Goal: Task Accomplishment & Management: Complete application form

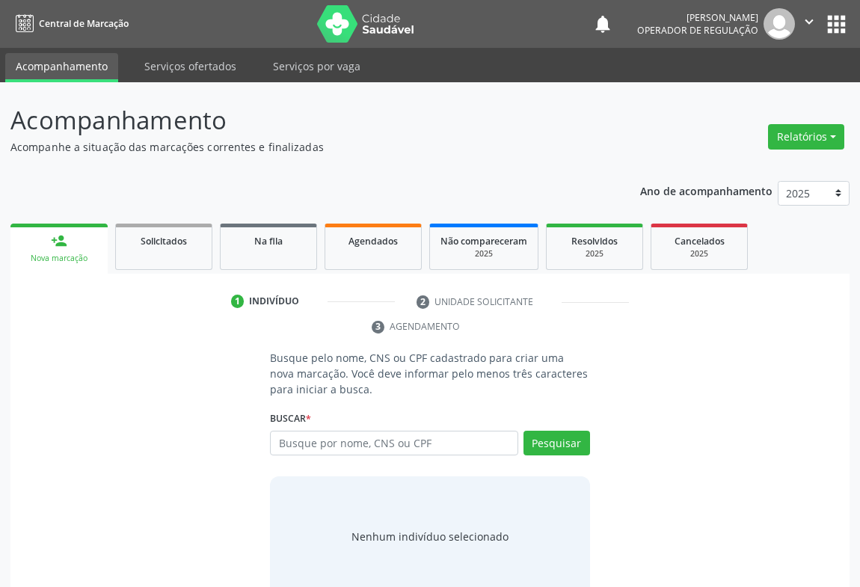
click at [299, 435] on input "text" at bounding box center [394, 443] width 248 height 25
click at [309, 440] on input "text" at bounding box center [394, 443] width 248 height 25
drag, startPoint x: 360, startPoint y: 437, endPoint x: 371, endPoint y: 432, distance: 11.4
click at [361, 436] on input "text" at bounding box center [394, 443] width 248 height 25
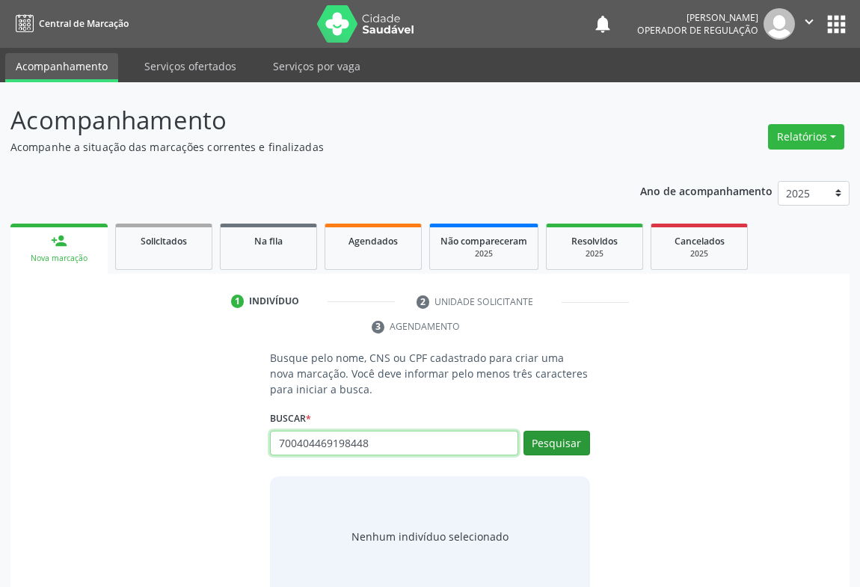
type input "700404469198448"
click at [553, 439] on button "Pesquisar" at bounding box center [556, 443] width 67 height 25
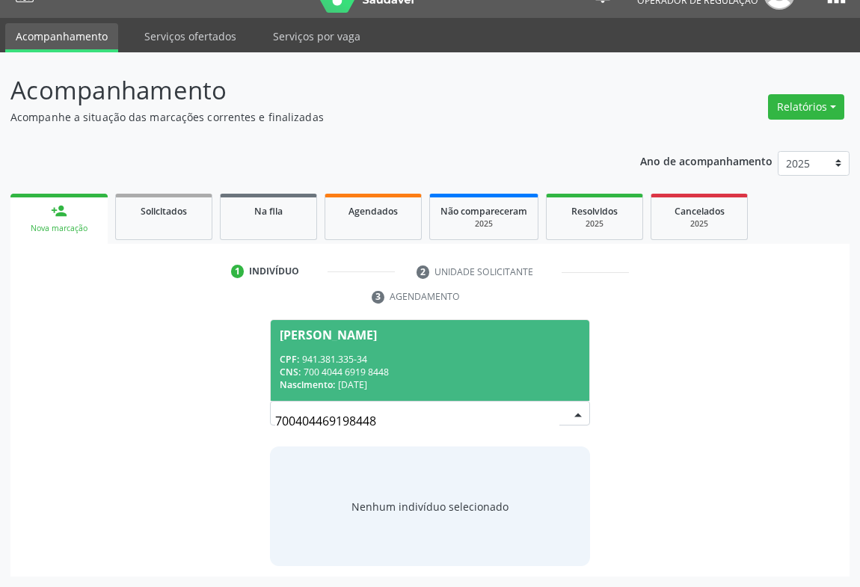
click at [328, 350] on span "Maria Gildete Martins Barbosa CPF: 941.381.335-34 CNS: 700 4044 6919 8448 Nasci…" at bounding box center [430, 360] width 319 height 80
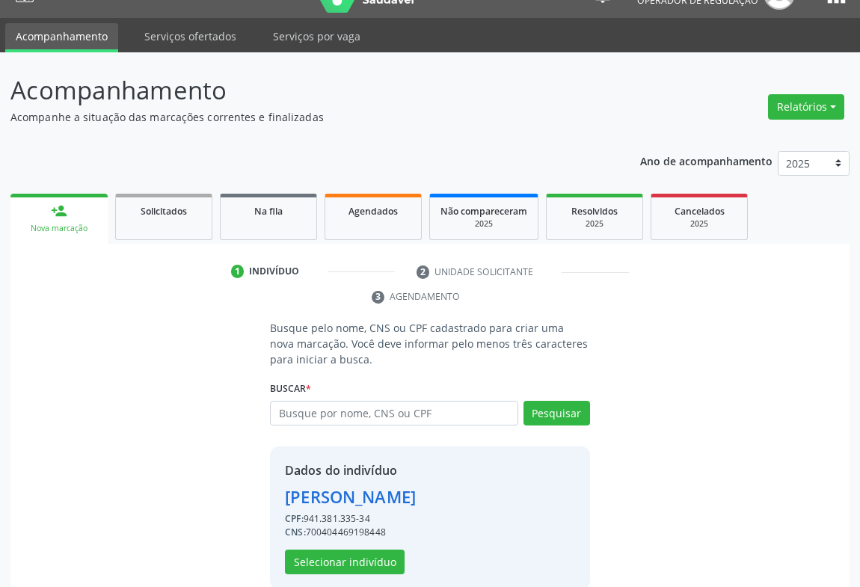
scroll to position [52, 0]
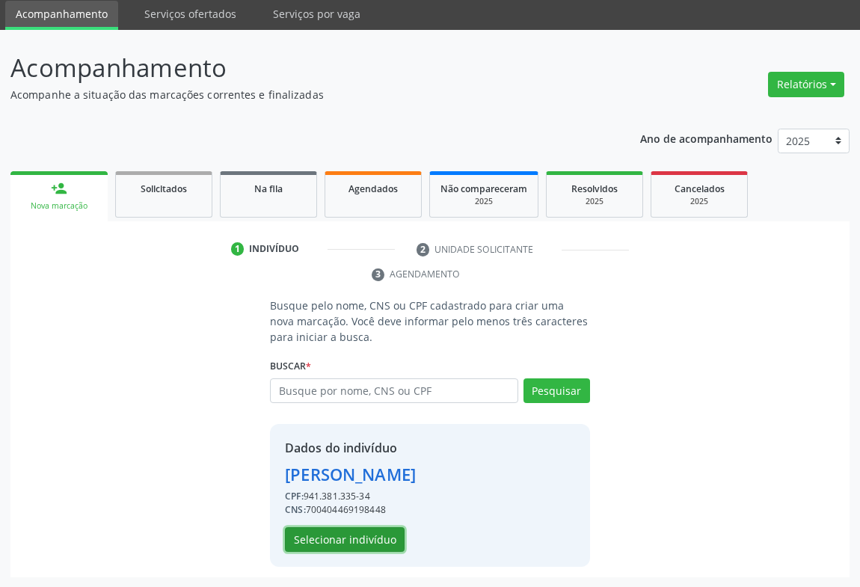
click at [345, 536] on button "Selecionar indivíduo" at bounding box center [345, 539] width 120 height 25
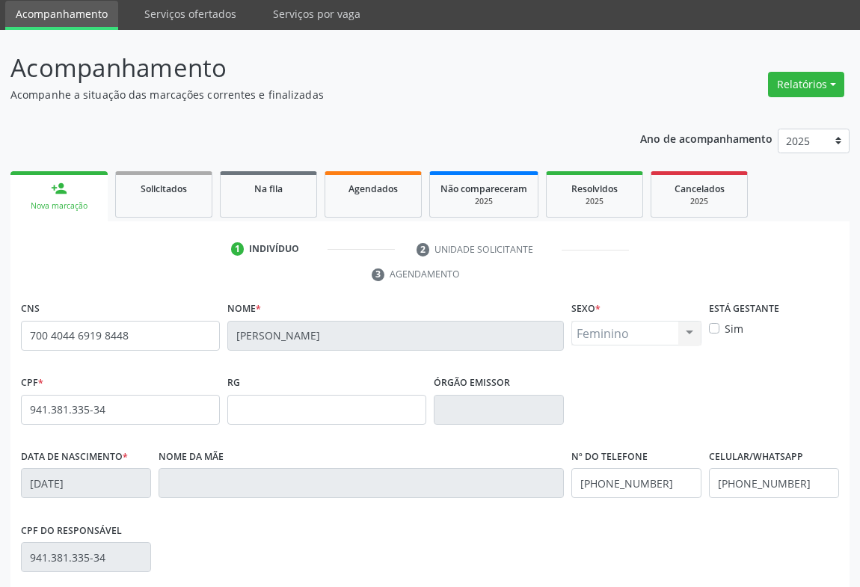
scroll to position [248, 0]
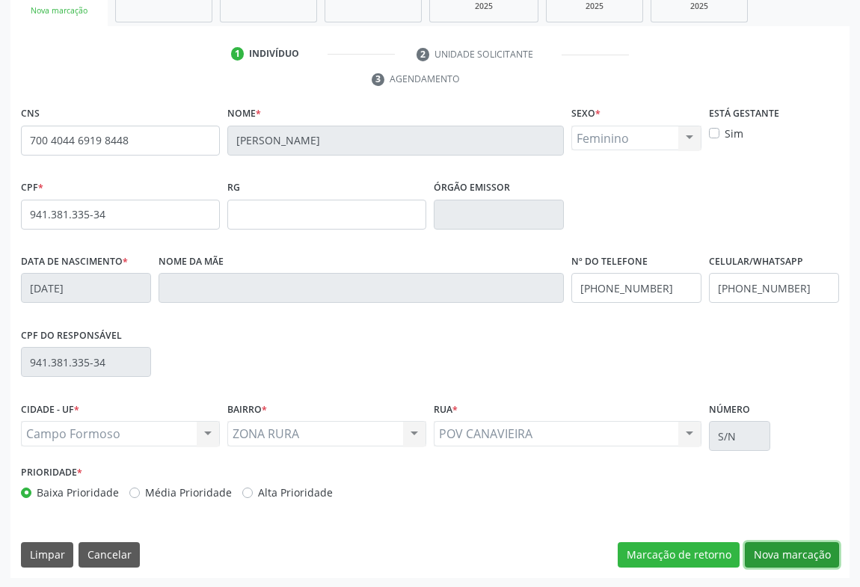
drag, startPoint x: 801, startPoint y: 557, endPoint x: 795, endPoint y: 546, distance: 12.7
click at [798, 554] on button "Nova marcação" at bounding box center [792, 554] width 94 height 25
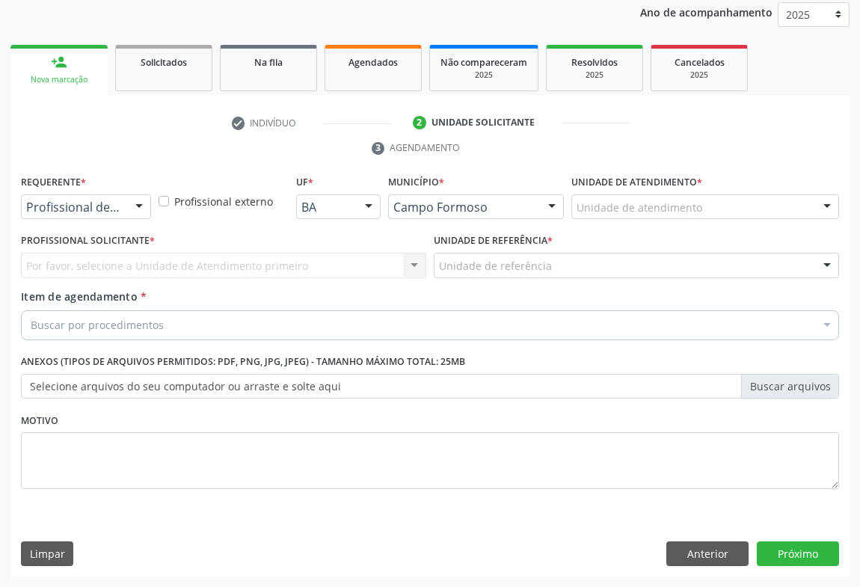
scroll to position [178, 0]
click at [125, 208] on div "Profissional de Saúde Profissional de Saúde Paciente Nenhum resultado encontrad…" at bounding box center [86, 207] width 130 height 25
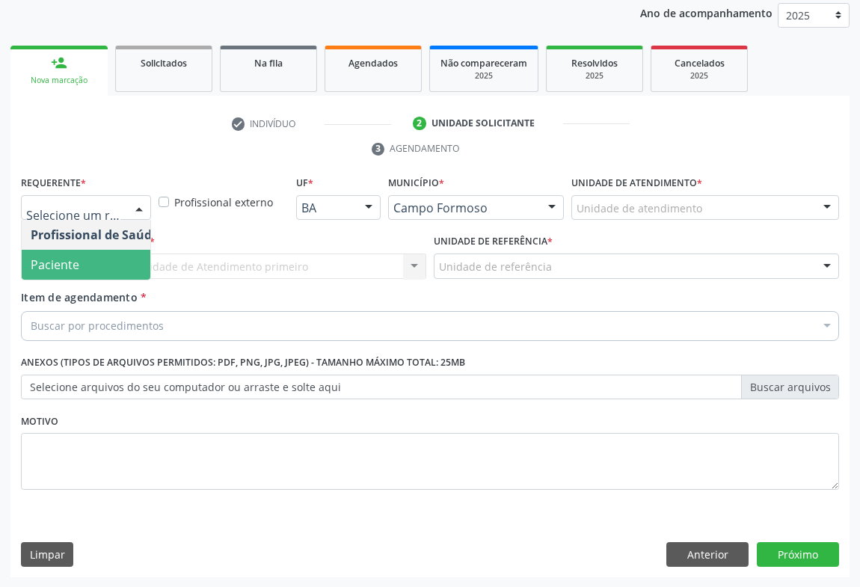
click at [89, 264] on span "Paciente" at bounding box center [95, 265] width 146 height 30
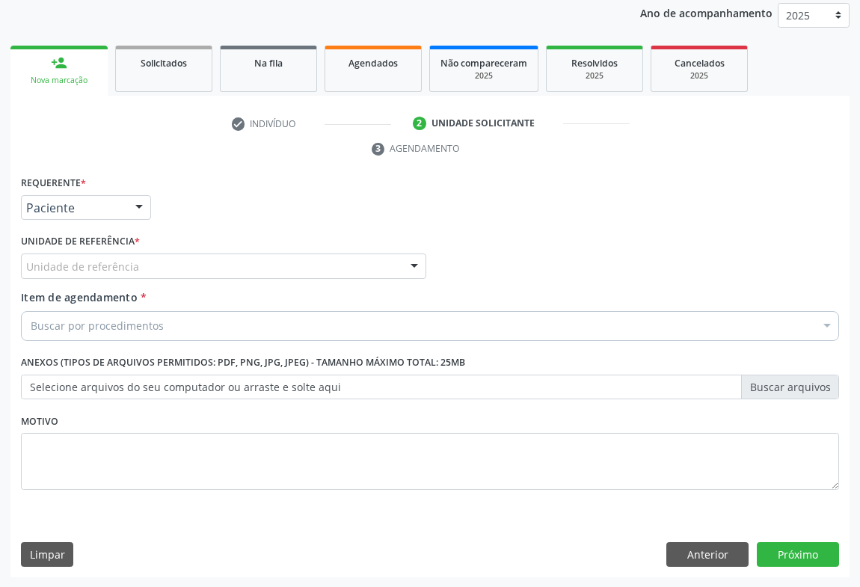
click at [159, 256] on div "Unidade de referência" at bounding box center [223, 266] width 405 height 25
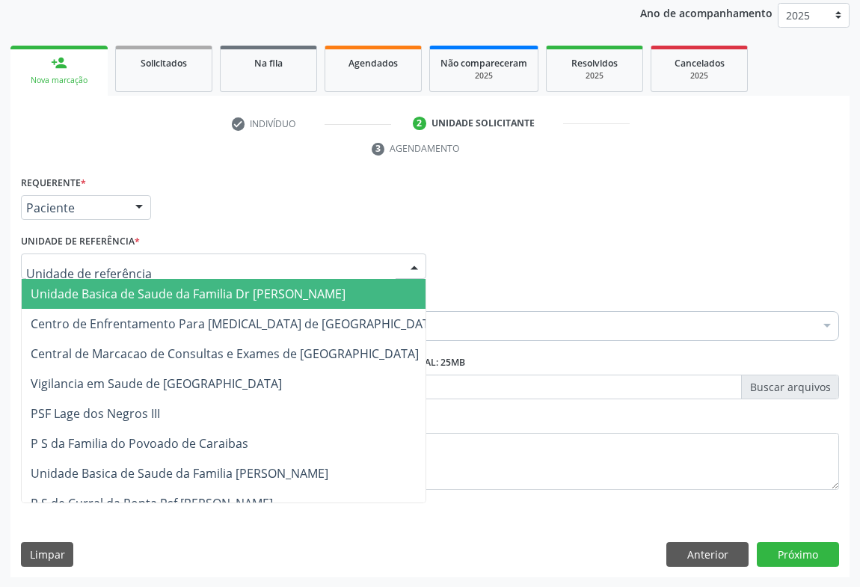
click at [188, 292] on span "Unidade Basica de Saude da Familia Dr [PERSON_NAME]" at bounding box center [188, 294] width 315 height 16
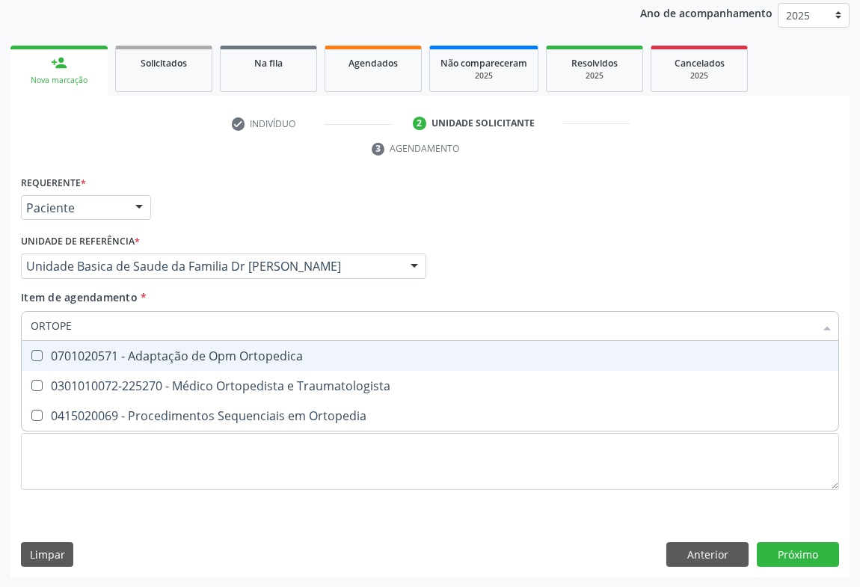
type input "ORTOPED"
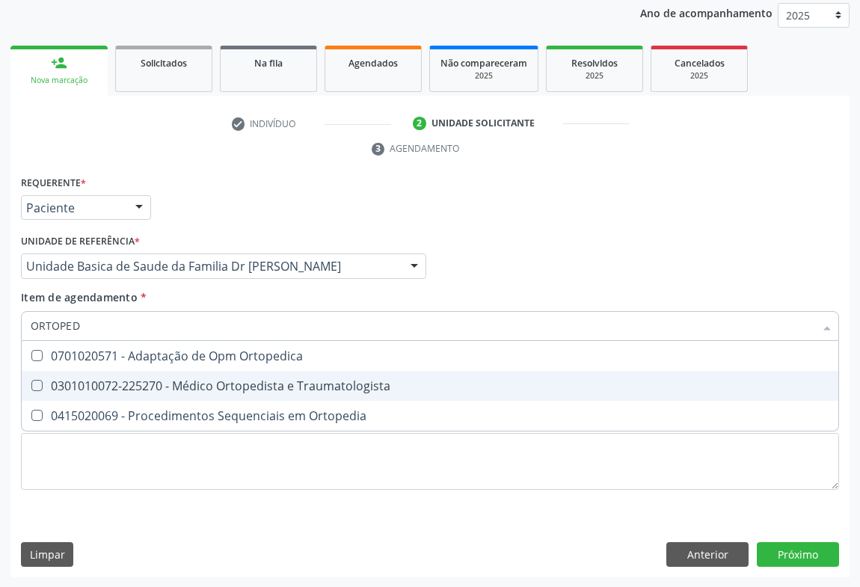
click at [280, 390] on div "0301010072-225270 - Médico Ortopedista e Traumatologista" at bounding box center [430, 386] width 799 height 12
checkbox Traumatologista "true"
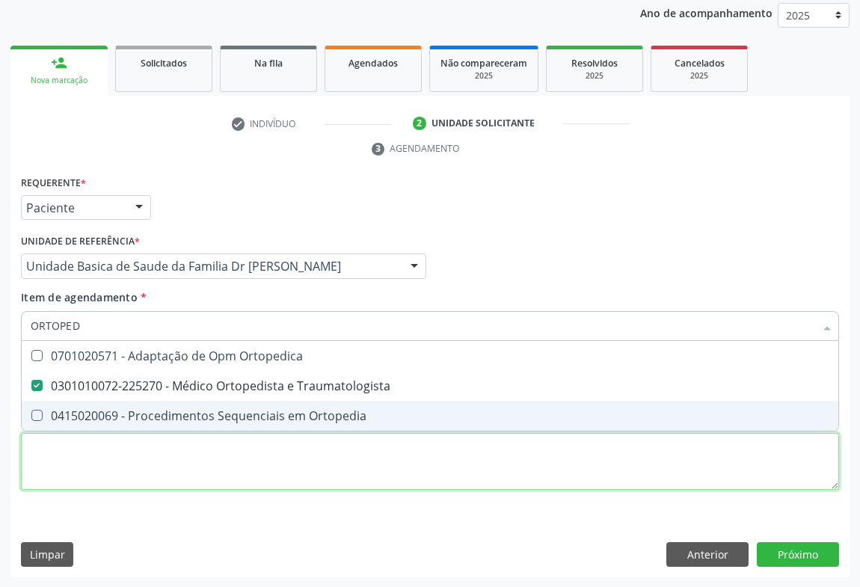
click at [322, 452] on div "Requerente * Paciente Profissional de Saúde Paciente Nenhum resultado encontrad…" at bounding box center [430, 341] width 818 height 339
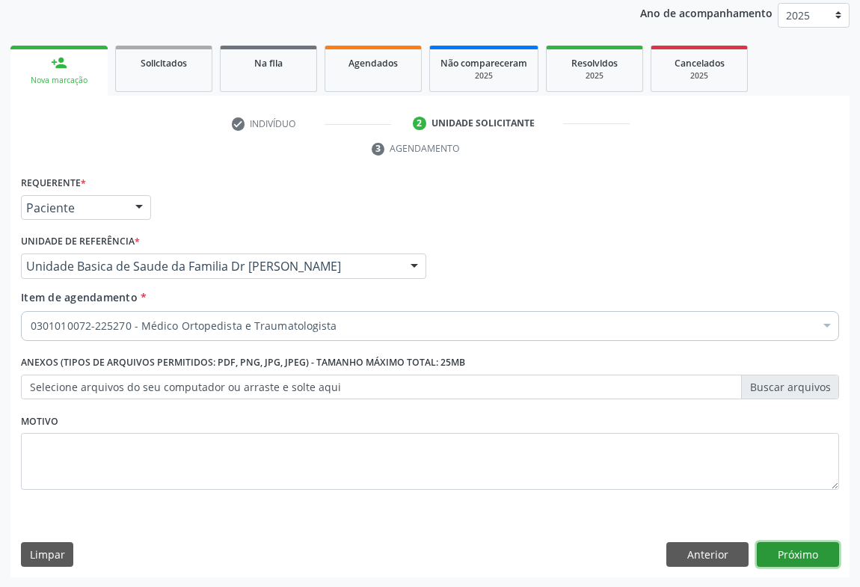
click at [797, 561] on button "Próximo" at bounding box center [798, 554] width 82 height 25
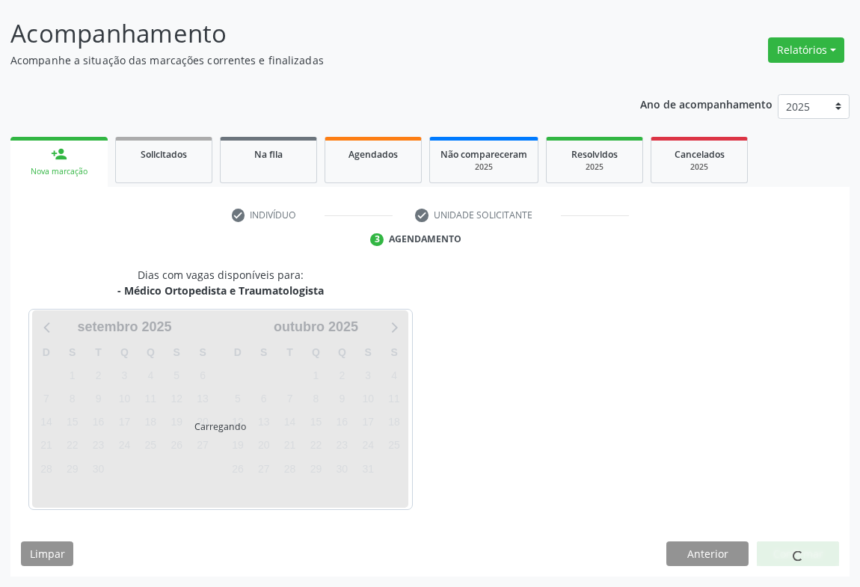
scroll to position [86, 0]
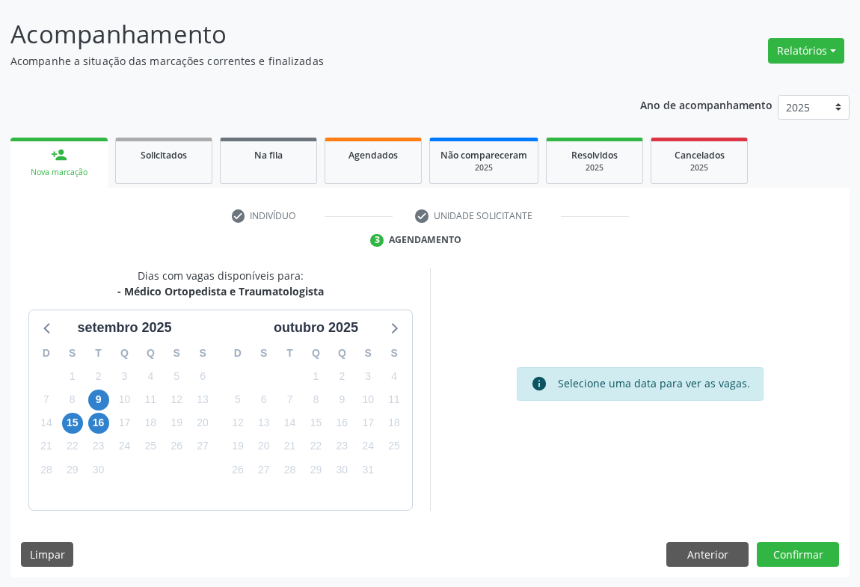
click at [111, 422] on div "17" at bounding box center [124, 422] width 26 height 23
click at [103, 425] on span "16" at bounding box center [98, 423] width 21 height 21
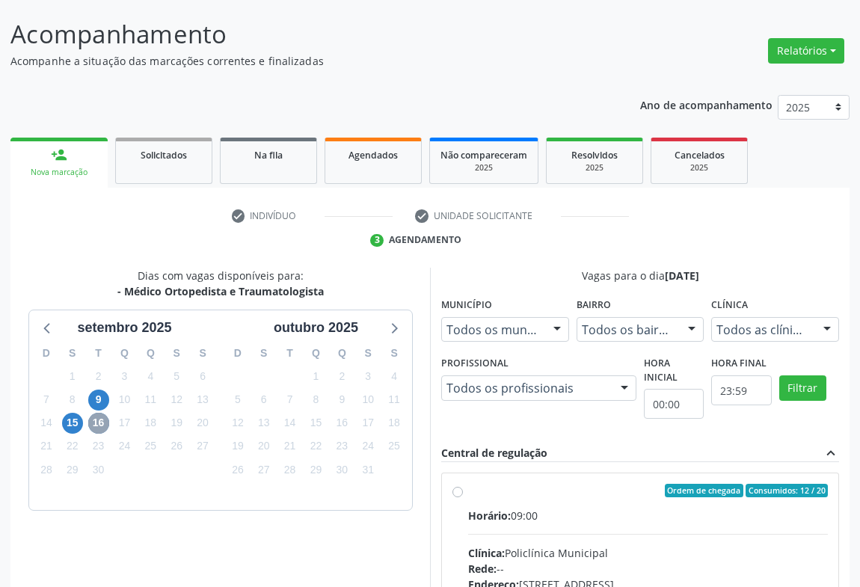
scroll to position [337, 0]
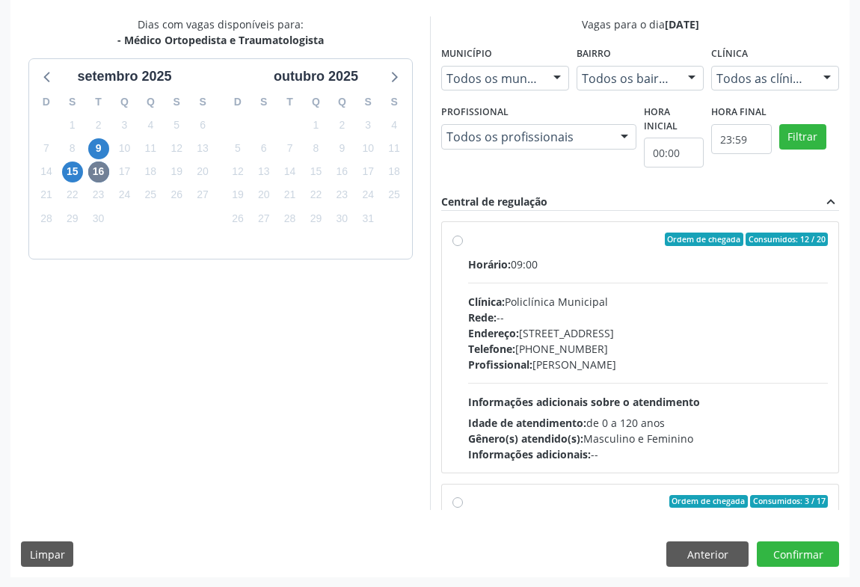
click at [476, 247] on label "Ordem de chegada Consumidos: 12 / 20 Horário: 09:00 Clínica: Policlínica Munici…" at bounding box center [648, 348] width 360 height 230
click at [463, 246] on input "Ordem de chegada Consumidos: 12 / 20 Horário: 09:00 Clínica: Policlínica Munici…" at bounding box center [457, 239] width 10 height 13
radio input "true"
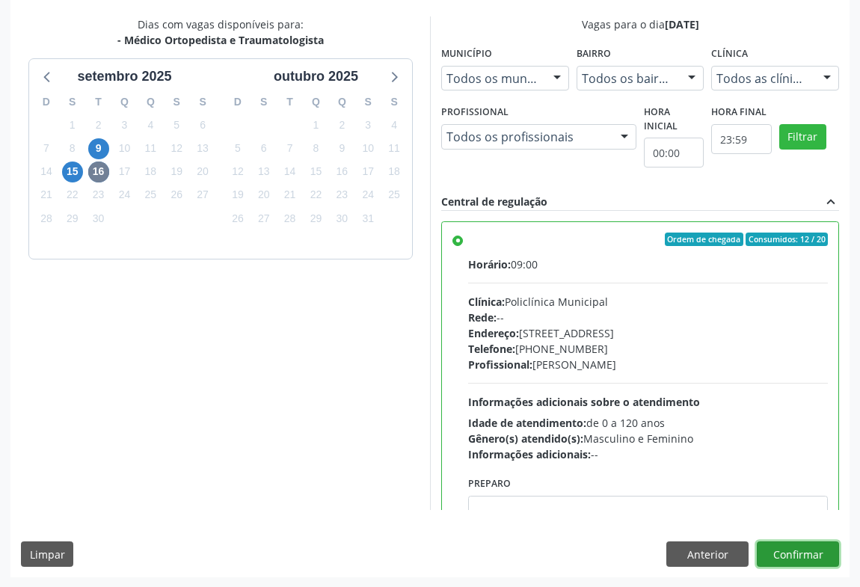
click at [785, 546] on button "Confirmar" at bounding box center [798, 553] width 82 height 25
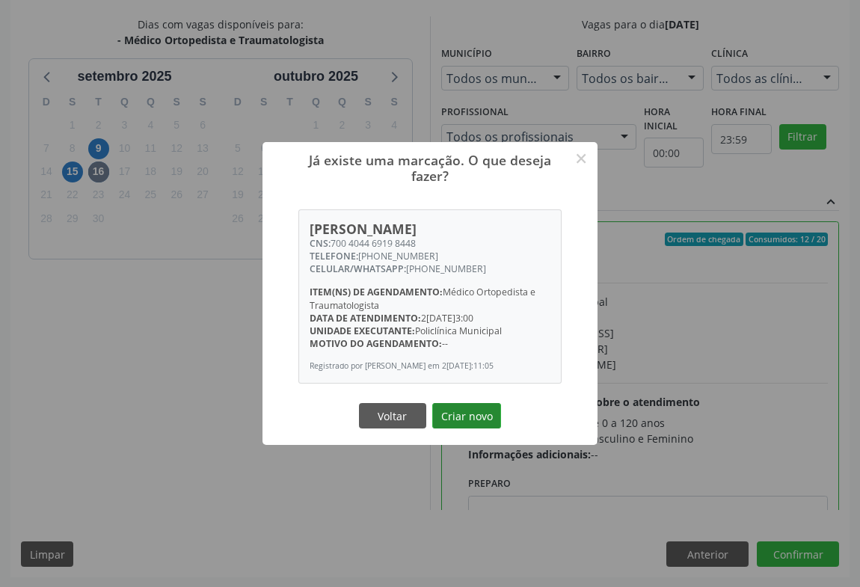
click at [461, 421] on button "Criar novo" at bounding box center [466, 415] width 69 height 25
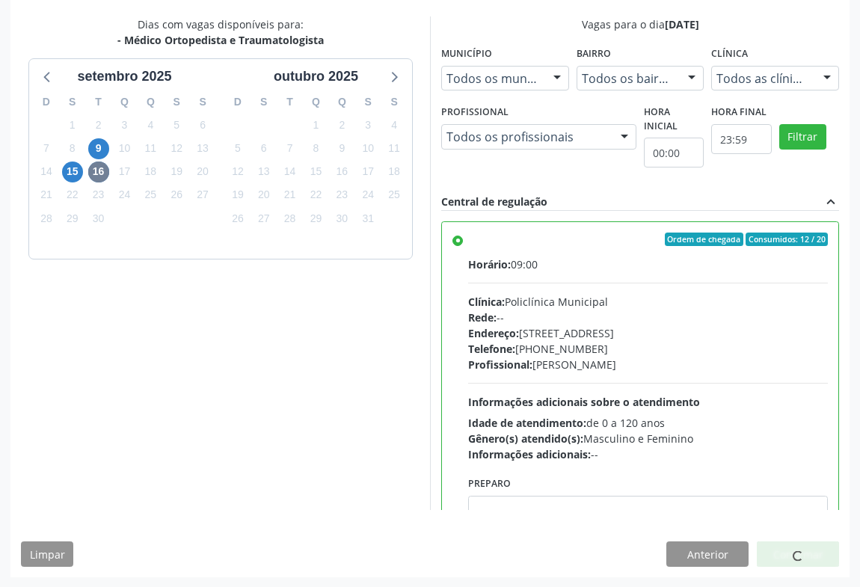
scroll to position [0, 0]
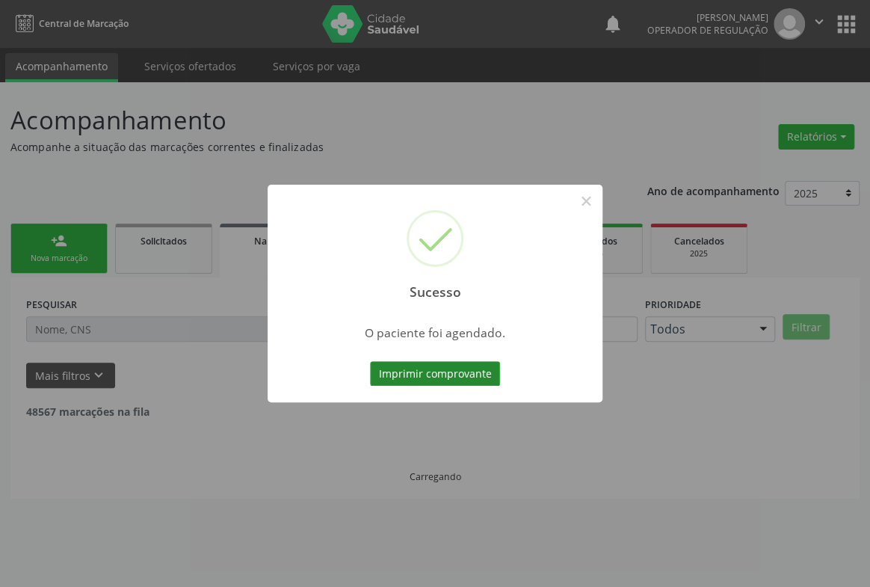
click at [431, 376] on button "Imprimir comprovante" at bounding box center [435, 373] width 130 height 25
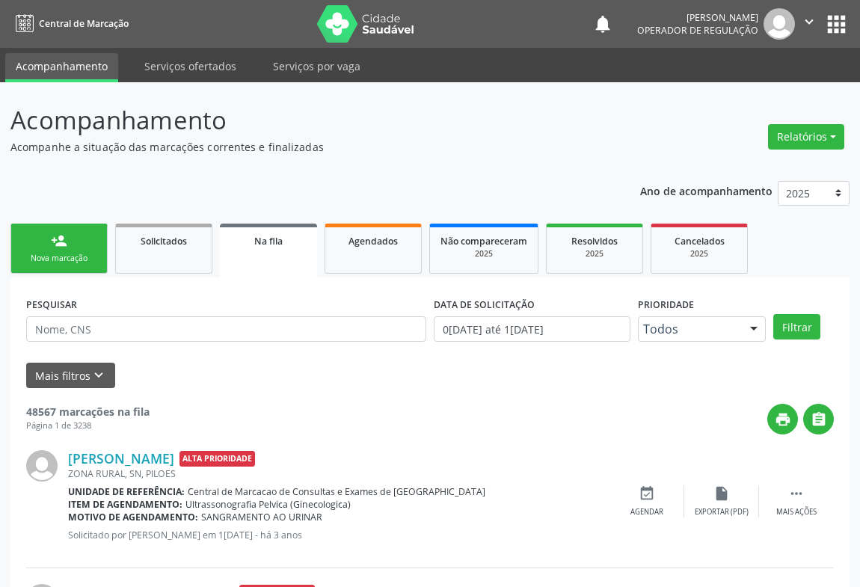
click at [59, 242] on div "Sucesso × O paciente foi agendado. Imprimir comprovante Cancel" at bounding box center [430, 293] width 860 height 587
click at [79, 254] on div "Sucesso × O paciente foi agendado. Imprimir comprovante Cancel" at bounding box center [430, 293] width 860 height 587
drag, startPoint x: 79, startPoint y: 254, endPoint x: 85, endPoint y: 251, distance: 7.7
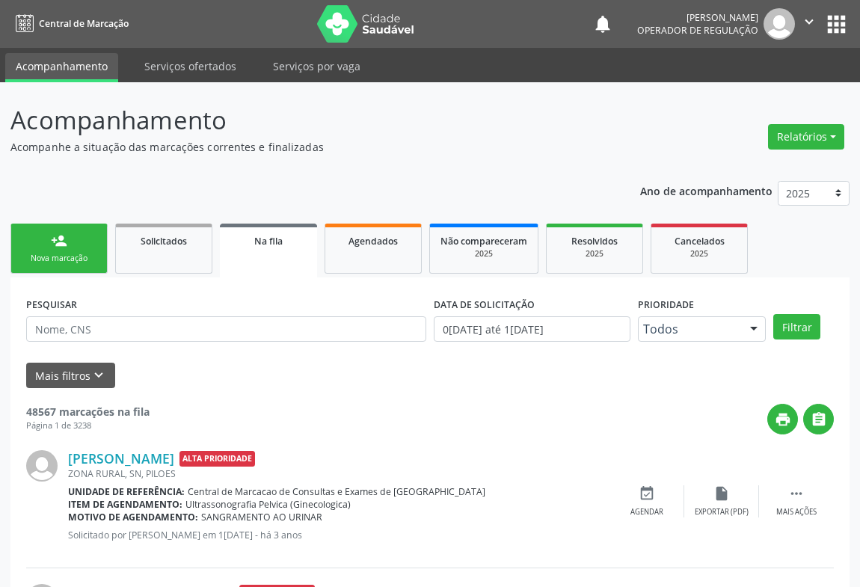
click at [82, 253] on div "Sucesso × O paciente foi agendado. Imprimir comprovante Cancel" at bounding box center [430, 293] width 860 height 587
click at [82, 334] on div "Sucesso × O paciente foi agendado. Imprimir comprovante Cancel" at bounding box center [430, 293] width 860 height 587
click at [55, 256] on div "Sucesso × O paciente foi agendado. Imprimir comprovante Cancel" at bounding box center [430, 293] width 860 height 587
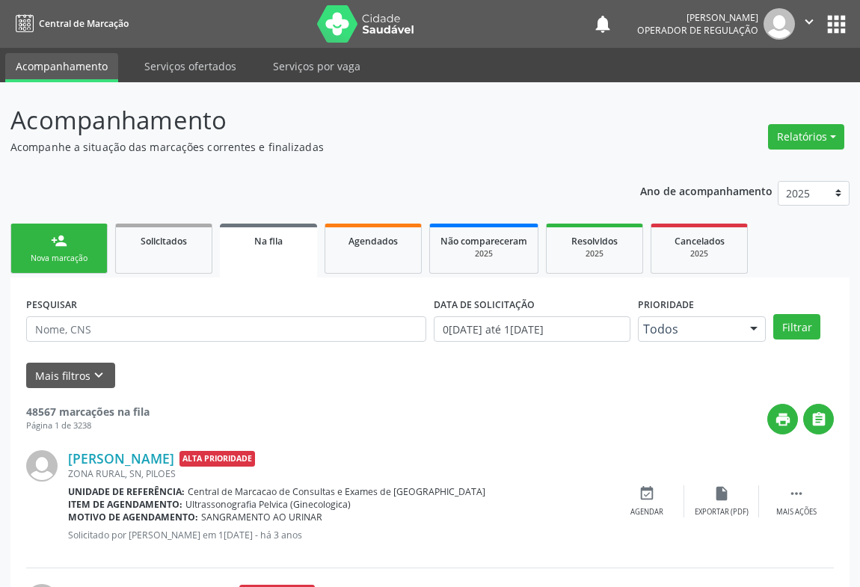
click at [67, 250] on div "Sucesso × O paciente foi agendado. Imprimir comprovante Cancel" at bounding box center [430, 293] width 860 height 587
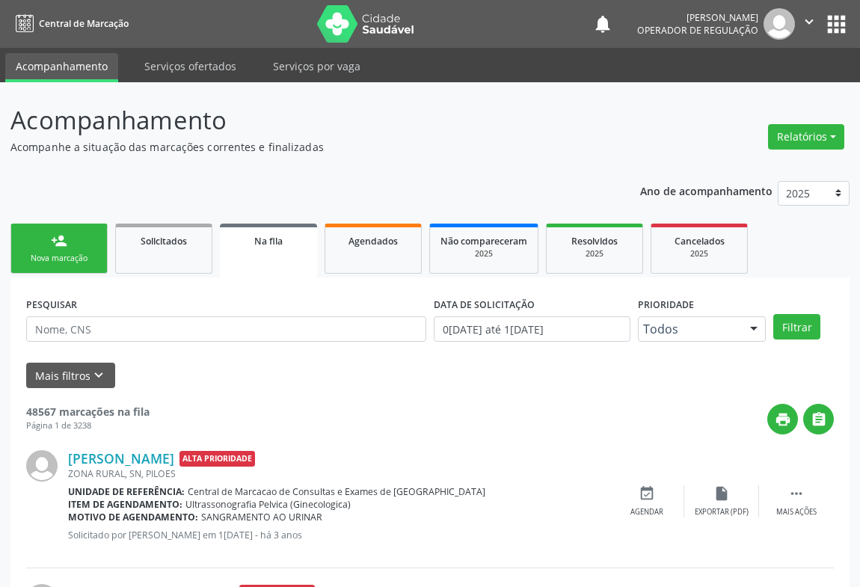
click at [67, 250] on div "Sucesso × O paciente foi agendado. Imprimir comprovante Cancel" at bounding box center [430, 293] width 860 height 587
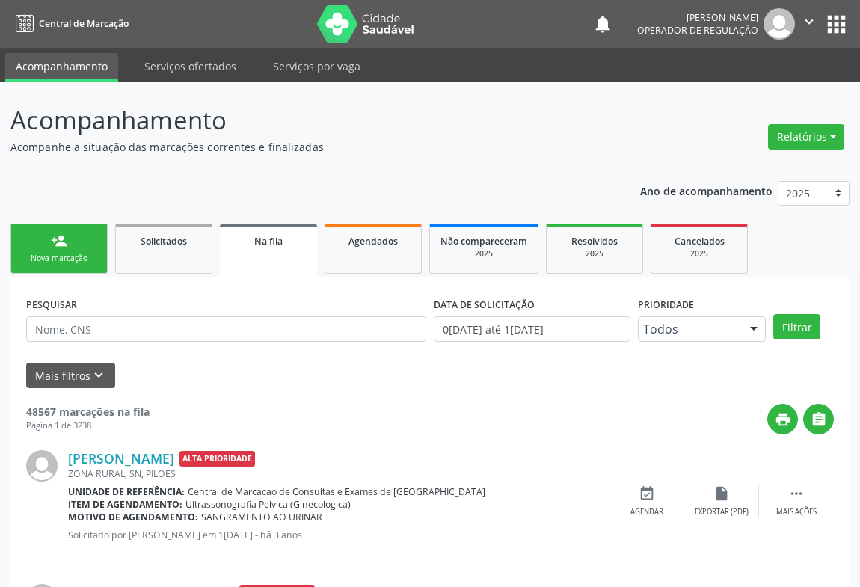
click at [67, 250] on div "Sucesso × O paciente foi agendado. Imprimir comprovante Cancel" at bounding box center [430, 293] width 860 height 587
drag, startPoint x: 67, startPoint y: 250, endPoint x: 83, endPoint y: 247, distance: 16.7
click at [77, 246] on div "Sucesso × O paciente foi agendado. Imprimir comprovante Cancel" at bounding box center [430, 293] width 860 height 587
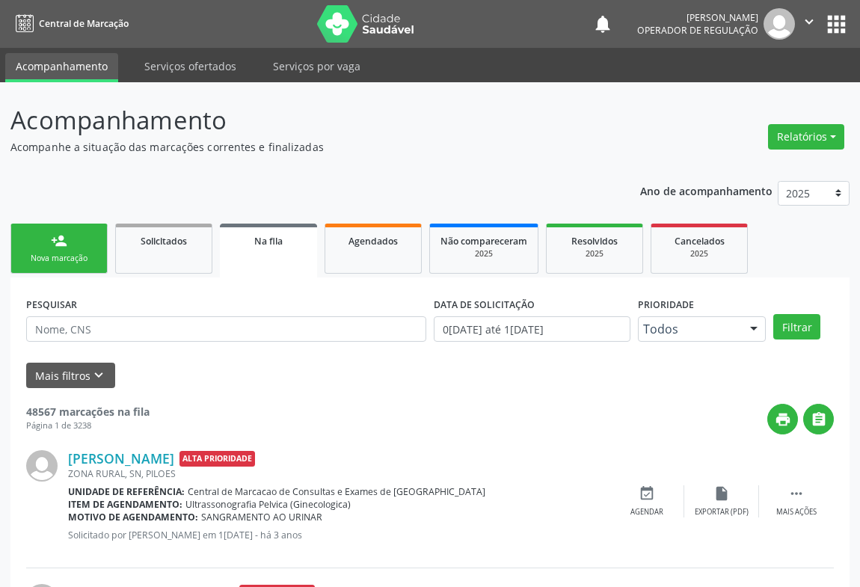
click at [83, 247] on div "Sucesso × O paciente foi agendado. Imprimir comprovante Cancel" at bounding box center [430, 293] width 860 height 587
click at [156, 249] on div "Sucesso × O paciente foi agendado. Imprimir comprovante Cancel" at bounding box center [430, 293] width 860 height 587
click at [156, 251] on div "Sucesso × O paciente foi agendado. Imprimir comprovante Cancel" at bounding box center [430, 293] width 860 height 587
click at [84, 254] on div "Sucesso × O paciente foi agendado. Imprimir comprovante Cancel" at bounding box center [430, 293] width 860 height 587
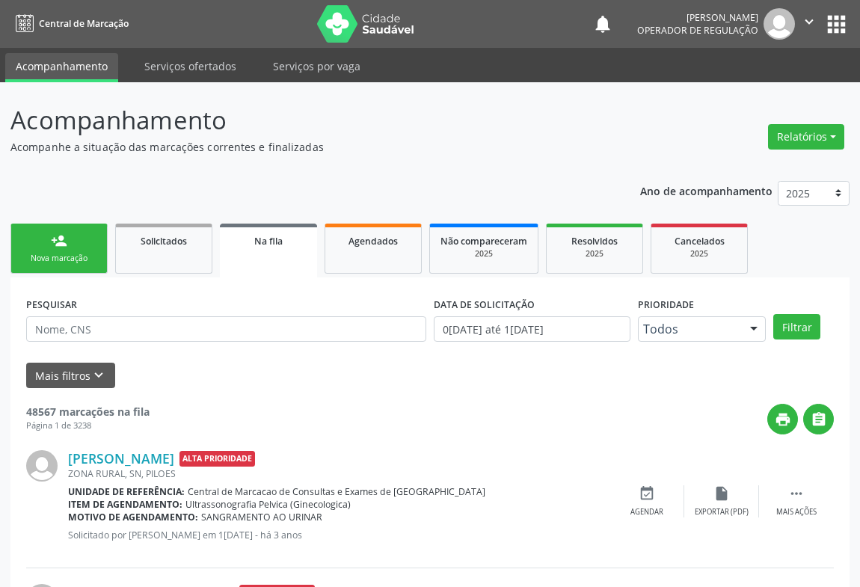
drag, startPoint x: 84, startPoint y: 254, endPoint x: 82, endPoint y: 240, distance: 14.4
click at [84, 254] on div "Sucesso × O paciente foi agendado. Imprimir comprovante Cancel" at bounding box center [430, 293] width 860 height 587
click at [37, 245] on div "Sucesso × O paciente foi agendado. Imprimir comprovante Cancel" at bounding box center [430, 293] width 860 height 587
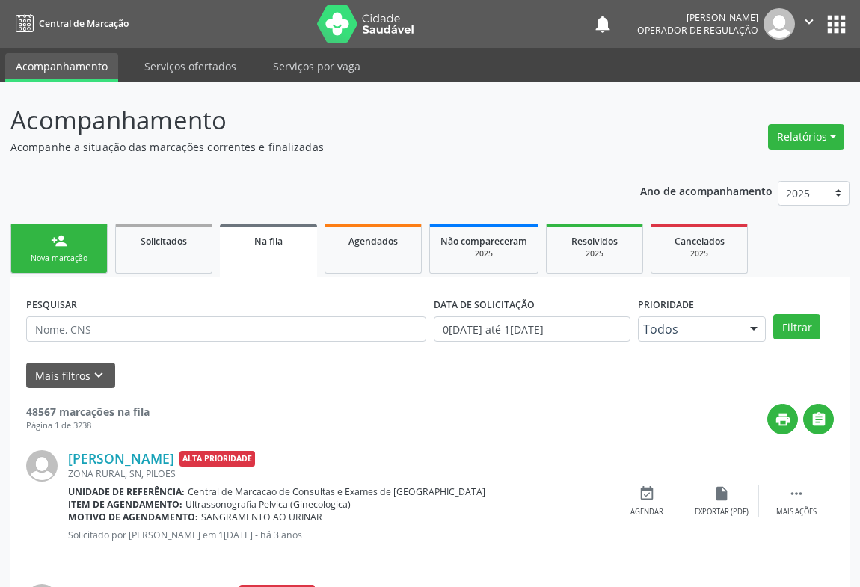
click at [40, 244] on div "Sucesso × O paciente foi agendado. Imprimir comprovante Cancel" at bounding box center [430, 293] width 860 height 587
drag, startPoint x: 40, startPoint y: 244, endPoint x: 79, endPoint y: 261, distance: 42.5
click at [42, 244] on div "Sucesso × O paciente foi agendado. Imprimir comprovante Cancel" at bounding box center [430, 293] width 860 height 587
click at [79, 261] on div "Sucesso × O paciente foi agendado. Imprimir comprovante Cancel" at bounding box center [430, 293] width 860 height 587
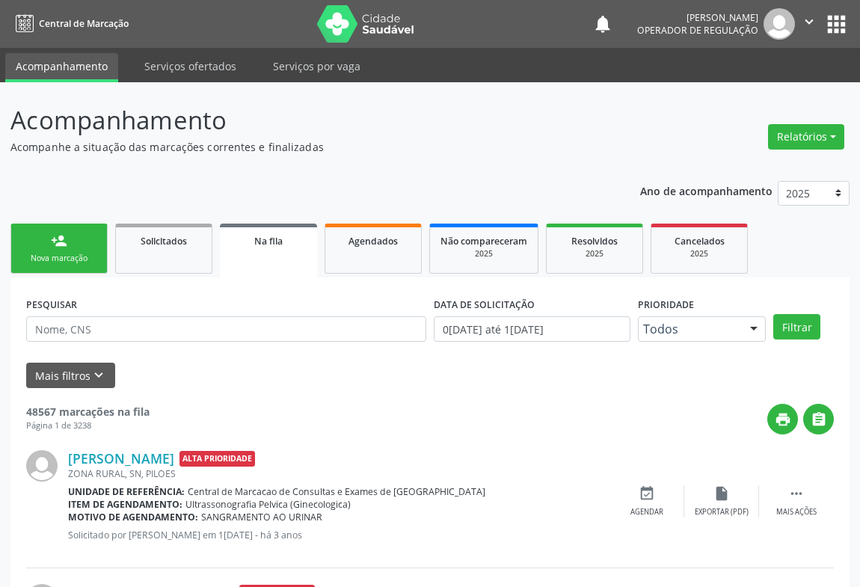
click at [79, 261] on div "Sucesso × O paciente foi agendado. Imprimir comprovante Cancel" at bounding box center [430, 293] width 860 height 587
click at [70, 265] on div "Sucesso × O paciente foi agendado. Imprimir comprovante Cancel" at bounding box center [430, 293] width 860 height 587
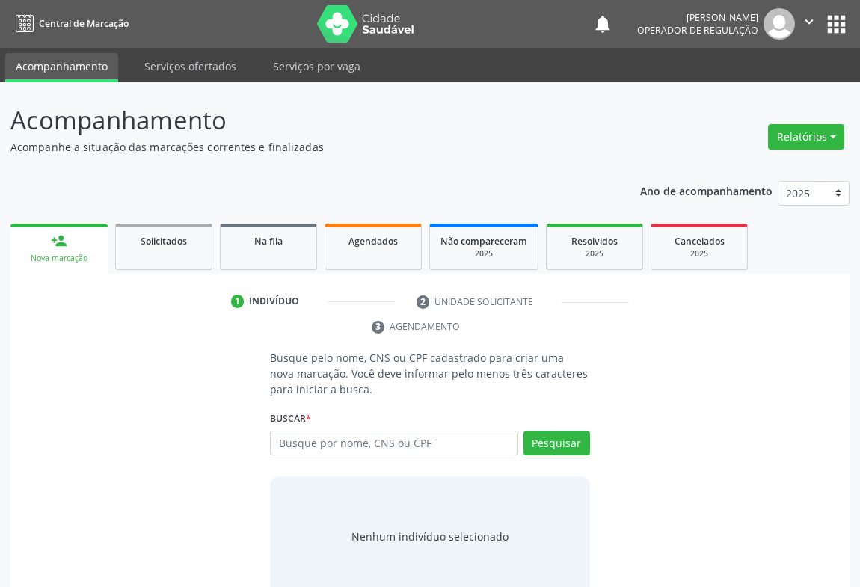
click at [414, 442] on input "text" at bounding box center [394, 443] width 248 height 25
type input "703409207843914"
click at [550, 445] on button "Pesquisar" at bounding box center [556, 443] width 67 height 25
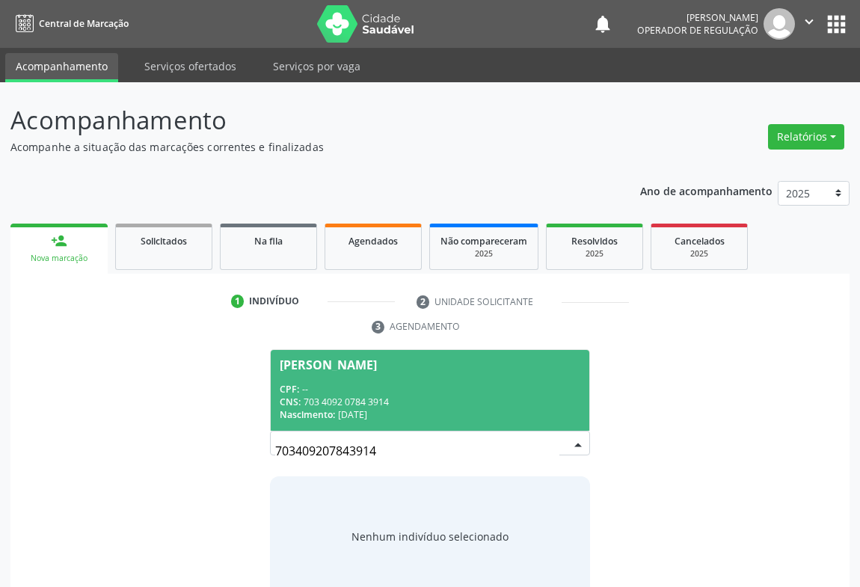
scroll to position [30, 0]
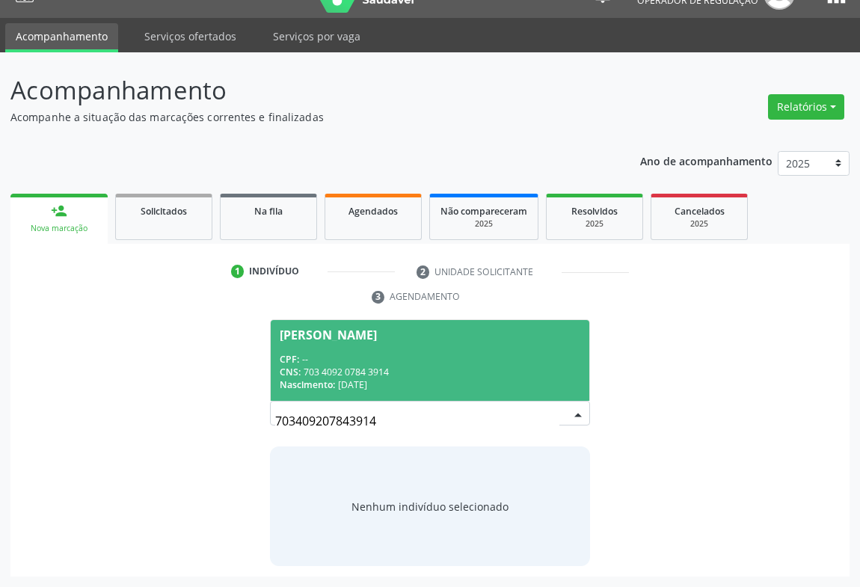
click at [359, 376] on div "CNS: 703 4092 0784 3914" at bounding box center [430, 372] width 301 height 13
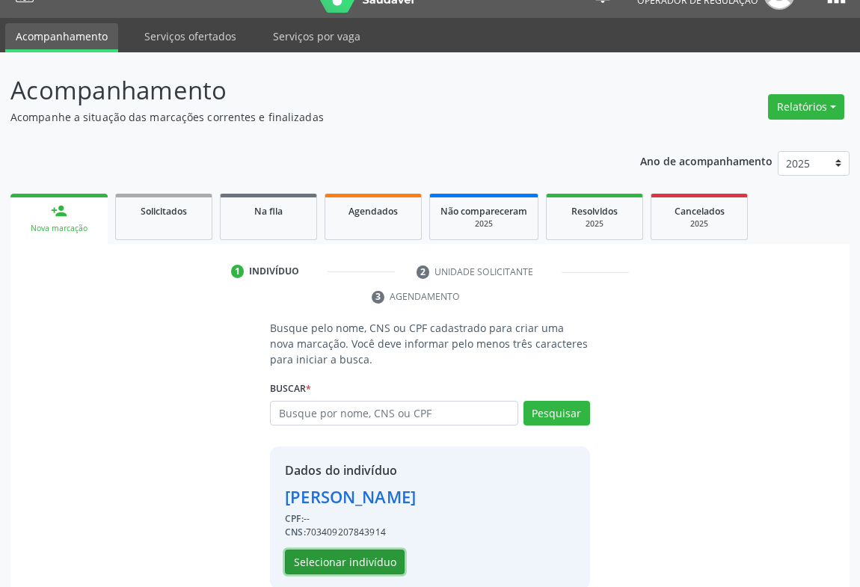
click at [352, 556] on button "Selecionar indivíduo" at bounding box center [345, 562] width 120 height 25
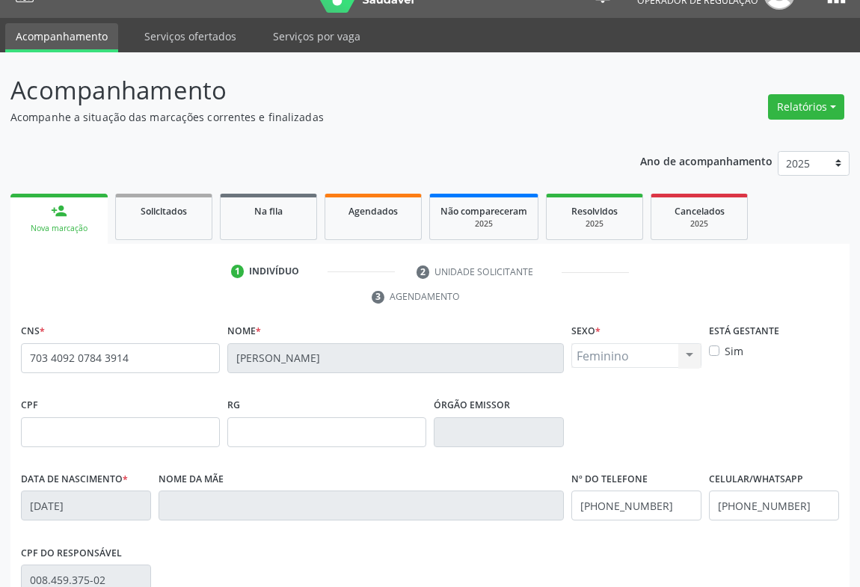
scroll to position [248, 0]
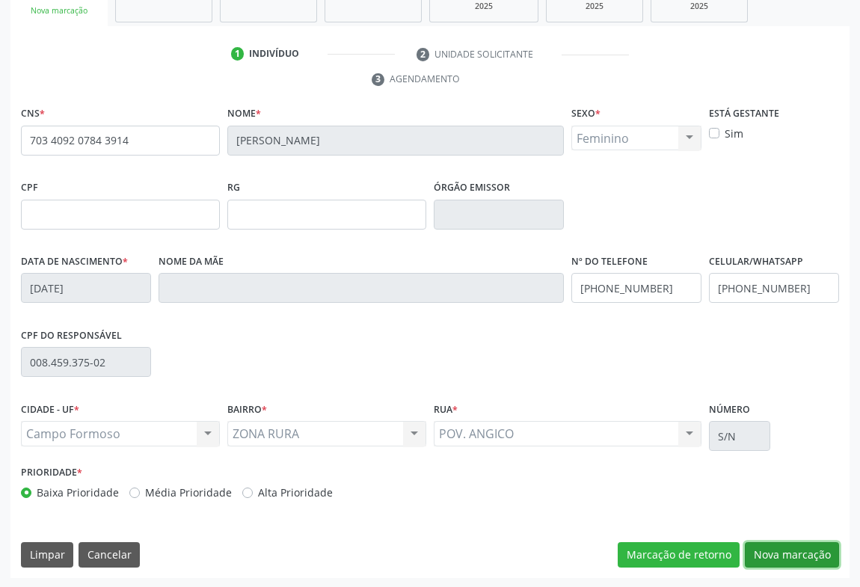
drag, startPoint x: 802, startPoint y: 557, endPoint x: 750, endPoint y: 520, distance: 64.3
click at [802, 557] on button "Nova marcação" at bounding box center [792, 554] width 94 height 25
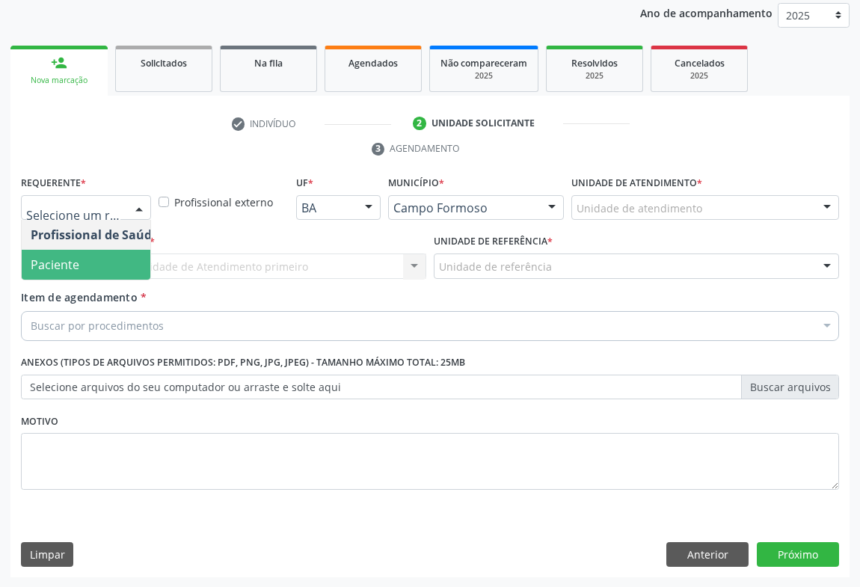
click at [71, 268] on span "Paciente" at bounding box center [55, 264] width 49 height 16
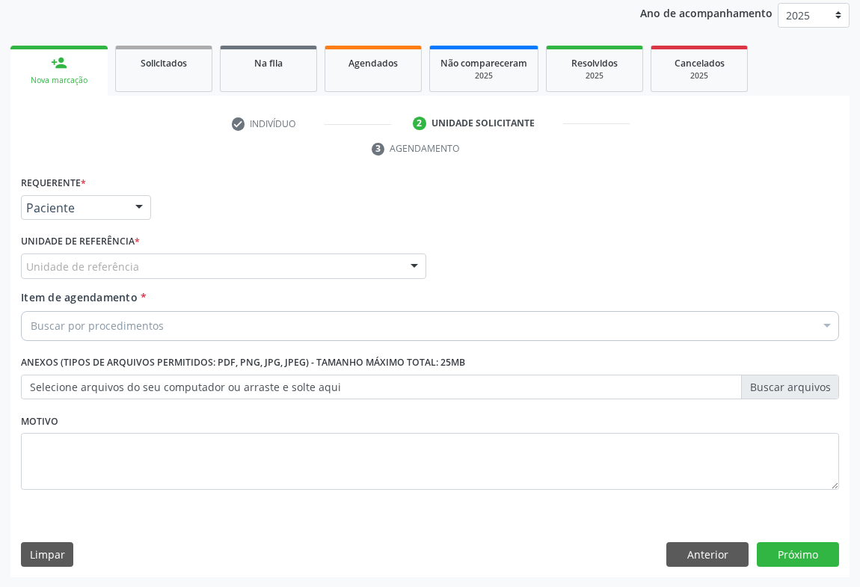
click at [168, 258] on div "Unidade de referência" at bounding box center [223, 266] width 405 height 25
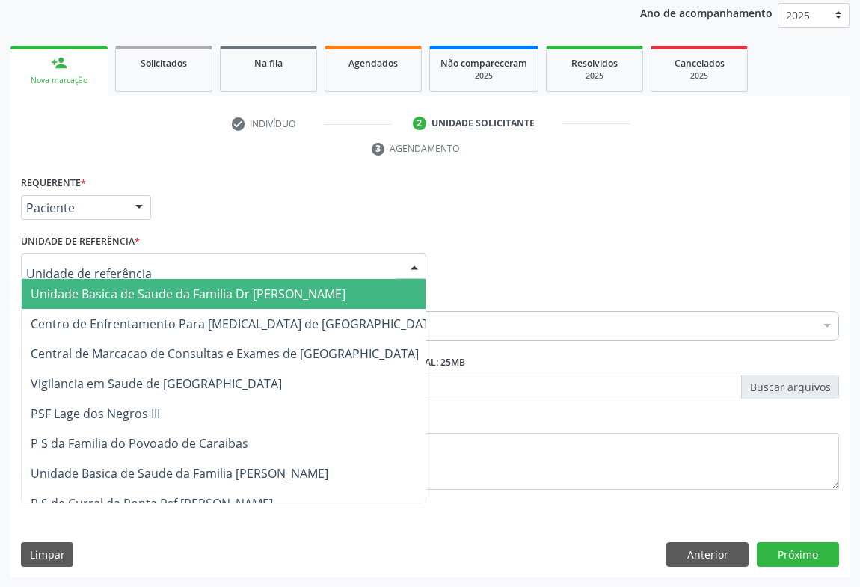
click at [122, 281] on span "Unidade Basica de Saude da Familia Dr [PERSON_NAME]" at bounding box center [236, 294] width 428 height 30
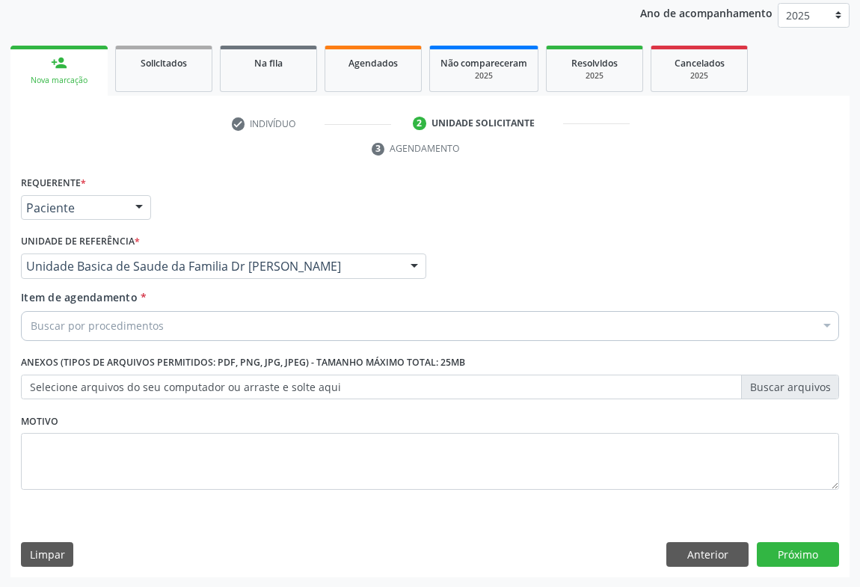
click at [103, 333] on div "Buscar por procedimentos" at bounding box center [430, 326] width 818 height 30
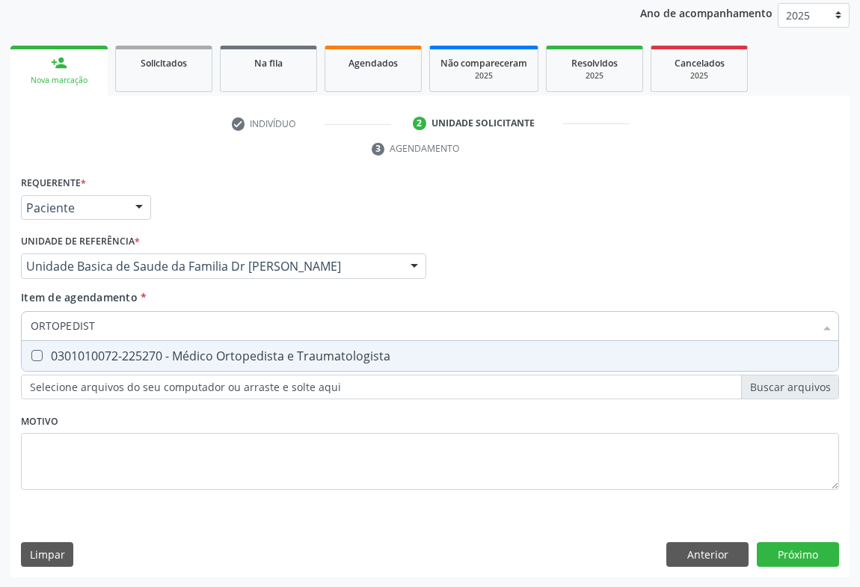
type input "ORTOPEDISTA"
click at [185, 358] on div "0301010072-225270 - Médico Ortopedista e Traumatologista" at bounding box center [430, 356] width 799 height 12
checkbox Traumatologista "true"
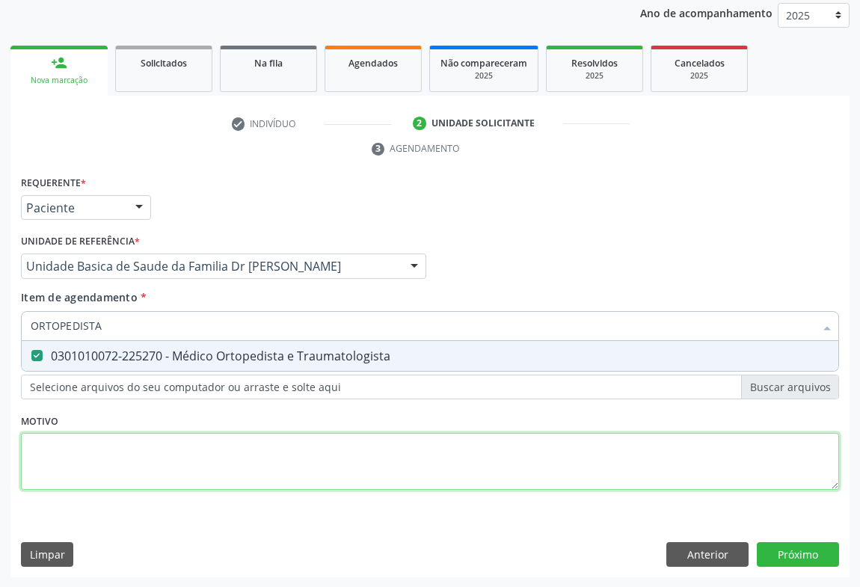
click at [182, 467] on div "Requerente * Paciente Profissional de Saúde Paciente Nenhum resultado encontrad…" at bounding box center [430, 341] width 818 height 339
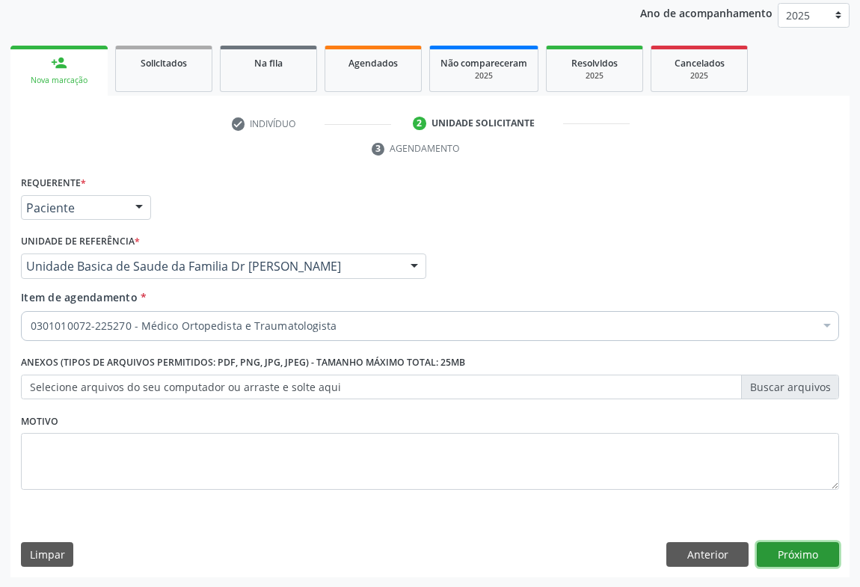
click at [787, 545] on button "Próximo" at bounding box center [798, 554] width 82 height 25
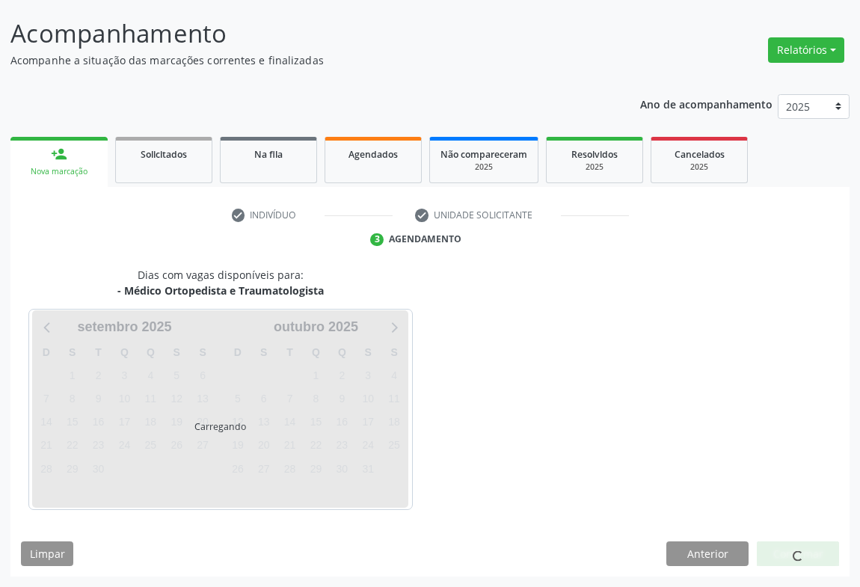
scroll to position [86, 0]
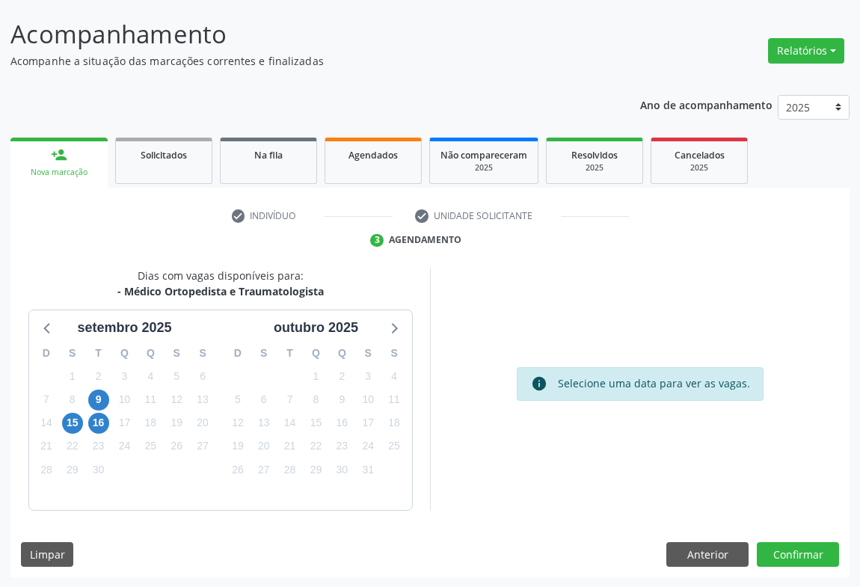
click at [88, 427] on div "16" at bounding box center [98, 422] width 21 height 23
click at [97, 423] on span "16" at bounding box center [98, 423] width 21 height 21
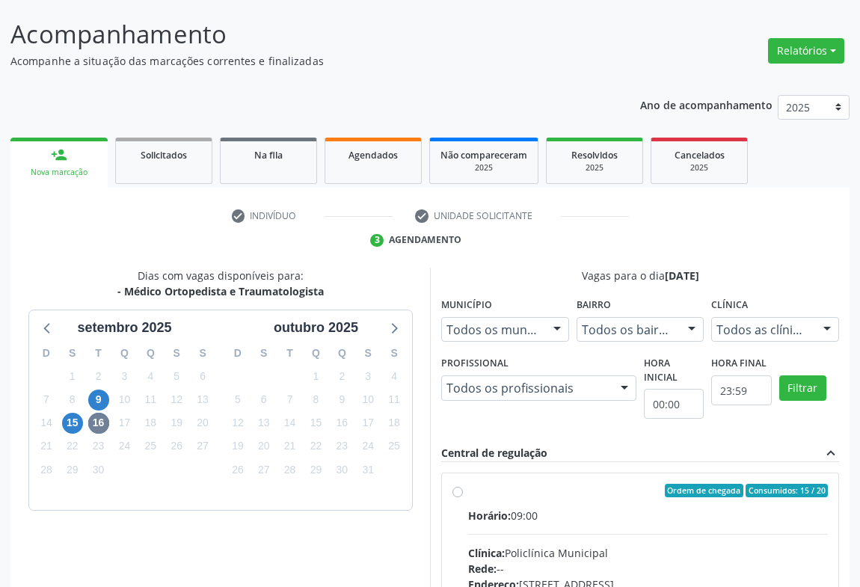
click at [463, 497] on input "Ordem de chegada Consumidos: 15 / 20 Horário: 09:00 Clínica: Policlínica Munici…" at bounding box center [457, 490] width 10 height 13
radio input "true"
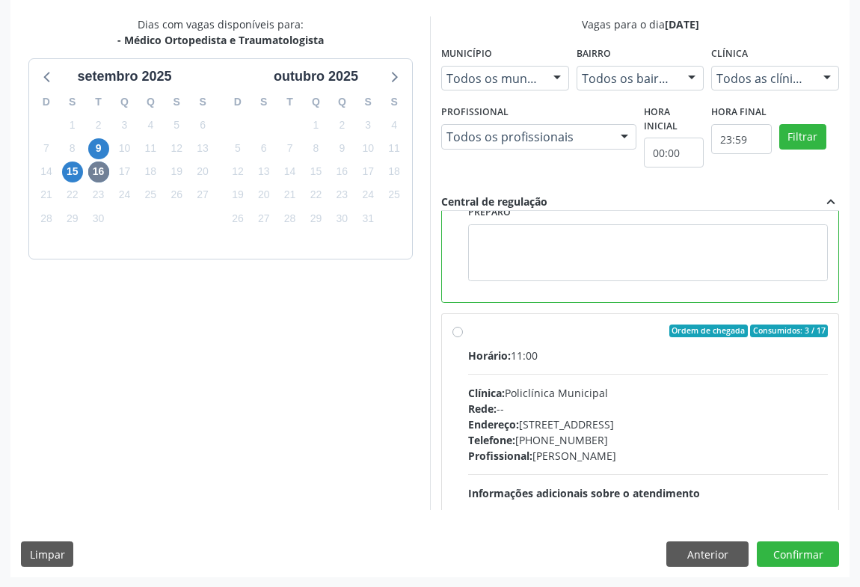
scroll to position [336, 0]
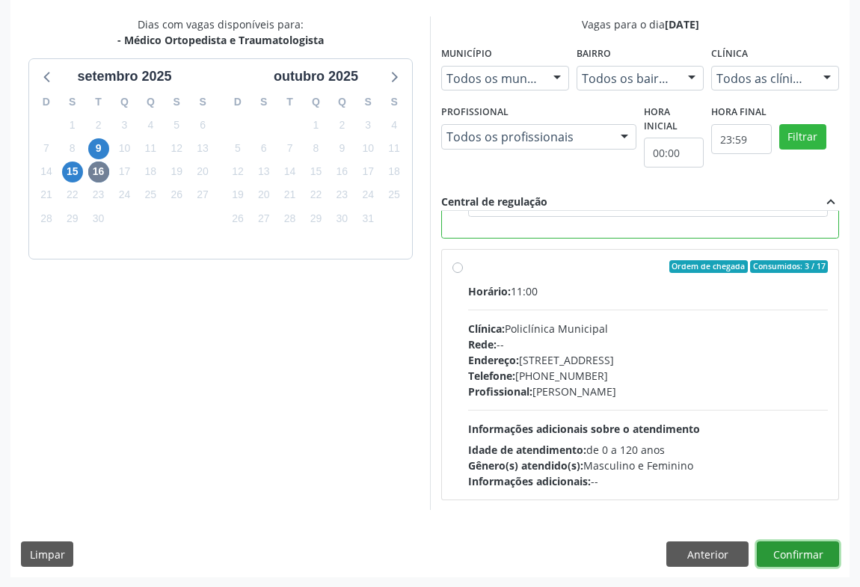
click at [793, 549] on button "Confirmar" at bounding box center [798, 553] width 82 height 25
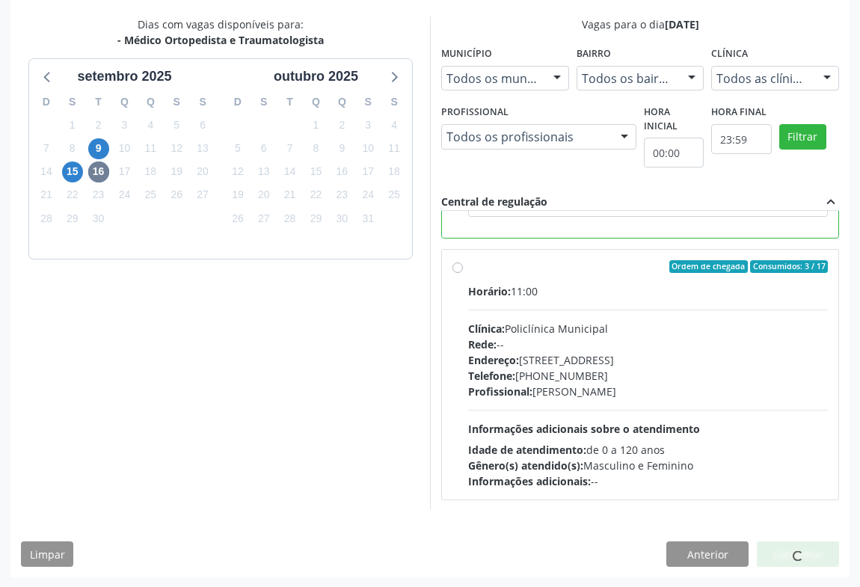
scroll to position [64, 0]
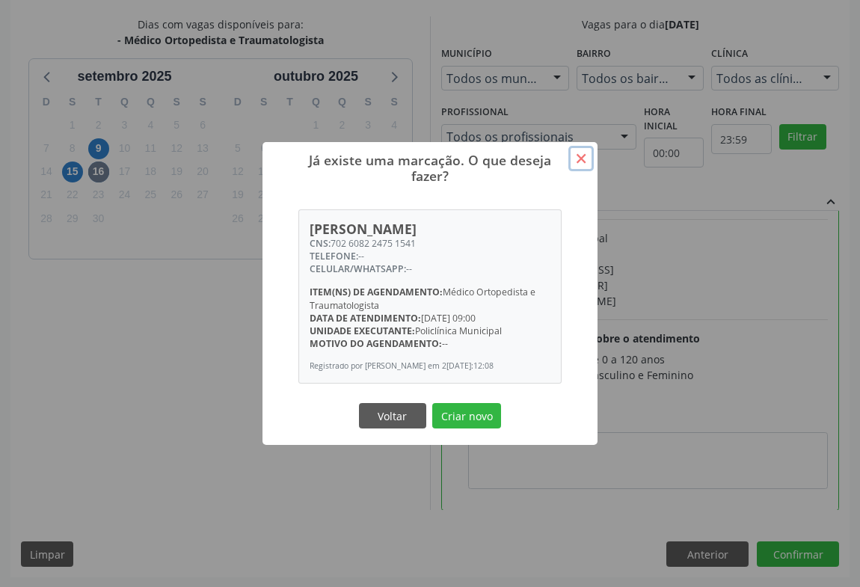
click at [581, 149] on button "×" at bounding box center [580, 158] width 25 height 25
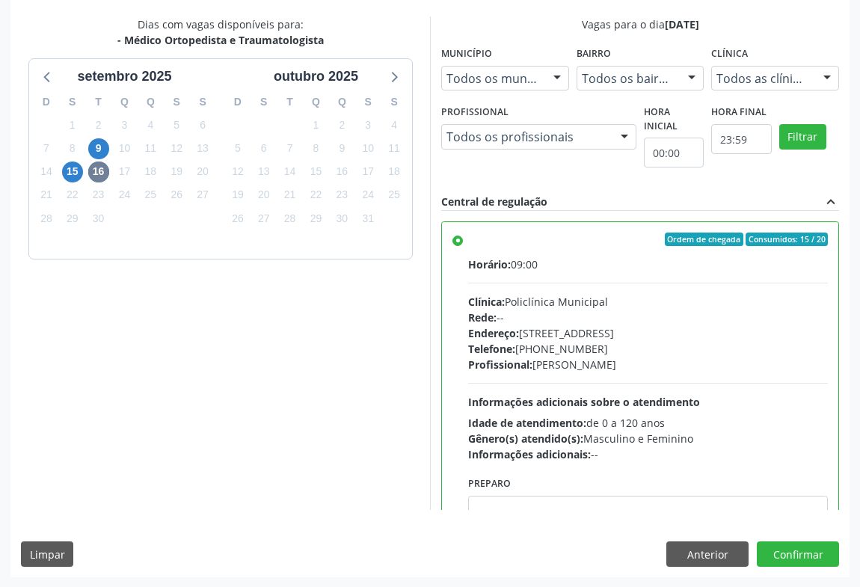
scroll to position [336, 0]
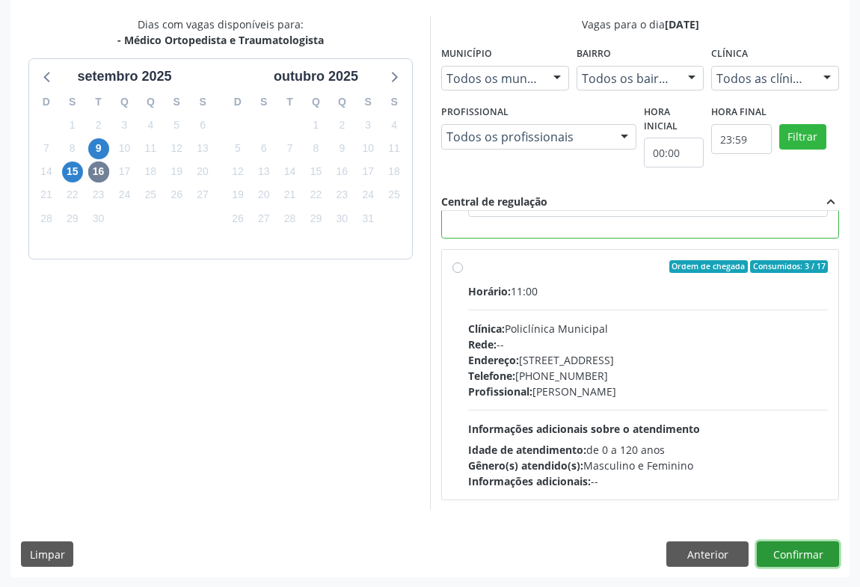
click at [793, 547] on button "Confirmar" at bounding box center [798, 553] width 82 height 25
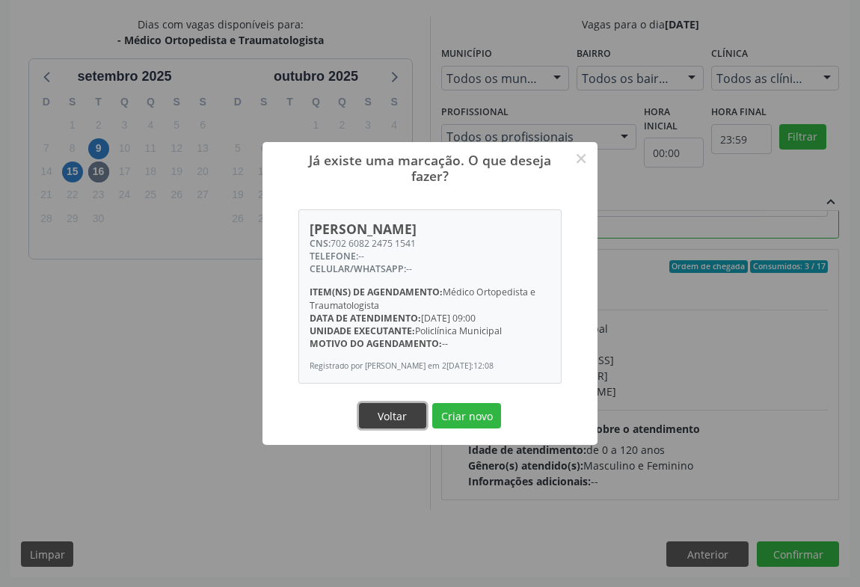
click at [384, 417] on button "Voltar" at bounding box center [392, 415] width 67 height 25
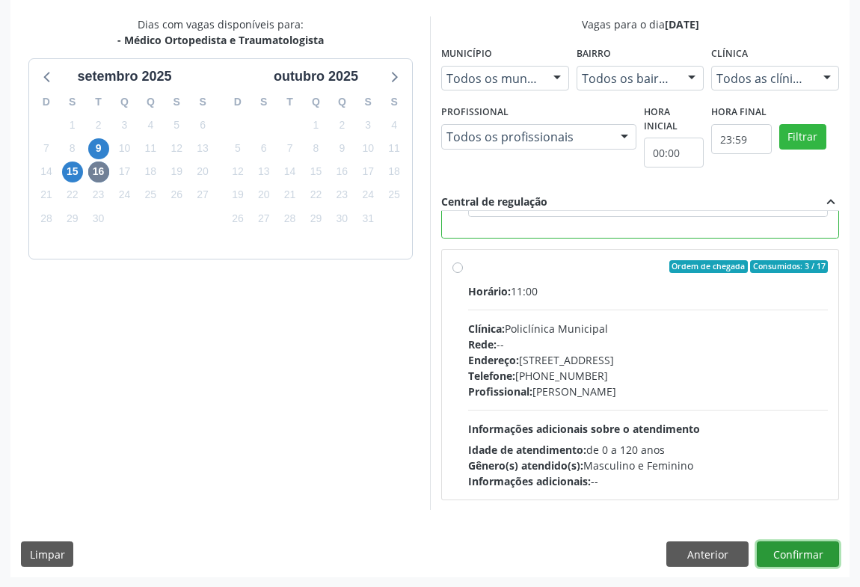
drag, startPoint x: 790, startPoint y: 546, endPoint x: 808, endPoint y: 535, distance: 20.8
click at [804, 541] on button "Confirmar" at bounding box center [798, 553] width 82 height 25
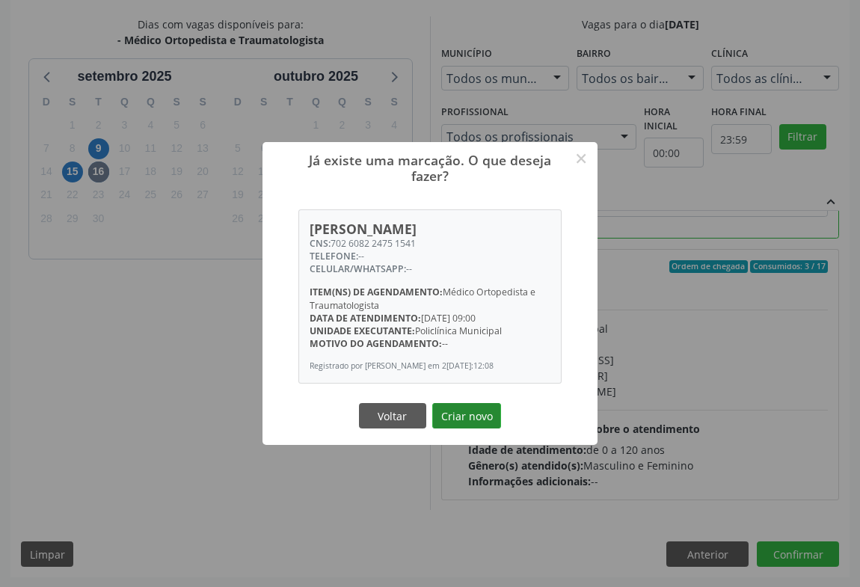
click at [470, 423] on button "Criar novo" at bounding box center [466, 415] width 69 height 25
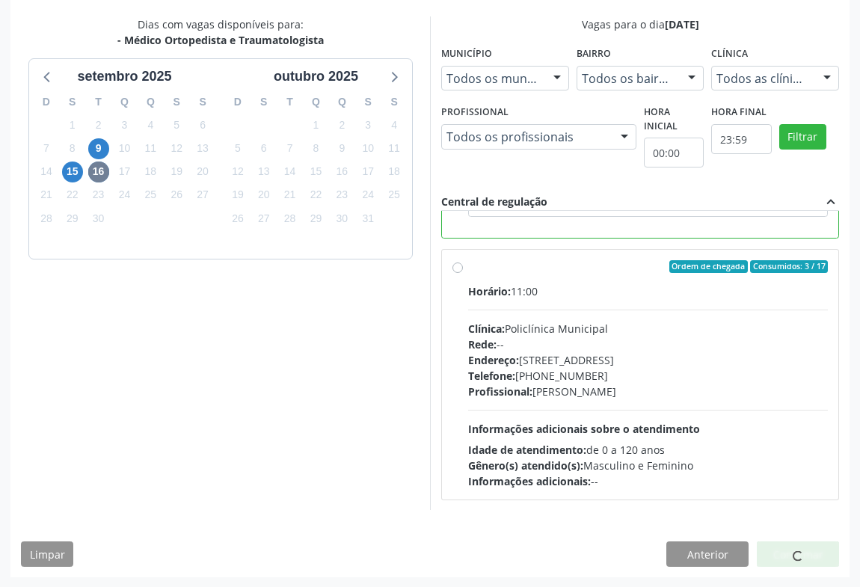
scroll to position [0, 0]
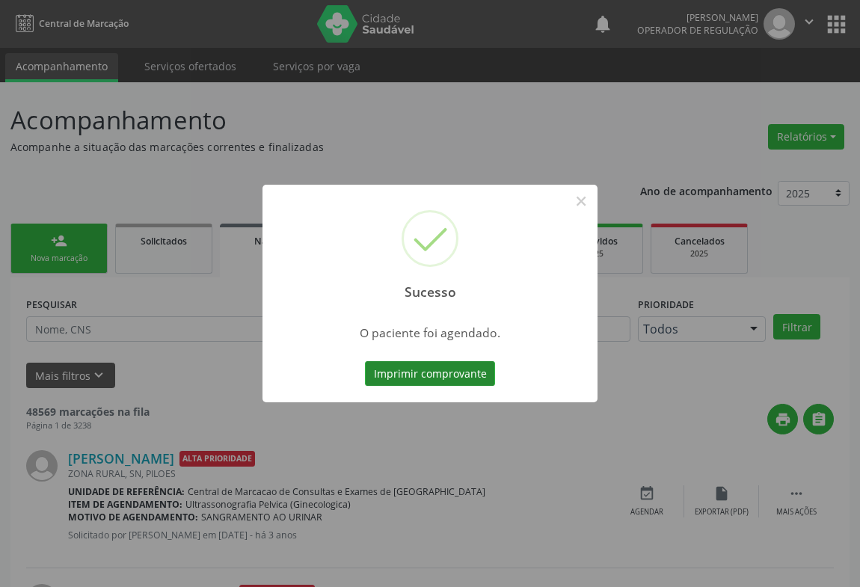
click at [434, 369] on button "Imprimir comprovante" at bounding box center [430, 373] width 130 height 25
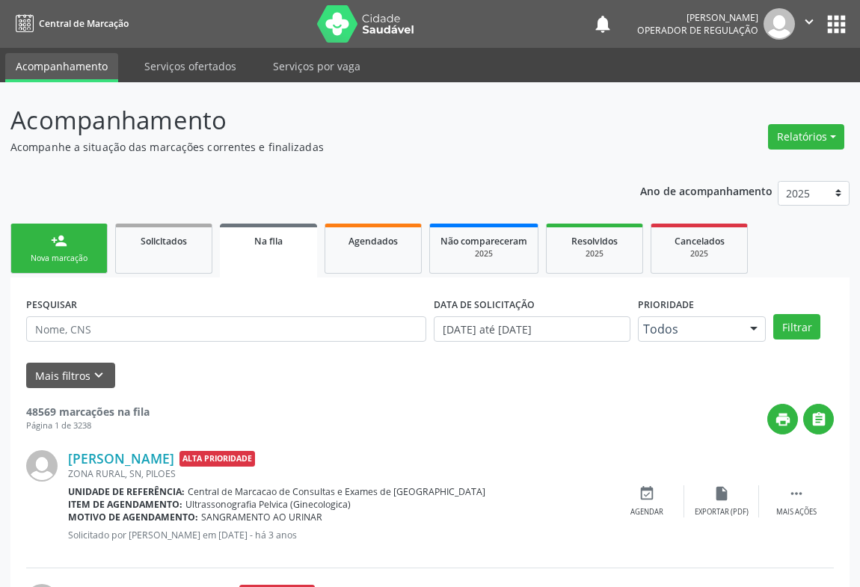
click at [49, 265] on link "person_add Nova marcação" at bounding box center [58, 249] width 97 height 50
drag, startPoint x: 49, startPoint y: 265, endPoint x: 61, endPoint y: 247, distance: 21.6
click at [52, 262] on link "person_add Nova marcação" at bounding box center [58, 249] width 97 height 50
click at [61, 247] on div "person_add" at bounding box center [59, 241] width 16 height 16
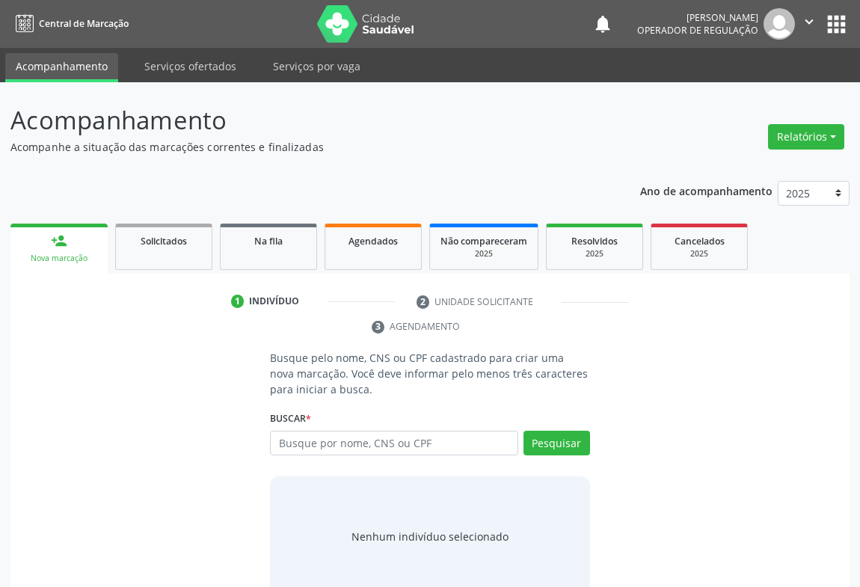
click at [61, 247] on div "person_add" at bounding box center [59, 241] width 16 height 16
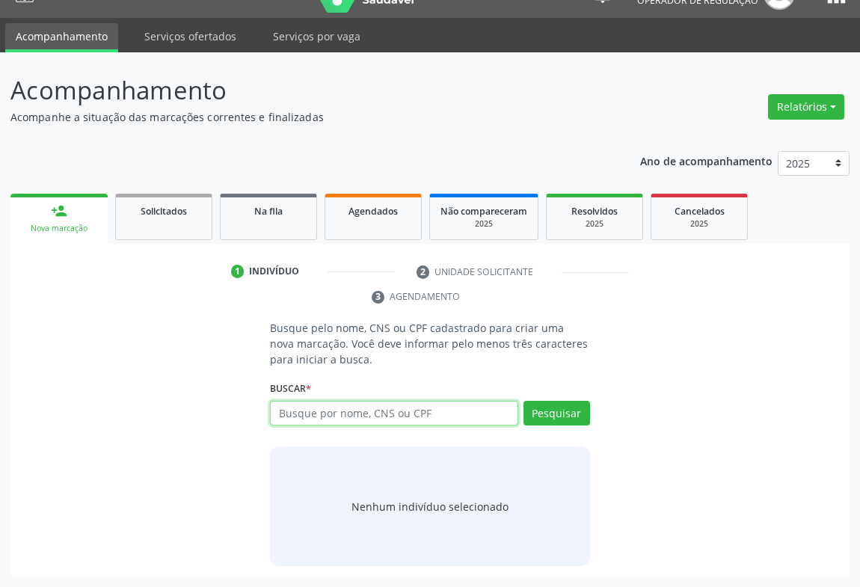
click at [366, 411] on input "text" at bounding box center [394, 413] width 248 height 25
drag, startPoint x: 322, startPoint y: 408, endPoint x: 330, endPoint y: 411, distance: 8.8
click at [322, 409] on input "text" at bounding box center [394, 413] width 248 height 25
type input "705806447624338"
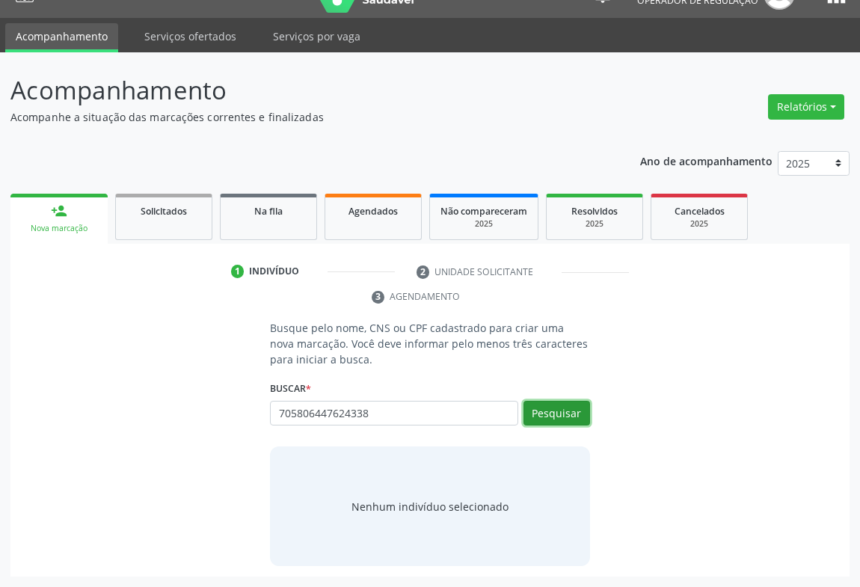
click at [574, 419] on button "Pesquisar" at bounding box center [556, 413] width 67 height 25
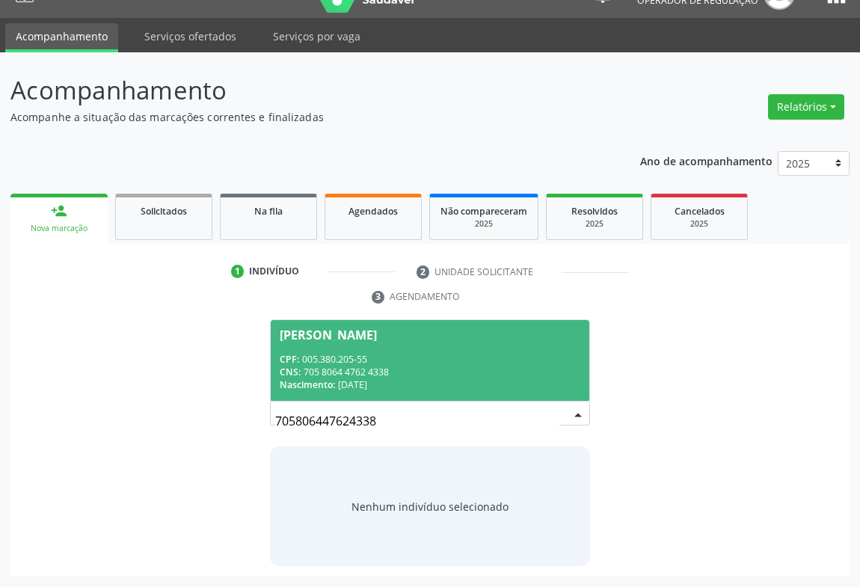
click at [320, 344] on span "Antonia da Cruz Santos Carvalho CPF: 005.380.205-55 CNS: 705 8064 4762 4338 Nas…" at bounding box center [430, 360] width 319 height 80
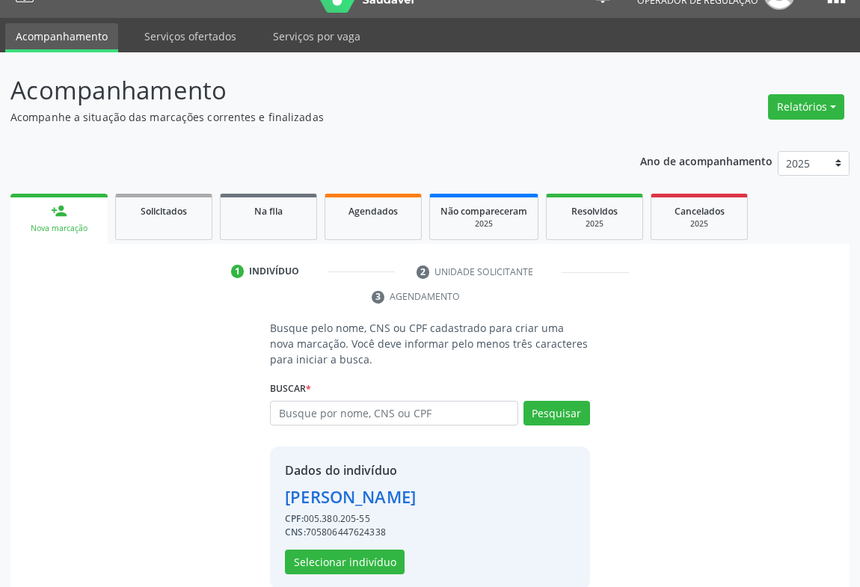
scroll to position [52, 0]
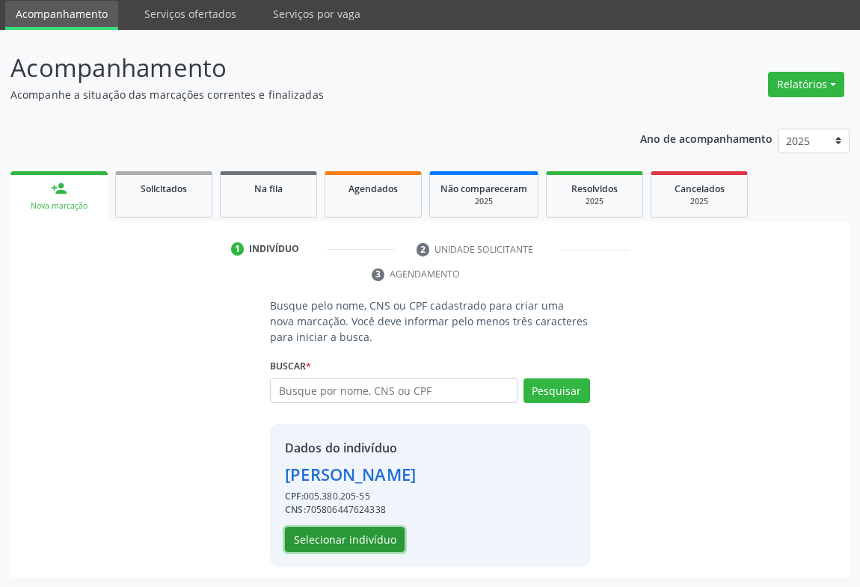
click at [337, 549] on button "Selecionar indivíduo" at bounding box center [345, 539] width 120 height 25
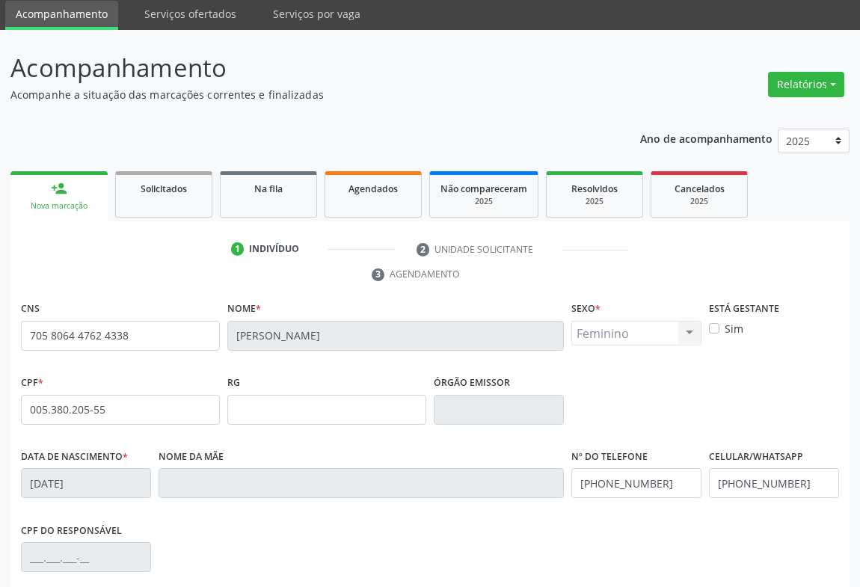
click at [337, 538] on div "CPF do responsável" at bounding box center [430, 556] width 826 height 74
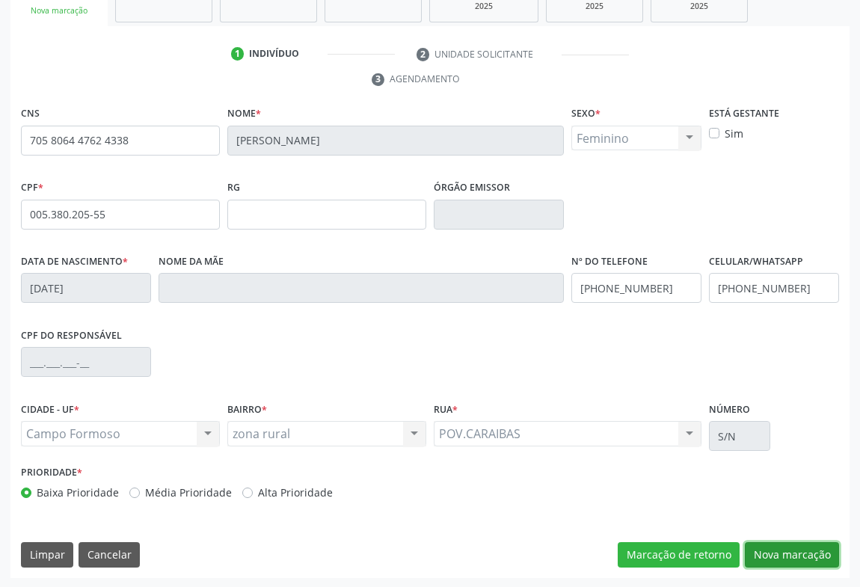
click at [781, 551] on button "Nova marcação" at bounding box center [792, 554] width 94 height 25
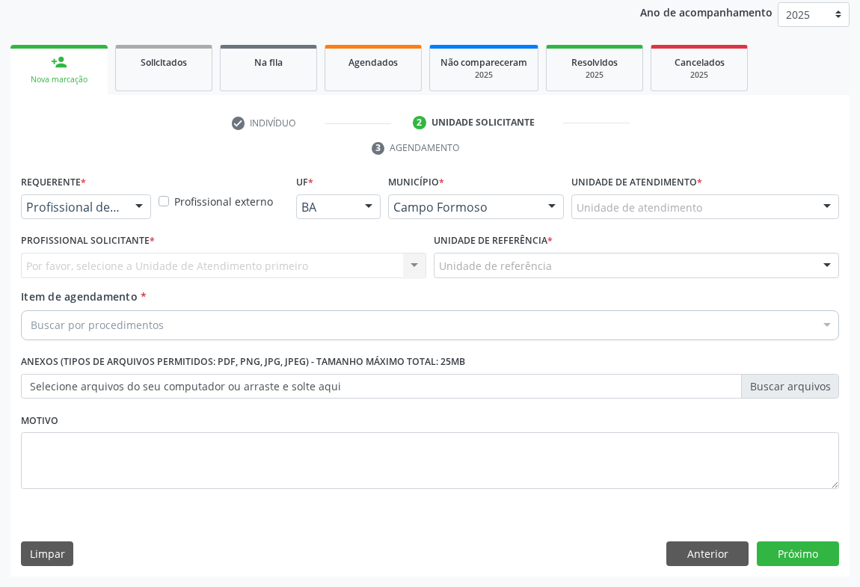
scroll to position [178, 0]
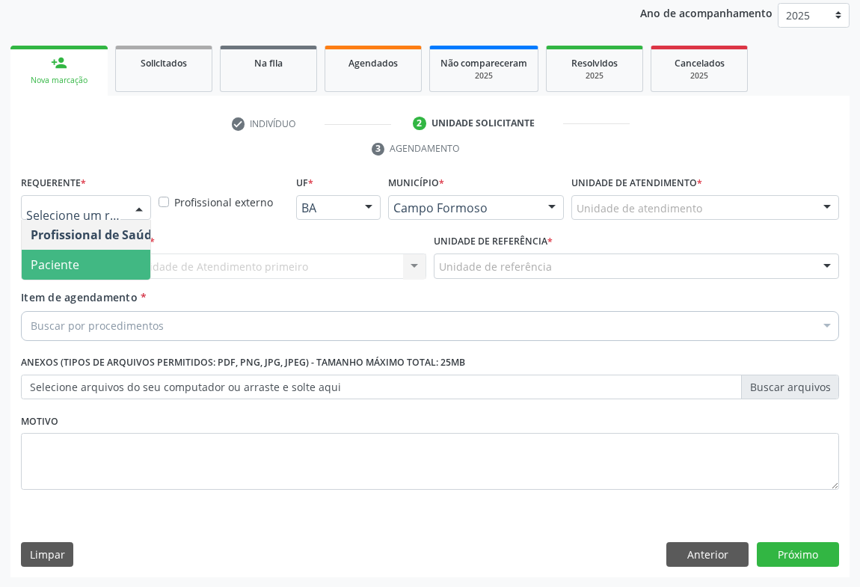
drag, startPoint x: 71, startPoint y: 265, endPoint x: 233, endPoint y: 268, distance: 161.5
click at [79, 265] on span "Paciente" at bounding box center [95, 265] width 146 height 30
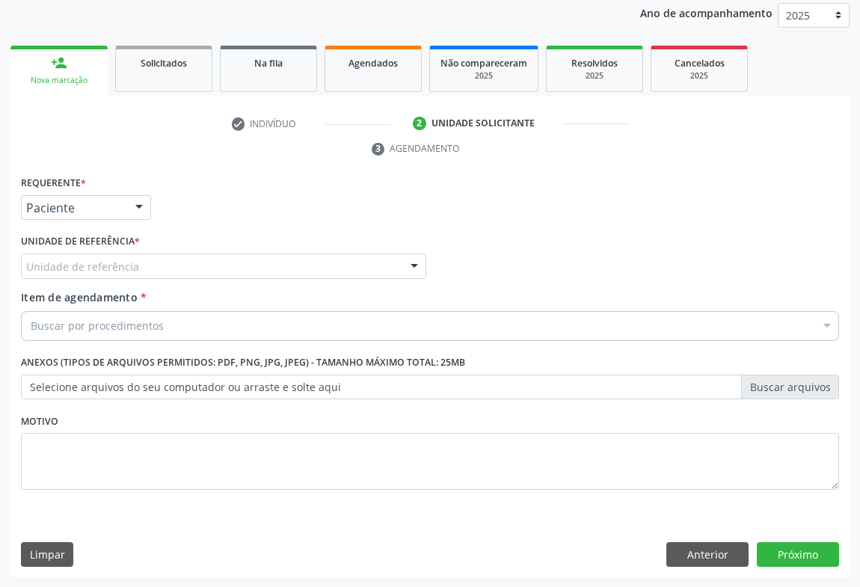
click at [248, 265] on div "Unidade de referência" at bounding box center [223, 266] width 405 height 25
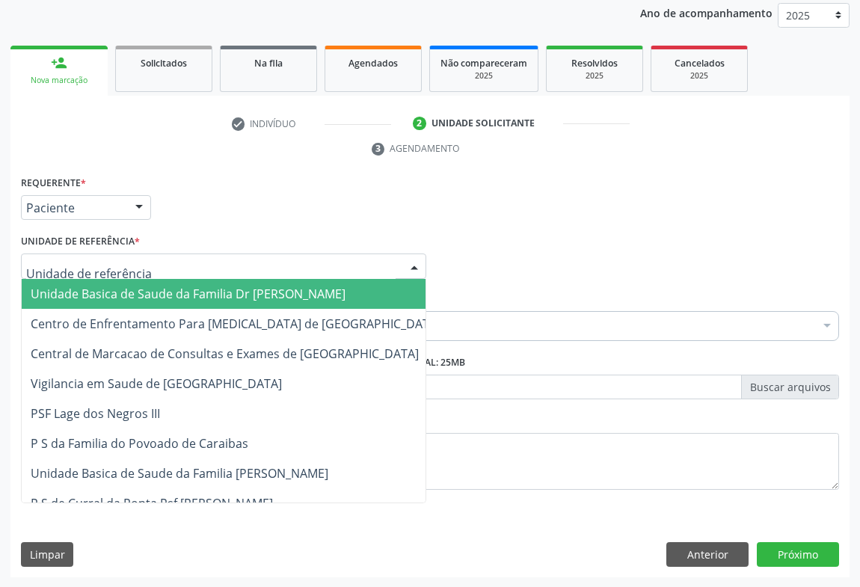
drag, startPoint x: 202, startPoint y: 284, endPoint x: 217, endPoint y: 332, distance: 50.1
click at [201, 286] on span "Unidade Basica de Saude da Familia Dr [PERSON_NAME]" at bounding box center [188, 294] width 315 height 16
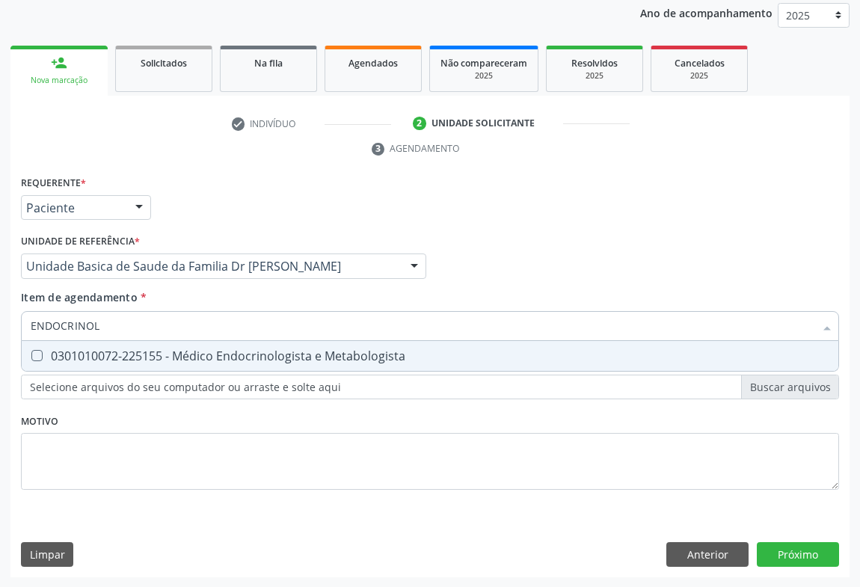
type input "ENDOCRINOLO"
click at [230, 361] on div "0301010072-225155 - Médico Endocrinologista e Metabologista" at bounding box center [430, 356] width 799 height 12
checkbox Metabologista "true"
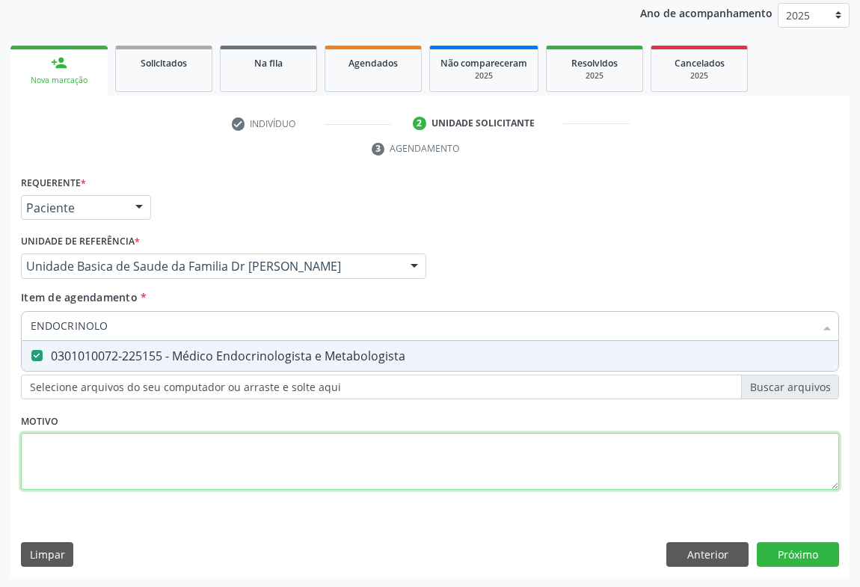
click at [386, 467] on div "Requerente * Paciente Profissional de Saúde Paciente Nenhum resultado encontrad…" at bounding box center [430, 341] width 818 height 339
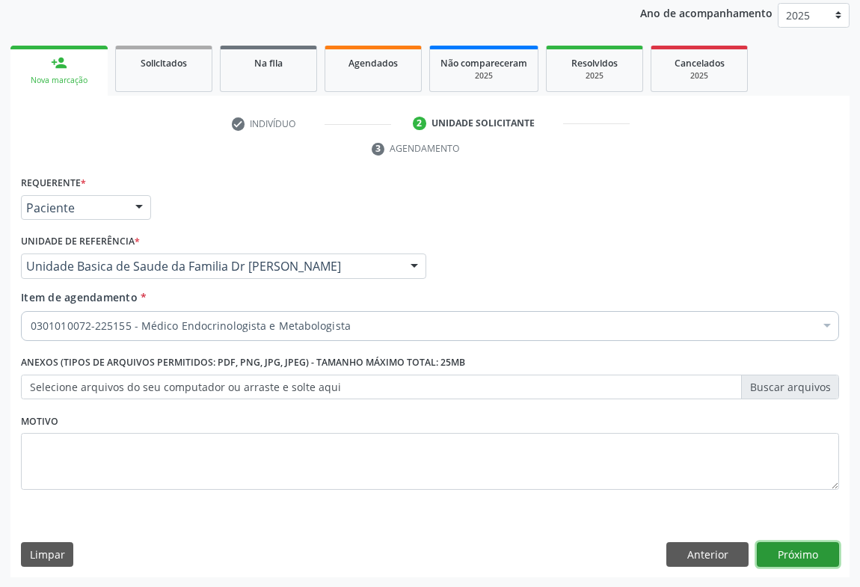
click at [798, 559] on button "Próximo" at bounding box center [798, 554] width 82 height 25
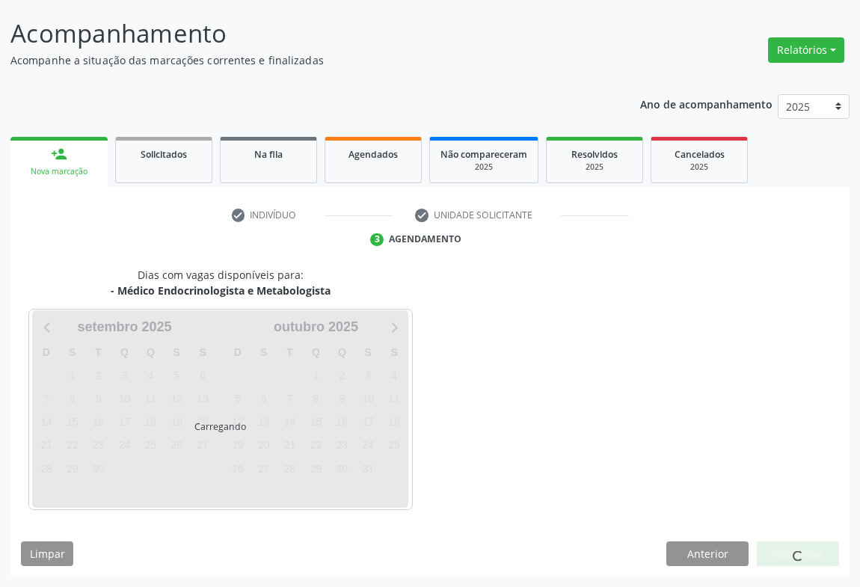
scroll to position [86, 0]
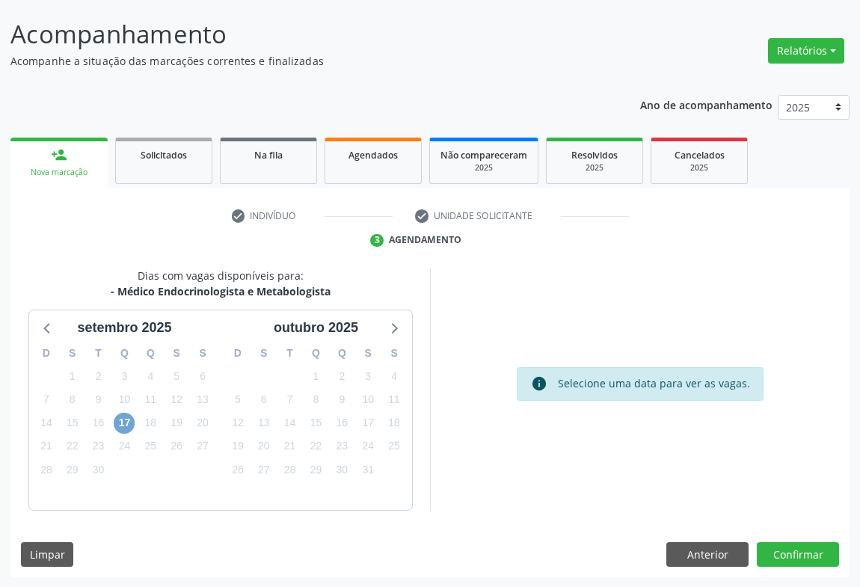
click at [120, 423] on span "17" at bounding box center [124, 423] width 21 height 21
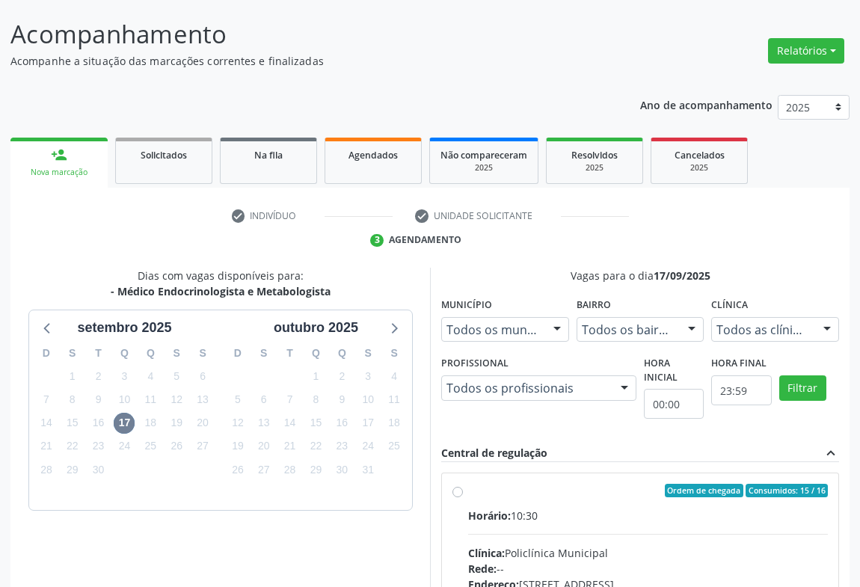
radio input "true"
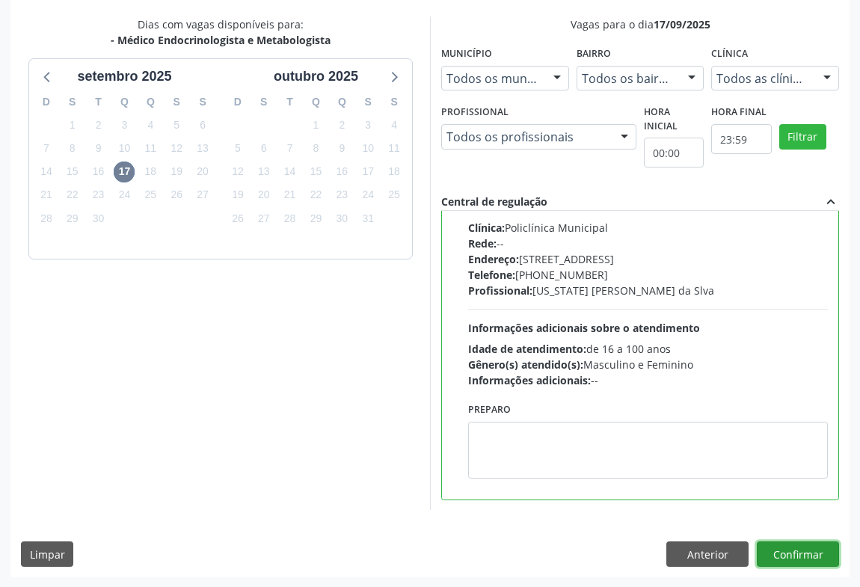
click at [785, 553] on button "Confirmar" at bounding box center [798, 553] width 82 height 25
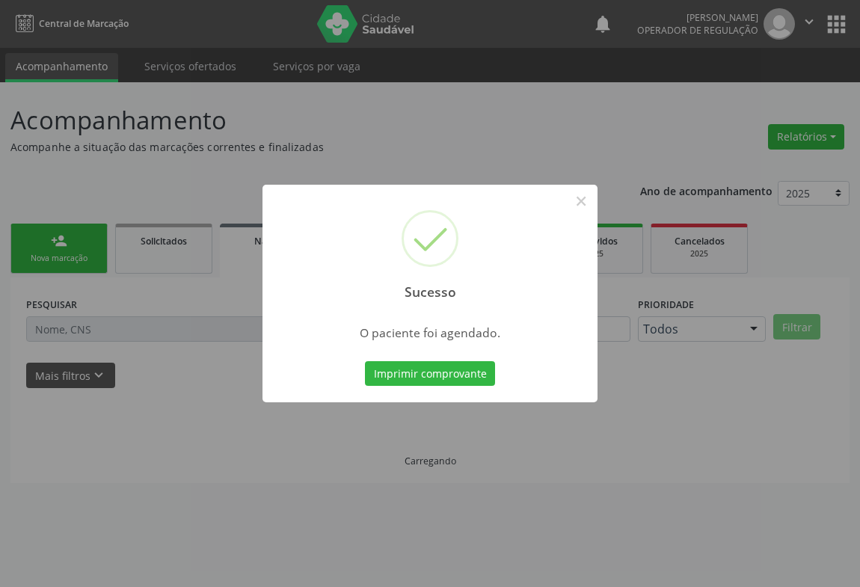
scroll to position [0, 0]
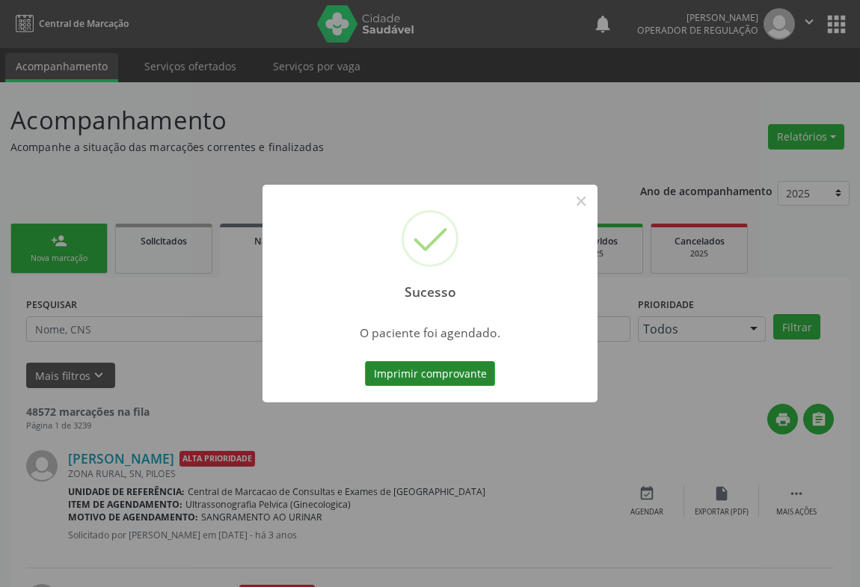
click at [441, 374] on button "Imprimir comprovante" at bounding box center [430, 373] width 130 height 25
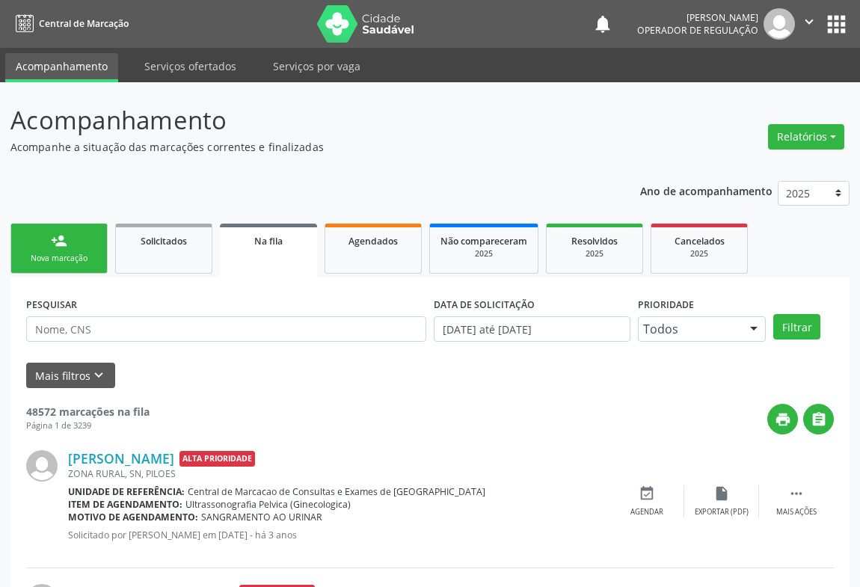
click at [52, 243] on div "person_add" at bounding box center [59, 241] width 16 height 16
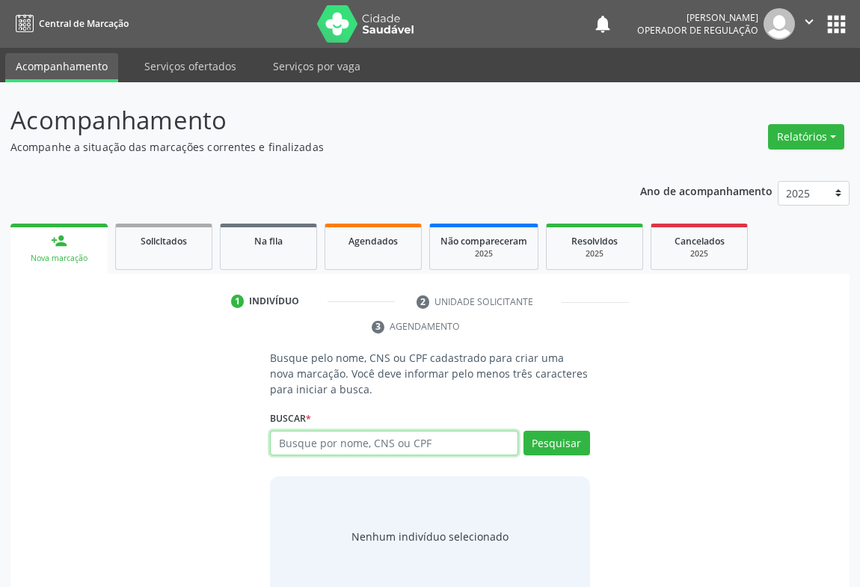
drag, startPoint x: 333, startPoint y: 436, endPoint x: 426, endPoint y: 439, distance: 93.5
click at [340, 438] on input "text" at bounding box center [394, 443] width 248 height 25
type input "706406140097681"
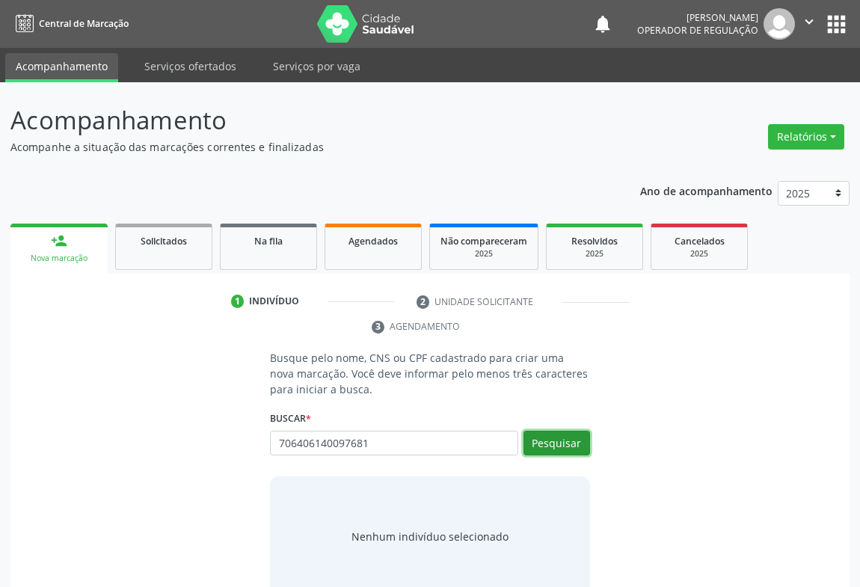
click at [553, 443] on button "Pesquisar" at bounding box center [556, 443] width 67 height 25
type input "706406140097681"
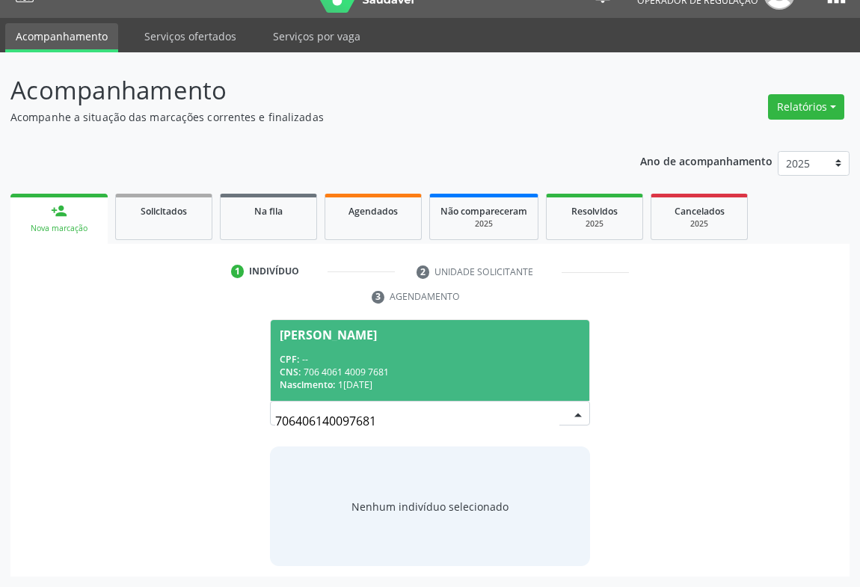
click at [307, 343] on span "Aylla Vitoria dos Santos CPF: -- CNS: 706 4061 4009 7681 Nascimento: 15/10/2021" at bounding box center [430, 360] width 319 height 80
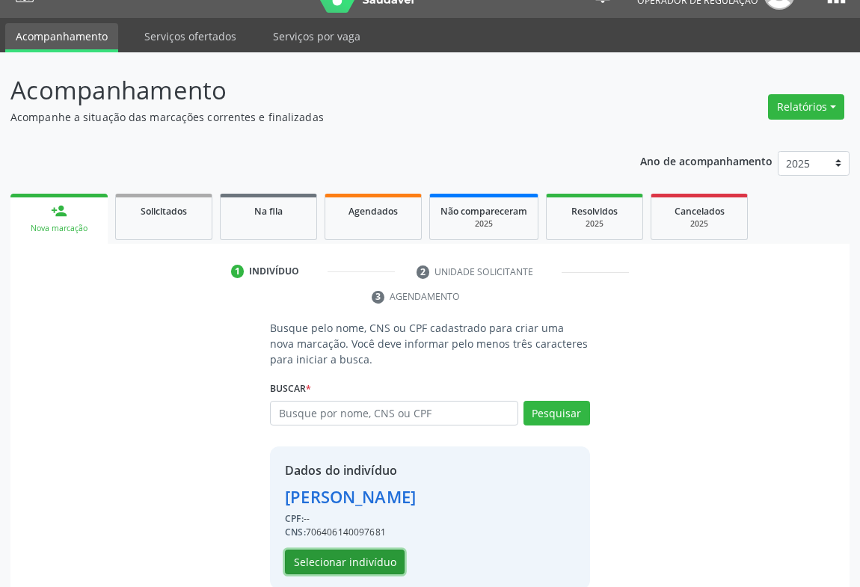
click at [333, 556] on button "Selecionar indivíduo" at bounding box center [345, 562] width 120 height 25
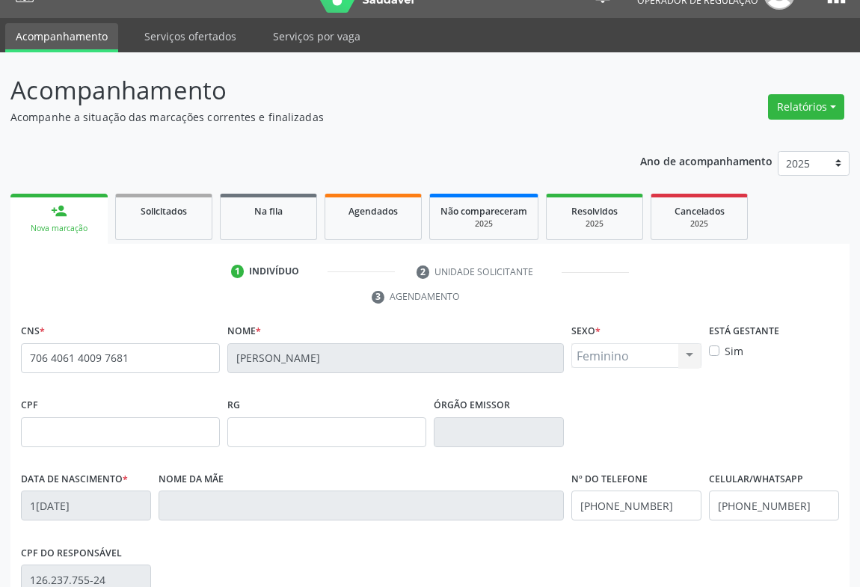
scroll to position [248, 0]
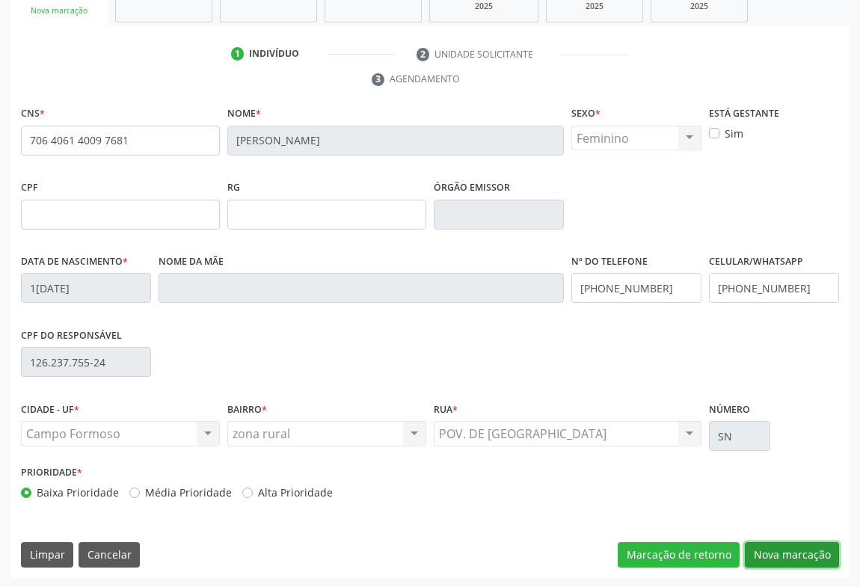
click at [793, 553] on button "Nova marcação" at bounding box center [792, 554] width 94 height 25
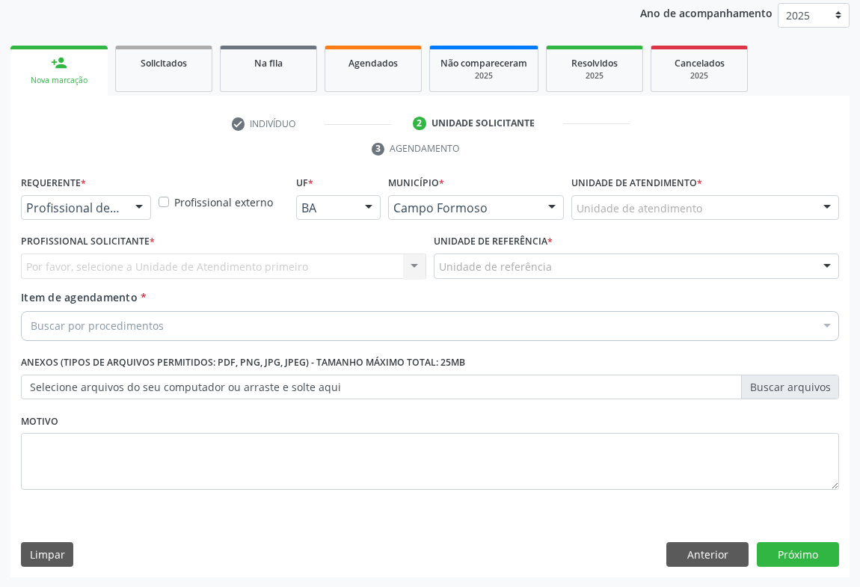
click at [127, 209] on div "Profissional de Saúde Profissional de Saúde Paciente Nenhum resultado encontrad…" at bounding box center [86, 207] width 130 height 25
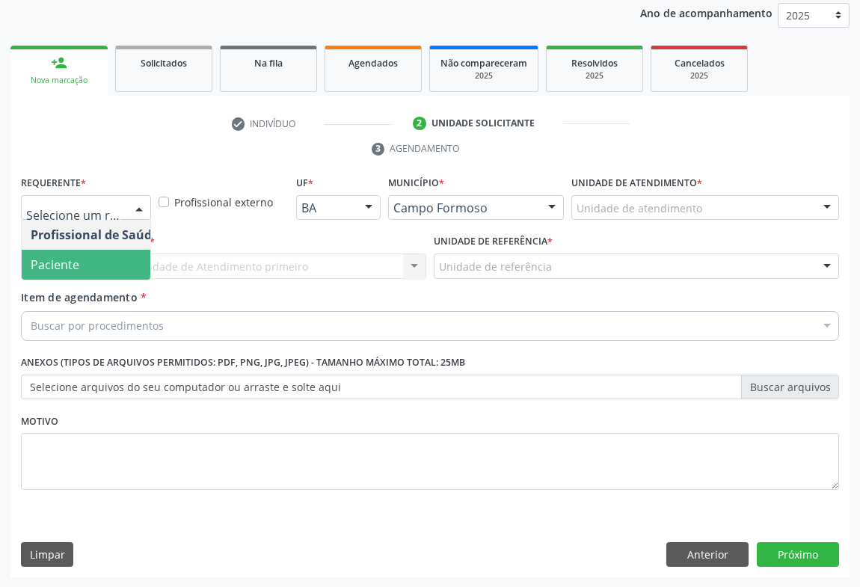
click at [72, 267] on span "Paciente" at bounding box center [55, 264] width 49 height 16
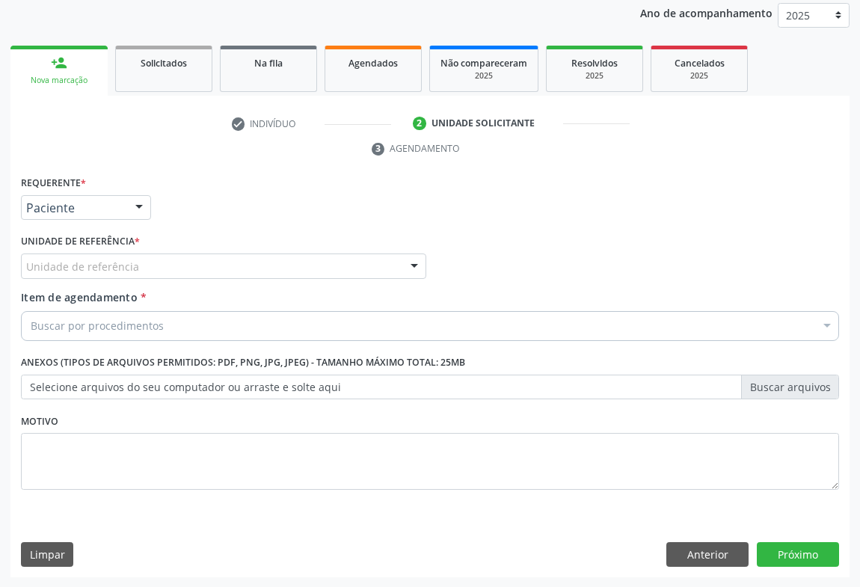
click at [272, 265] on div "Unidade de referência" at bounding box center [223, 266] width 405 height 25
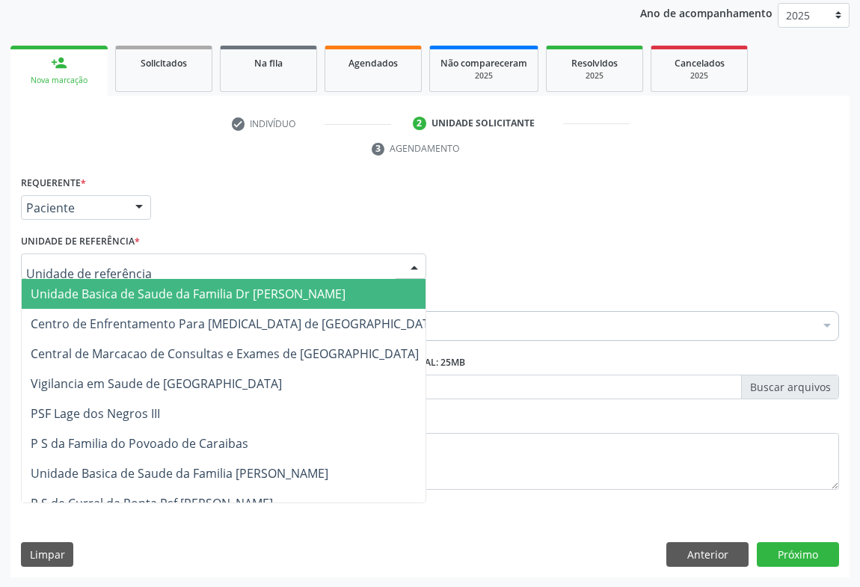
click at [151, 289] on span "Unidade Basica de Saude da Familia Dr [PERSON_NAME]" at bounding box center [188, 294] width 315 height 16
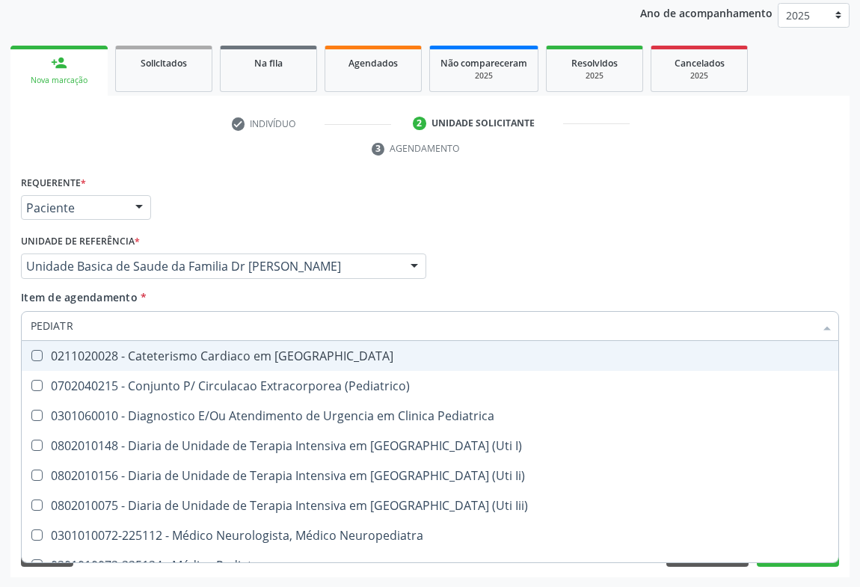
type input "PEDIATRA"
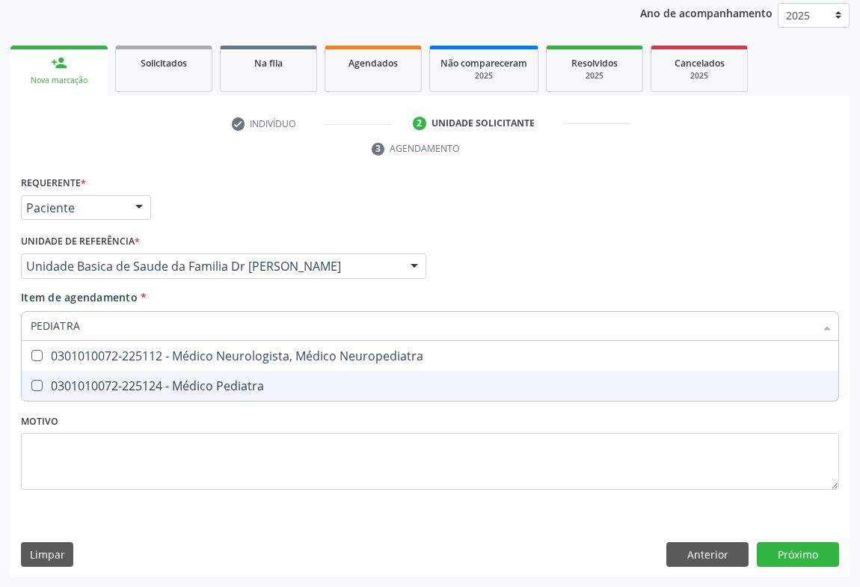
drag, startPoint x: 179, startPoint y: 386, endPoint x: 234, endPoint y: 492, distance: 119.7
click at [179, 386] on div "0301010072-225124 - Médico Pediatra" at bounding box center [430, 386] width 799 height 12
checkbox Pediatra "true"
click at [233, 491] on div "Requerente * Paciente Profissional de Saúde Paciente Nenhum resultado encontrad…" at bounding box center [430, 341] width 818 height 339
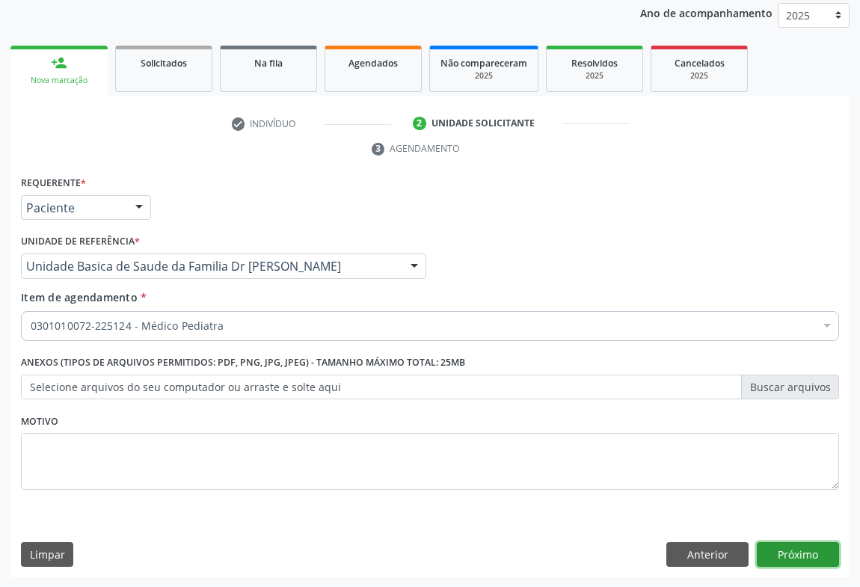
click at [773, 552] on button "Próximo" at bounding box center [798, 554] width 82 height 25
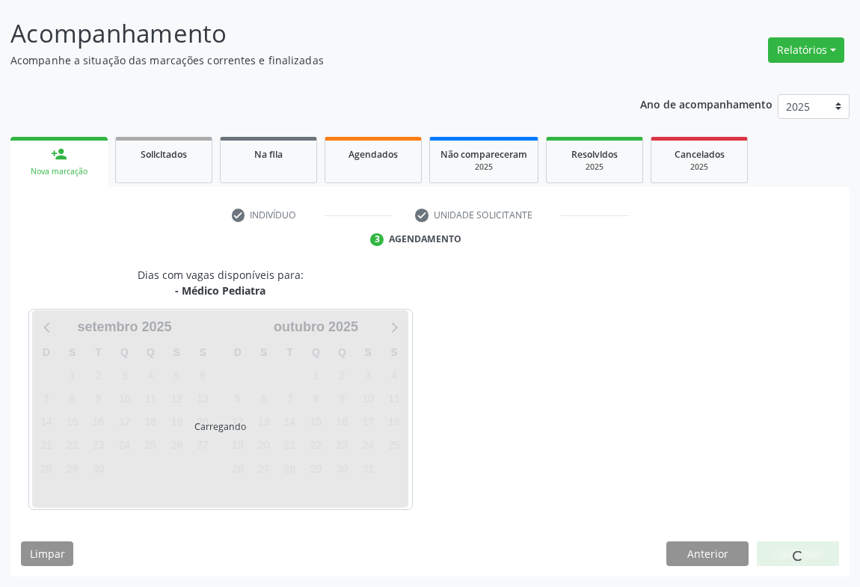
scroll to position [86, 0]
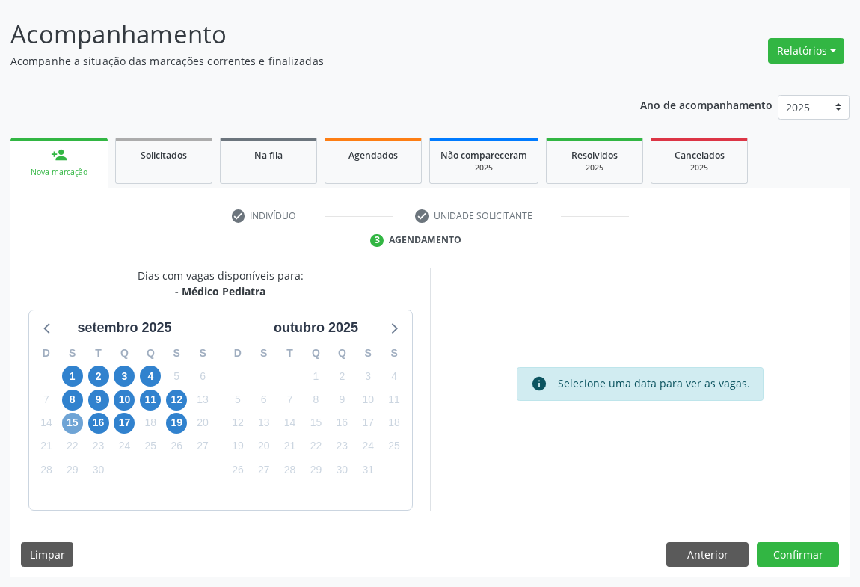
click at [75, 423] on span "15" at bounding box center [72, 423] width 21 height 21
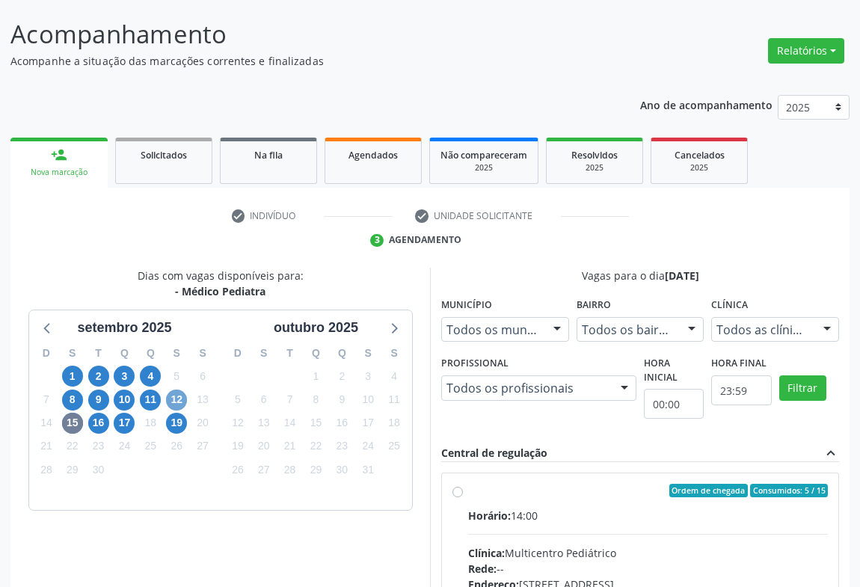
click at [174, 399] on span "12" at bounding box center [176, 400] width 21 height 21
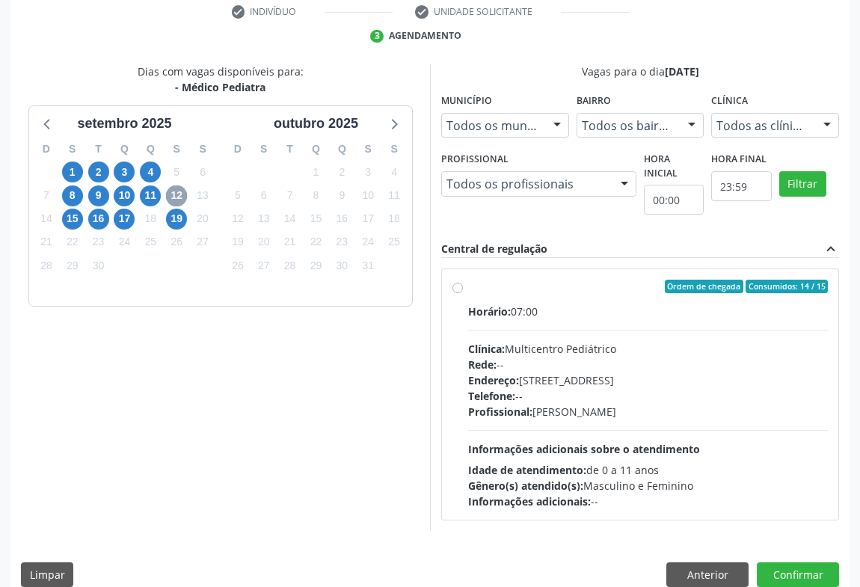
scroll to position [310, 0]
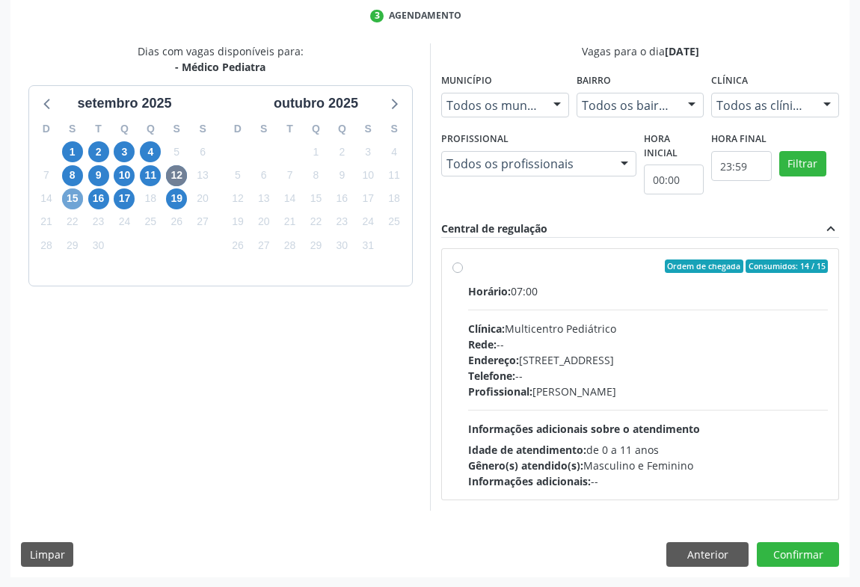
click at [71, 197] on span "15" at bounding box center [72, 198] width 21 height 21
click at [461, 272] on div "Ordem de chegada Consumidos: 5 / 15 Horário: 14:00 Clínica: Multicentro Pediátr…" at bounding box center [639, 374] width 375 height 230
radio input "true"
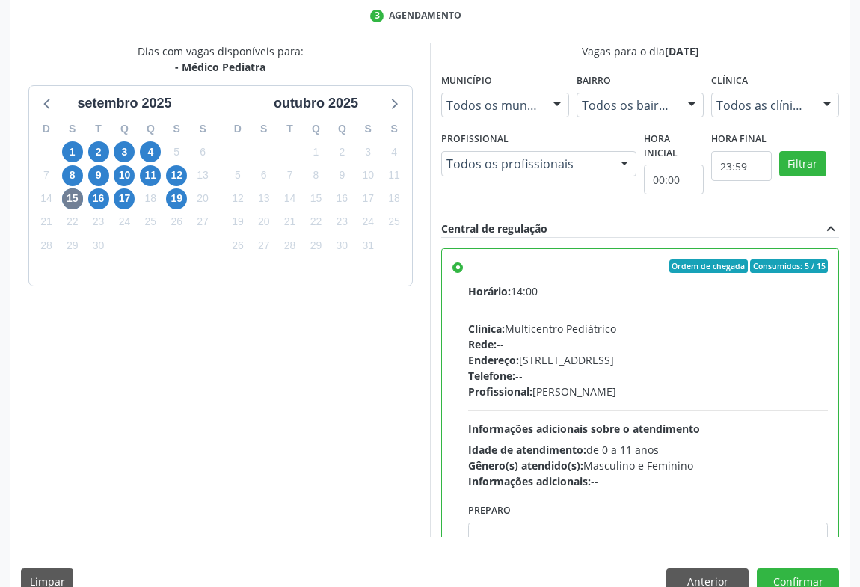
scroll to position [74, 0]
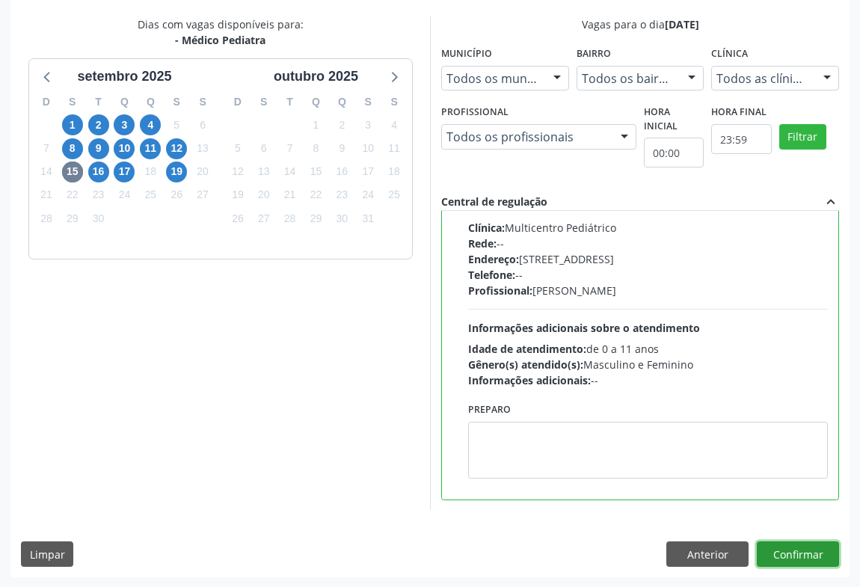
click at [788, 549] on button "Confirmar" at bounding box center [798, 553] width 82 height 25
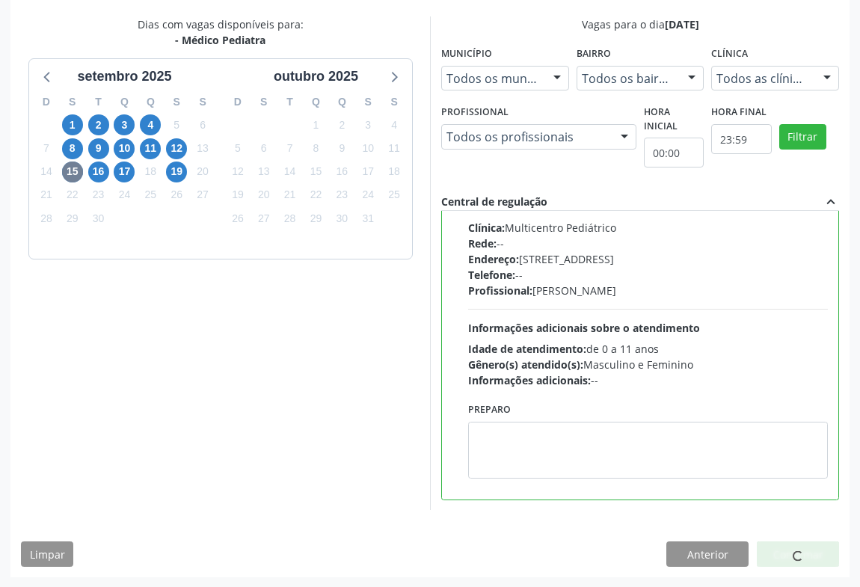
click at [786, 544] on div at bounding box center [798, 553] width 82 height 25
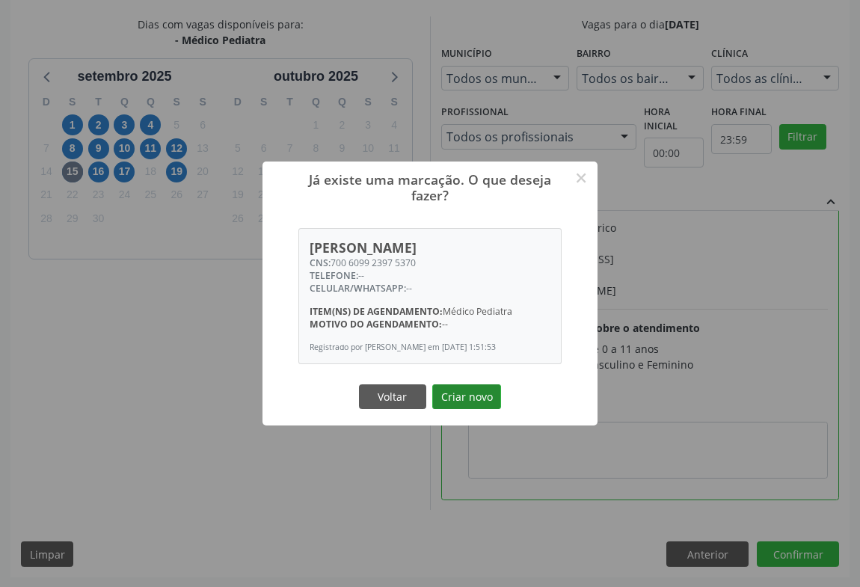
click at [471, 395] on button "Criar novo" at bounding box center [466, 396] width 69 height 25
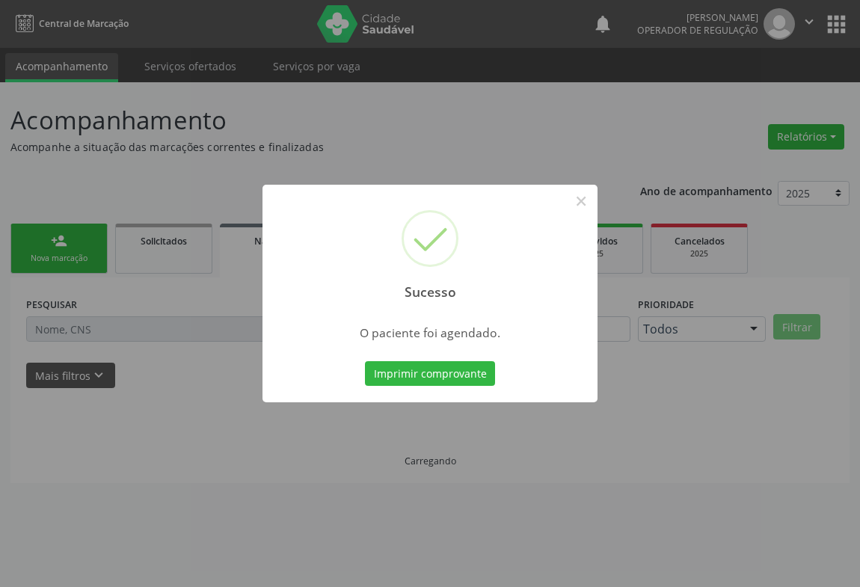
scroll to position [0, 0]
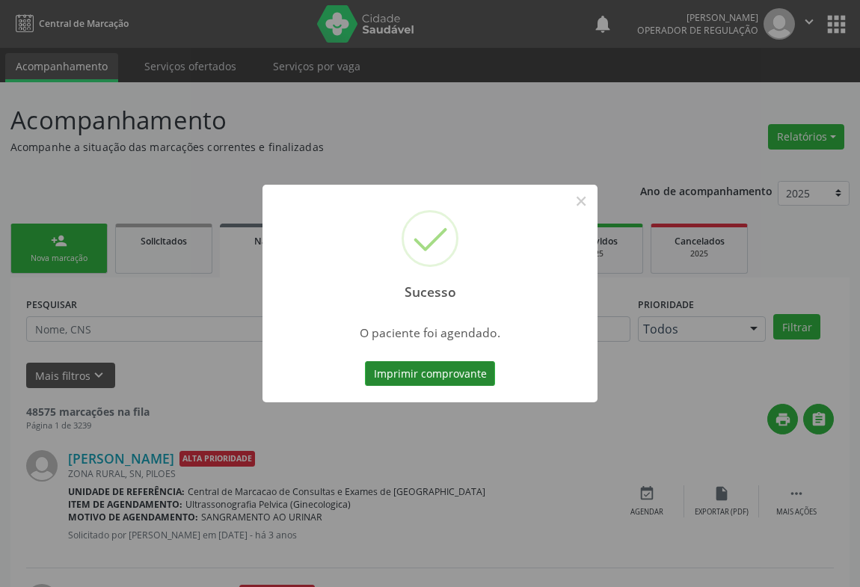
click at [424, 372] on button "Imprimir comprovante" at bounding box center [430, 373] width 130 height 25
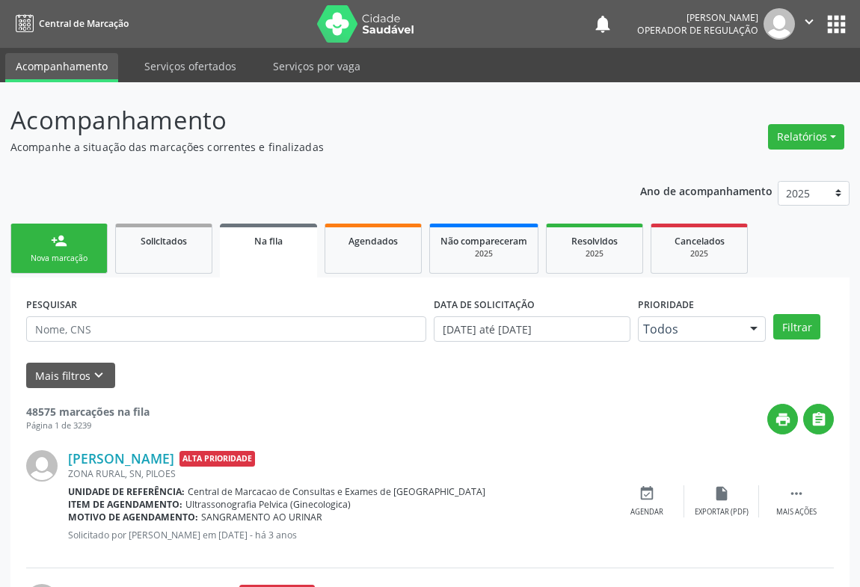
click at [62, 242] on div "person_add" at bounding box center [59, 241] width 16 height 16
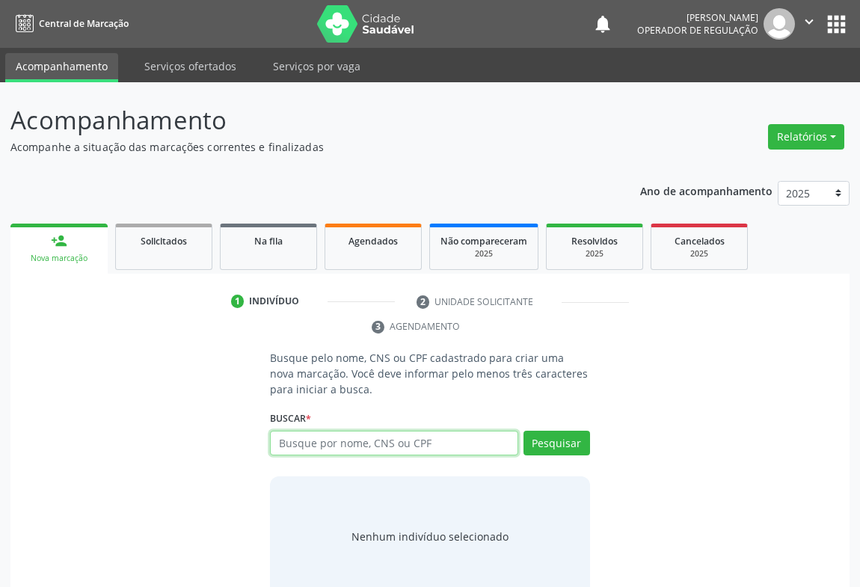
click at [390, 444] on input "text" at bounding box center [394, 443] width 248 height 25
type input "708209621947241"
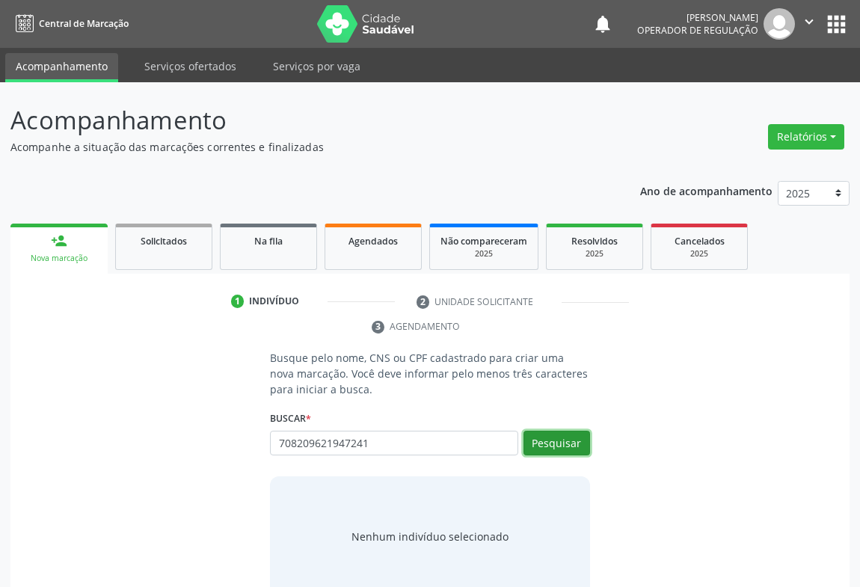
click at [549, 443] on button "Pesquisar" at bounding box center [556, 443] width 67 height 25
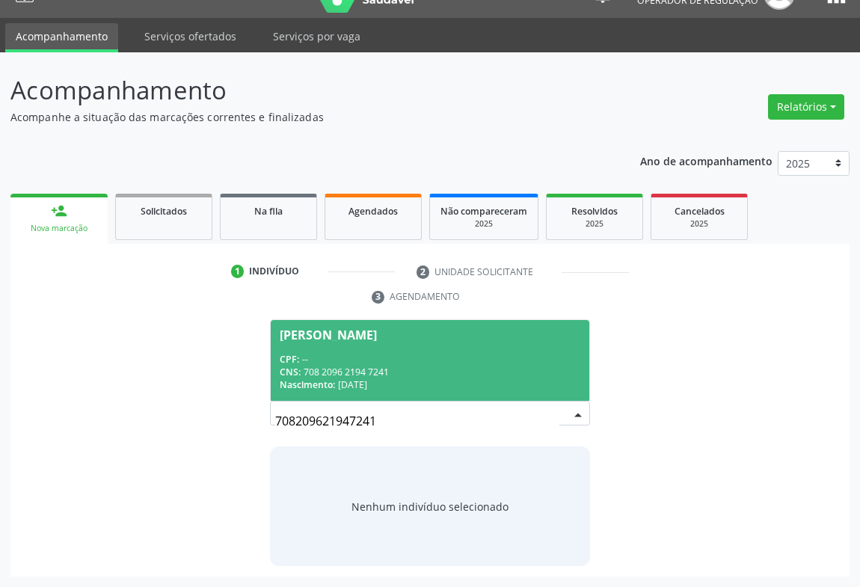
click at [336, 354] on div "CPF: --" at bounding box center [430, 359] width 301 height 13
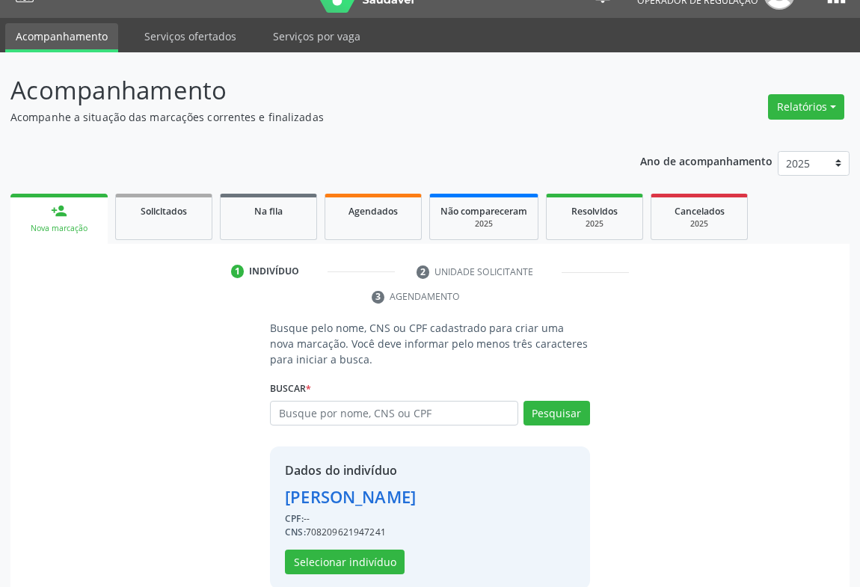
scroll to position [52, 0]
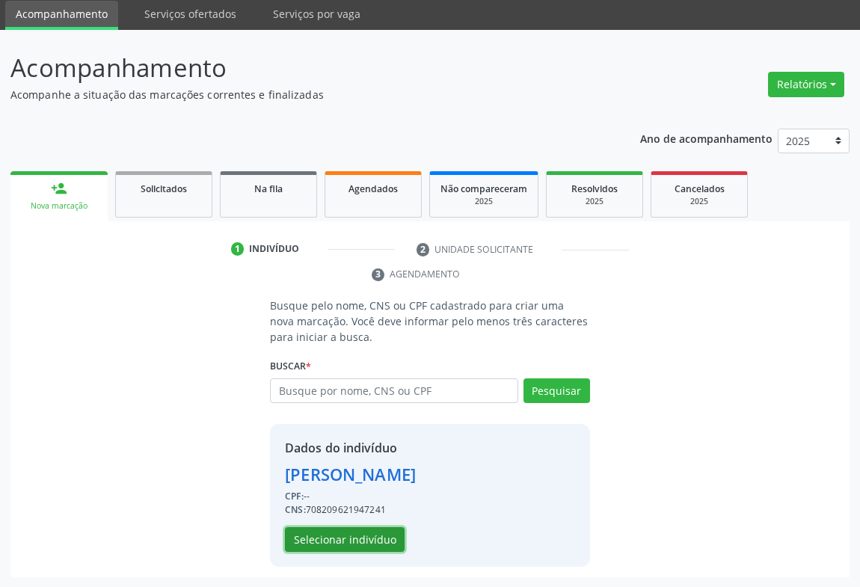
click at [337, 538] on button "Selecionar indivíduo" at bounding box center [345, 539] width 120 height 25
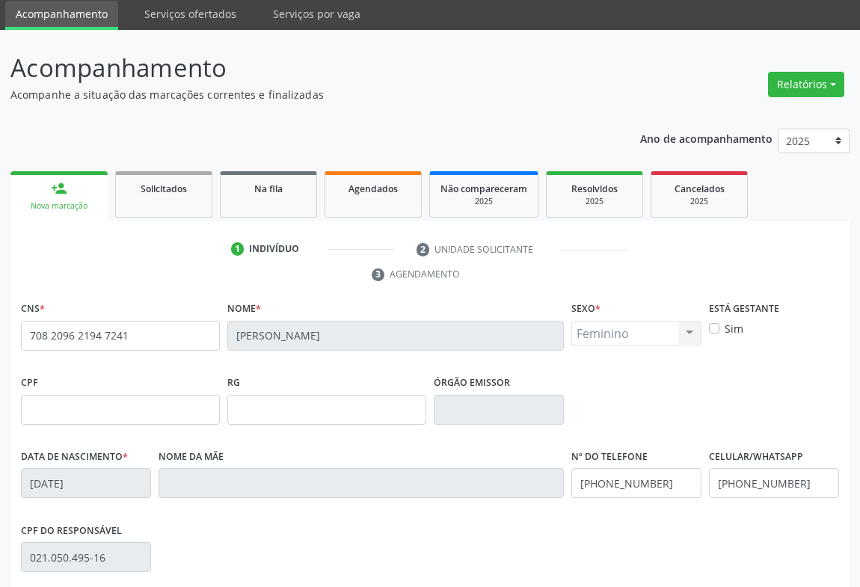
scroll to position [248, 0]
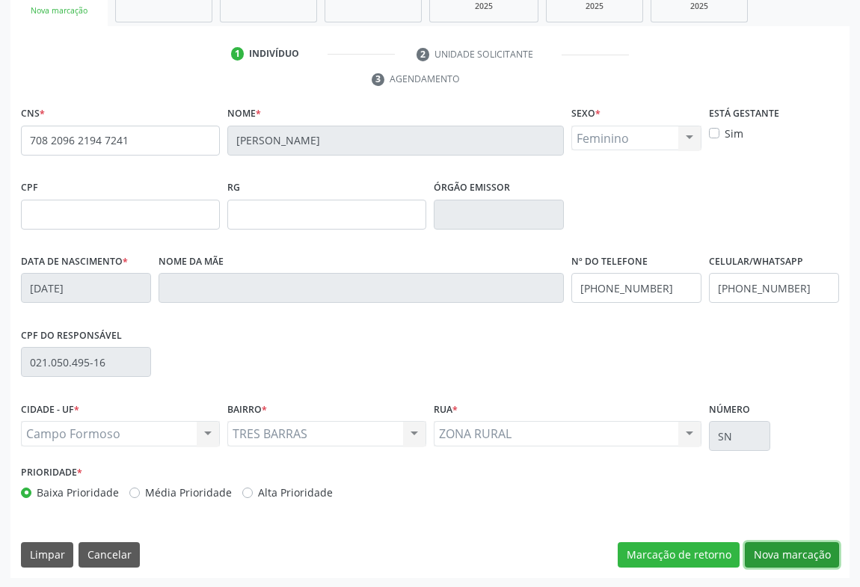
click at [808, 558] on button "Nova marcação" at bounding box center [792, 554] width 94 height 25
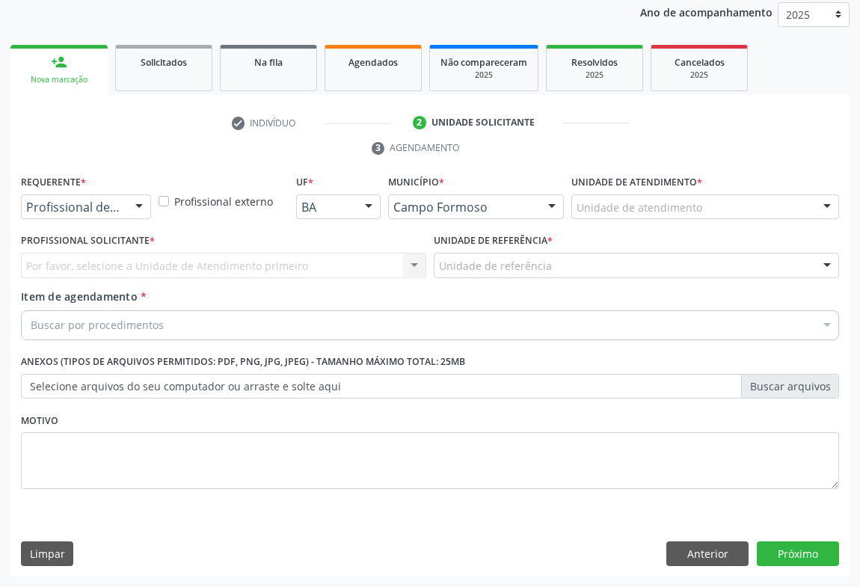
scroll to position [178, 0]
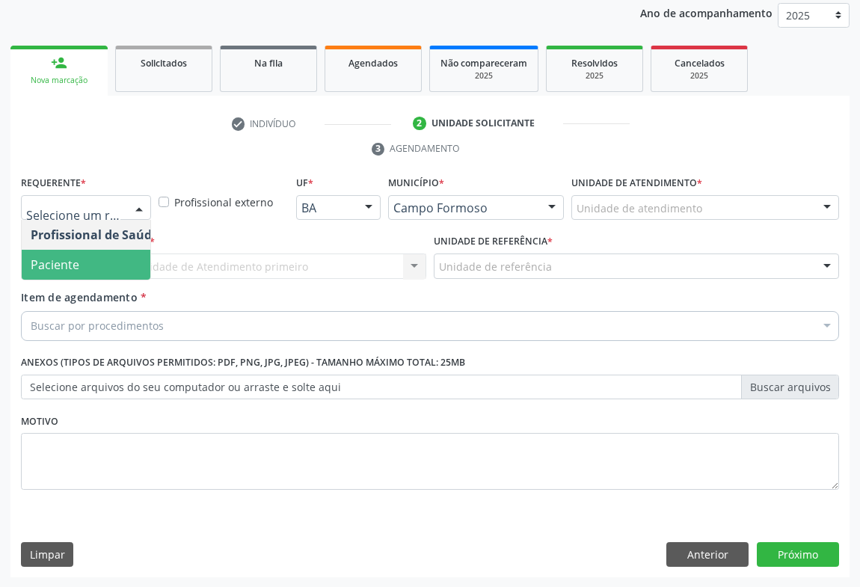
click at [93, 262] on span "Paciente" at bounding box center [95, 265] width 146 height 30
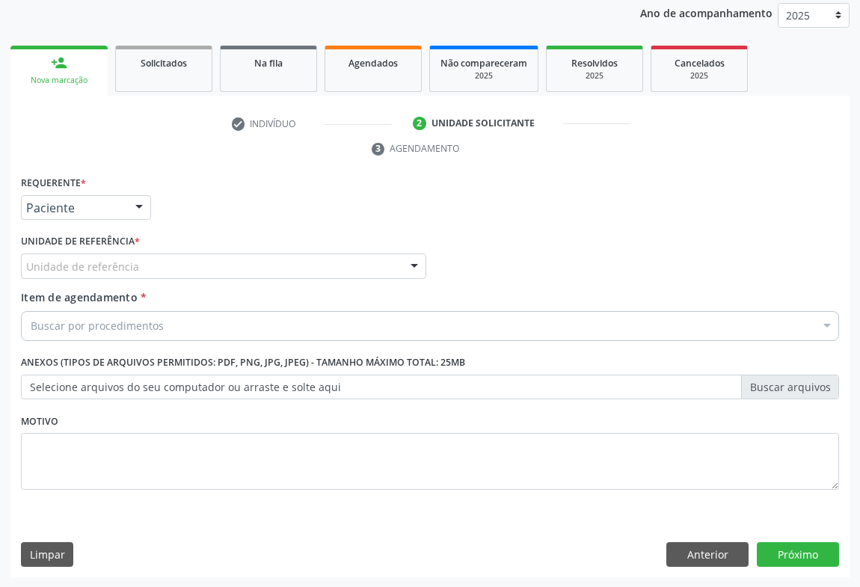
click at [175, 269] on div "Unidade de referência" at bounding box center [223, 266] width 405 height 25
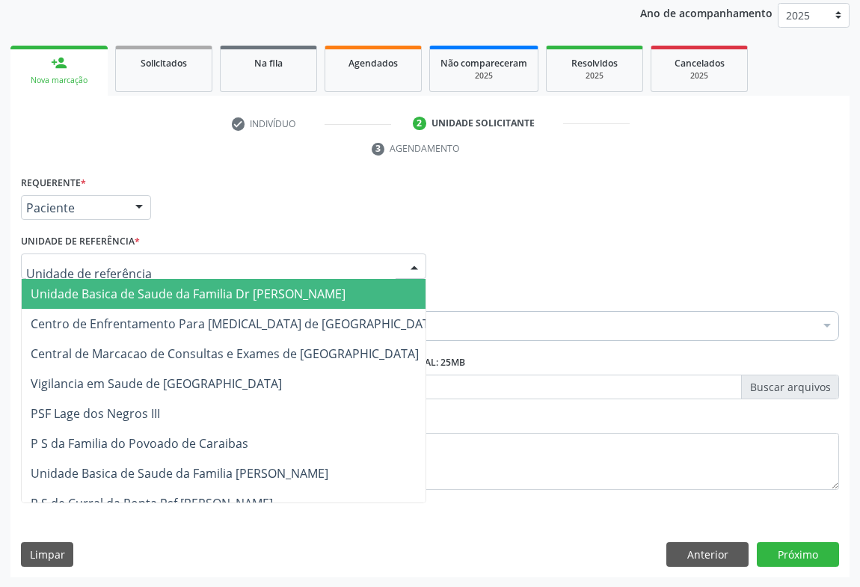
click at [148, 282] on span "Unidade Basica de Saude da Familia Dr [PERSON_NAME]" at bounding box center [236, 294] width 428 height 30
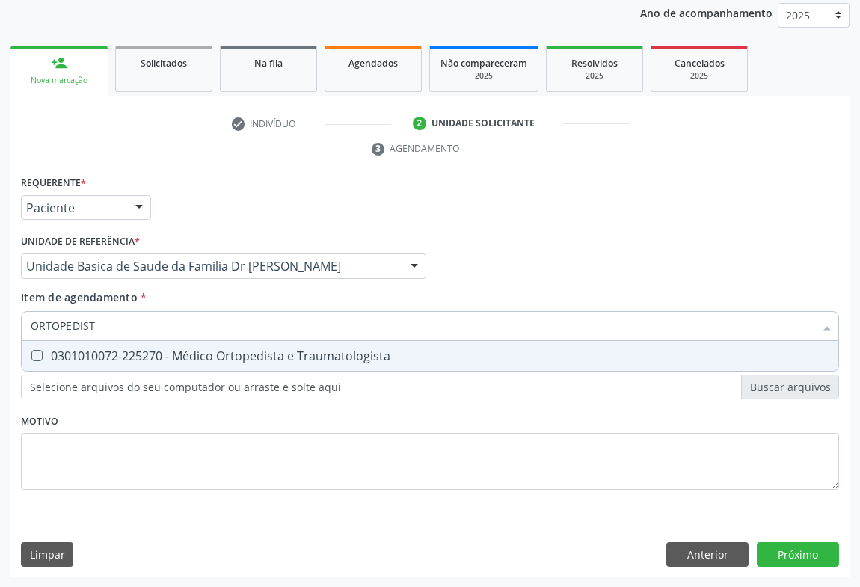
type input "ORTOPEDISTA"
click at [250, 352] on div "0301010072-225270 - Médico Ortopedista e Traumatologista" at bounding box center [430, 356] width 799 height 12
checkbox Traumatologista "true"
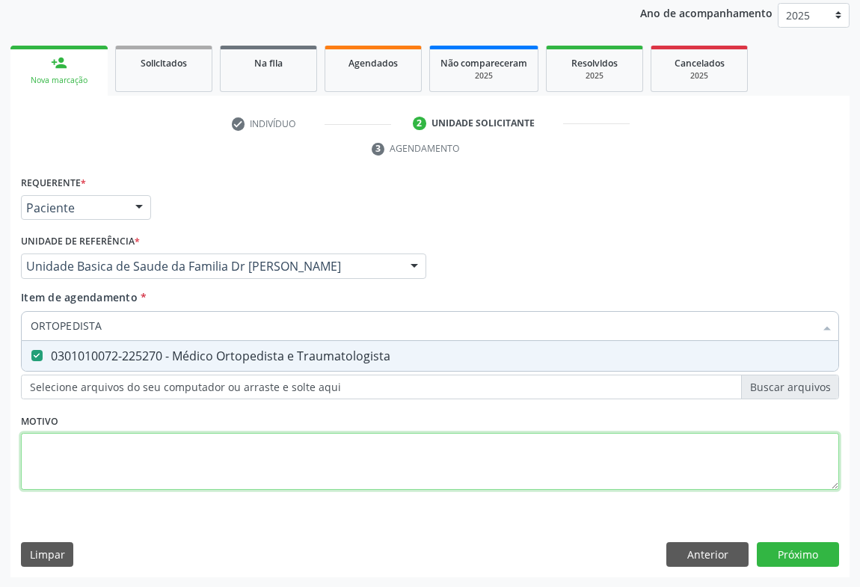
click at [349, 464] on div "Requerente * Paciente Profissional de Saúde Paciente Nenhum resultado encontrad…" at bounding box center [430, 341] width 818 height 339
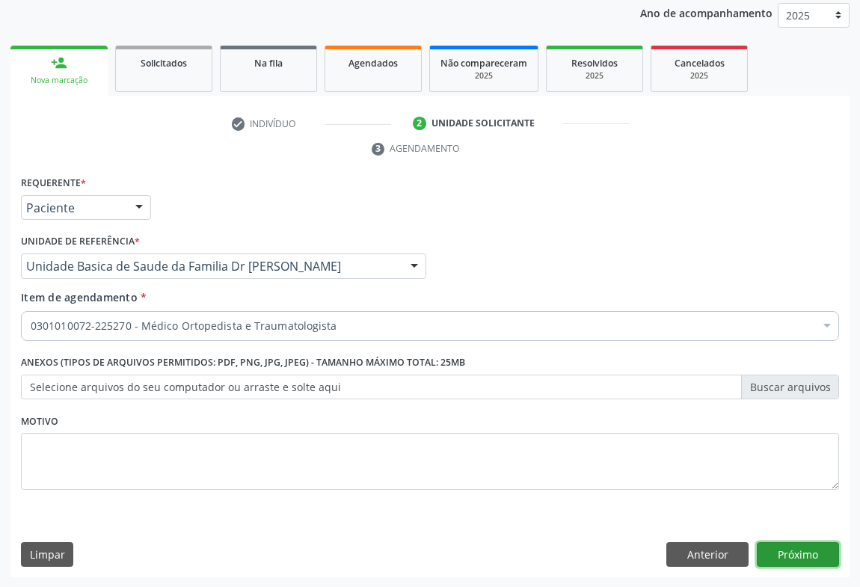
click at [807, 544] on button "Próximo" at bounding box center [798, 554] width 82 height 25
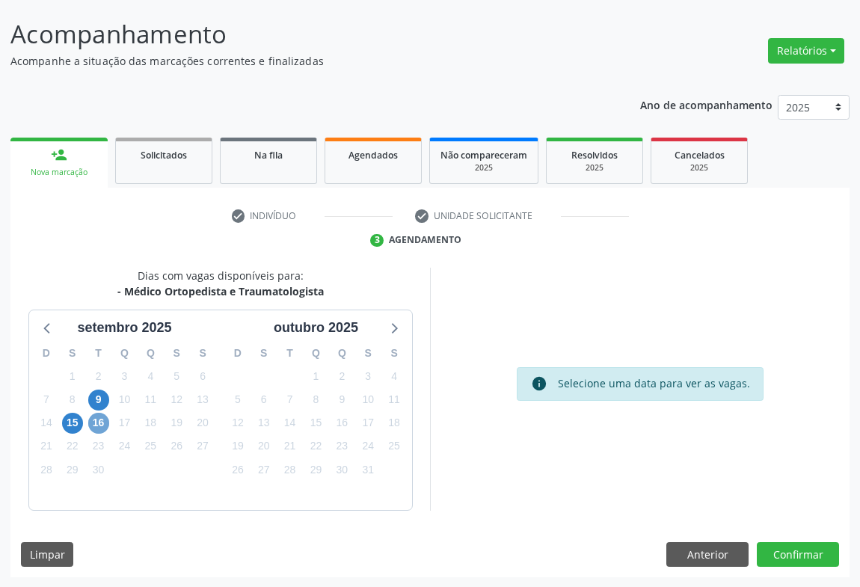
click at [99, 423] on span "16" at bounding box center [98, 423] width 21 height 21
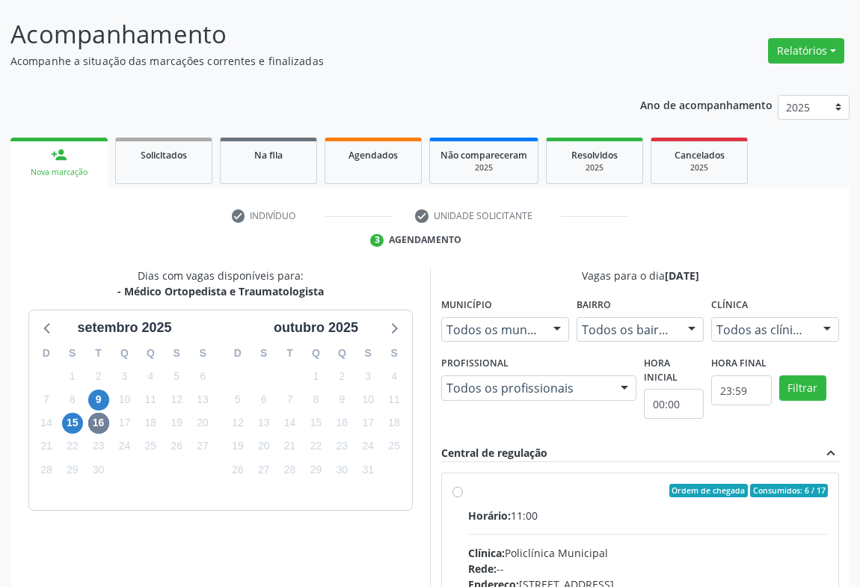
click at [494, 494] on div "Ordem de chegada Consumidos: 6 / 17" at bounding box center [648, 490] width 360 height 13
click at [463, 494] on input "Ordem de chegada Consumidos: 6 / 17 Horário: 11:00 Clínica: Policlínica Municip…" at bounding box center [457, 490] width 10 height 13
radio input "true"
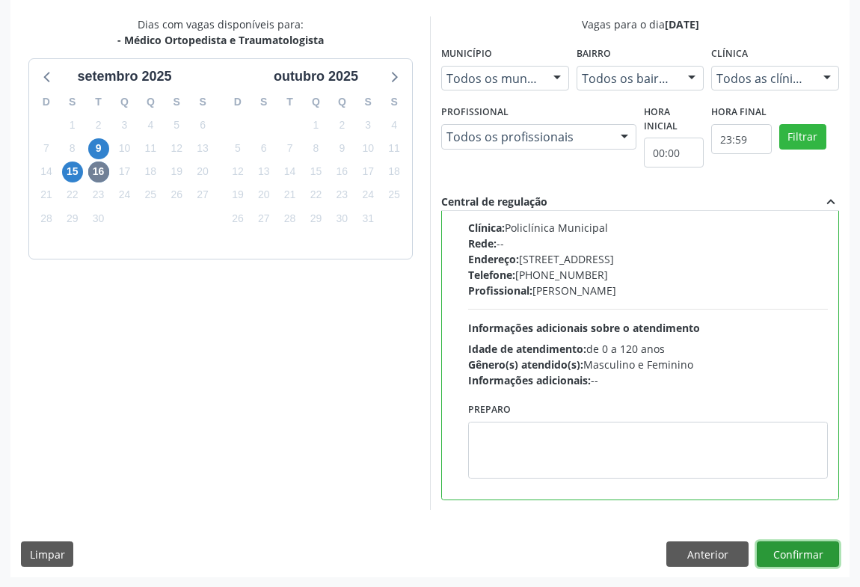
click at [784, 553] on button "Confirmar" at bounding box center [798, 553] width 82 height 25
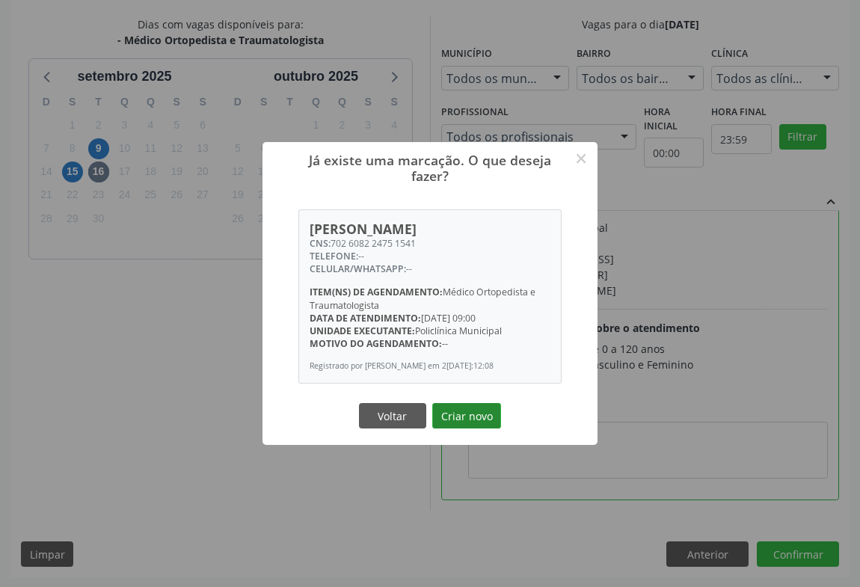
click at [449, 417] on button "Criar novo" at bounding box center [466, 415] width 69 height 25
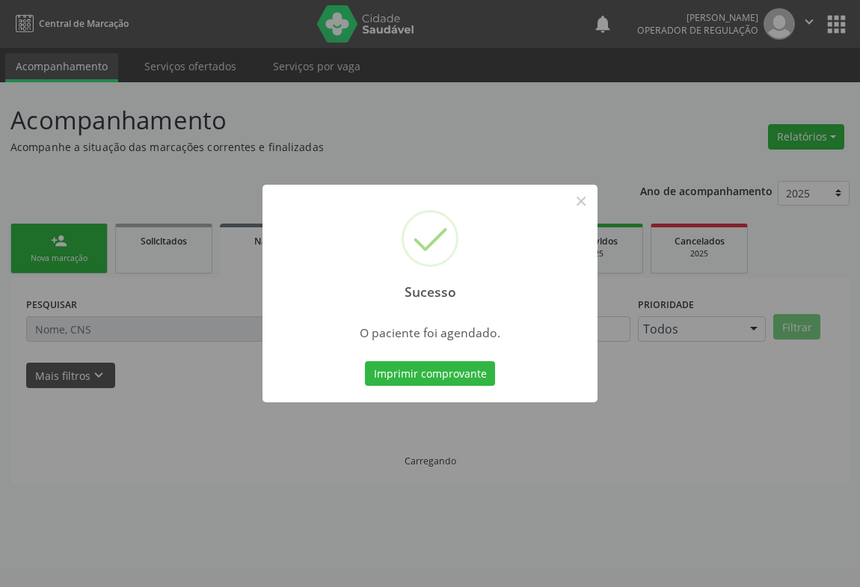
scroll to position [0, 0]
click at [428, 372] on button "Imprimir comprovante" at bounding box center [430, 373] width 130 height 25
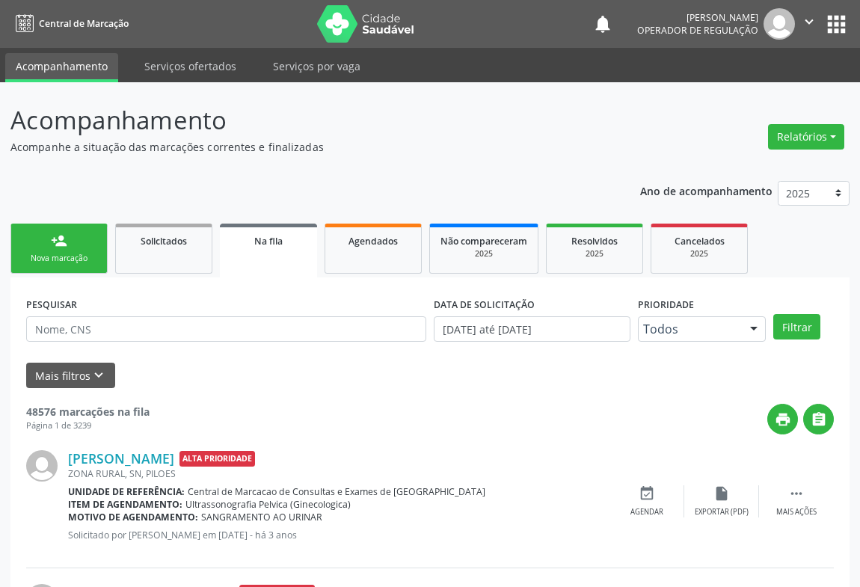
click at [82, 259] on div "Nova marcação" at bounding box center [59, 258] width 75 height 11
click at [82, 258] on div "Nova marcação" at bounding box center [59, 258] width 75 height 11
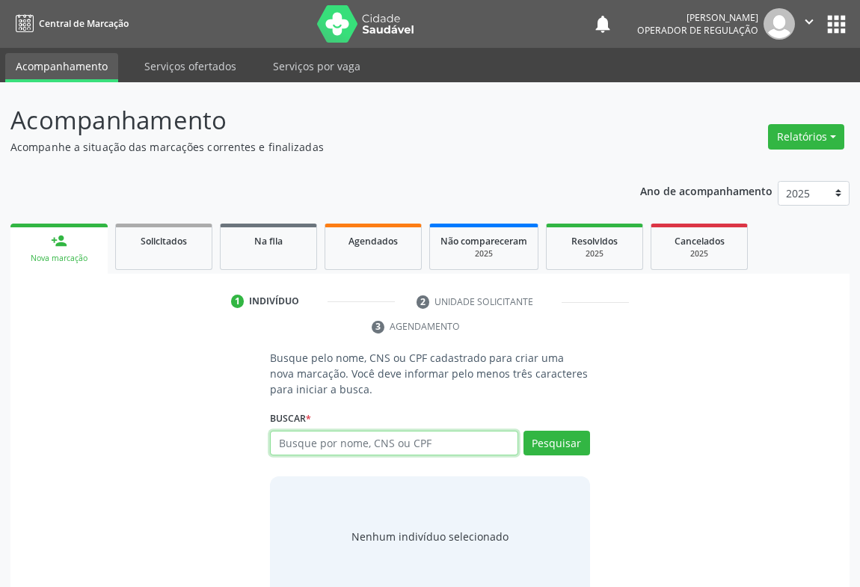
click at [343, 440] on input "text" at bounding box center [394, 443] width 248 height 25
click at [378, 427] on div "Buscar * Busque por nome, CNS ou CPF Nenhum resultado encontrado para: " " Digi…" at bounding box center [430, 437] width 320 height 58
click at [367, 443] on input "text" at bounding box center [394, 443] width 248 height 25
type input "702501321953433"
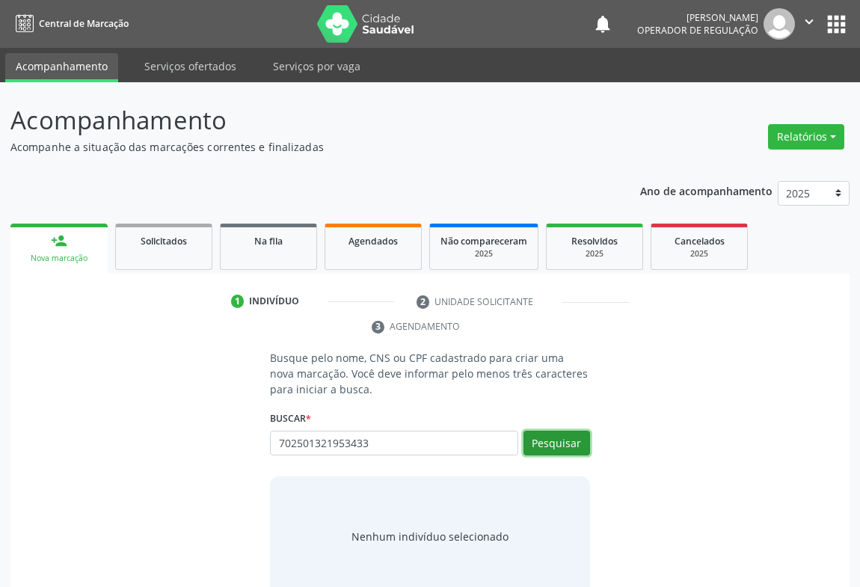
click at [562, 442] on button "Pesquisar" at bounding box center [556, 443] width 67 height 25
type input "702501321953433"
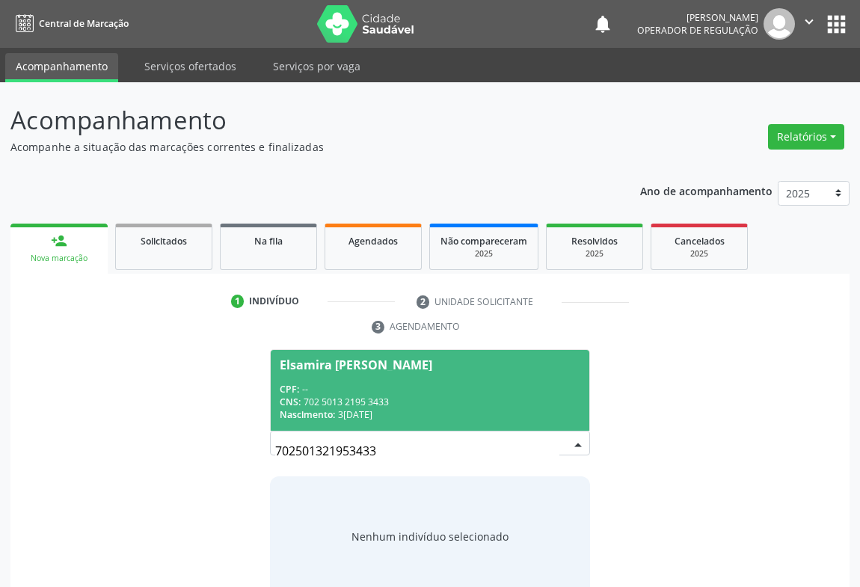
drag, startPoint x: 313, startPoint y: 373, endPoint x: 327, endPoint y: 370, distance: 14.5
click at [314, 372] on span "Elsamira Maria Costa CPF: -- CNS: 702 5013 2195 3433 Nascimento: 30/01/1960" at bounding box center [430, 390] width 319 height 80
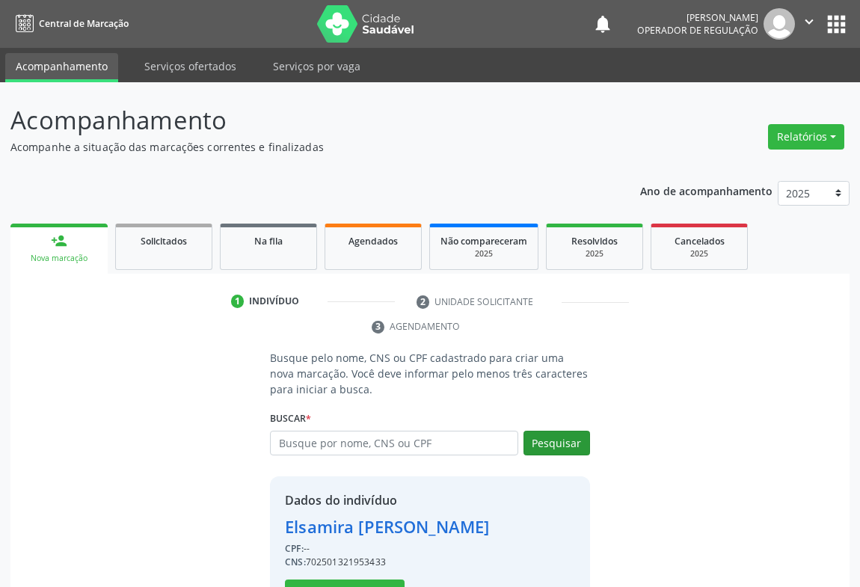
scroll to position [52, 0]
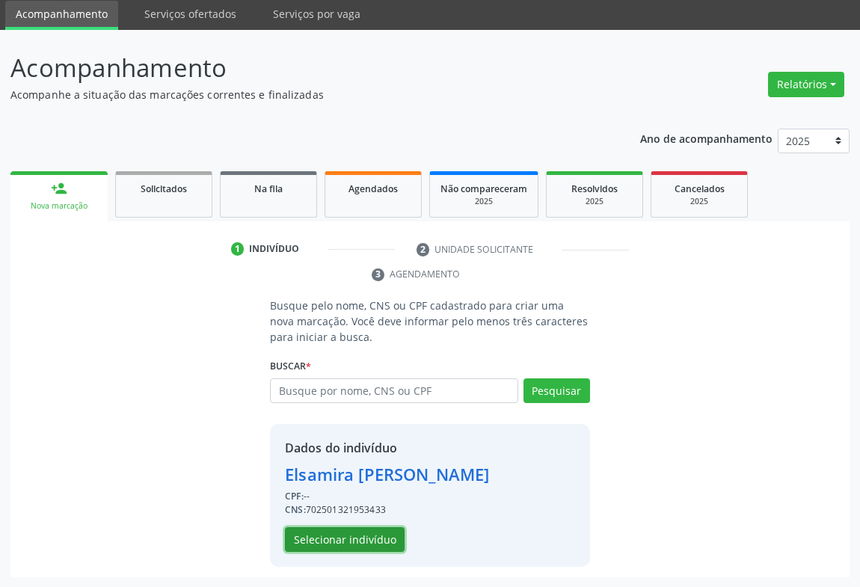
click at [347, 538] on button "Selecionar indivíduo" at bounding box center [345, 539] width 120 height 25
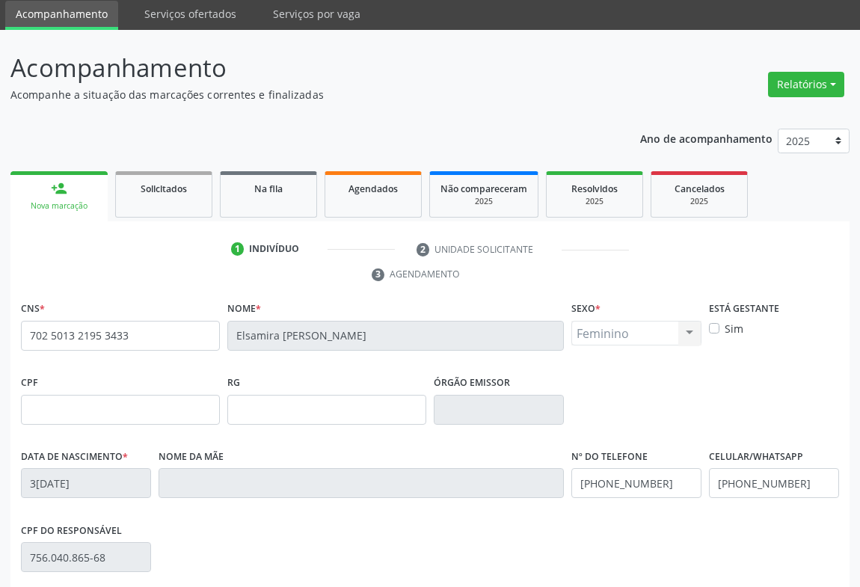
scroll to position [248, 0]
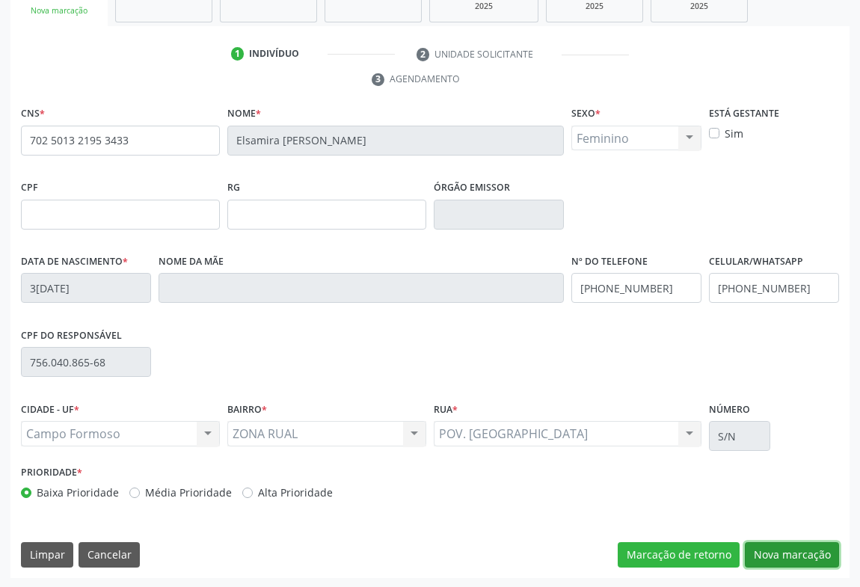
click at [805, 544] on button "Nova marcação" at bounding box center [792, 554] width 94 height 25
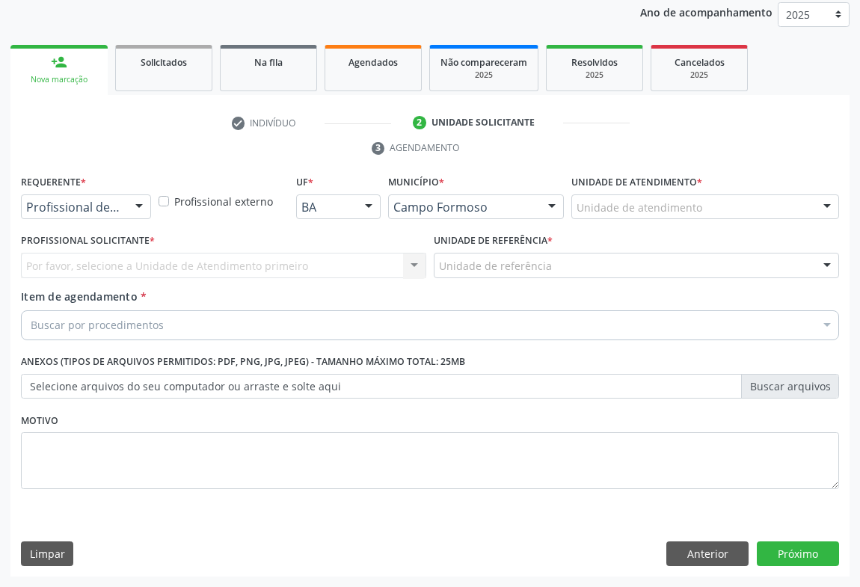
scroll to position [178, 0]
drag, startPoint x: 137, startPoint y: 202, endPoint x: 159, endPoint y: 246, distance: 49.2
click at [137, 202] on div at bounding box center [139, 208] width 22 height 25
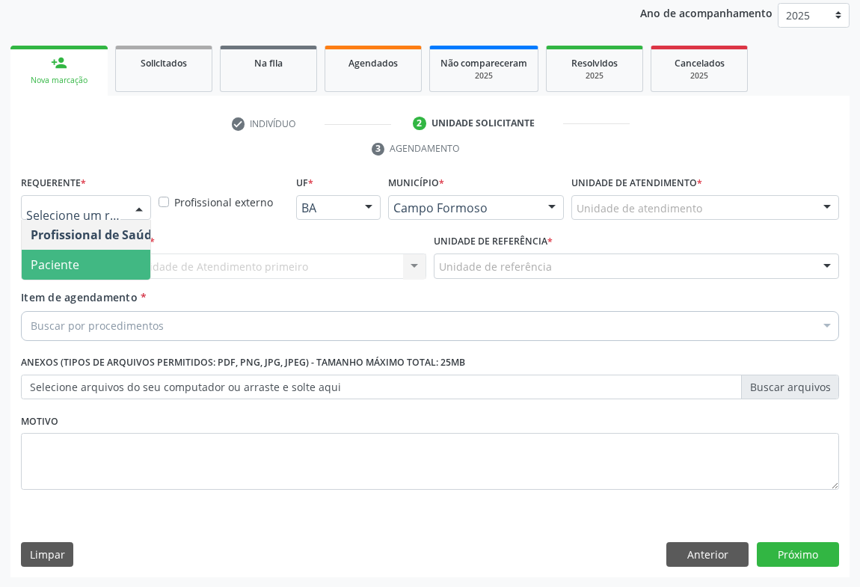
click at [52, 270] on span "Paciente" at bounding box center [55, 264] width 49 height 16
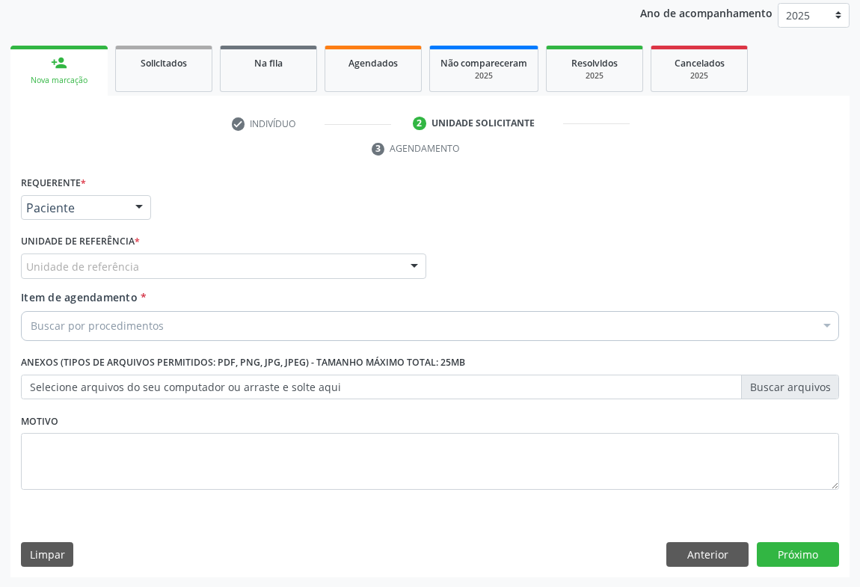
click at [153, 251] on div "Unidade de referência * Unidade de referência Unidade Basica de Saude da Famili…" at bounding box center [223, 254] width 405 height 48
click at [151, 271] on div "Unidade de referência" at bounding box center [223, 266] width 405 height 25
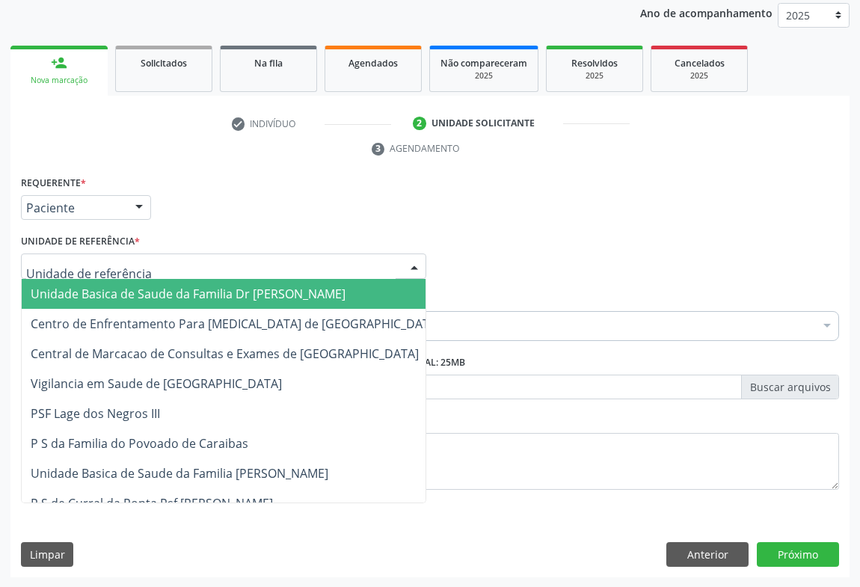
click at [114, 292] on span "Unidade Basica de Saude da Familia Dr [PERSON_NAME]" at bounding box center [188, 294] width 315 height 16
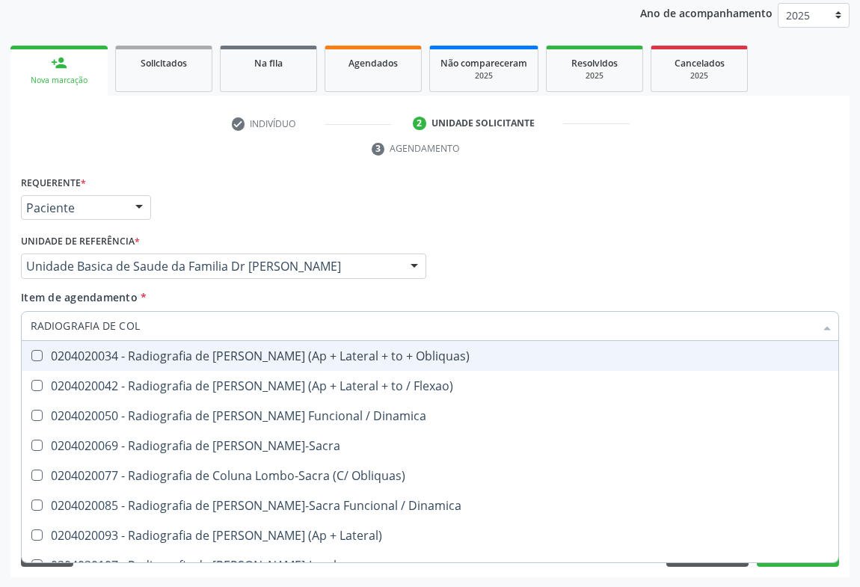
type input "RADIOGRAFIA DE COLU"
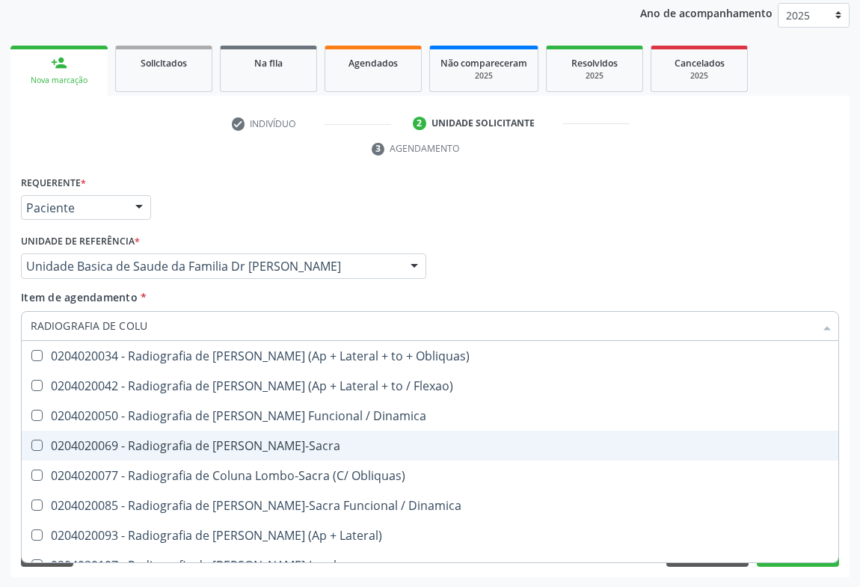
click at [220, 451] on div "0204020069 - Radiografia de Coluna Lombo-Sacra" at bounding box center [430, 446] width 799 height 12
checkbox Lombo-Sacra "true"
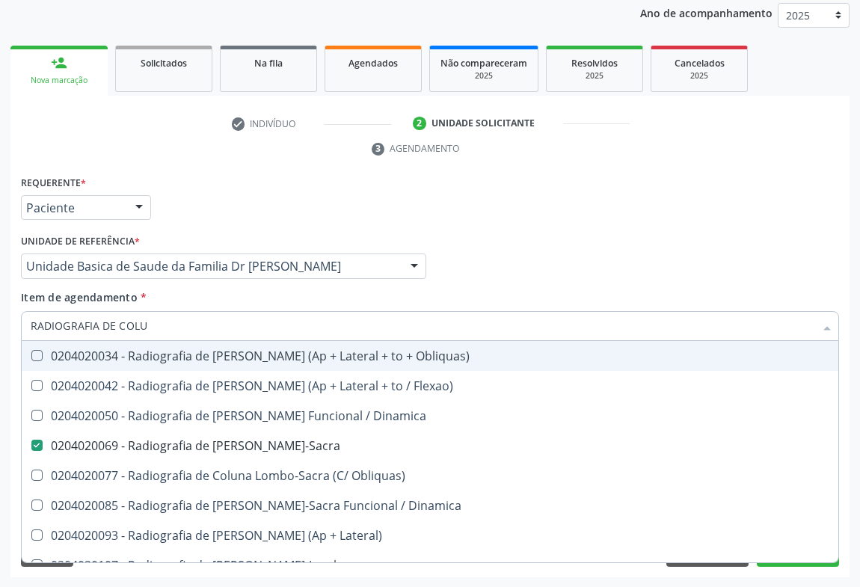
type input "RADIOGRAFIA DE COLU"
click at [223, 289] on div "Item de agendamento * RADIOGRAFIA DE COLU Desfazer seleção 0204020034 - Radiogr…" at bounding box center [430, 312] width 818 height 47
checkbox Flexao\) "true"
checkbox Lombo-Sacra "false"
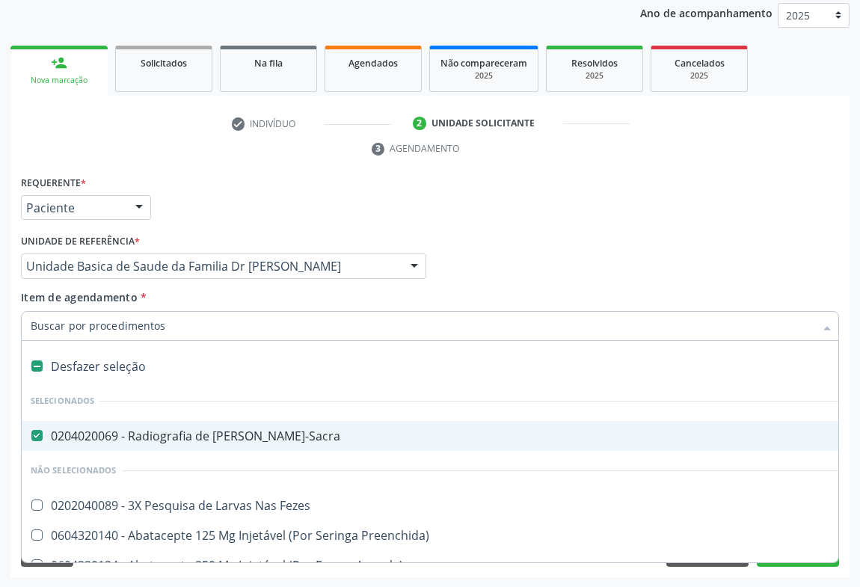
type input "N"
type input "MO"
checkbox Lombo-Sacra "false"
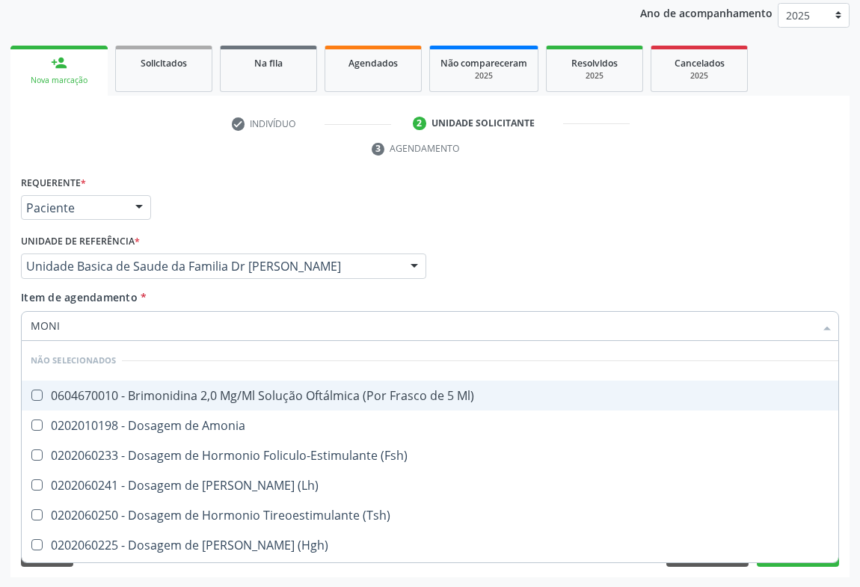
type input "MONIT"
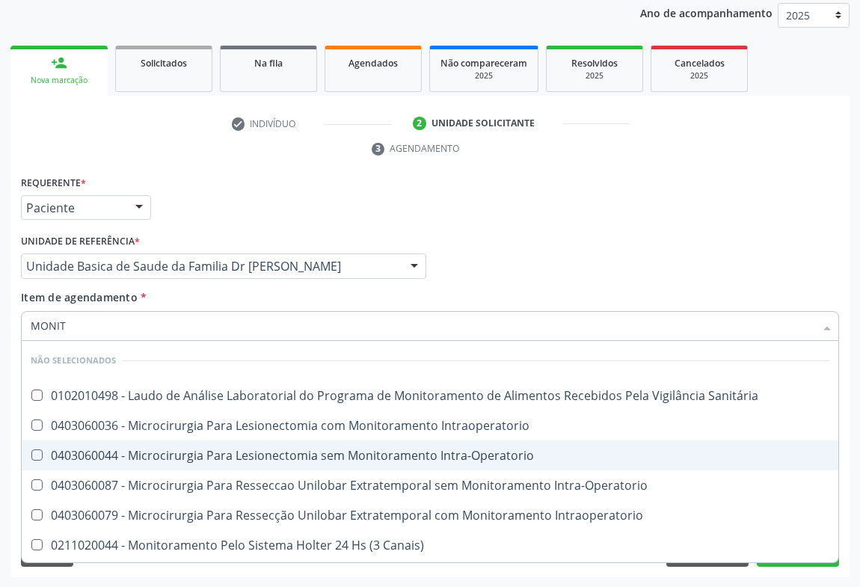
scroll to position [87, 0]
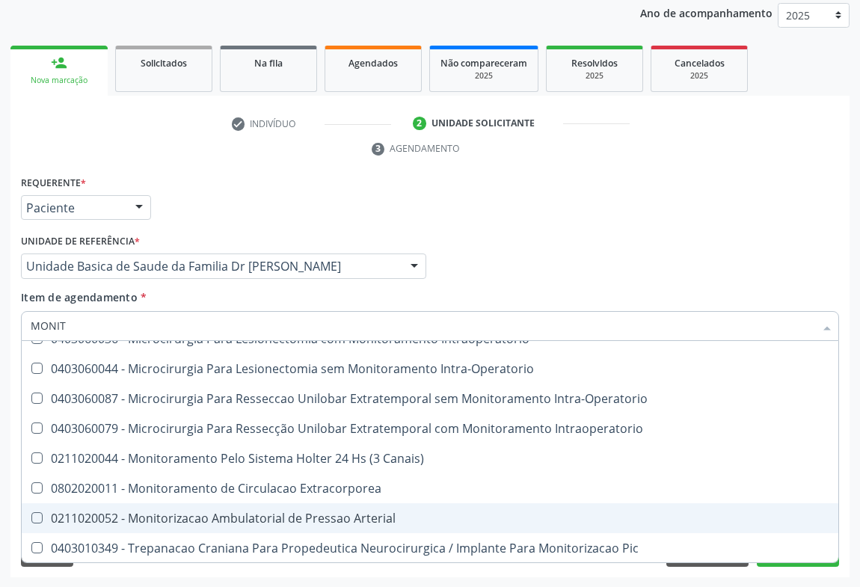
drag, startPoint x: 240, startPoint y: 512, endPoint x: 239, endPoint y: 503, distance: 8.4
click at [239, 512] on div "0211020052 - Monitorizacao Ambulatorial de Pressao Arterial" at bounding box center [430, 518] width 799 height 12
checkbox Arterial "true"
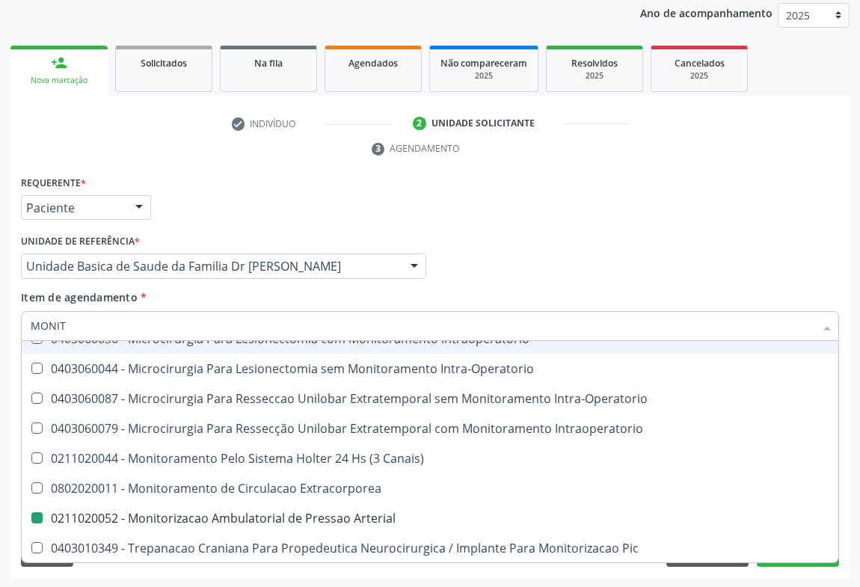
click at [279, 292] on div "Item de agendamento * MONIT Desfazer seleção Não selecionados 0102010498 - Laud…" at bounding box center [430, 312] width 818 height 47
checkbox Sanitária "true"
checkbox Arterial "false"
checkbox Intraoperatorio "true"
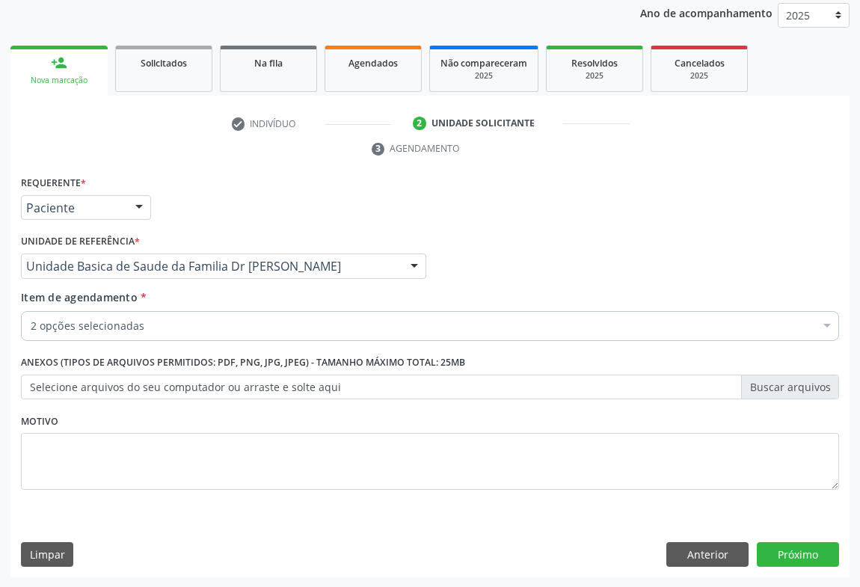
scroll to position [0, 0]
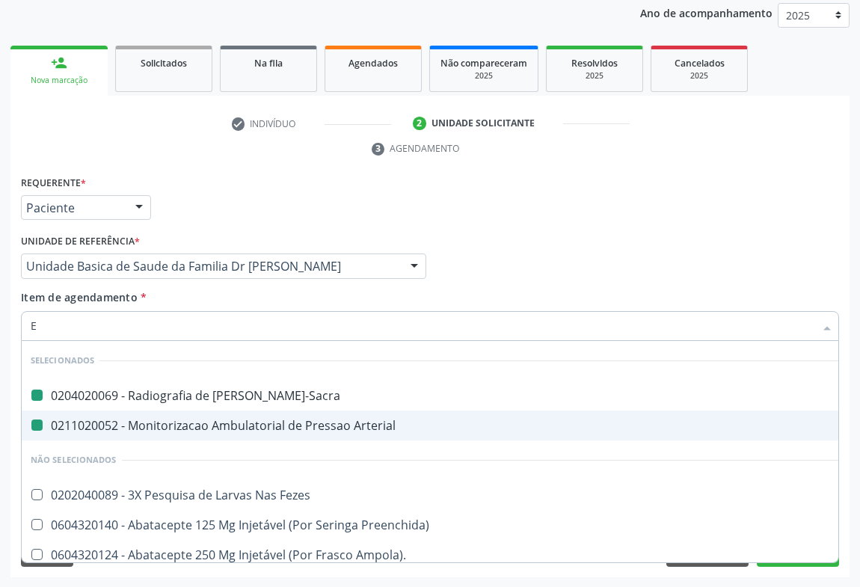
type input "EC"
checkbox Lombo-Sacra "false"
checkbox Arterial "false"
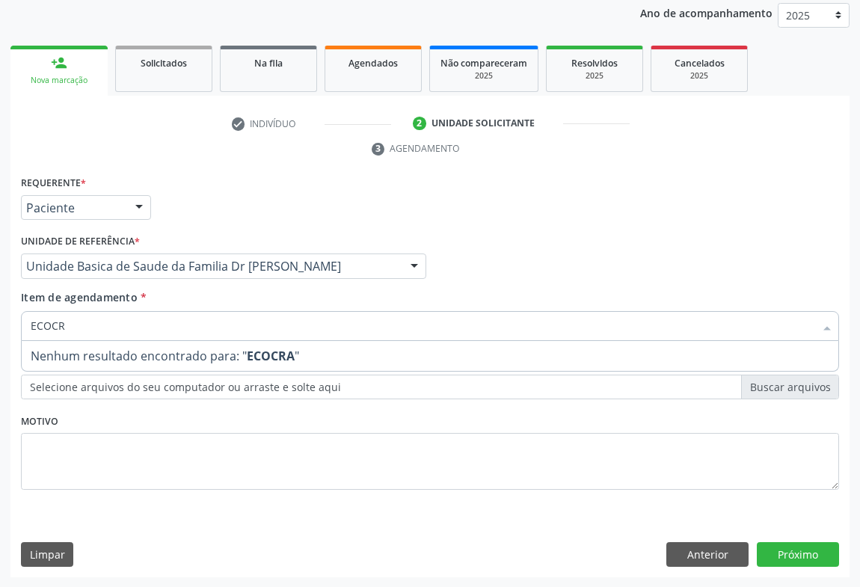
type input "ECOC"
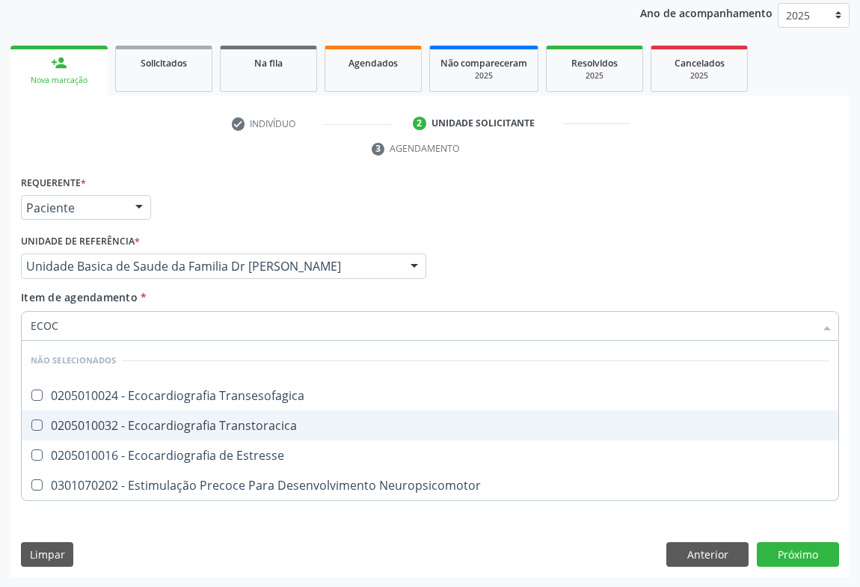
click at [182, 423] on div "0205010032 - Ecocardiografia Transtoracica" at bounding box center [430, 426] width 799 height 12
checkbox Transtoracica "true"
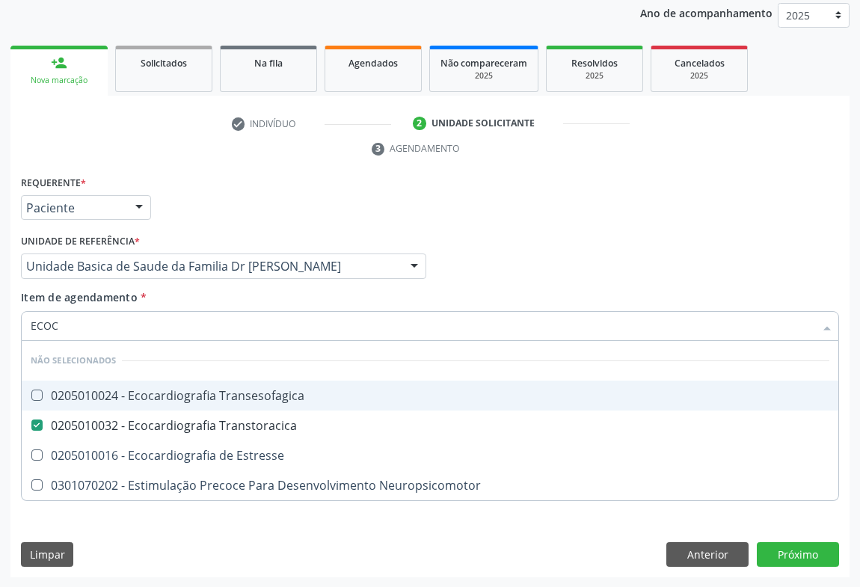
click at [192, 322] on input "ECOC" at bounding box center [423, 326] width 784 height 30
click at [188, 302] on div "Item de agendamento * ECOC Desfazer seleção Não selecionados 0205010024 - Ecoca…" at bounding box center [430, 312] width 818 height 47
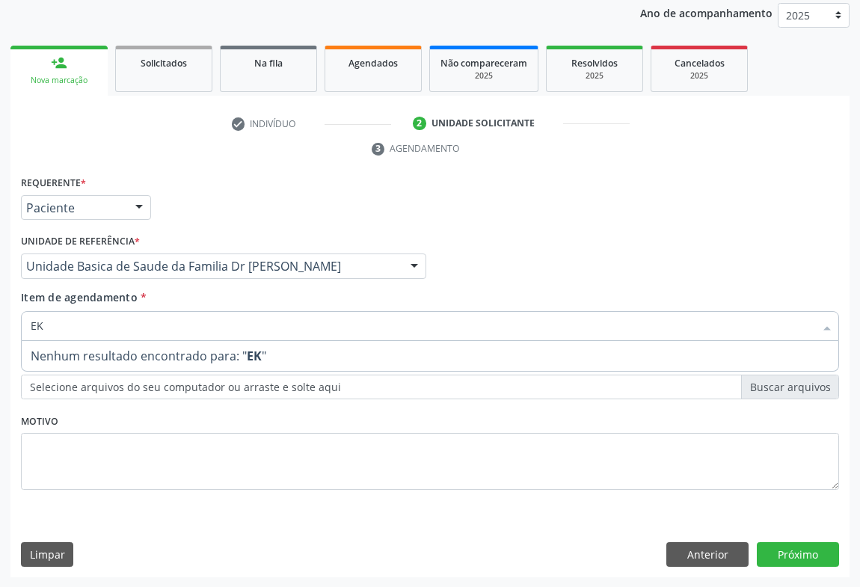
type input "E"
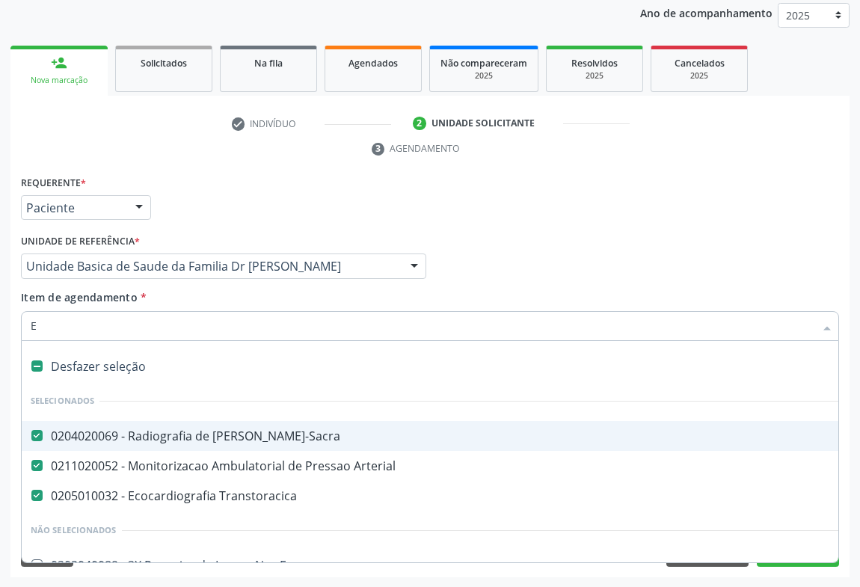
type input "EL"
checkbox Lombo-Sacra "false"
checkbox Arterial "false"
checkbox Transtoracica "false"
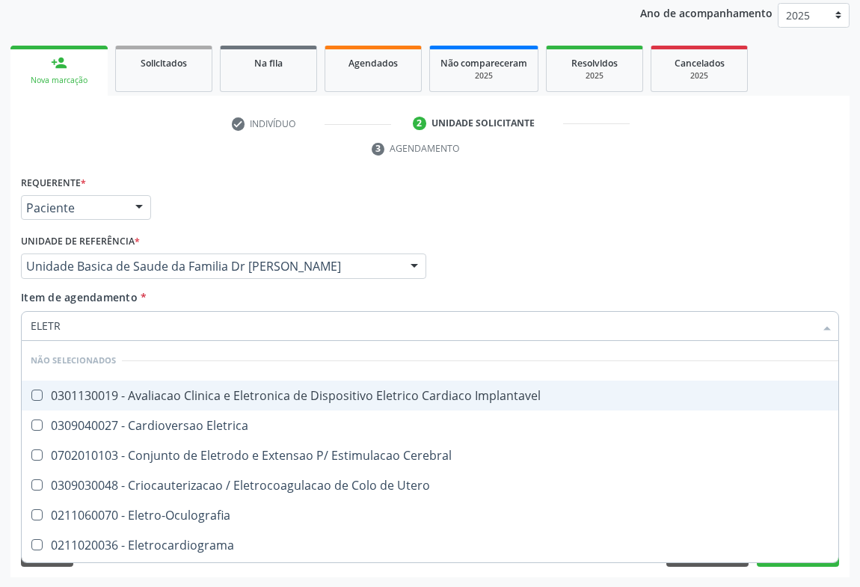
type input "ELETRO"
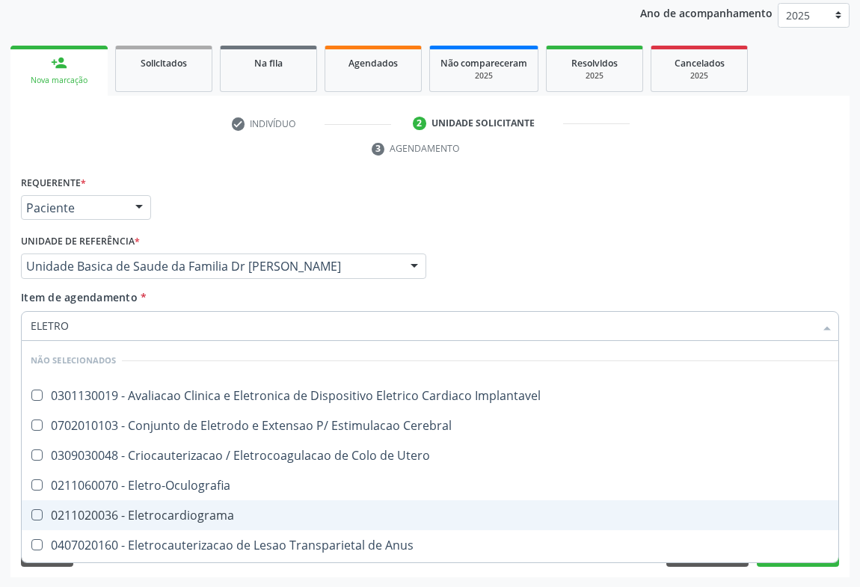
click at [181, 515] on div "0211020036 - Eletrocardiograma" at bounding box center [435, 515] width 808 height 12
checkbox Eletrocardiograma "true"
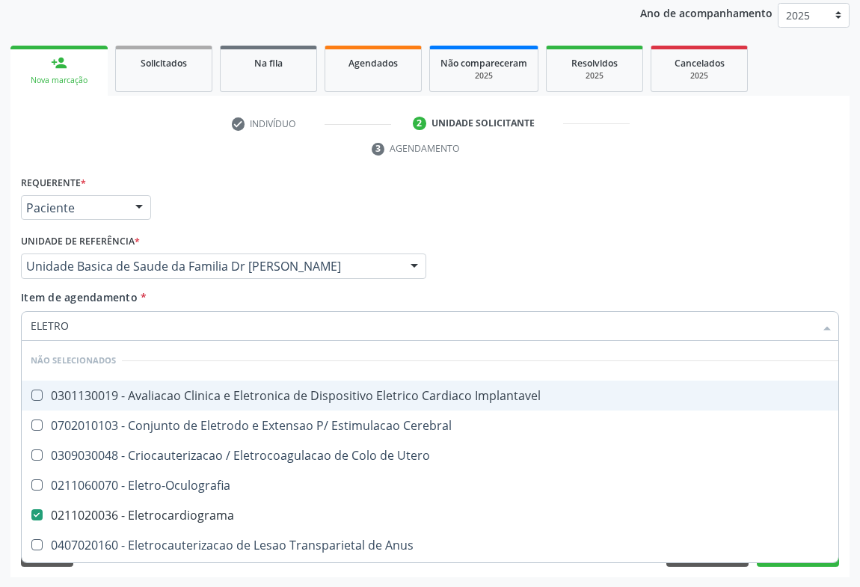
click at [266, 321] on input "ELETRO" at bounding box center [423, 326] width 784 height 30
click at [777, 265] on div "Profissional Solicitante Por favor, selecione a Unidade de Atendimento primeiro…" at bounding box center [430, 259] width 826 height 58
checkbox Implantavel "true"
checkbox Cerebral "true"
checkbox Utero "true"
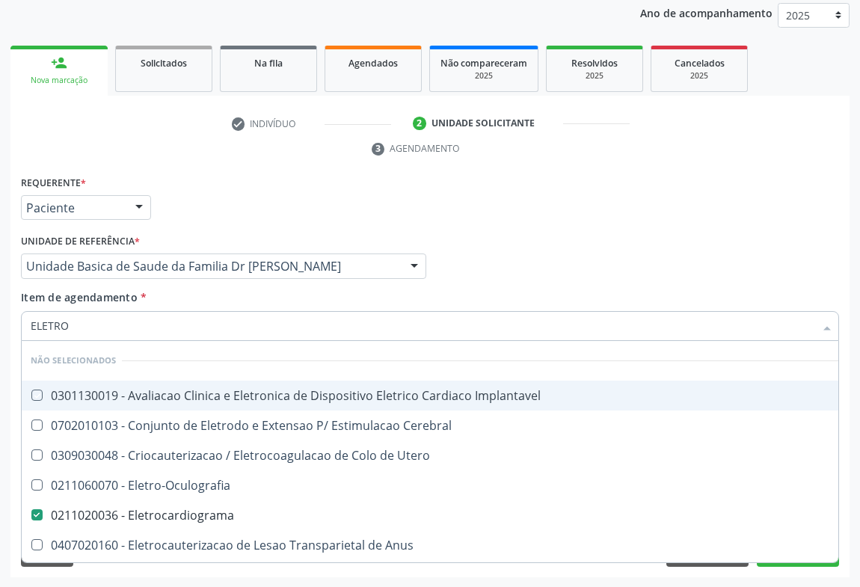
checkbox Eletro-Oculografia "true"
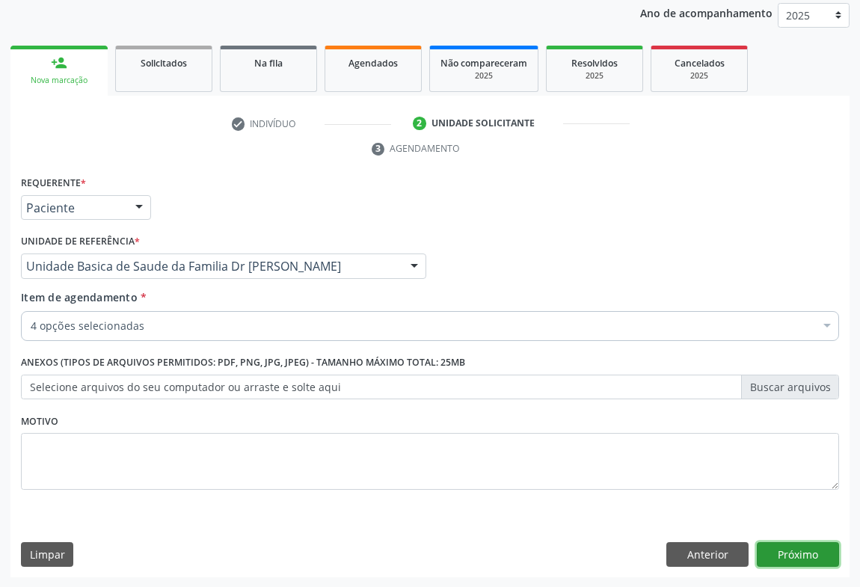
click at [788, 556] on button "Próximo" at bounding box center [798, 554] width 82 height 25
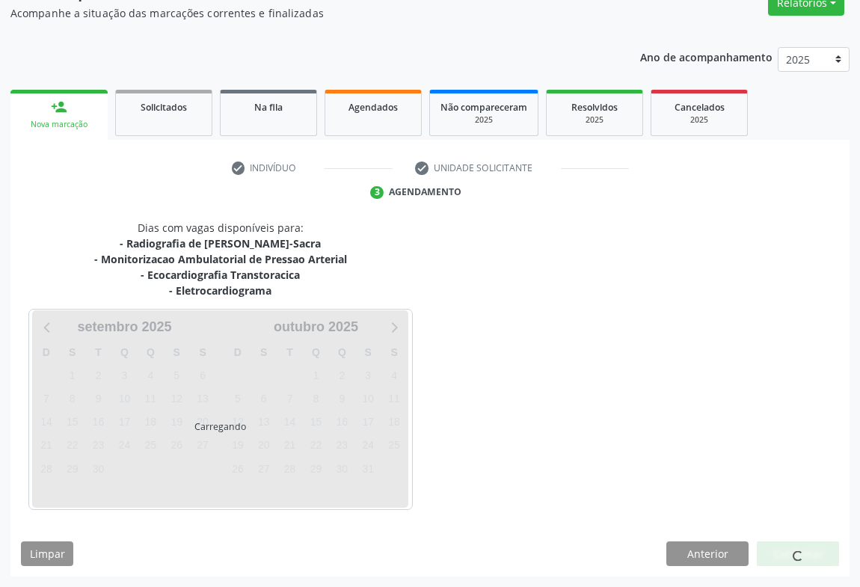
scroll to position [177, 0]
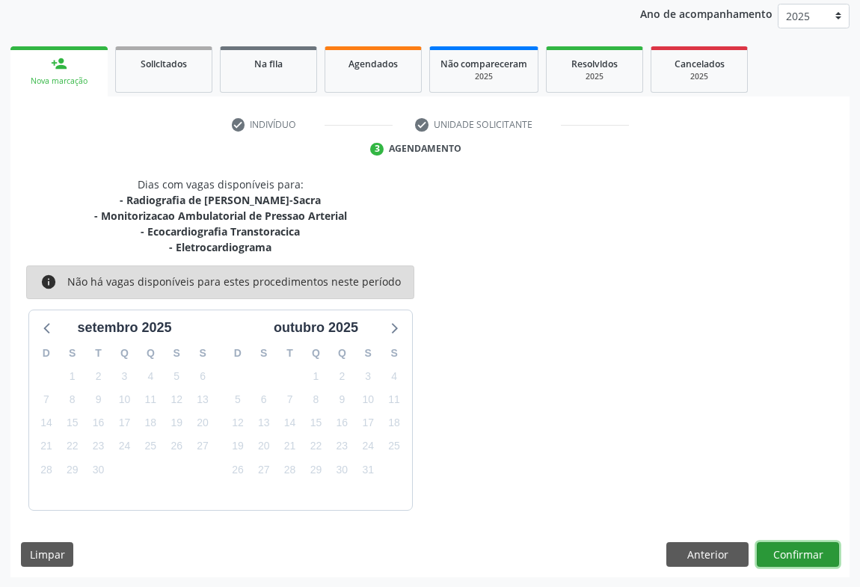
click at [786, 555] on button "Confirmar" at bounding box center [798, 554] width 82 height 25
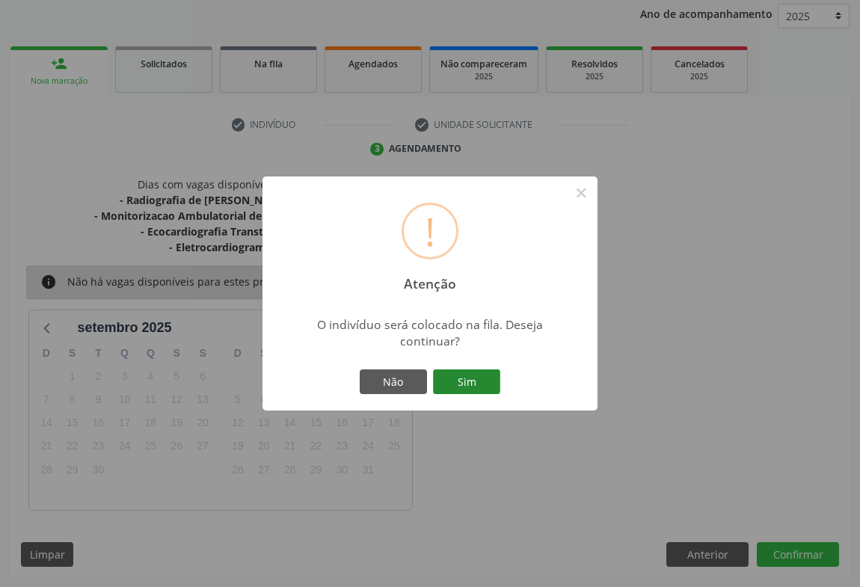
click at [467, 385] on button "Sim" at bounding box center [466, 381] width 67 height 25
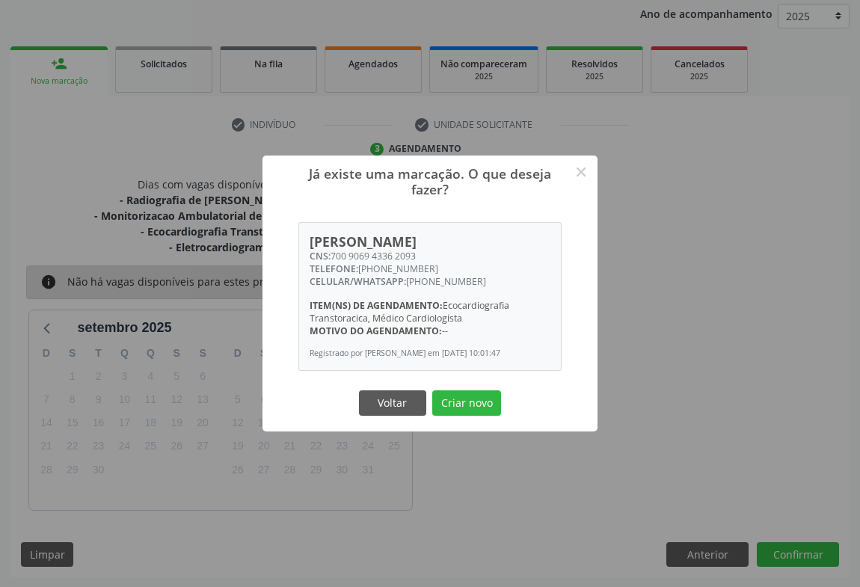
click at [458, 395] on div "Voltar Criar novo" at bounding box center [430, 402] width 150 height 31
click at [462, 405] on button "Criar novo" at bounding box center [466, 402] width 69 height 25
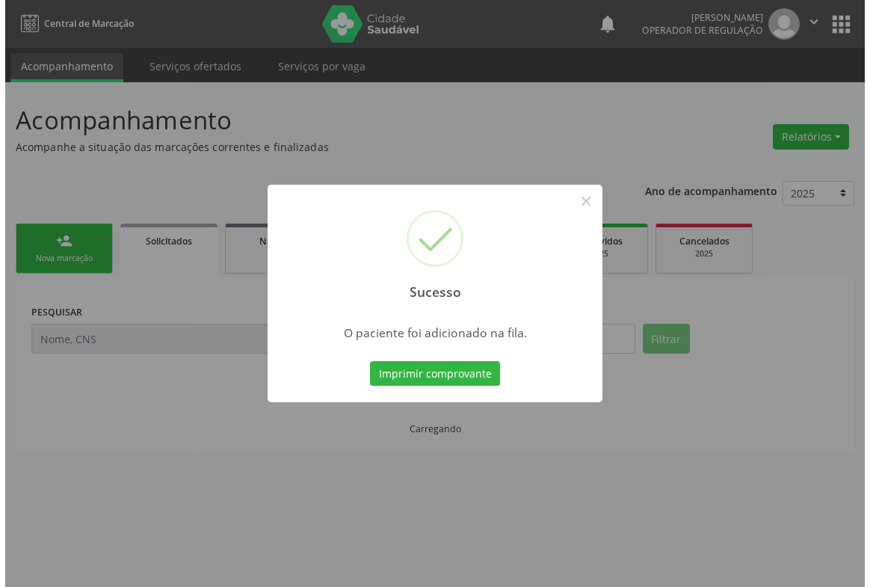
scroll to position [0, 0]
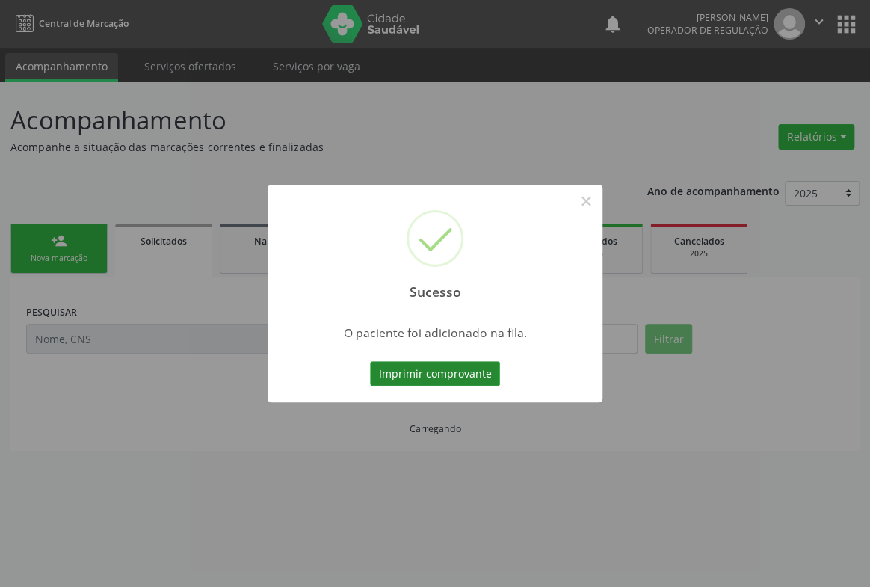
click at [418, 366] on button "Imprimir comprovante" at bounding box center [435, 373] width 130 height 25
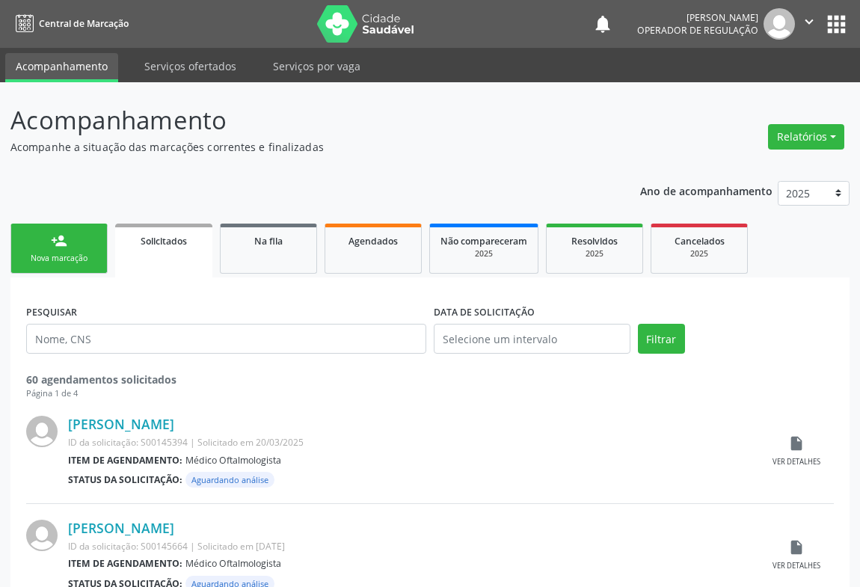
click at [76, 245] on link "person_add Nova marcação" at bounding box center [58, 249] width 97 height 50
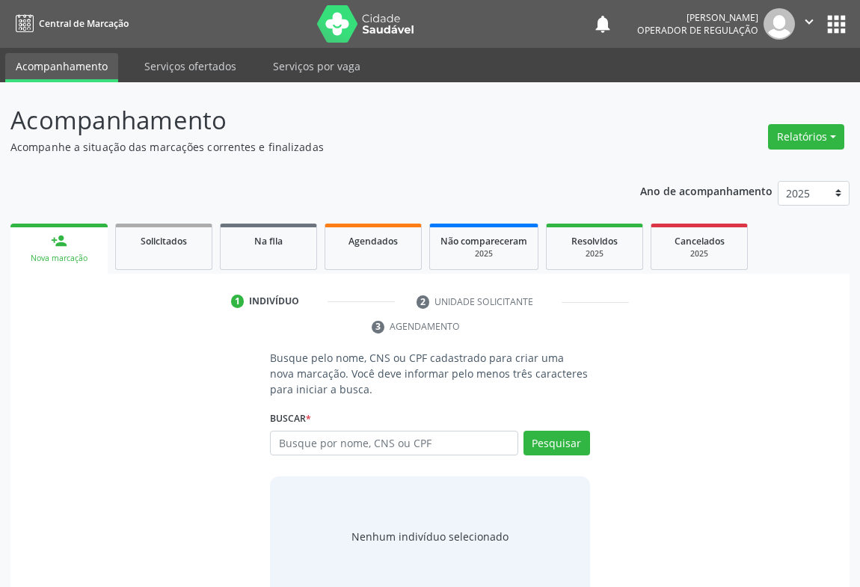
scroll to position [30, 0]
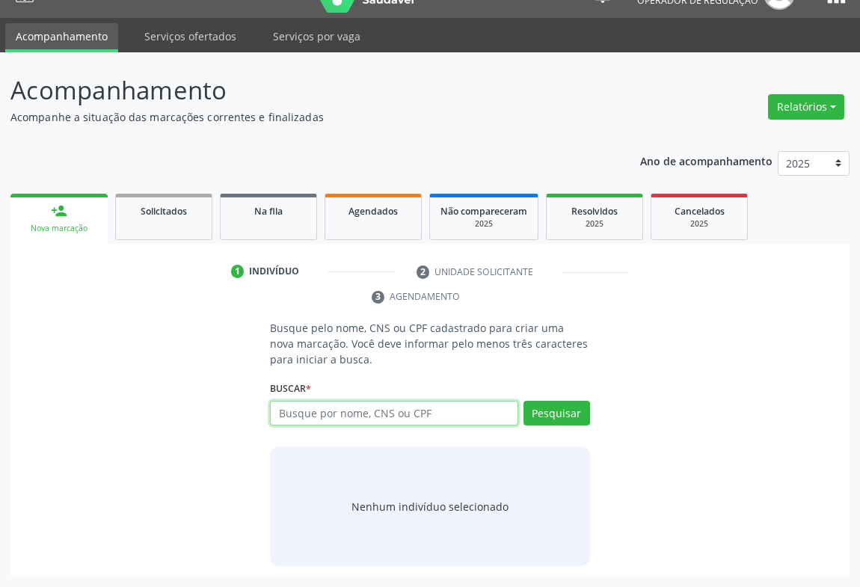
click at [320, 411] on input "text" at bounding box center [394, 413] width 248 height 25
type input "703401160559800"
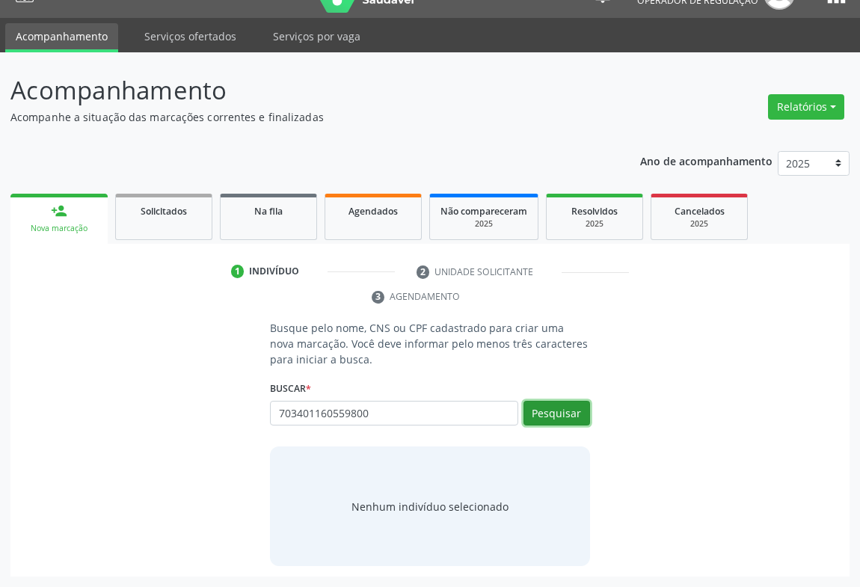
click at [554, 411] on button "Pesquisar" at bounding box center [556, 413] width 67 height 25
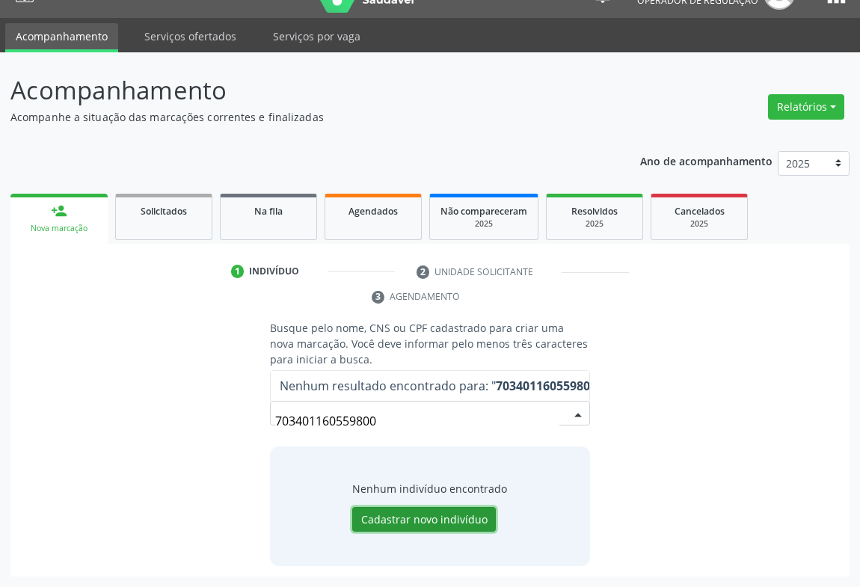
click at [407, 520] on button "Cadastrar novo indivíduo" at bounding box center [424, 519] width 144 height 25
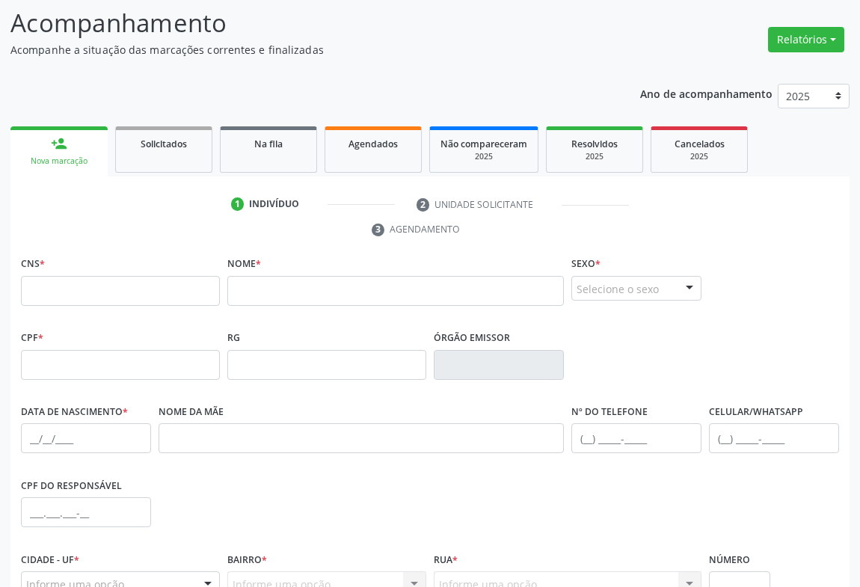
scroll to position [248, 0]
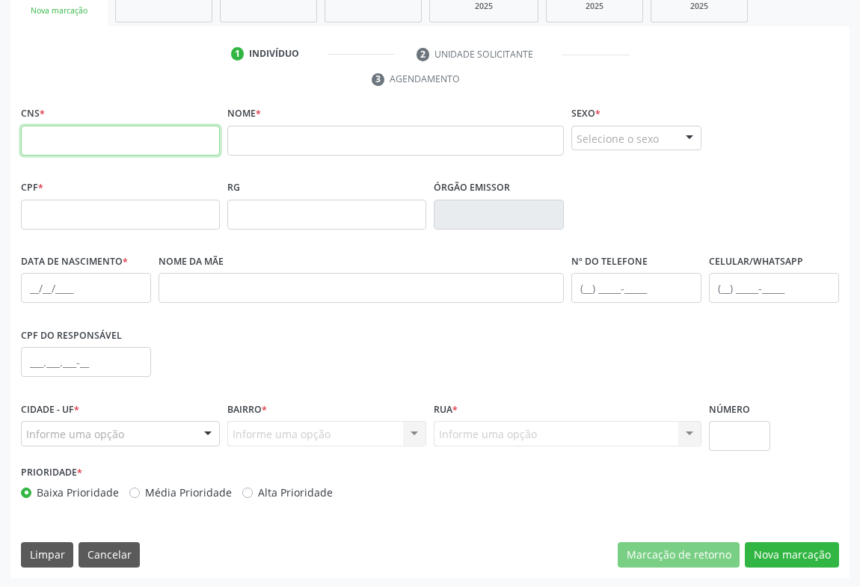
click at [79, 139] on input "text" at bounding box center [120, 141] width 199 height 30
type input "703 4011 6055 9800"
drag, startPoint x: 141, startPoint y: 126, endPoint x: 141, endPoint y: 136, distance: 9.7
click at [141, 131] on input "703 4011 6055 9800" at bounding box center [120, 141] width 199 height 30
click at [141, 139] on input "703 4011 6055 9800" at bounding box center [120, 141] width 199 height 30
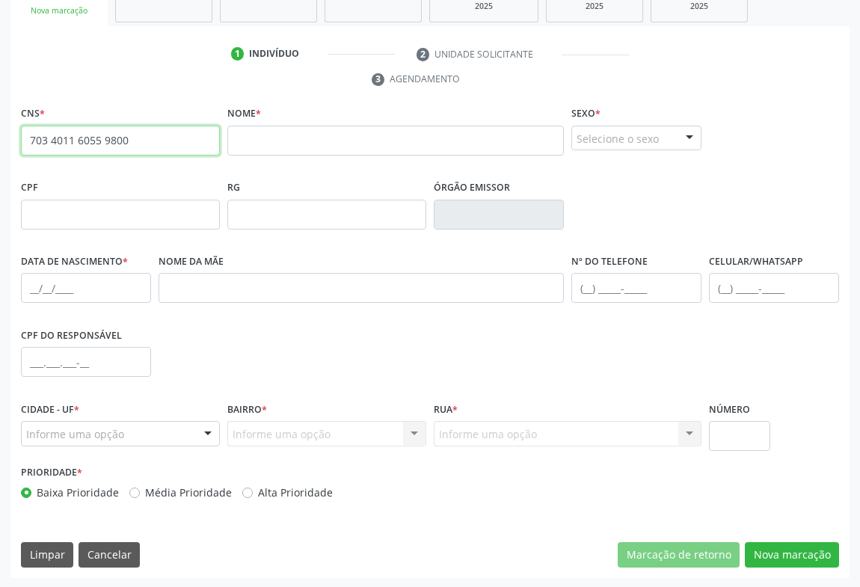
click at [141, 139] on input "703 4011 6055 9800" at bounding box center [120, 141] width 199 height 30
click at [131, 146] on input "703 4011 6055 9800" at bounding box center [120, 141] width 199 height 30
click at [140, 137] on input "703 4011 6055 9800" at bounding box center [120, 141] width 199 height 30
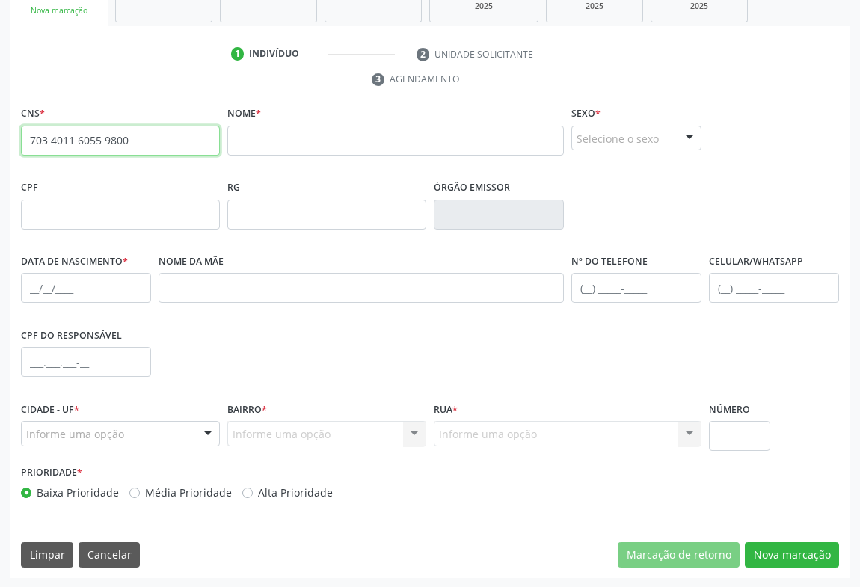
click at [140, 137] on input "703 4011 6055 9800" at bounding box center [120, 141] width 199 height 30
click at [147, 134] on input "703 4011 6055 9800" at bounding box center [120, 141] width 199 height 30
type input "703 4011 6055 9800"
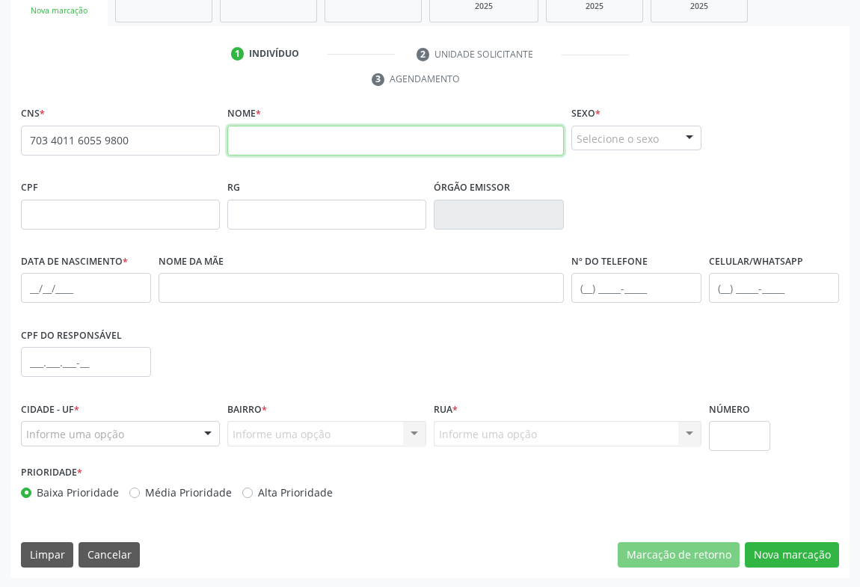
click at [265, 135] on input "text" at bounding box center [395, 141] width 337 height 30
type input "ELIENE DE SOUZA"
click at [656, 141] on div "Selecione o sexo" at bounding box center [636, 138] width 130 height 25
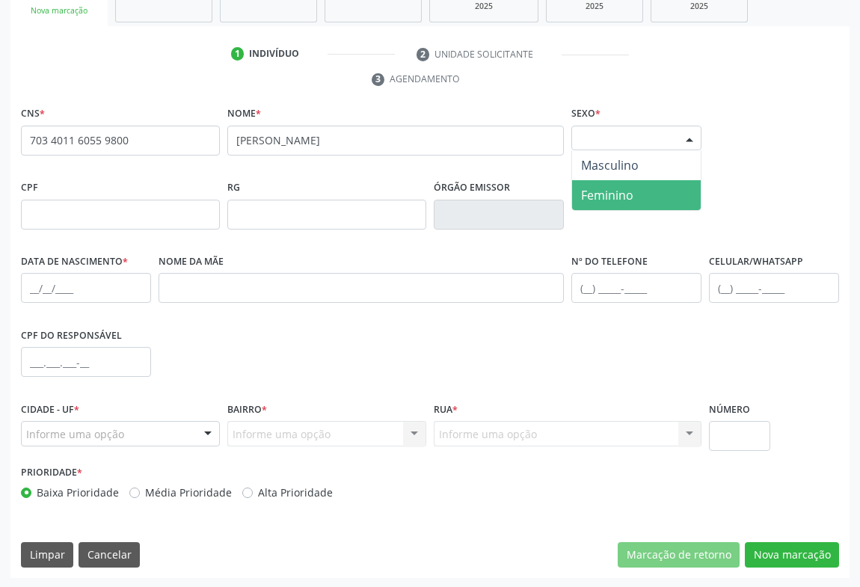
click at [616, 203] on span "Feminino" at bounding box center [636, 195] width 129 height 30
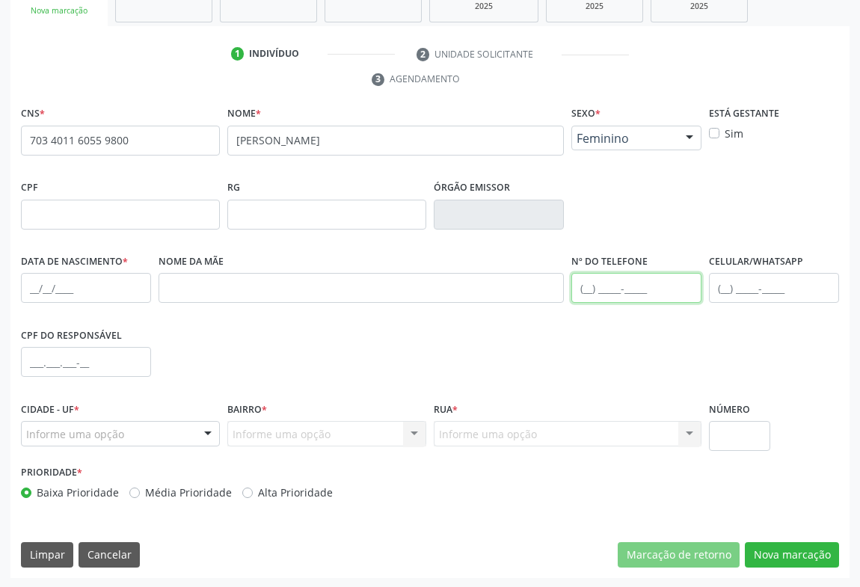
click at [618, 286] on input "text" at bounding box center [636, 288] width 130 height 30
type input "(74) 99158-1368"
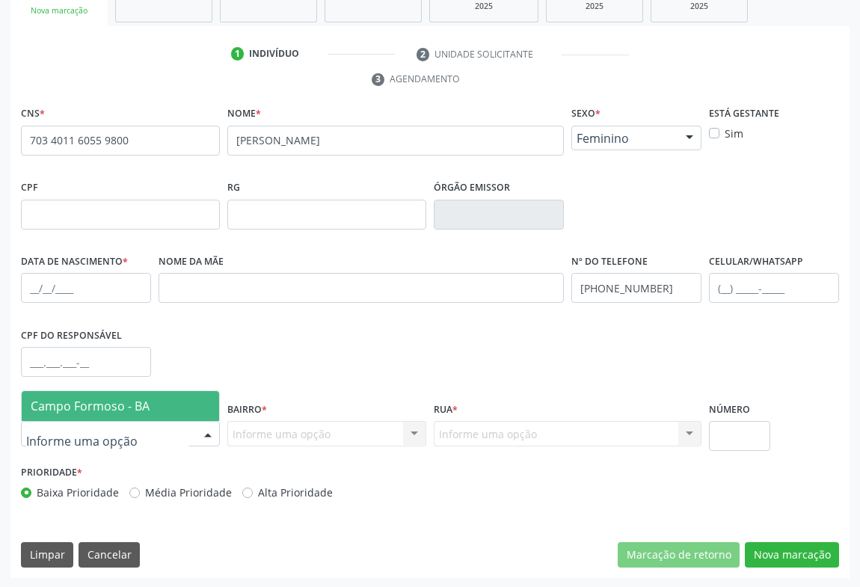
click at [189, 434] on div at bounding box center [120, 433] width 199 height 25
click at [52, 280] on input "text" at bounding box center [86, 288] width 130 height 30
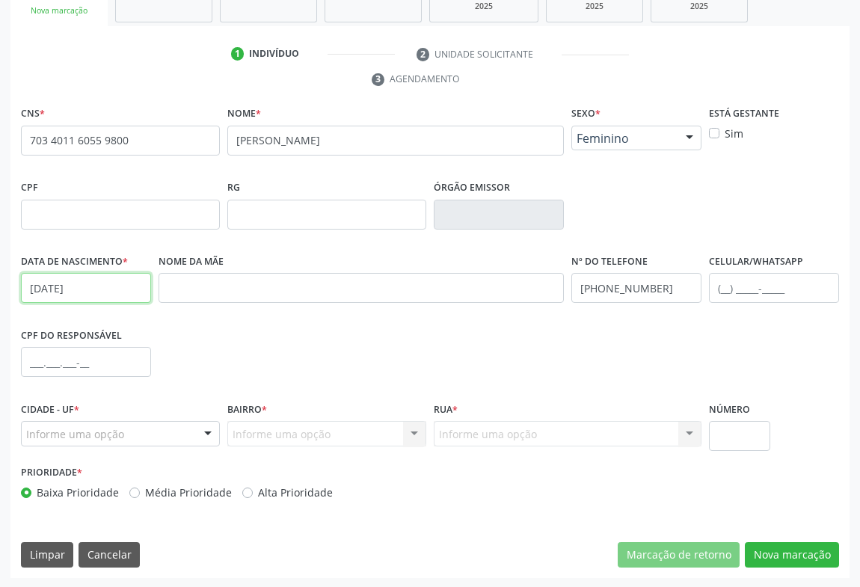
type input "08/12/1962"
click at [201, 434] on div at bounding box center [208, 434] width 22 height 25
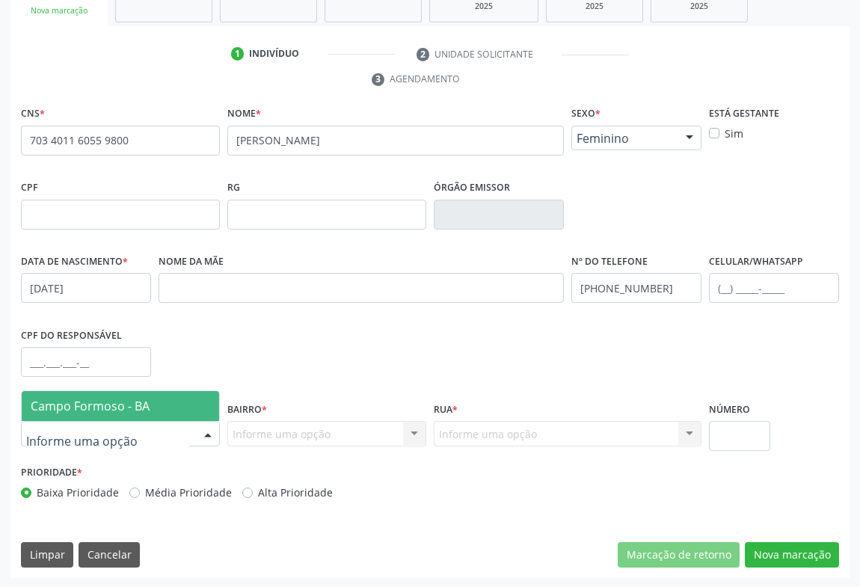
click at [108, 404] on span "Campo Formoso - BA" at bounding box center [90, 406] width 119 height 16
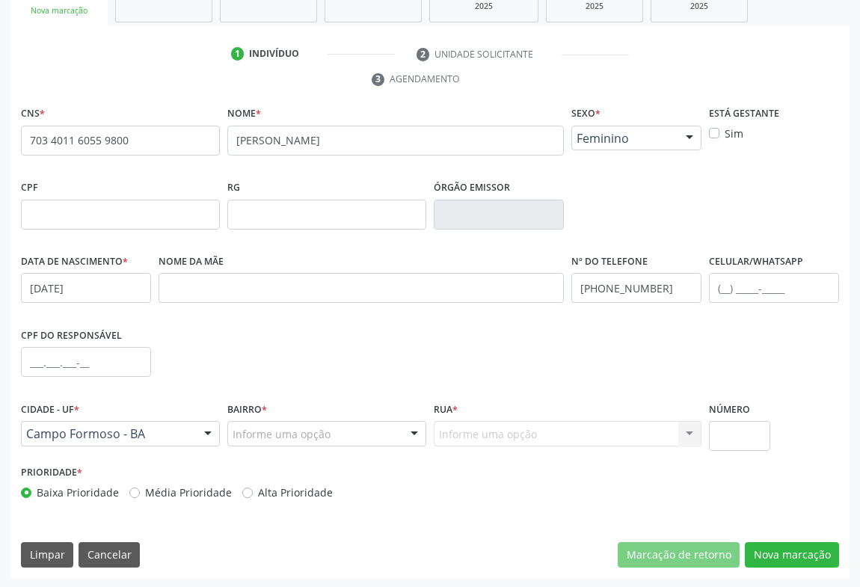
click at [683, 434] on div "Informe uma opção Nenhum resultado encontrado para: " " Nenhuma opção encontrad…" at bounding box center [568, 433] width 268 height 25
click at [695, 429] on div "Informe uma opção Nenhum resultado encontrado para: " " Nenhuma opção encontrad…" at bounding box center [568, 433] width 268 height 25
drag, startPoint x: 693, startPoint y: 431, endPoint x: 660, endPoint y: 405, distance: 42.2
click at [692, 431] on div "Informe uma opção Nenhum resultado encontrado para: " " Nenhuma opção encontrad…" at bounding box center [568, 433] width 268 height 25
click at [687, 430] on div "Informe uma opção Nenhum resultado encontrado para: " " Nenhuma opção encontrad…" at bounding box center [568, 433] width 268 height 25
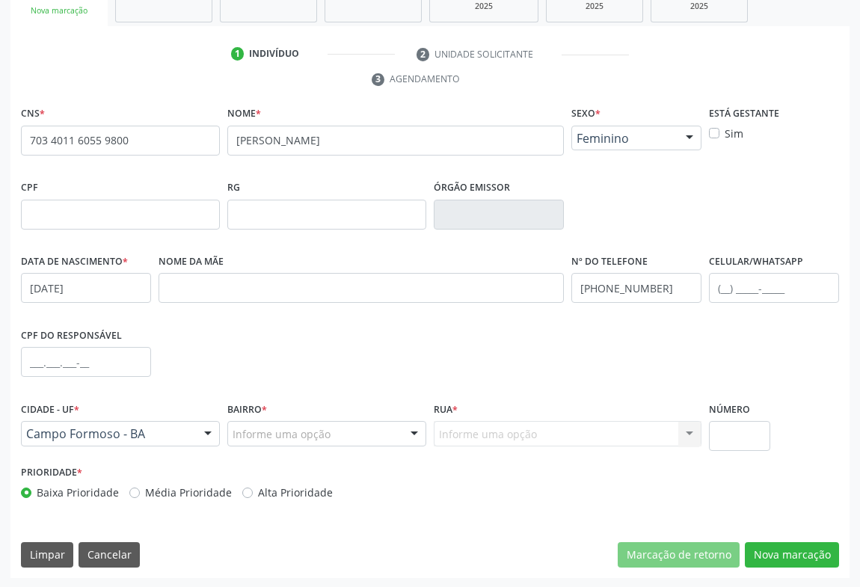
click at [687, 430] on div "Informe uma opção Nenhum resultado encontrado para: " " Nenhuma opção encontrad…" at bounding box center [568, 433] width 268 height 25
click at [636, 421] on div "Informe uma opção Nenhum resultado encontrado para: " " Nenhuma opção encontrad…" at bounding box center [568, 433] width 268 height 25
click at [566, 428] on div "Informe uma opção Nenhum resultado encontrado para: " " Nenhuma opção encontrad…" at bounding box center [568, 433] width 268 height 25
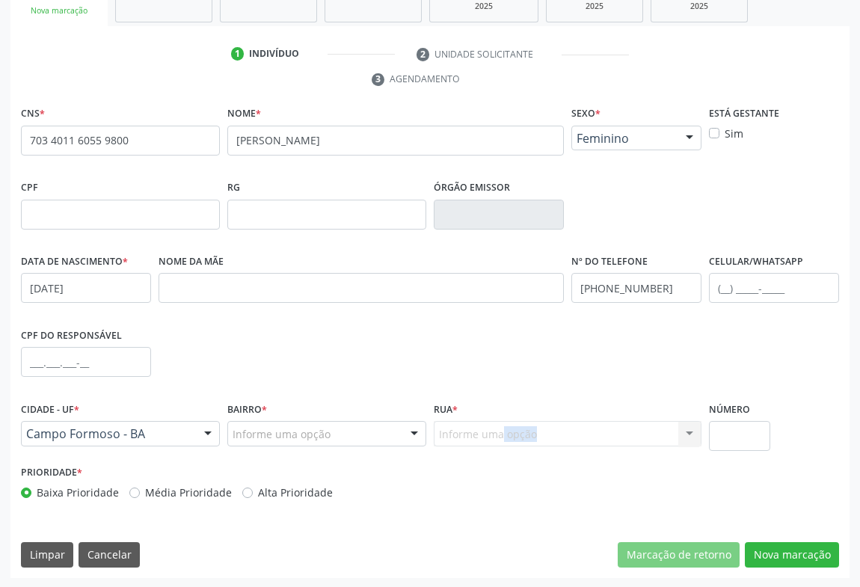
click at [566, 428] on div "Informe uma opção Nenhum resultado encontrado para: " " Nenhuma opção encontrad…" at bounding box center [568, 433] width 268 height 25
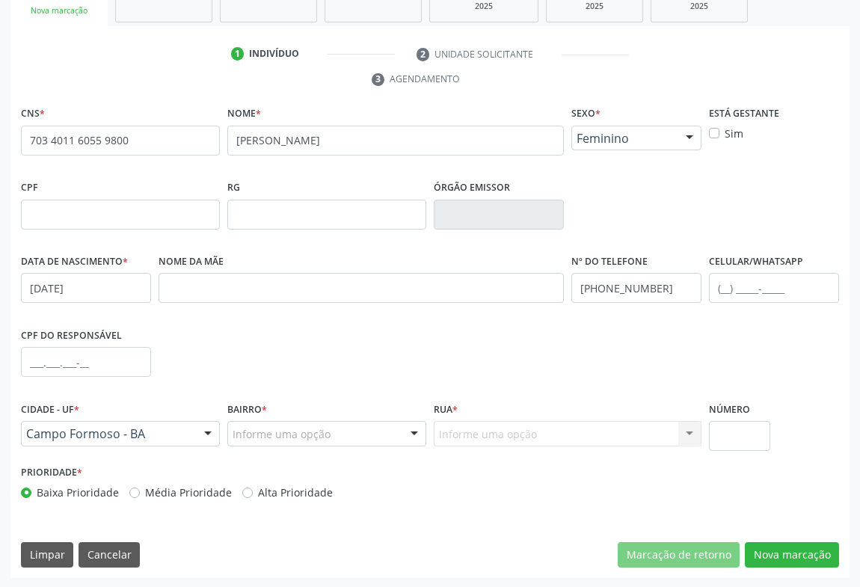
click at [562, 431] on div "Informe uma opção Nenhum resultado encontrado para: " " Nenhuma opção encontrad…" at bounding box center [568, 433] width 268 height 25
click at [444, 428] on div "Informe uma opção Nenhum resultado encontrado para: " " Nenhuma opção encontrad…" at bounding box center [568, 433] width 268 height 25
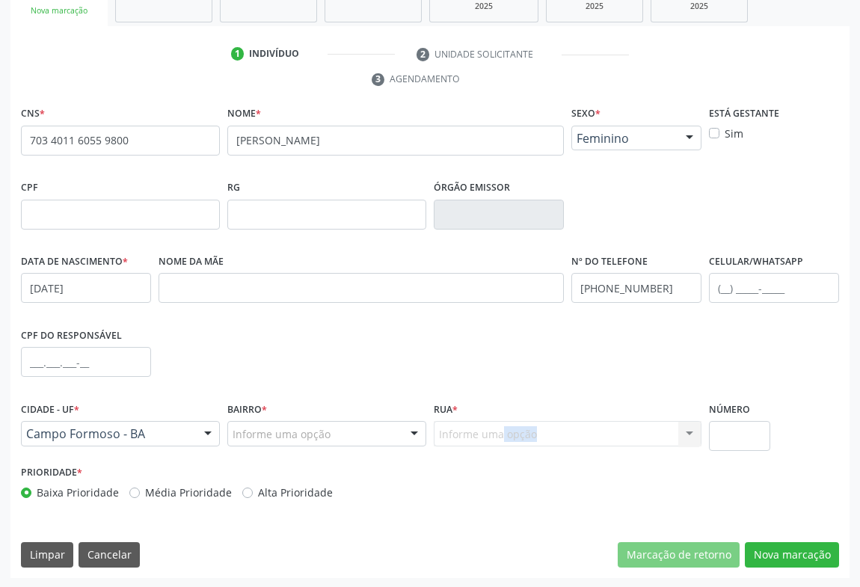
click at [444, 428] on div "Informe uma opção Nenhum resultado encontrado para: " " Nenhuma opção encontrad…" at bounding box center [568, 433] width 268 height 25
click at [443, 429] on div "Informe uma opção Nenhum resultado encontrado para: " " Nenhuma opção encontrad…" at bounding box center [568, 433] width 268 height 25
click at [443, 430] on div "Informe uma opção Nenhum resultado encontrado para: " " Nenhuma opção encontrad…" at bounding box center [568, 433] width 268 height 25
click at [442, 431] on div "Informe uma opção Nenhum resultado encontrado para: " " Nenhuma opção encontrad…" at bounding box center [568, 433] width 268 height 25
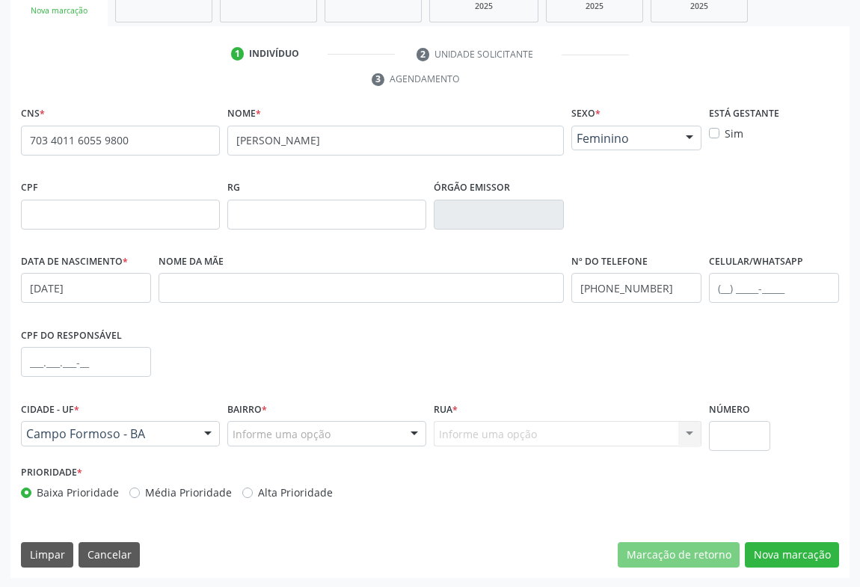
drag, startPoint x: 473, startPoint y: 373, endPoint x: 402, endPoint y: 408, distance: 79.9
click at [472, 372] on div "CPF do responsável" at bounding box center [430, 361] width 826 height 74
click at [417, 430] on div at bounding box center [414, 434] width 22 height 25
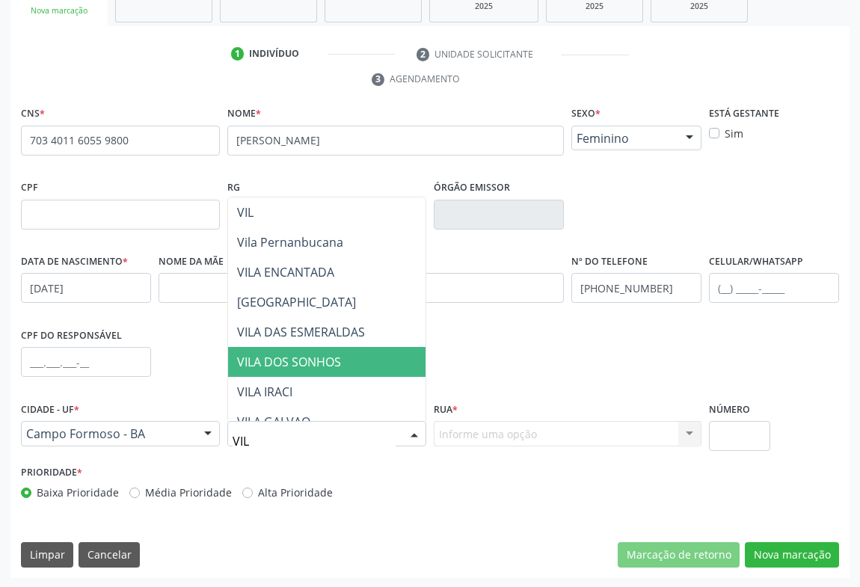
type input "VILA"
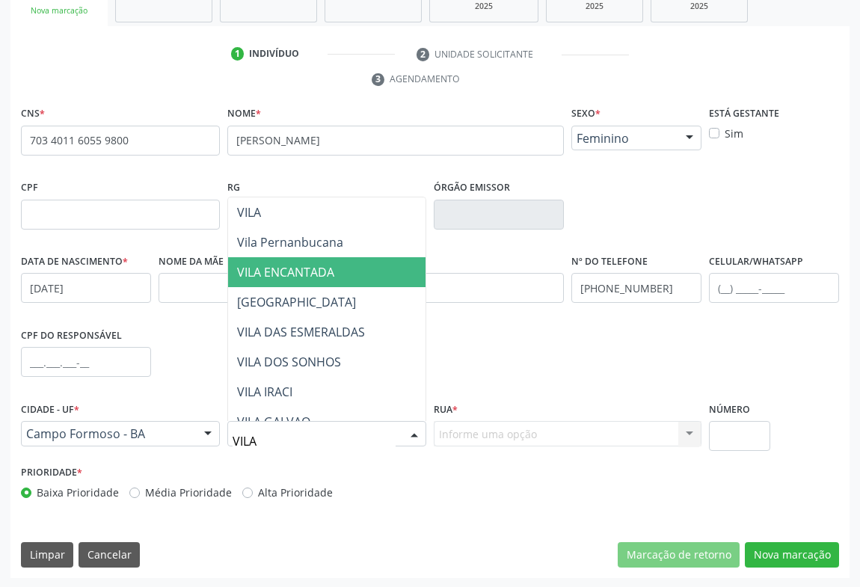
click at [294, 277] on span "VILA ENCANTADA" at bounding box center [285, 272] width 97 height 16
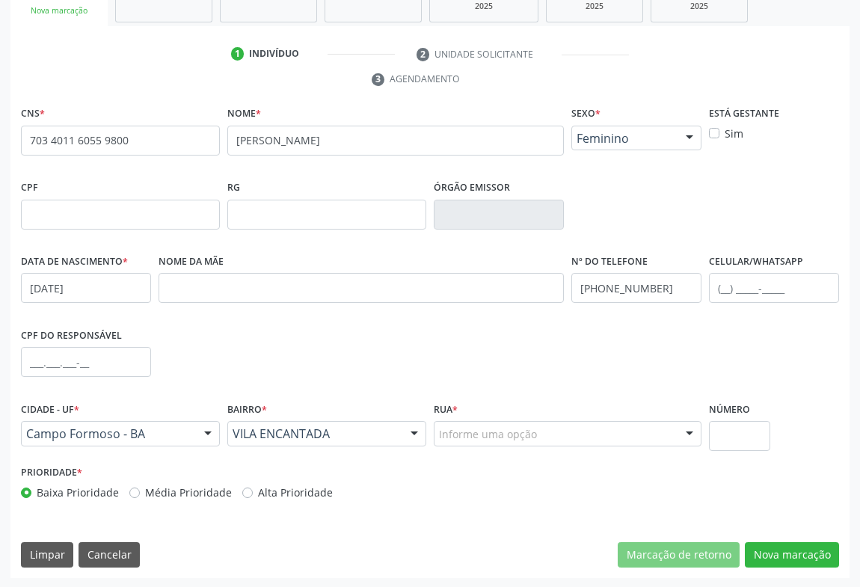
click at [680, 427] on div at bounding box center [689, 434] width 22 height 25
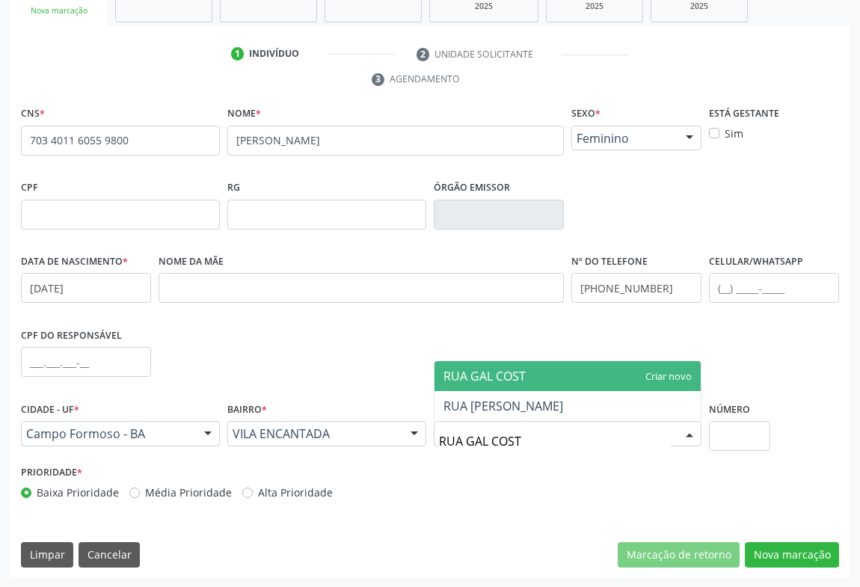
type input "RUA GAL COSTA"
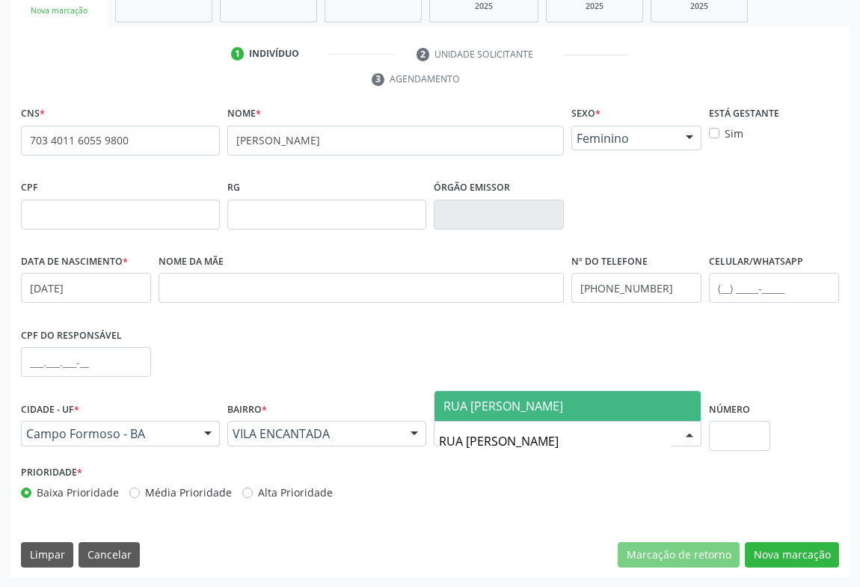
click at [560, 405] on span "RUA GAL COSTA" at bounding box center [567, 406] width 266 height 30
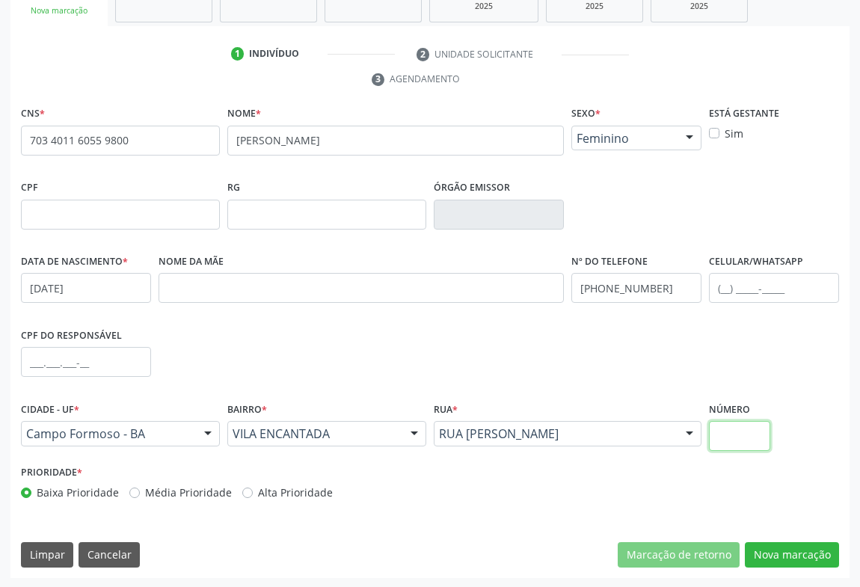
click at [728, 438] on input "text" at bounding box center [739, 436] width 61 height 30
type input "110"
click at [783, 551] on button "Nova marcação" at bounding box center [792, 554] width 94 height 25
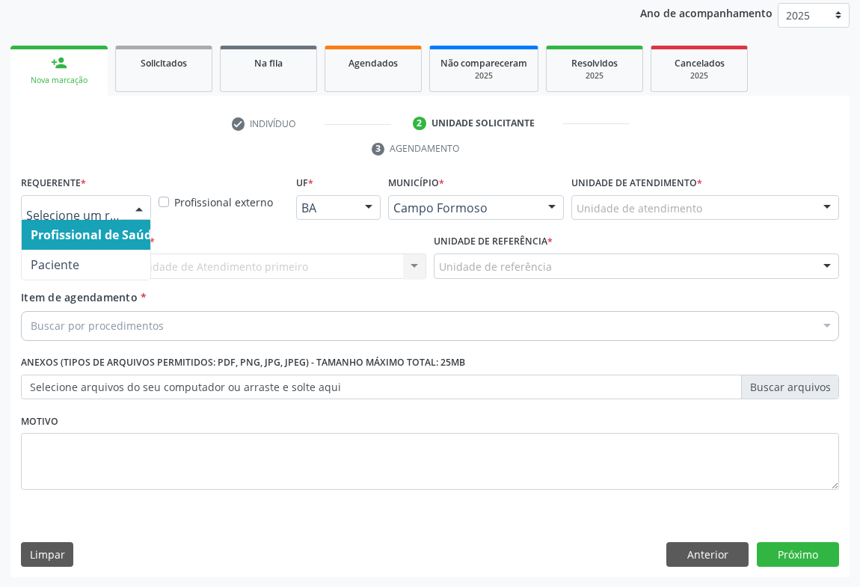
click at [127, 207] on div "Profissional de Saúde Paciente Nenhum resultado encontrado para: " " Não há nen…" at bounding box center [86, 207] width 130 height 25
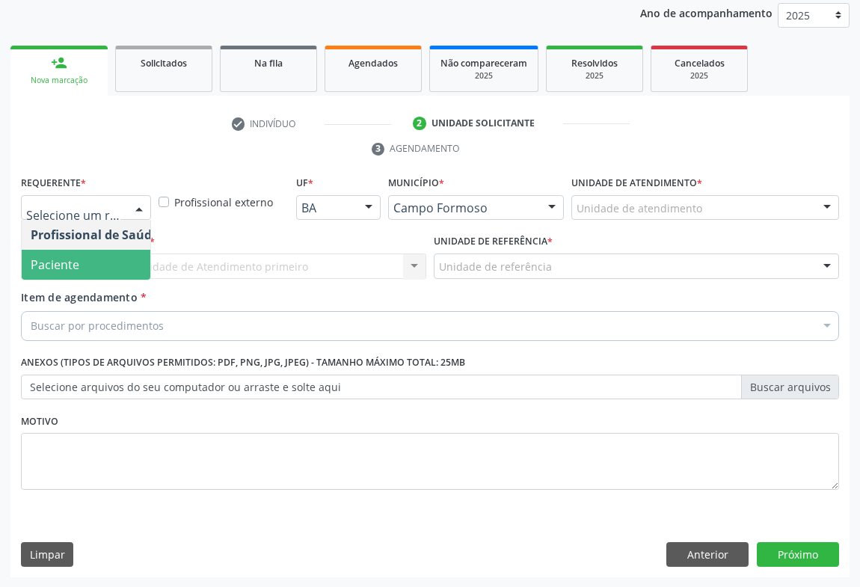
click at [44, 268] on span "Paciente" at bounding box center [55, 264] width 49 height 16
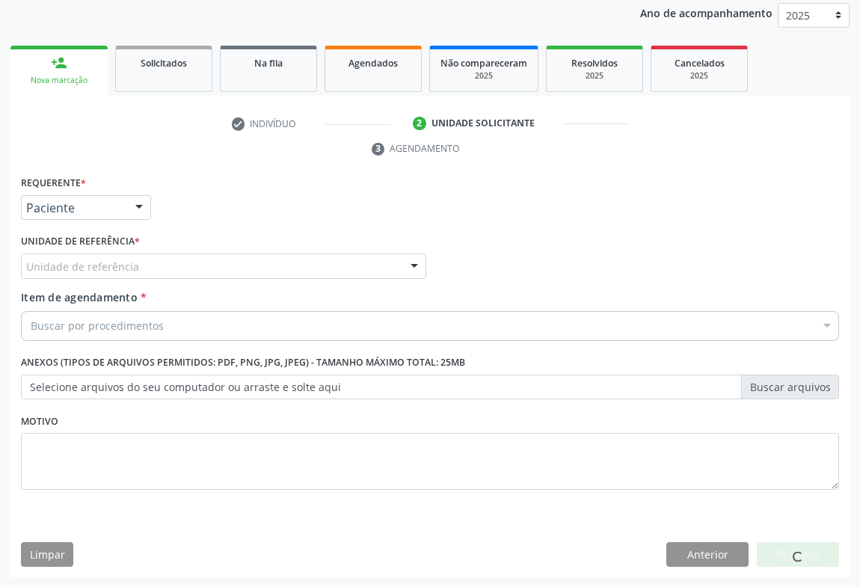
click at [242, 272] on div "Unidade de referência" at bounding box center [223, 266] width 405 height 25
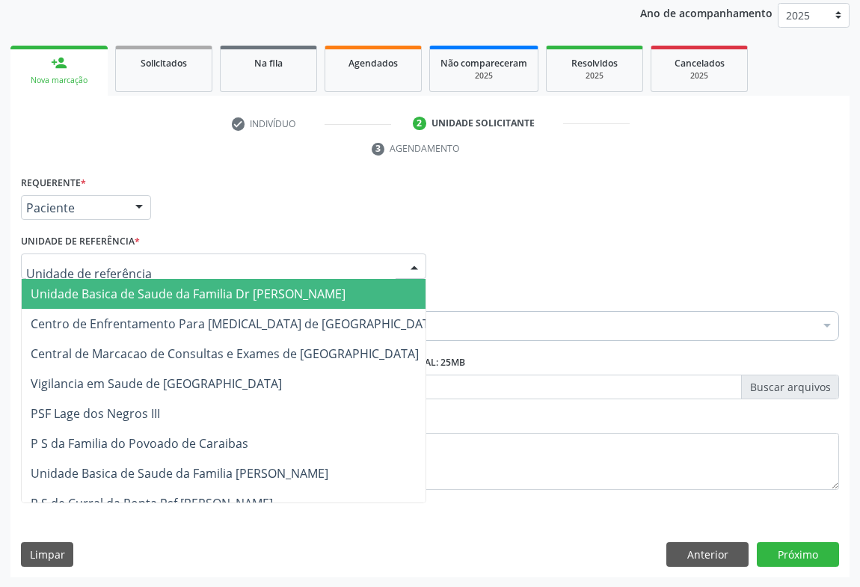
click at [130, 290] on span "Unidade Basica de Saude da Familia Dr [PERSON_NAME]" at bounding box center [188, 294] width 315 height 16
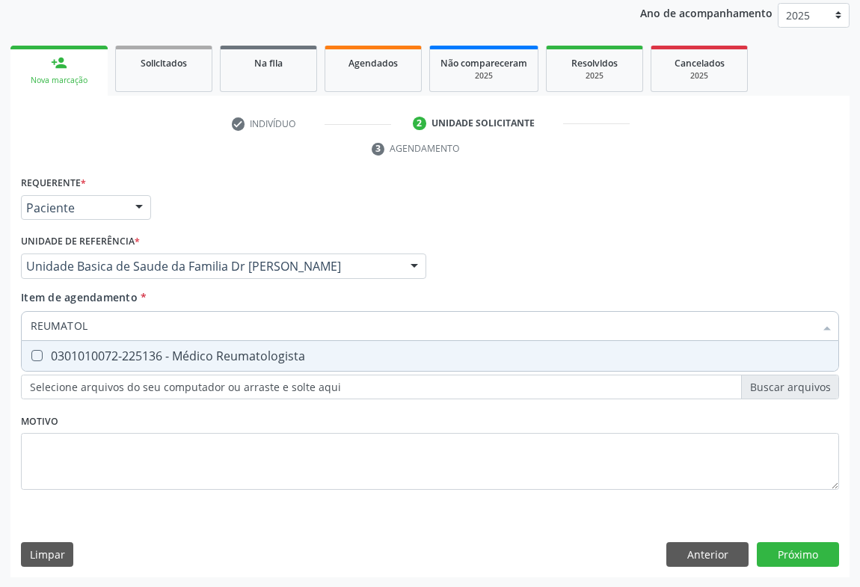
type input "REUMATOLO"
click at [202, 357] on div "0301010072-225136 - Médico Reumatologista" at bounding box center [430, 356] width 799 height 12
checkbox Reumatologista "true"
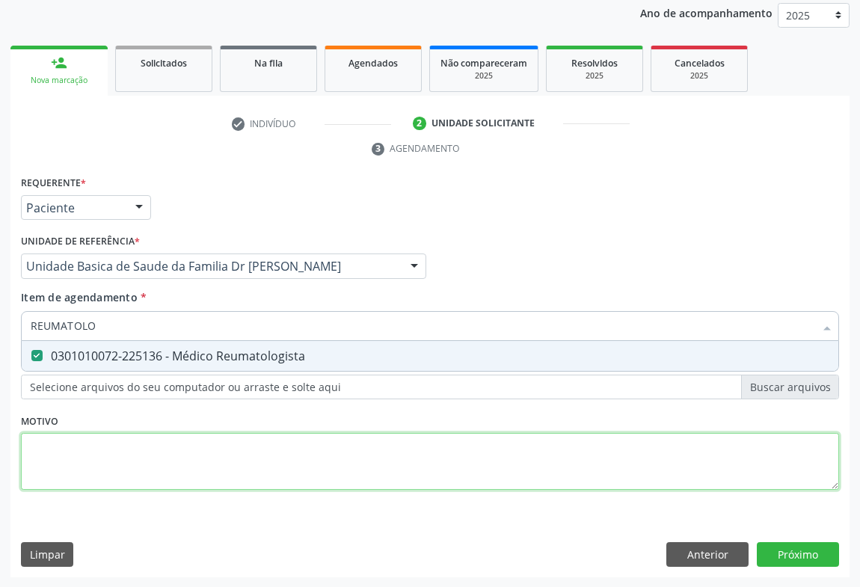
click at [356, 461] on div "Requerente * Paciente Profissional de Saúde Paciente Nenhum resultado encontrad…" at bounding box center [430, 341] width 818 height 339
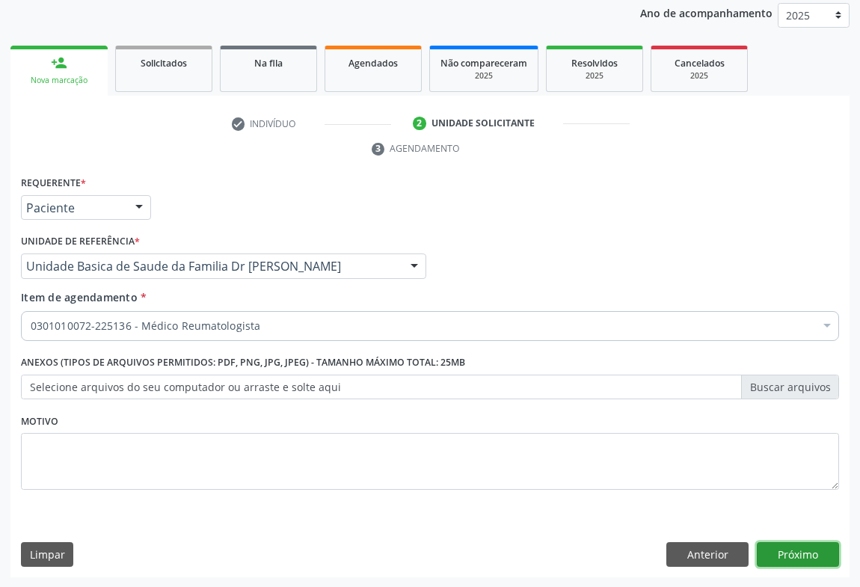
click at [812, 552] on button "Próximo" at bounding box center [798, 554] width 82 height 25
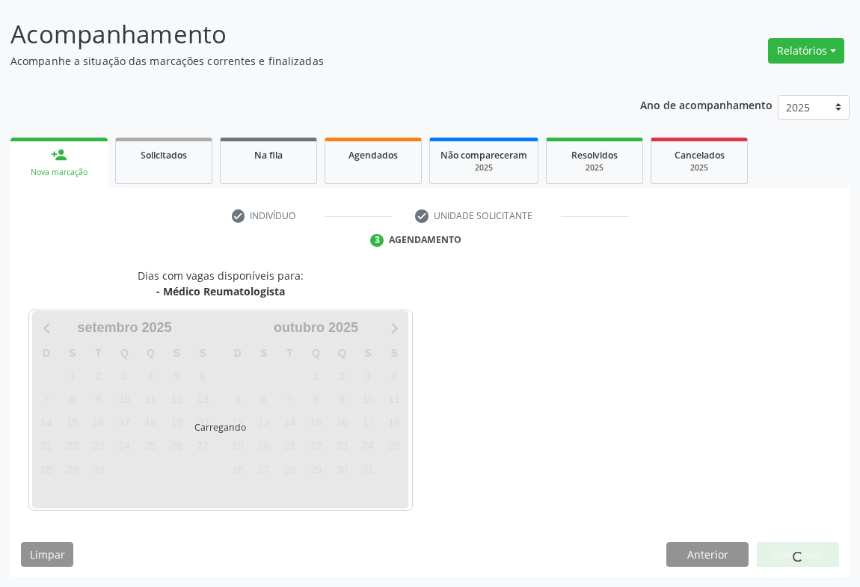
scroll to position [130, 0]
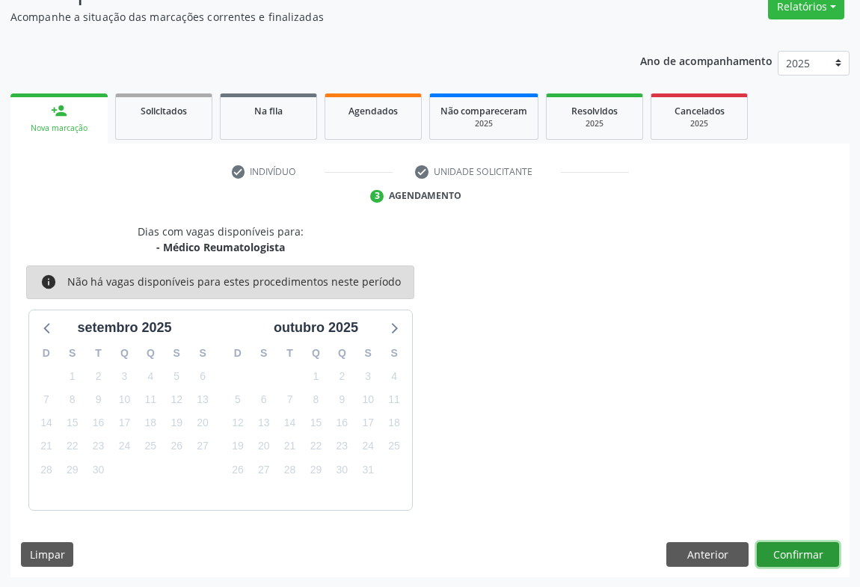
click at [790, 542] on button "Confirmar" at bounding box center [798, 554] width 82 height 25
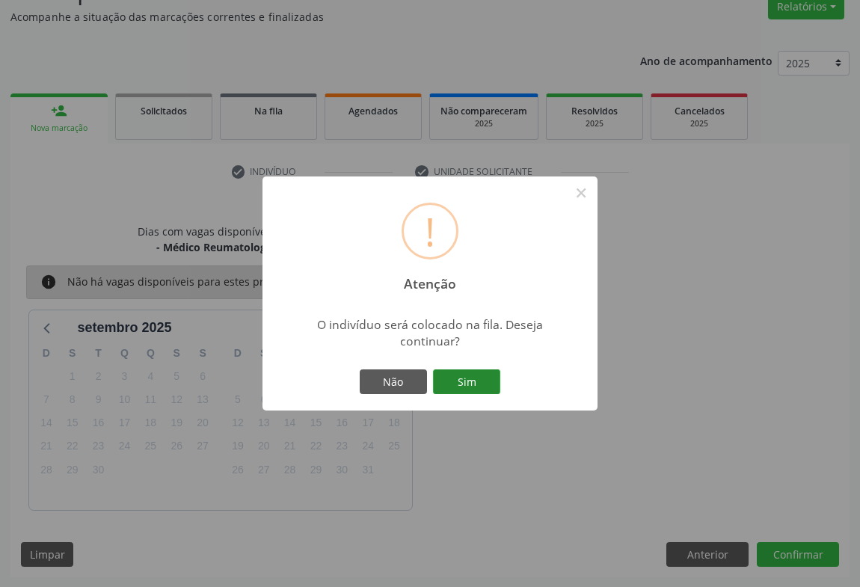
click at [455, 374] on button "Sim" at bounding box center [466, 381] width 67 height 25
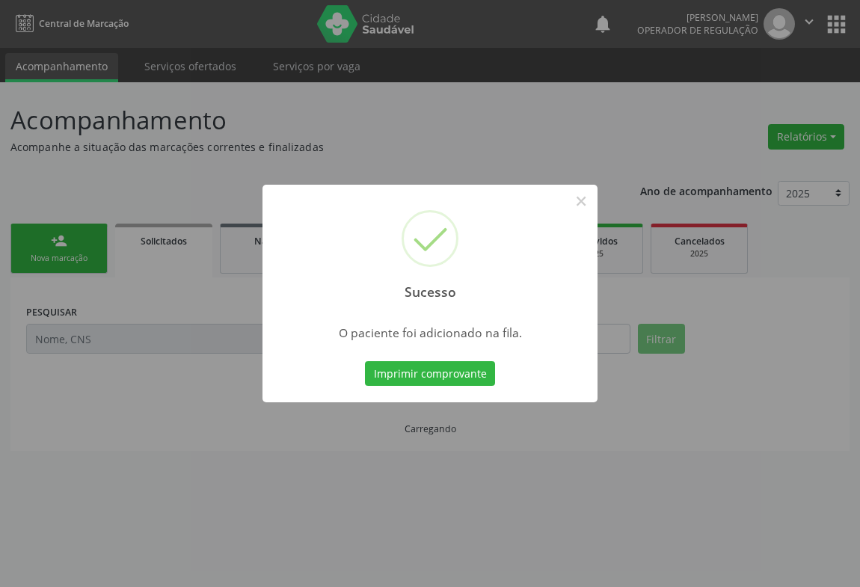
scroll to position [0, 0]
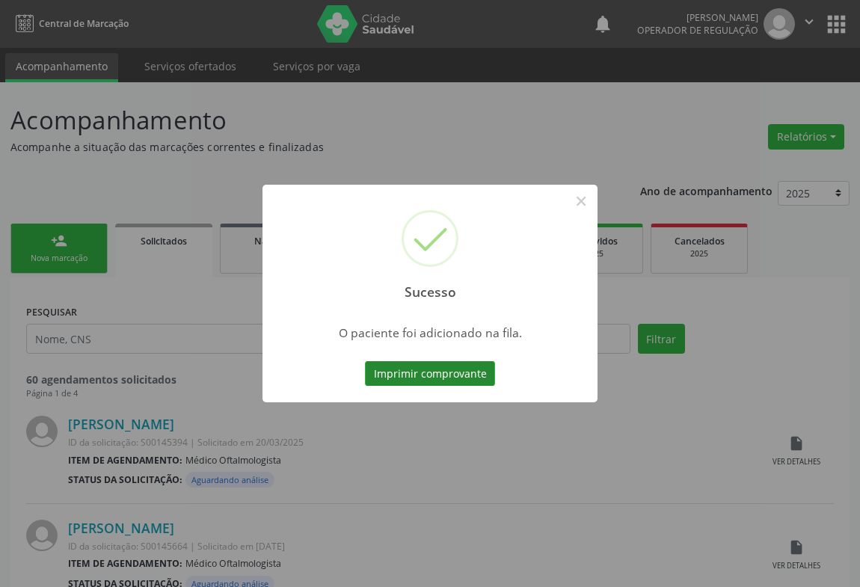
click at [431, 369] on button "Imprimir comprovante" at bounding box center [430, 373] width 130 height 25
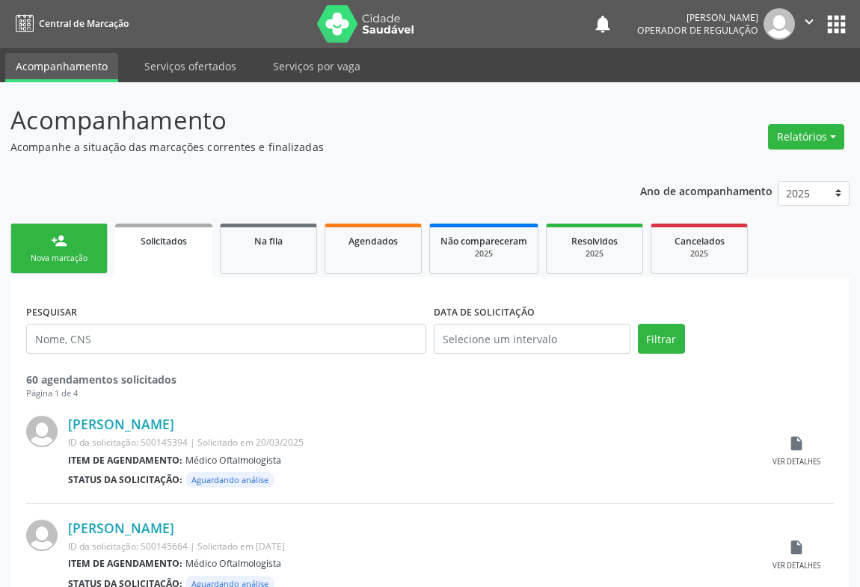
click at [89, 254] on div "Nova marcação" at bounding box center [59, 258] width 75 height 11
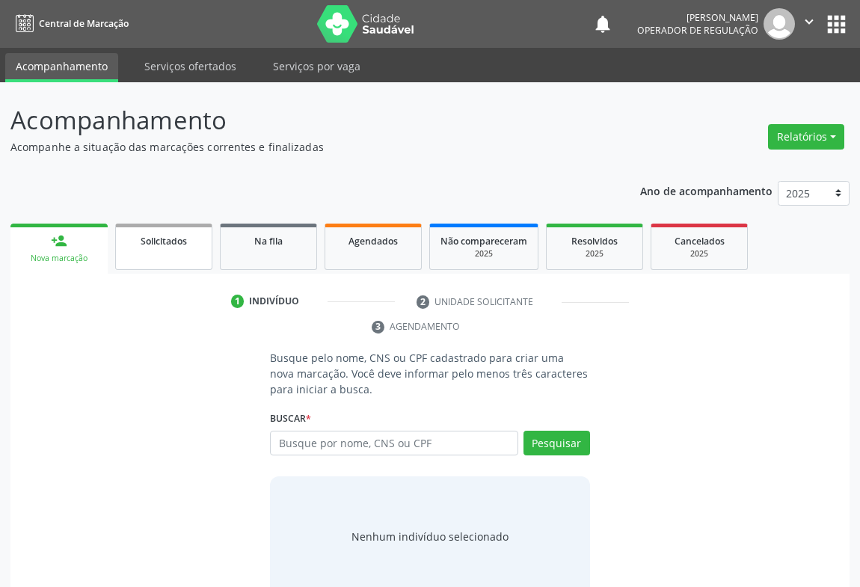
click at [163, 259] on link "Solicitados" at bounding box center [163, 247] width 97 height 46
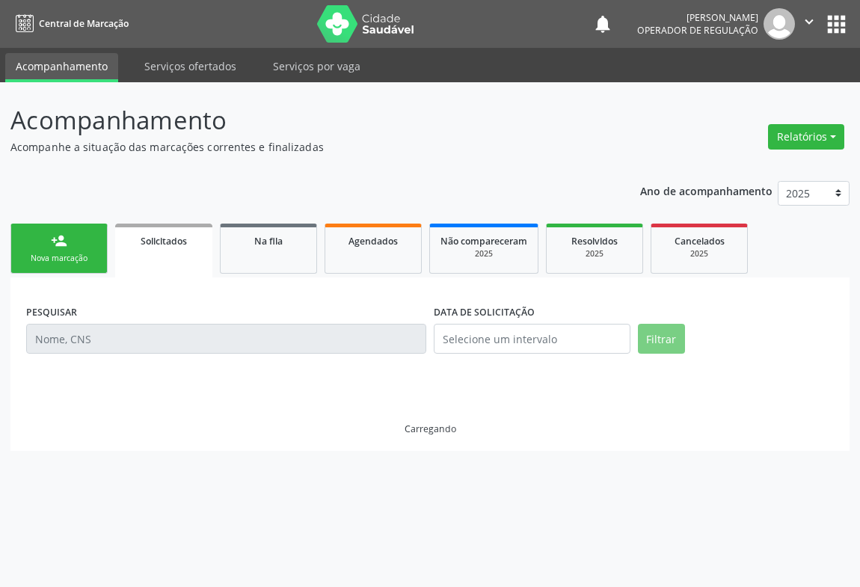
click at [163, 259] on link "Solicitados" at bounding box center [163, 251] width 97 height 54
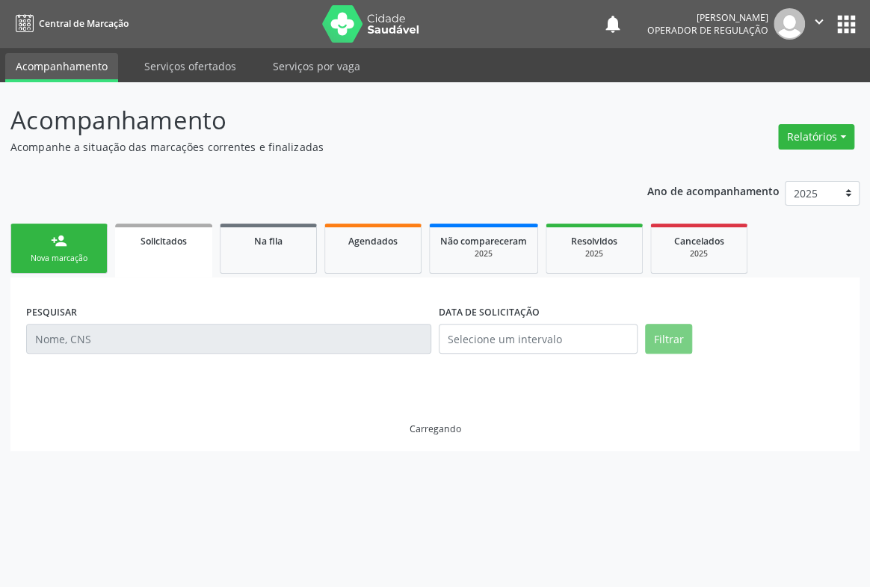
click at [163, 259] on link "Solicitados" at bounding box center [163, 251] width 97 height 54
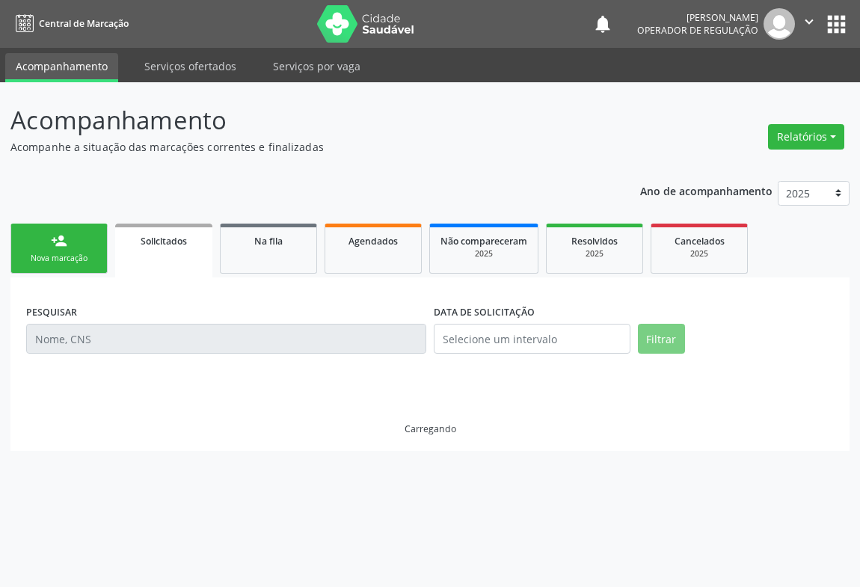
click at [76, 256] on div "Nova marcação" at bounding box center [59, 258] width 75 height 11
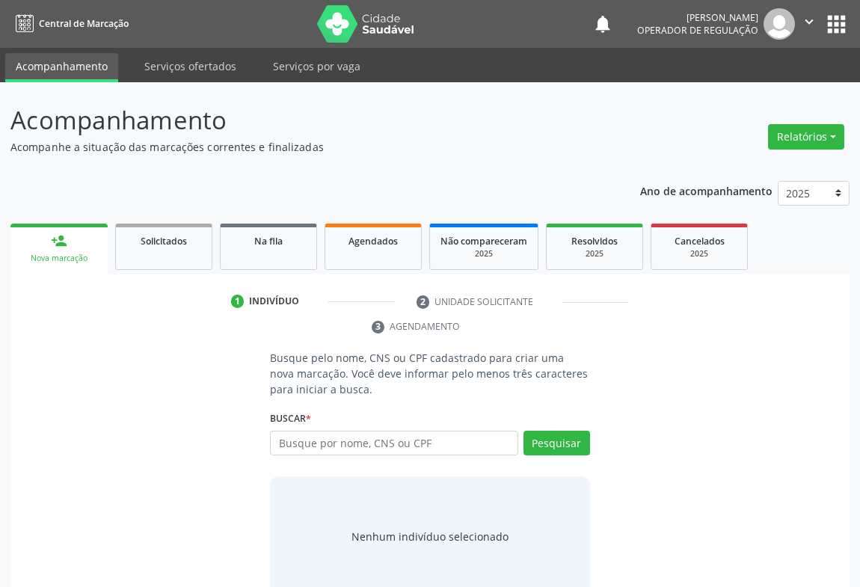
scroll to position [30, 0]
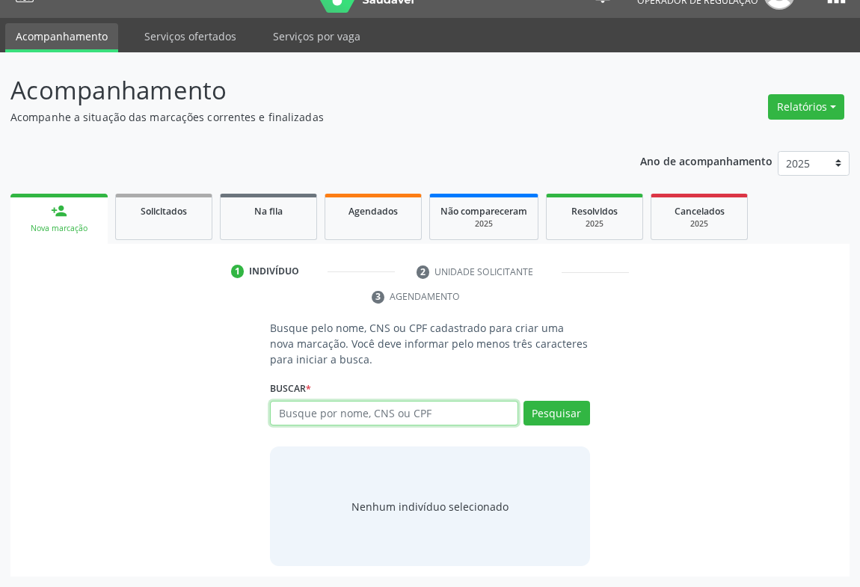
click at [334, 407] on input "text" at bounding box center [394, 413] width 248 height 25
type input "706207089600965"
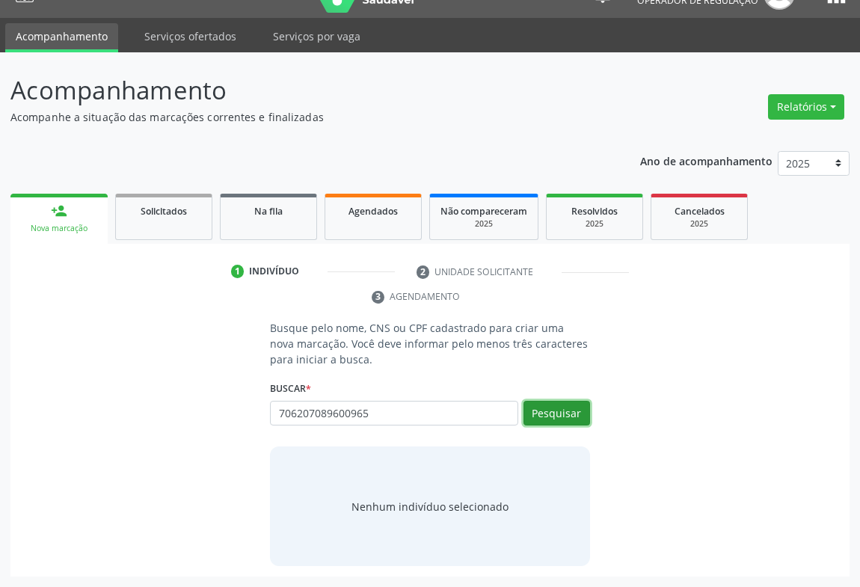
click at [559, 405] on button "Pesquisar" at bounding box center [556, 413] width 67 height 25
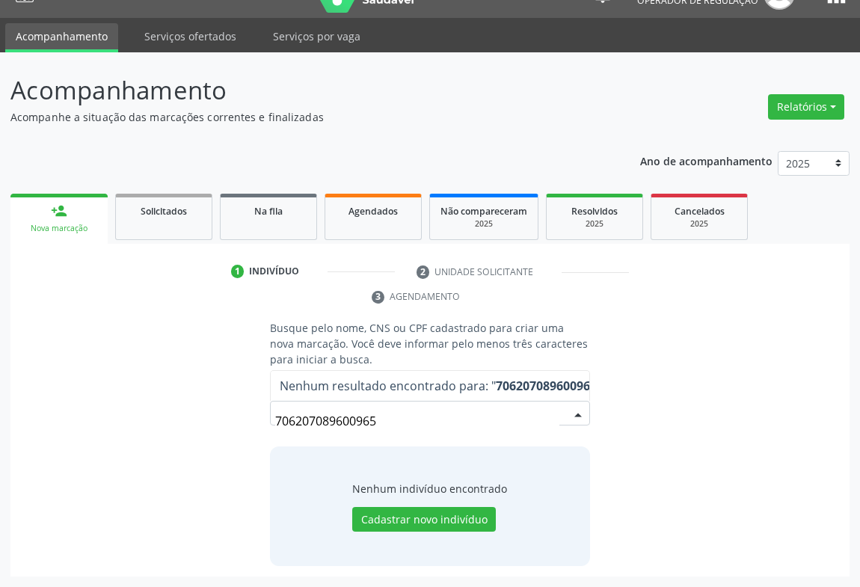
click at [556, 412] on input "706207089600965" at bounding box center [417, 421] width 284 height 30
click at [384, 422] on input "706207089600965" at bounding box center [417, 421] width 284 height 30
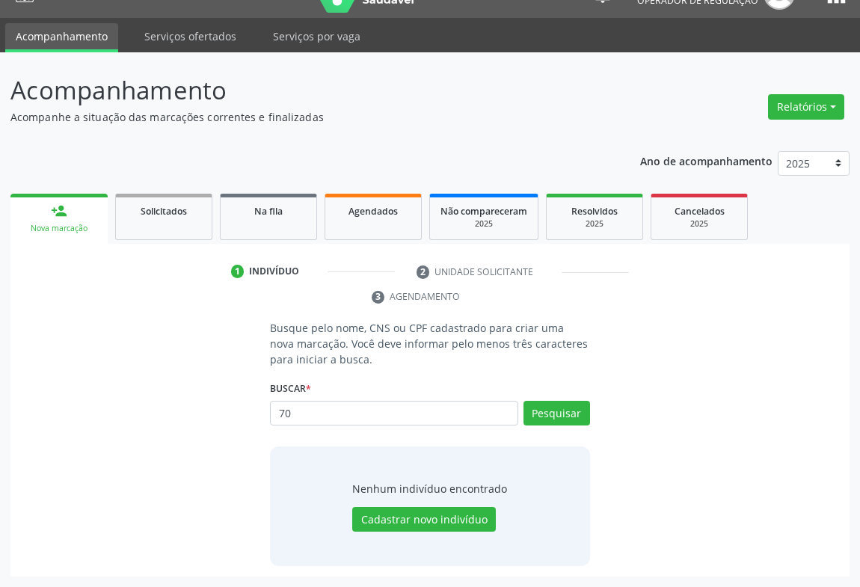
type input "7"
type input "706207089600965"
click at [568, 414] on button "Pesquisar" at bounding box center [556, 413] width 67 height 25
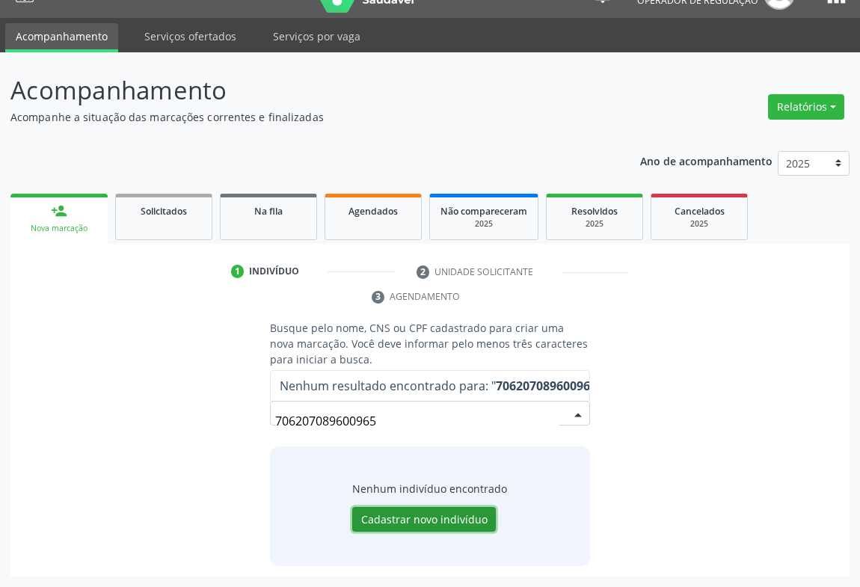
click at [426, 516] on button "Cadastrar novo indivíduo" at bounding box center [424, 519] width 144 height 25
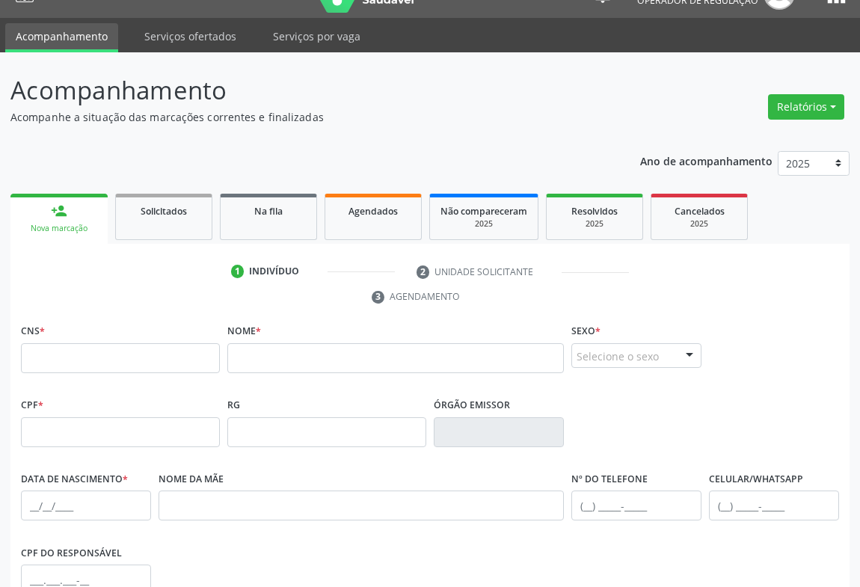
scroll to position [248, 0]
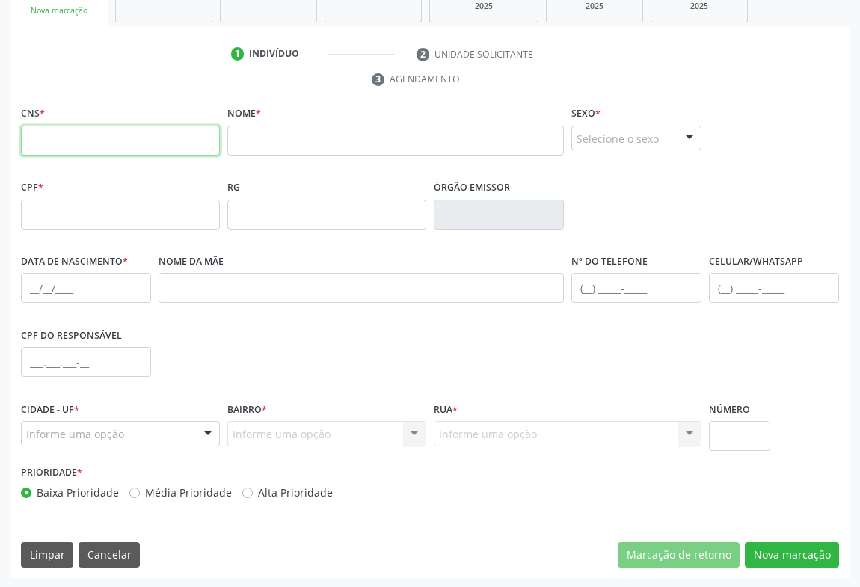
click at [49, 143] on input "text" at bounding box center [120, 141] width 199 height 30
type input "706 2070 8960 0965"
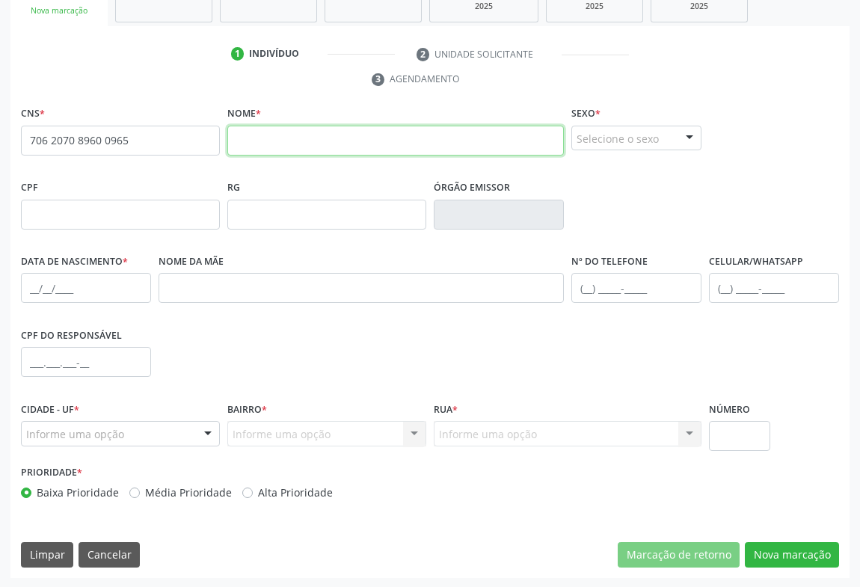
click at [251, 135] on input "text" at bounding box center [395, 141] width 337 height 30
type input "EMILLY SOFIA SOUZA SANTOS"
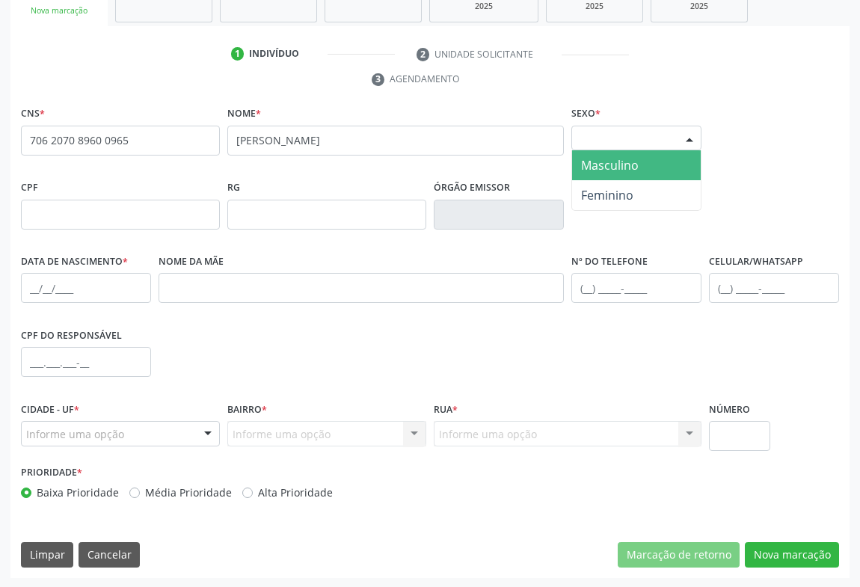
click at [679, 129] on div at bounding box center [689, 138] width 22 height 25
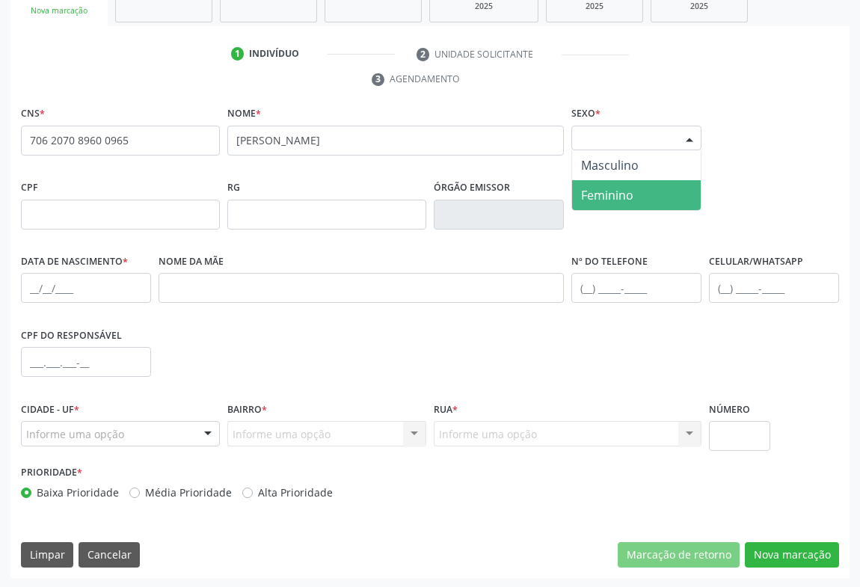
click at [600, 196] on span "Feminino" at bounding box center [607, 195] width 52 height 16
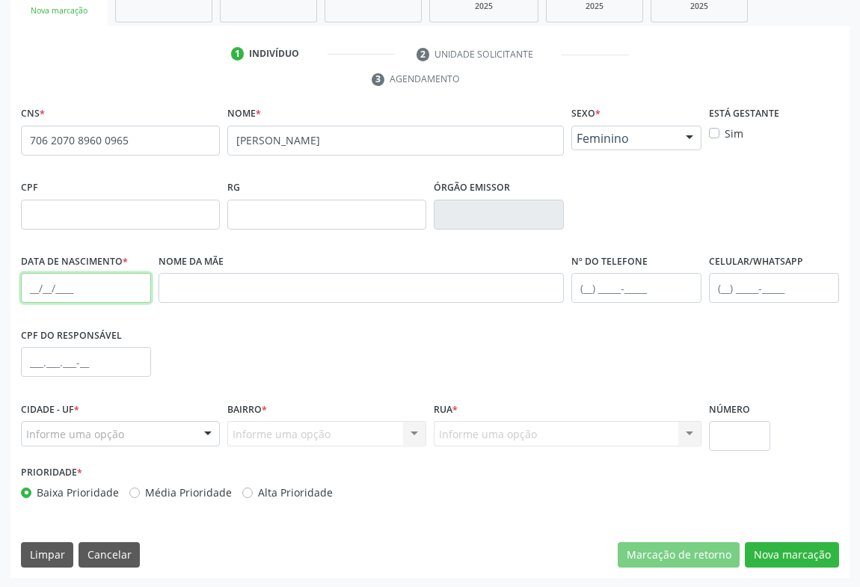
click at [82, 292] on input "text" at bounding box center [86, 288] width 130 height 30
type input "10/11/2023"
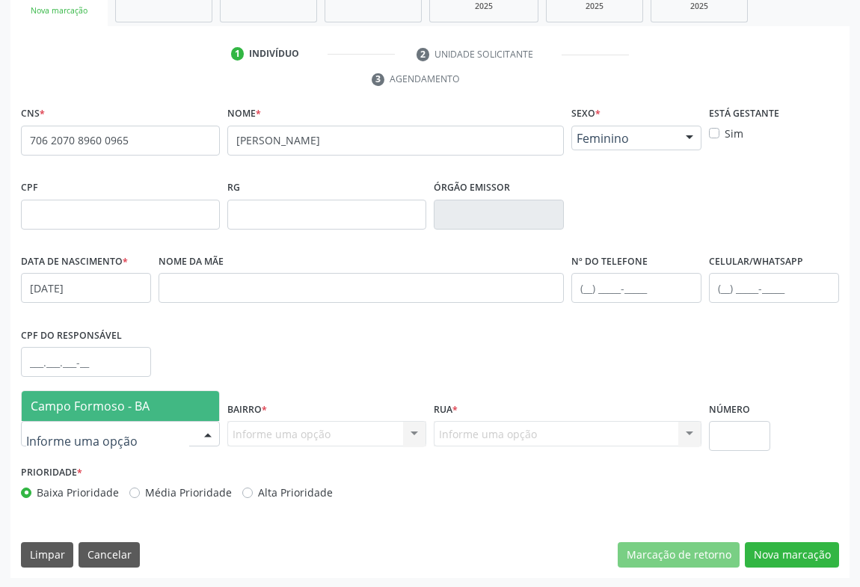
click at [97, 408] on span "Campo Formoso - BA" at bounding box center [90, 406] width 119 height 16
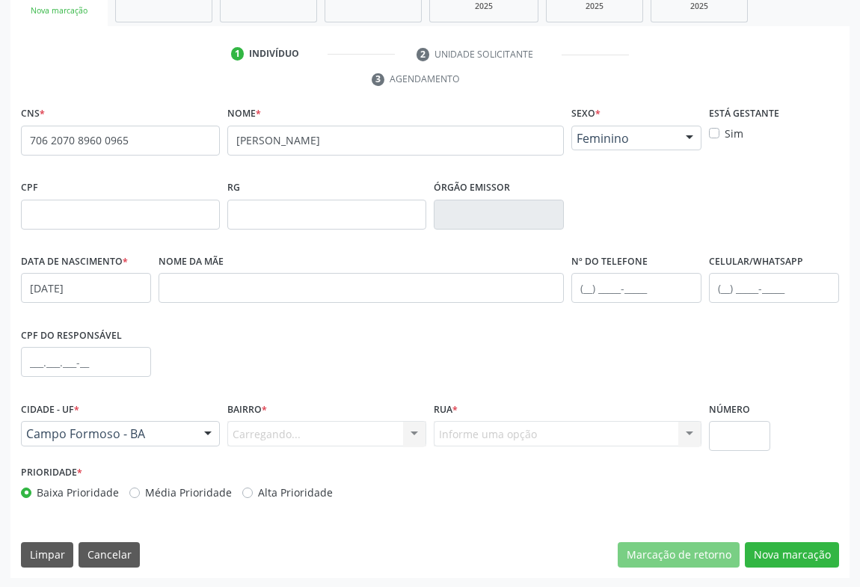
click at [408, 427] on div "Carregando... Nenhum resultado encontrado para: " " Nenhuma opção encontrada. D…" at bounding box center [326, 433] width 199 height 25
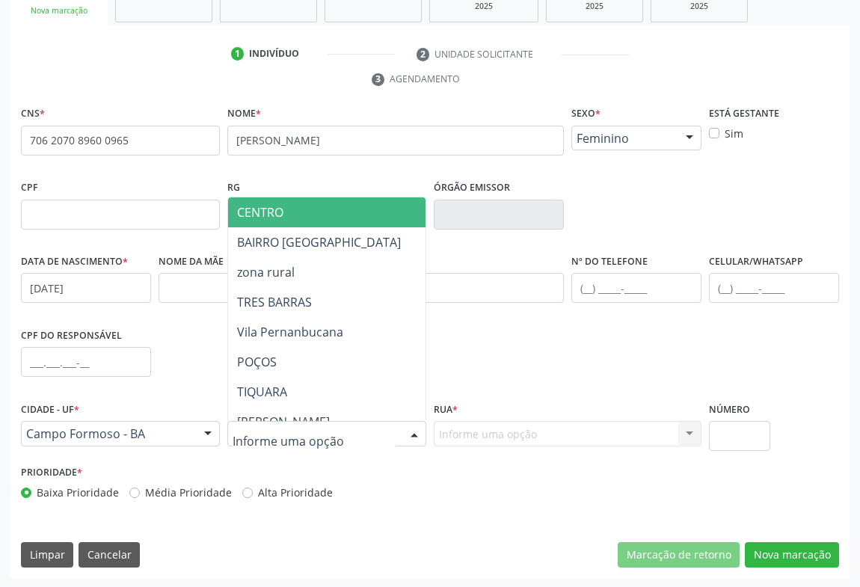
click at [412, 433] on div at bounding box center [414, 434] width 22 height 25
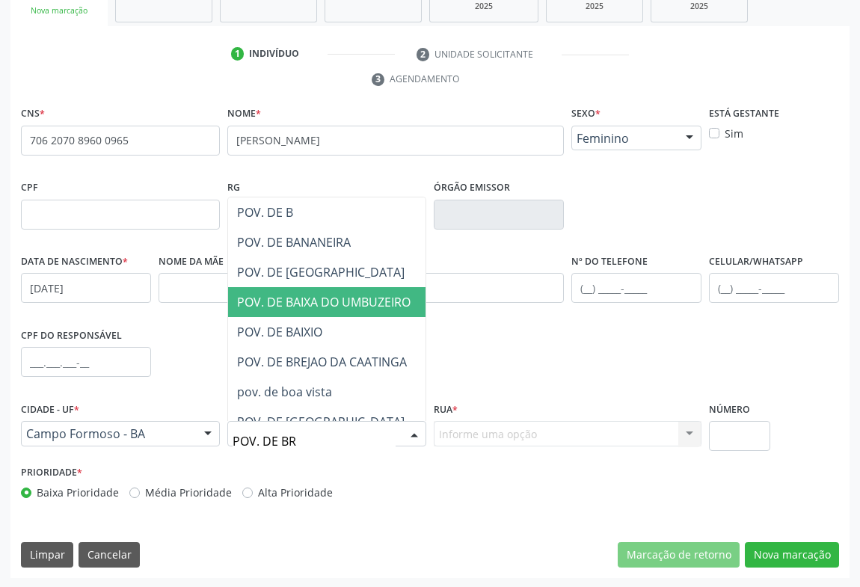
type input "POV. DE BRE"
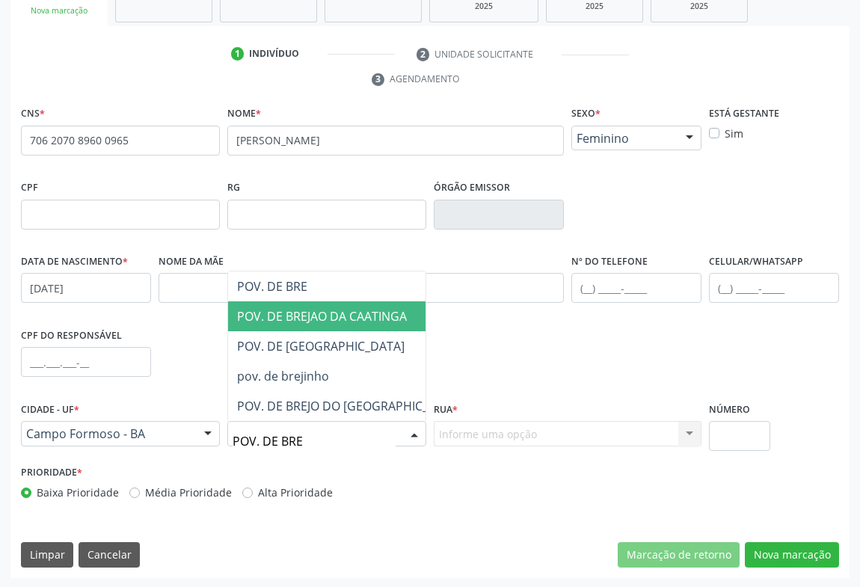
click at [292, 308] on span "POV. DE BREJAO DA CAATINGA" at bounding box center [322, 316] width 170 height 16
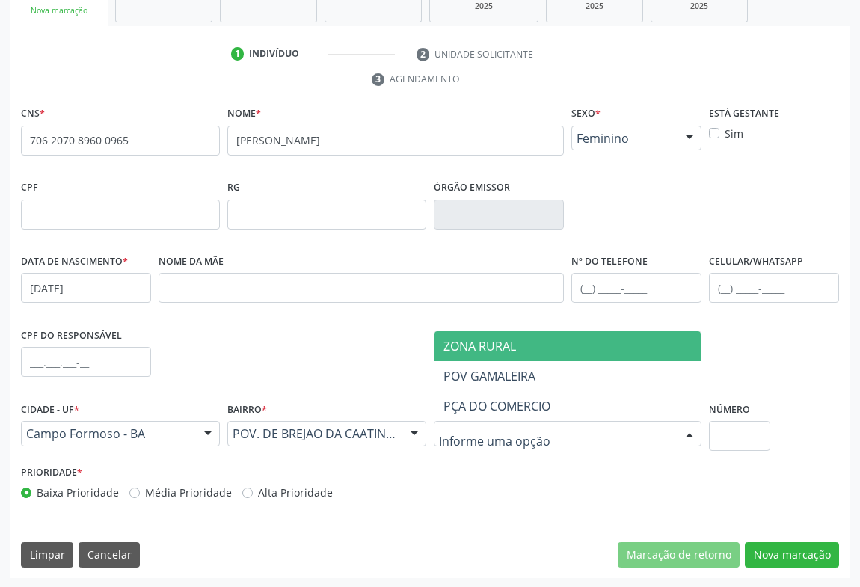
click at [494, 347] on span "ZONA RURAL" at bounding box center [479, 346] width 73 height 16
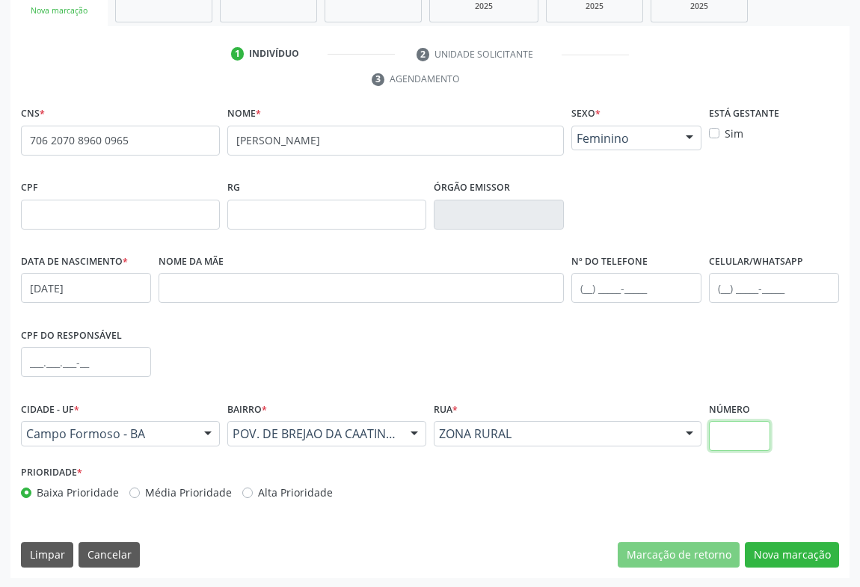
click at [752, 431] on input "text" at bounding box center [739, 436] width 61 height 30
type input "SN"
click at [610, 286] on input "text" at bounding box center [636, 288] width 130 height 30
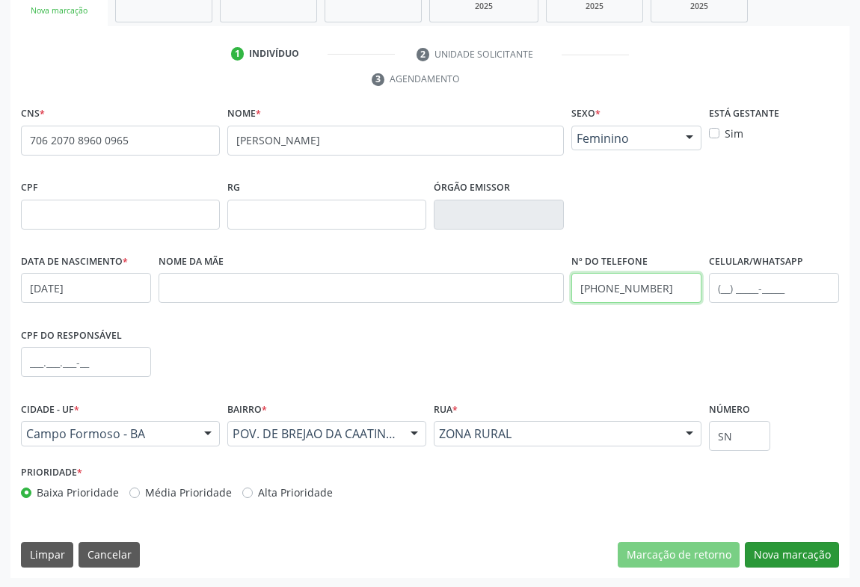
type input "(74) 99135-2593"
click at [778, 557] on button "Nova marcação" at bounding box center [792, 554] width 94 height 25
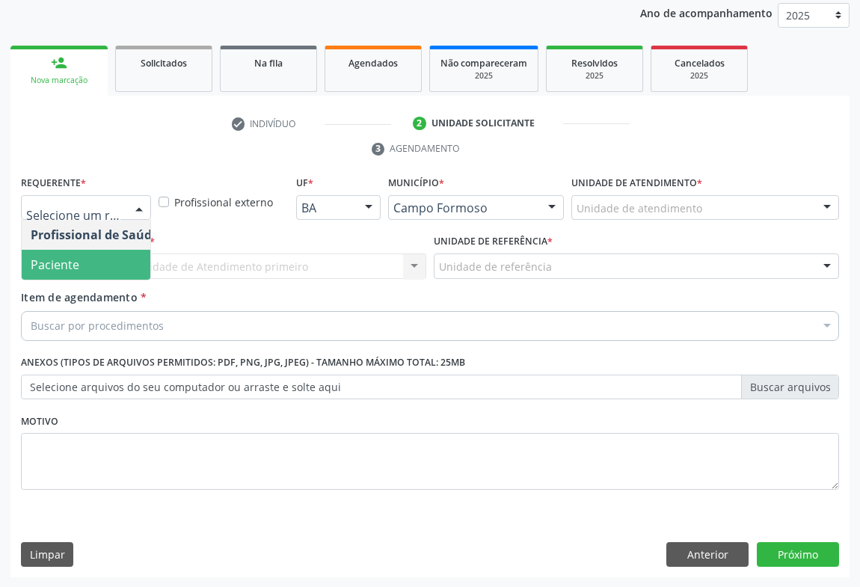
drag, startPoint x: 55, startPoint y: 265, endPoint x: 147, endPoint y: 263, distance: 92.0
click at [61, 265] on span "Paciente" at bounding box center [55, 264] width 49 height 16
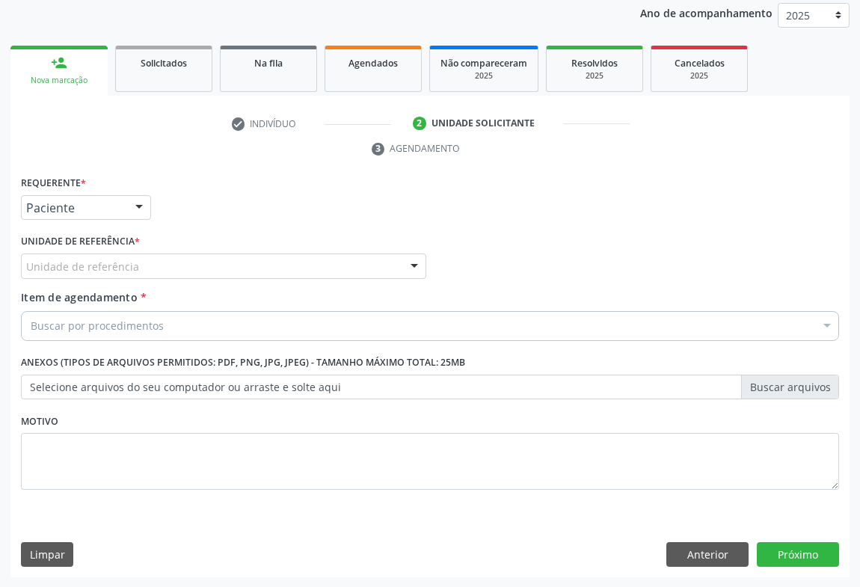
click at [171, 265] on div "Unidade de referência" at bounding box center [223, 266] width 405 height 25
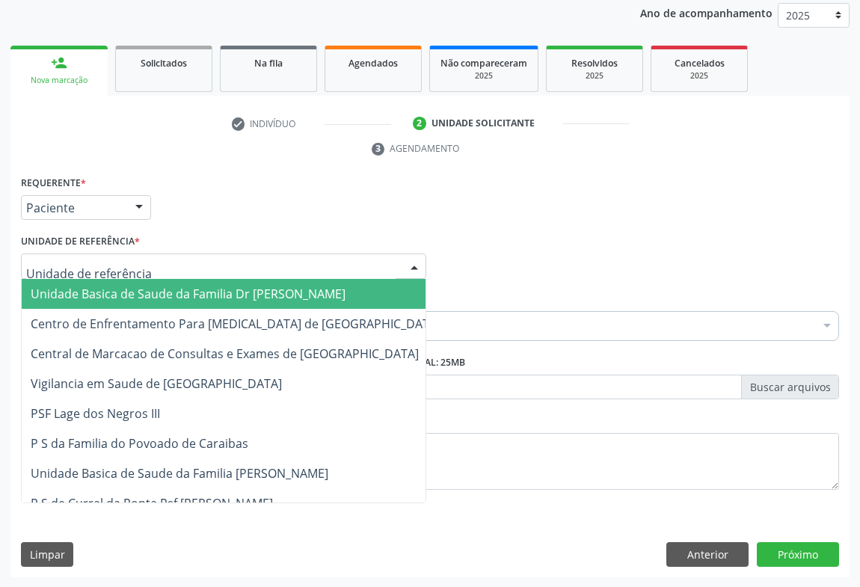
click at [122, 286] on span "Unidade Basica de Saude da Familia Dr [PERSON_NAME]" at bounding box center [188, 294] width 315 height 16
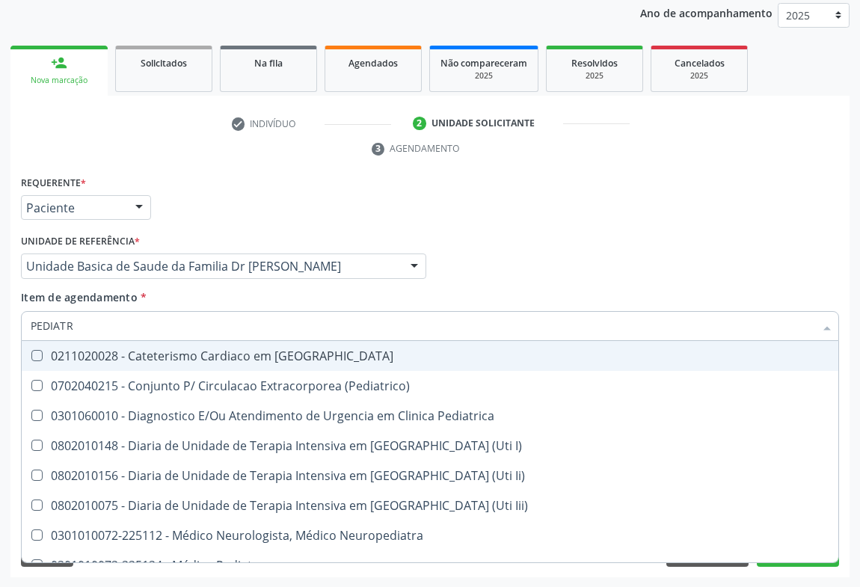
type input "PEDIATRA"
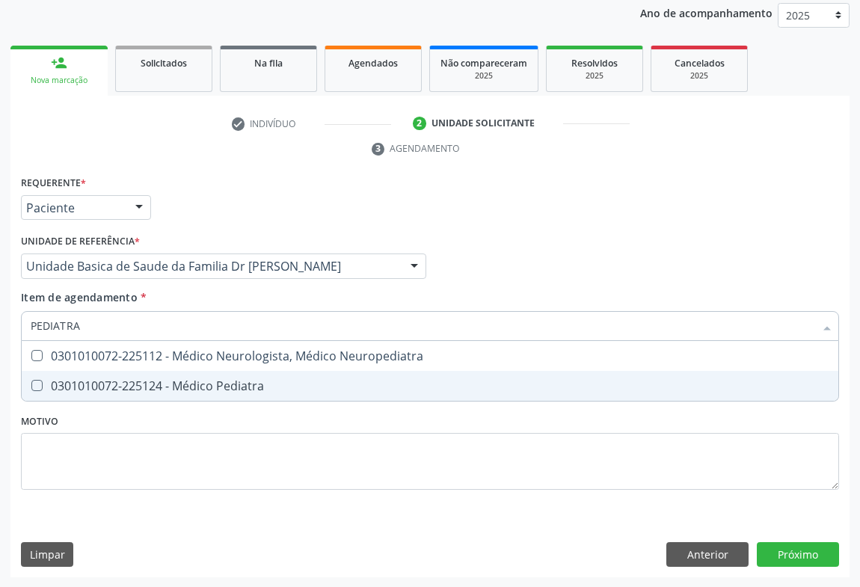
click at [171, 384] on div "0301010072-225124 - Médico Pediatra" at bounding box center [430, 386] width 799 height 12
checkbox Pediatra "true"
click at [206, 491] on div "Requerente * Paciente Profissional de Saúde Paciente Nenhum resultado encontrad…" at bounding box center [430, 341] width 818 height 339
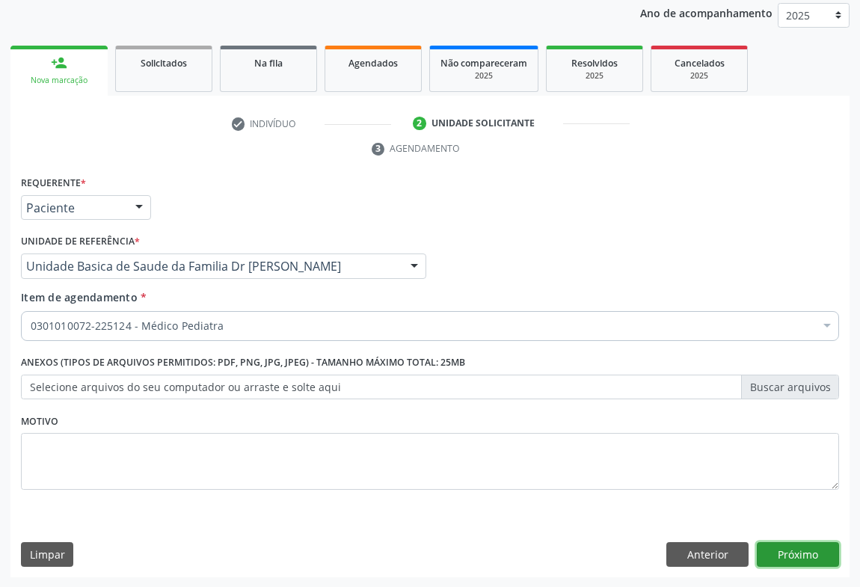
click at [808, 550] on button "Próximo" at bounding box center [798, 554] width 82 height 25
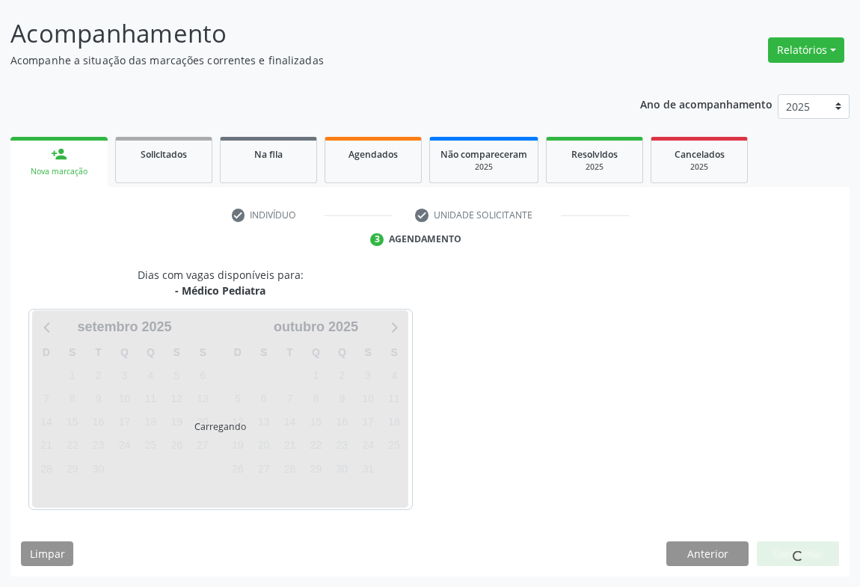
scroll to position [86, 0]
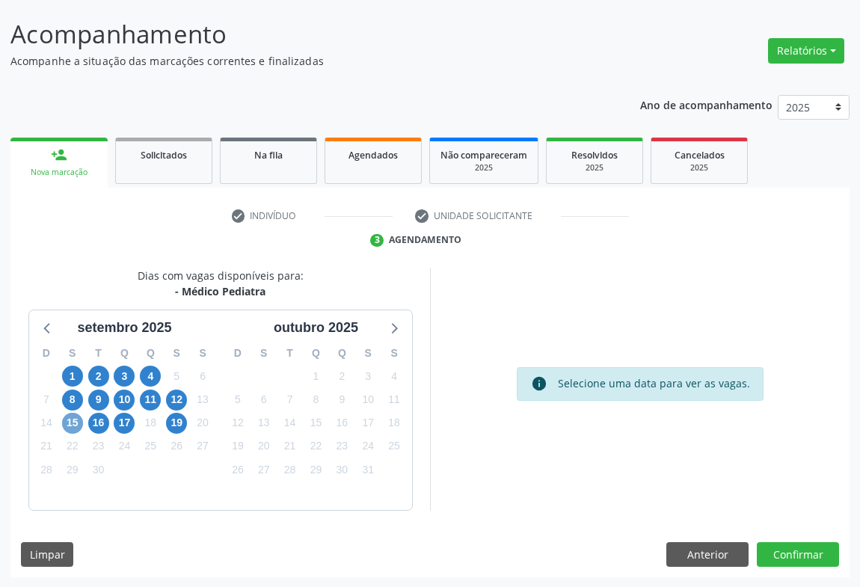
click at [74, 423] on span "15" at bounding box center [72, 423] width 21 height 21
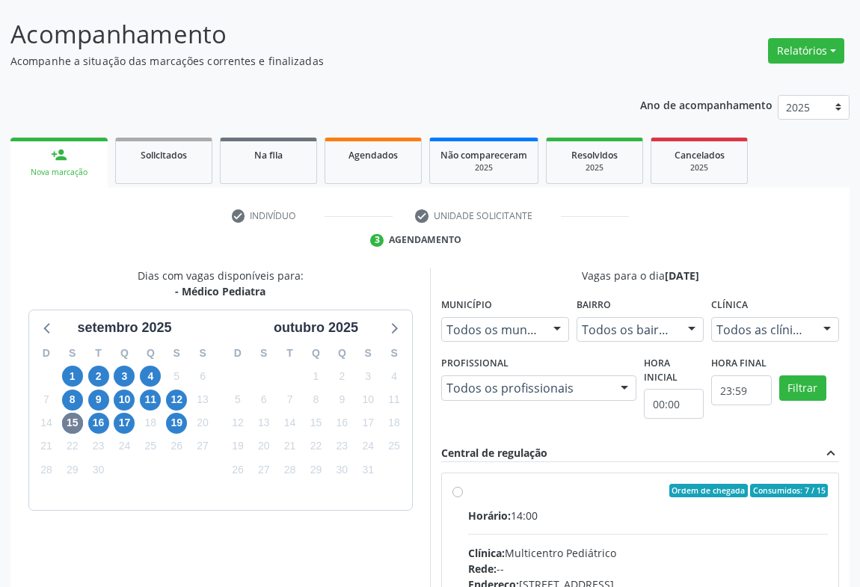
click at [463, 497] on input "Ordem de chegada Consumidos: 7 / 15 Horário: 14:00 Clínica: Multicentro Pediátr…" at bounding box center [457, 490] width 10 height 13
radio input "true"
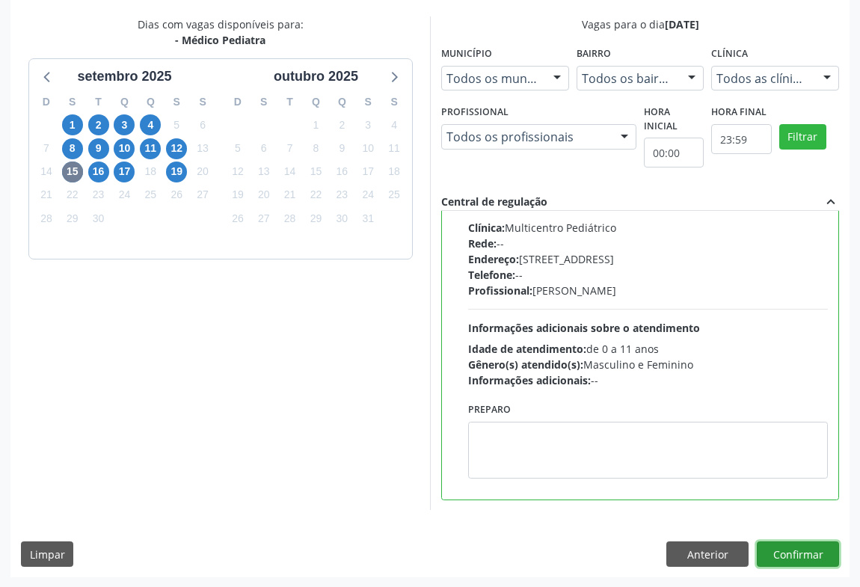
click at [796, 552] on button "Confirmar" at bounding box center [798, 553] width 82 height 25
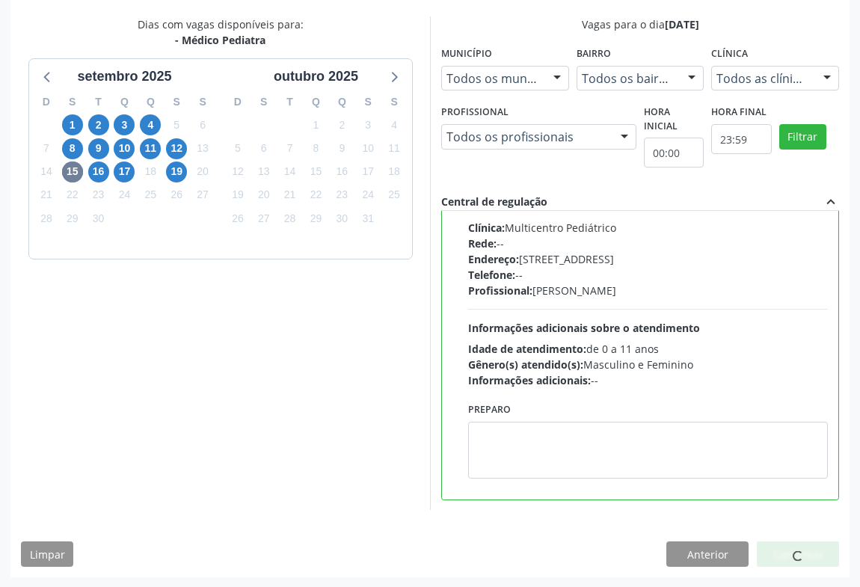
scroll to position [0, 0]
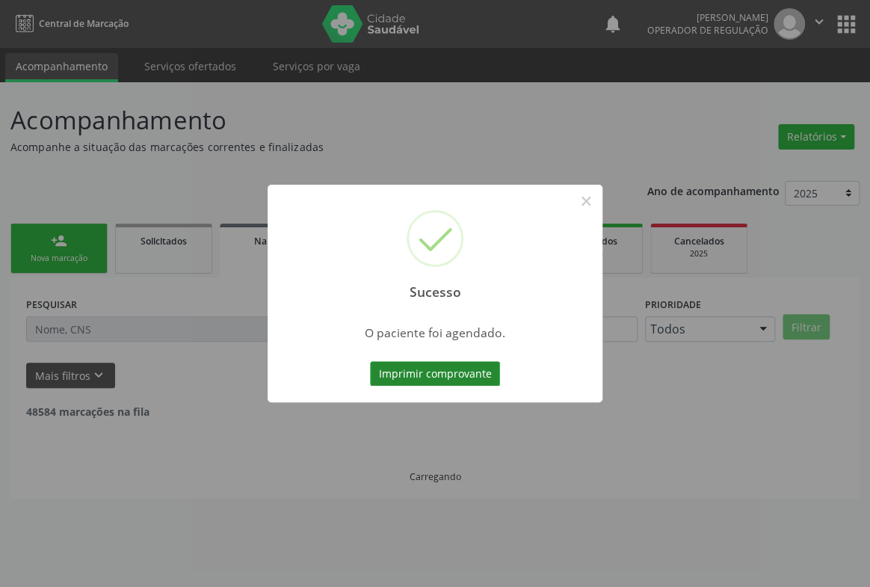
click at [426, 373] on button "Imprimir comprovante" at bounding box center [435, 373] width 130 height 25
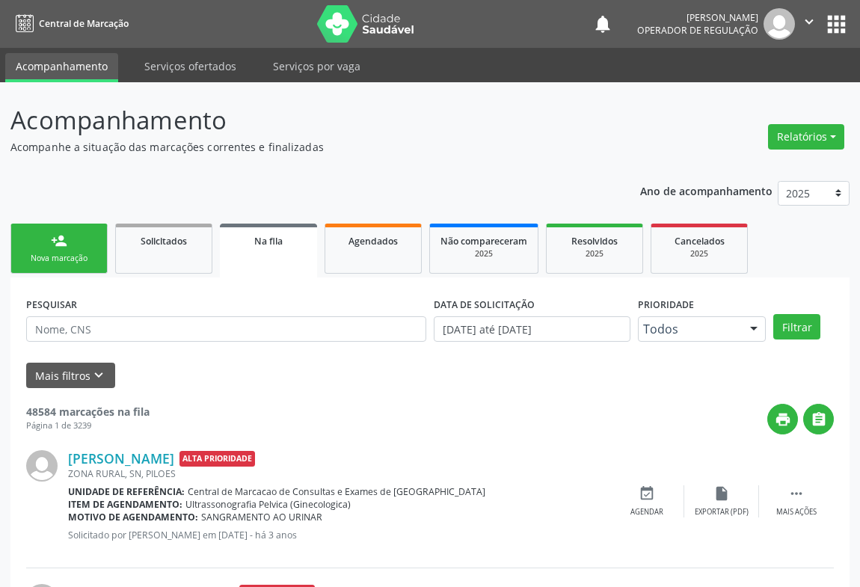
click at [85, 250] on link "person_add Nova marcação" at bounding box center [58, 249] width 97 height 50
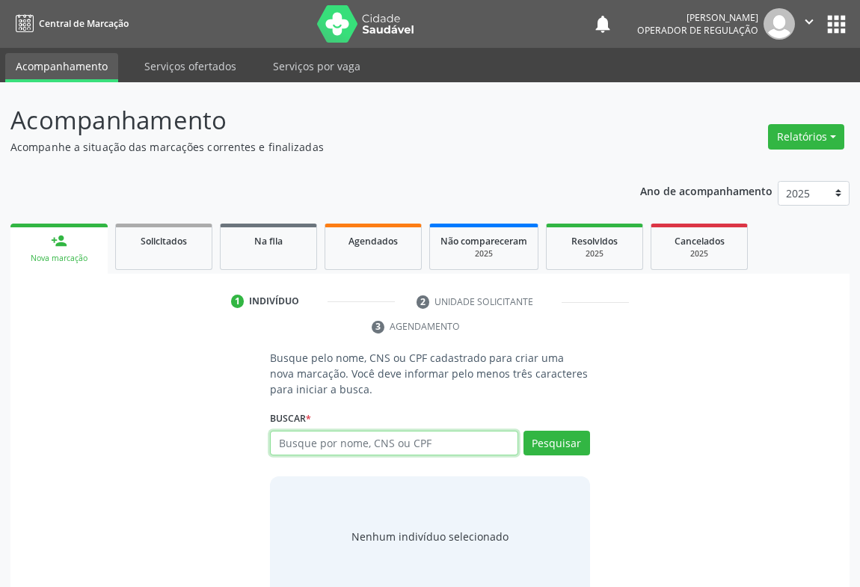
click at [335, 442] on input "text" at bounding box center [394, 443] width 248 height 25
click at [254, 256] on link "Na fila" at bounding box center [268, 247] width 97 height 46
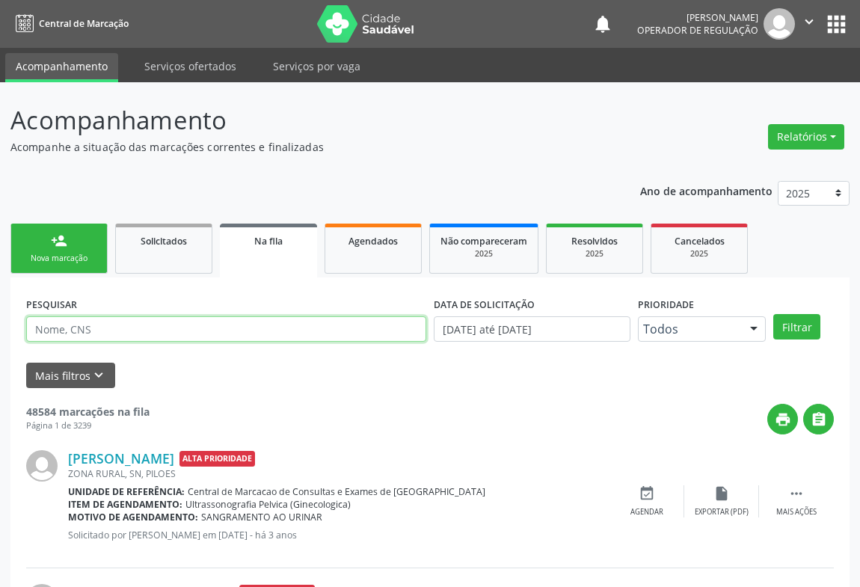
click at [68, 328] on input "text" at bounding box center [226, 328] width 400 height 25
type input "700800415723784"
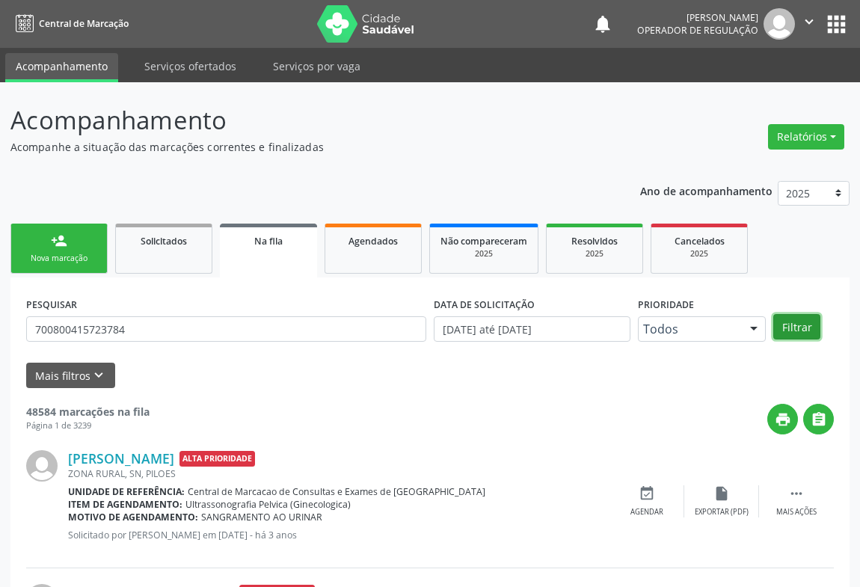
click at [796, 330] on button "Filtrar" at bounding box center [796, 326] width 47 height 25
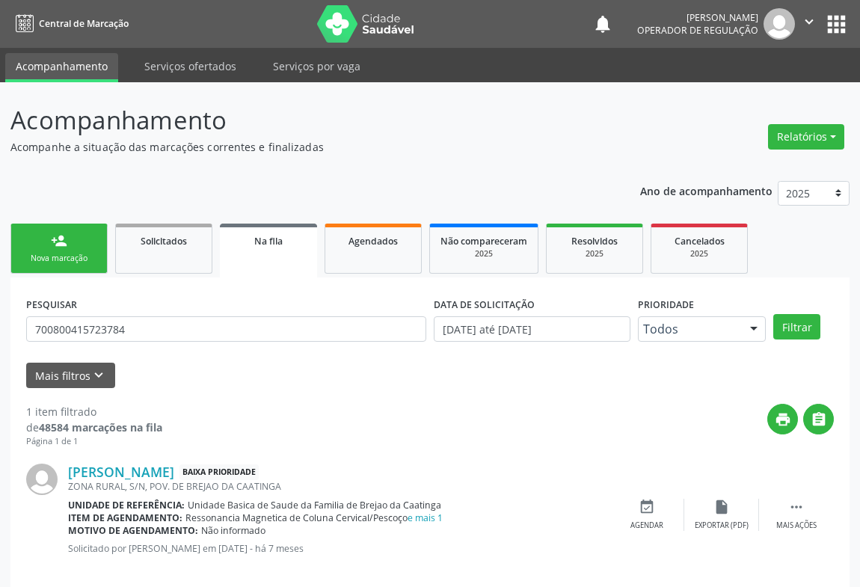
scroll to position [19, 0]
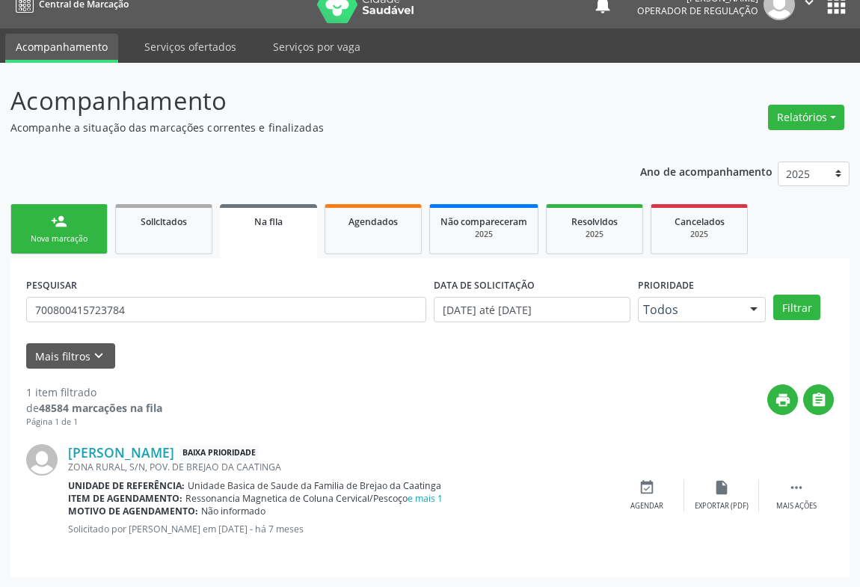
click at [76, 228] on link "person_add Nova marcação" at bounding box center [58, 229] width 97 height 50
drag, startPoint x: 76, startPoint y: 228, endPoint x: 82, endPoint y: 224, distance: 7.7
click at [82, 224] on link "person_add Nova marcação" at bounding box center [58, 229] width 97 height 50
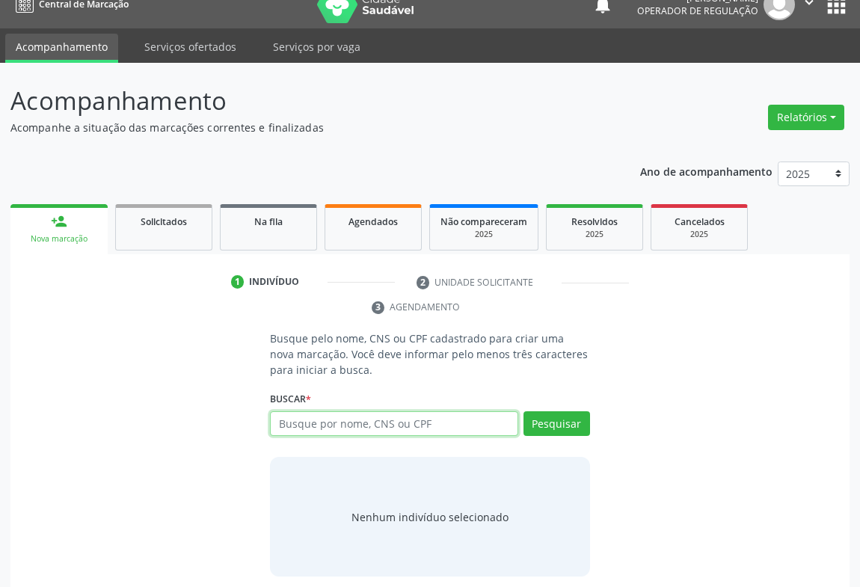
click at [393, 426] on input "text" at bounding box center [394, 423] width 248 height 25
type input "708000394043022"
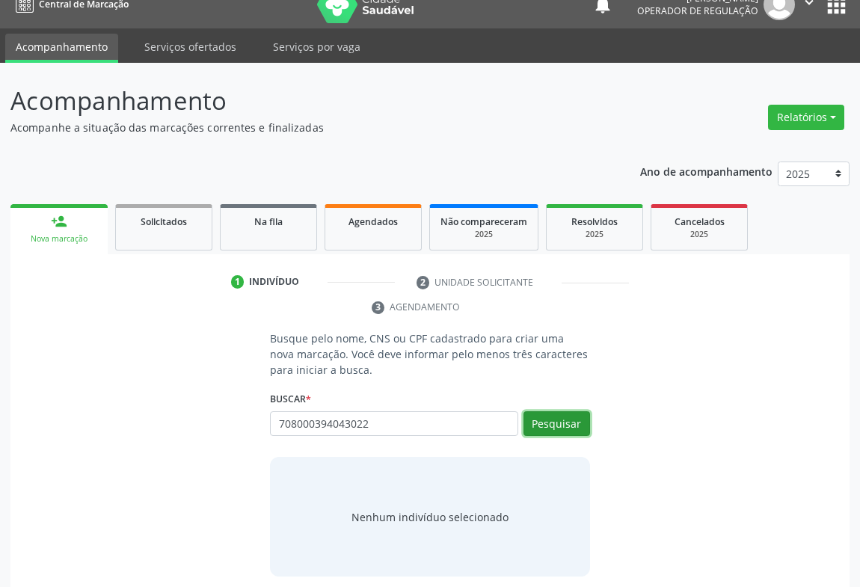
click at [552, 423] on button "Pesquisar" at bounding box center [556, 423] width 67 height 25
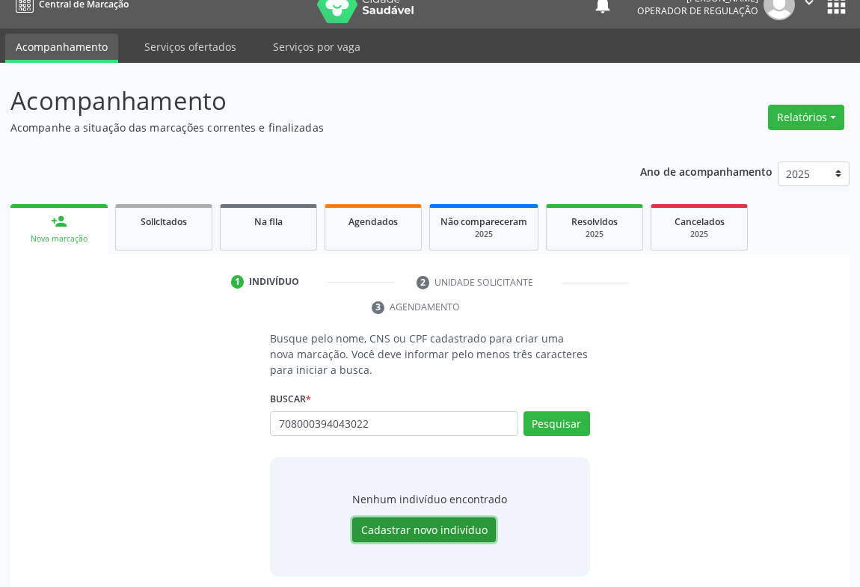
click at [432, 526] on button "Cadastrar novo indivíduo" at bounding box center [424, 529] width 144 height 25
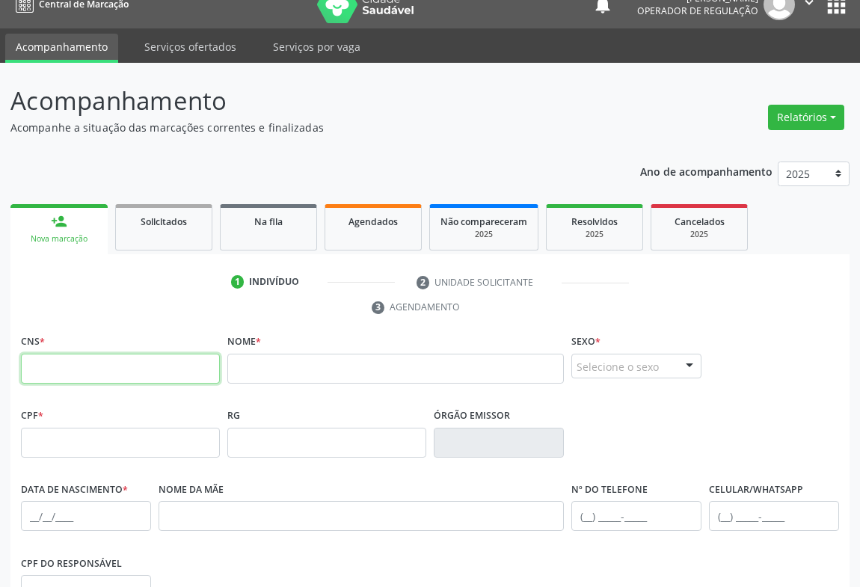
click at [92, 358] on input "text" at bounding box center [120, 369] width 199 height 30
type input "7"
type input "708 0003 9404 3022"
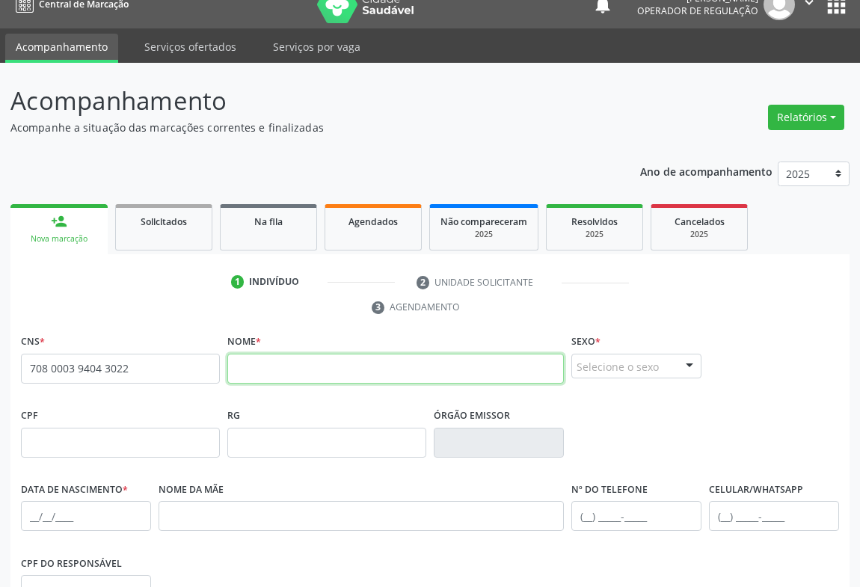
click at [258, 363] on input "text" at bounding box center [395, 369] width 337 height 30
click at [141, 228] on link "Solicitados" at bounding box center [163, 227] width 97 height 46
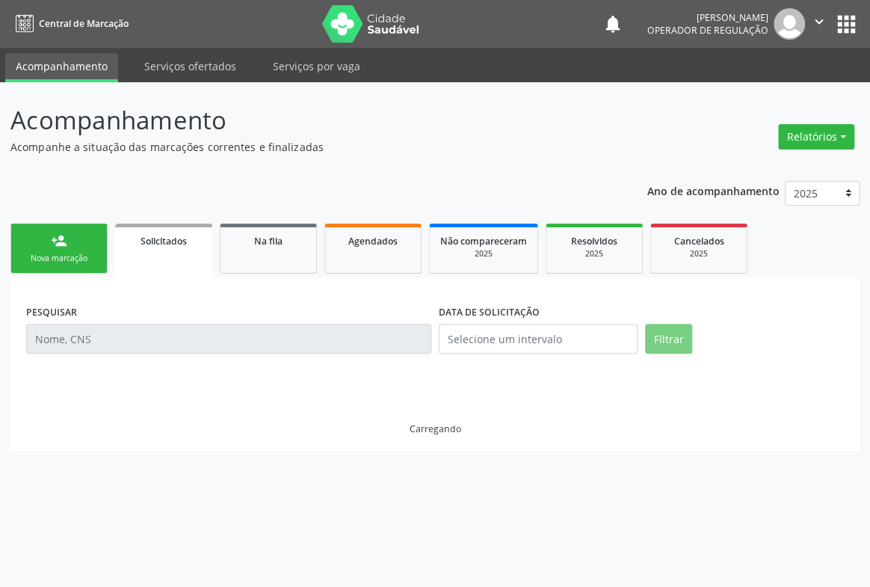
click at [54, 242] on div "person_add" at bounding box center [59, 241] width 16 height 16
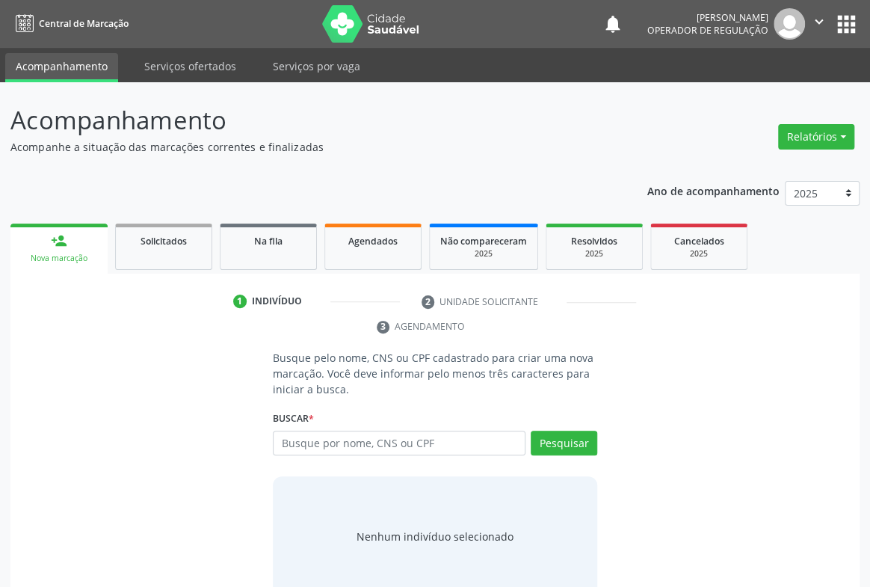
click at [37, 259] on div "Nova marcação" at bounding box center [59, 258] width 76 height 11
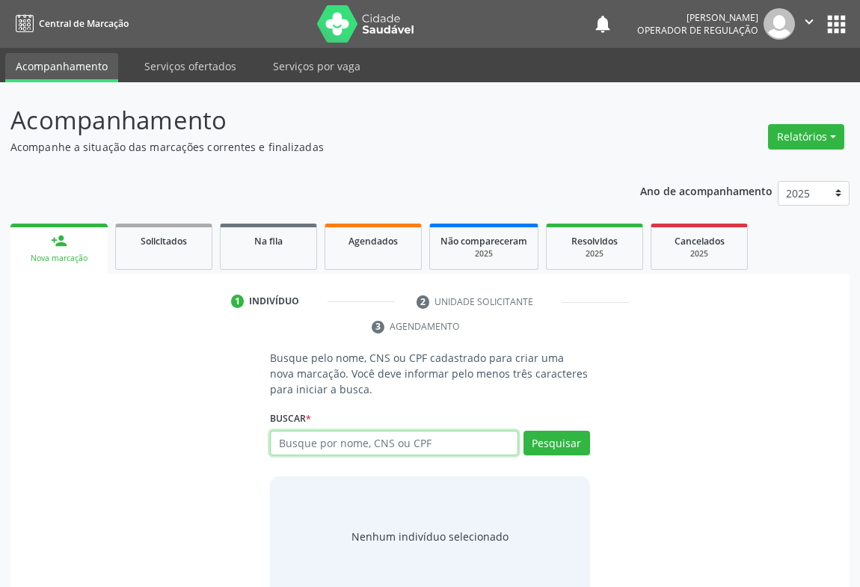
click at [297, 445] on input "text" at bounding box center [394, 443] width 248 height 25
type input "708000394043022"
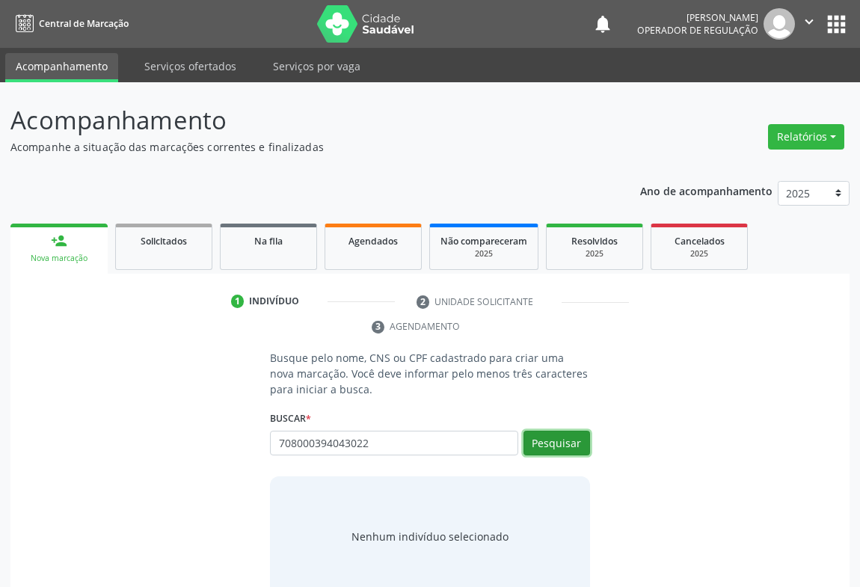
click at [568, 442] on button "Pesquisar" at bounding box center [556, 443] width 67 height 25
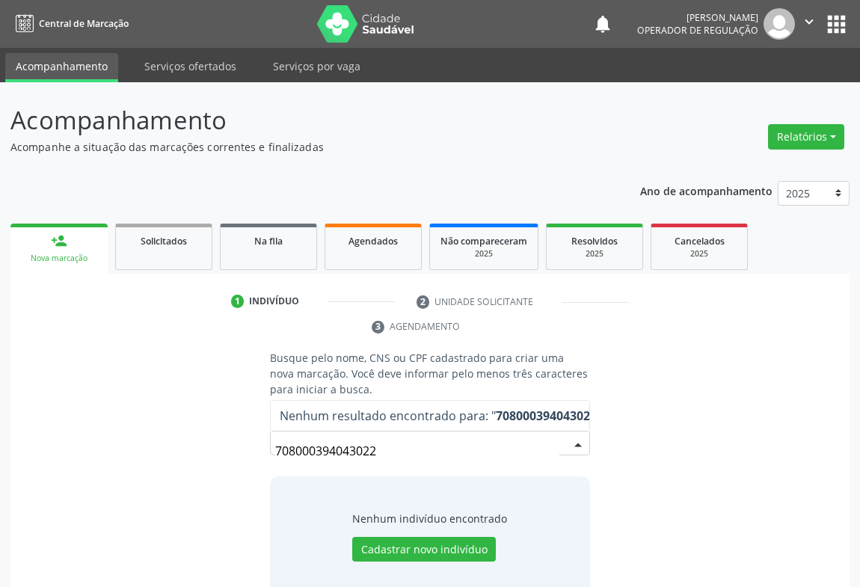
click at [563, 443] on div "708000394043022 Nenhum resultado encontrado para: " 708000394043022 " Não há ne…" at bounding box center [430, 449] width 320 height 36
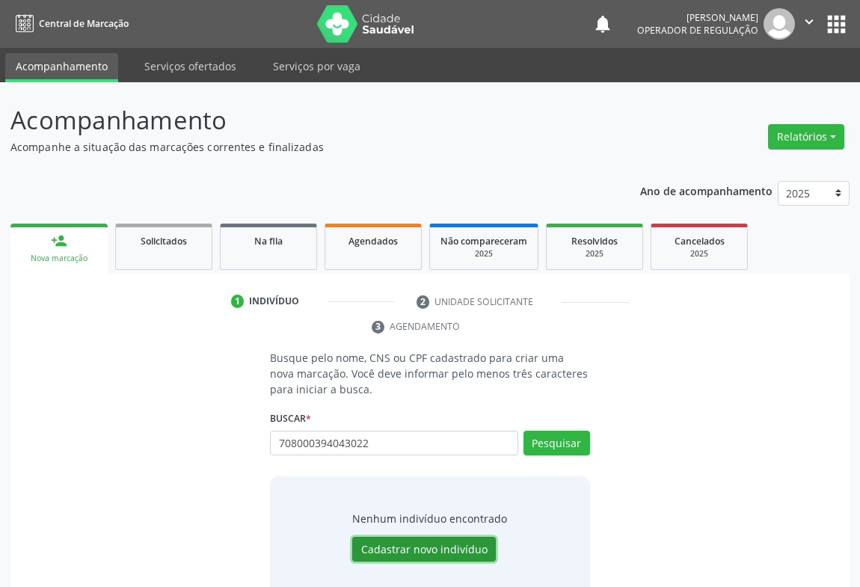
click at [440, 547] on button "Cadastrar novo indivíduo" at bounding box center [424, 549] width 144 height 25
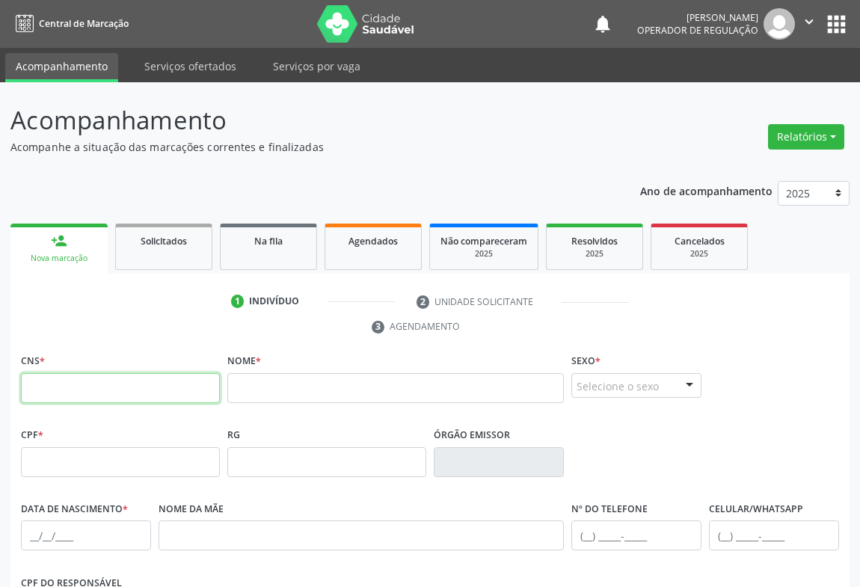
click at [47, 387] on input "text" at bounding box center [120, 388] width 199 height 30
type input "708 0003 9404 3022"
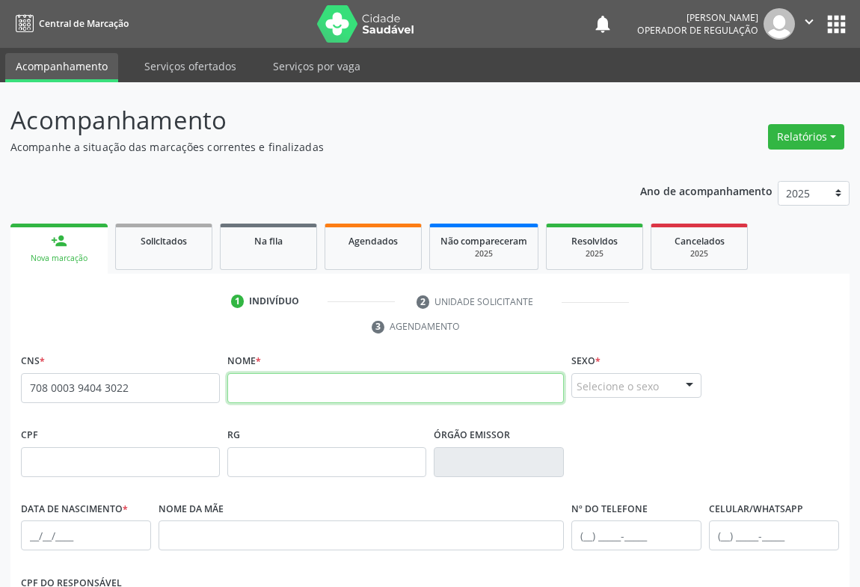
drag, startPoint x: 251, startPoint y: 389, endPoint x: 342, endPoint y: 366, distance: 93.4
click at [251, 388] on input "text" at bounding box center [395, 388] width 337 height 30
type input "JOSE FELIPE SILVA CARVALHO"
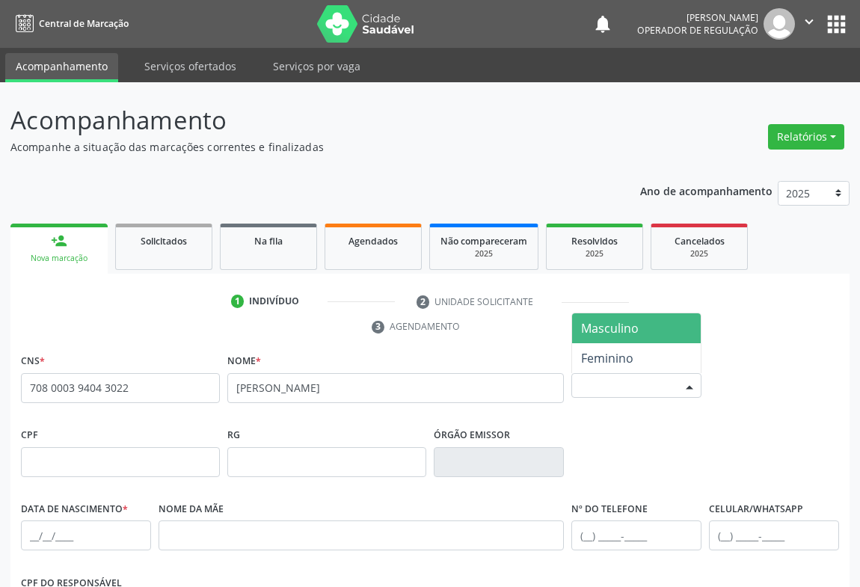
click at [664, 378] on div "Selecione o sexo" at bounding box center [636, 385] width 130 height 25
click at [600, 327] on span "Masculino" at bounding box center [610, 328] width 58 height 16
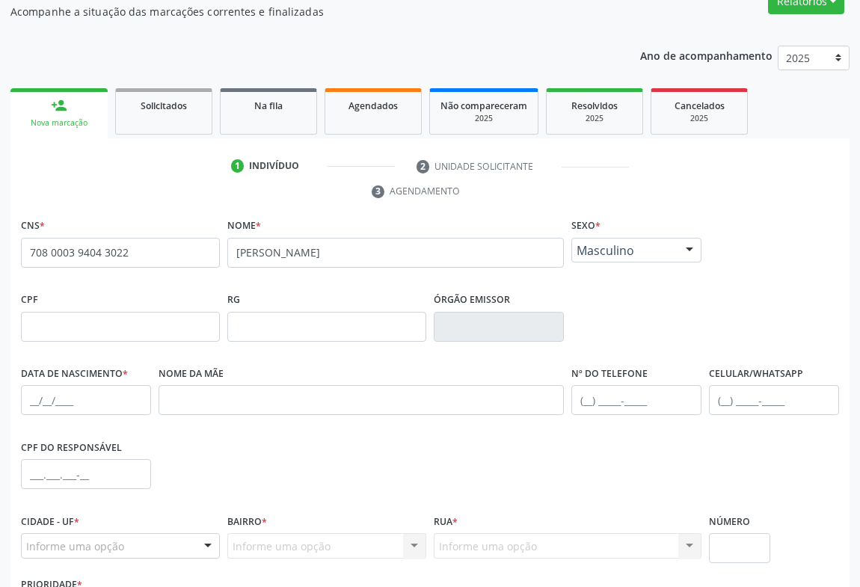
scroll to position [248, 0]
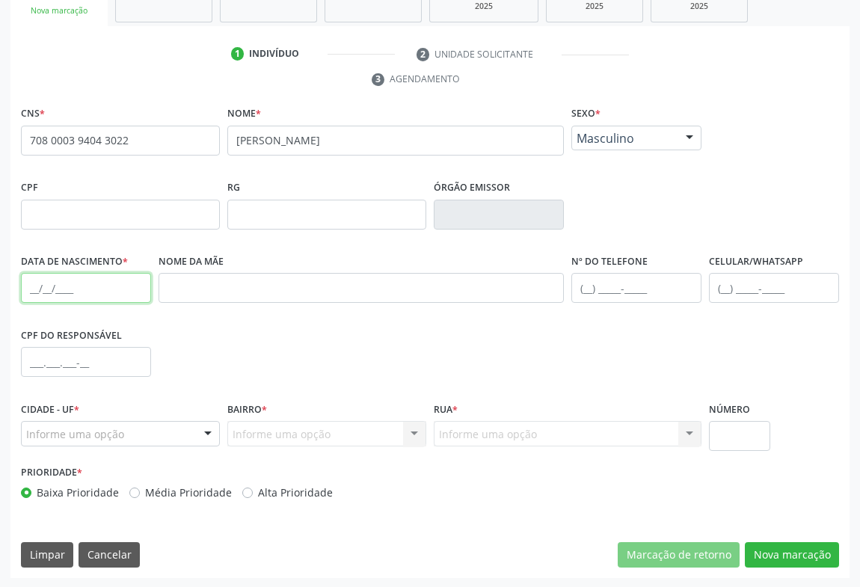
drag, startPoint x: 67, startPoint y: 292, endPoint x: 75, endPoint y: 288, distance: 9.0
click at [67, 292] on input "text" at bounding box center [86, 288] width 130 height 30
type input "21/01/2016"
click at [202, 428] on div at bounding box center [208, 434] width 22 height 25
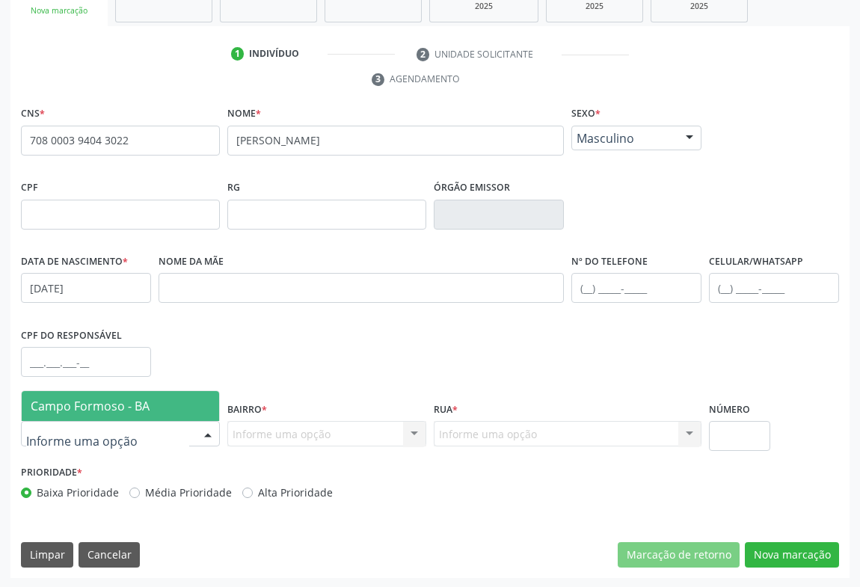
click at [99, 411] on span "Campo Formoso - BA" at bounding box center [90, 406] width 119 height 16
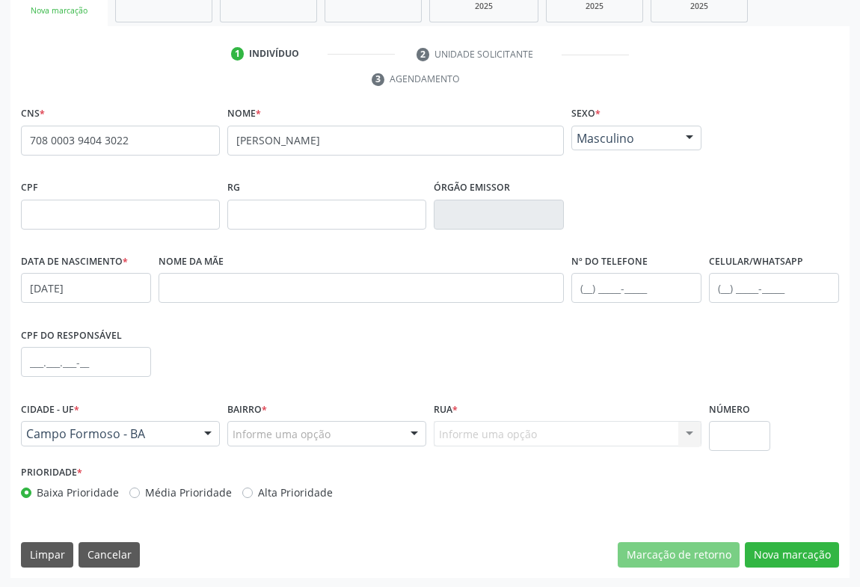
click at [410, 428] on div at bounding box center [414, 434] width 22 height 25
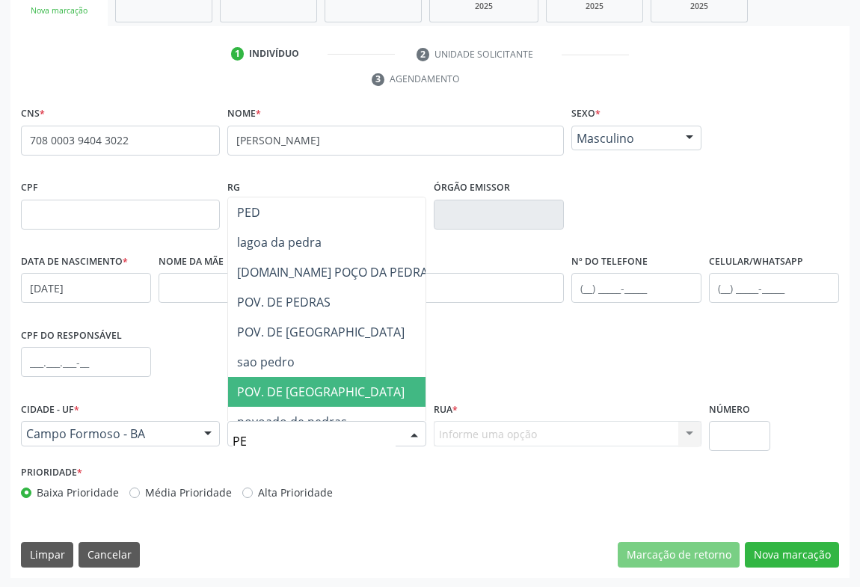
type input "P"
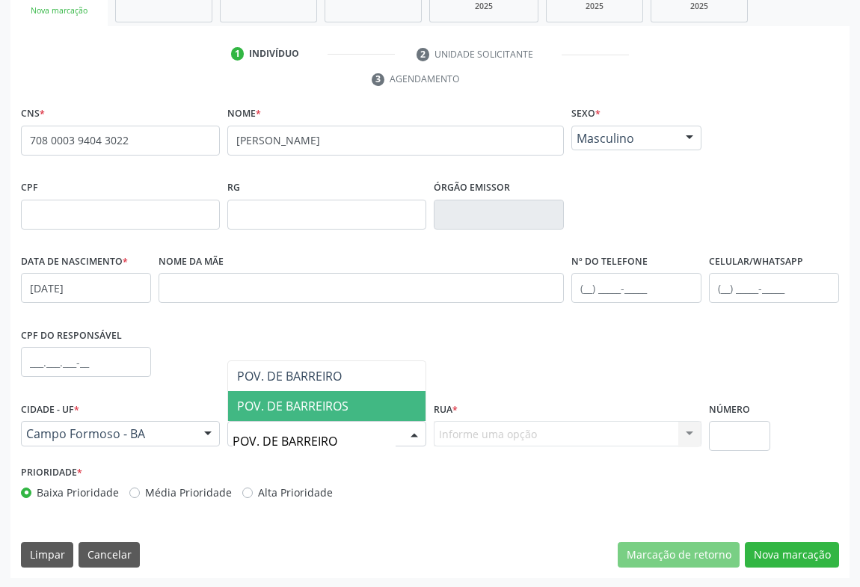
type input "POV. DE BARREIROS"
drag, startPoint x: 299, startPoint y: 401, endPoint x: 397, endPoint y: 448, distance: 108.7
click at [311, 408] on span "POV. DE BARREIROS" at bounding box center [292, 406] width 111 height 16
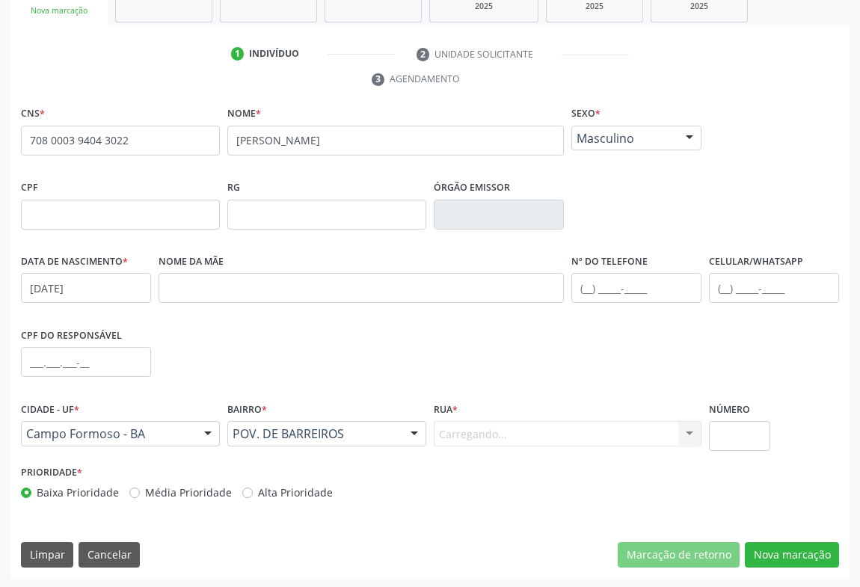
click at [480, 426] on div "Carregando... Nenhum resultado encontrado para: " " Nenhuma opção encontrada. D…" at bounding box center [568, 433] width 268 height 25
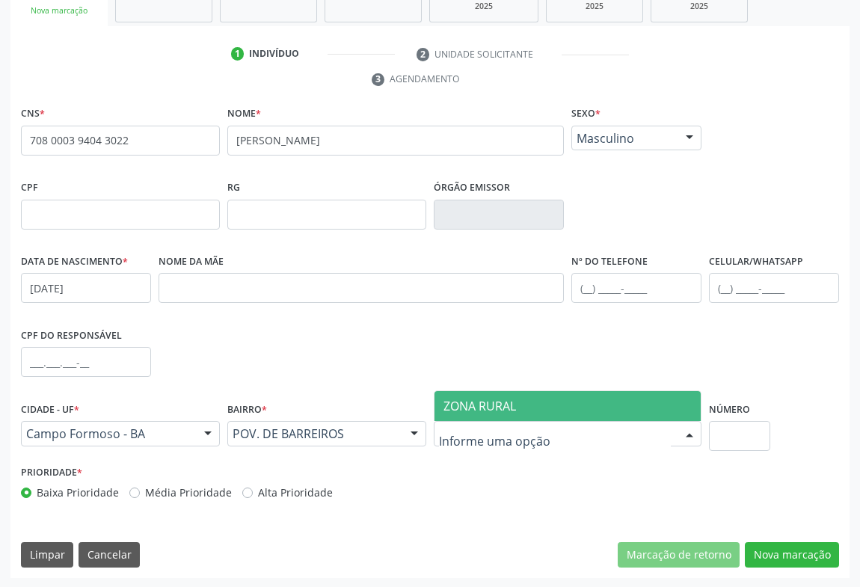
click at [500, 400] on span "ZONA RURAL" at bounding box center [479, 406] width 73 height 16
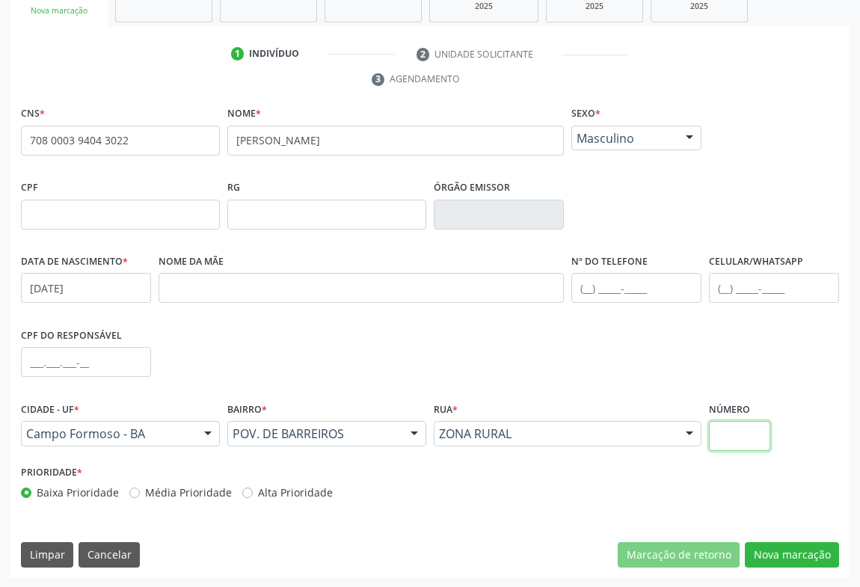
click at [766, 440] on input "text" at bounding box center [739, 436] width 61 height 30
type input "SN"
click at [650, 286] on input "text" at bounding box center [636, 288] width 130 height 30
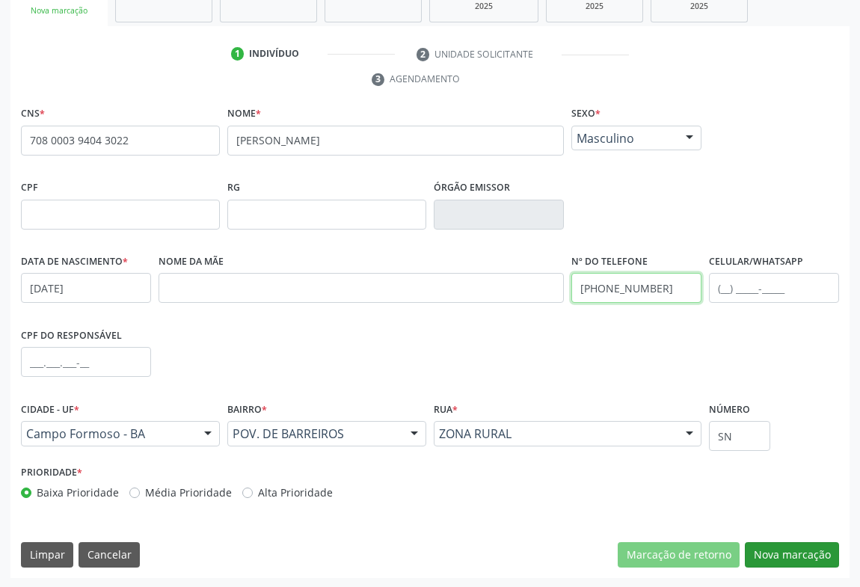
type input "(74) 99805-7562"
click at [772, 553] on button "Nova marcação" at bounding box center [792, 554] width 94 height 25
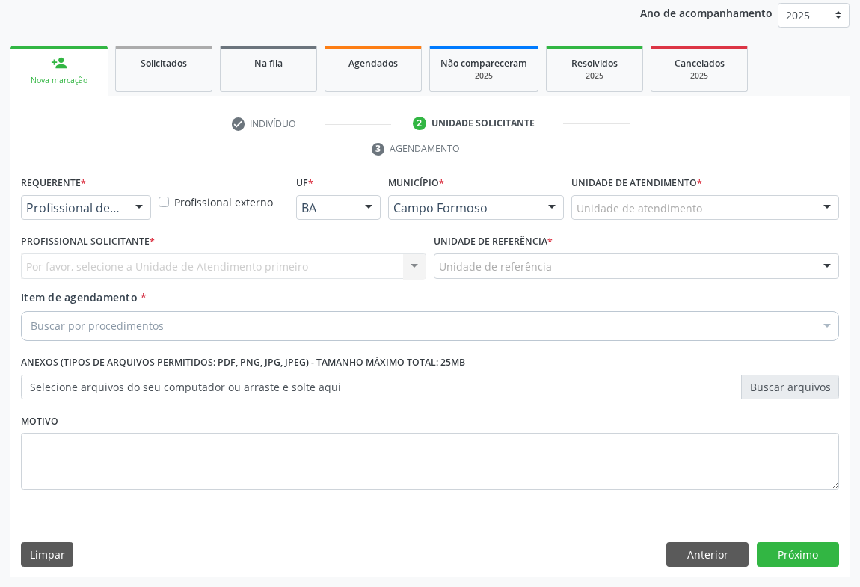
click at [87, 195] on div "Profissional de Saúde" at bounding box center [86, 207] width 130 height 25
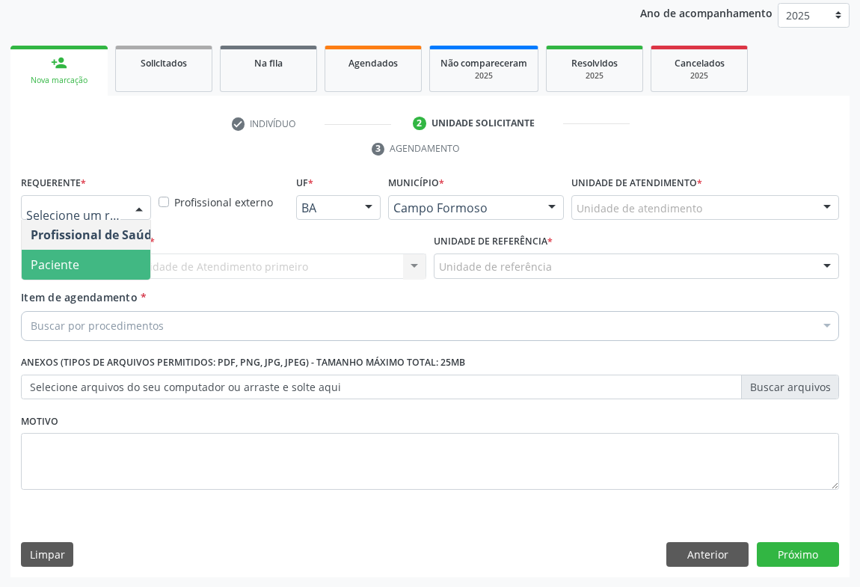
click at [66, 258] on span "Paciente" at bounding box center [55, 264] width 49 height 16
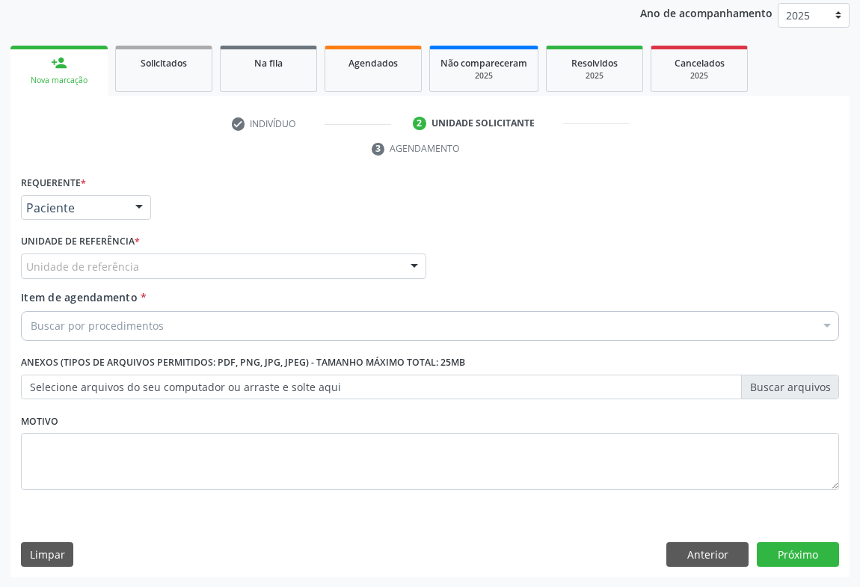
click at [157, 248] on div "Unidade de referência * Unidade de referência Unidade Basica de Saude da Famili…" at bounding box center [223, 254] width 405 height 48
drag, startPoint x: 149, startPoint y: 262, endPoint x: 136, endPoint y: 271, distance: 15.6
click at [147, 263] on div "Unidade de referência" at bounding box center [223, 266] width 405 height 25
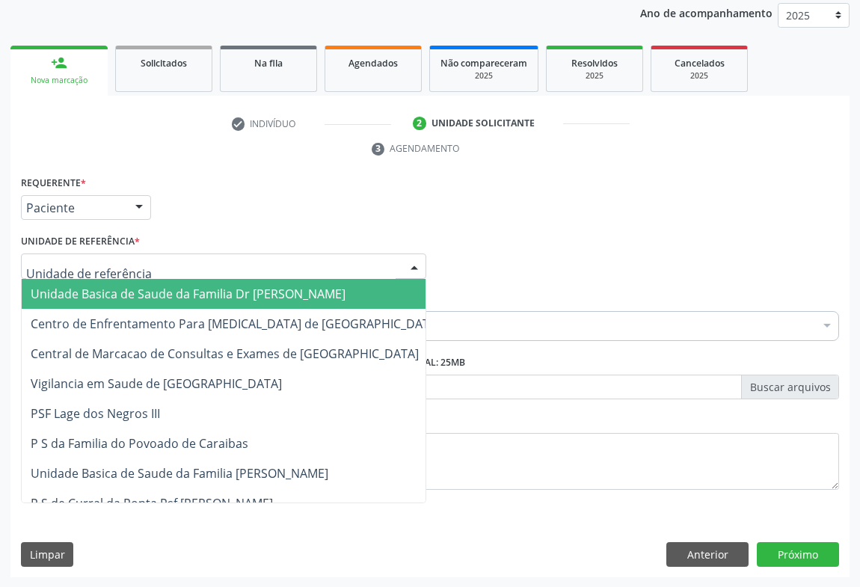
click at [114, 281] on span "Unidade Basica de Saude da Familia Dr [PERSON_NAME]" at bounding box center [236, 294] width 428 height 30
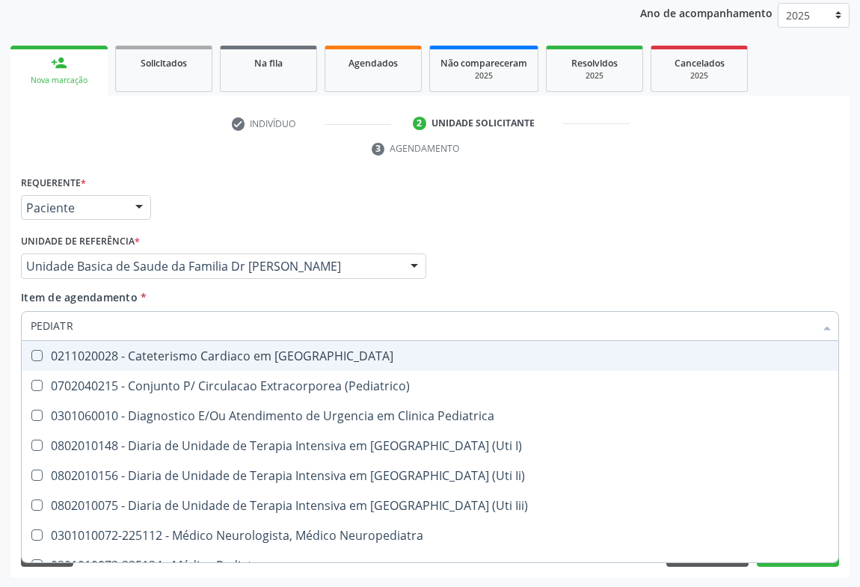
type input "PEDIATRA"
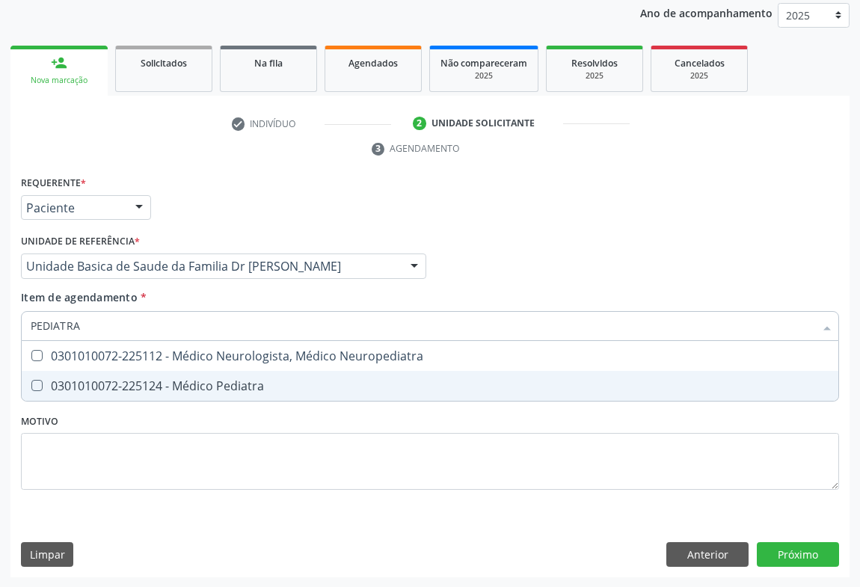
click at [188, 389] on div "0301010072-225124 - Médico Pediatra" at bounding box center [430, 386] width 799 height 12
checkbox Pediatra "true"
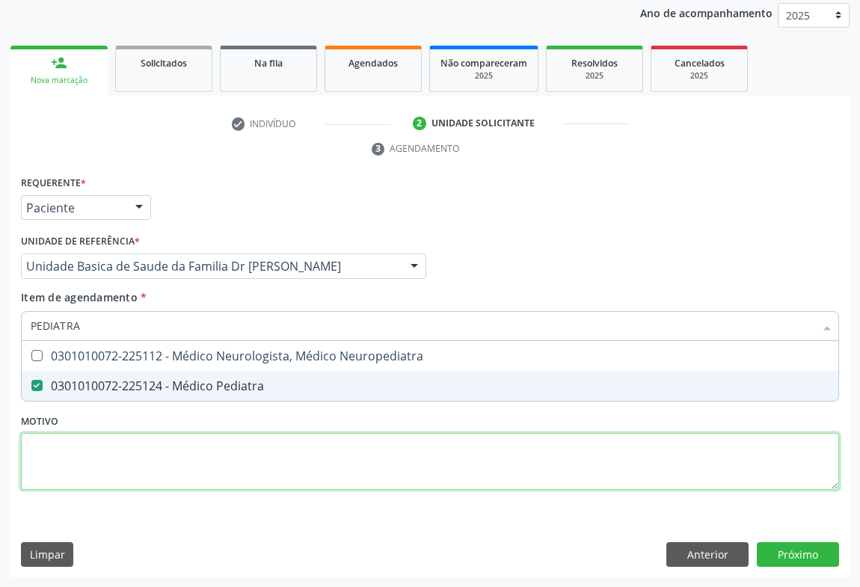
click at [239, 476] on div "Requerente * Paciente Profissional de Saúde Paciente Nenhum resultado encontrad…" at bounding box center [430, 341] width 818 height 339
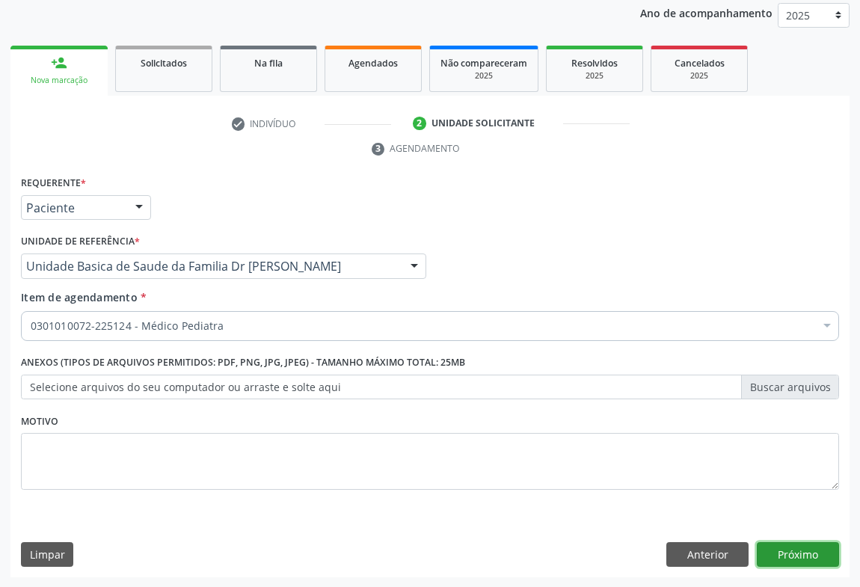
click at [793, 555] on button "Próximo" at bounding box center [798, 554] width 82 height 25
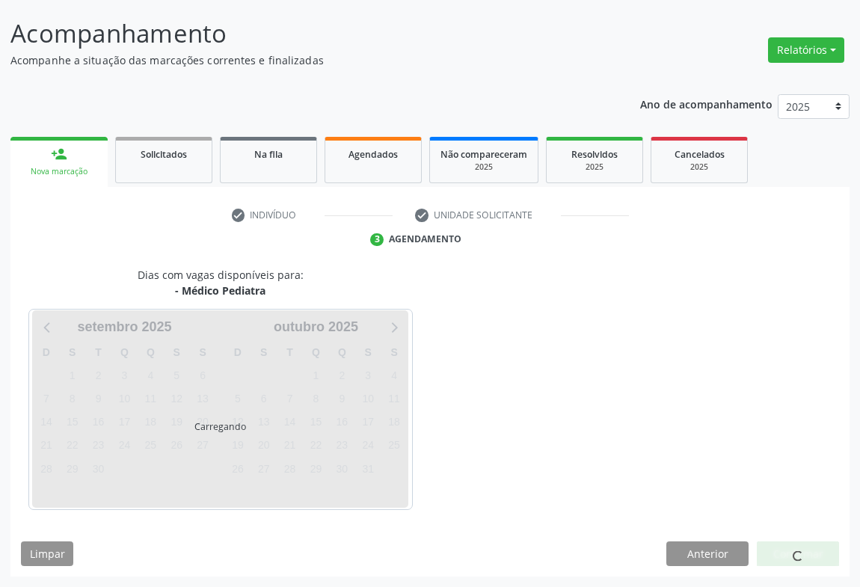
scroll to position [86, 0]
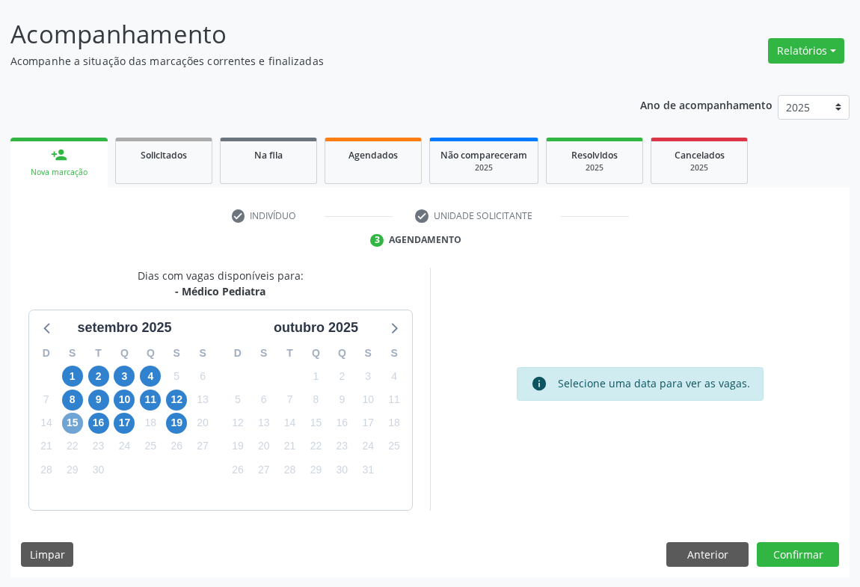
click at [72, 420] on span "15" at bounding box center [72, 423] width 21 height 21
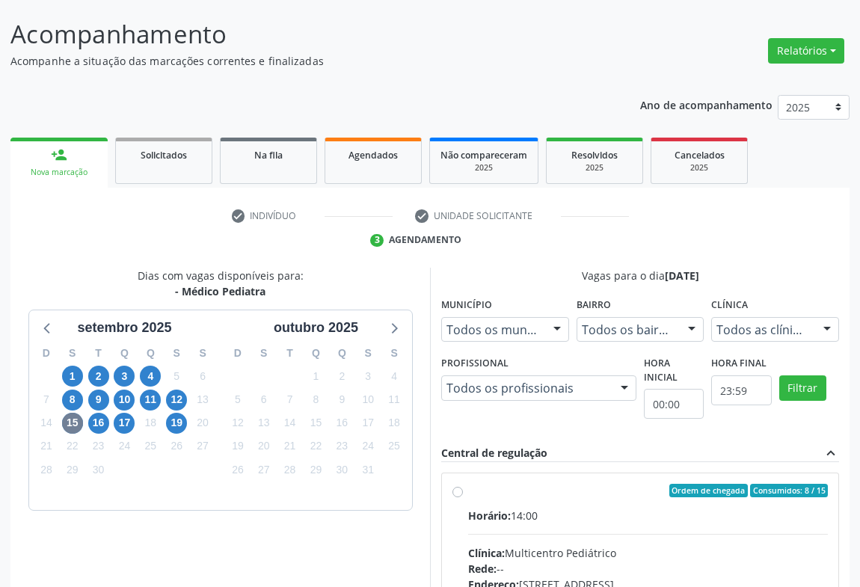
click at [547, 514] on div "Horário: 14:00" at bounding box center [648, 516] width 360 height 16
click at [463, 497] on input "Ordem de chegada Consumidos: 8 / 15 Horário: 14:00 Clínica: Multicentro Pediátr…" at bounding box center [457, 490] width 10 height 13
radio input "true"
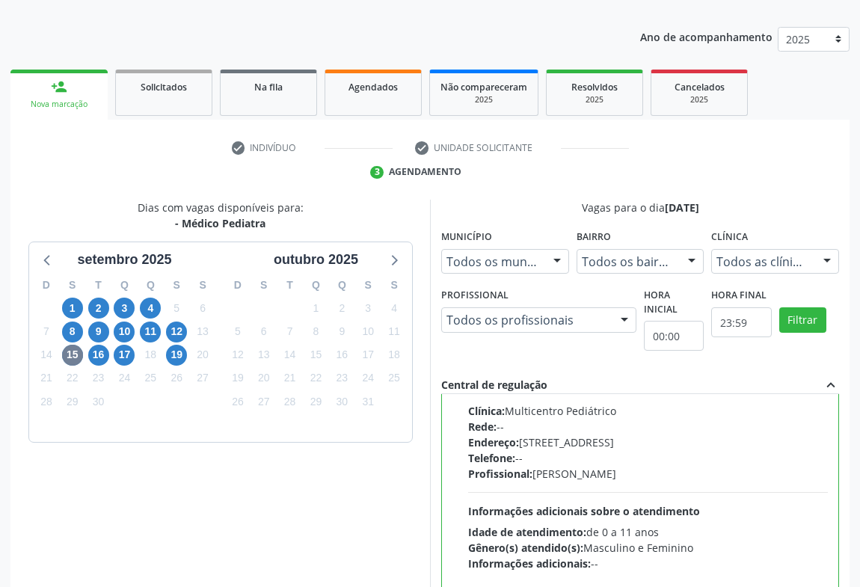
scroll to position [337, 0]
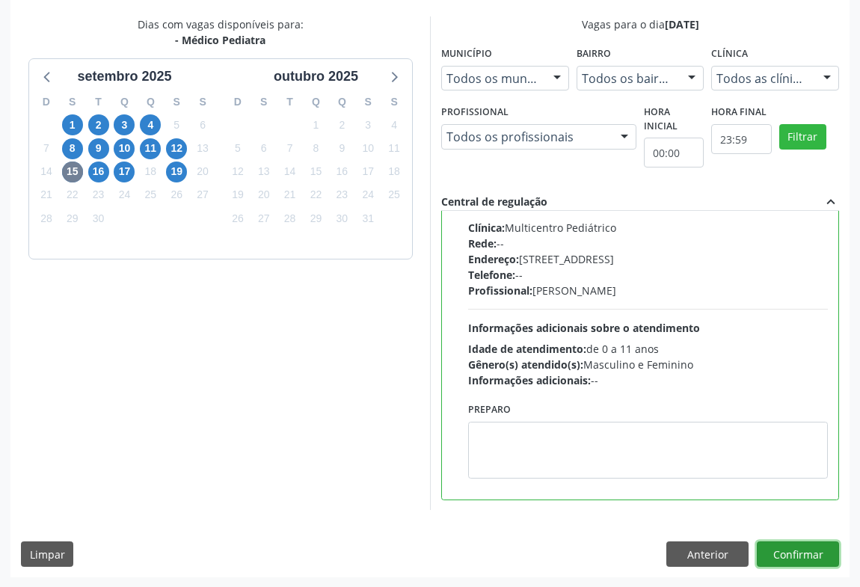
click at [804, 551] on button "Confirmar" at bounding box center [798, 553] width 82 height 25
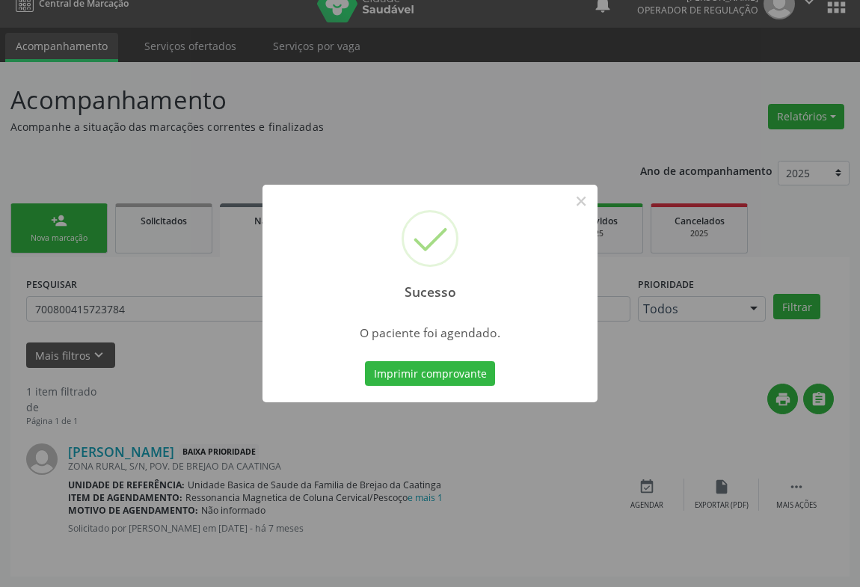
scroll to position [0, 0]
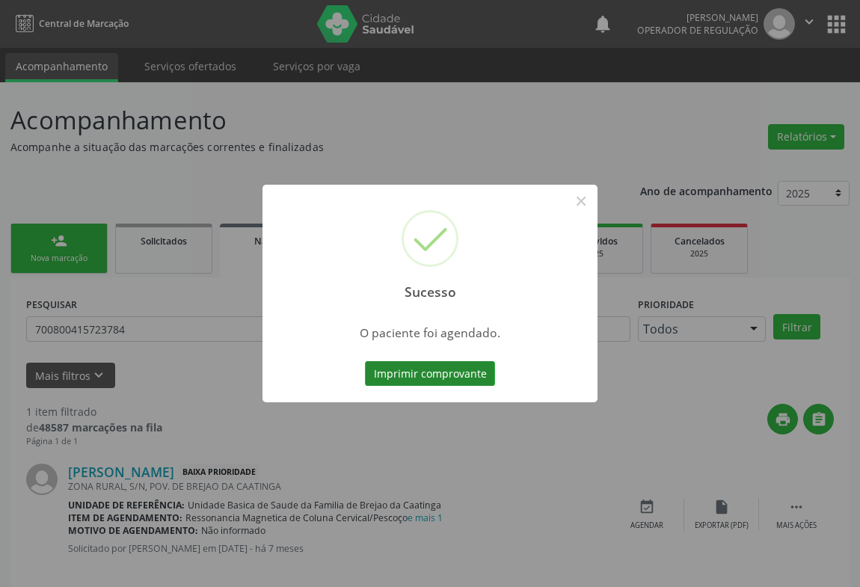
click at [424, 372] on button "Imprimir comprovante" at bounding box center [430, 373] width 130 height 25
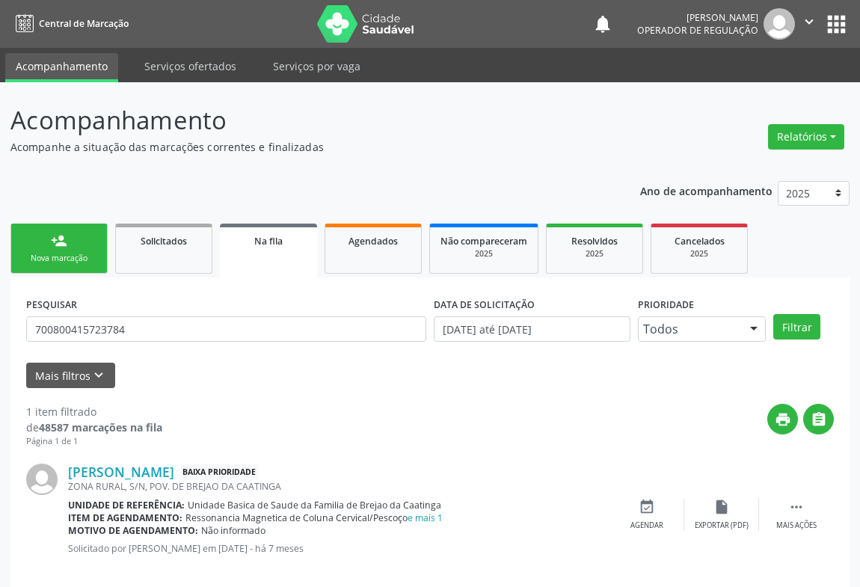
click at [85, 248] on link "person_add Nova marcação" at bounding box center [58, 249] width 97 height 50
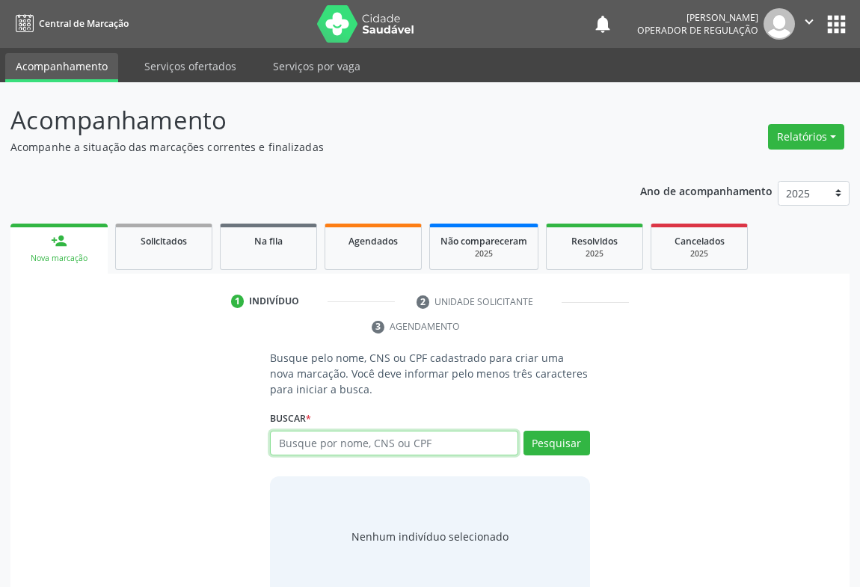
drag, startPoint x: 373, startPoint y: 443, endPoint x: 404, endPoint y: 430, distance: 33.5
click at [379, 442] on input "text" at bounding box center [394, 443] width 248 height 25
type input "702304175886910"
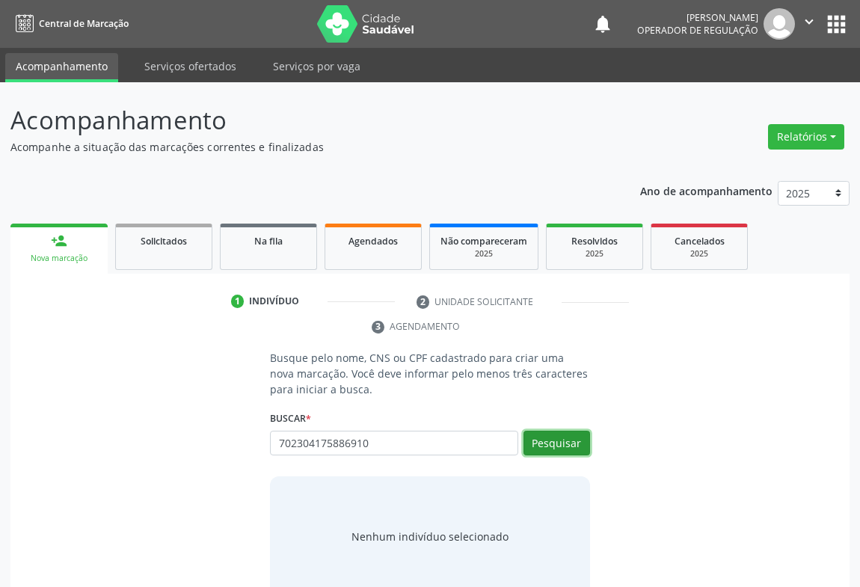
click at [543, 446] on button "Pesquisar" at bounding box center [556, 443] width 67 height 25
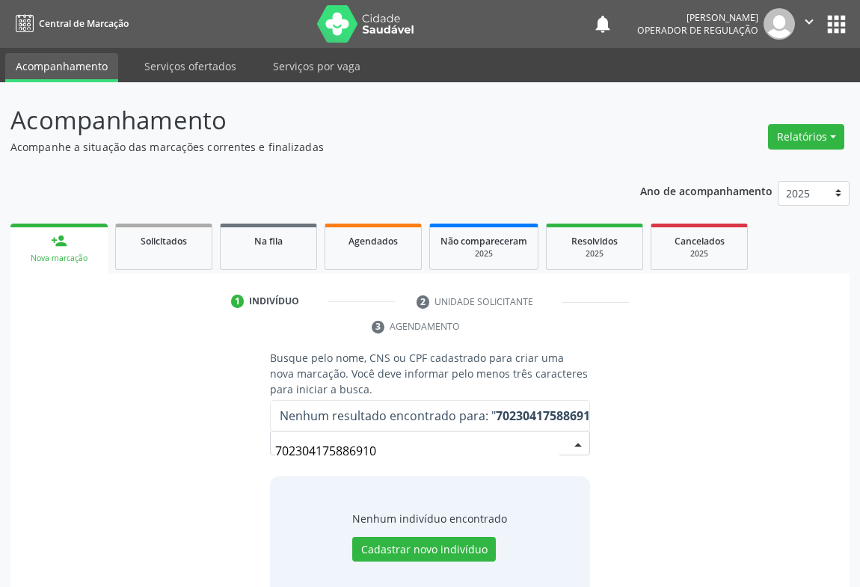
drag, startPoint x: 0, startPoint y: 4, endPoint x: 175, endPoint y: 37, distance: 178.1
click at [175, 37] on nav "Central de Marcação notifications Jeilane Maria da Silva Operador de regulação …" at bounding box center [430, 24] width 860 height 48
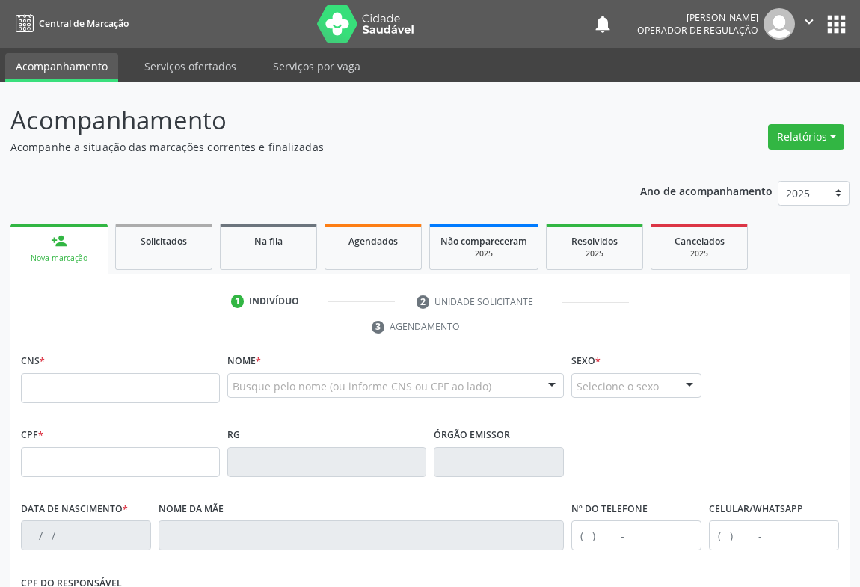
click at [60, 386] on input "text" at bounding box center [120, 388] width 199 height 30
type input "702 3041 7588 9610"
type input "[DATE]"
type input "[PHONE_NUMBER]"
type input "S/N"
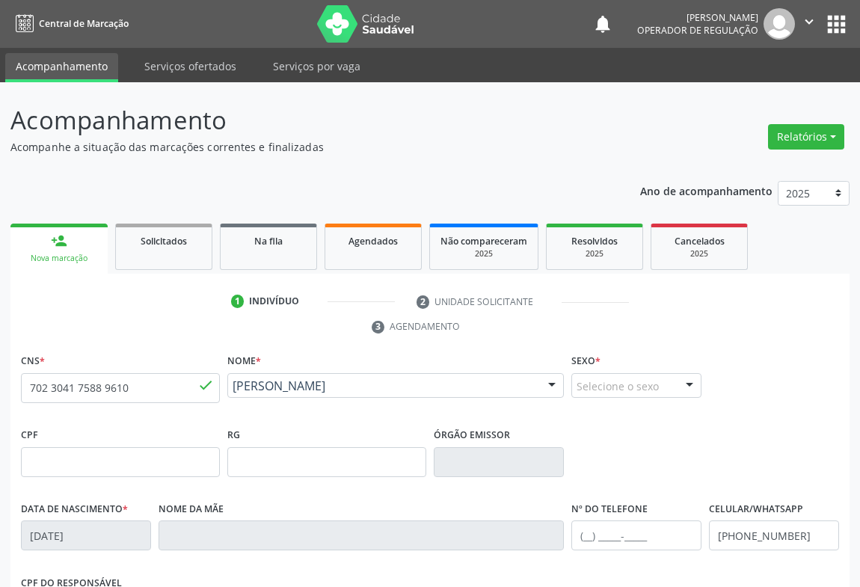
scroll to position [248, 0]
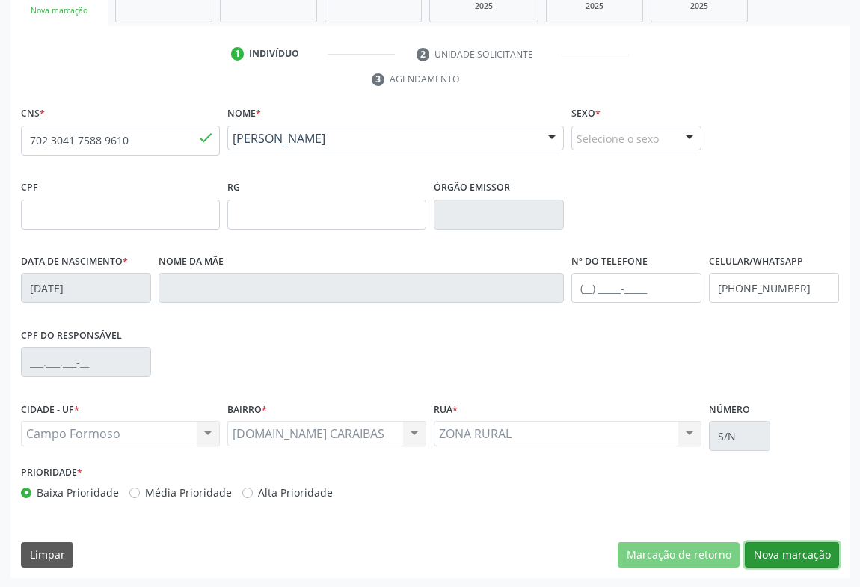
click at [811, 543] on button "Nova marcação" at bounding box center [792, 554] width 94 height 25
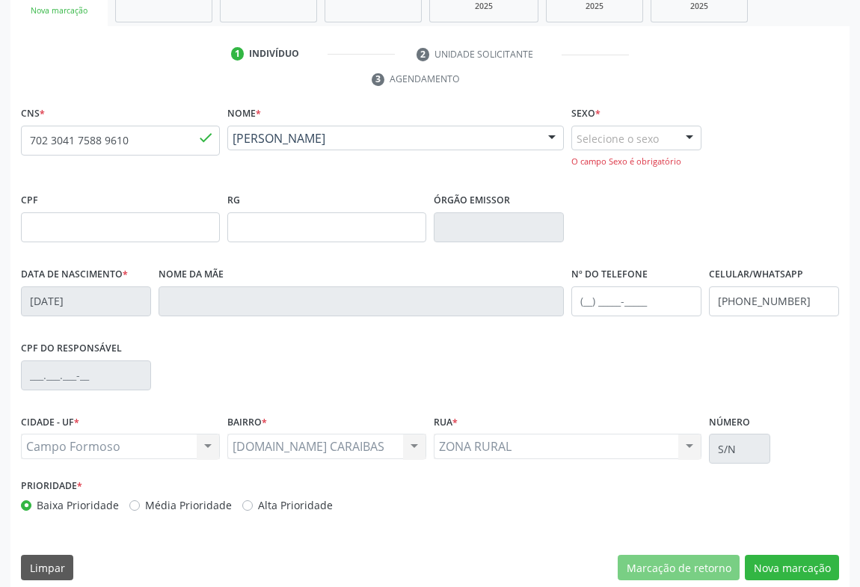
drag, startPoint x: 712, startPoint y: 227, endPoint x: 698, endPoint y: 191, distance: 38.3
click at [709, 217] on div "CPF RG Órgão emissor" at bounding box center [430, 226] width 826 height 74
click at [666, 134] on div "Selecione o sexo" at bounding box center [636, 138] width 130 height 25
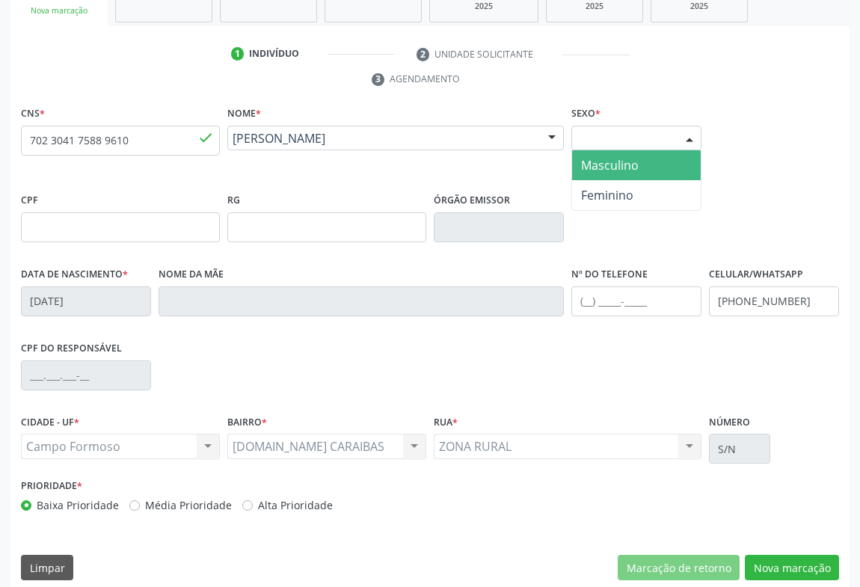
click at [605, 164] on span "Masculino" at bounding box center [610, 165] width 58 height 16
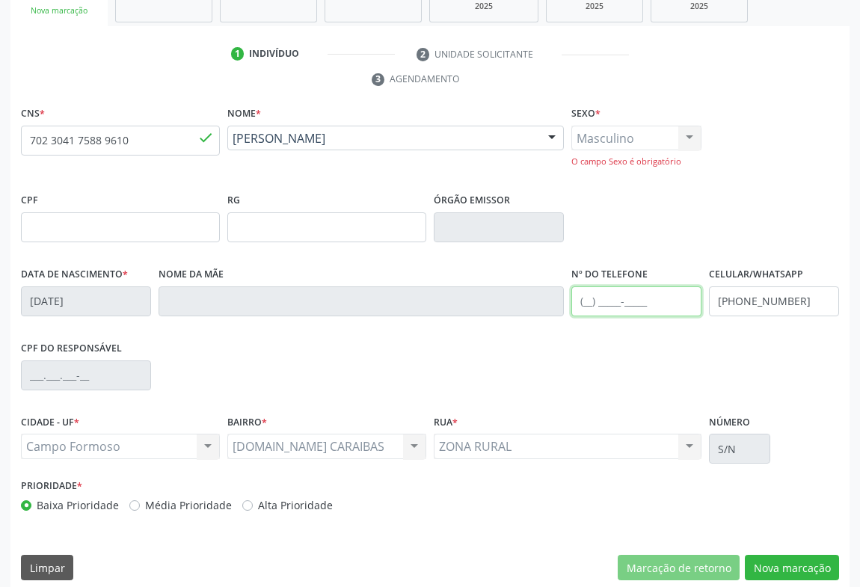
click at [621, 299] on input "text" at bounding box center [636, 301] width 130 height 30
drag, startPoint x: 791, startPoint y: 372, endPoint x: 793, endPoint y: 390, distance: 17.3
click at [791, 372] on div "CPF do responsável" at bounding box center [430, 374] width 826 height 74
click at [788, 563] on button "Nova marcação" at bounding box center [792, 567] width 94 height 25
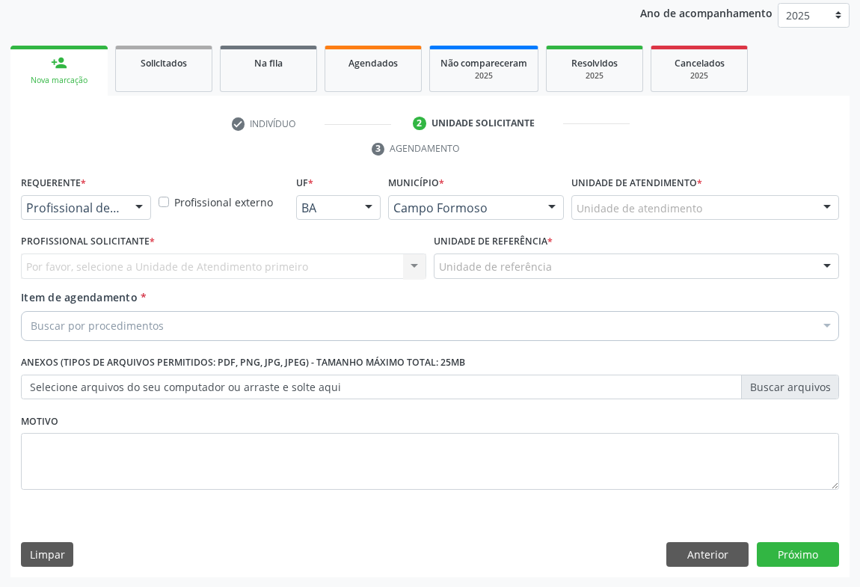
click at [138, 206] on div at bounding box center [139, 208] width 22 height 25
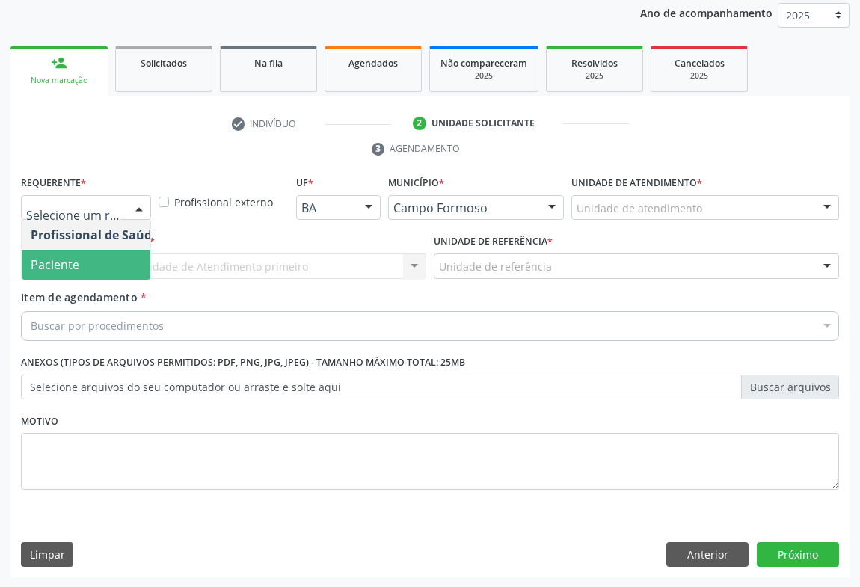
click at [80, 266] on span "Paciente" at bounding box center [95, 265] width 146 height 30
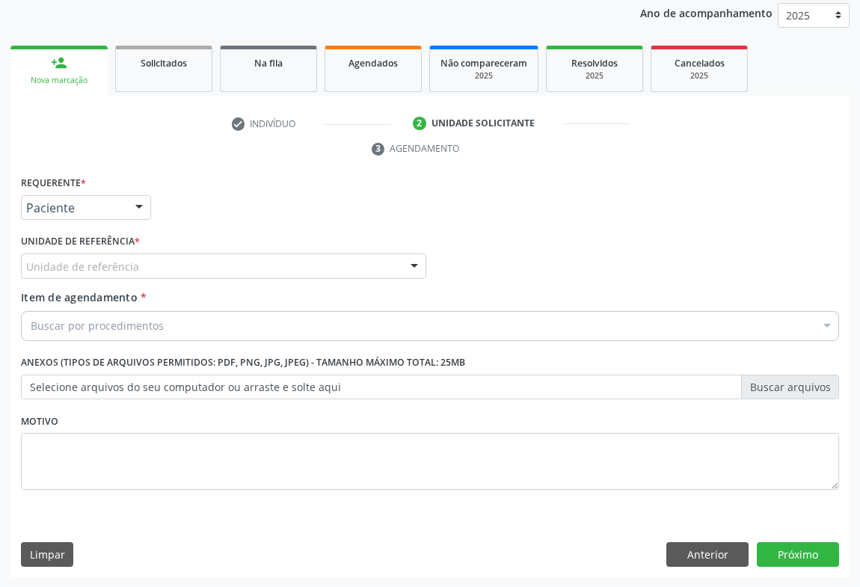
click at [218, 279] on div "Unidade de referência * Unidade de referência Unidade Basica de Saude da Famili…" at bounding box center [223, 259] width 413 height 58
drag, startPoint x: 177, startPoint y: 259, endPoint x: 165, endPoint y: 269, distance: 15.4
click at [176, 259] on div "Unidade de referência" at bounding box center [223, 266] width 405 height 25
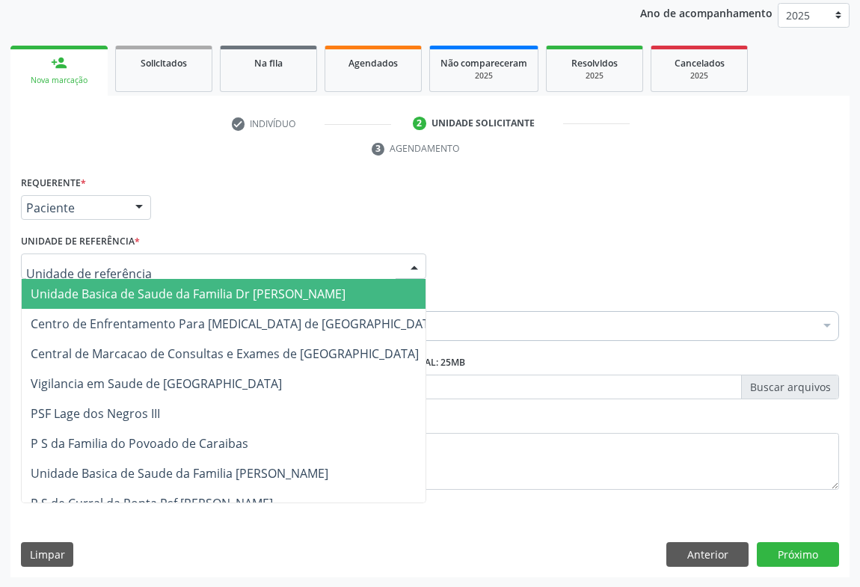
click at [143, 286] on span "Unidade Basica de Saude da Familia Dr [PERSON_NAME]" at bounding box center [188, 294] width 315 height 16
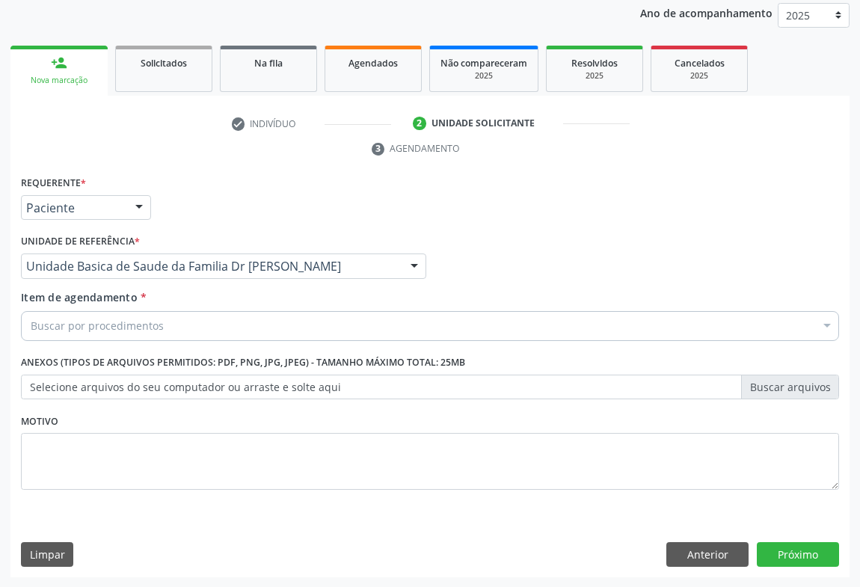
click at [164, 322] on div "Buscar por procedimentos" at bounding box center [430, 326] width 818 height 30
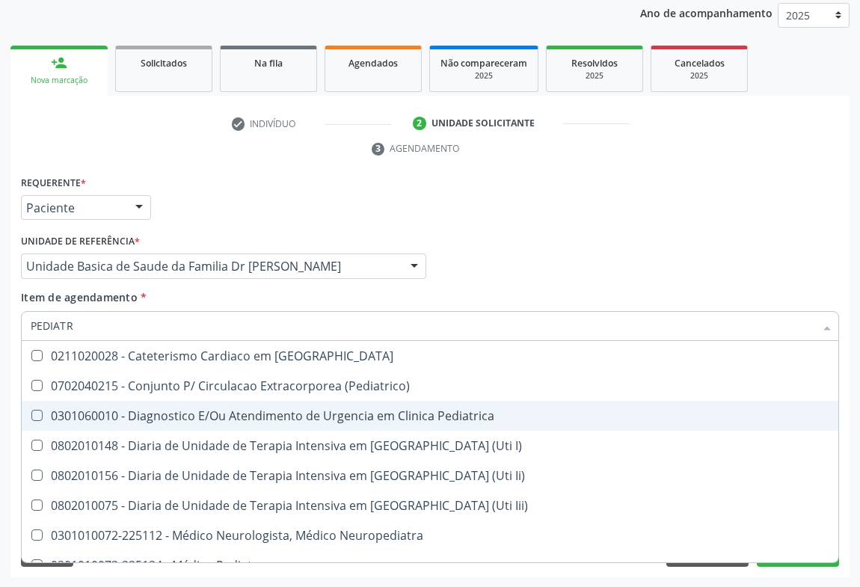
type input "PEDIATRA"
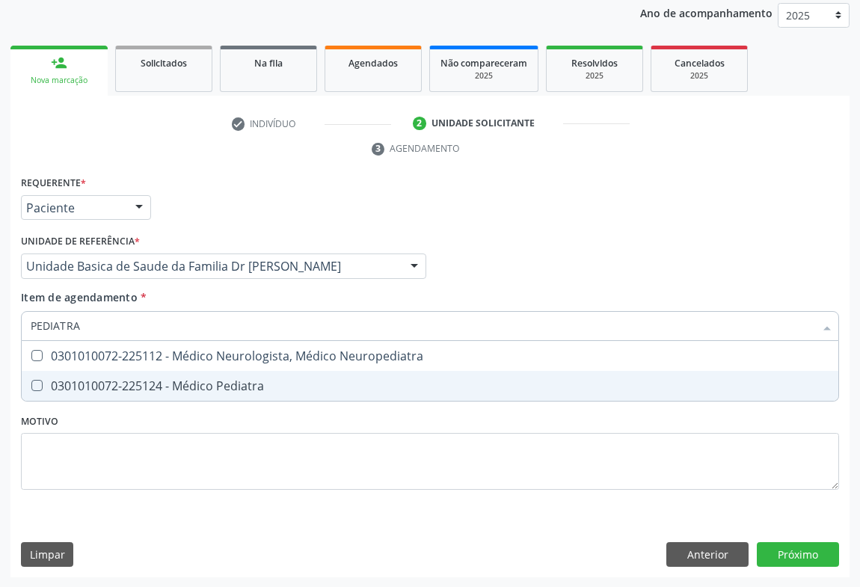
click at [209, 380] on div "0301010072-225124 - Médico Pediatra" at bounding box center [430, 386] width 799 height 12
checkbox Pediatra "true"
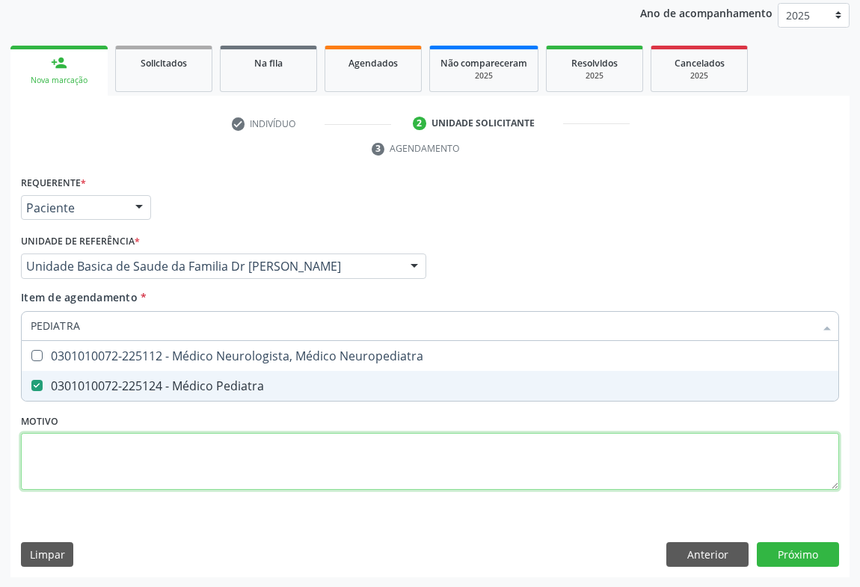
click at [204, 449] on div "Requerente * Paciente Profissional de Saúde Paciente Nenhum resultado encontrad…" at bounding box center [430, 341] width 818 height 339
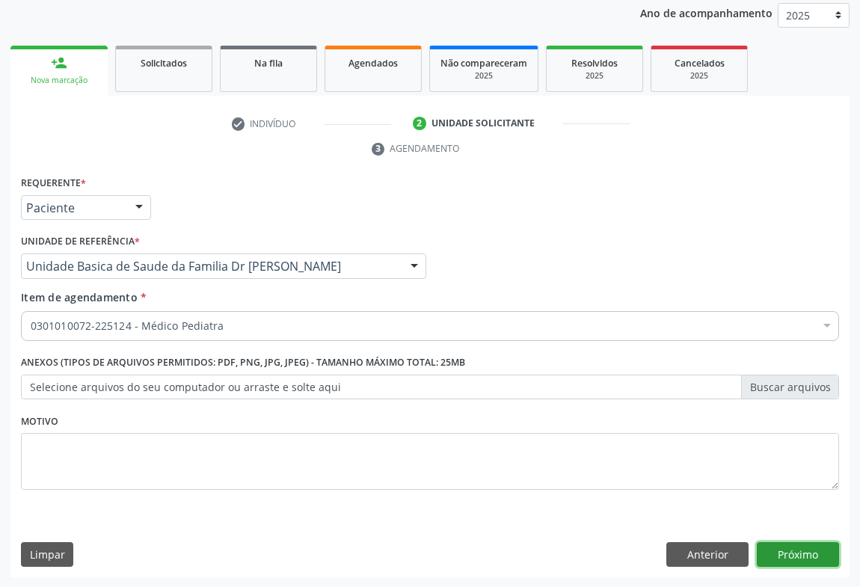
click at [811, 551] on button "Próximo" at bounding box center [798, 554] width 82 height 25
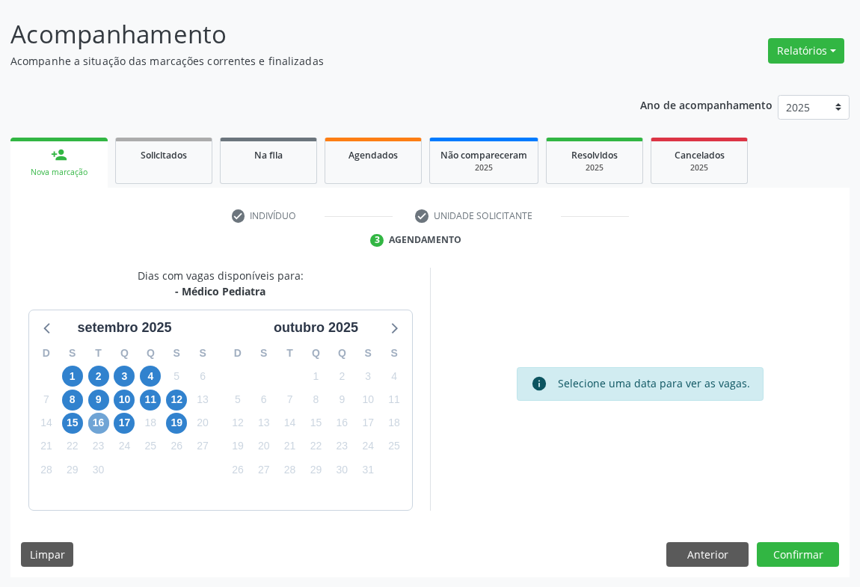
click at [96, 419] on span "16" at bounding box center [98, 423] width 21 height 21
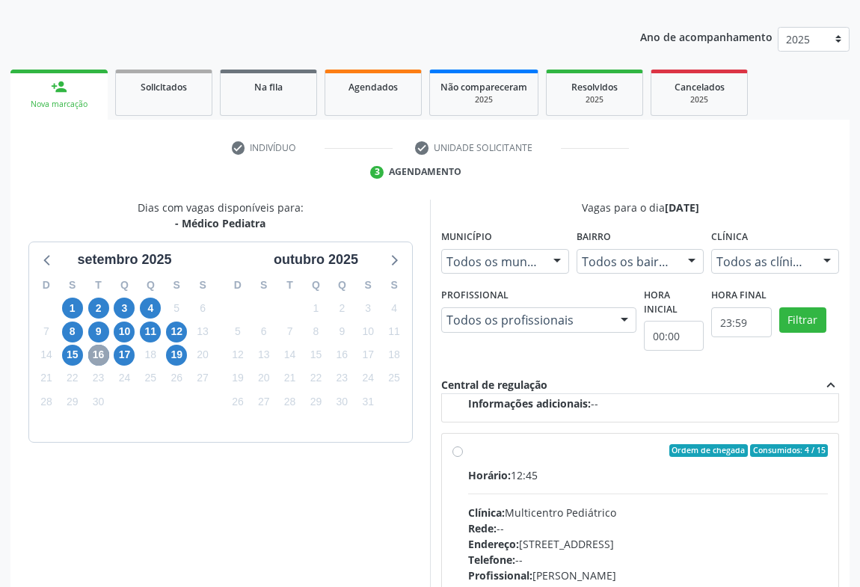
scroll to position [337, 0]
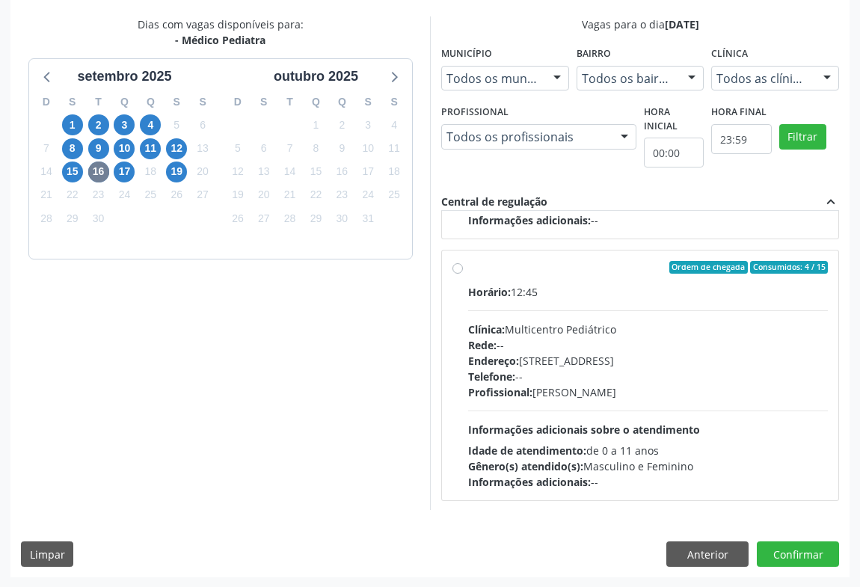
click at [500, 316] on div "Horário: 12:45 Clínica: Multicentro Pediátrico Rede: -- Endereço: Antigo Casa G…" at bounding box center [648, 387] width 360 height 206
click at [463, 274] on input "Ordem de chegada Consumidos: 4 / 15 Horário: 12:45 Clínica: Multicentro Pediátr…" at bounding box center [457, 267] width 10 height 13
radio input "true"
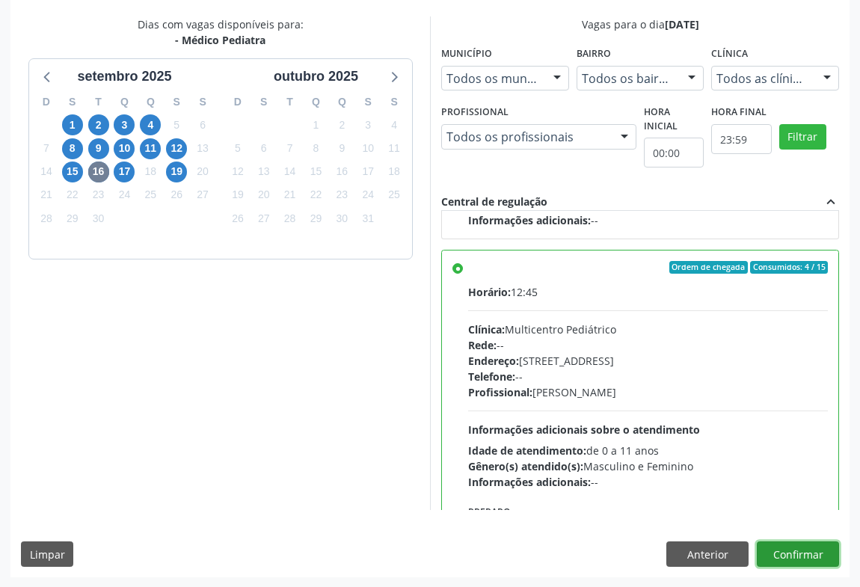
click at [781, 542] on button "Confirmar" at bounding box center [798, 553] width 82 height 25
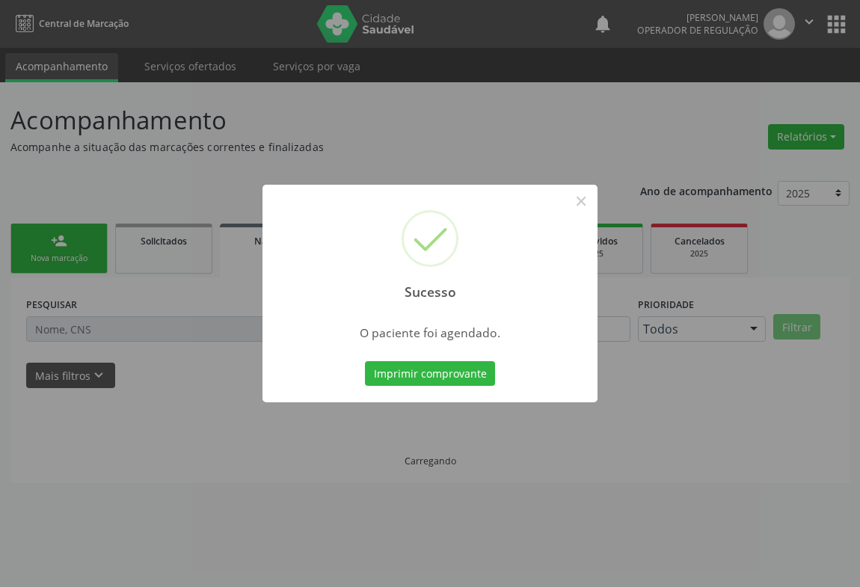
scroll to position [0, 0]
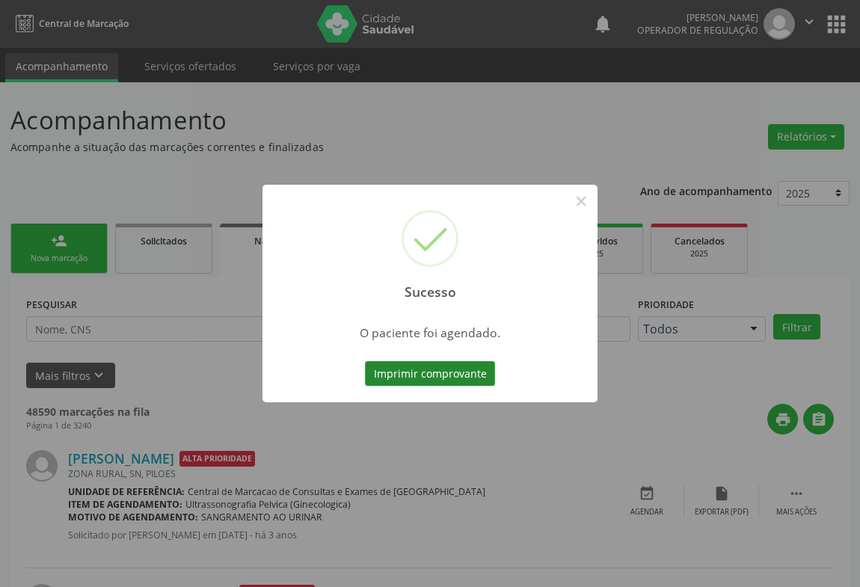
click at [429, 369] on button "Imprimir comprovante" at bounding box center [430, 373] width 130 height 25
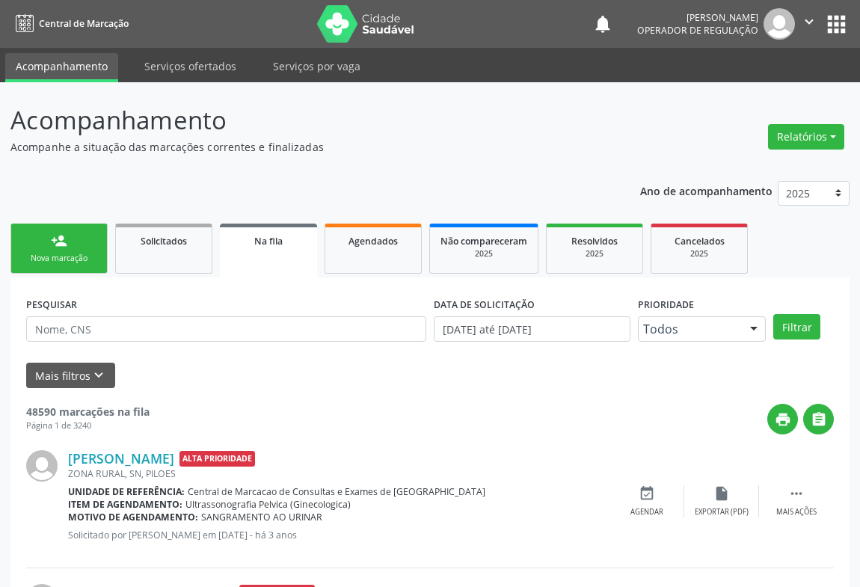
click at [38, 253] on div "Nova marcação" at bounding box center [59, 258] width 75 height 11
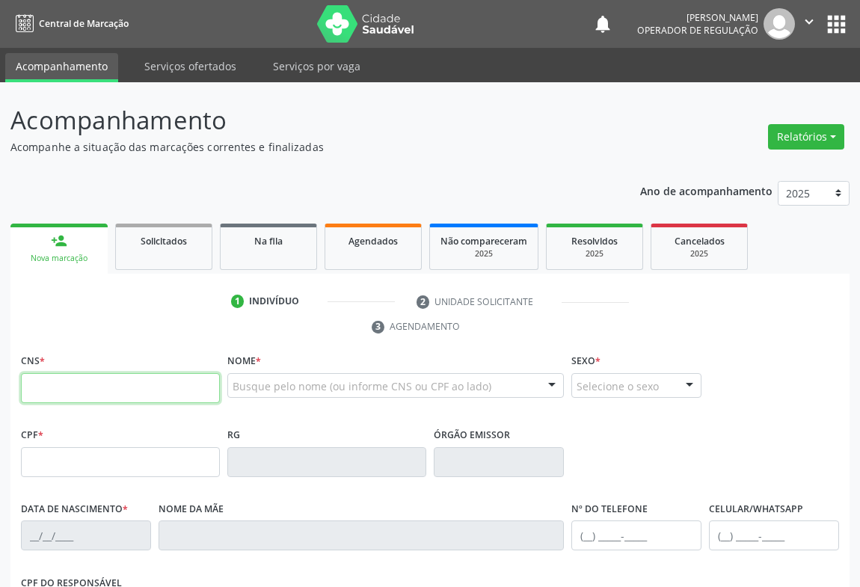
click at [82, 385] on input "text" at bounding box center [120, 388] width 199 height 30
type input "709 6056 8641 7671"
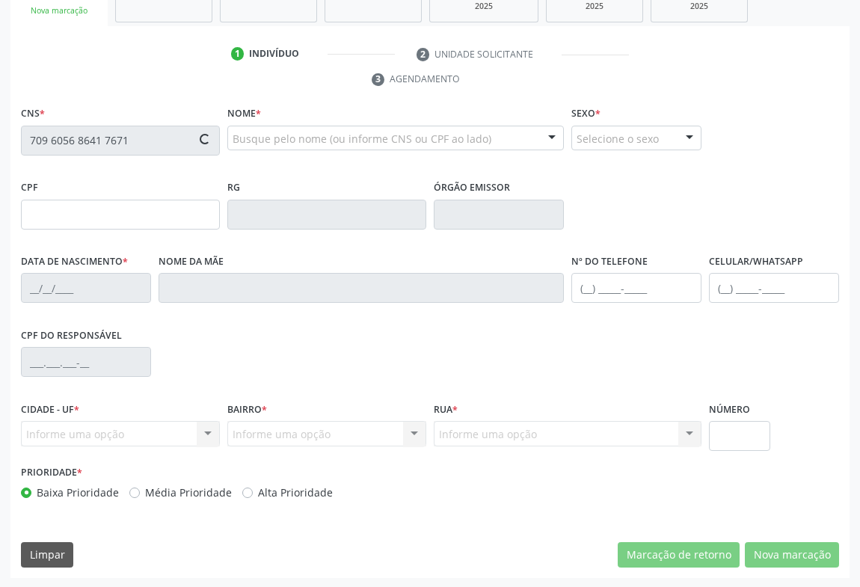
type input "10/02/1971"
type input "108"
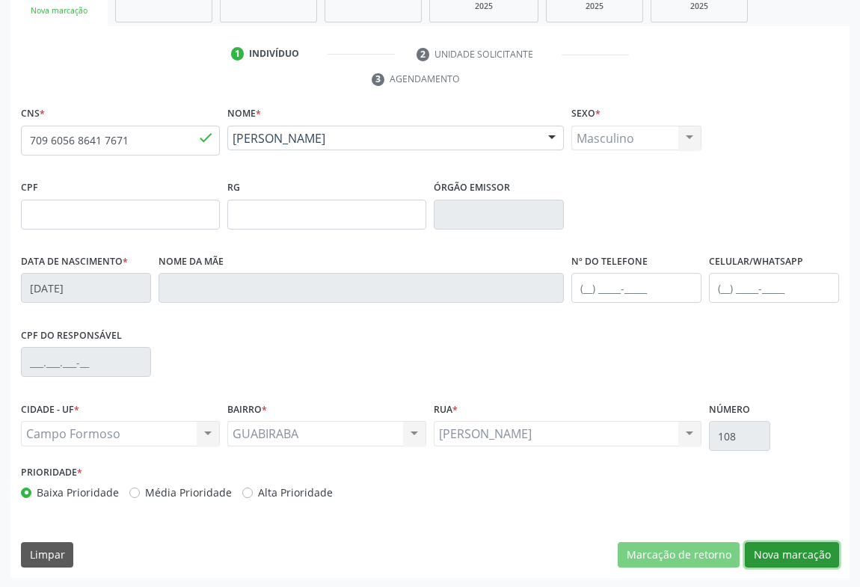
click at [801, 546] on button "Nova marcação" at bounding box center [792, 554] width 94 height 25
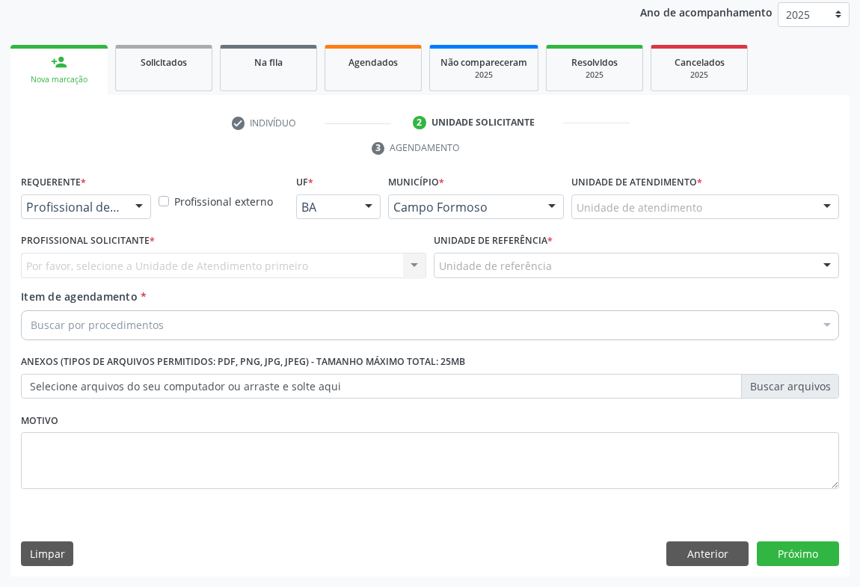
scroll to position [178, 0]
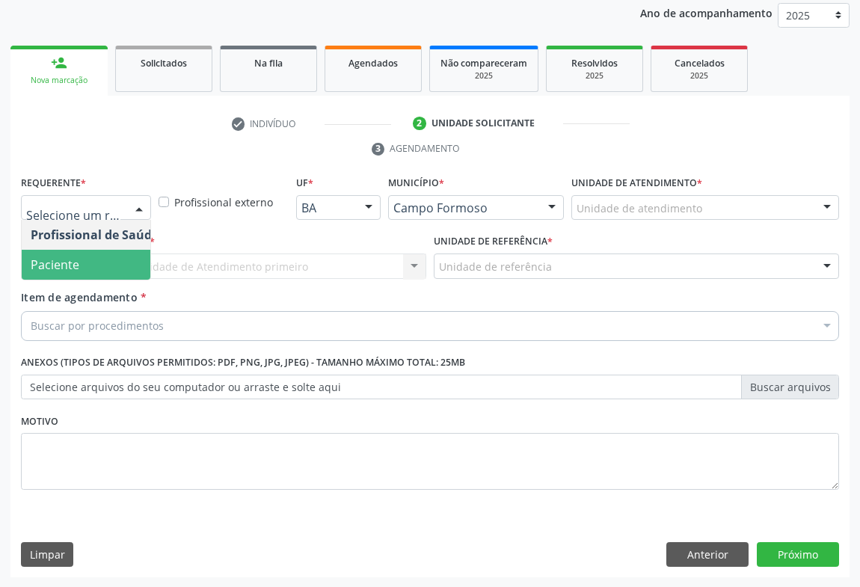
click at [49, 265] on span "Paciente" at bounding box center [55, 264] width 49 height 16
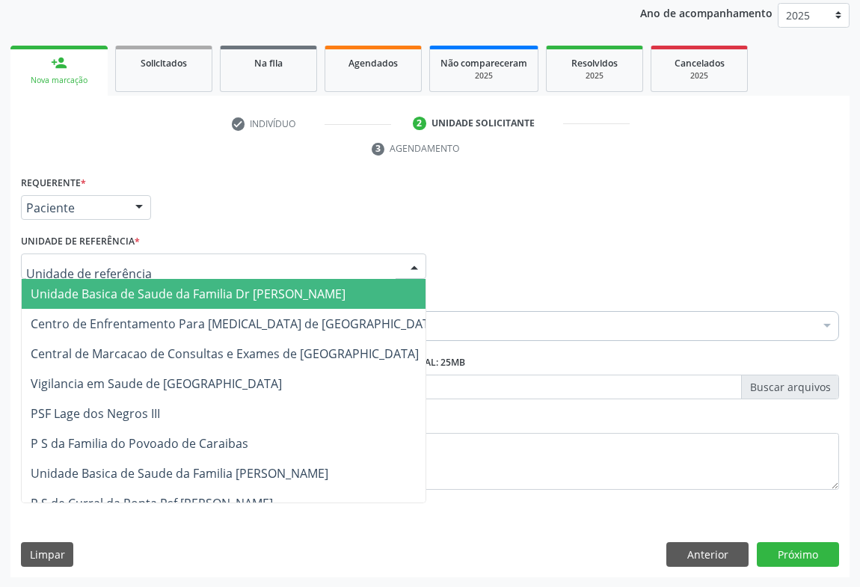
click at [87, 286] on span "Unidade Basica de Saude da Familia Dr [PERSON_NAME]" at bounding box center [188, 294] width 315 height 16
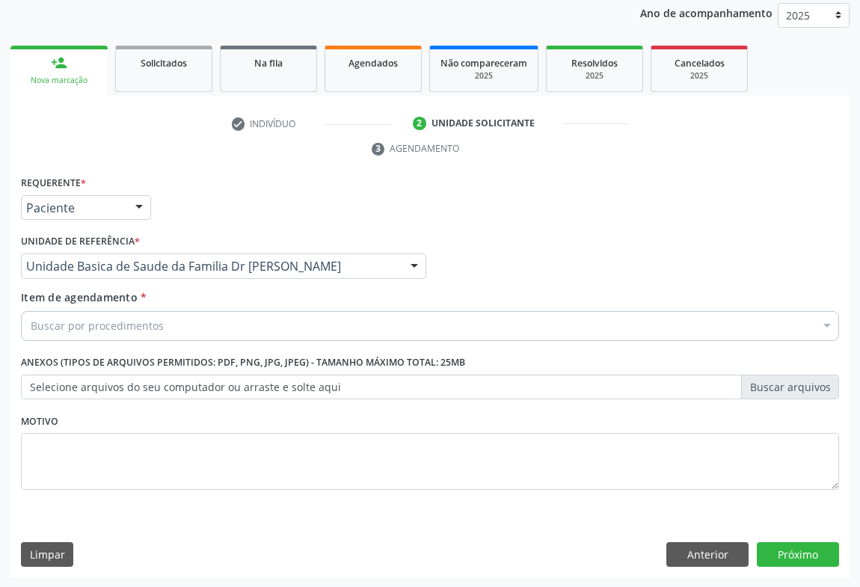
click at [122, 316] on div "Buscar por procedimentos" at bounding box center [430, 326] width 818 height 30
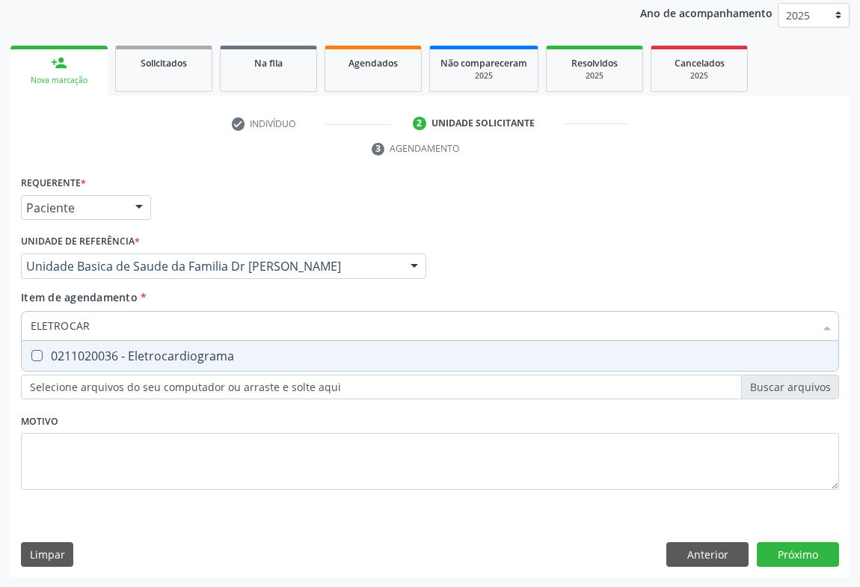
type input "ELETROCARD"
drag, startPoint x: 222, startPoint y: 354, endPoint x: 417, endPoint y: 426, distance: 208.2
click at [230, 354] on div "0211020036 - Eletrocardiograma" at bounding box center [430, 356] width 799 height 12
checkbox Eletrocardiograma "true"
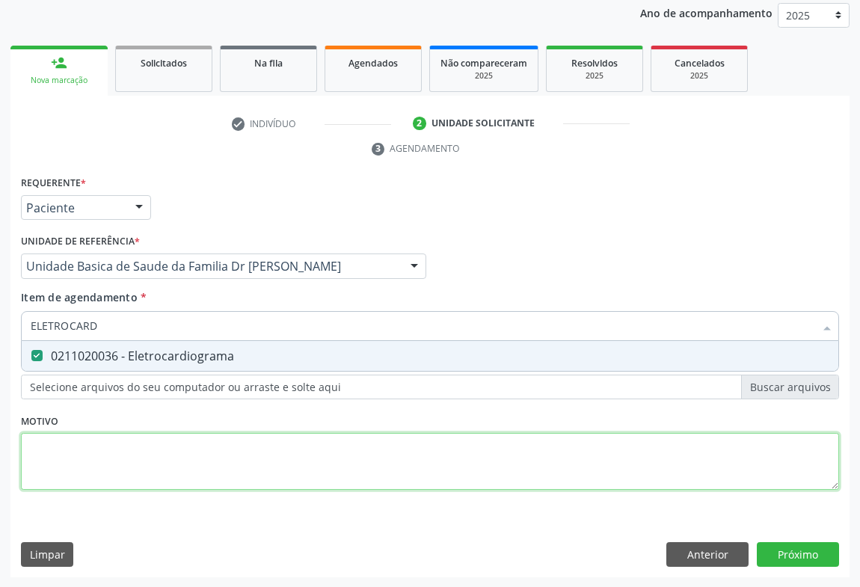
click at [423, 453] on div "Requerente * Paciente Profissional de Saúde Paciente Nenhum resultado encontrad…" at bounding box center [430, 341] width 818 height 339
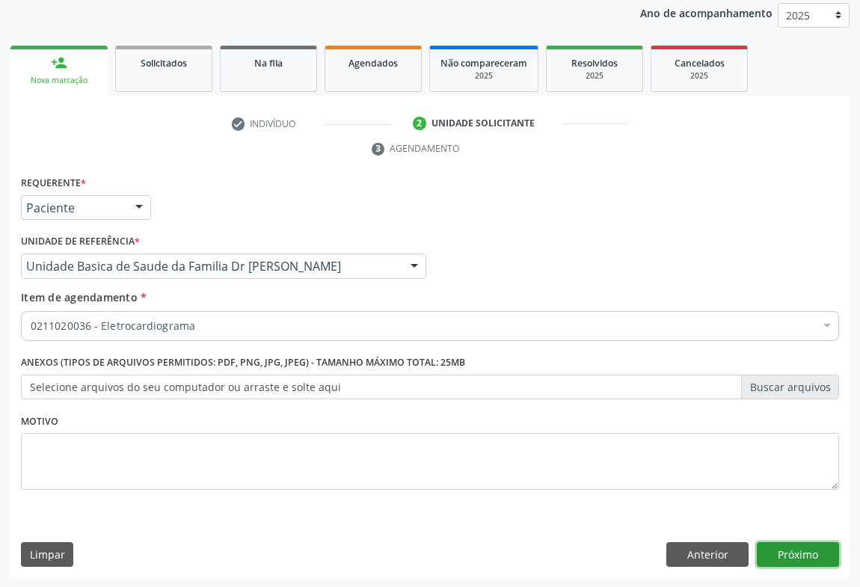
click at [802, 548] on button "Próximo" at bounding box center [798, 554] width 82 height 25
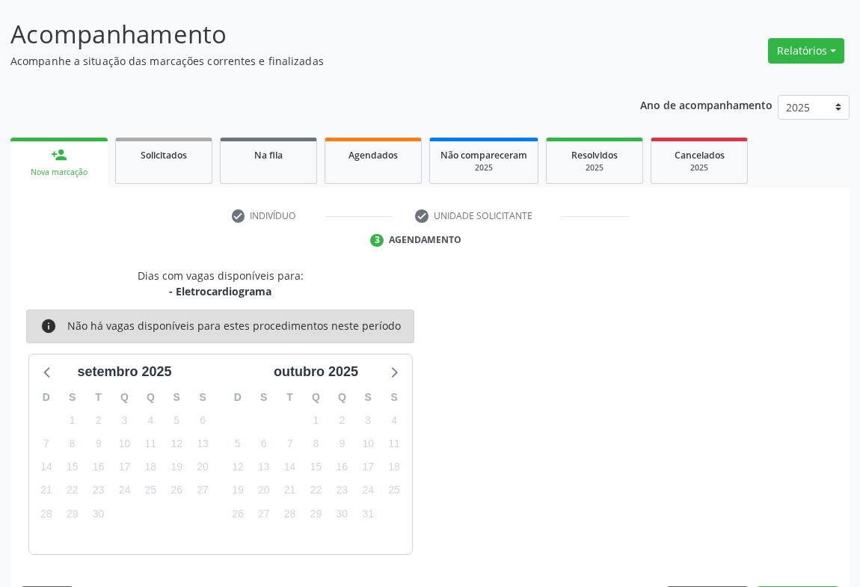
scroll to position [130, 0]
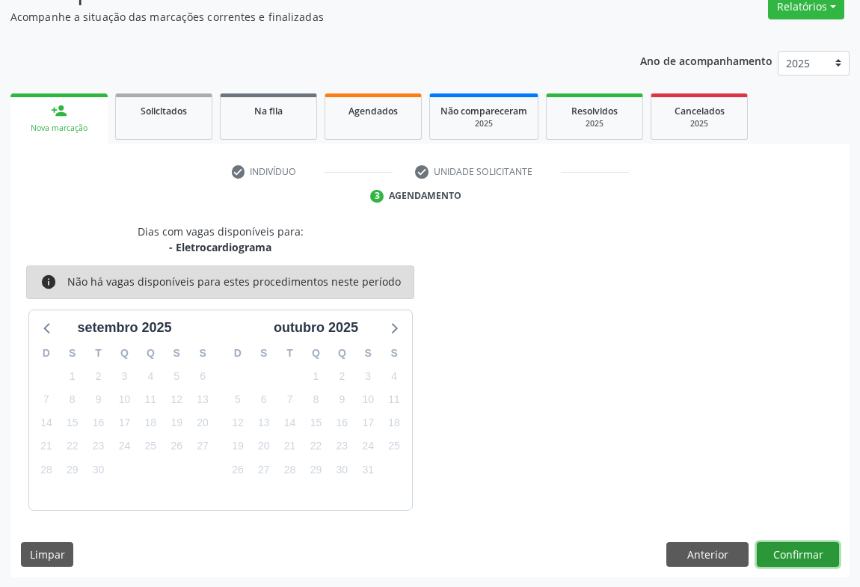
click at [802, 550] on button "Confirmar" at bounding box center [798, 554] width 82 height 25
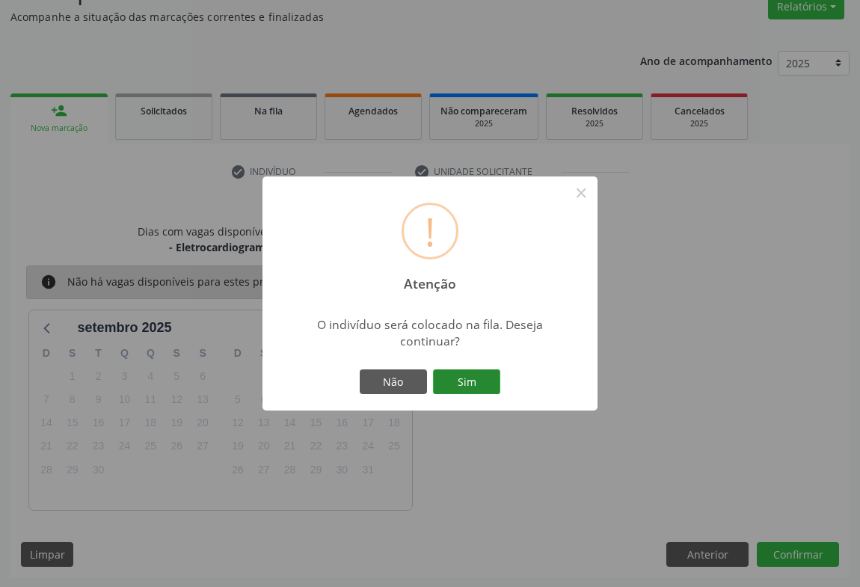
click at [461, 387] on button "Sim" at bounding box center [466, 381] width 67 height 25
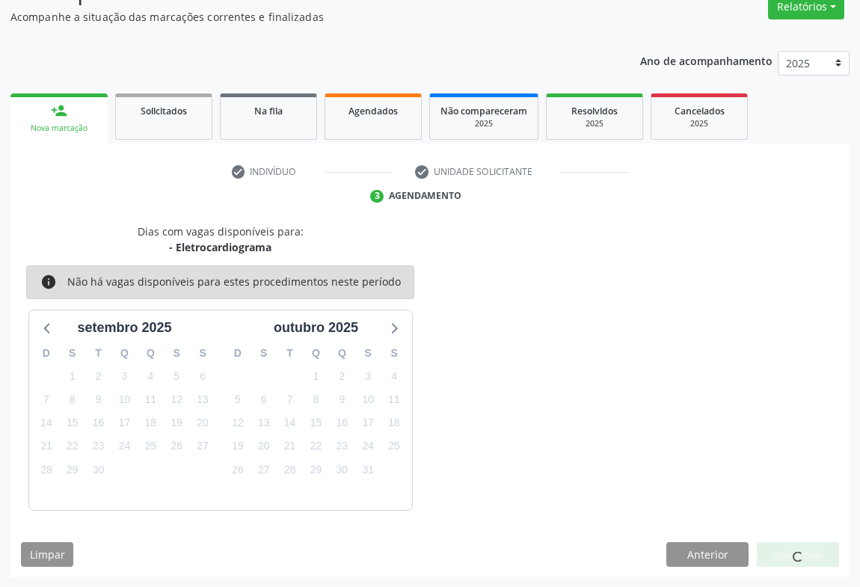
scroll to position [0, 0]
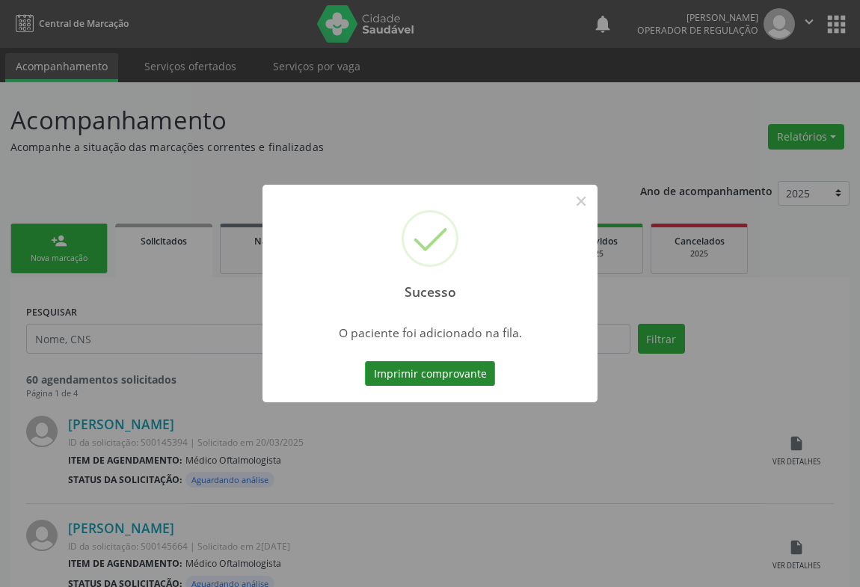
click at [418, 372] on button "Imprimir comprovante" at bounding box center [430, 373] width 130 height 25
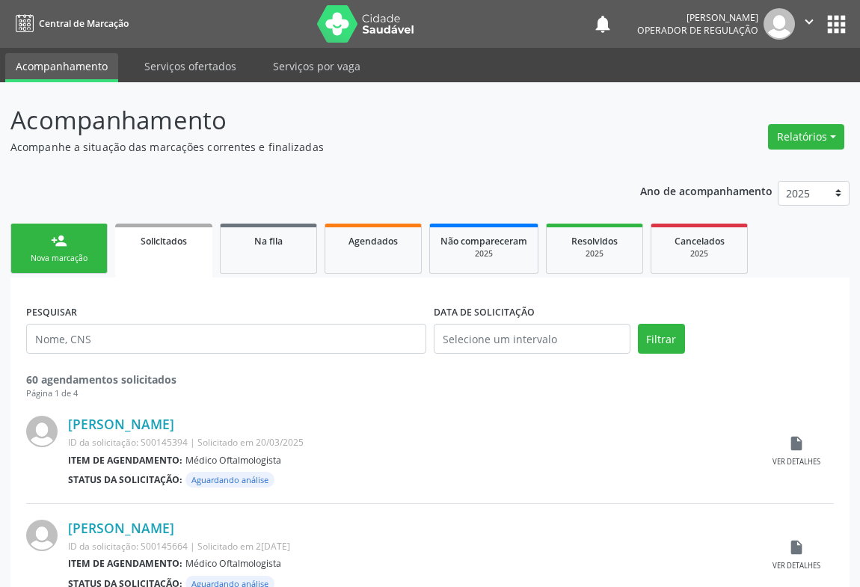
click at [74, 262] on div "Nova marcação" at bounding box center [59, 258] width 75 height 11
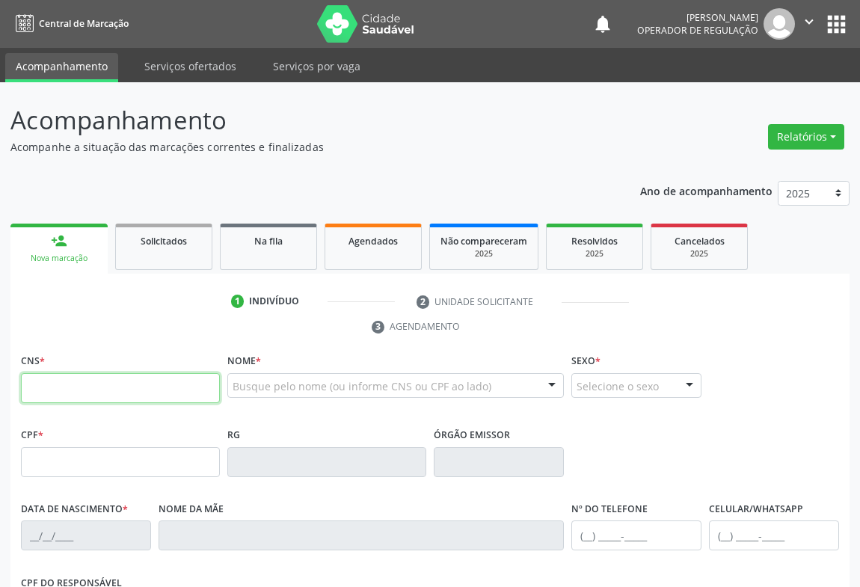
drag, startPoint x: 90, startPoint y: 389, endPoint x: 280, endPoint y: 351, distance: 193.7
click at [90, 389] on input "text" at bounding box center [120, 388] width 199 height 30
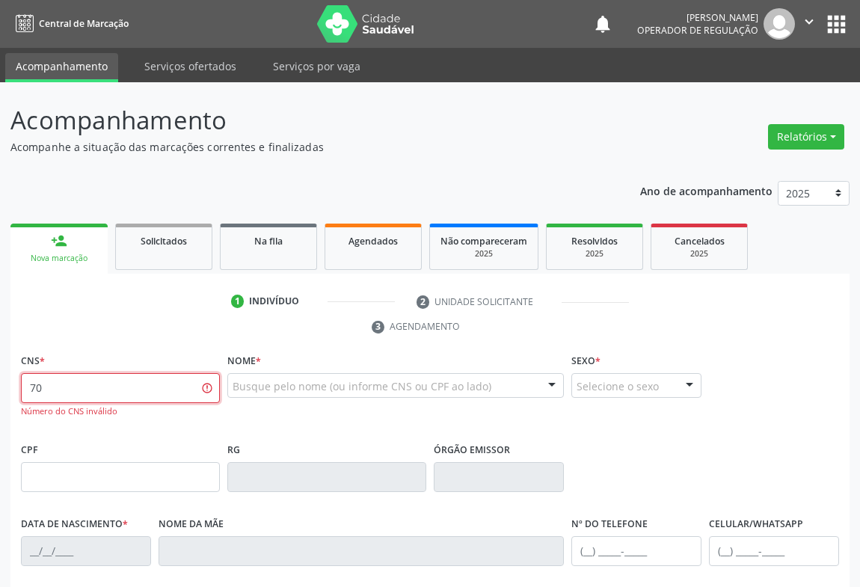
type input "7"
type input "709 0028 8459 8314"
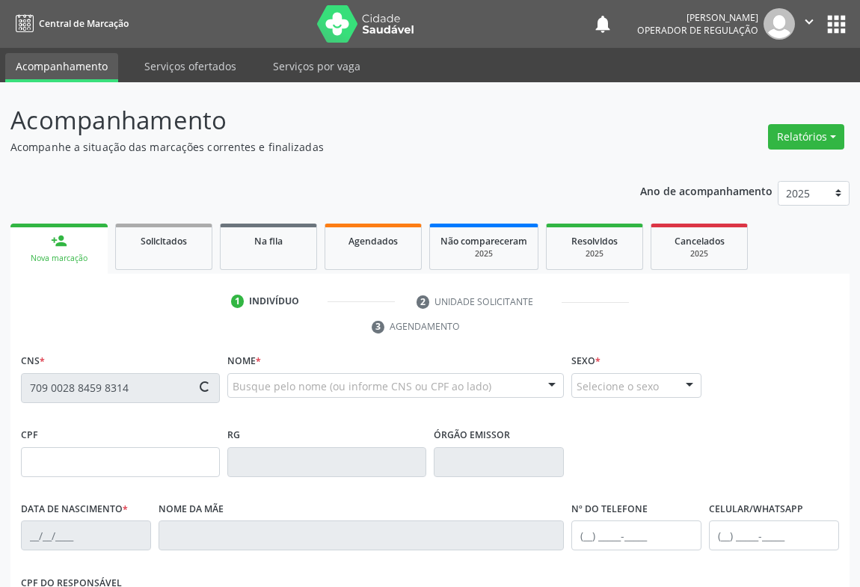
scroll to position [248, 0]
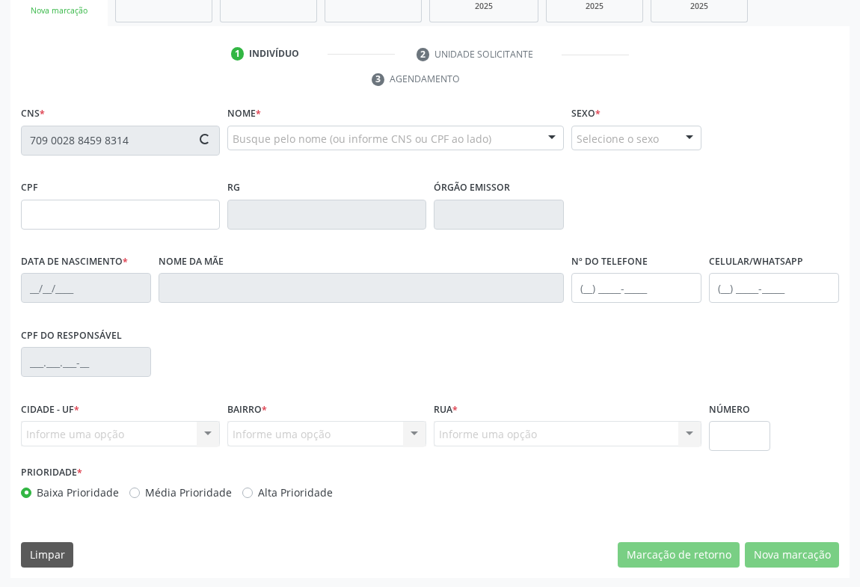
type input "2268415880"
type input "12/12/2007"
type input "(74) 98124-0385"
type input "sn"
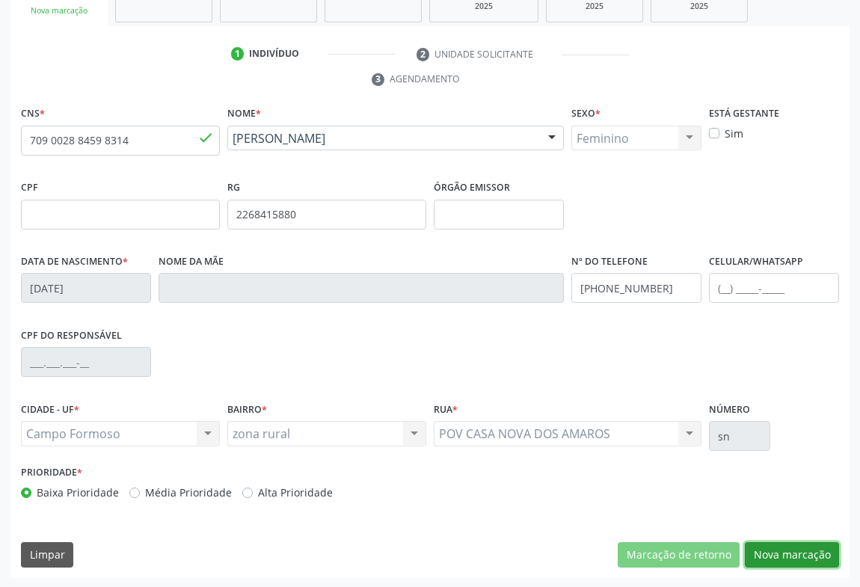
click at [800, 558] on button "Nova marcação" at bounding box center [792, 554] width 94 height 25
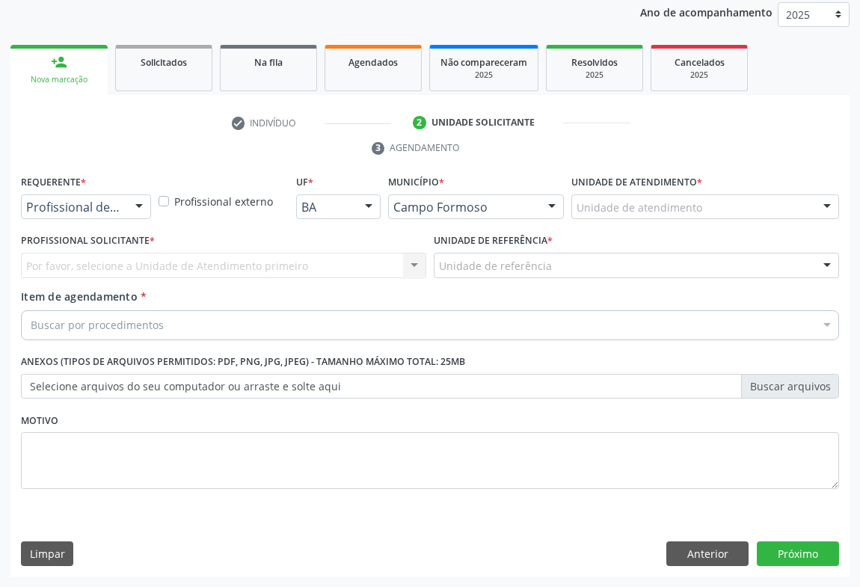
scroll to position [178, 0]
click at [125, 212] on div "Profissional de Saúde Profissional de Saúde Paciente Nenhum resultado encontrad…" at bounding box center [86, 207] width 130 height 25
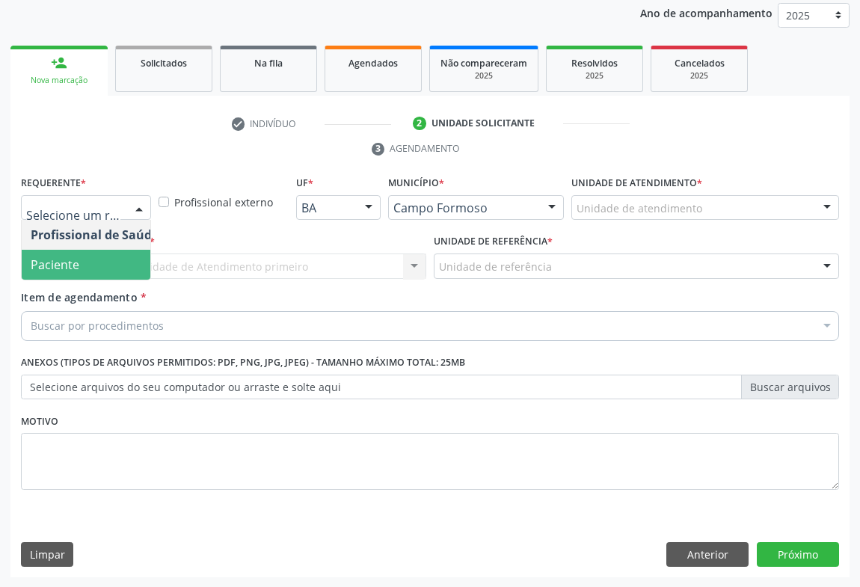
click at [73, 268] on span "Paciente" at bounding box center [55, 264] width 49 height 16
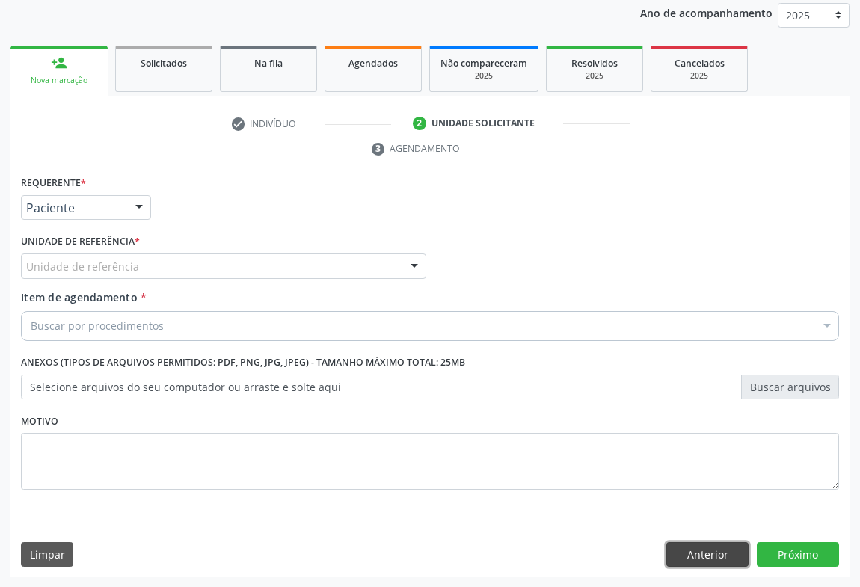
click at [713, 553] on button "Anterior" at bounding box center [707, 554] width 82 height 25
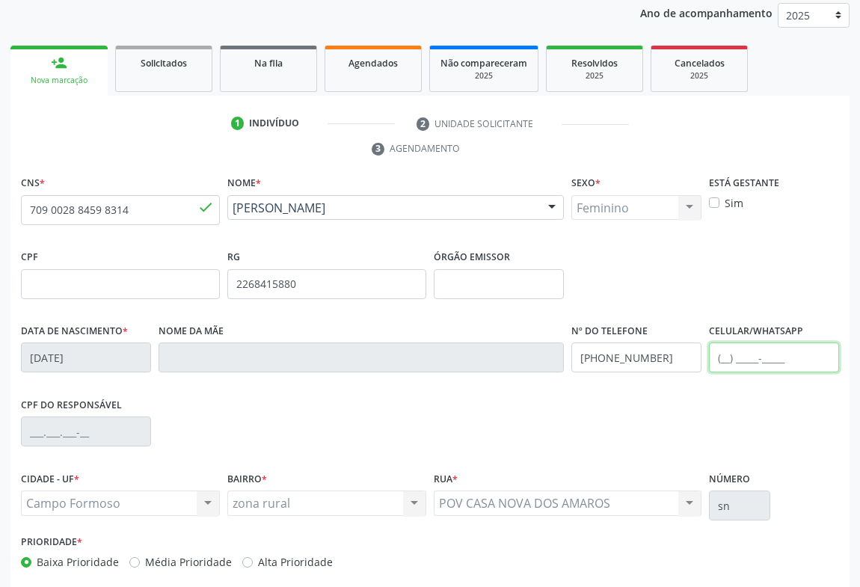
drag, startPoint x: 752, startPoint y: 351, endPoint x: 793, endPoint y: 365, distance: 42.8
click at [752, 351] on input "text" at bounding box center [774, 357] width 130 height 30
type input "("
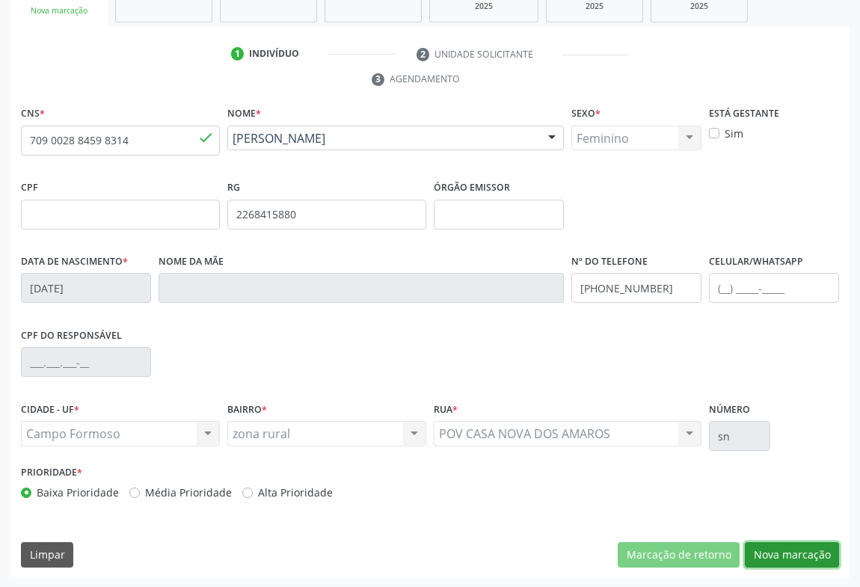
click at [795, 551] on button "Nova marcação" at bounding box center [792, 554] width 94 height 25
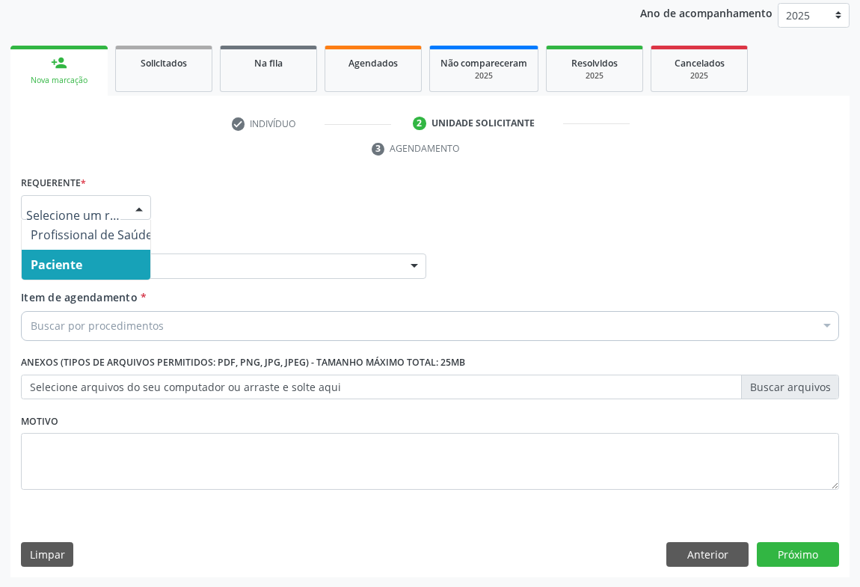
drag, startPoint x: 76, startPoint y: 263, endPoint x: 112, endPoint y: 262, distance: 35.9
click at [78, 263] on span "Paciente" at bounding box center [57, 264] width 52 height 16
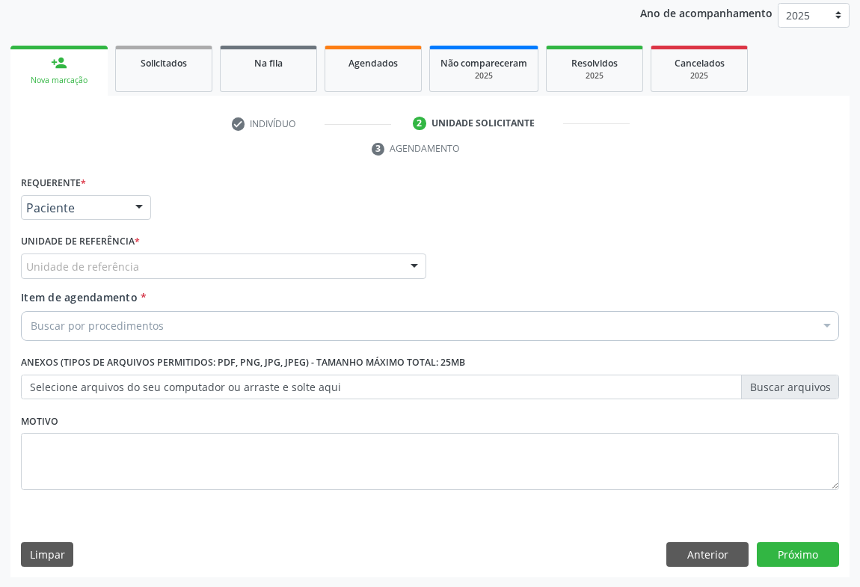
click at [251, 269] on div "Unidade de referência" at bounding box center [223, 266] width 405 height 25
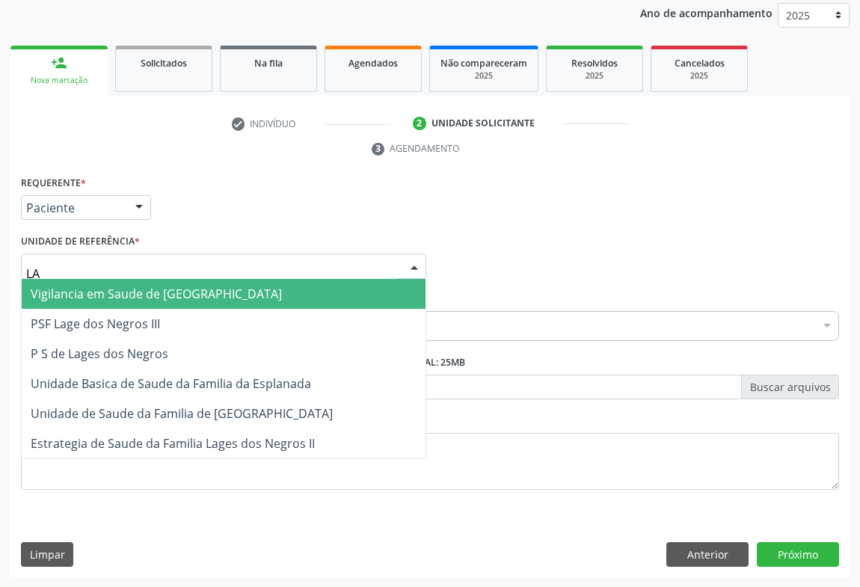
type input "LAG"
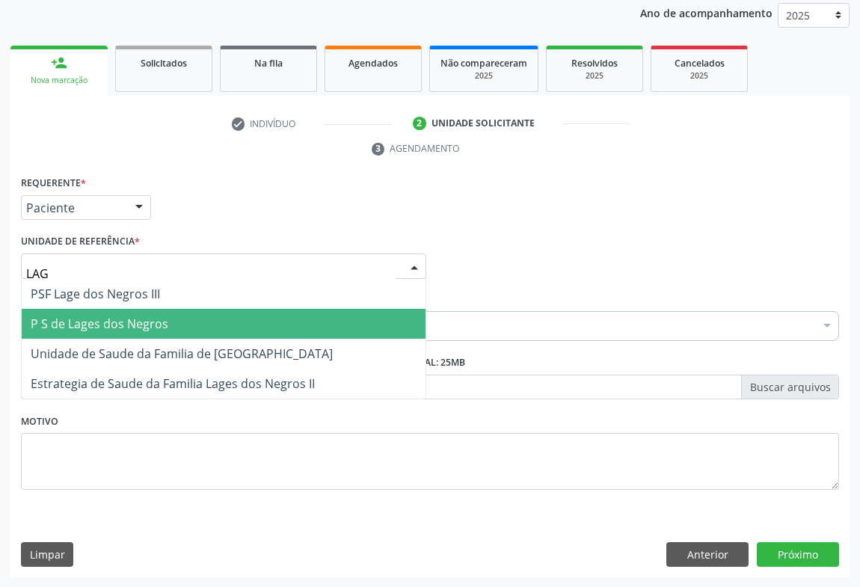
click at [105, 328] on span "P S de Lages dos Negros" at bounding box center [100, 324] width 138 height 16
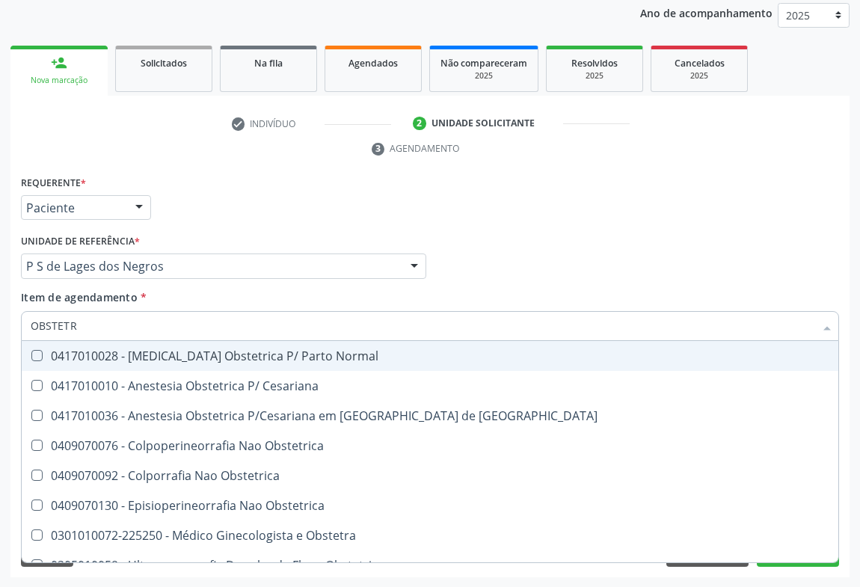
type input "OBSTETRA"
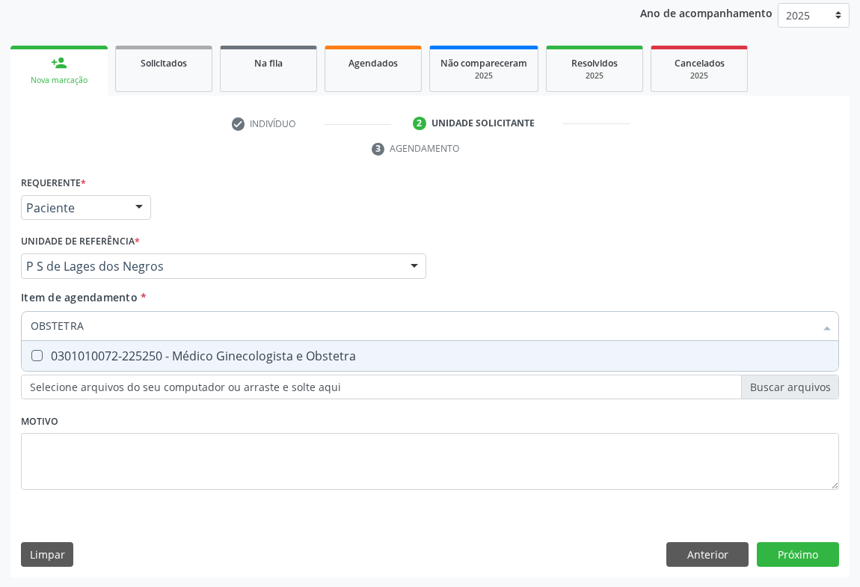
click at [194, 354] on div "0301010072-225250 - Médico Ginecologista e Obstetra" at bounding box center [430, 356] width 799 height 12
checkbox Obstetra "true"
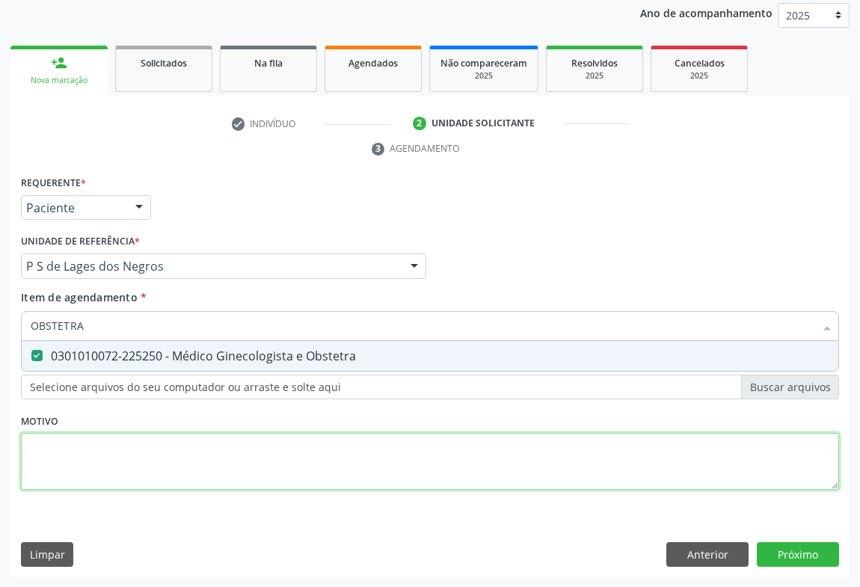
click at [288, 456] on div "Requerente * Paciente Profissional de Saúde Paciente Nenhum resultado encontrad…" at bounding box center [430, 341] width 818 height 339
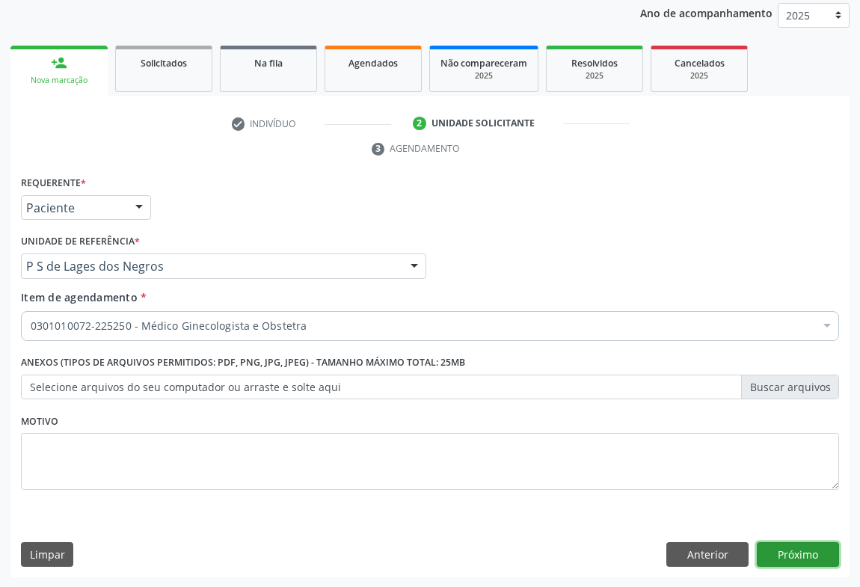
click at [815, 553] on button "Próximo" at bounding box center [798, 554] width 82 height 25
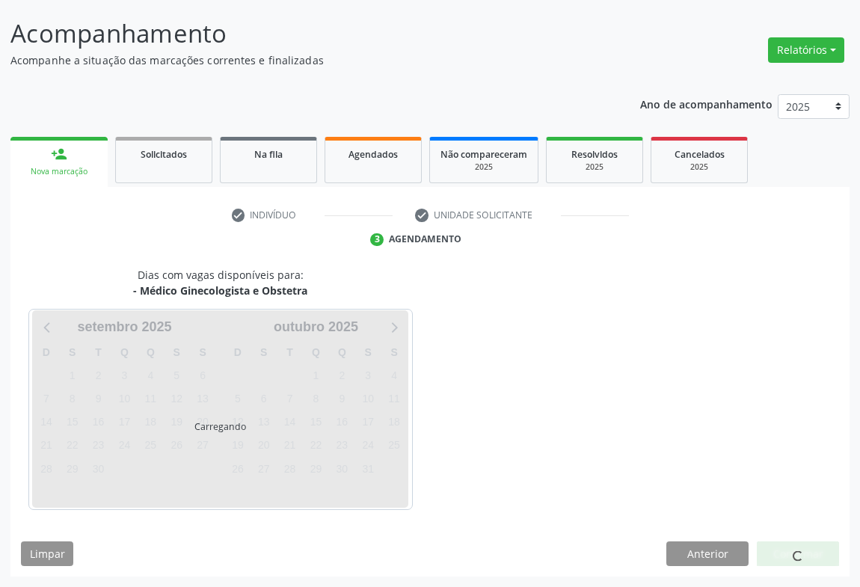
scroll to position [86, 0]
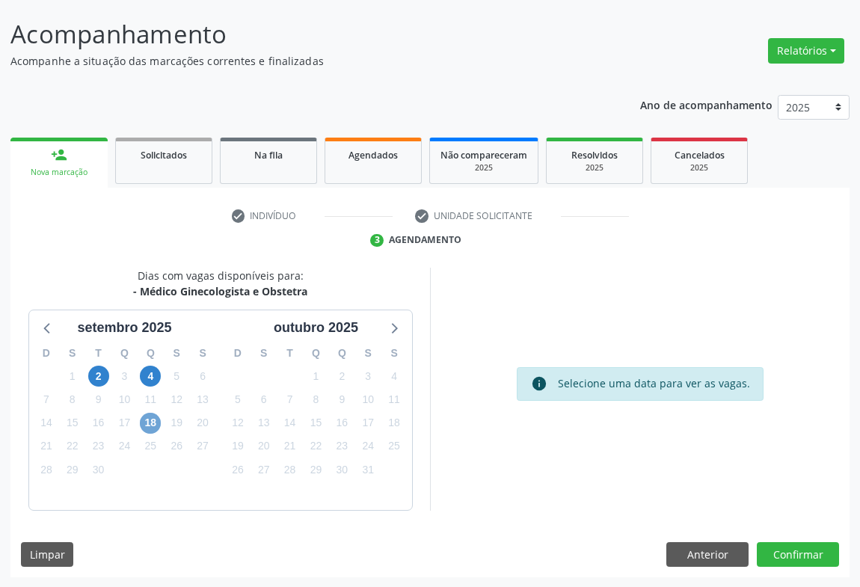
click at [148, 425] on span "18" at bounding box center [150, 423] width 21 height 21
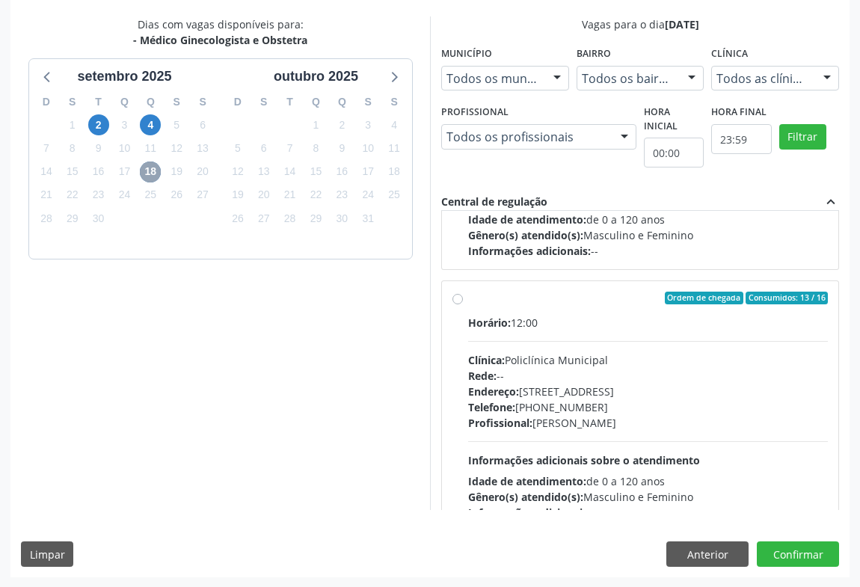
scroll to position [0, 0]
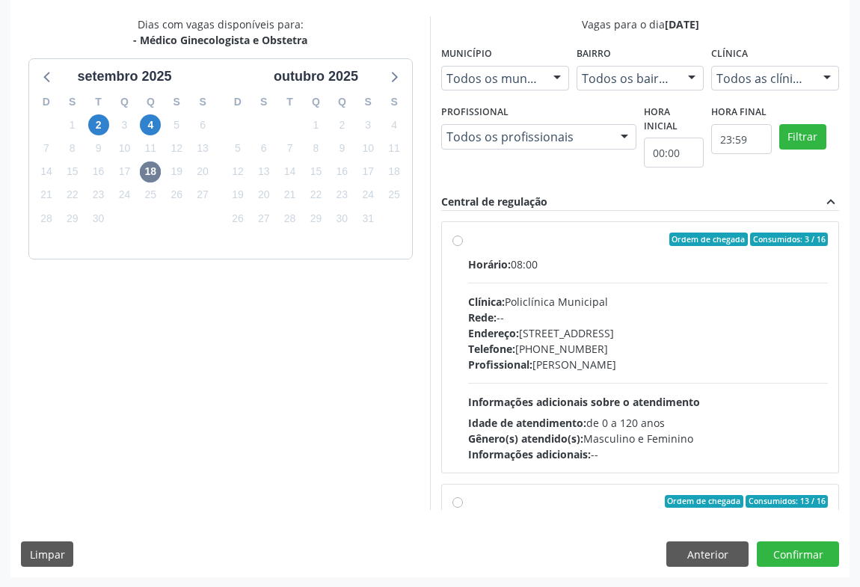
click at [485, 248] on label "Ordem de chegada Consumidos: 3 / 16 Horário: 08:00 Clínica: Policlínica Municip…" at bounding box center [648, 348] width 360 height 230
click at [463, 246] on input "Ordem de chegada Consumidos: 3 / 16 Horário: 08:00 Clínica: Policlínica Municip…" at bounding box center [457, 239] width 10 height 13
radio input "true"
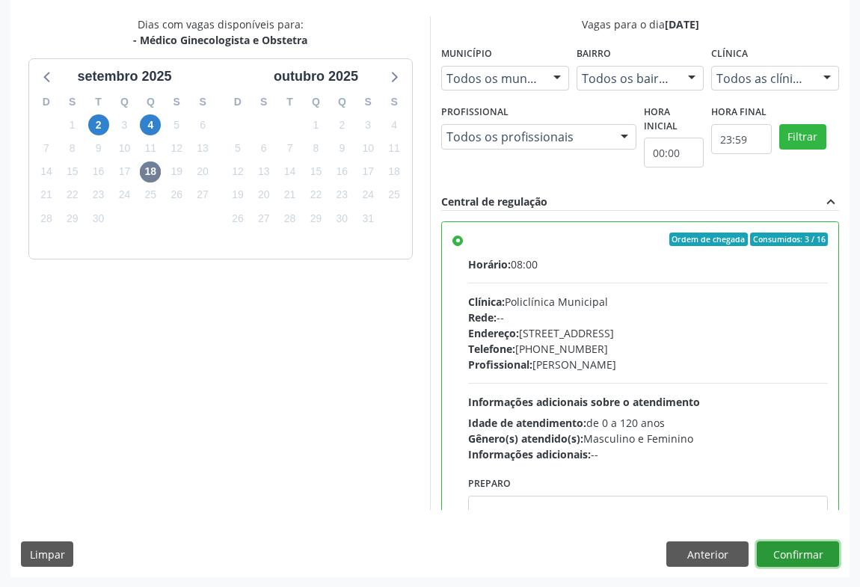
click at [786, 559] on button "Confirmar" at bounding box center [798, 553] width 82 height 25
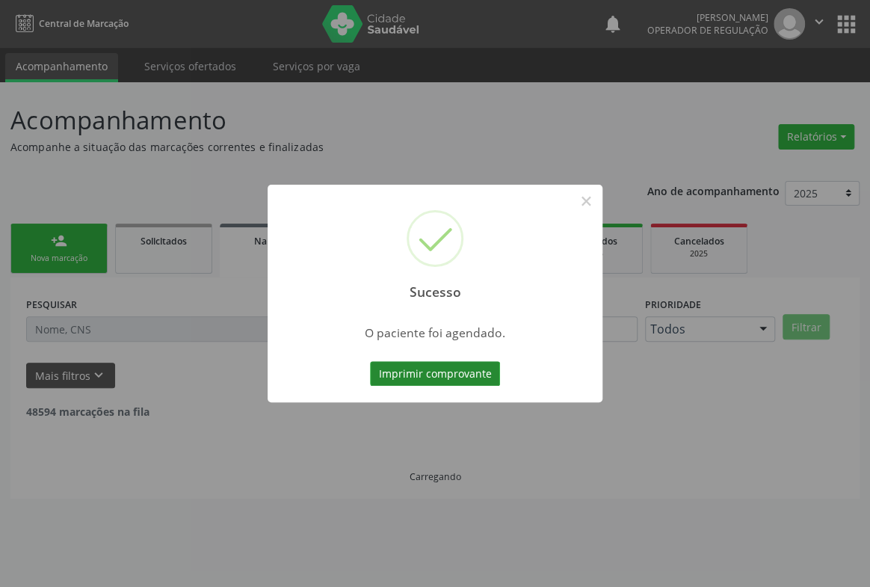
click at [412, 363] on button "Imprimir comprovante" at bounding box center [435, 373] width 130 height 25
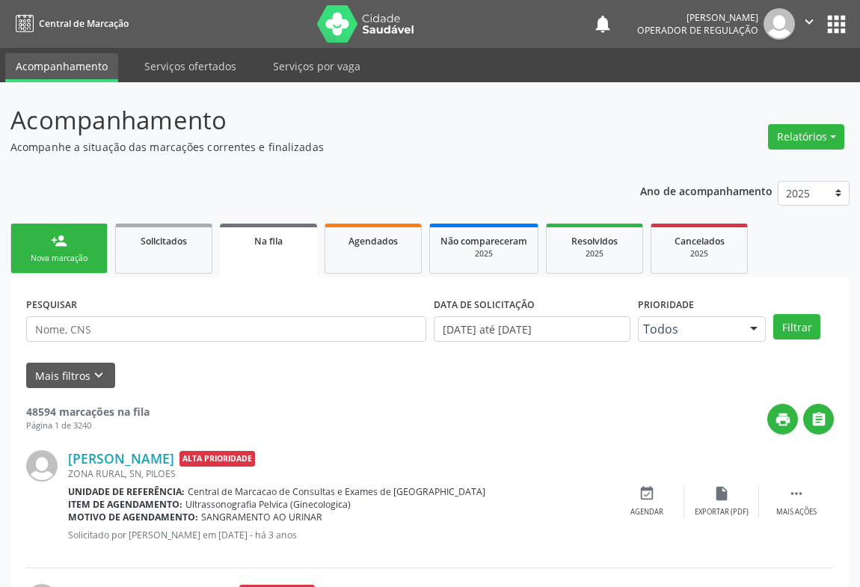
click at [67, 249] on link "person_add Nova marcação" at bounding box center [58, 249] width 97 height 50
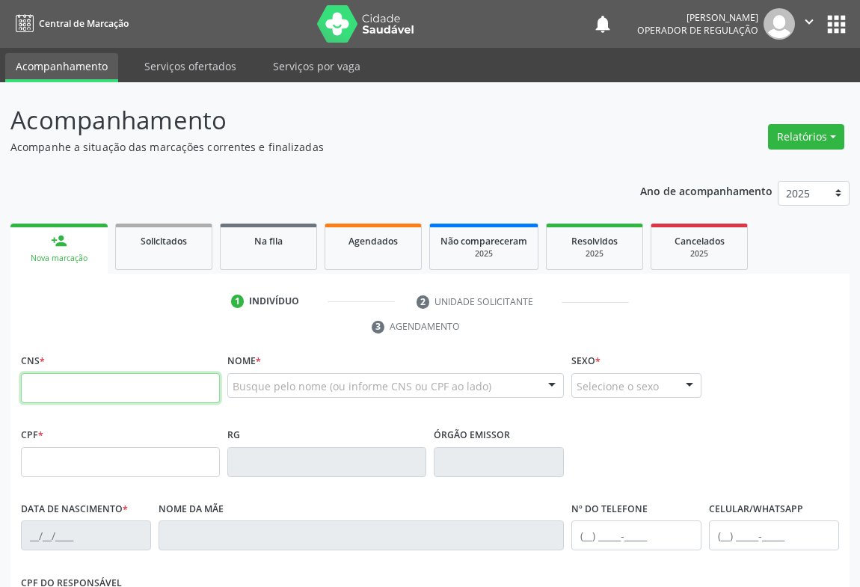
drag, startPoint x: 84, startPoint y: 381, endPoint x: 123, endPoint y: 353, distance: 48.3
click at [84, 381] on input "text" at bounding box center [120, 388] width 199 height 30
type input "700 5049 6262 7058"
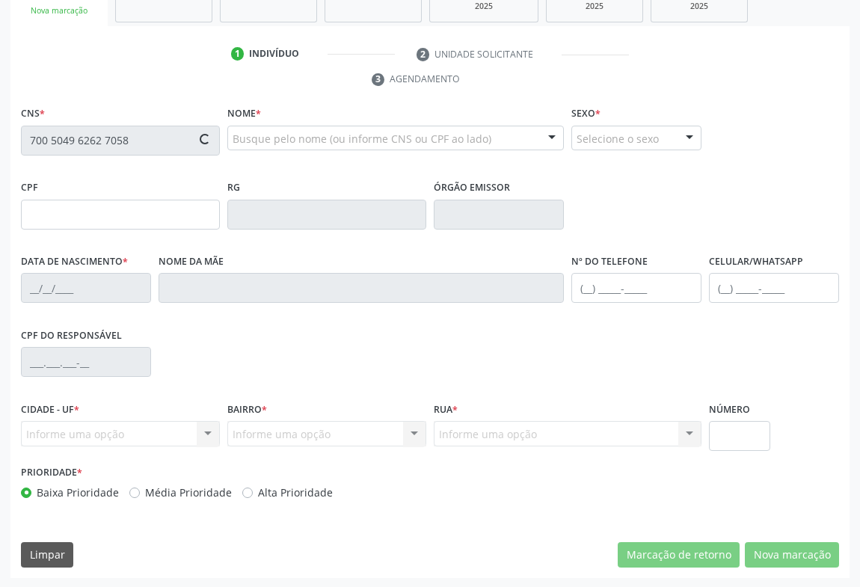
type input "136.534.695-11"
type input "03/09/2025"
type input "Laisa Lorrane da Silva Oliveira"
type input "(74) 99110-7240"
type input "S/N"
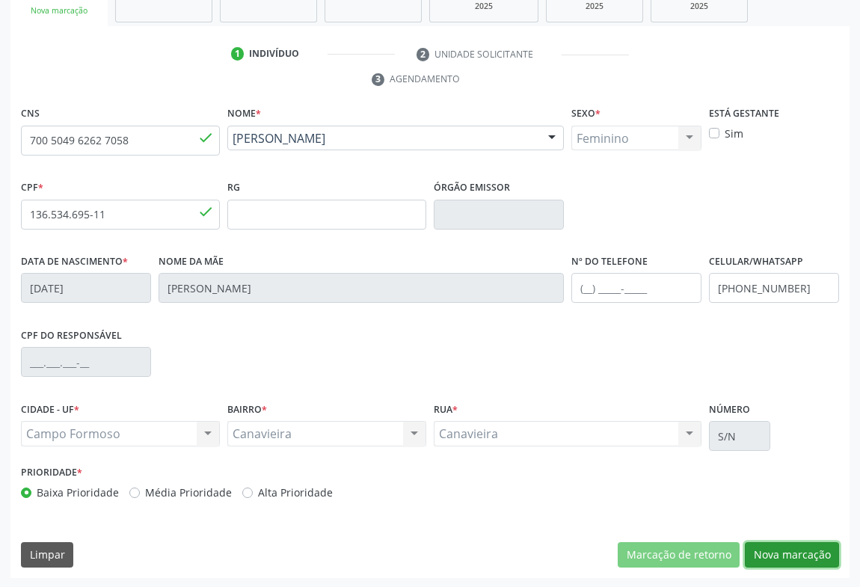
click at [778, 544] on button "Nova marcação" at bounding box center [792, 554] width 94 height 25
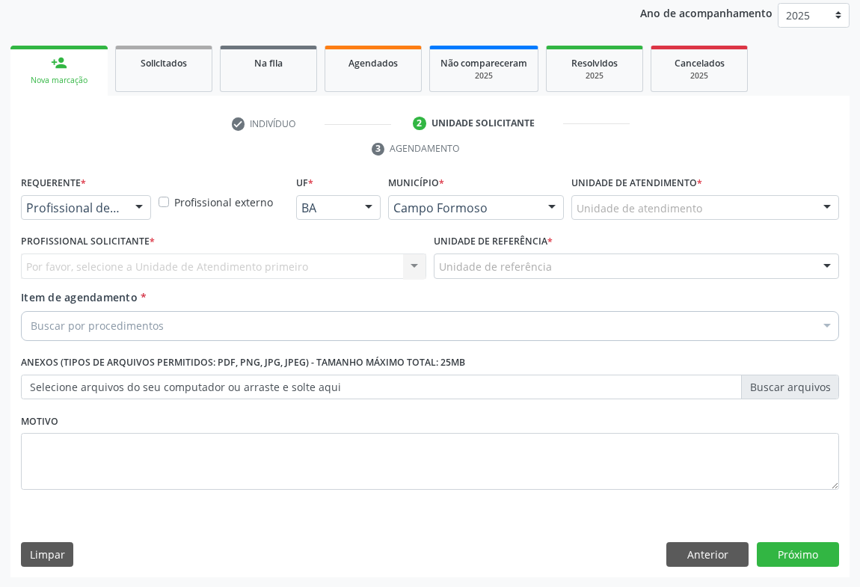
click at [140, 206] on div at bounding box center [139, 208] width 22 height 25
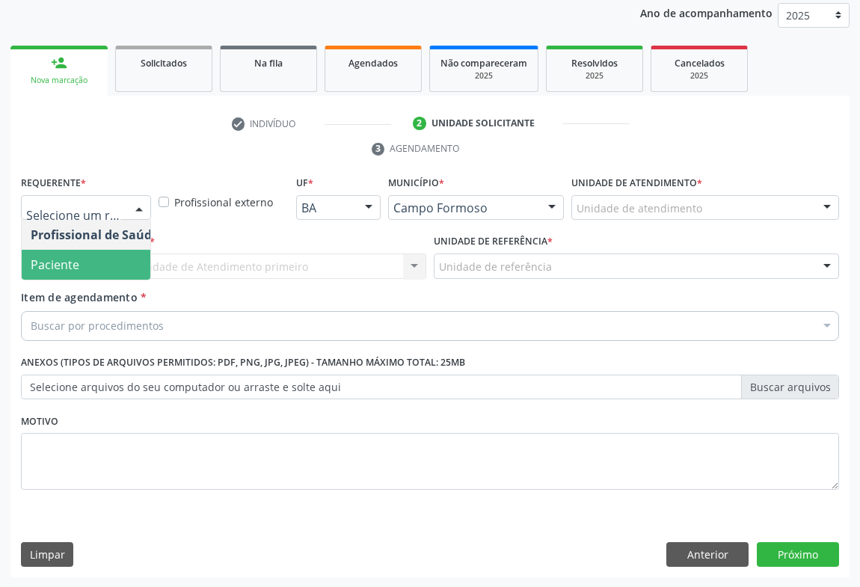
click at [75, 272] on span "Paciente" at bounding box center [95, 265] width 146 height 30
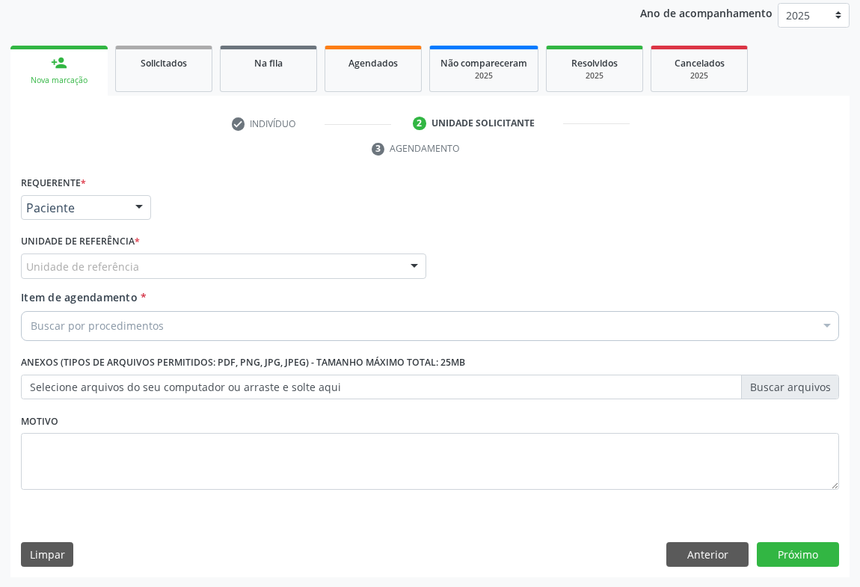
drag, startPoint x: 160, startPoint y: 254, endPoint x: 154, endPoint y: 262, distance: 9.6
click at [161, 254] on div "Unidade de referência" at bounding box center [223, 266] width 405 height 25
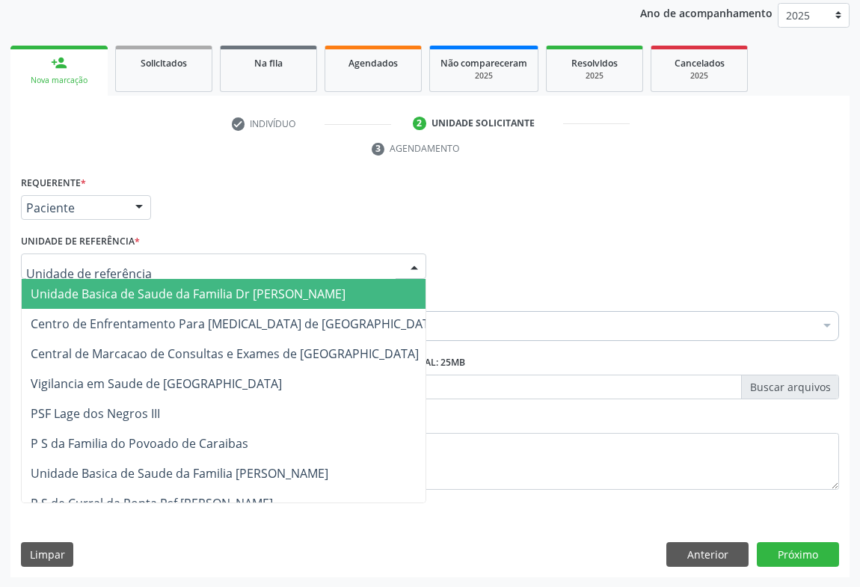
click at [120, 298] on span "Unidade Basica de Saude da Familia Dr [PERSON_NAME]" at bounding box center [188, 294] width 315 height 16
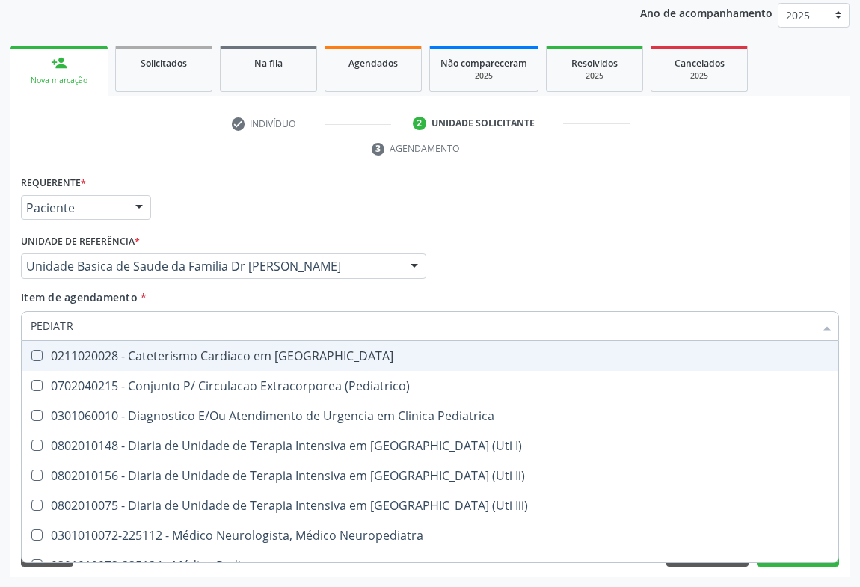
type input "PEDIATRA"
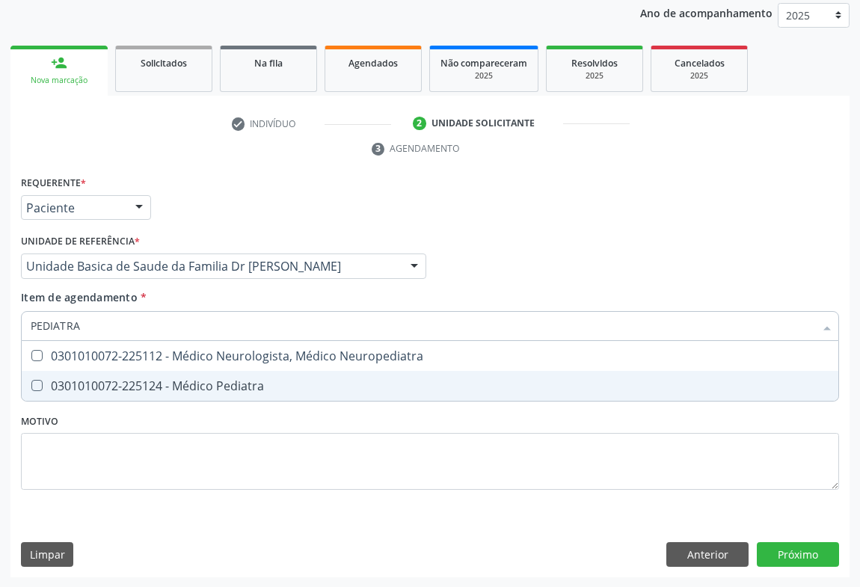
click at [226, 384] on div "0301010072-225124 - Médico Pediatra" at bounding box center [430, 386] width 799 height 12
checkbox Pediatra "true"
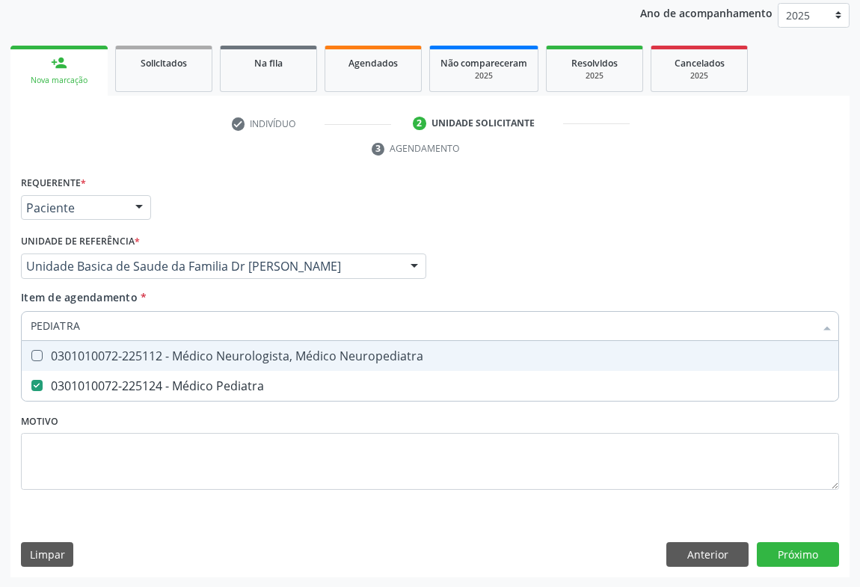
click at [473, 295] on div "Item de agendamento * PEDIATRA Desfazer seleção 0301010072-225112 - Médico Neur…" at bounding box center [430, 312] width 818 height 47
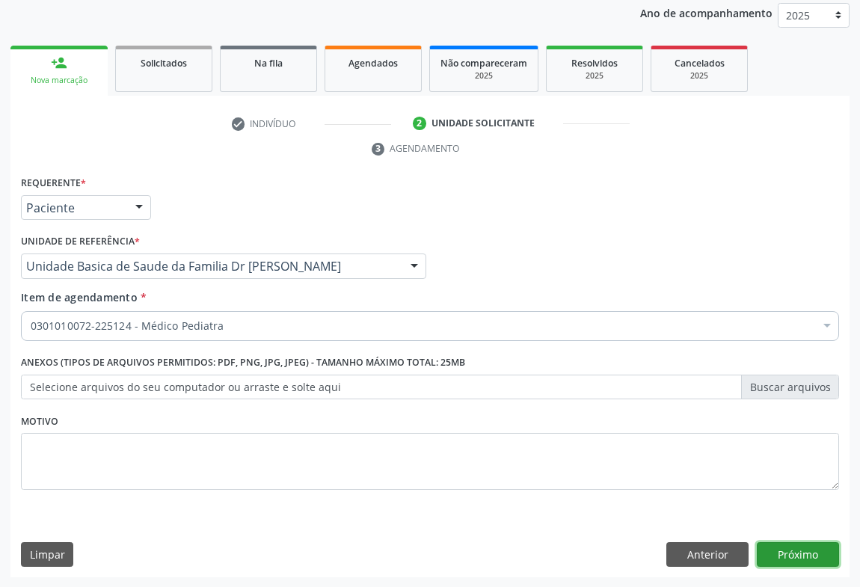
click at [793, 553] on button "Próximo" at bounding box center [798, 554] width 82 height 25
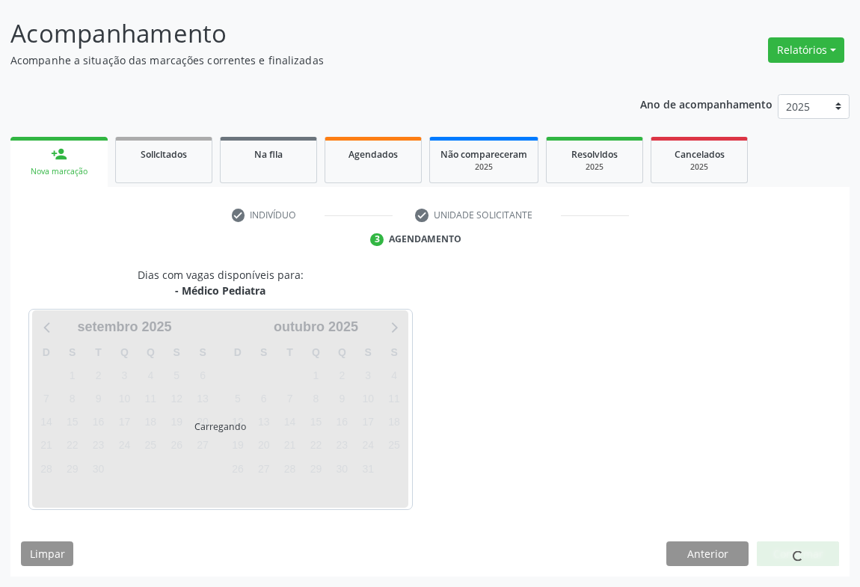
scroll to position [86, 0]
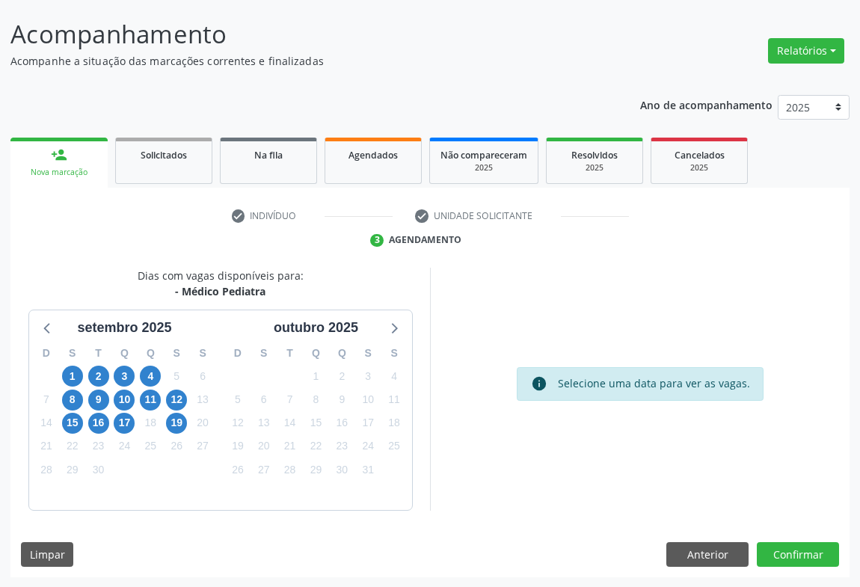
click at [111, 426] on div "17" at bounding box center [124, 422] width 26 height 23
click at [100, 423] on span "16" at bounding box center [98, 423] width 21 height 21
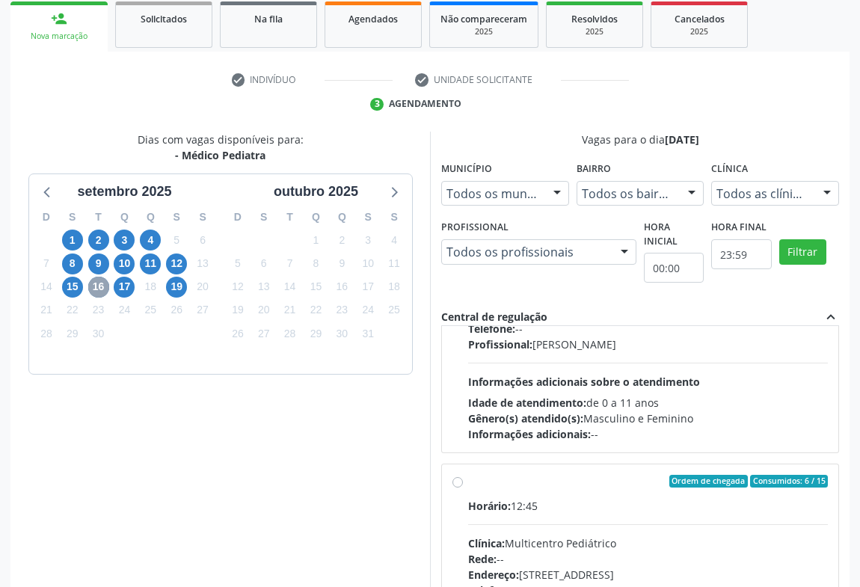
scroll to position [203, 0]
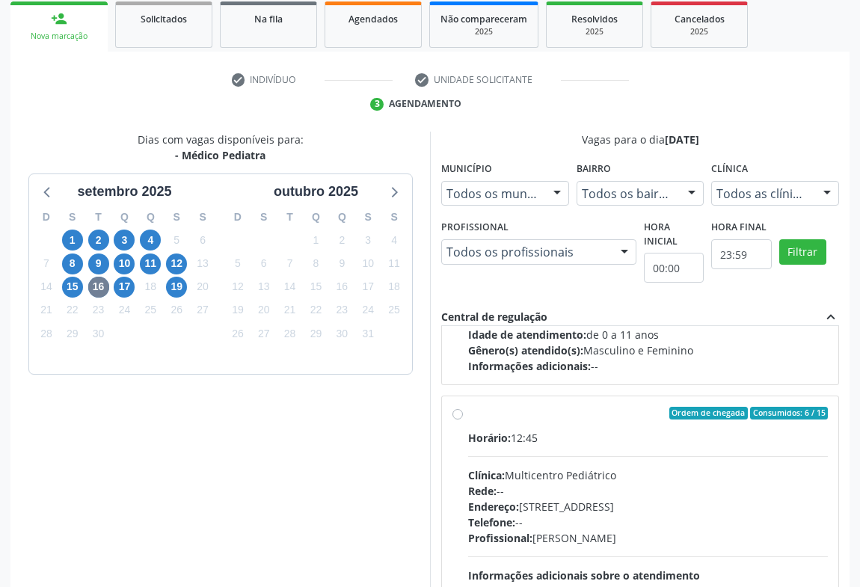
click at [505, 426] on label "Ordem de chegada Consumidos: 6 / 15 Horário: 12:45 Clínica: Multicentro Pediátr…" at bounding box center [648, 522] width 360 height 230
click at [463, 420] on input "Ordem de chegada Consumidos: 6 / 15 Horário: 12:45 Clínica: Multicentro Pediátr…" at bounding box center [457, 413] width 10 height 13
radio input "true"
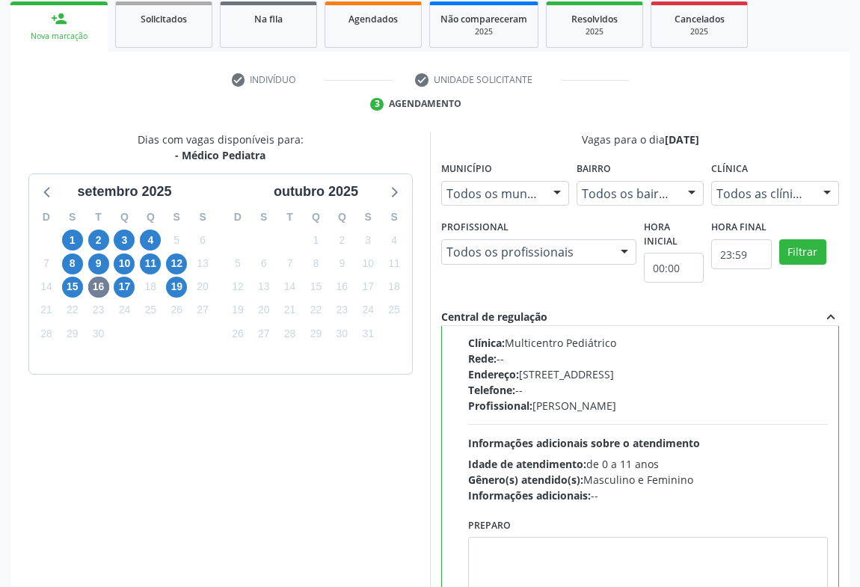
scroll to position [337, 0]
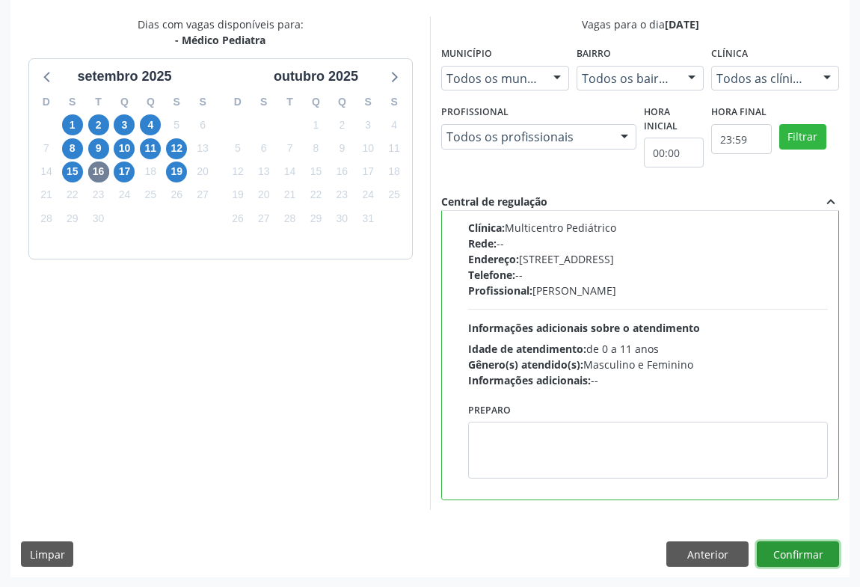
click at [806, 543] on button "Confirmar" at bounding box center [798, 553] width 82 height 25
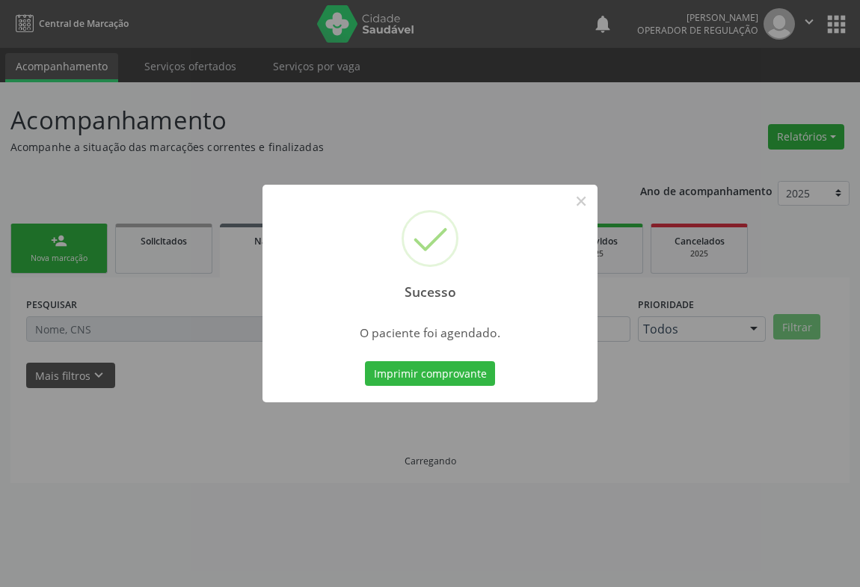
scroll to position [0, 0]
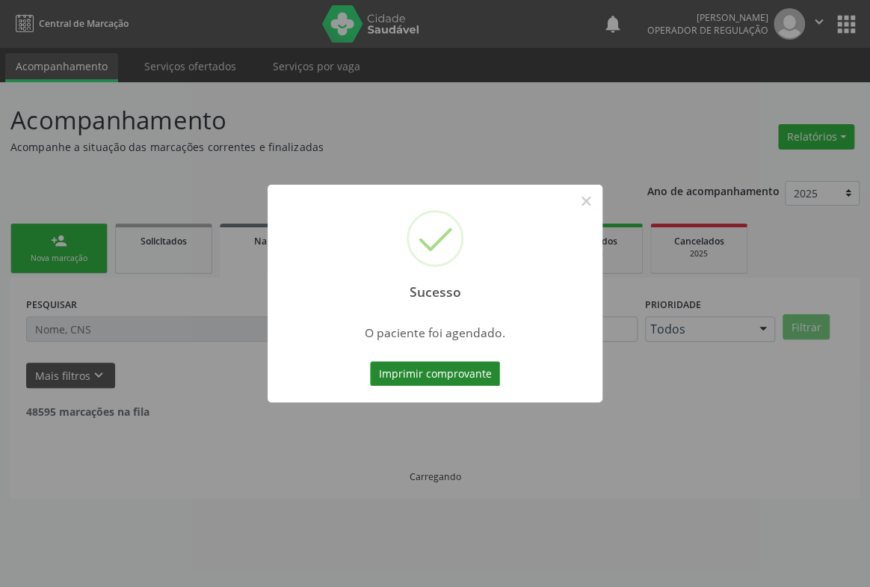
click at [482, 374] on button "Imprimir comprovante" at bounding box center [435, 373] width 130 height 25
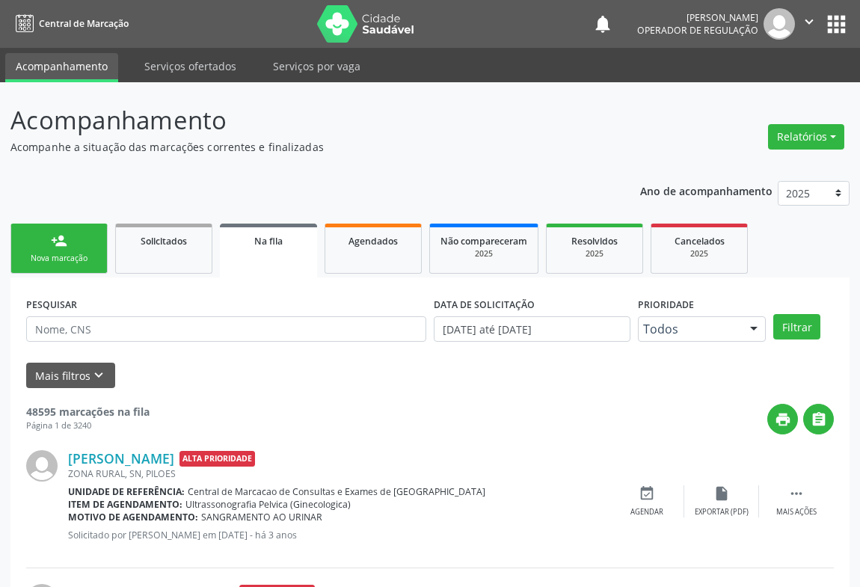
click at [43, 248] on link "person_add Nova marcação" at bounding box center [58, 249] width 97 height 50
click at [44, 247] on link "person_add Nova marcação" at bounding box center [58, 249] width 97 height 50
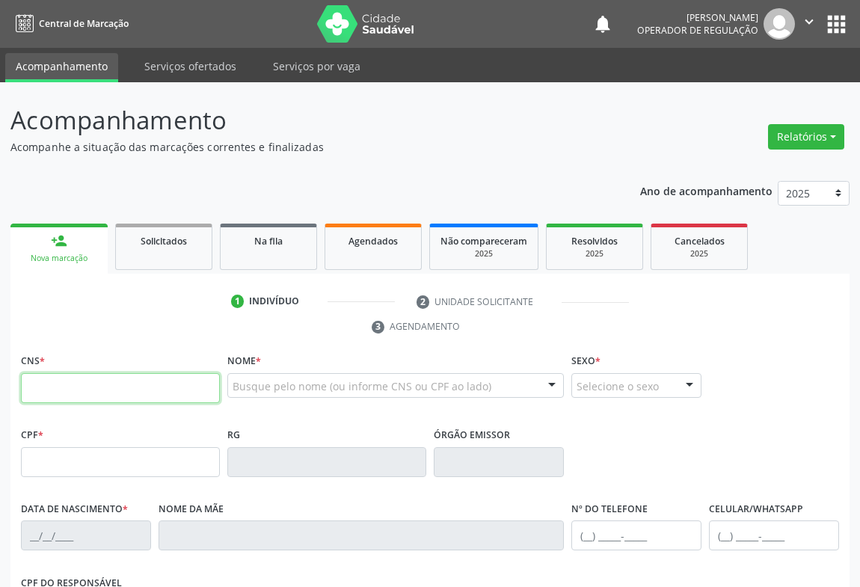
drag, startPoint x: 89, startPoint y: 386, endPoint x: 126, endPoint y: 395, distance: 37.7
click at [89, 387] on input "text" at bounding box center [120, 388] width 199 height 30
type input "708 2031 7423 1440"
type input "20/09/2019"
type input "(74) 99110-7240"
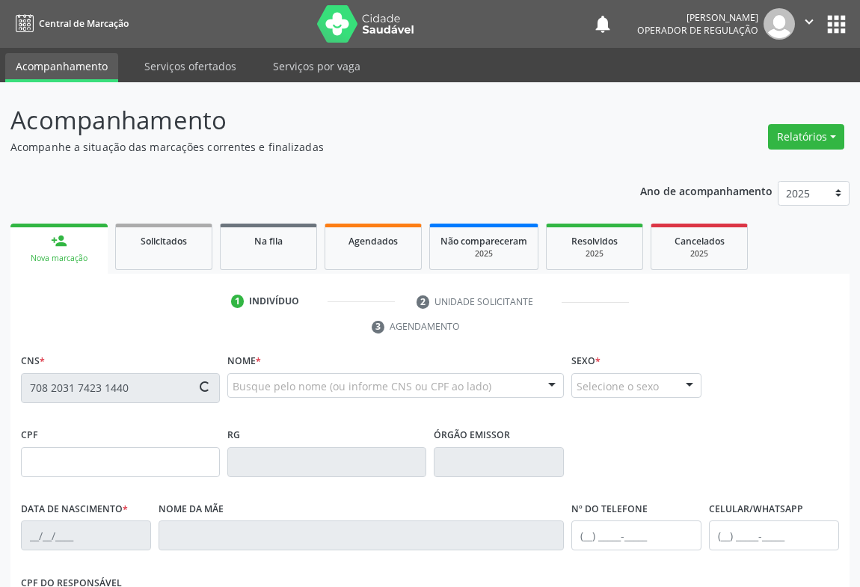
type input "S/N"
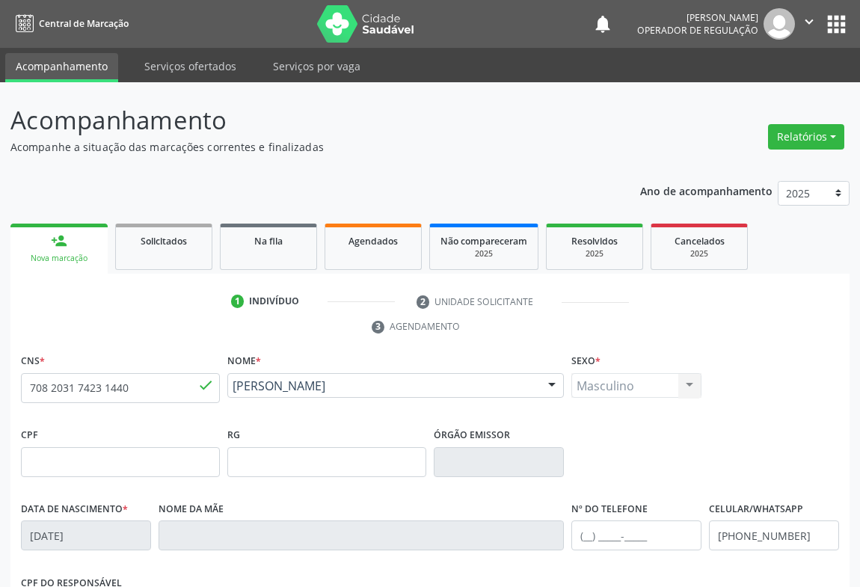
scroll to position [248, 0]
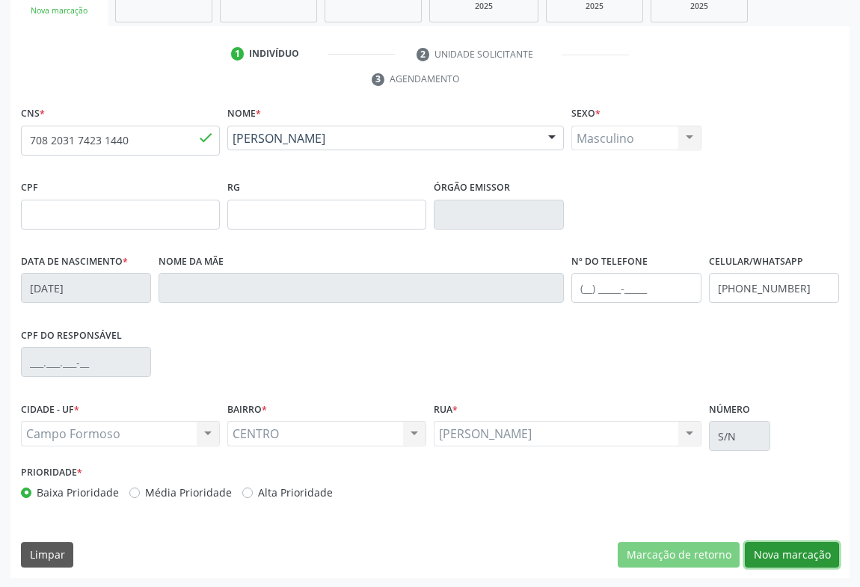
click at [784, 550] on button "Nova marcação" at bounding box center [792, 554] width 94 height 25
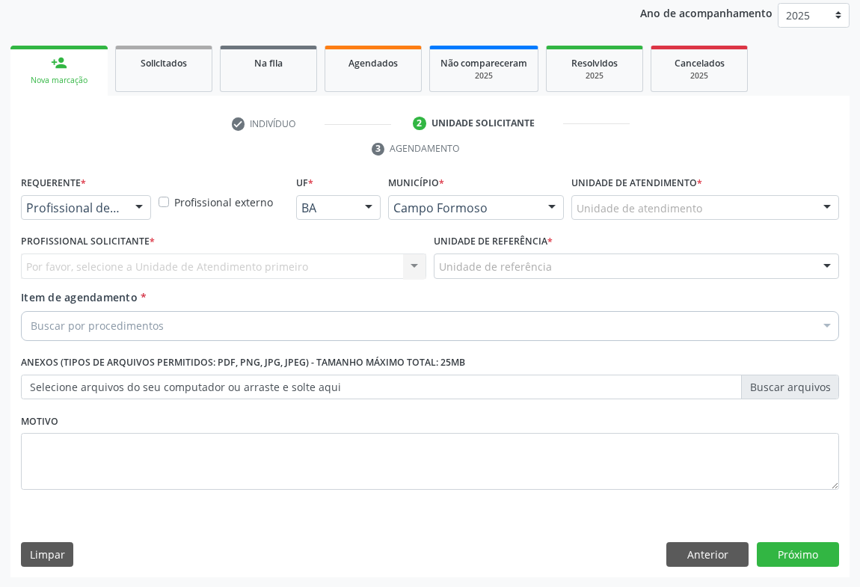
click at [121, 204] on div "Profissional de Saúde" at bounding box center [86, 207] width 130 height 25
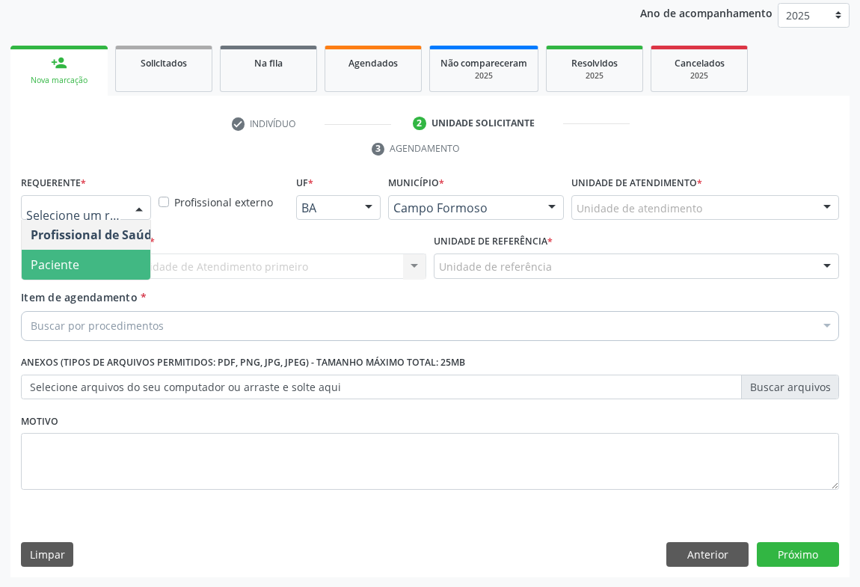
click at [66, 265] on span "Paciente" at bounding box center [55, 264] width 49 height 16
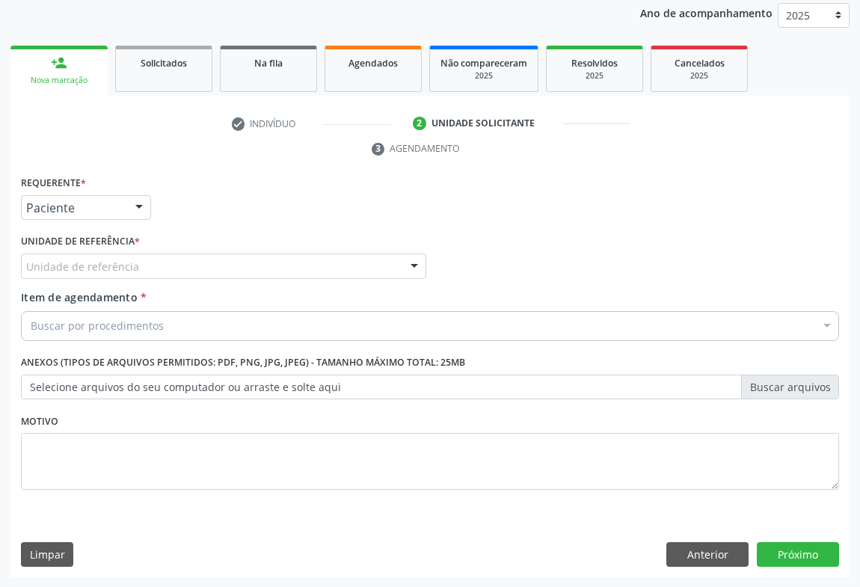
click at [202, 261] on div "Unidade de referência" at bounding box center [223, 266] width 405 height 25
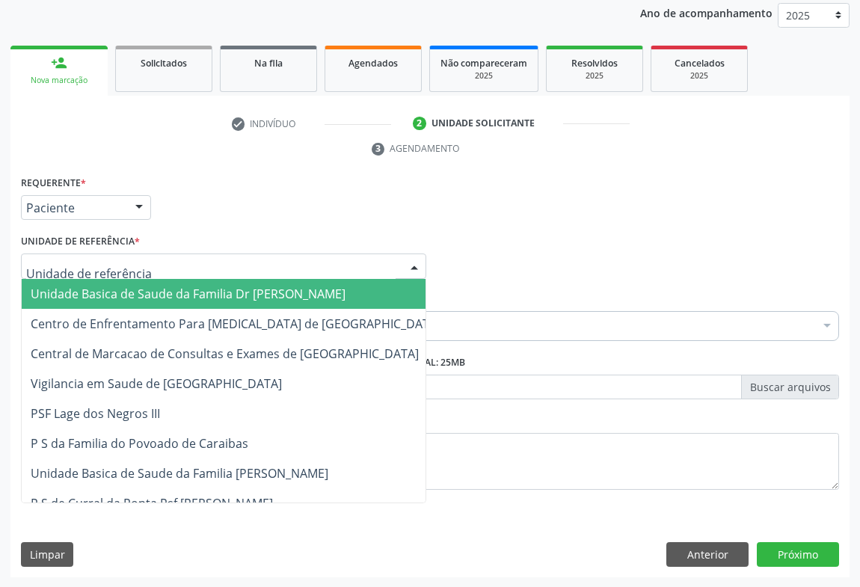
click at [134, 291] on span "Unidade Basica de Saude da Familia Dr [PERSON_NAME]" at bounding box center [188, 294] width 315 height 16
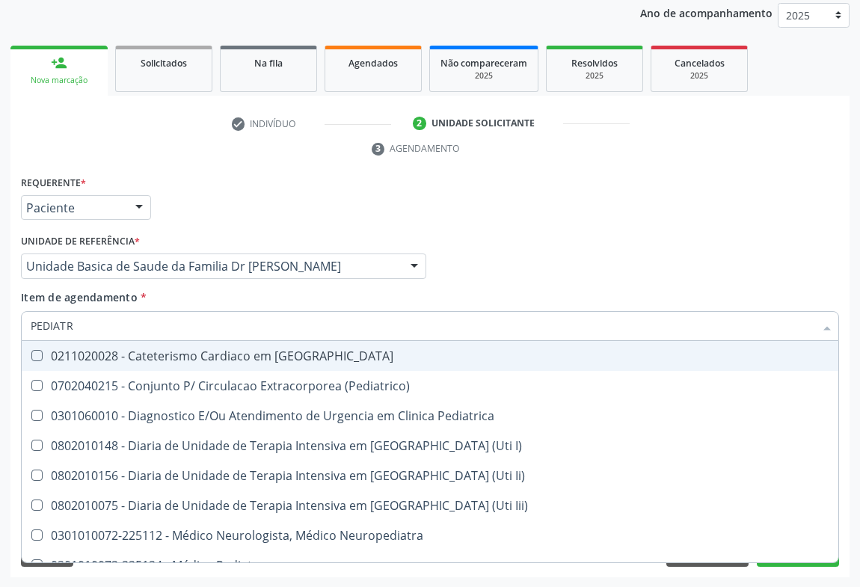
type input "PEDIATRA"
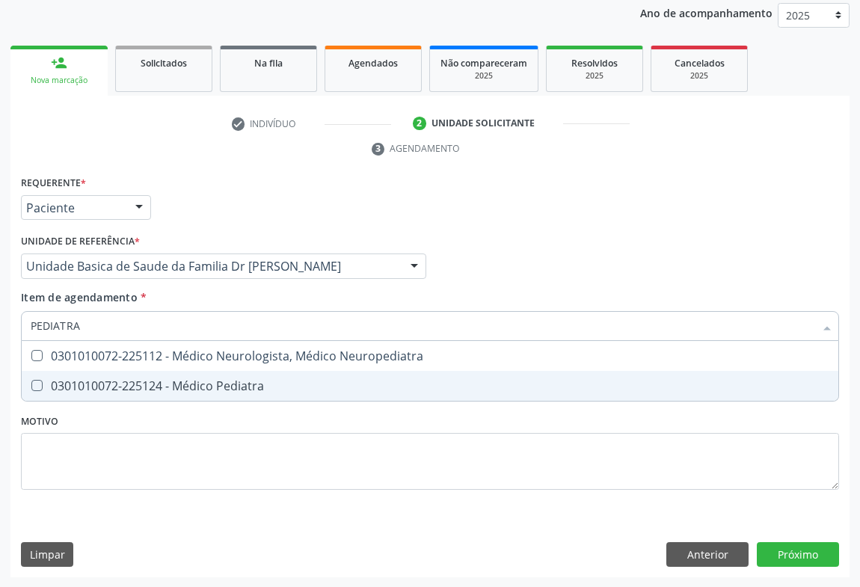
click at [177, 384] on div "0301010072-225124 - Médico Pediatra" at bounding box center [430, 386] width 799 height 12
checkbox Pediatra "true"
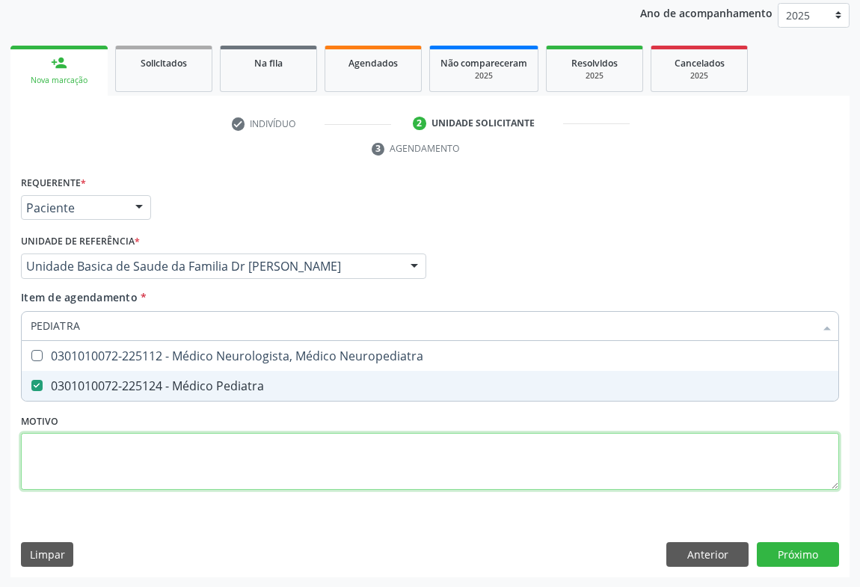
click at [193, 450] on div "Requerente * Paciente Profissional de Saúde Paciente Nenhum resultado encontrad…" at bounding box center [430, 341] width 818 height 339
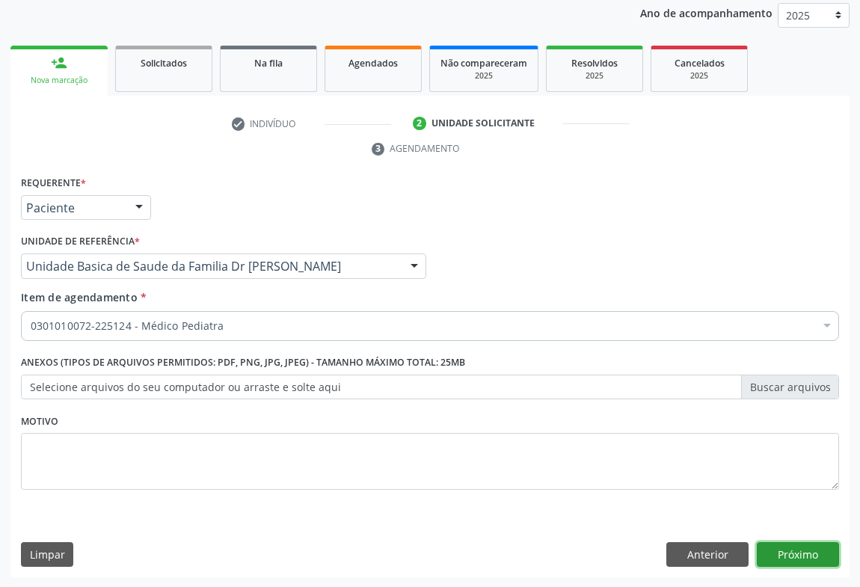
click at [794, 549] on button "Próximo" at bounding box center [798, 554] width 82 height 25
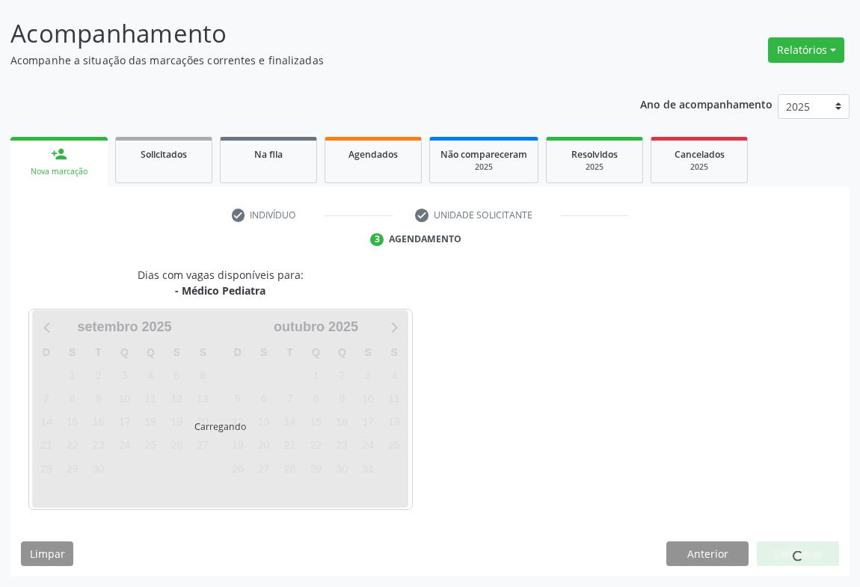
scroll to position [86, 0]
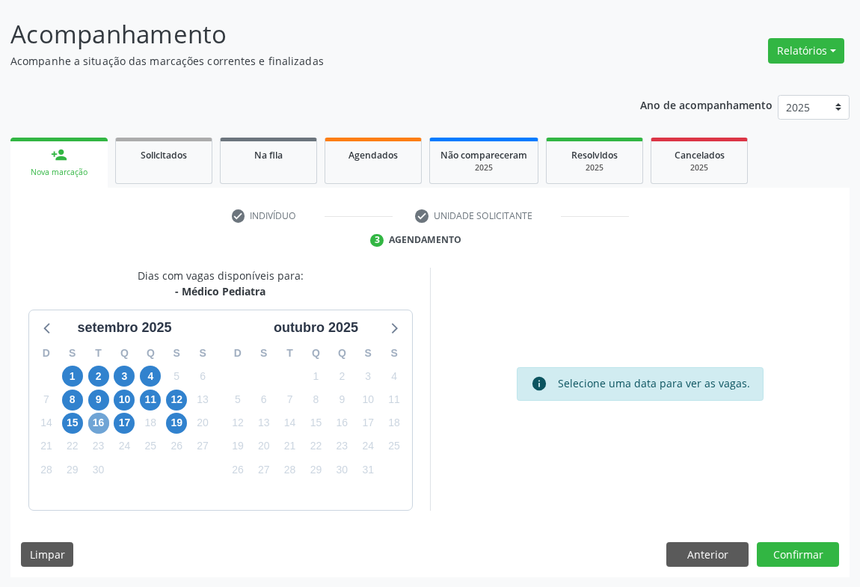
click at [92, 422] on span "16" at bounding box center [98, 423] width 21 height 21
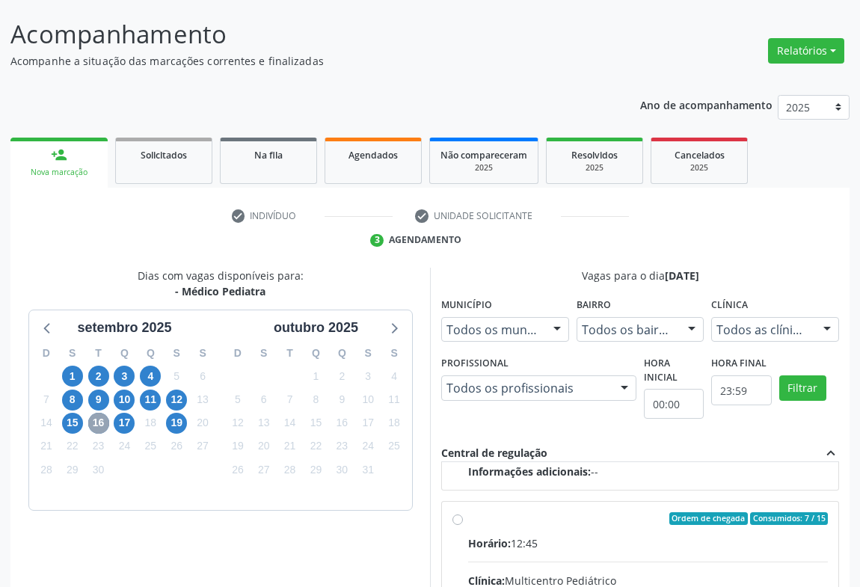
scroll to position [337, 0]
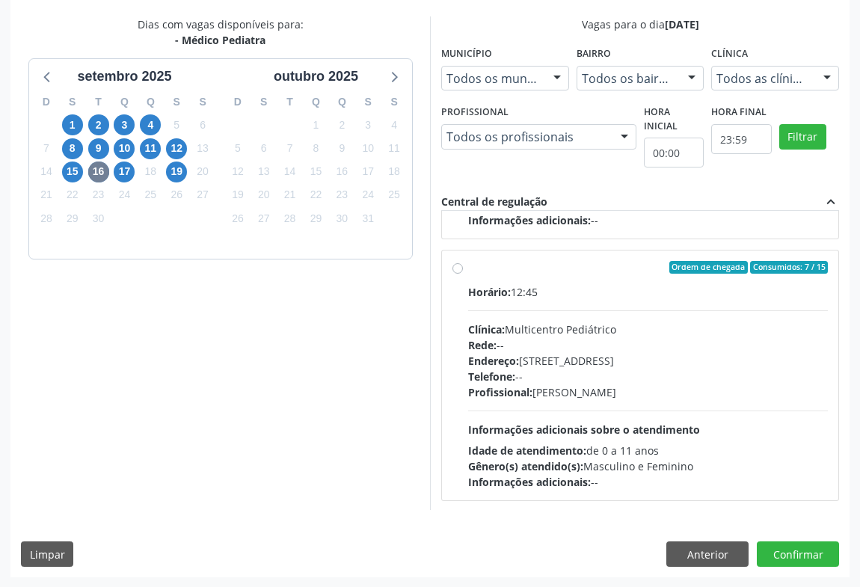
click at [464, 280] on div "Ordem de chegada Consumidos: 7 / 15 Horário: 12:45 Clínica: Multicentro Pediátr…" at bounding box center [639, 376] width 375 height 230
radio input "true"
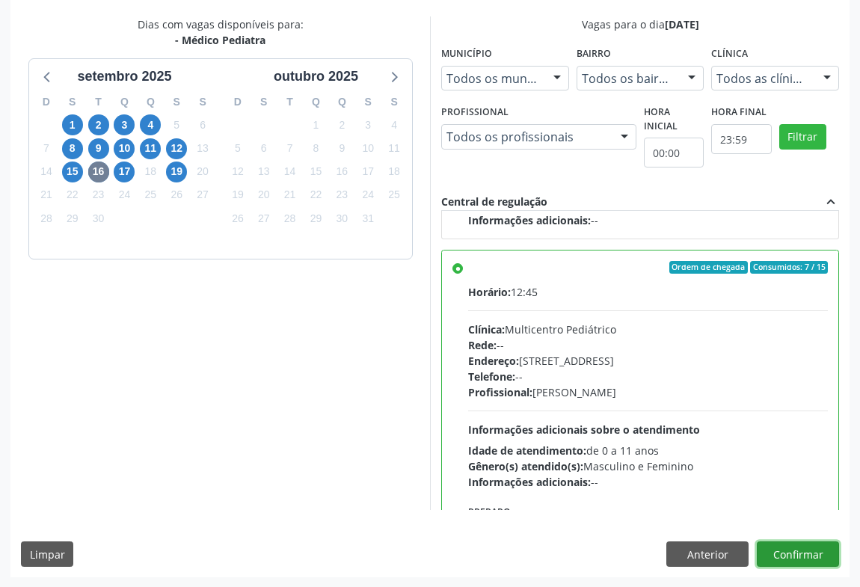
click at [777, 553] on button "Confirmar" at bounding box center [798, 553] width 82 height 25
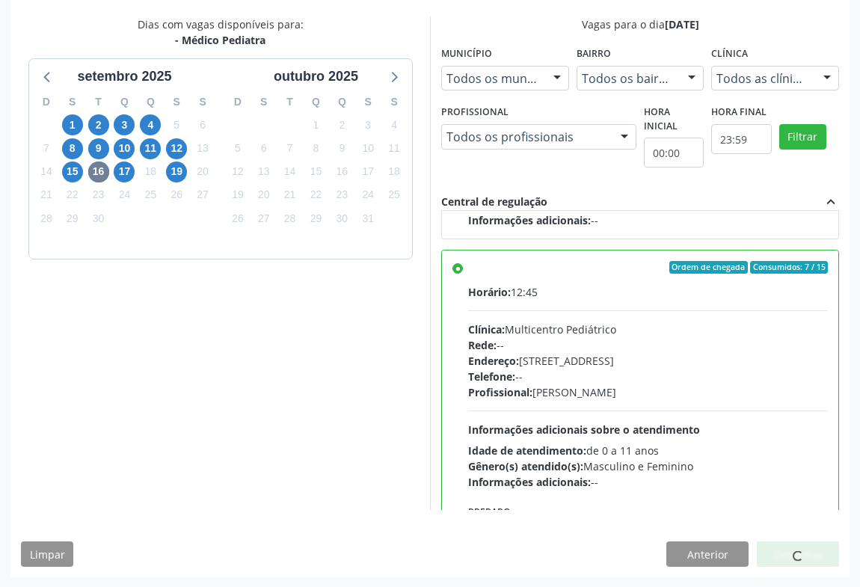
scroll to position [0, 0]
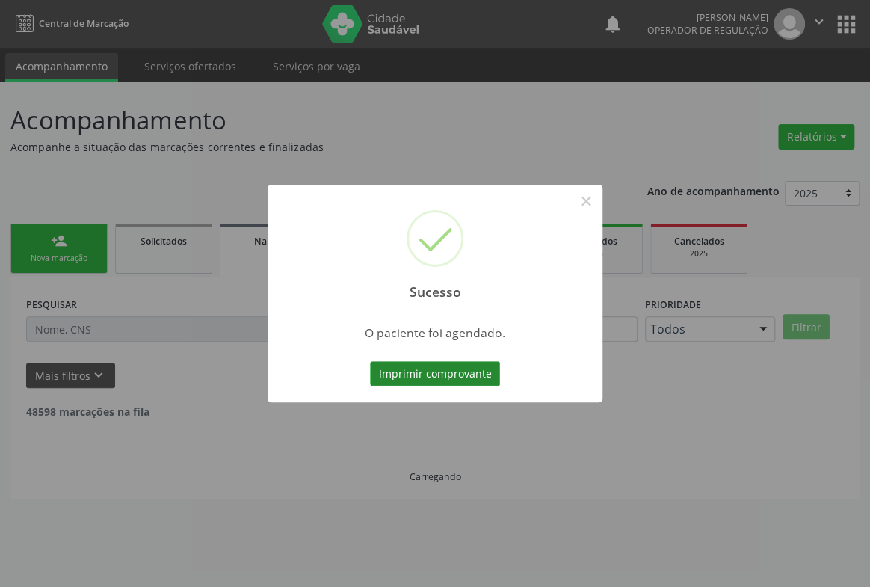
click at [431, 365] on button "Imprimir comprovante" at bounding box center [435, 373] width 130 height 25
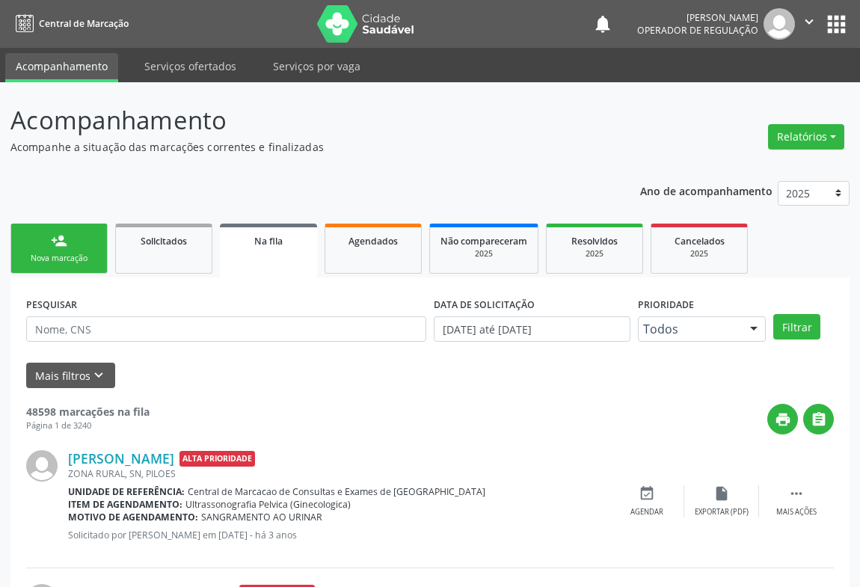
click at [64, 261] on div "Nova marcação" at bounding box center [59, 258] width 75 height 11
drag, startPoint x: 64, startPoint y: 261, endPoint x: 75, endPoint y: 251, distance: 14.8
click at [65, 261] on div "Nova marcação" at bounding box center [59, 258] width 75 height 11
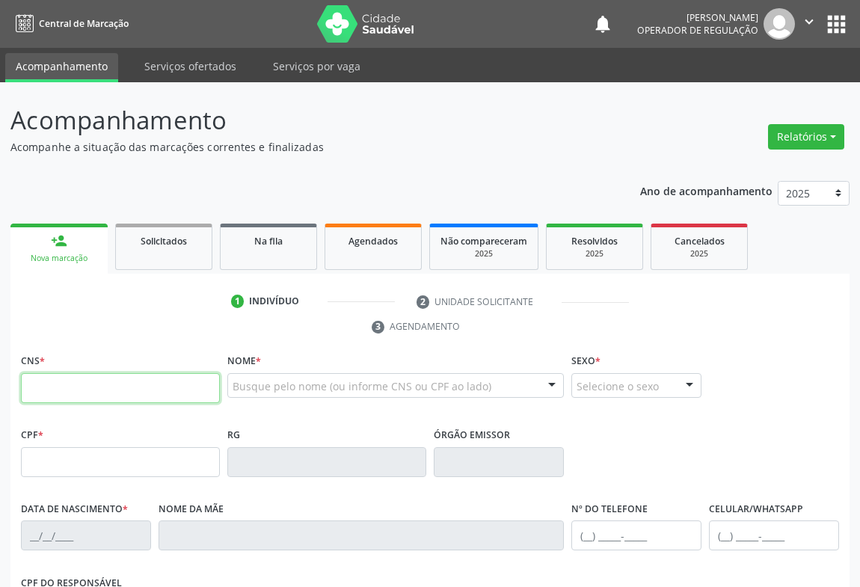
click at [53, 393] on input "text" at bounding box center [120, 388] width 199 height 30
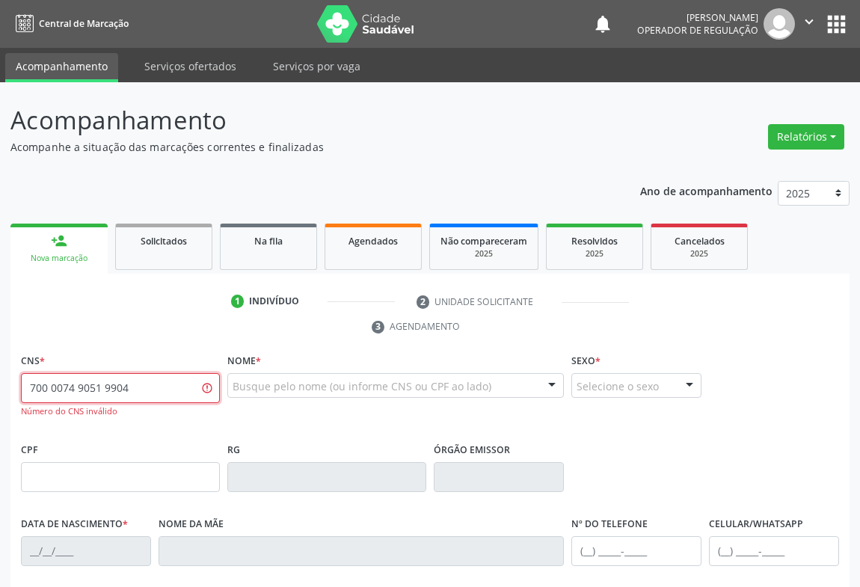
type input "700 0074 9051 9904"
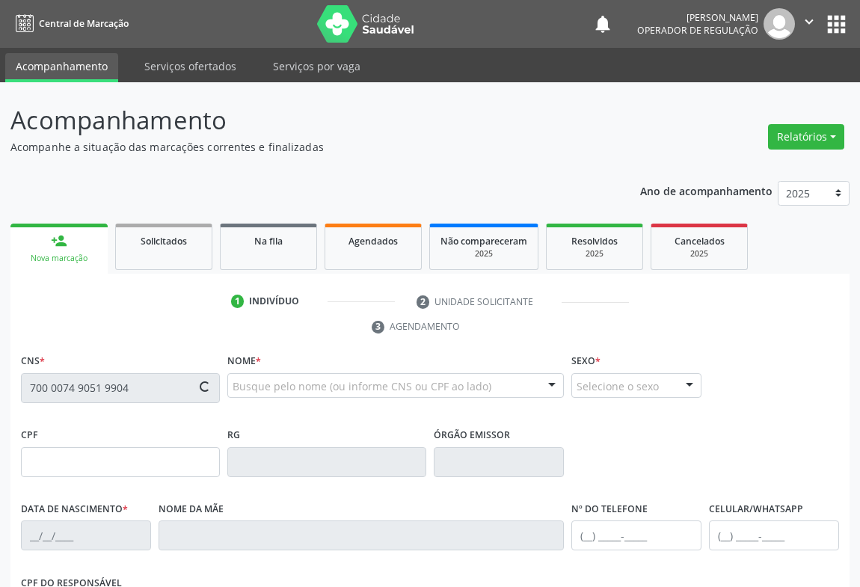
type input "006676"
type input "28/10/2024"
type input "Dina Paula Martins Azevedo"
type input "(74) 99121-6428"
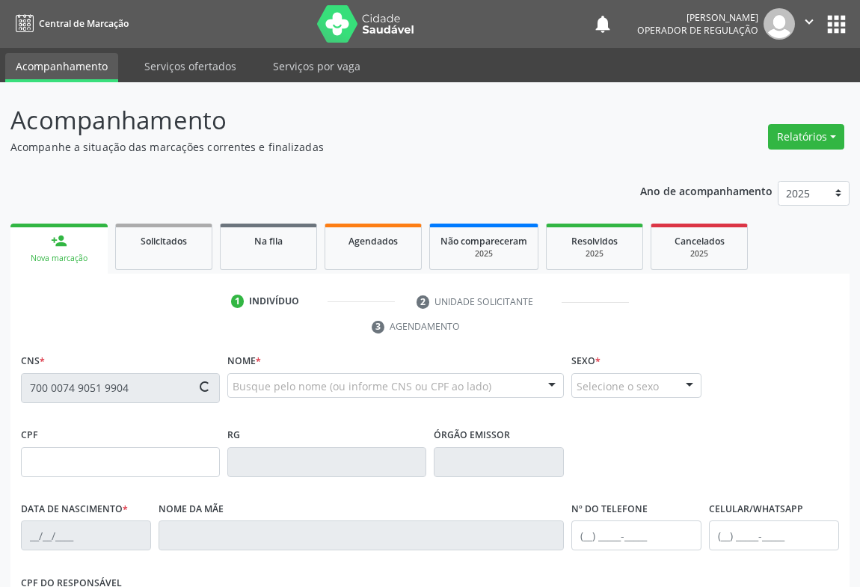
type input "134.214.435-05"
type input "24"
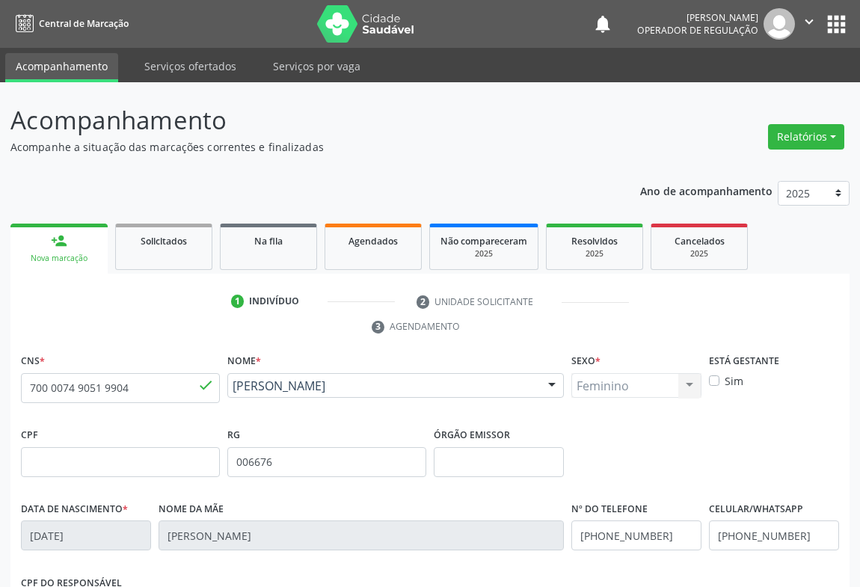
scroll to position [248, 0]
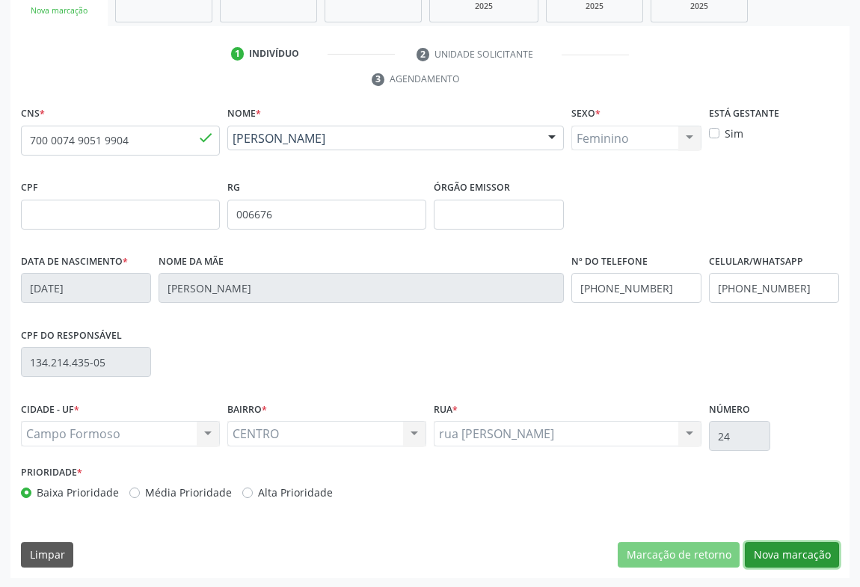
click at [802, 547] on button "Nova marcação" at bounding box center [792, 554] width 94 height 25
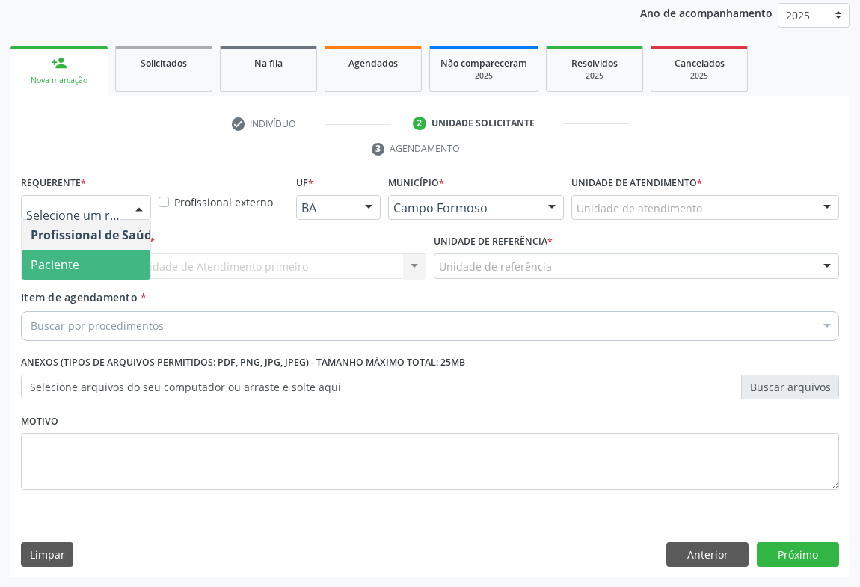
drag, startPoint x: 51, startPoint y: 262, endPoint x: 174, endPoint y: 261, distance: 123.4
click at [52, 262] on span "Paciente" at bounding box center [55, 264] width 49 height 16
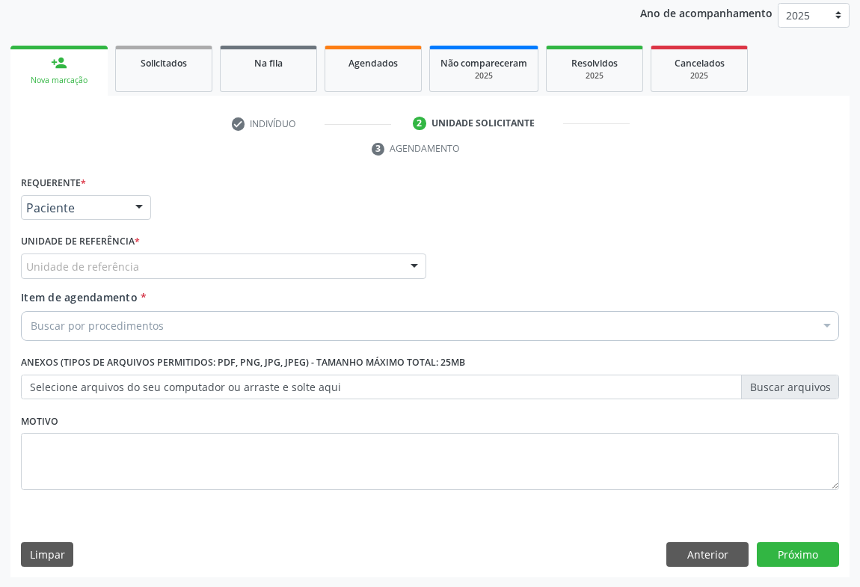
click at [224, 260] on div "Unidade de referência" at bounding box center [223, 266] width 405 height 25
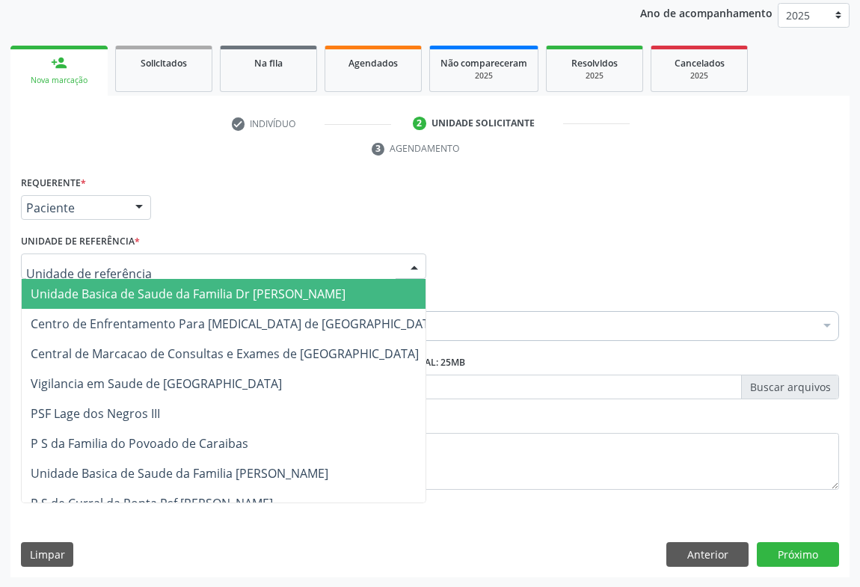
click at [147, 294] on span "Unidade Basica de Saude da Familia Dr [PERSON_NAME]" at bounding box center [188, 294] width 315 height 16
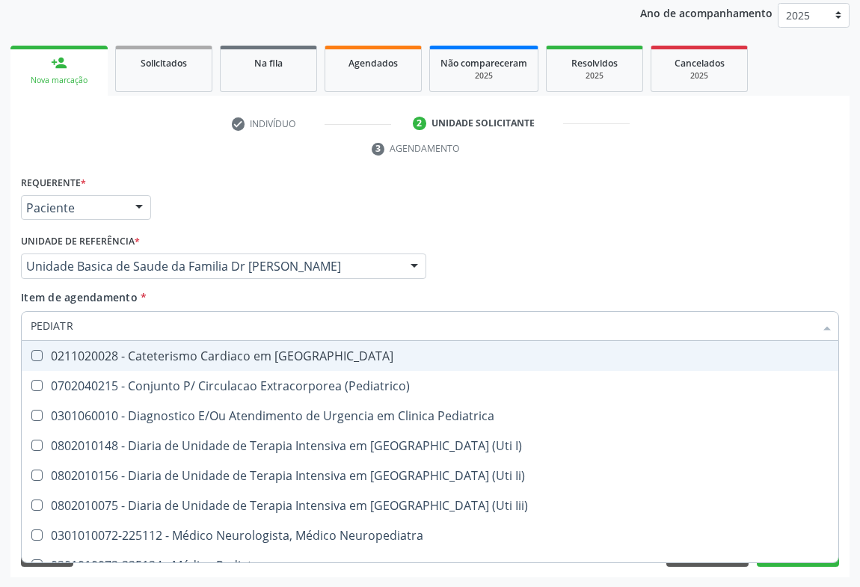
type input "PEDIATRA"
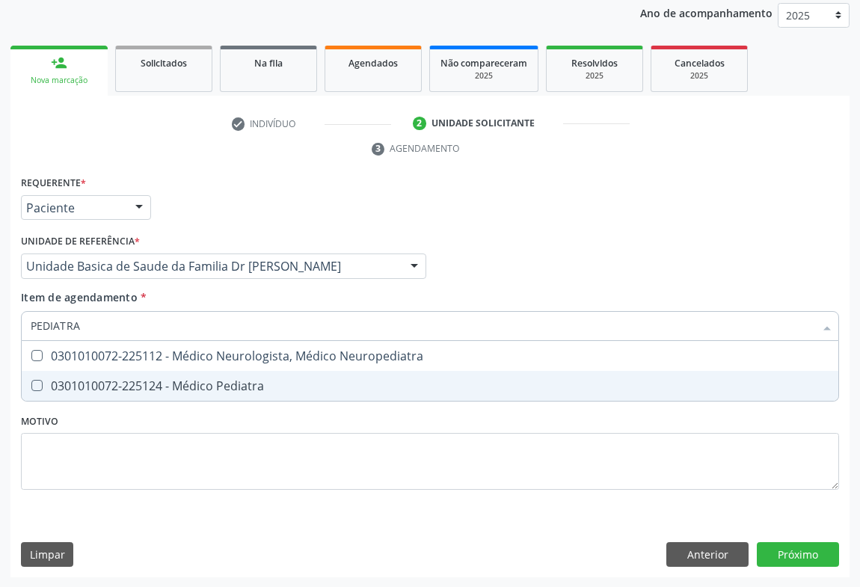
click at [159, 386] on div "0301010072-225124 - Médico Pediatra" at bounding box center [430, 386] width 799 height 12
checkbox Pediatra "true"
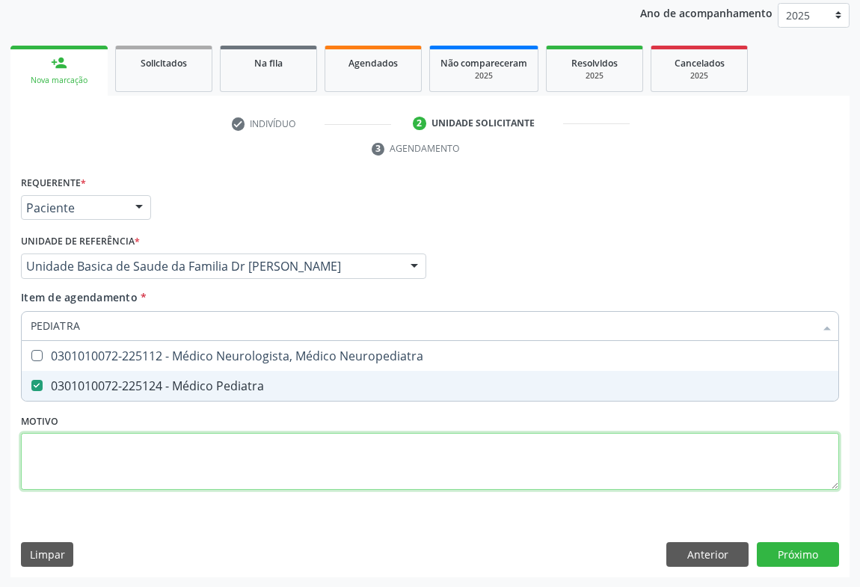
click at [141, 460] on div "Requerente * Paciente Profissional de Saúde Paciente Nenhum resultado encontrad…" at bounding box center [430, 341] width 818 height 339
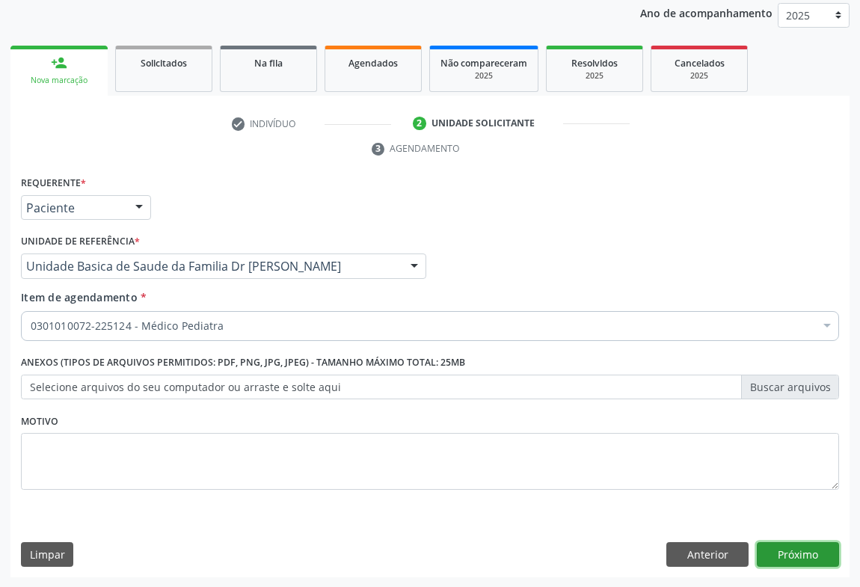
click at [792, 546] on button "Próximo" at bounding box center [798, 554] width 82 height 25
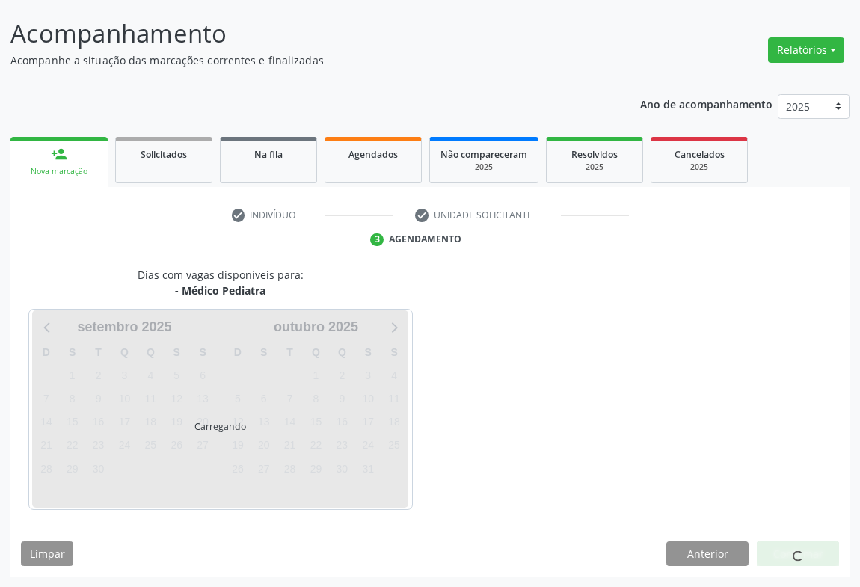
scroll to position [86, 0]
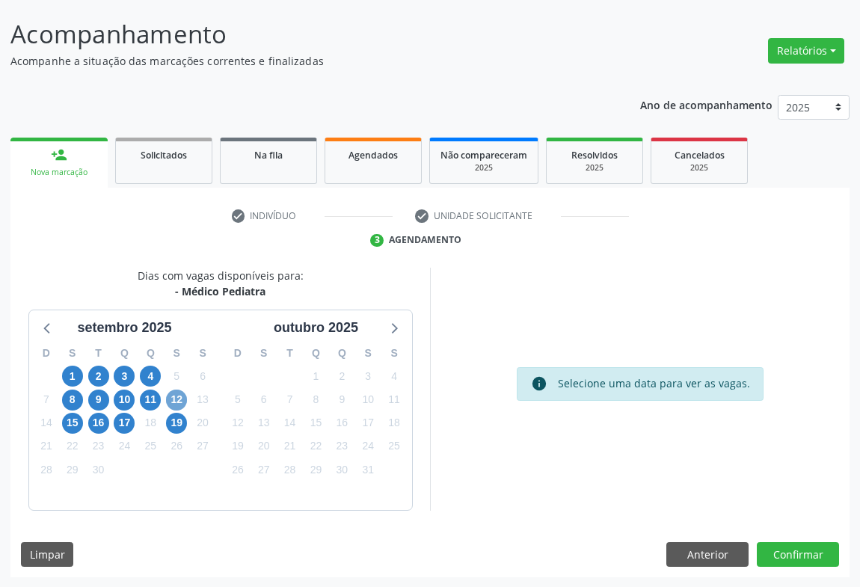
click at [177, 397] on span "12" at bounding box center [176, 400] width 21 height 21
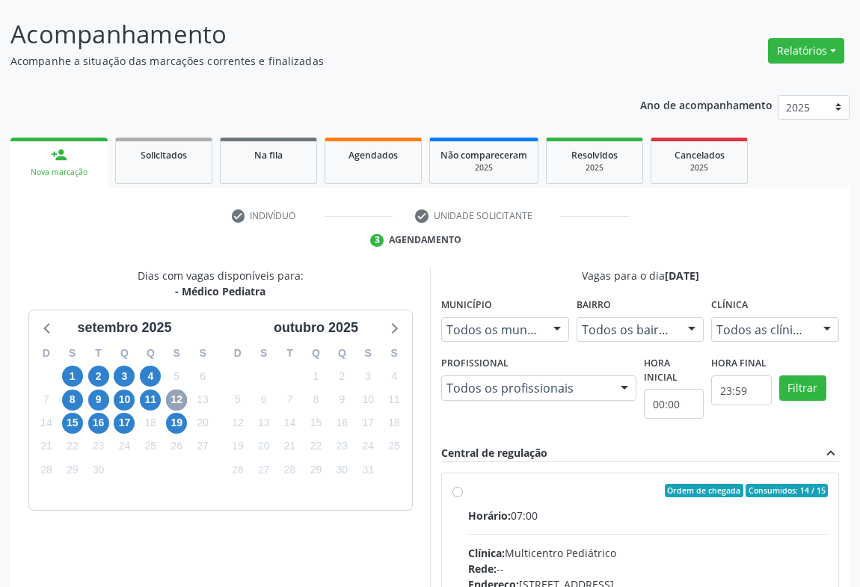
scroll to position [222, 0]
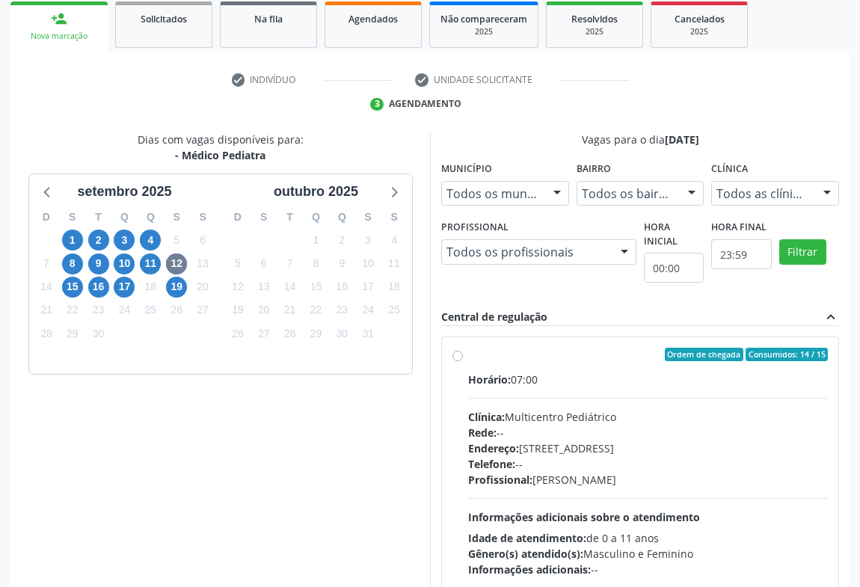
click at [468, 357] on label "Ordem de chegada Consumidos: 14 / 15 Horário: 07:00 Clínica: Multicentro Pediát…" at bounding box center [648, 463] width 360 height 230
click at [461, 357] on input "Ordem de chegada Consumidos: 14 / 15 Horário: 07:00 Clínica: Multicentro Pediát…" at bounding box center [457, 354] width 10 height 13
radio input "true"
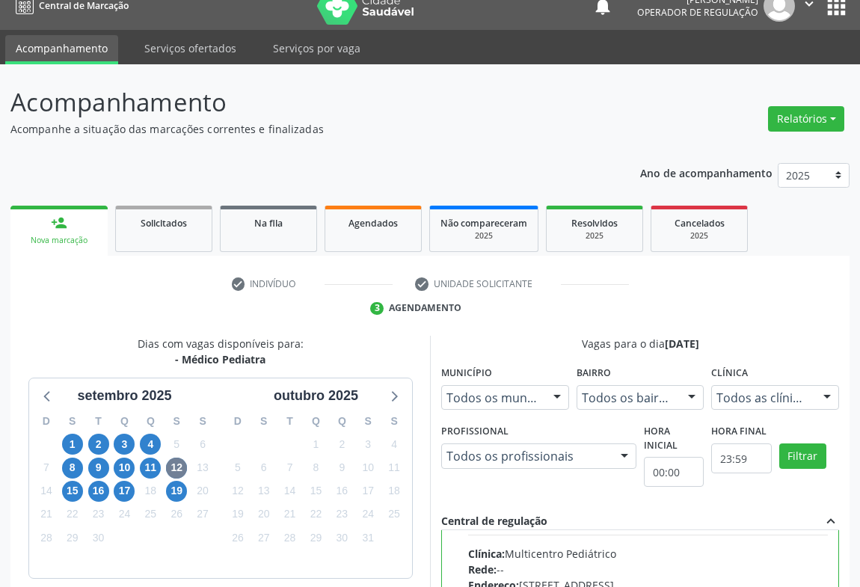
scroll to position [290, 0]
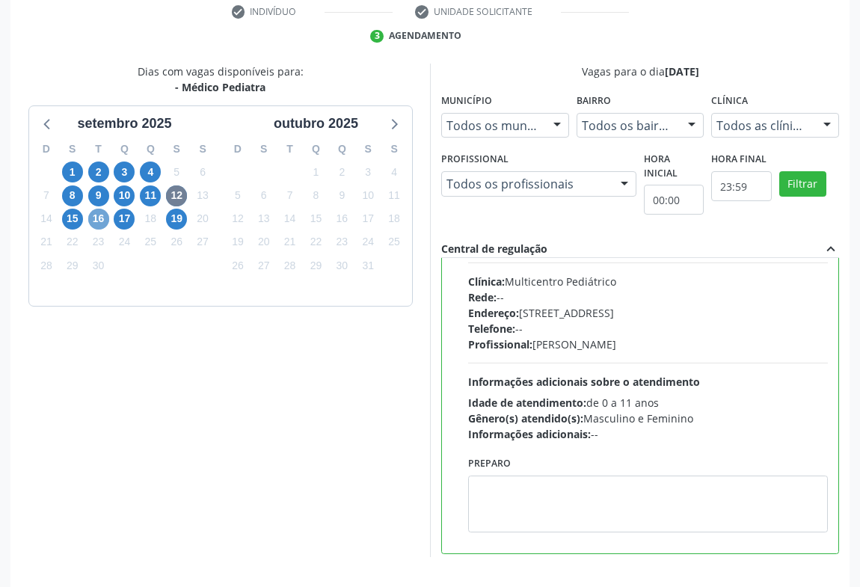
click at [99, 221] on span "16" at bounding box center [98, 219] width 21 height 21
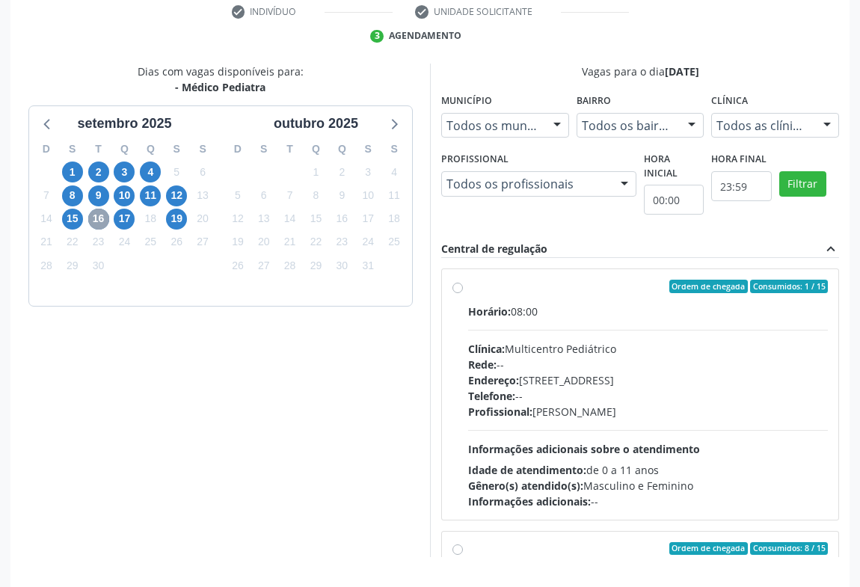
scroll to position [0, 0]
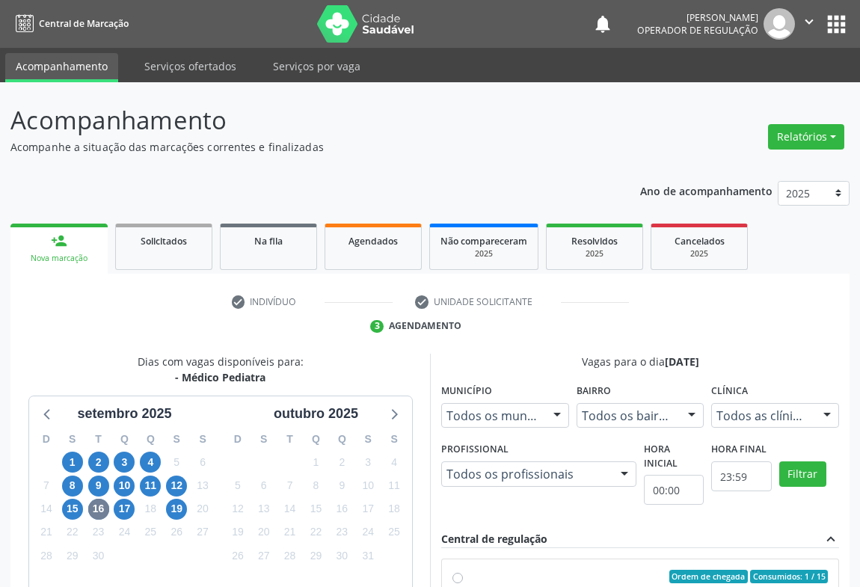
click at [85, 324] on ul "check Indivíduo check Unidade solicitante 3 Agendamento" at bounding box center [429, 313] width 839 height 49
click at [96, 255] on div "Nova marcação" at bounding box center [59, 258] width 76 height 11
click at [159, 250] on link "Solicitados" at bounding box center [163, 247] width 97 height 46
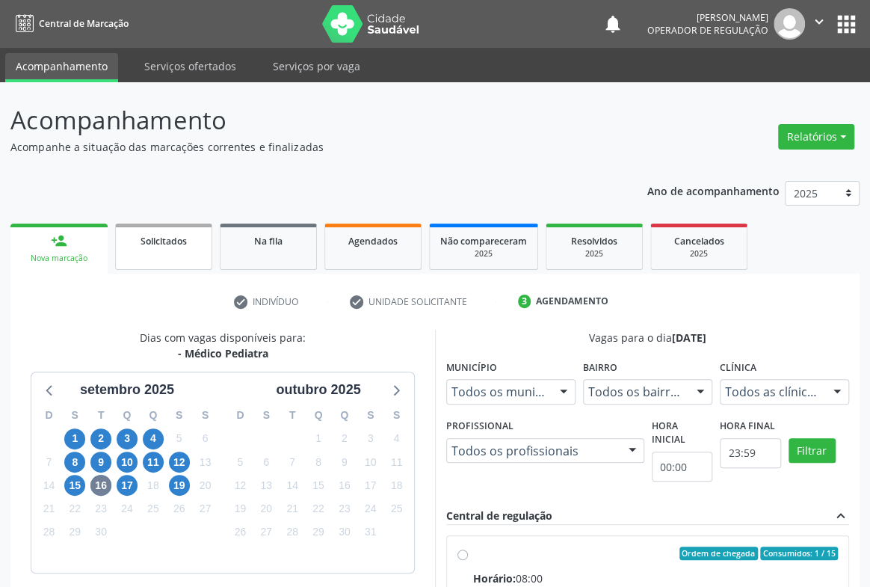
click at [159, 250] on link "Solicitados" at bounding box center [163, 247] width 97 height 46
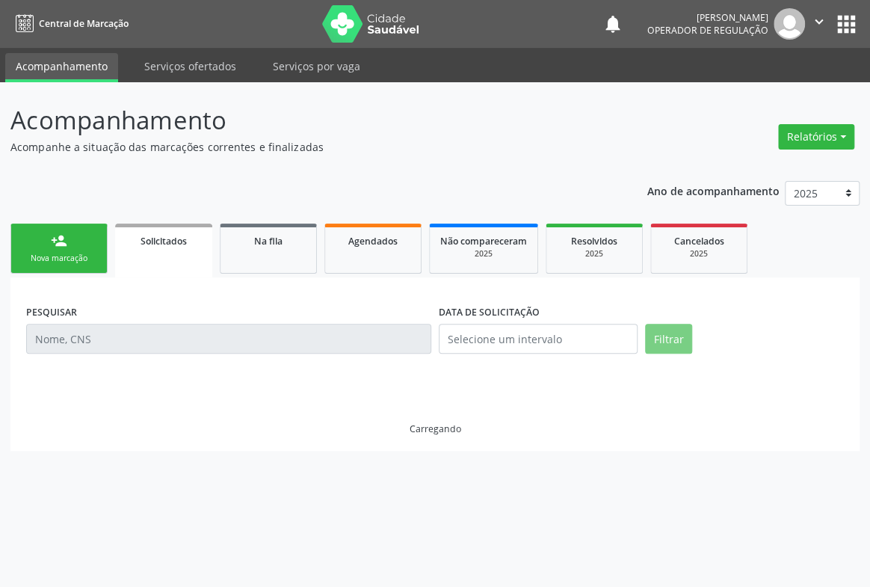
click at [159, 250] on link "Solicitados" at bounding box center [163, 251] width 97 height 54
drag, startPoint x: 159, startPoint y: 250, endPoint x: 172, endPoint y: 245, distance: 14.2
click at [160, 250] on link "Solicitados" at bounding box center [163, 251] width 97 height 54
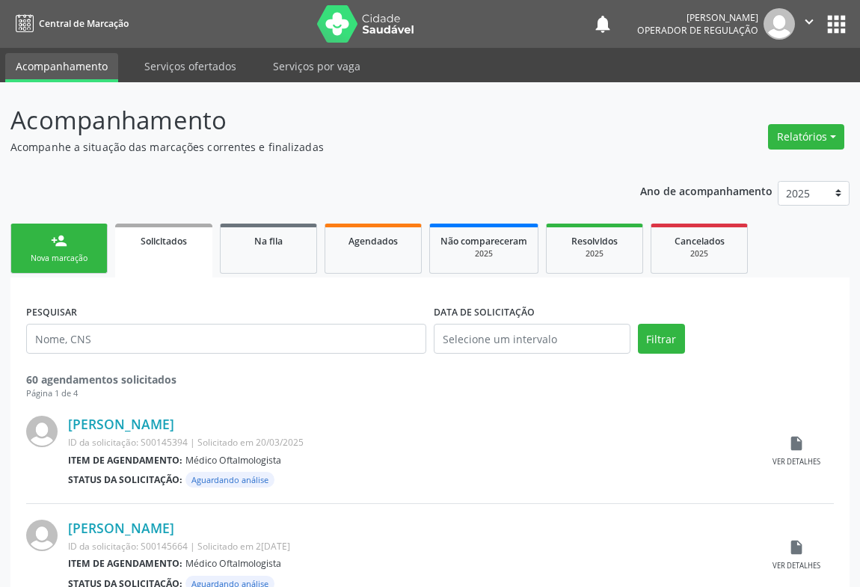
click at [38, 241] on link "person_add Nova marcação" at bounding box center [58, 249] width 97 height 50
click at [52, 260] on div "Nova marcação" at bounding box center [59, 258] width 75 height 11
click at [56, 259] on div "Nova marcação" at bounding box center [59, 258] width 75 height 11
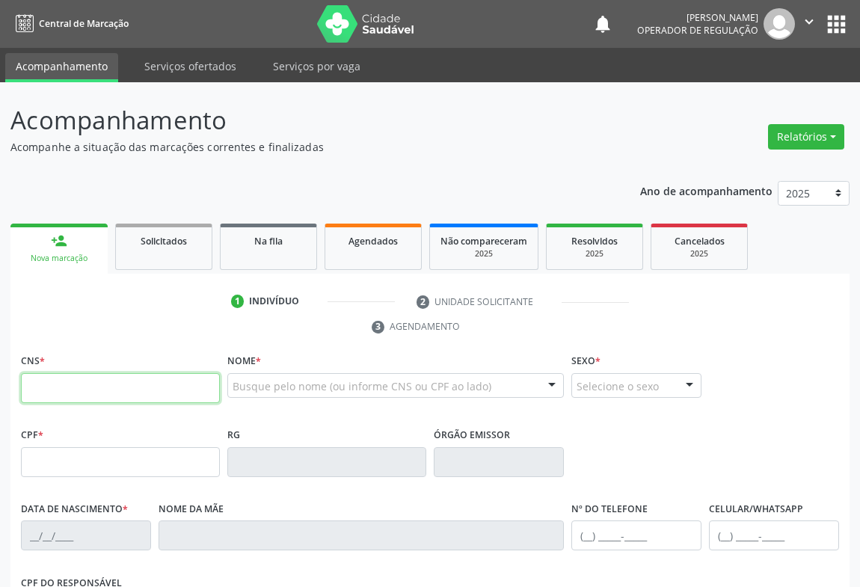
drag, startPoint x: 79, startPoint y: 378, endPoint x: 93, endPoint y: 381, distance: 15.1
click at [79, 379] on input "text" at bounding box center [120, 388] width 199 height 30
type input "708 2036 4915 1640"
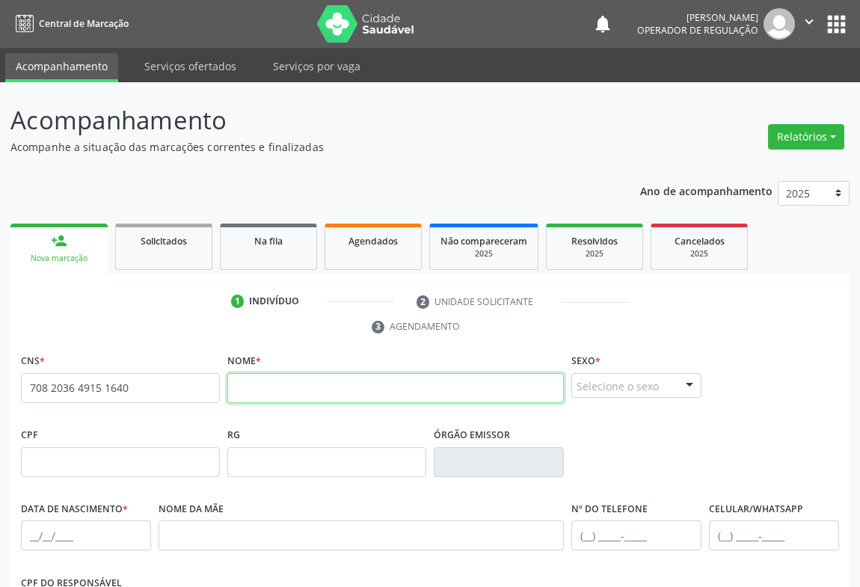
click at [304, 373] on input "text" at bounding box center [395, 388] width 337 height 30
type input "[PERSON_NAME]"
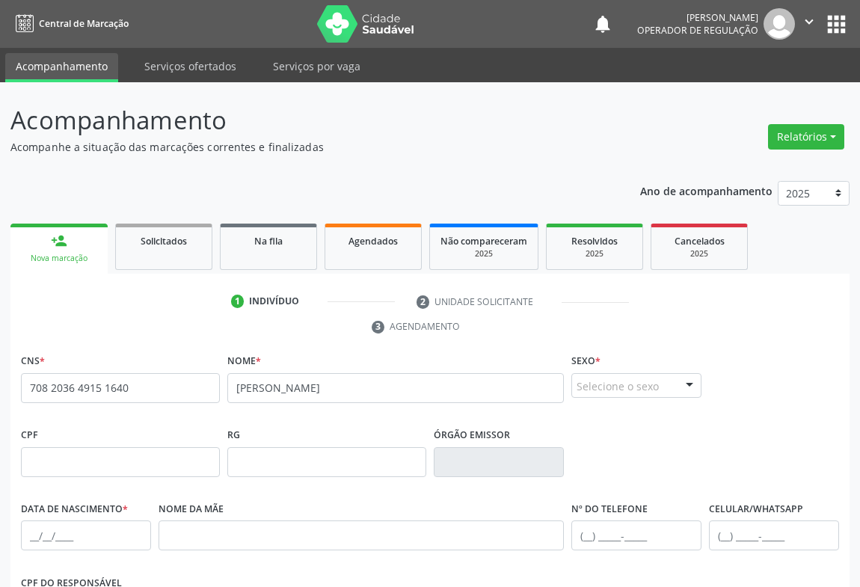
click at [636, 383] on div "Selecione o sexo" at bounding box center [636, 385] width 130 height 25
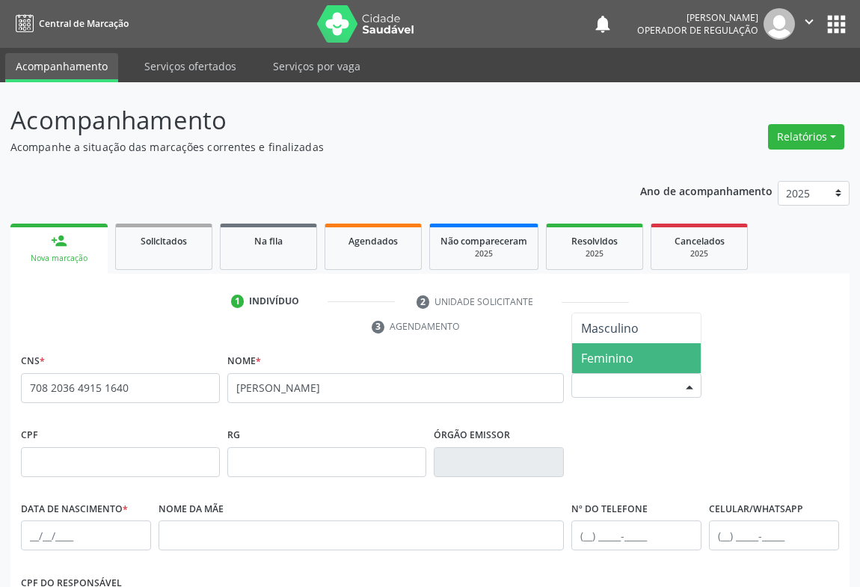
click at [613, 360] on span "Feminino" at bounding box center [607, 358] width 52 height 16
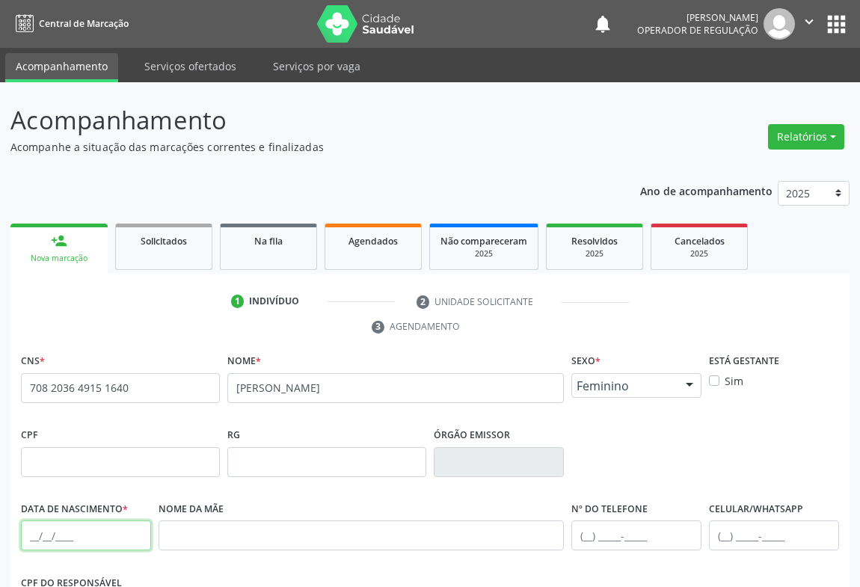
click at [66, 524] on input "text" at bounding box center [86, 535] width 130 height 30
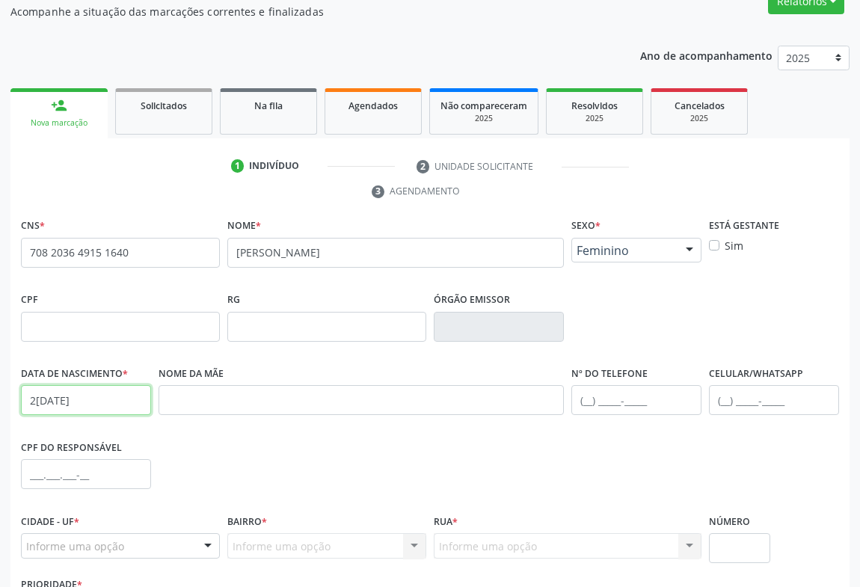
type input "2[DATE]"
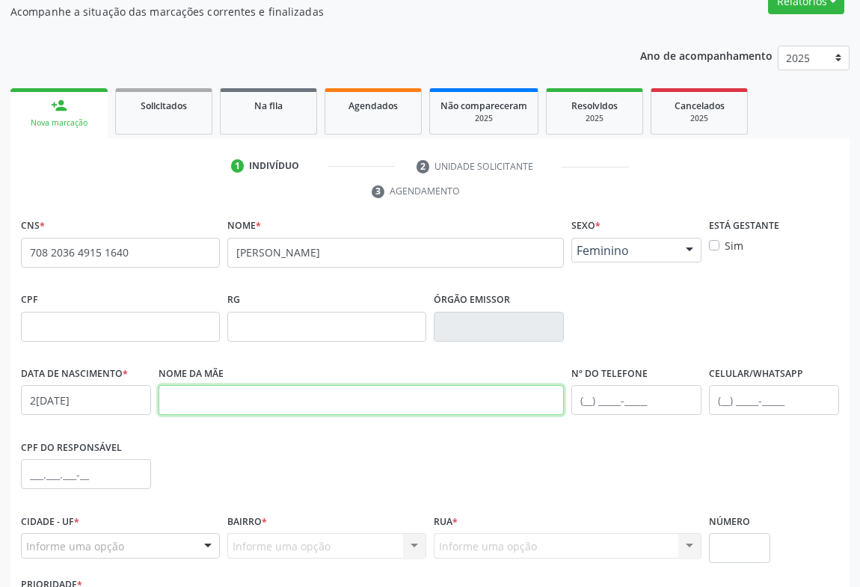
click at [190, 396] on input "text" at bounding box center [361, 400] width 405 height 30
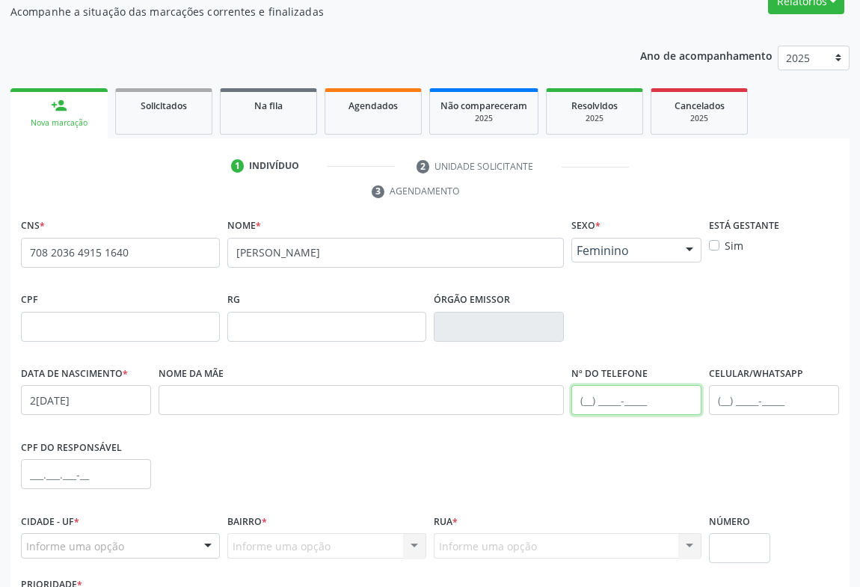
drag, startPoint x: 616, startPoint y: 394, endPoint x: 628, endPoint y: 392, distance: 12.2
click at [616, 394] on input "text" at bounding box center [636, 400] width 130 height 30
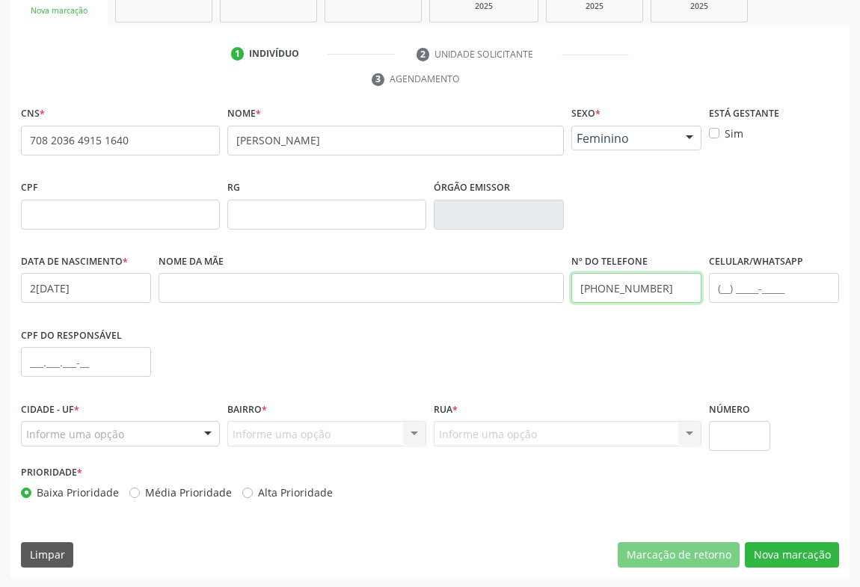
type input "[PHONE_NUMBER]"
click at [190, 430] on div "Informe uma opção" at bounding box center [120, 433] width 199 height 25
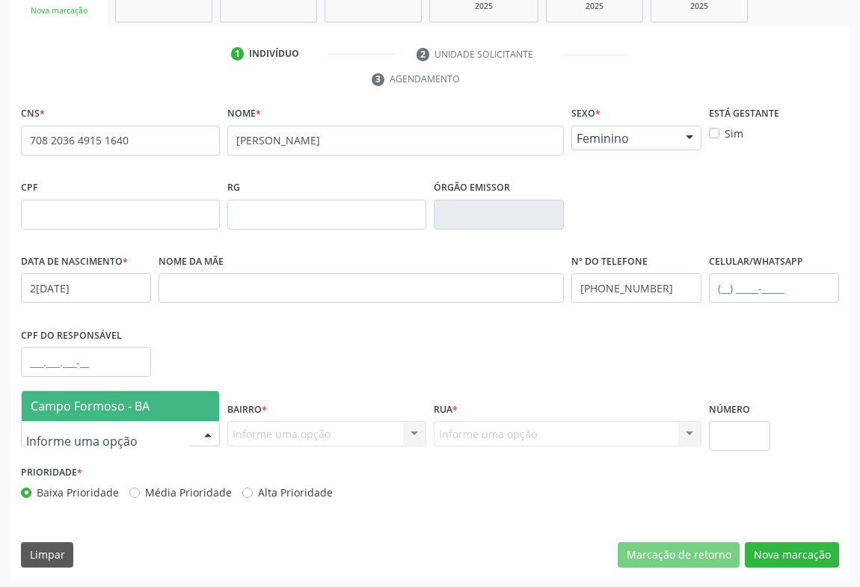
click at [87, 411] on span "Campo Formoso - BA" at bounding box center [90, 406] width 119 height 16
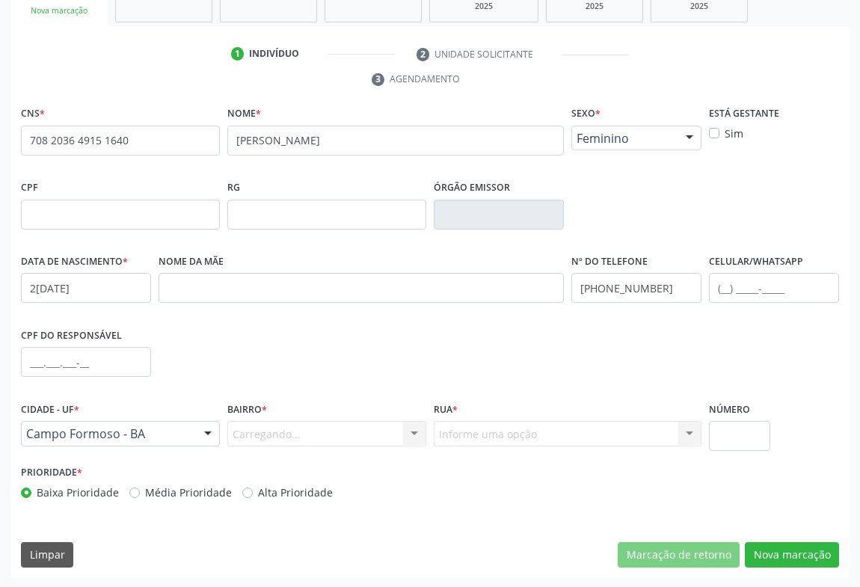
click at [402, 431] on div "Carregando... Nenhum resultado encontrado para: " " Nenhuma opção encontrada. D…" at bounding box center [326, 433] width 199 height 25
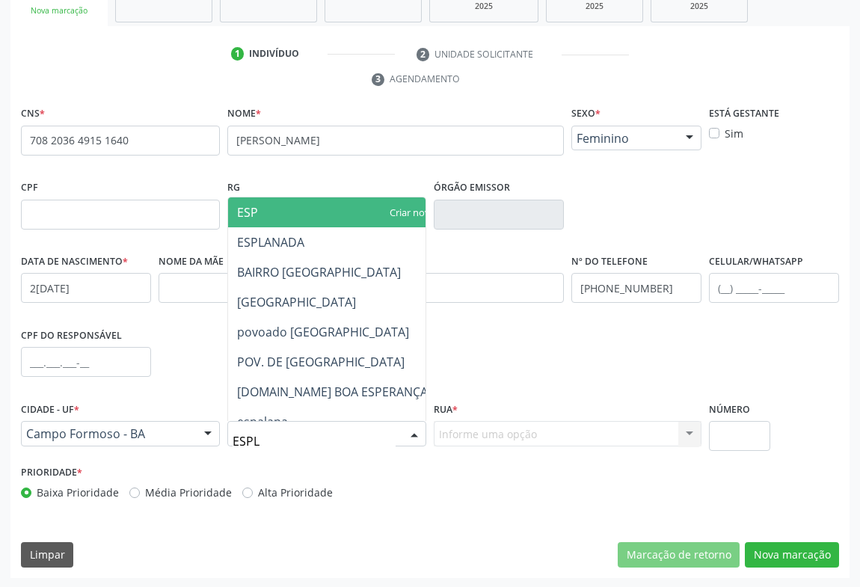
type input "ESPLA"
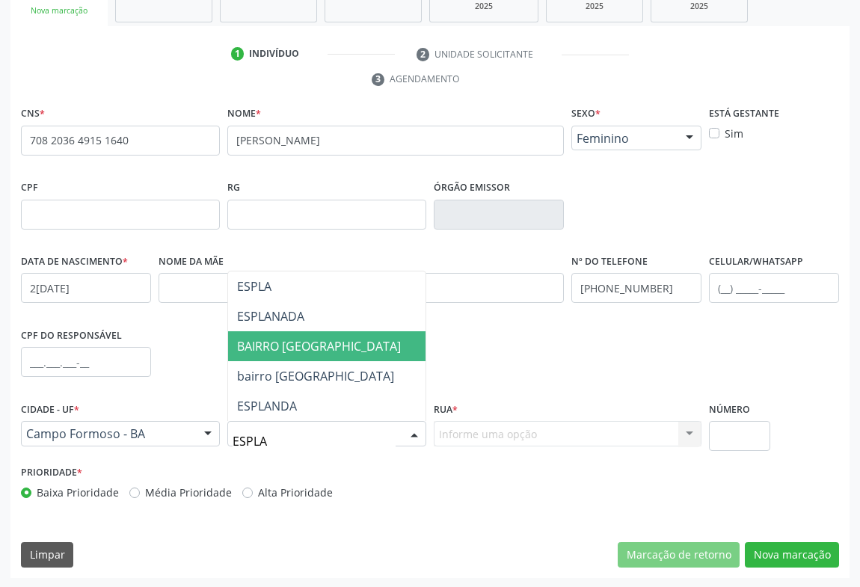
click at [316, 340] on span "BAIRRO [GEOGRAPHIC_DATA]" at bounding box center [319, 346] width 164 height 16
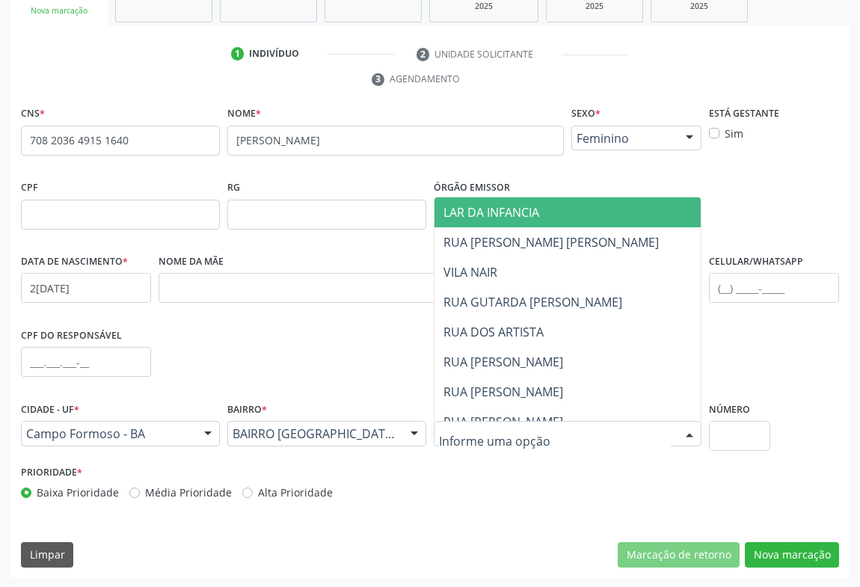
click at [538, 434] on div at bounding box center [568, 433] width 268 height 25
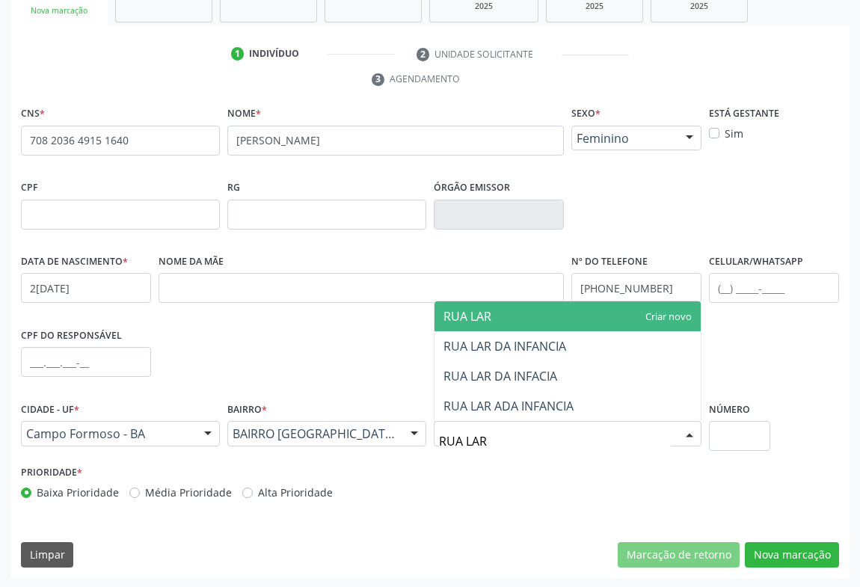
type input "RUA LAR"
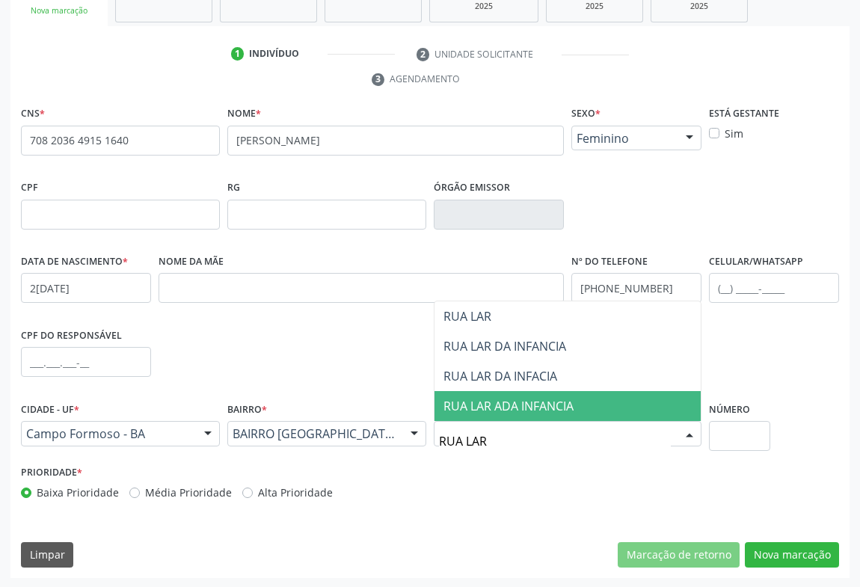
click at [496, 400] on span "RUA LAR ADA INFANCIA" at bounding box center [508, 406] width 130 height 16
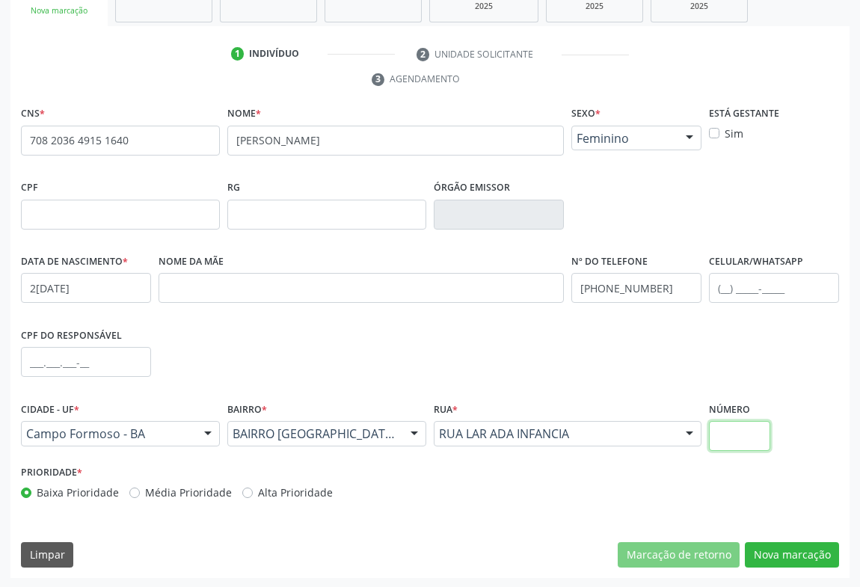
click at [754, 431] on input "text" at bounding box center [739, 436] width 61 height 30
type input "SN"
click at [784, 546] on button "Nova marcação" at bounding box center [792, 554] width 94 height 25
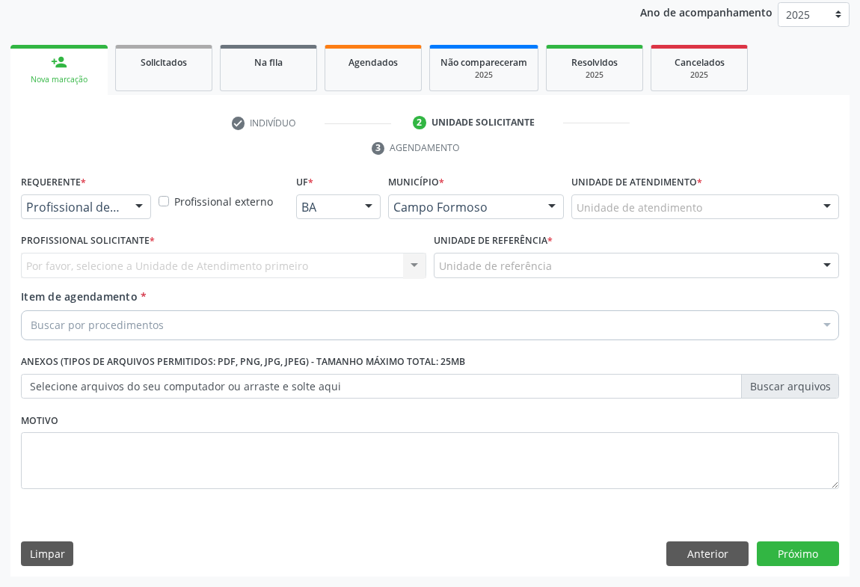
scroll to position [178, 0]
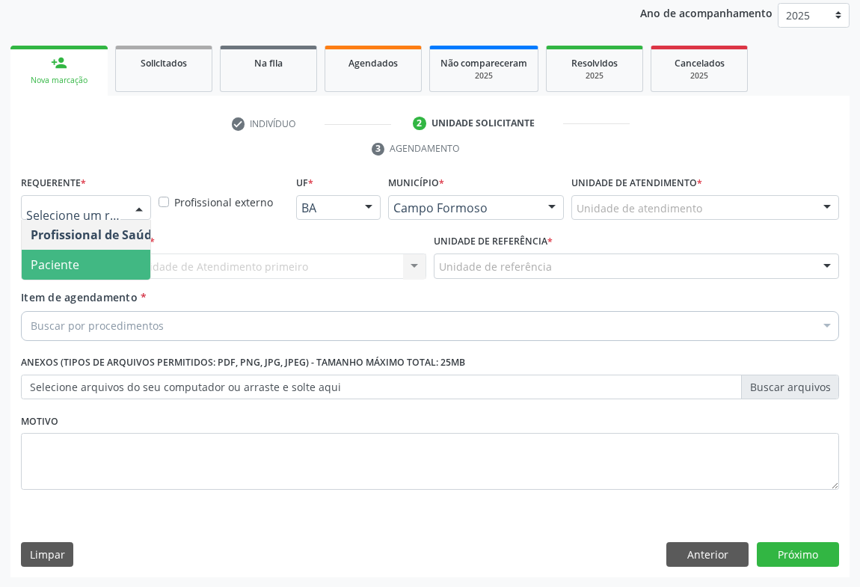
drag, startPoint x: 57, startPoint y: 269, endPoint x: 156, endPoint y: 263, distance: 99.6
click at [58, 269] on span "Paciente" at bounding box center [55, 264] width 49 height 16
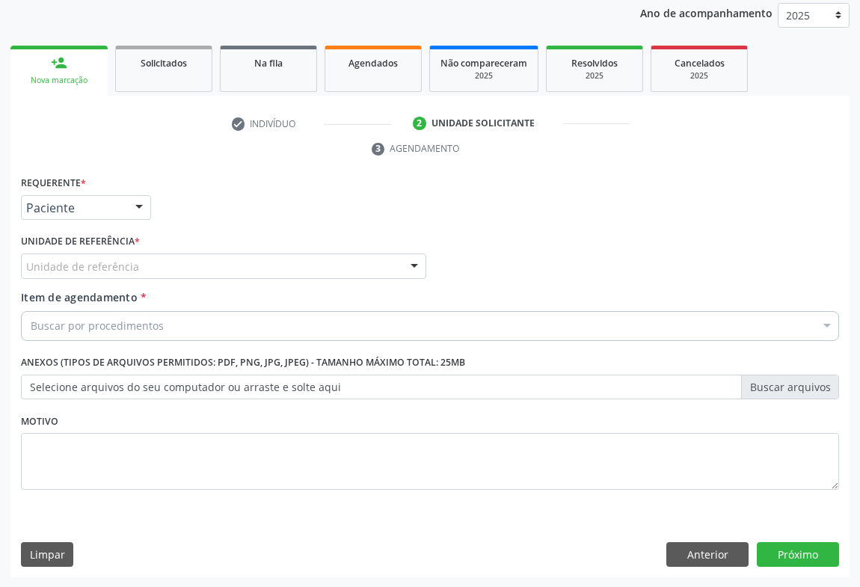
click at [416, 274] on div at bounding box center [414, 266] width 22 height 25
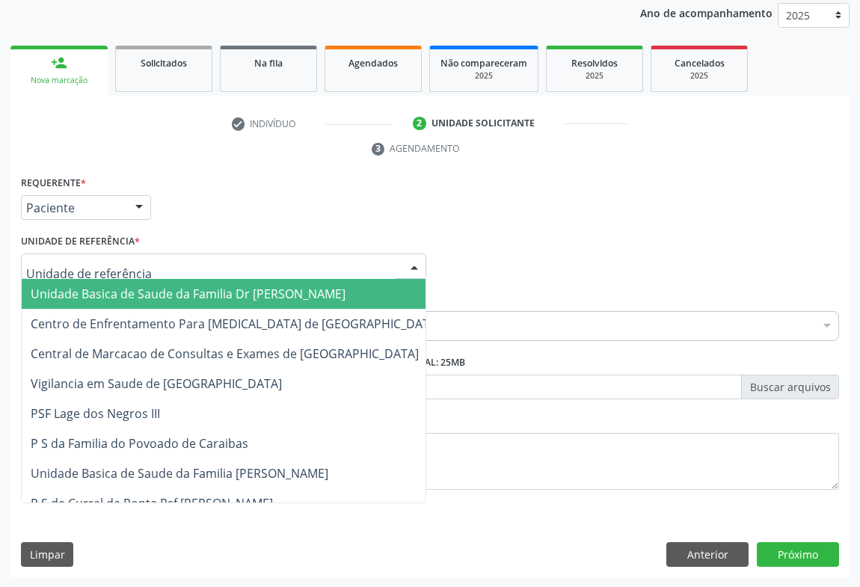
click at [158, 292] on span "Unidade Basica de Saude da Familia Dr [PERSON_NAME]" at bounding box center [188, 294] width 315 height 16
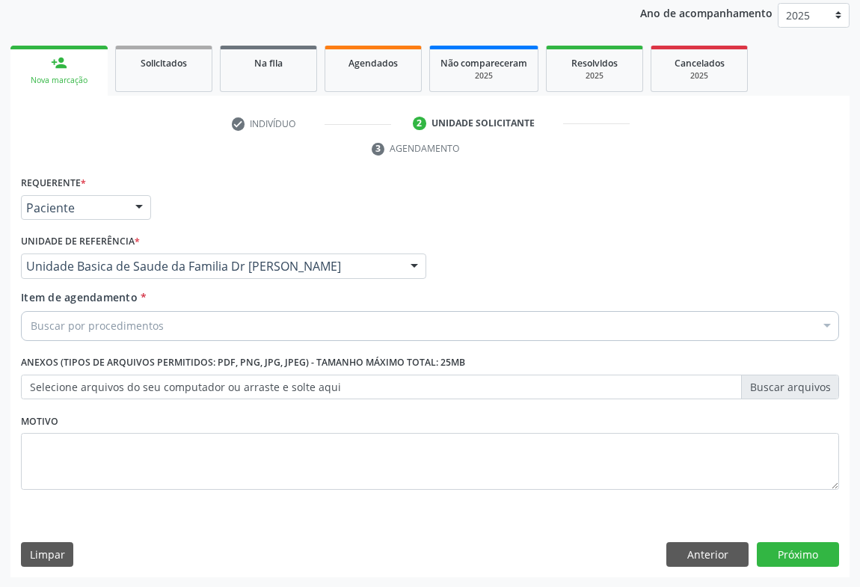
drag, startPoint x: 99, startPoint y: 325, endPoint x: 127, endPoint y: 332, distance: 28.7
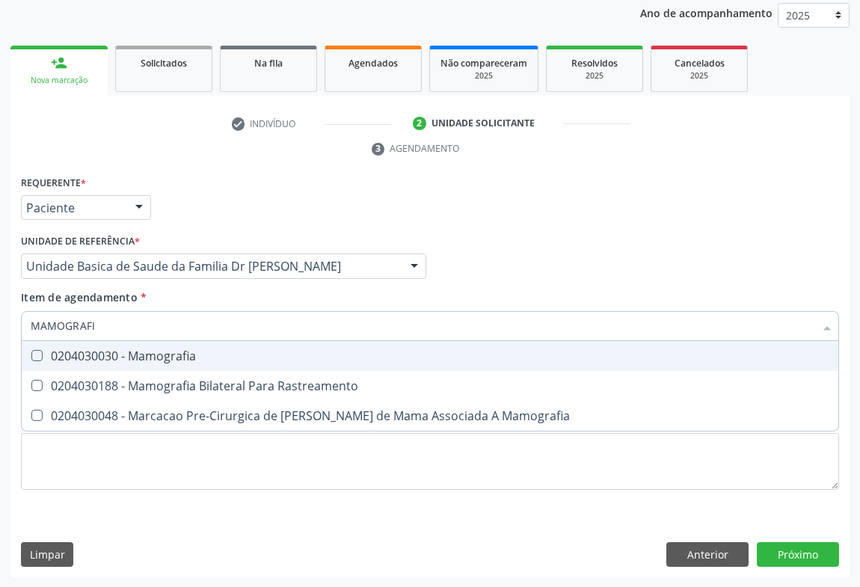
type input "MAMOGRAFIA"
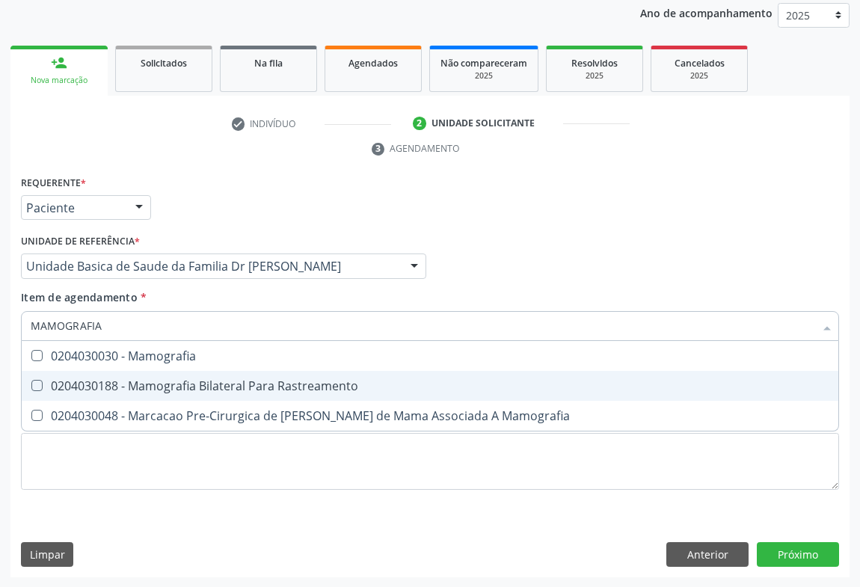
click at [202, 389] on div "0204030188 - Mamografia Bilateral Para Rastreamento" at bounding box center [430, 386] width 799 height 12
checkbox Rastreamento "true"
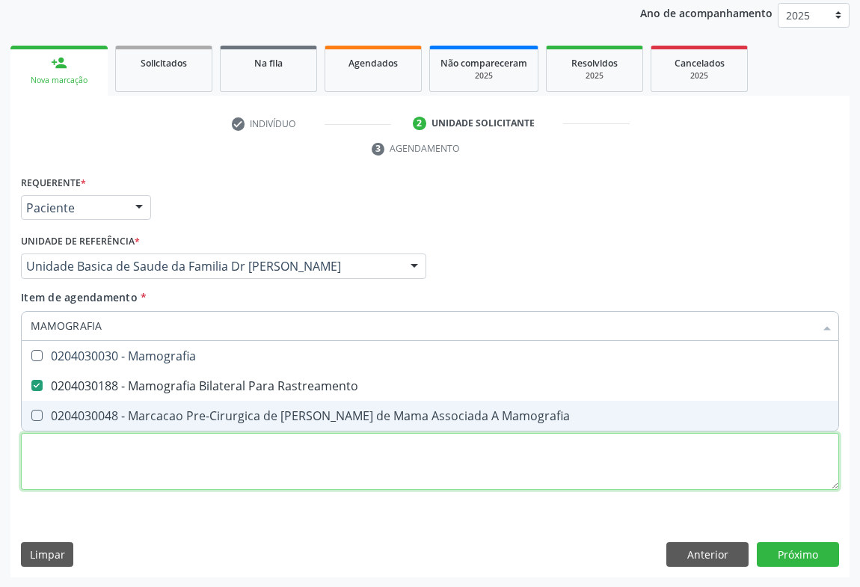
click at [277, 446] on div "Requerente * Paciente Profissional de Saúde Paciente Nenhum resultado encontrad…" at bounding box center [430, 341] width 818 height 339
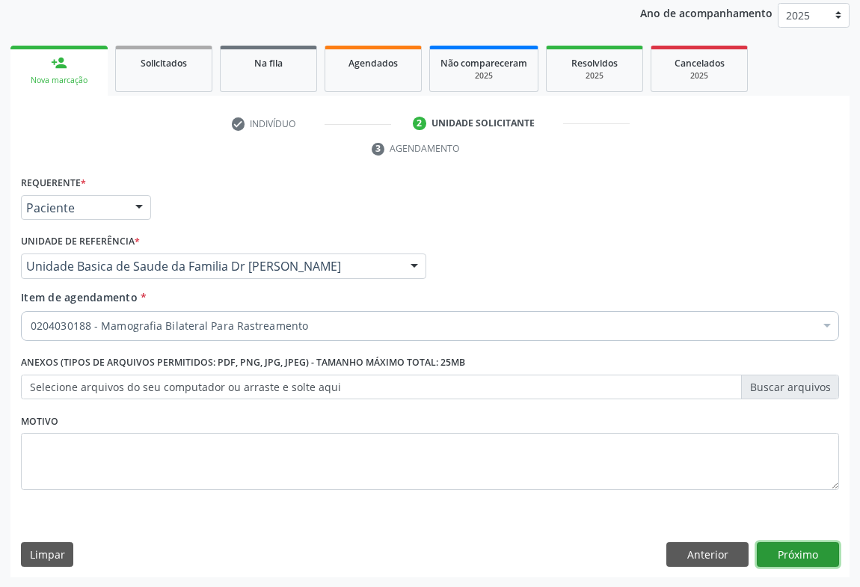
click at [793, 556] on button "Próximo" at bounding box center [798, 554] width 82 height 25
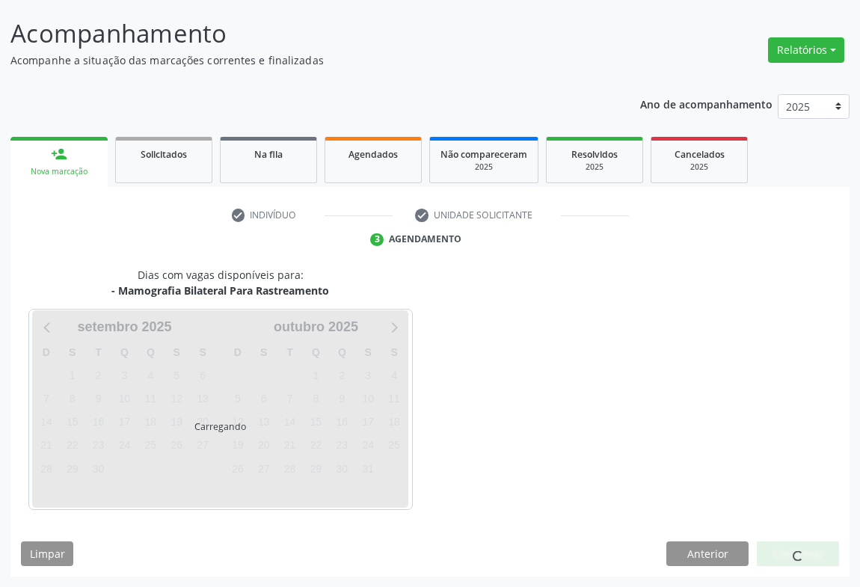
scroll to position [86, 0]
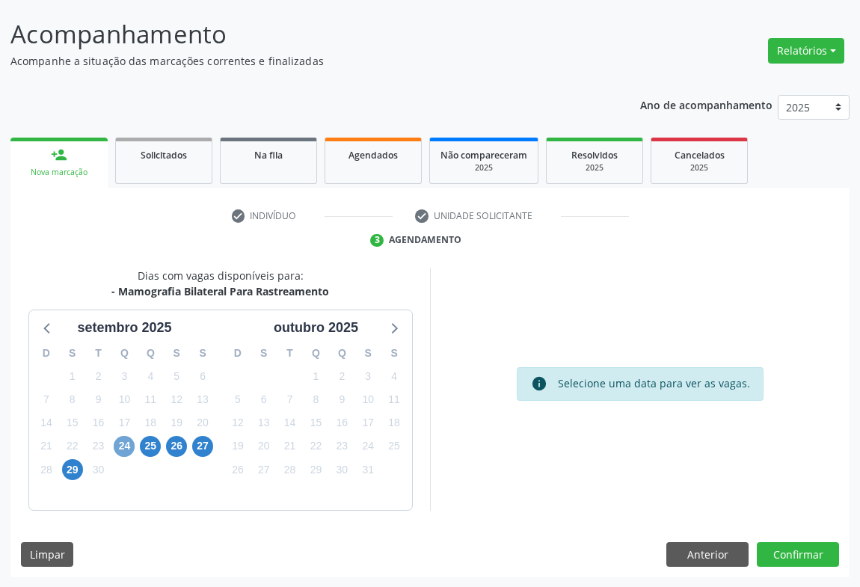
click at [122, 443] on span "24" at bounding box center [124, 446] width 21 height 21
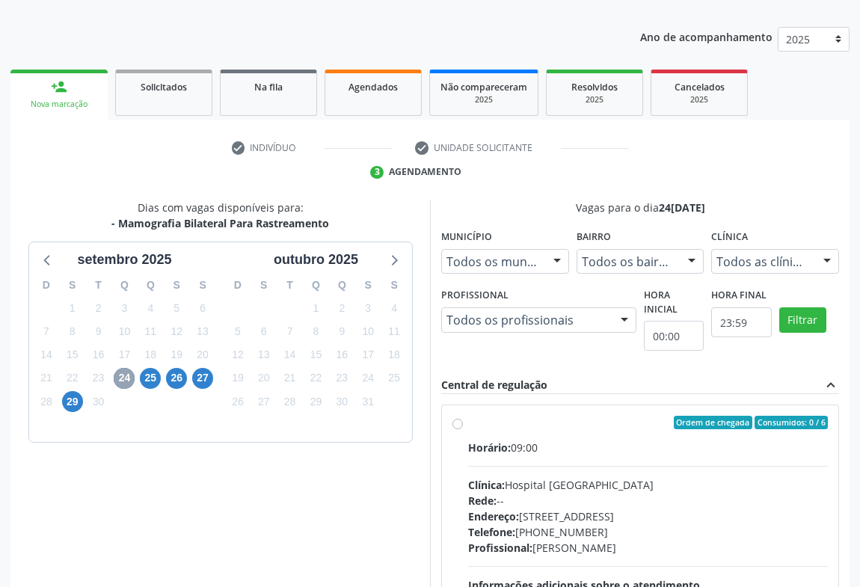
scroll to position [310, 0]
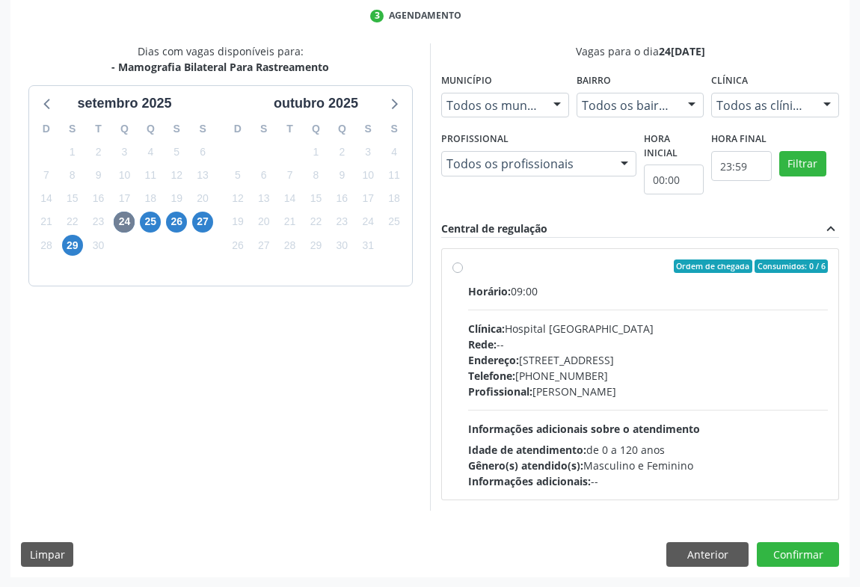
click at [468, 268] on label "Ordem de chegada Consumidos: 0 / 6 Horário: 09:00 Clínica: Hospital Sao Francis…" at bounding box center [648, 374] width 360 height 230
click at [453, 268] on input "Ordem de chegada Consumidos: 0 / 6 Horário: 09:00 Clínica: Hospital Sao Francis…" at bounding box center [457, 265] width 10 height 13
radio input "true"
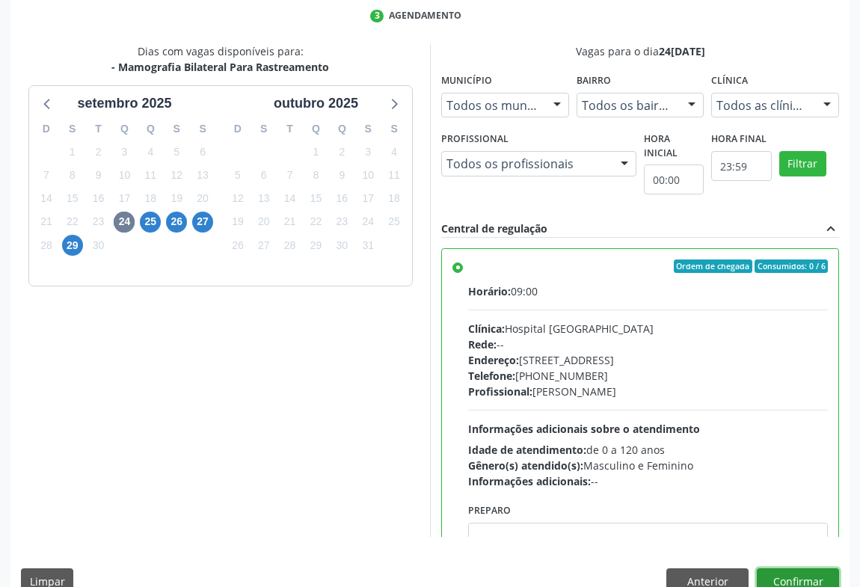
click at [792, 578] on button "Confirmar" at bounding box center [798, 580] width 82 height 25
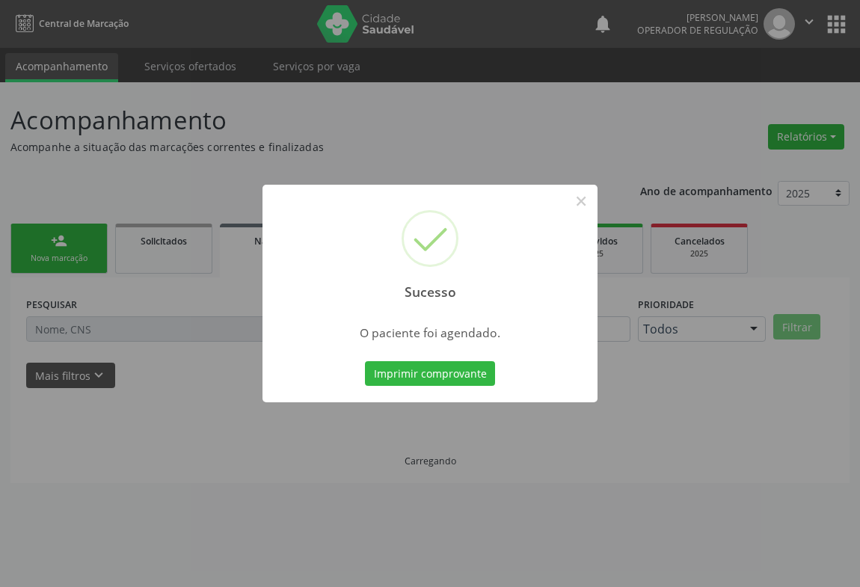
scroll to position [0, 0]
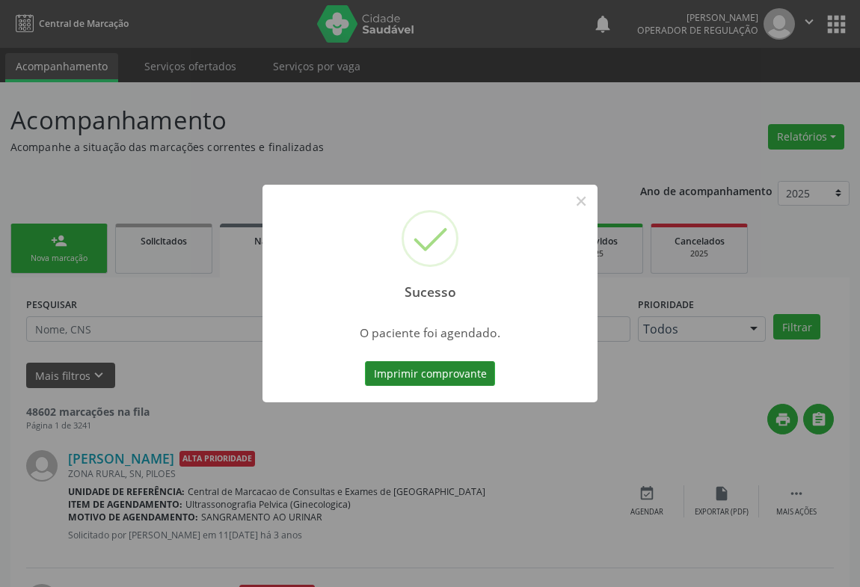
click at [440, 366] on button "Imprimir comprovante" at bounding box center [430, 373] width 130 height 25
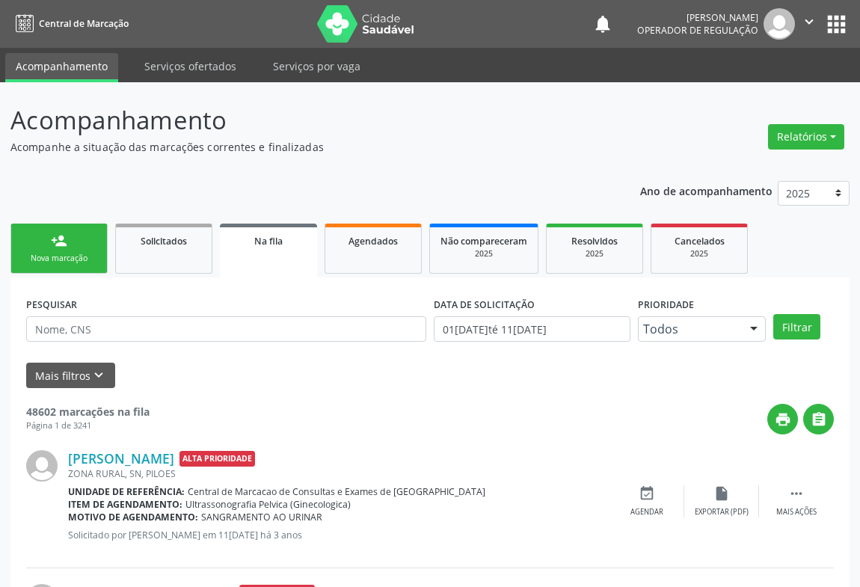
click at [61, 256] on div "Nova marcação" at bounding box center [59, 258] width 75 height 11
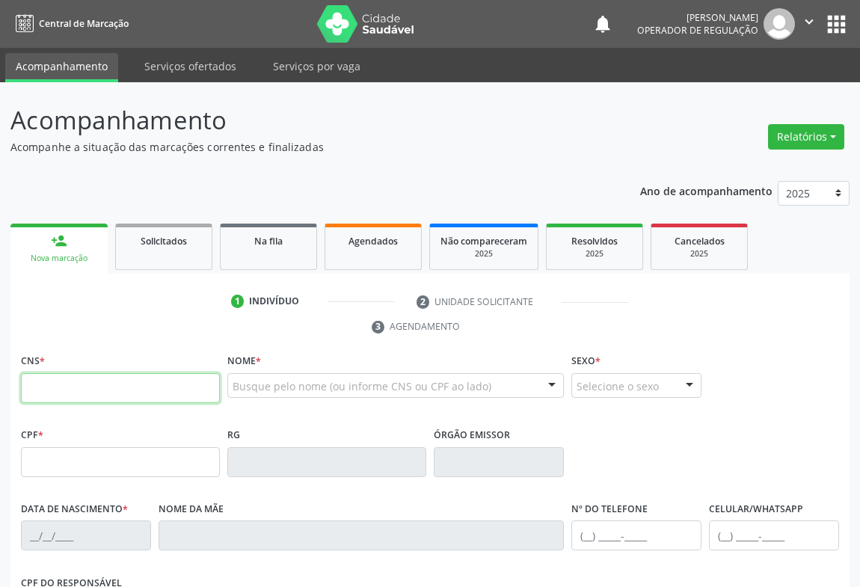
drag, startPoint x: 97, startPoint y: 387, endPoint x: 111, endPoint y: 381, distance: 15.7
click at [99, 387] on input "text" at bounding box center [120, 388] width 199 height 30
type input "701 2090 3171 0513"
type input "0233699651"
type input "02/01/1961"
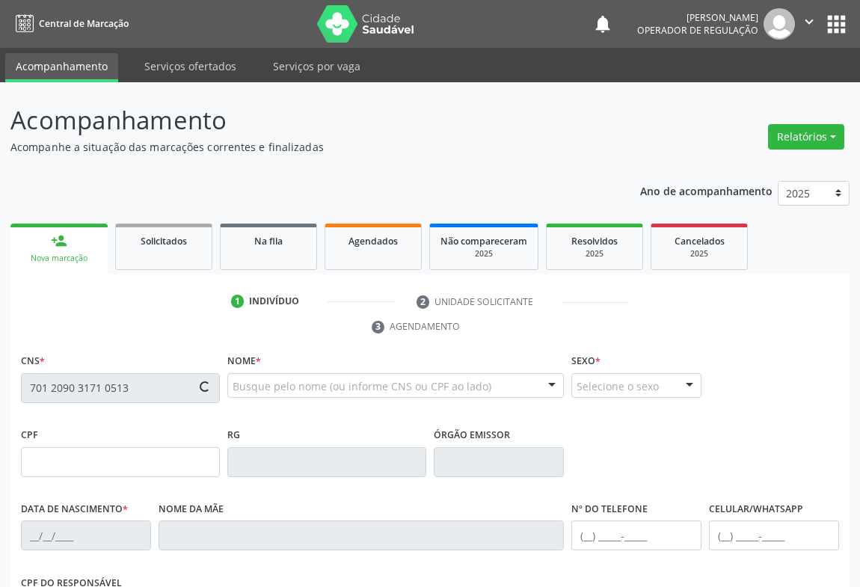
type input "(74) 99982-7162"
type input "S/N"
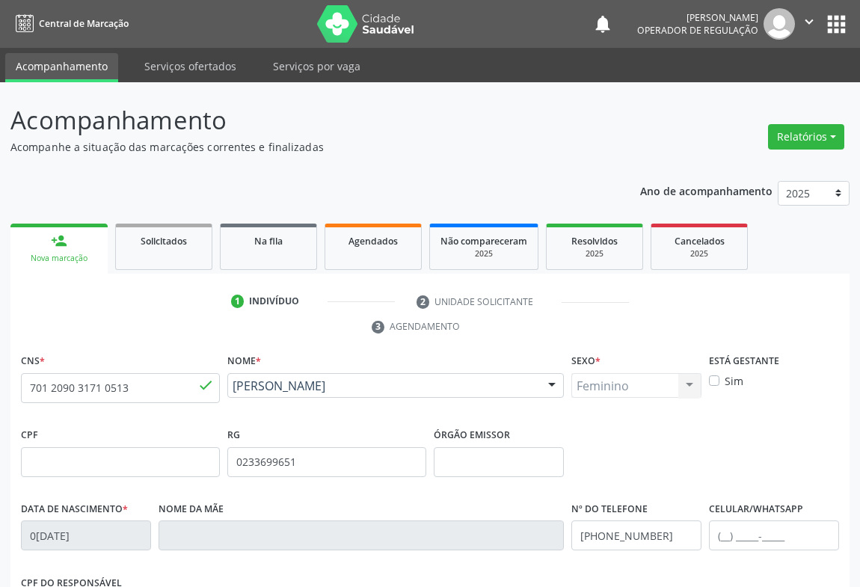
scroll to position [248, 0]
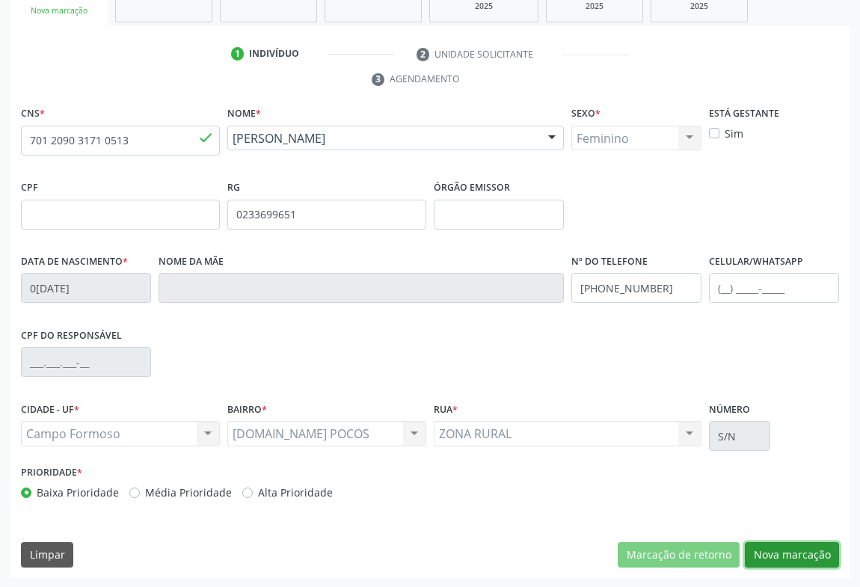
click at [804, 550] on button "Nova marcação" at bounding box center [792, 554] width 94 height 25
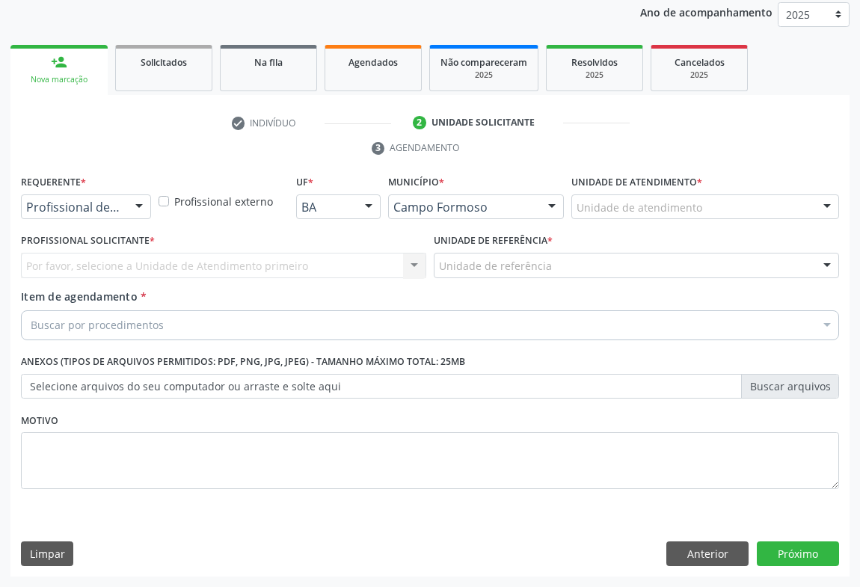
scroll to position [178, 0]
click at [698, 555] on button "Anterior" at bounding box center [707, 554] width 82 height 25
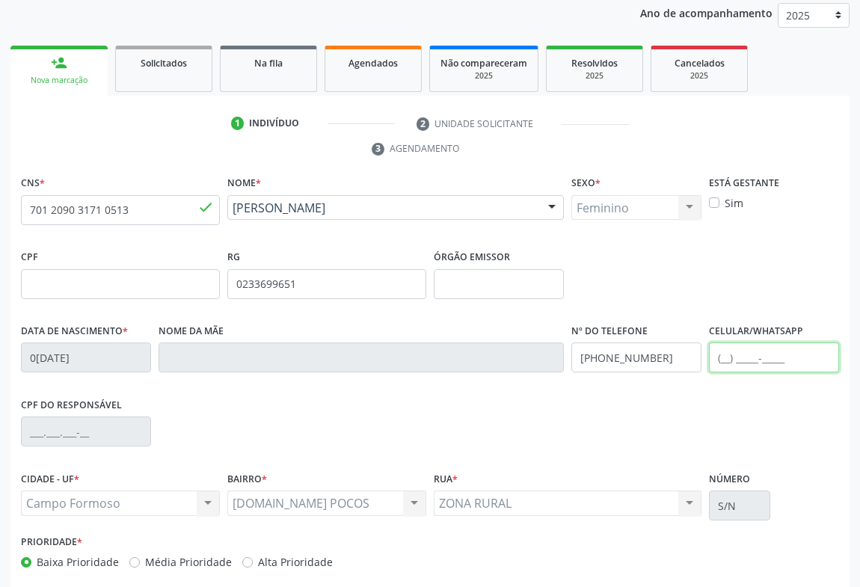
click at [739, 345] on input "text" at bounding box center [774, 357] width 130 height 30
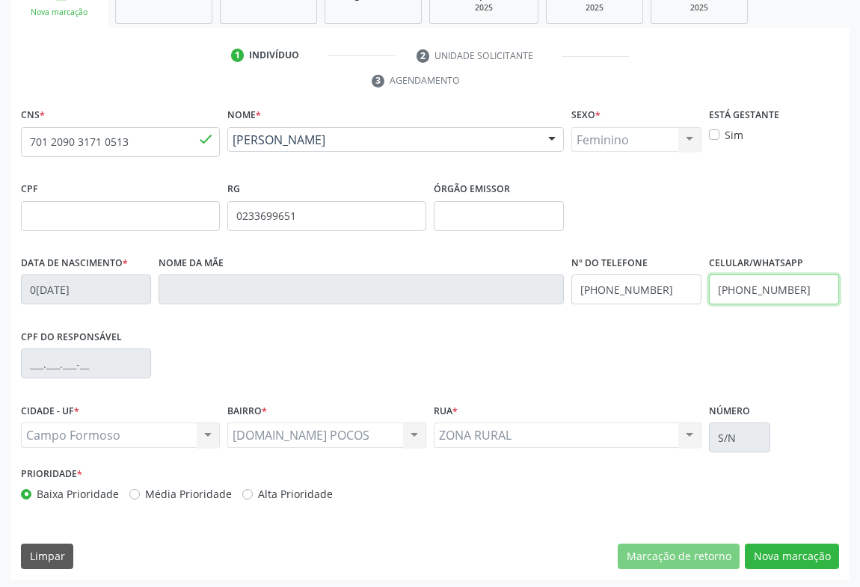
scroll to position [248, 0]
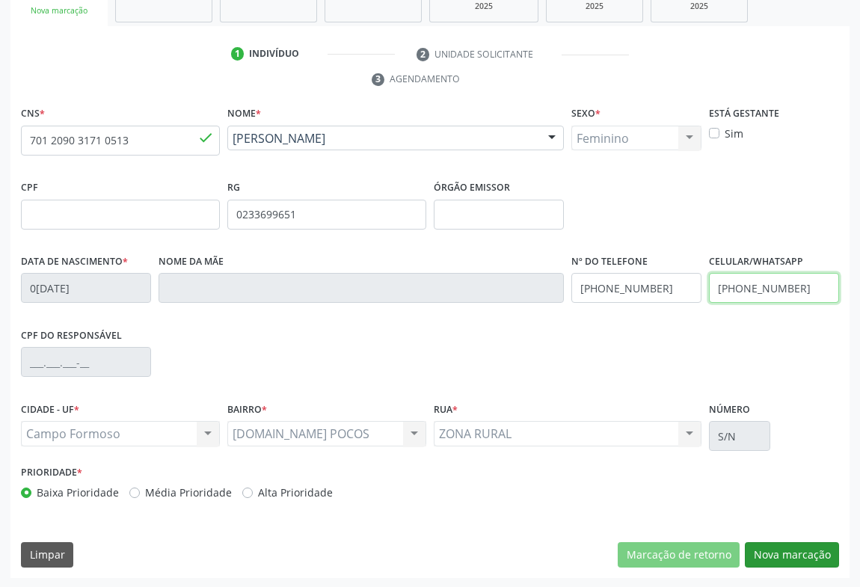
type input "(71) 98432-9103"
click at [796, 542] on button "Nova marcação" at bounding box center [792, 554] width 94 height 25
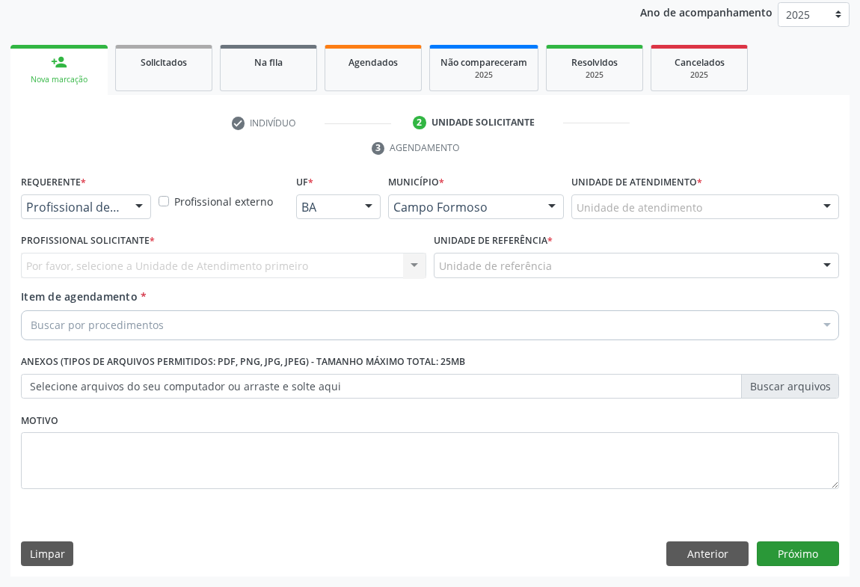
scroll to position [178, 0]
drag, startPoint x: 103, startPoint y: 215, endPoint x: 109, endPoint y: 229, distance: 15.4
click at [101, 215] on div "Profissional de Saúde" at bounding box center [86, 207] width 130 height 25
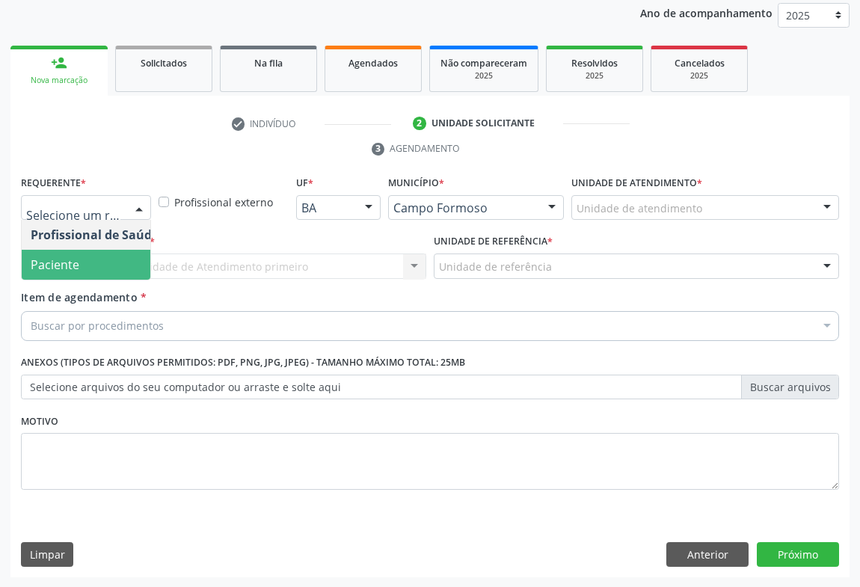
drag, startPoint x: 49, startPoint y: 273, endPoint x: 157, endPoint y: 287, distance: 108.6
click at [64, 275] on span "Paciente" at bounding box center [95, 265] width 146 height 30
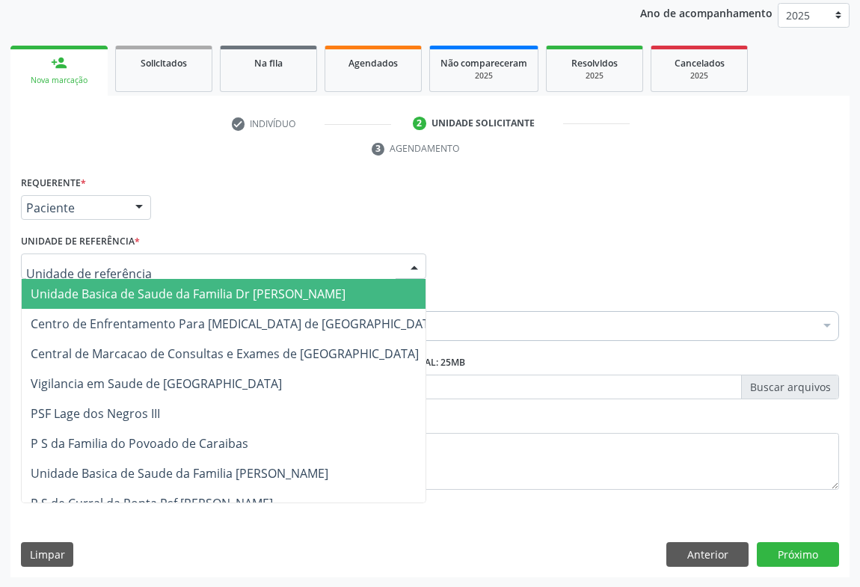
drag, startPoint x: 236, startPoint y: 272, endPoint x: 185, endPoint y: 284, distance: 52.2
click at [235, 272] on div at bounding box center [223, 266] width 405 height 25
drag, startPoint x: 162, startPoint y: 285, endPoint x: 193, endPoint y: 291, distance: 31.2
click at [166, 286] on span "Unidade Basica de Saude da Familia Dr [PERSON_NAME]" at bounding box center [188, 294] width 315 height 16
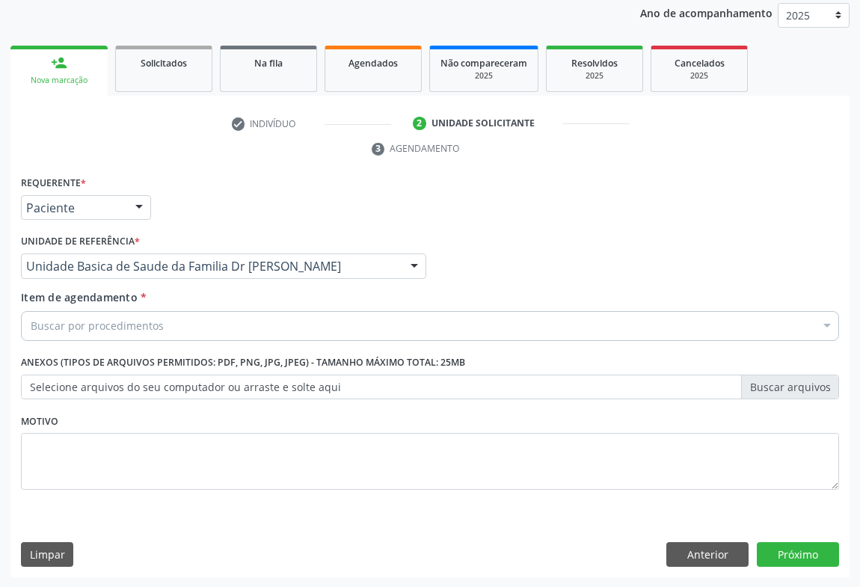
click at [141, 317] on div "Buscar por procedimentos" at bounding box center [430, 326] width 818 height 30
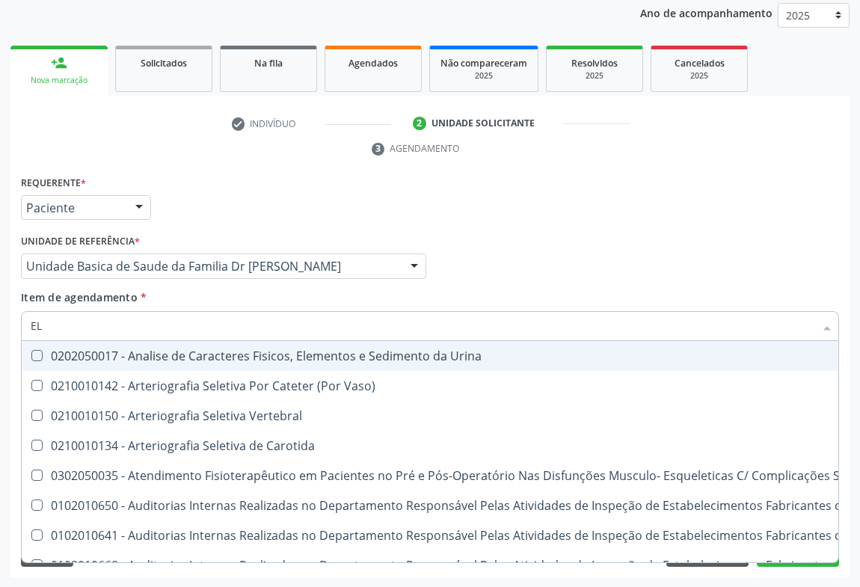
type input "E"
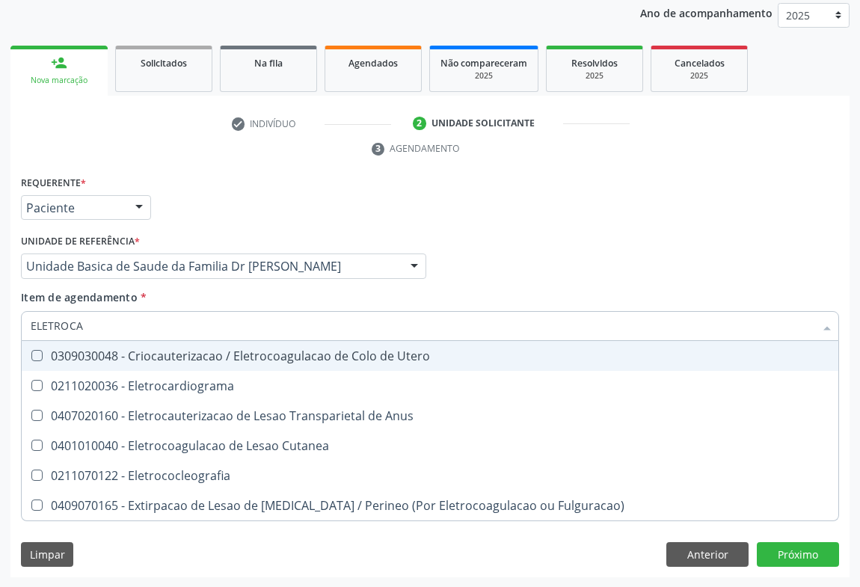
type input "ELETROCAR"
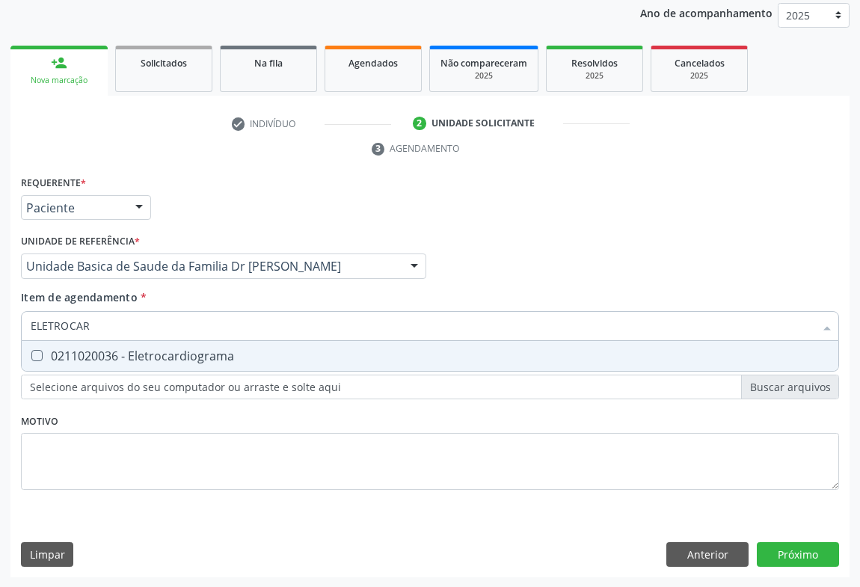
click at [147, 352] on div "0211020036 - Eletrocardiograma" at bounding box center [430, 356] width 799 height 12
checkbox Eletrocardiograma "true"
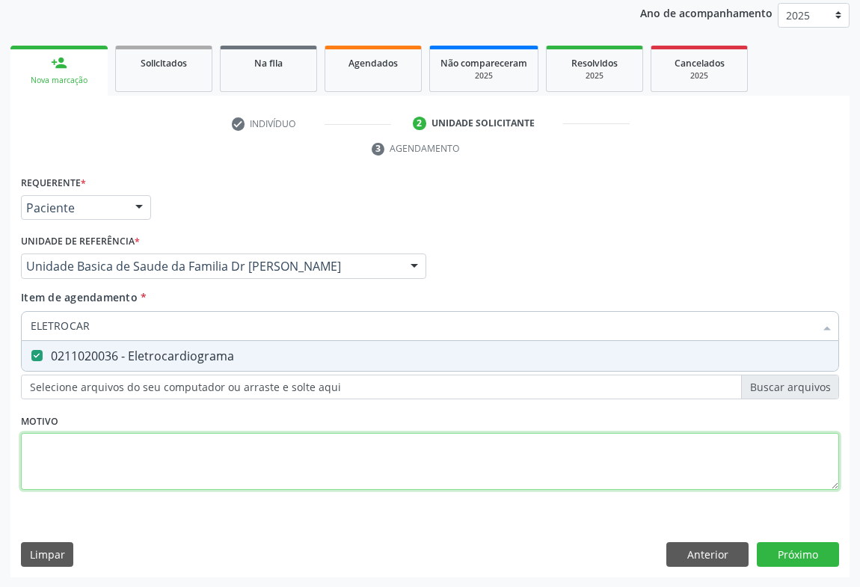
click at [147, 436] on div "Requerente * Paciente Profissional de Saúde Paciente Nenhum resultado encontrad…" at bounding box center [430, 341] width 818 height 339
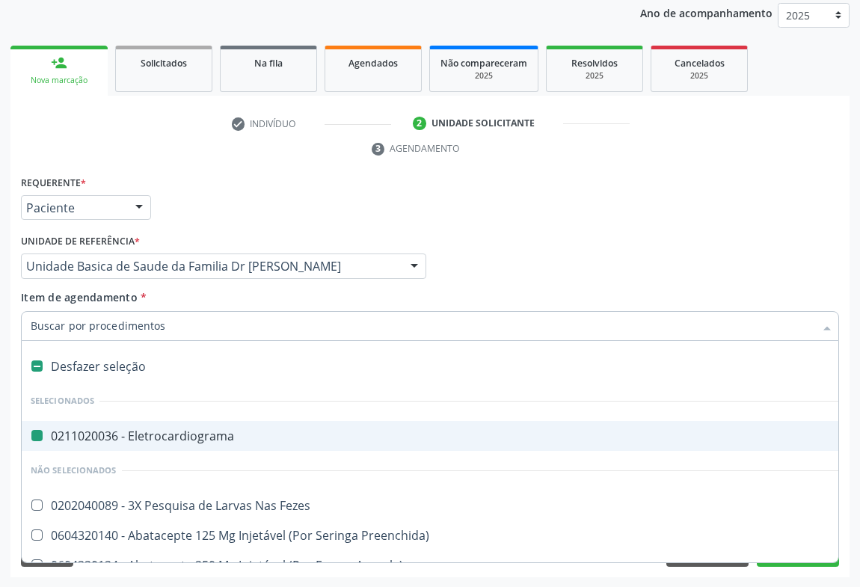
type input "N"
checkbox Eletrocardiograma "false"
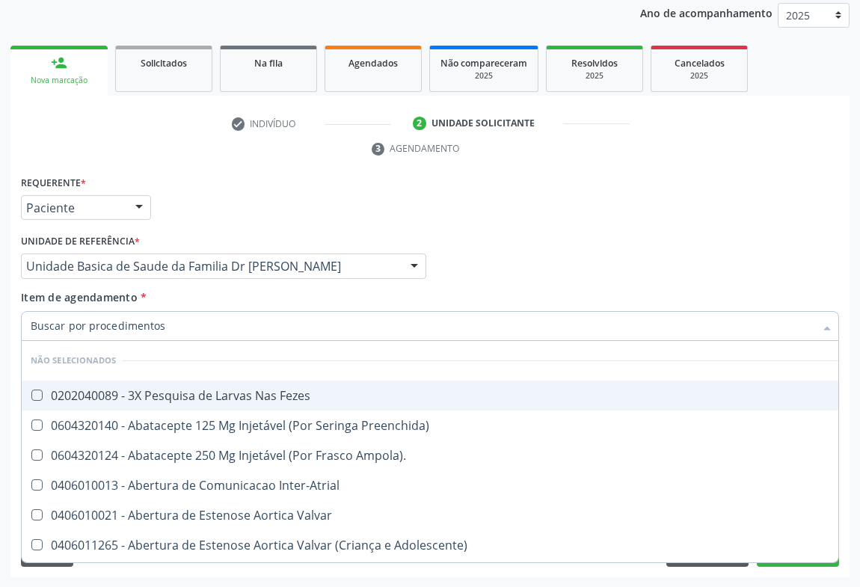
checkbox Fezes "true"
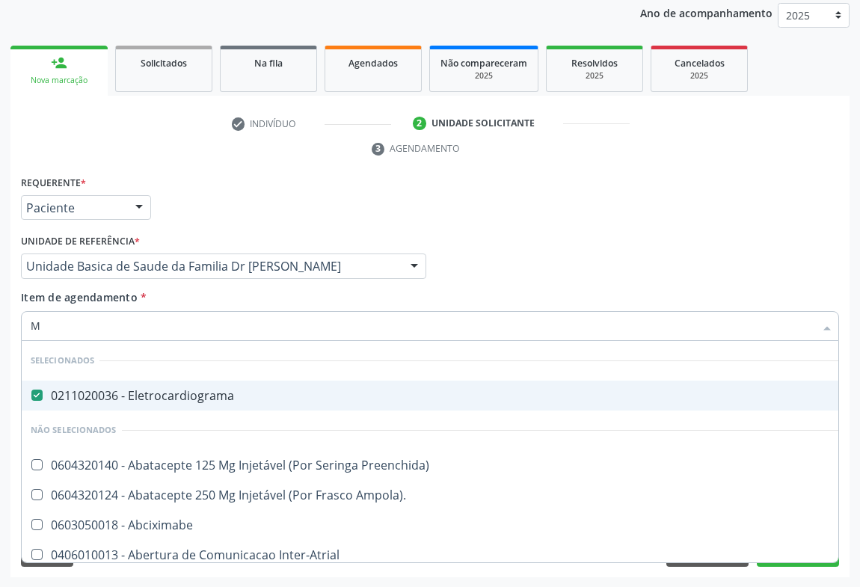
type input "MO"
checkbox Eletrocardiograma "false"
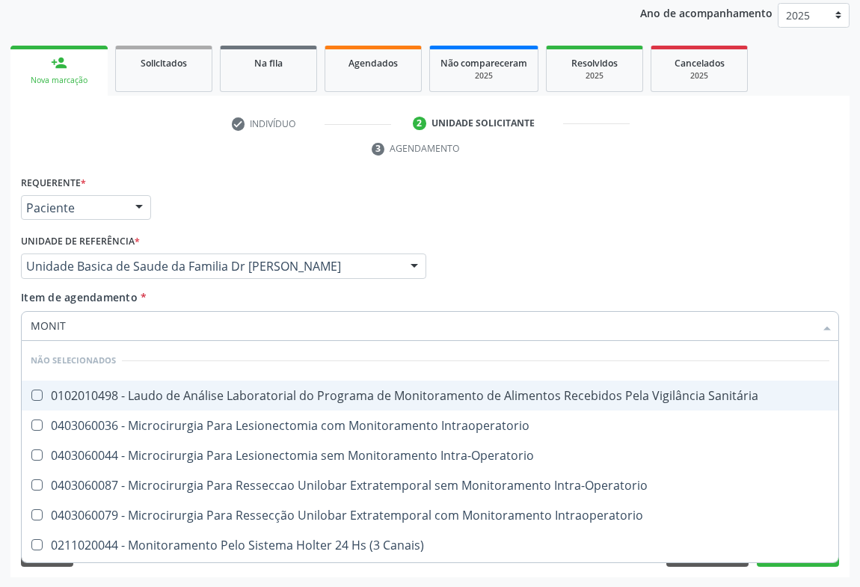
type input "MONITO"
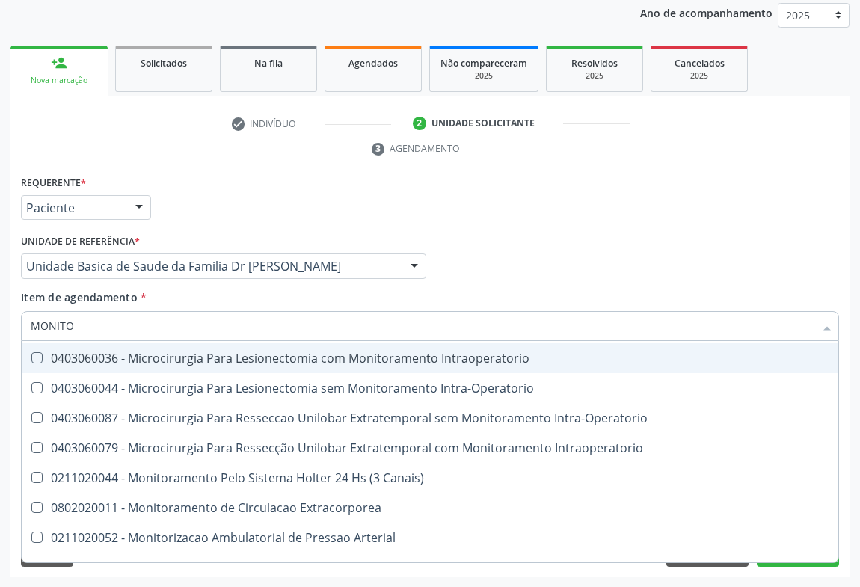
scroll to position [87, 0]
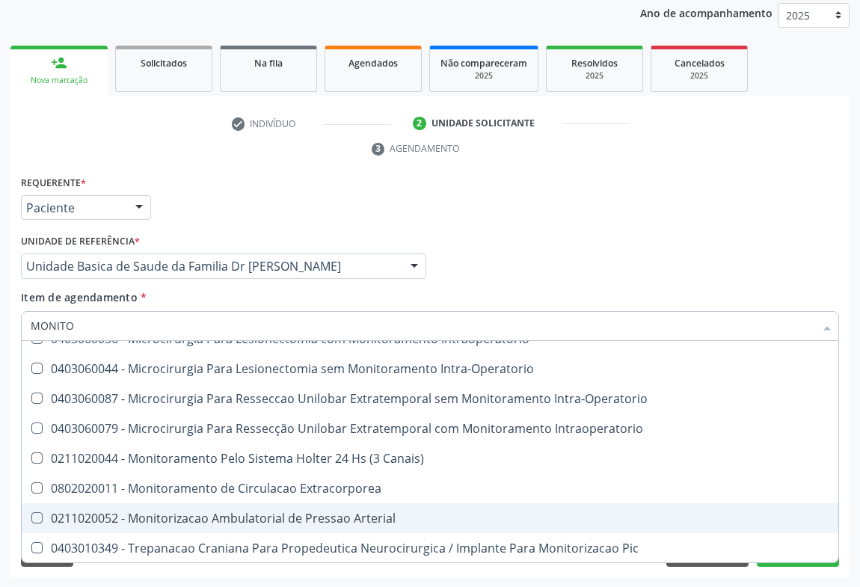
click at [280, 520] on div "0211020052 - Monitorizacao Ambulatorial de Pressao Arterial" at bounding box center [430, 518] width 799 height 12
checkbox Arterial "true"
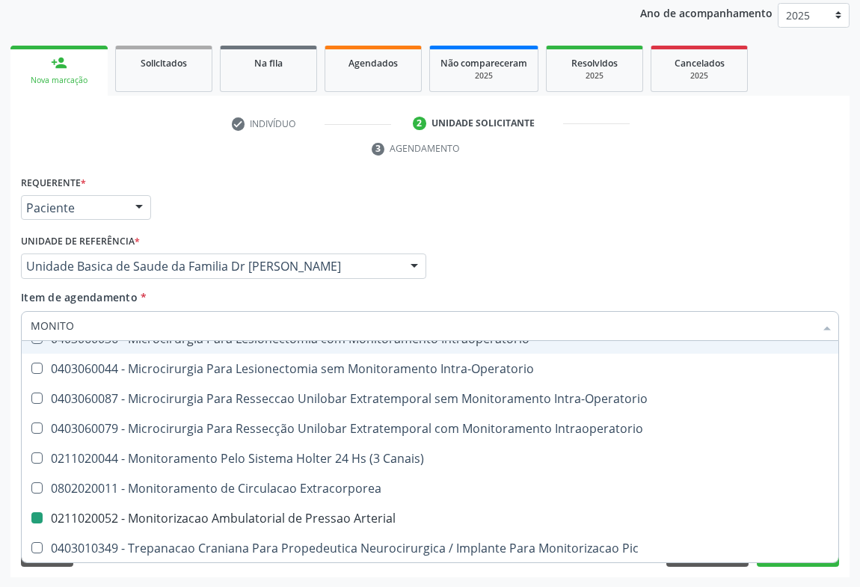
click at [390, 296] on div "Item de agendamento * MONITO Desfazer seleção Não selecionados 0102010498 - Lau…" at bounding box center [430, 312] width 818 height 47
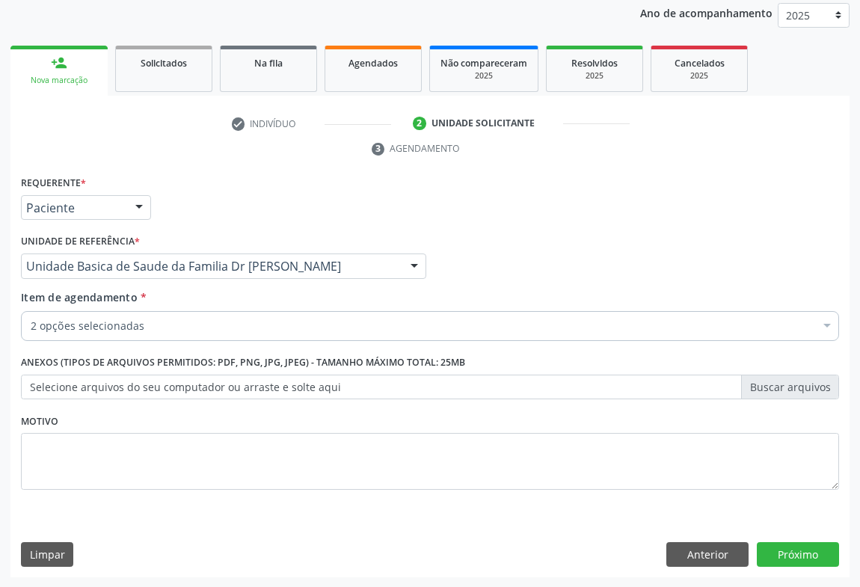
checkbox Eletrocardiograma "true"
checkbox Inter-Atrial "false"
checkbox Arterial "true"
click at [793, 554] on button "Próximo" at bounding box center [798, 554] width 82 height 25
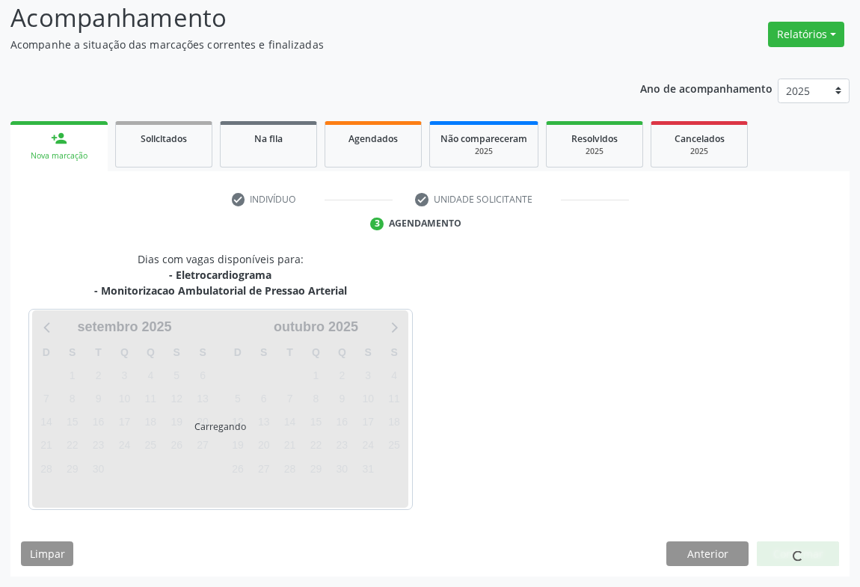
scroll to position [146, 0]
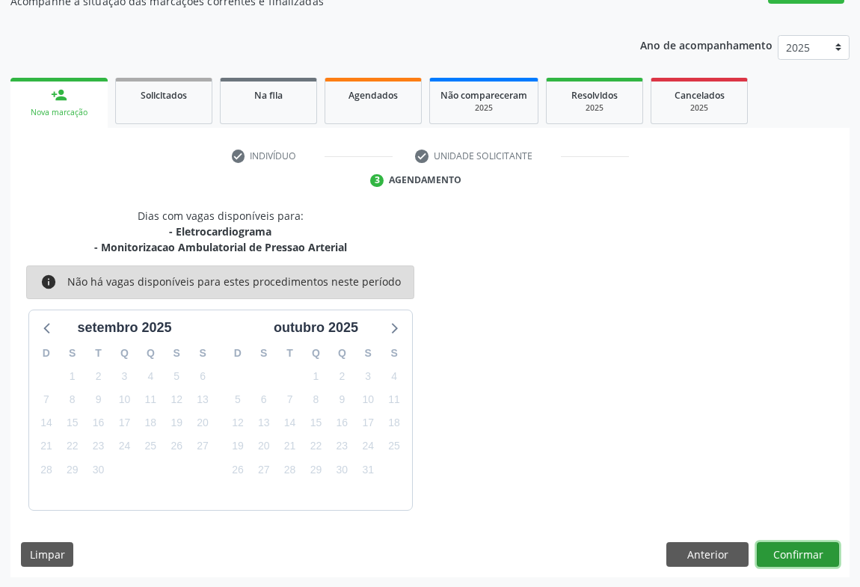
click at [793, 544] on button "Confirmar" at bounding box center [798, 554] width 82 height 25
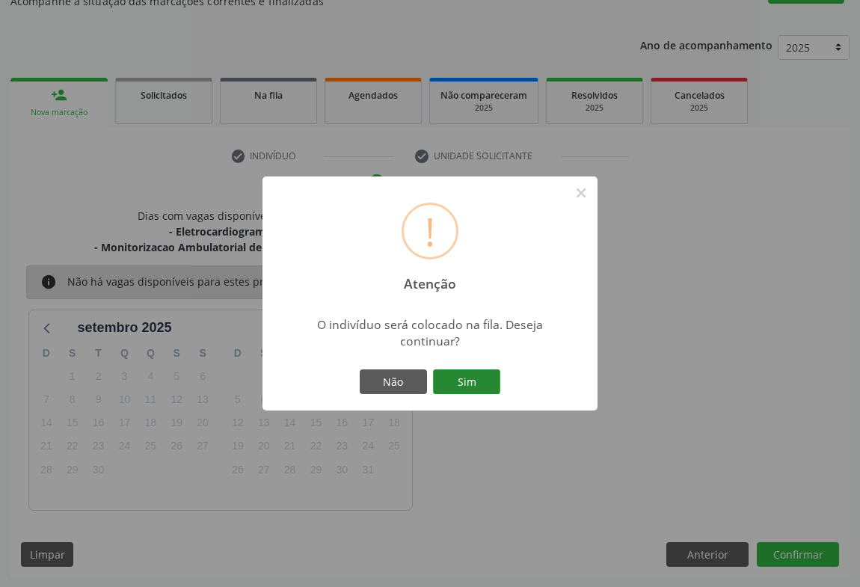
click at [482, 388] on button "Sim" at bounding box center [466, 381] width 67 height 25
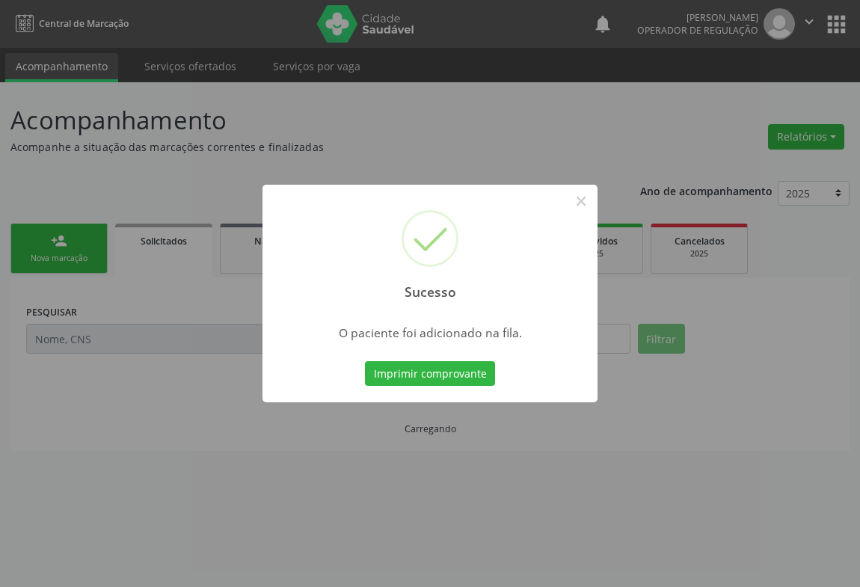
scroll to position [0, 0]
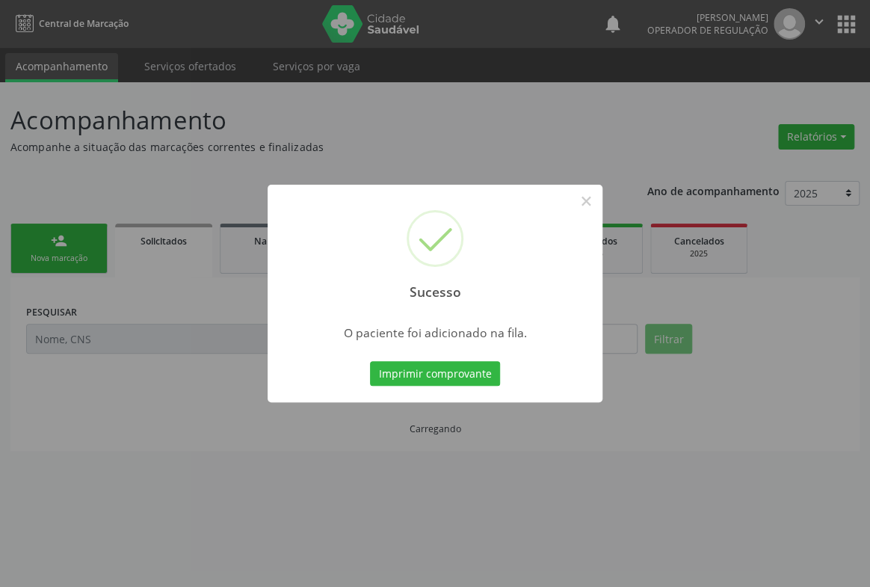
click at [421, 358] on div "Imprimir comprovante Cancel" at bounding box center [435, 373] width 137 height 31
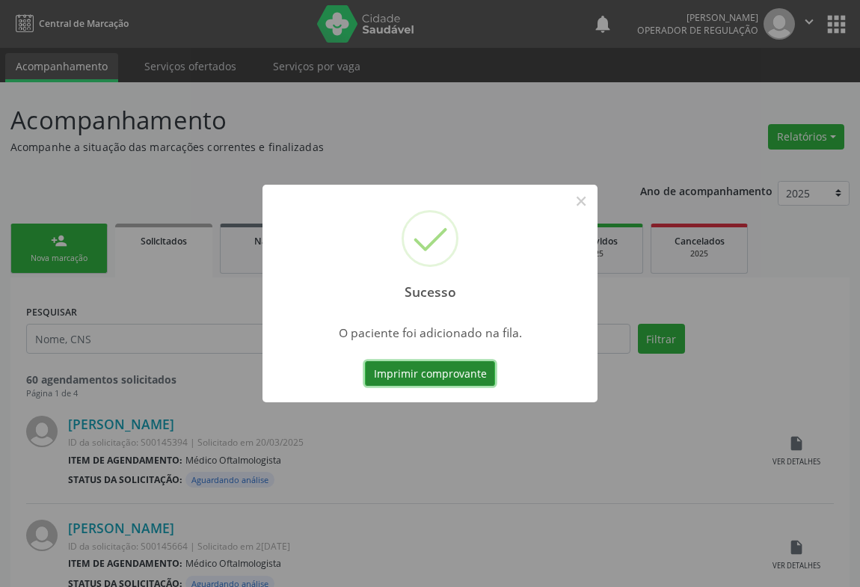
click at [455, 372] on button "Imprimir comprovante" at bounding box center [430, 373] width 130 height 25
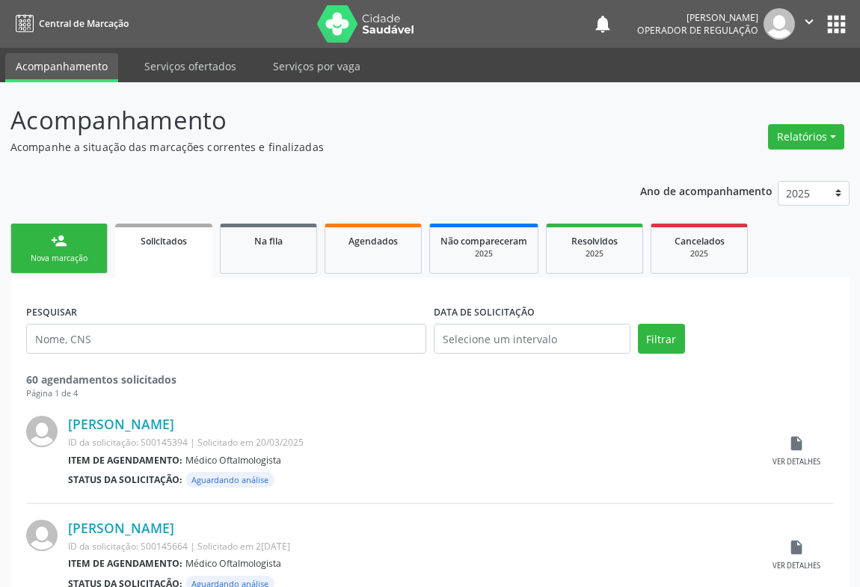
click at [70, 262] on div "Nova marcação" at bounding box center [59, 258] width 75 height 11
click at [69, 259] on div "Nova marcação" at bounding box center [59, 258] width 75 height 11
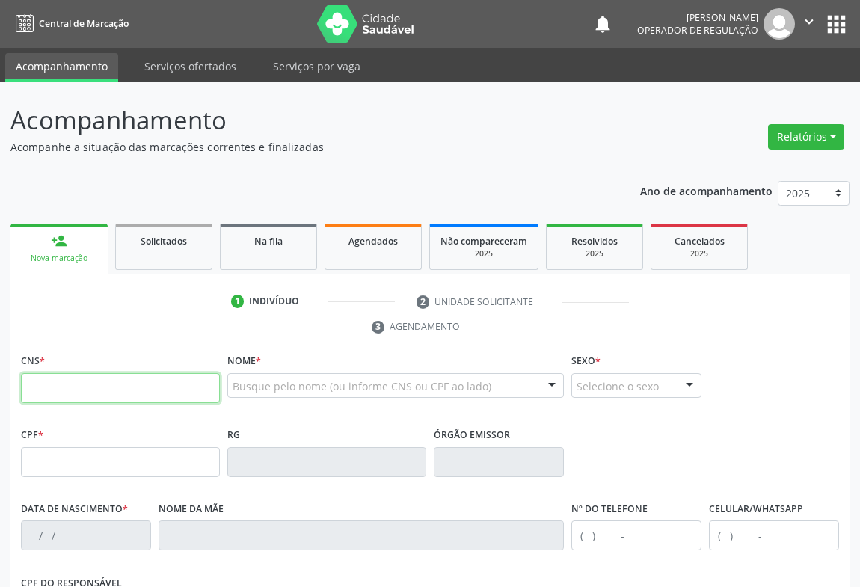
paste input "700 0085 6529 1809"
type input "700 0085 6529 1809"
type input "577481307"
type input "07/03/1991"
type input "(21) 96911-0441"
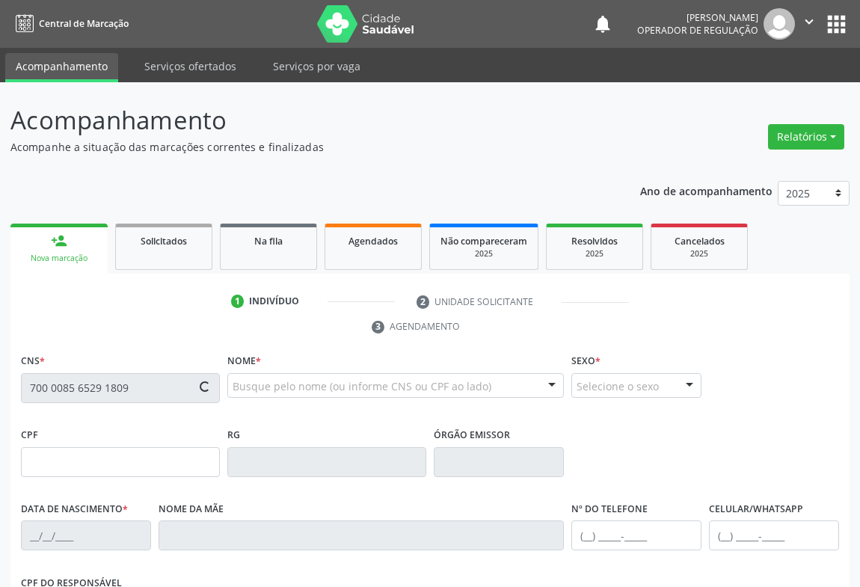
type input "053.307.255-77"
type input "S/N"
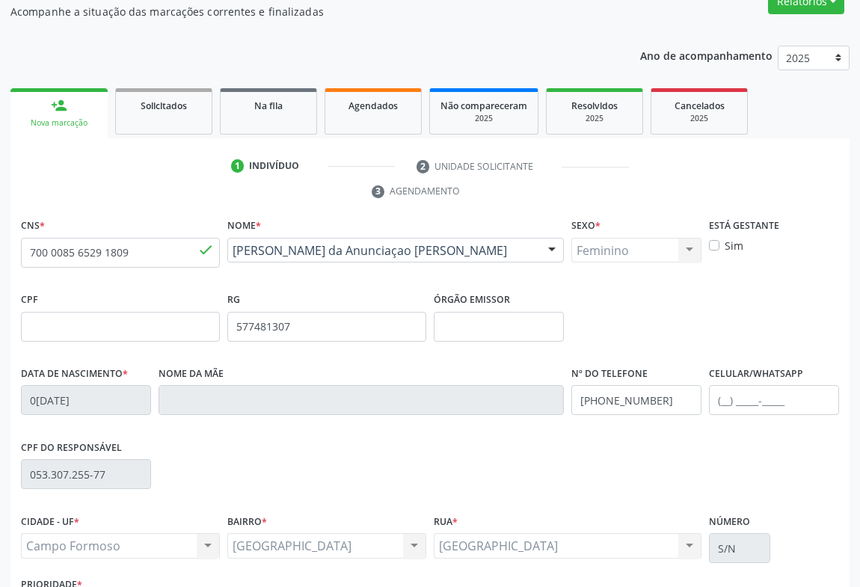
scroll to position [248, 0]
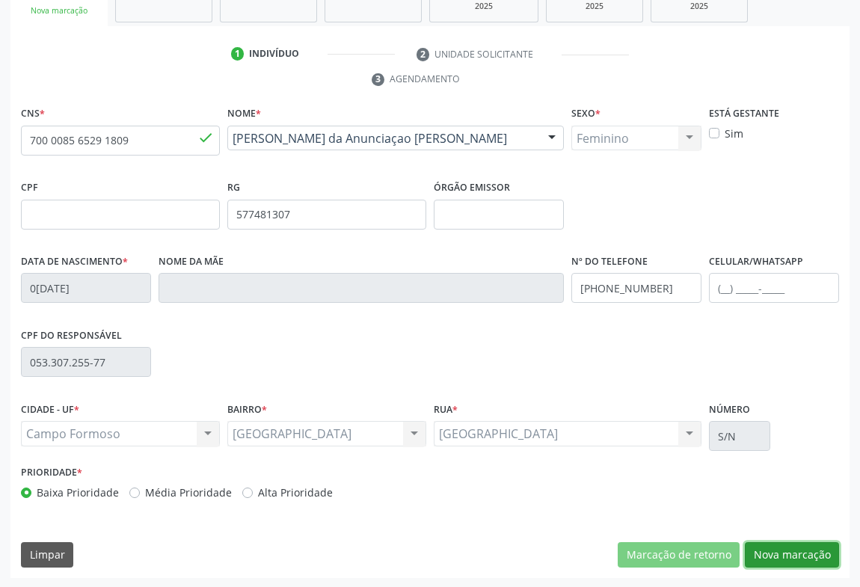
click at [786, 550] on button "Nova marcação" at bounding box center [792, 554] width 94 height 25
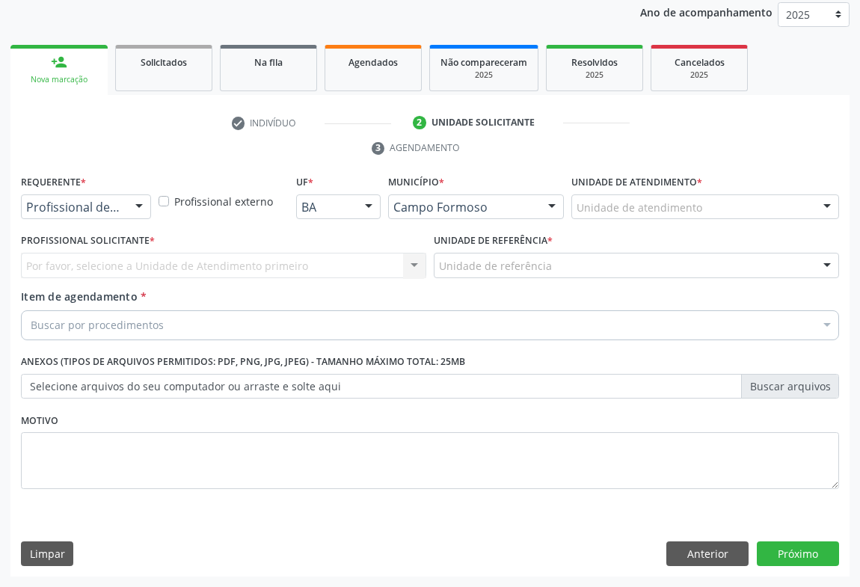
scroll to position [178, 0]
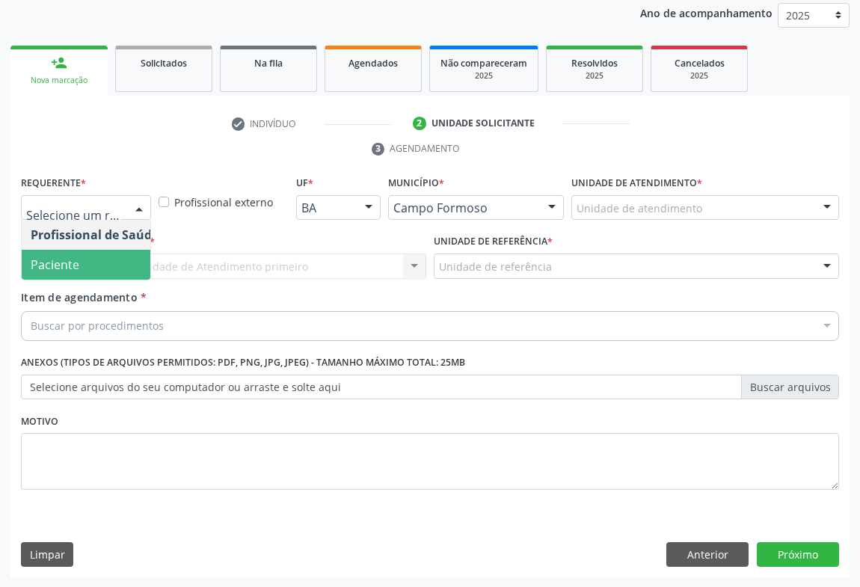
drag, startPoint x: 79, startPoint y: 265, endPoint x: 156, endPoint y: 256, distance: 77.5
click at [82, 264] on span "Paciente" at bounding box center [95, 265] width 146 height 30
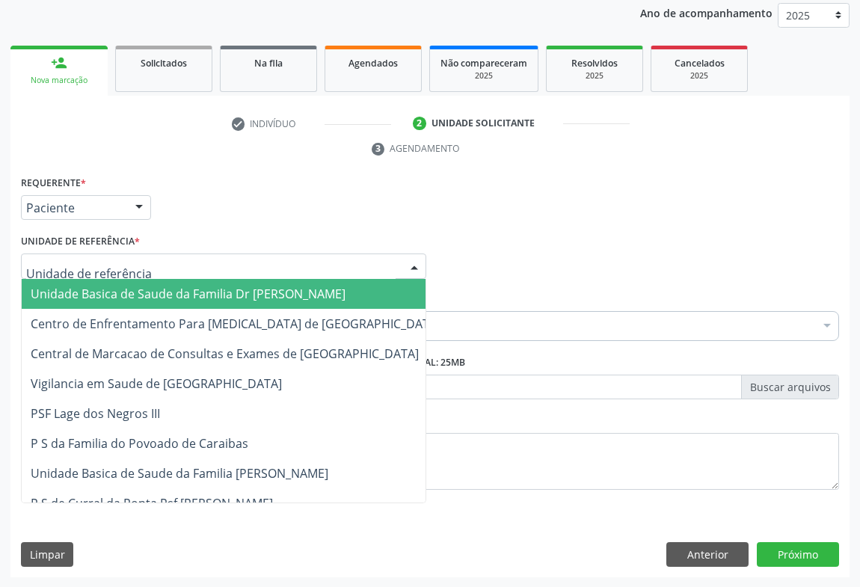
click at [164, 254] on div at bounding box center [223, 266] width 405 height 25
click at [126, 294] on span "Unidade Basica de Saude da Familia Dr [PERSON_NAME]" at bounding box center [188, 294] width 315 height 16
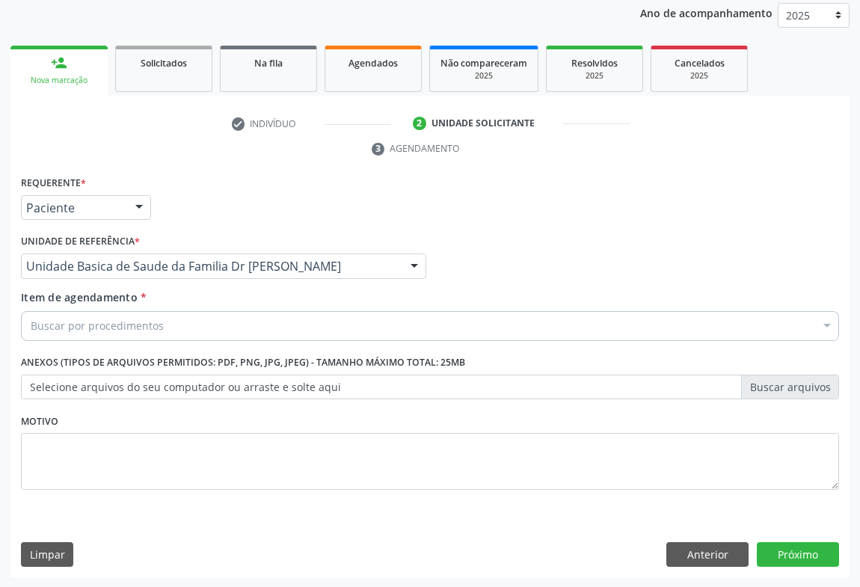
drag, startPoint x: 102, startPoint y: 325, endPoint x: 115, endPoint y: 315, distance: 17.1
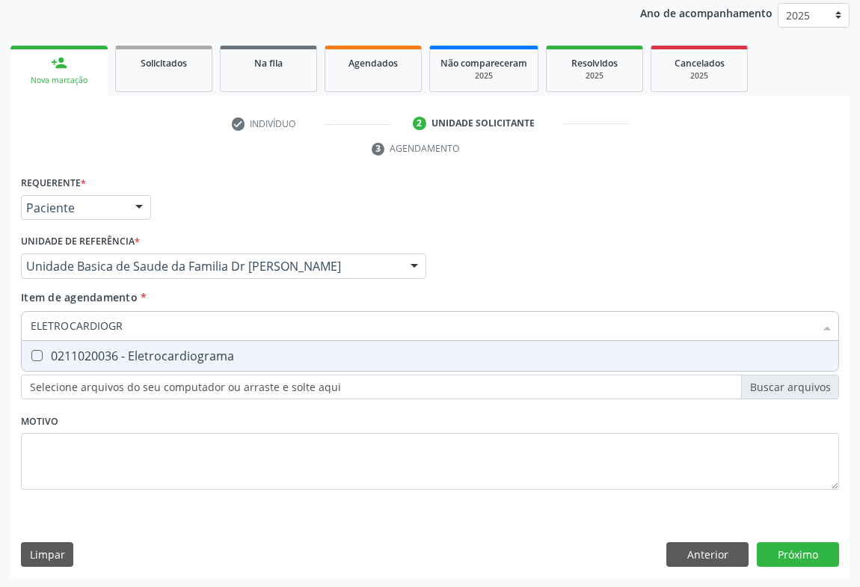
type input "ELETROCARDIOGRA"
click at [164, 350] on div "0211020036 - Eletrocardiograma" at bounding box center [430, 356] width 799 height 12
checkbox Eletrocardiograma "true"
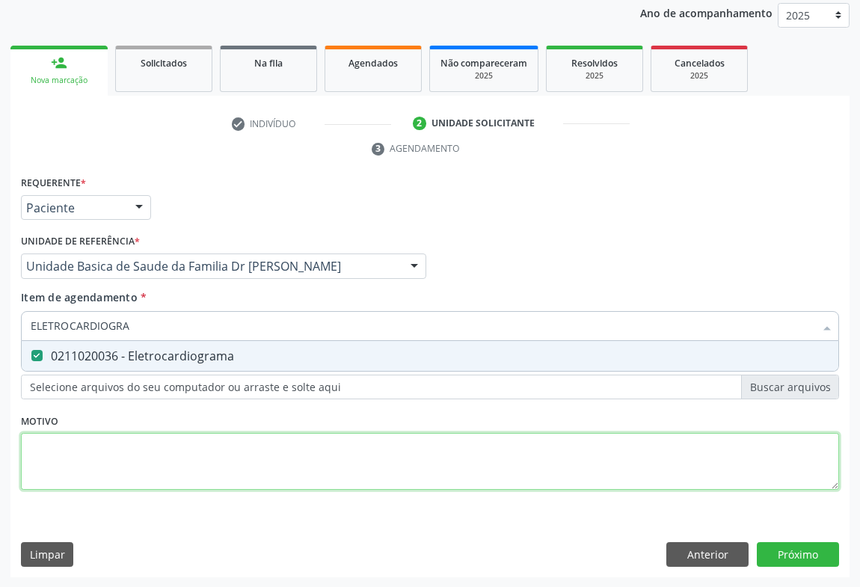
click at [161, 455] on div "Requerente * Paciente Profissional de Saúde Paciente Nenhum resultado encontrad…" at bounding box center [430, 341] width 818 height 339
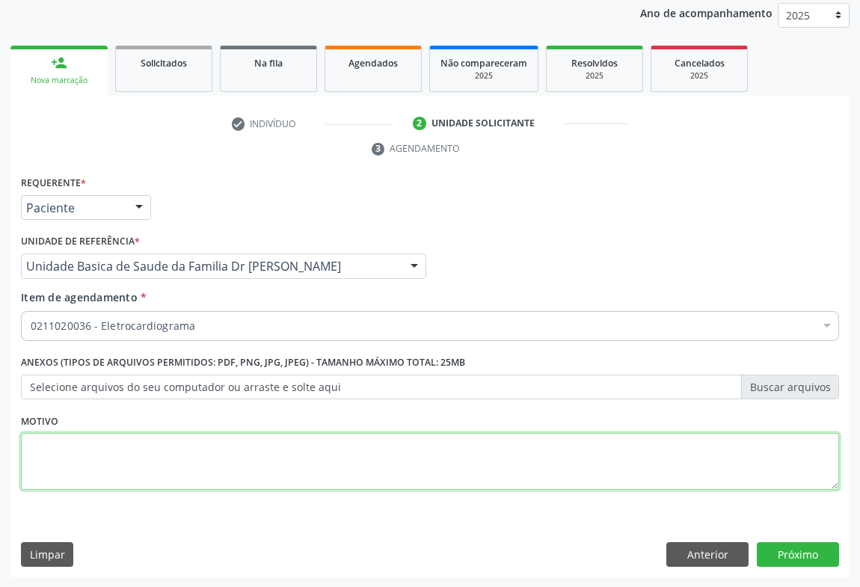
drag, startPoint x: 185, startPoint y: 467, endPoint x: 174, endPoint y: 455, distance: 16.5
click at [185, 466] on textarea at bounding box center [430, 461] width 818 height 57
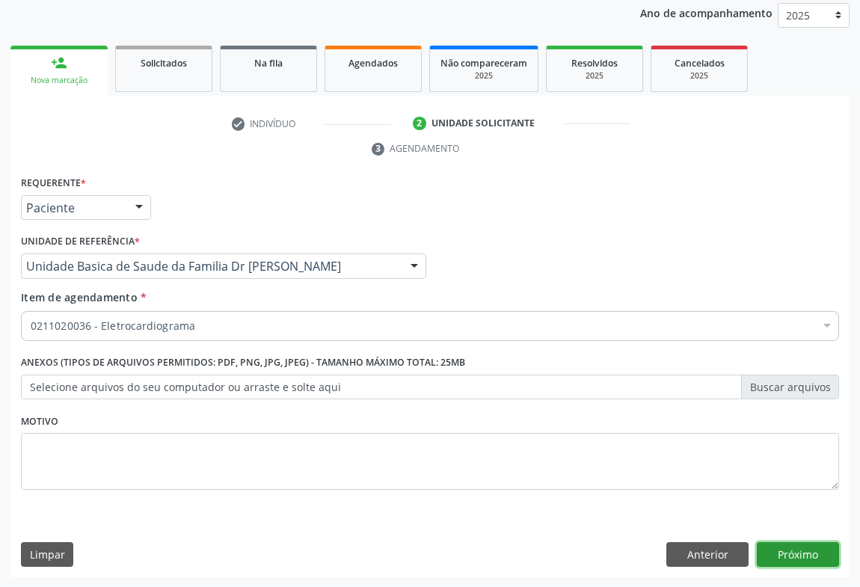
click at [802, 546] on button "Próximo" at bounding box center [798, 554] width 82 height 25
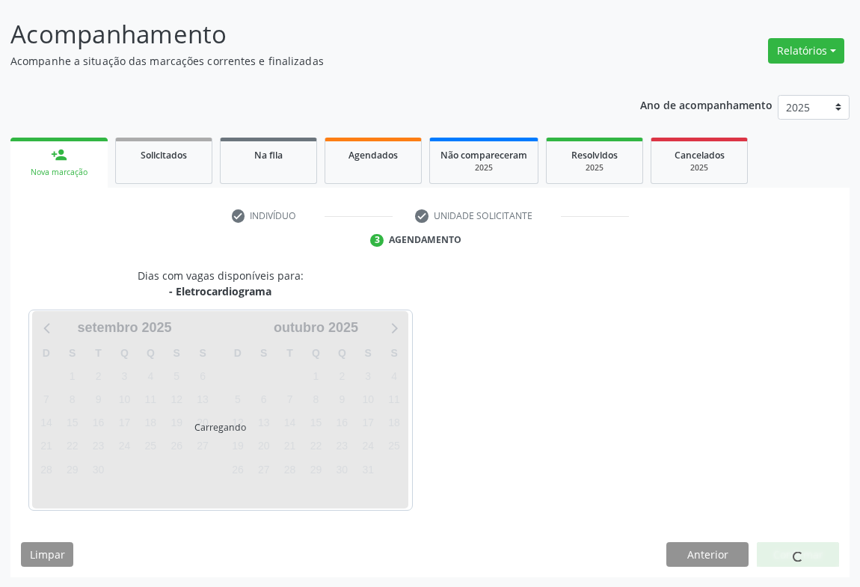
scroll to position [130, 0]
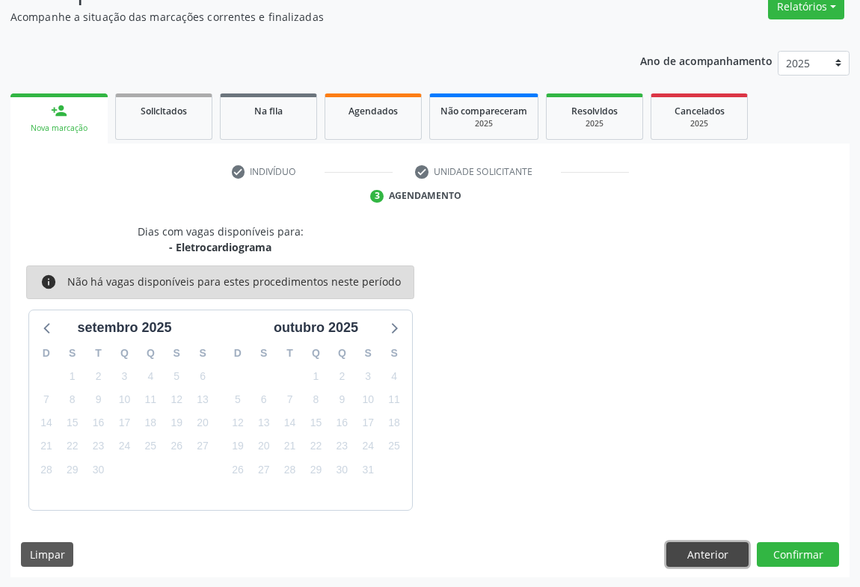
click at [712, 556] on button "Anterior" at bounding box center [707, 554] width 82 height 25
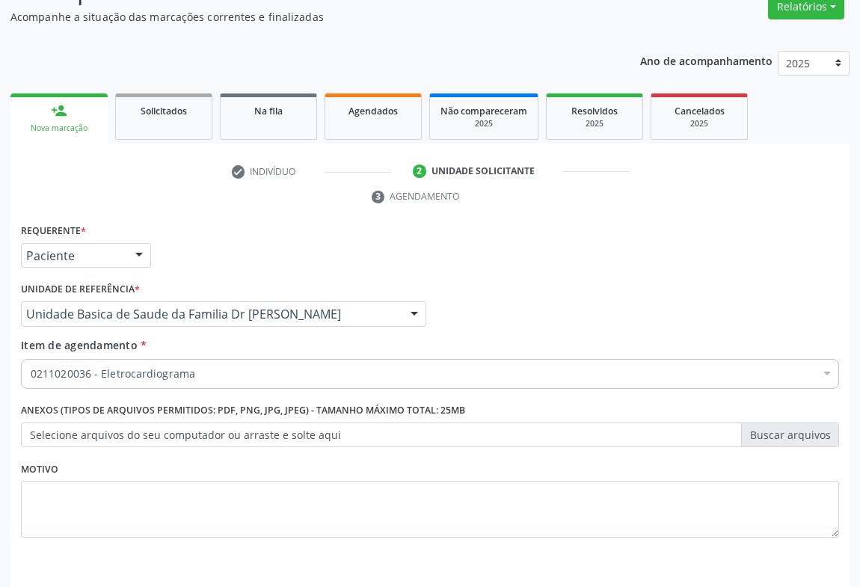
scroll to position [178, 0]
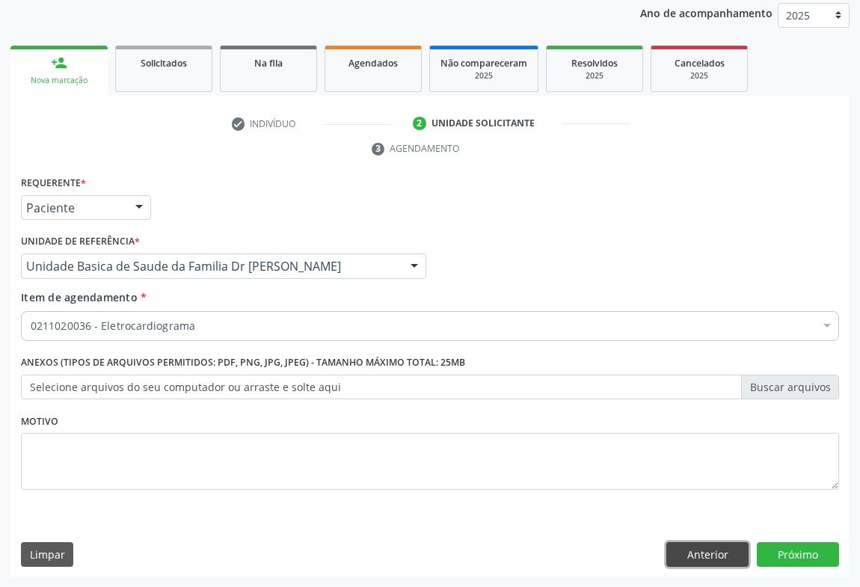
click at [713, 548] on button "Anterior" at bounding box center [707, 554] width 82 height 25
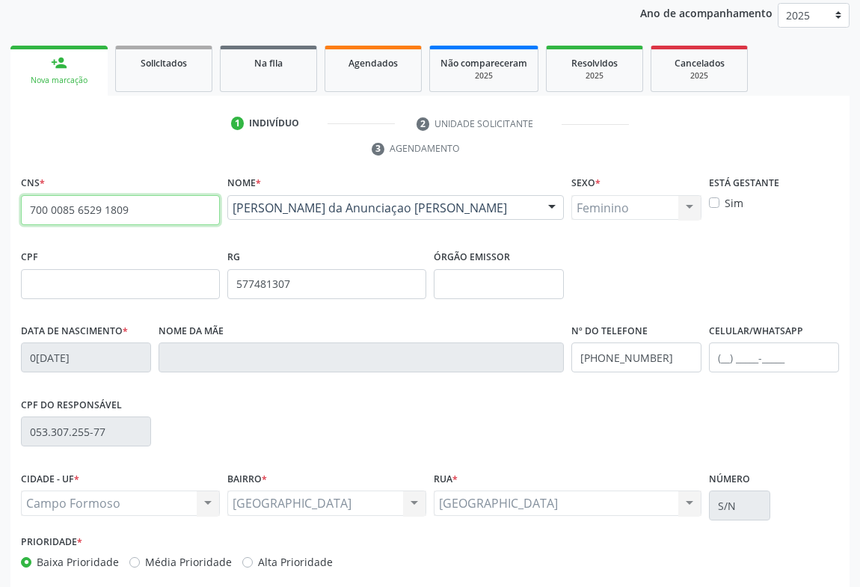
click at [127, 205] on input "700 0085 6529 1809" at bounding box center [120, 210] width 199 height 30
type input "7"
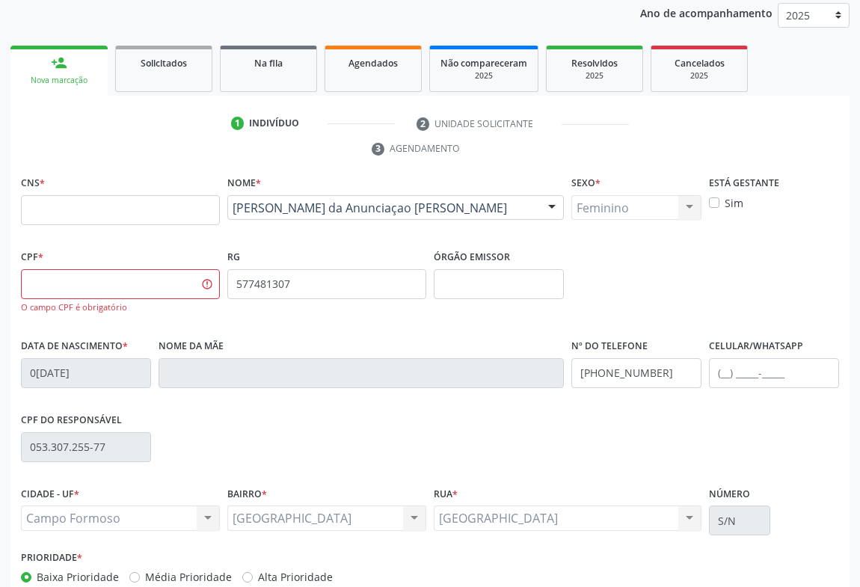
click at [304, 135] on link "1 Indivíduo" at bounding box center [313, 123] width 185 height 24
click at [192, 78] on link "Solicitados" at bounding box center [163, 69] width 97 height 46
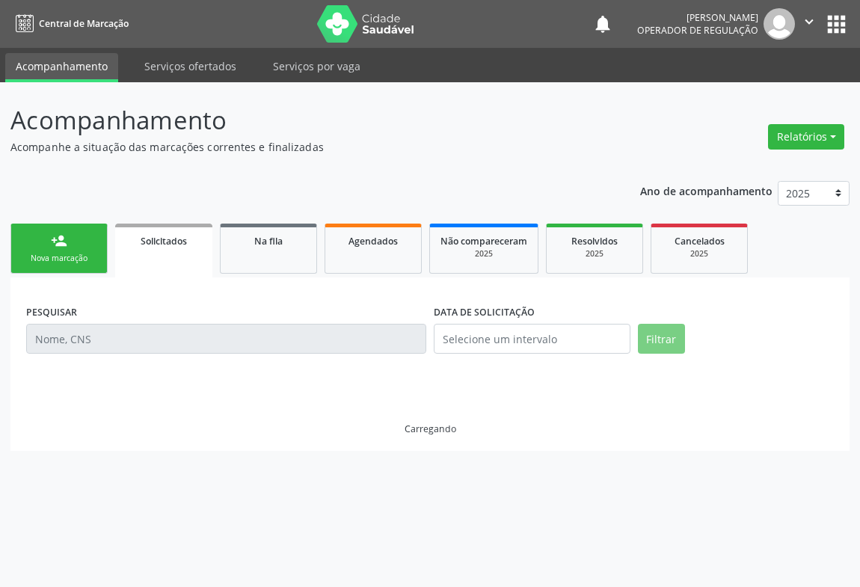
scroll to position [0, 0]
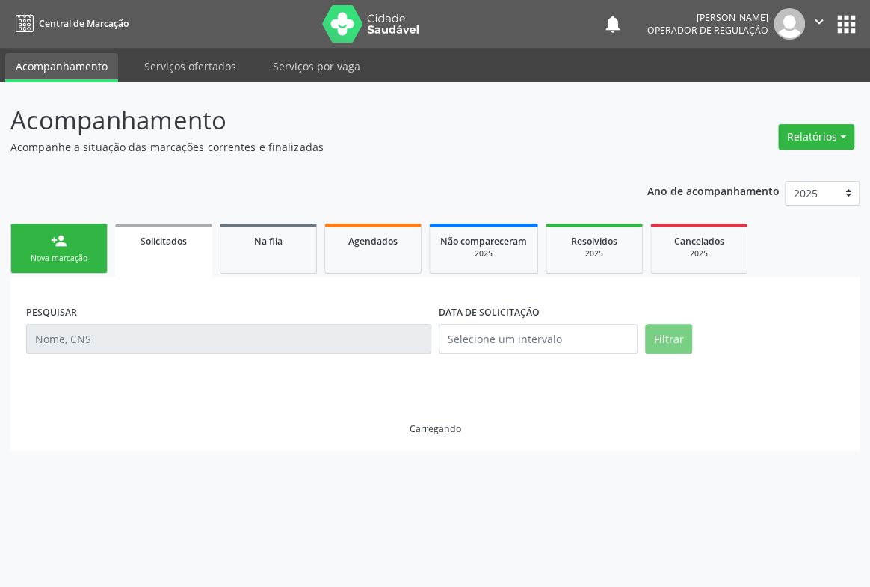
click at [192, 78] on link "Serviços ofertados" at bounding box center [190, 66] width 113 height 26
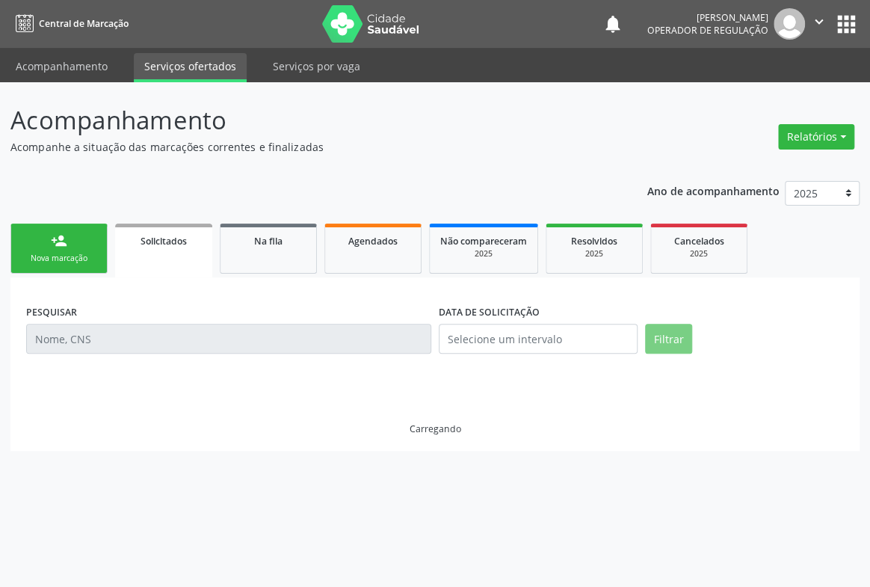
click at [79, 253] on div "Nova marcação" at bounding box center [59, 258] width 75 height 11
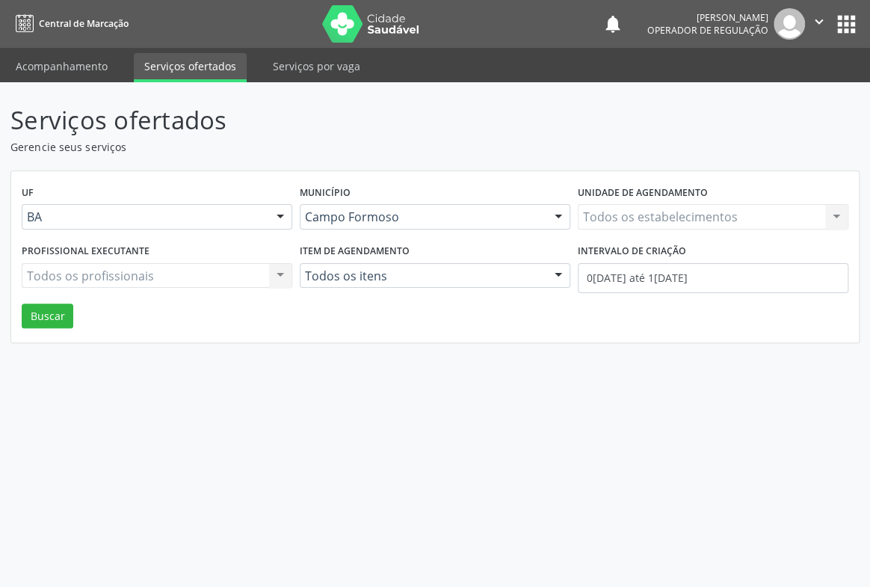
drag, startPoint x: 79, startPoint y: 381, endPoint x: 95, endPoint y: 373, distance: 17.4
click at [90, 375] on div "Serviços ofertados Gerencie seus serviços UF BA BA Nenhum resultado encontrado …" at bounding box center [435, 334] width 870 height 505
click at [179, 64] on link "Serviços ofertados" at bounding box center [190, 67] width 113 height 29
click at [56, 60] on link "Acompanhamento" at bounding box center [61, 66] width 113 height 26
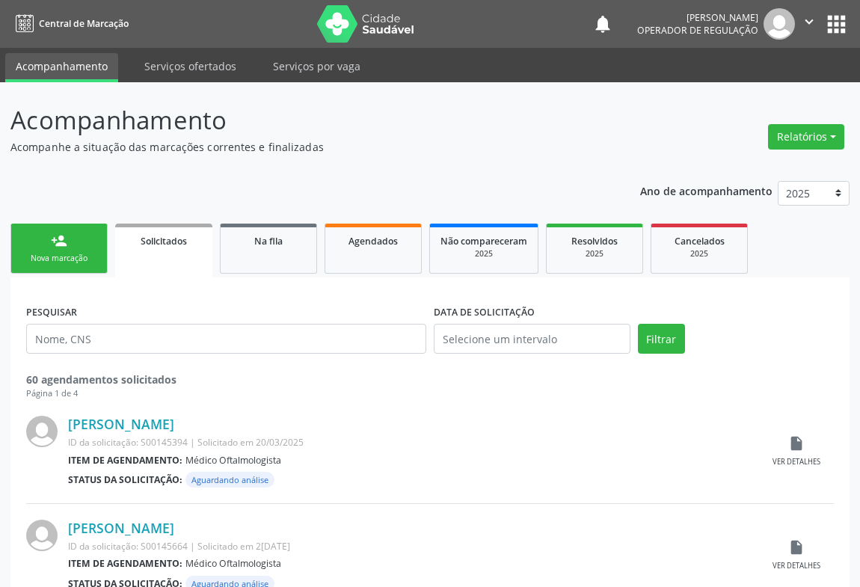
click at [67, 254] on div "Nova marcação" at bounding box center [59, 258] width 75 height 11
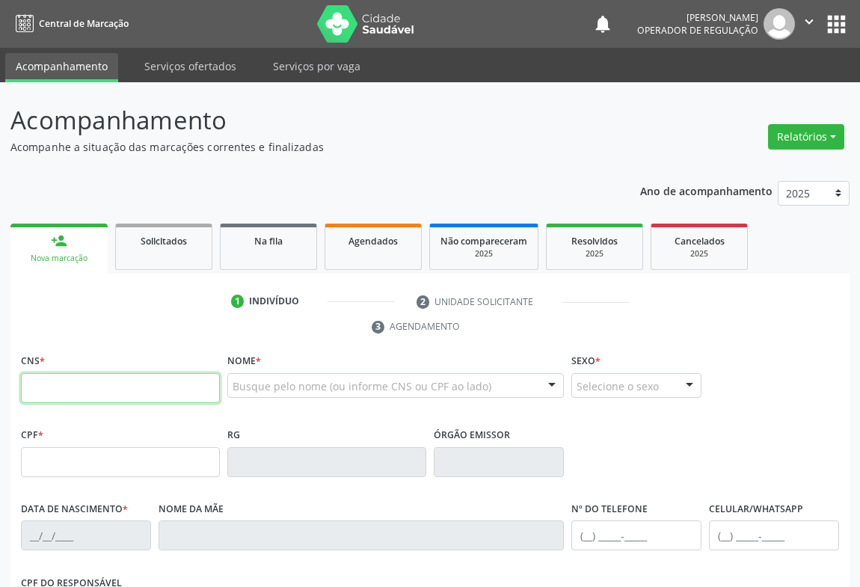
drag, startPoint x: 68, startPoint y: 386, endPoint x: 174, endPoint y: 381, distance: 106.3
click at [95, 388] on input "text" at bounding box center [120, 388] width 199 height 30
type input "701 2090 3171 0513"
type input "0233699651"
type input "02/01/1961"
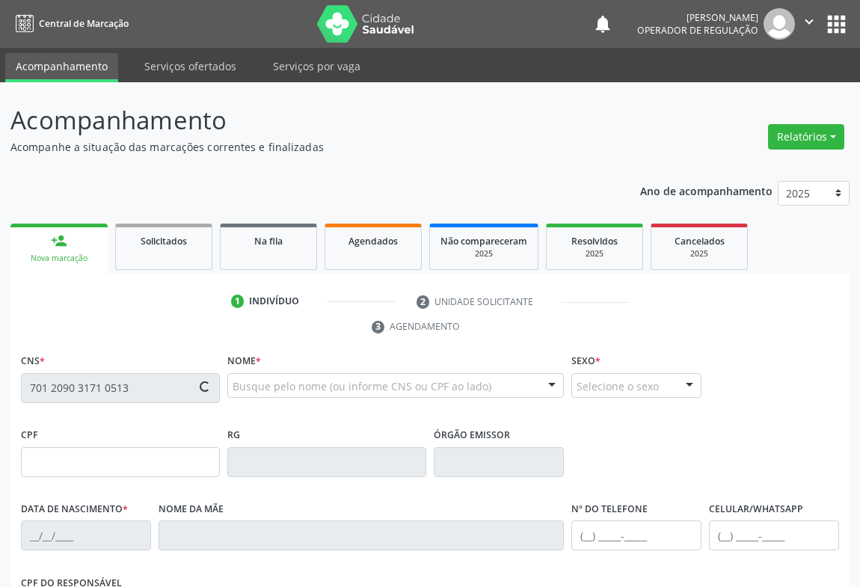
type input "(74) 99982-7162"
type input "(71) 98432-9103"
type input "413.325.555-00"
type input "S/N"
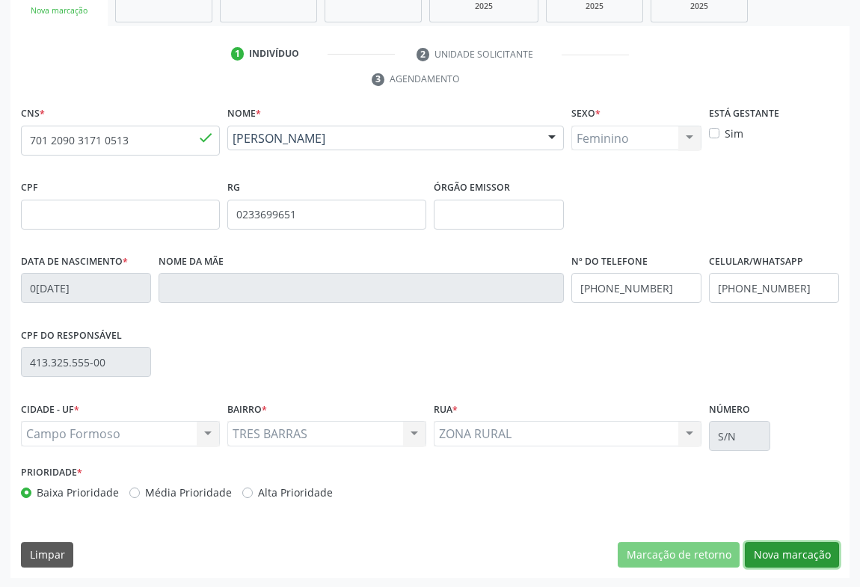
click at [787, 543] on button "Nova marcação" at bounding box center [792, 554] width 94 height 25
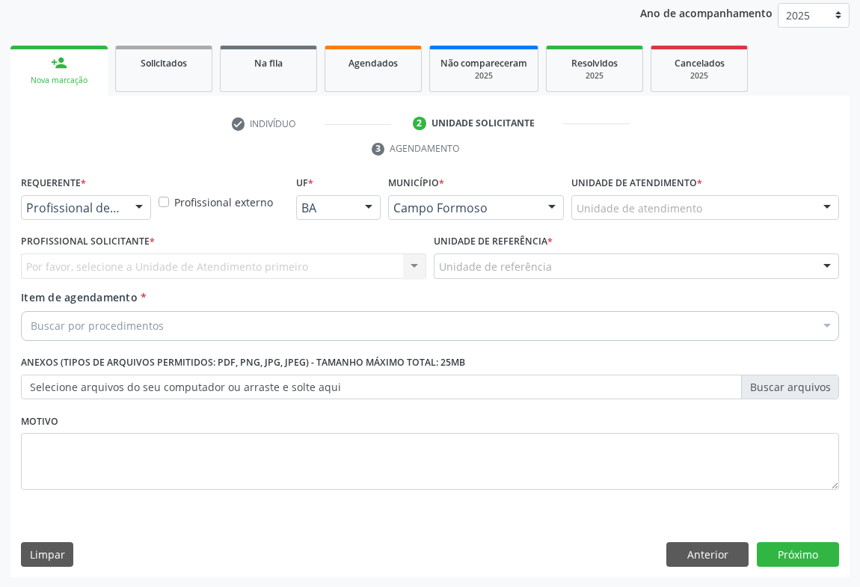
click at [132, 206] on div at bounding box center [139, 208] width 22 height 25
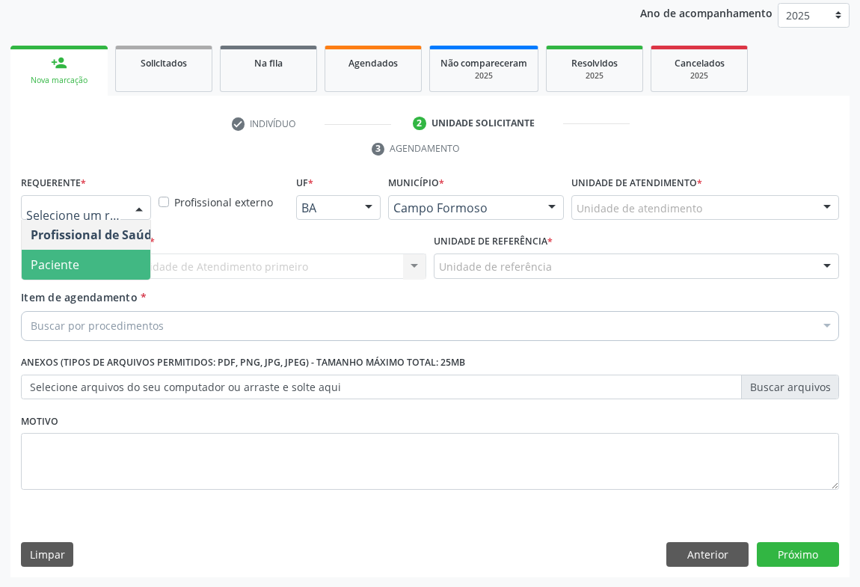
click at [70, 265] on span "Paciente" at bounding box center [55, 264] width 49 height 16
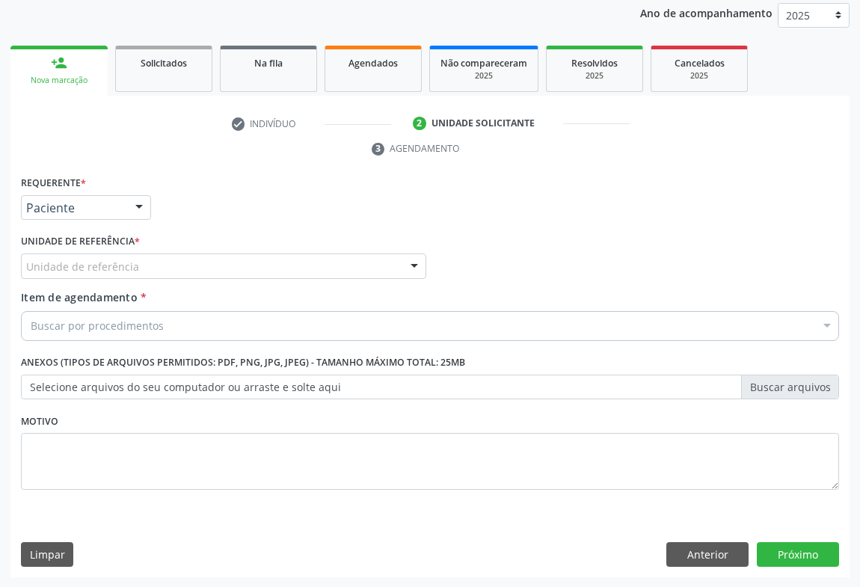
click at [265, 268] on div "Unidade de referência" at bounding box center [223, 266] width 405 height 25
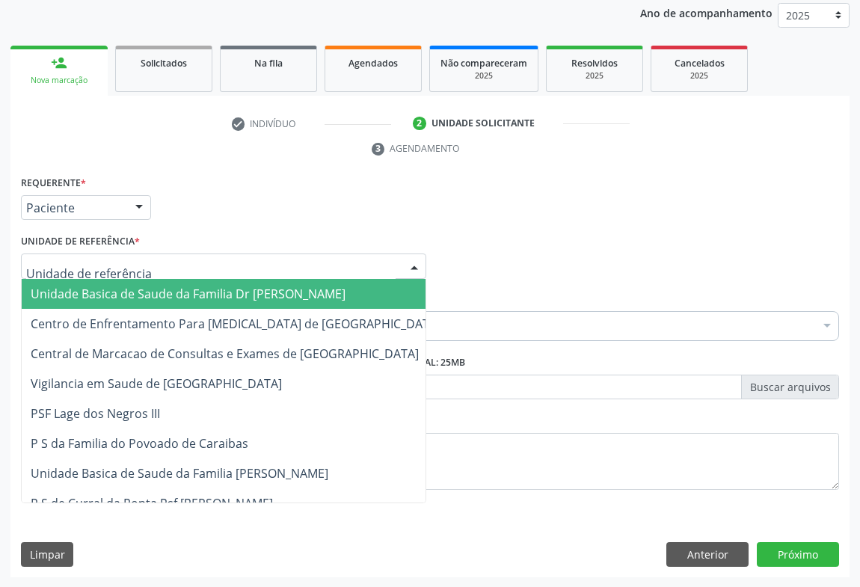
click at [135, 294] on span "Unidade Basica de Saude da Familia Dr [PERSON_NAME]" at bounding box center [188, 294] width 315 height 16
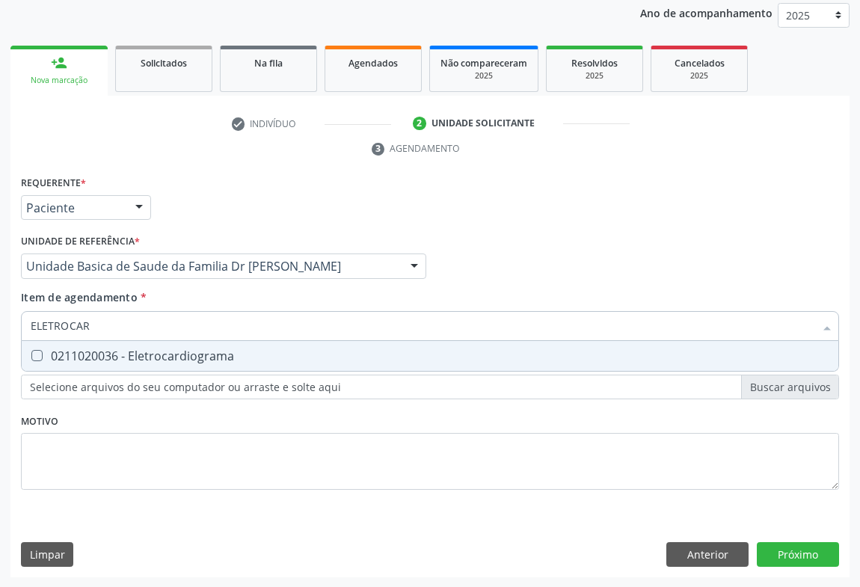
type input "ELETROCARD"
click at [142, 358] on div "0211020036 - Eletrocardiograma" at bounding box center [430, 356] width 799 height 12
checkbox Eletrocardiograma "true"
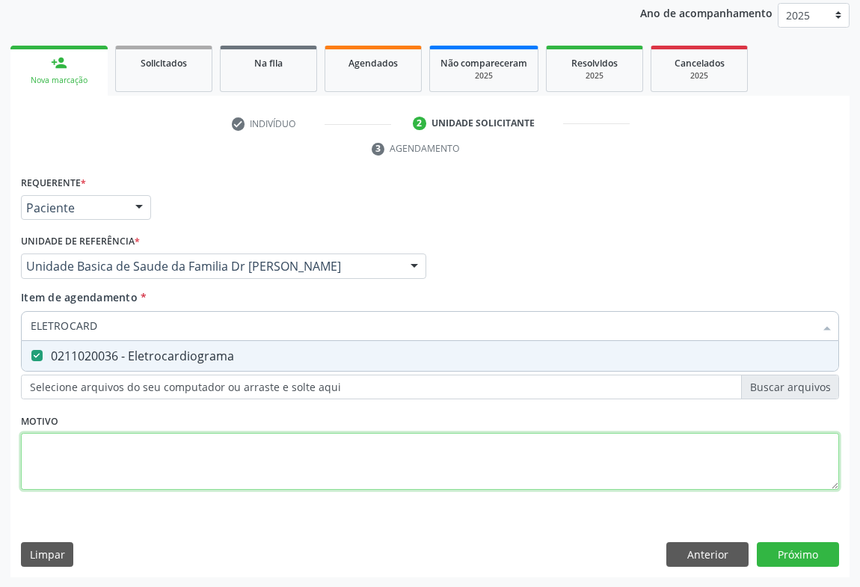
click at [135, 450] on div "Requerente * Paciente Profissional de Saúde Paciente Nenhum resultado encontrad…" at bounding box center [430, 341] width 818 height 339
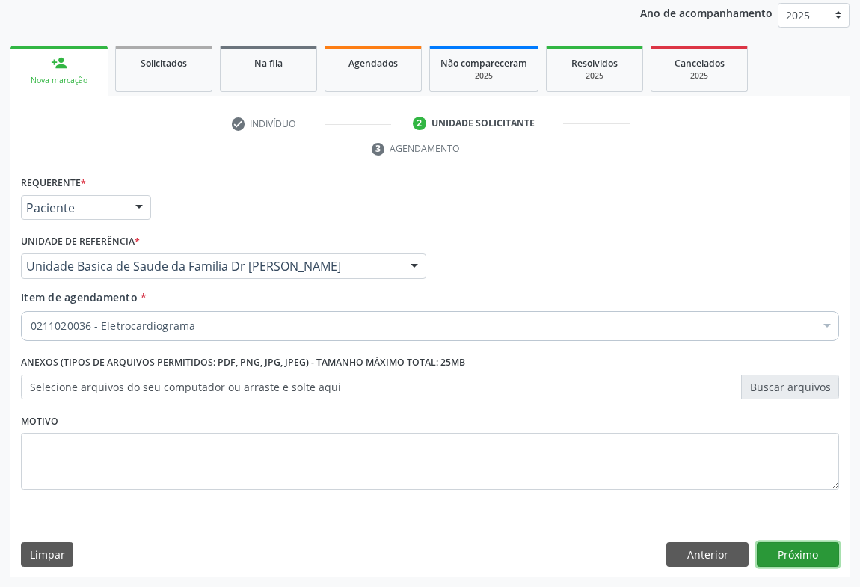
click at [800, 549] on button "Próximo" at bounding box center [798, 554] width 82 height 25
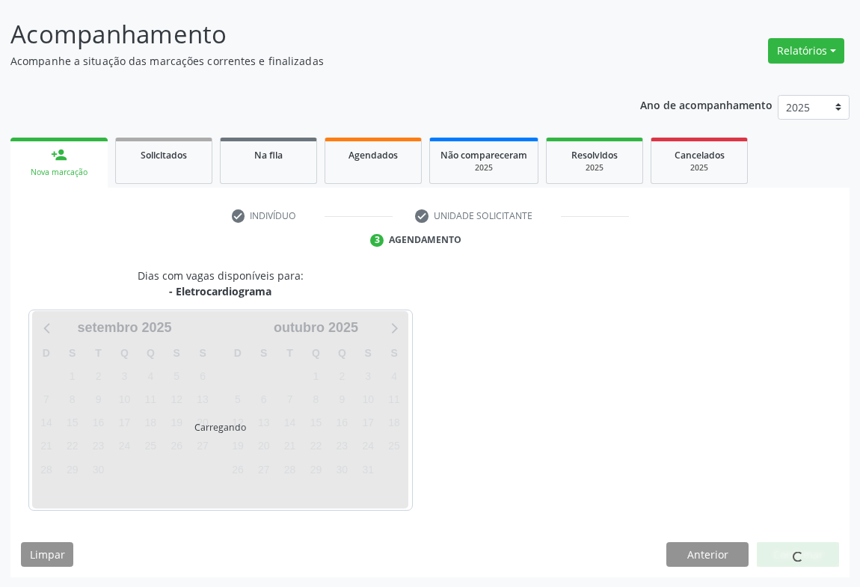
scroll to position [130, 0]
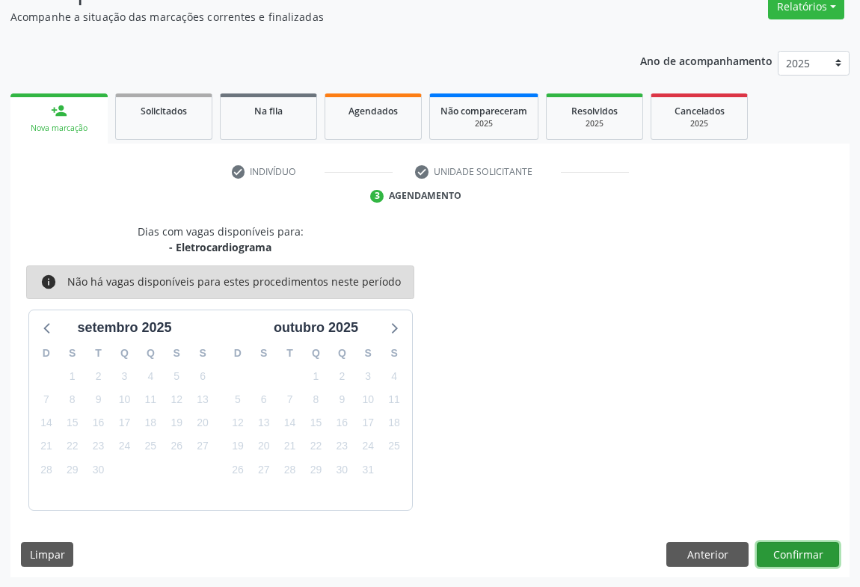
click at [797, 556] on button "Confirmar" at bounding box center [798, 554] width 82 height 25
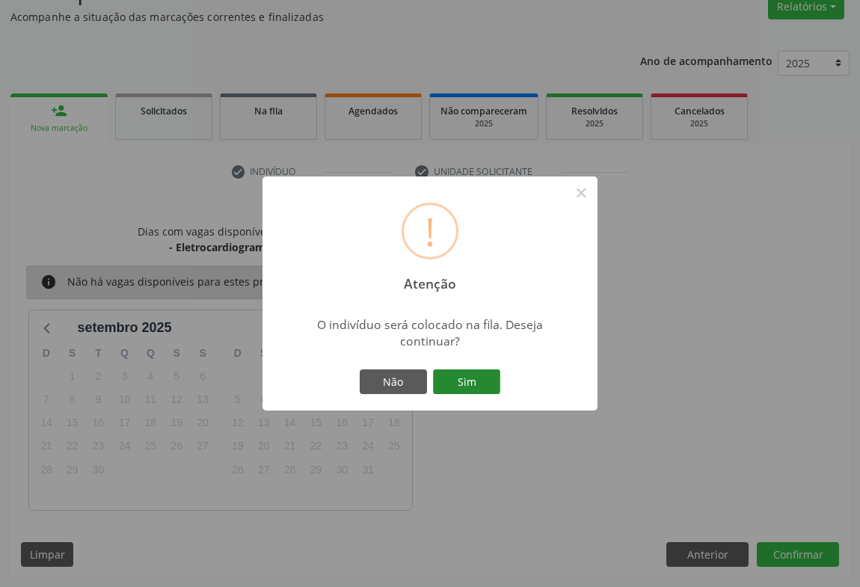
click at [466, 381] on button "Sim" at bounding box center [466, 381] width 67 height 25
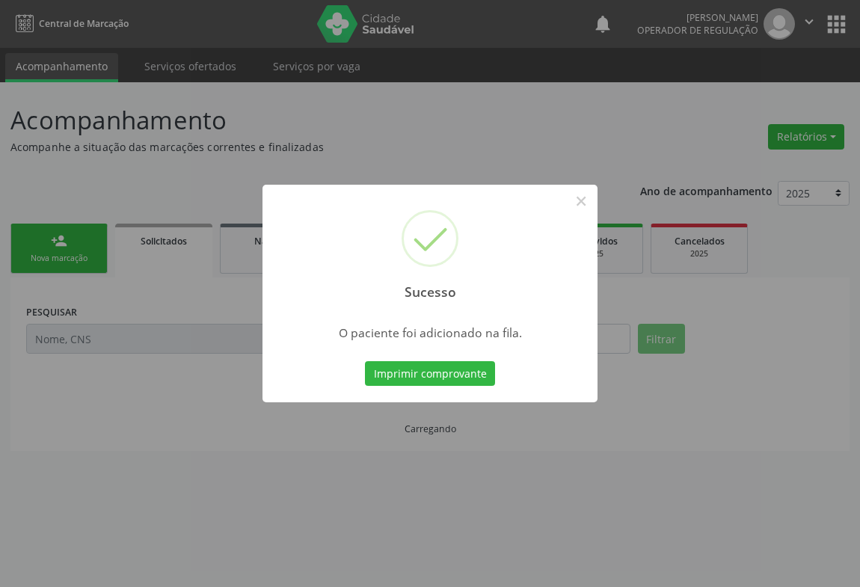
scroll to position [0, 0]
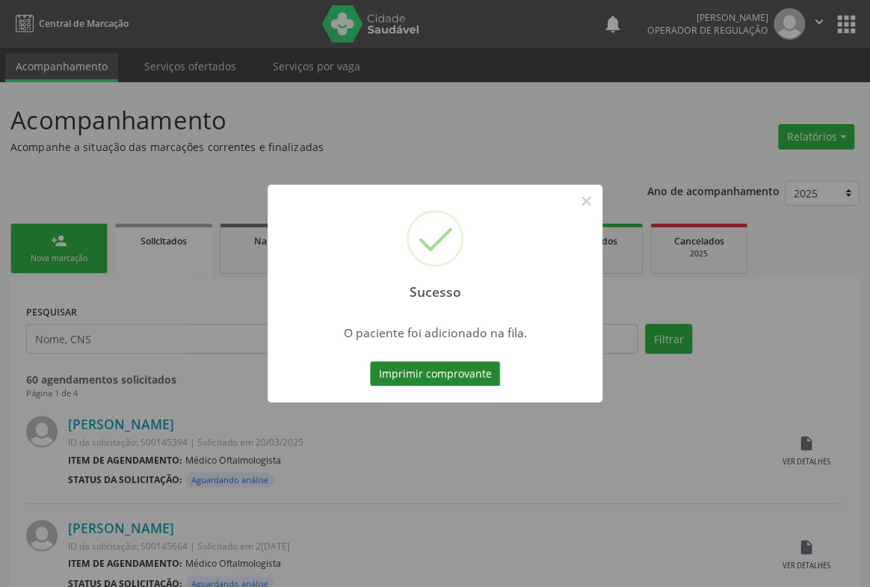
click at [449, 369] on button "Imprimir comprovante" at bounding box center [435, 373] width 130 height 25
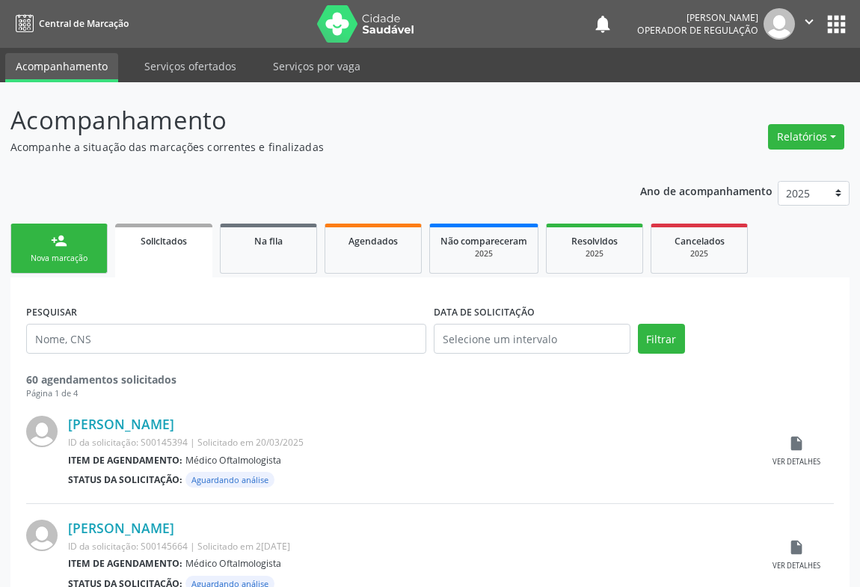
click at [44, 253] on div "Nova marcação" at bounding box center [59, 258] width 75 height 11
drag, startPoint x: 44, startPoint y: 252, endPoint x: 84, endPoint y: 237, distance: 42.4
click at [46, 251] on link "person_add Nova marcação" at bounding box center [58, 249] width 97 height 50
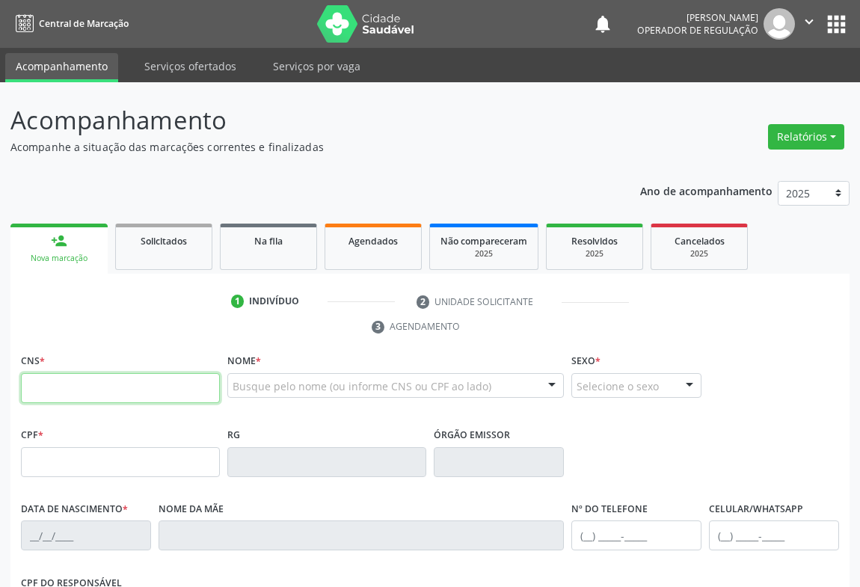
drag, startPoint x: 129, startPoint y: 384, endPoint x: 436, endPoint y: 381, distance: 306.6
click at [143, 382] on input "text" at bounding box center [120, 388] width 199 height 30
type input "708 1095 2942 0934"
type input "15/03/2016"
type input "(74) 99161-1476"
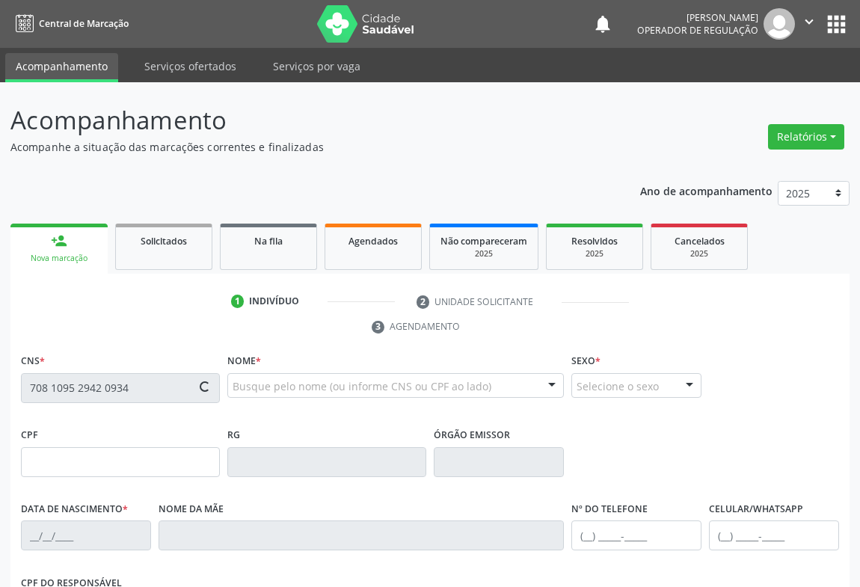
type input "(74) 99161-1476"
type input "088.589.105-83"
type input "SN"
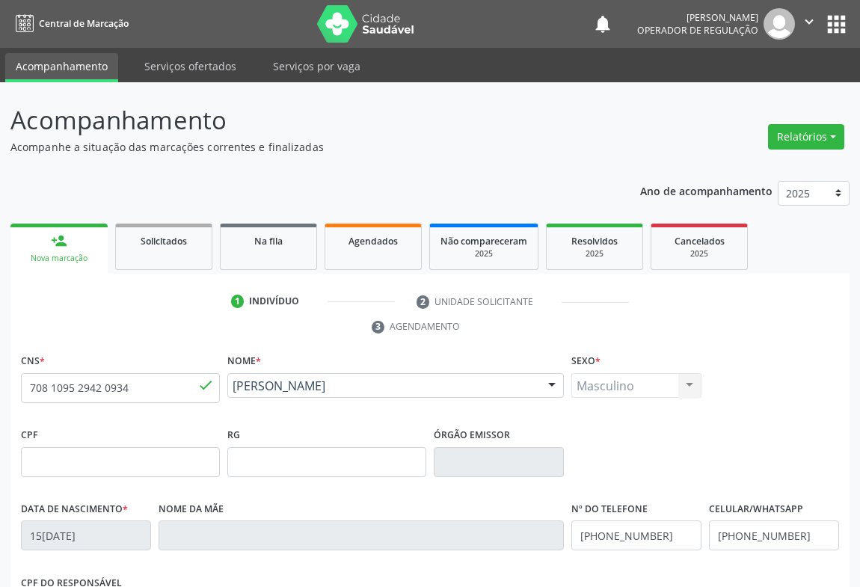
scroll to position [248, 0]
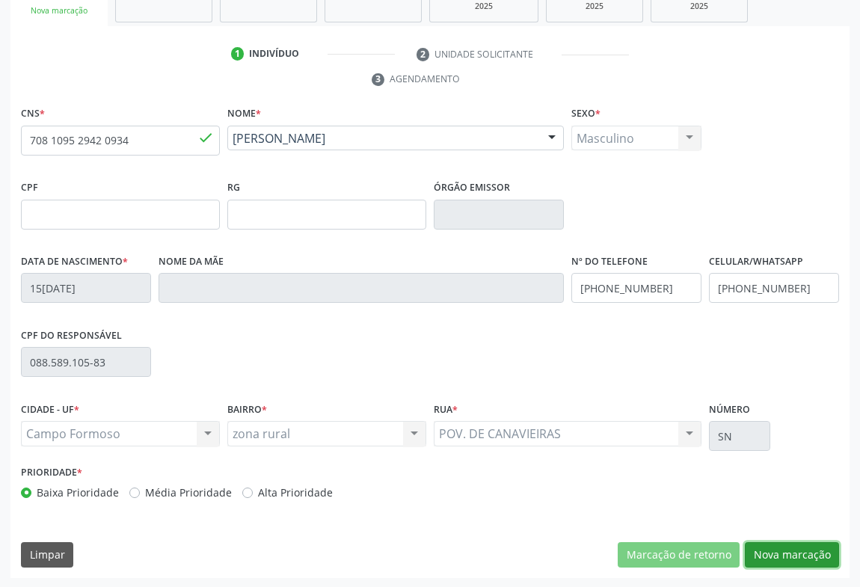
click at [782, 553] on button "Nova marcação" at bounding box center [792, 554] width 94 height 25
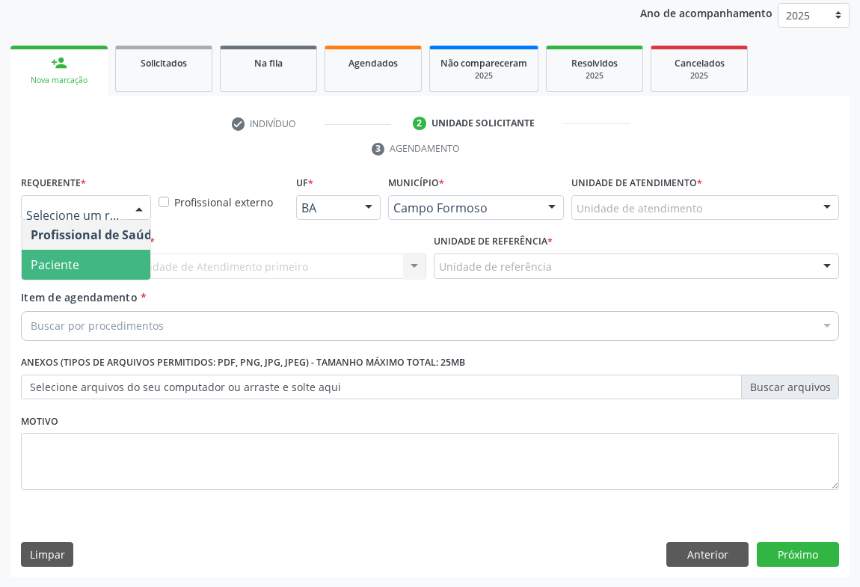
click at [82, 259] on span "Paciente" at bounding box center [95, 265] width 146 height 30
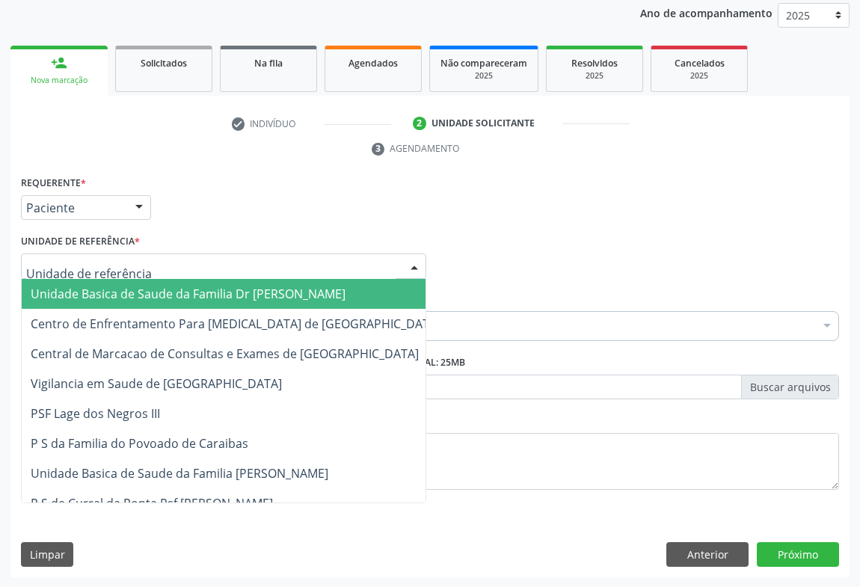
drag, startPoint x: 176, startPoint y: 259, endPoint x: 135, endPoint y: 276, distance: 44.6
click at [175, 259] on div at bounding box center [223, 266] width 405 height 25
click at [126, 286] on span "Unidade Basica de Saude da Familia Dr [PERSON_NAME]" at bounding box center [188, 294] width 315 height 16
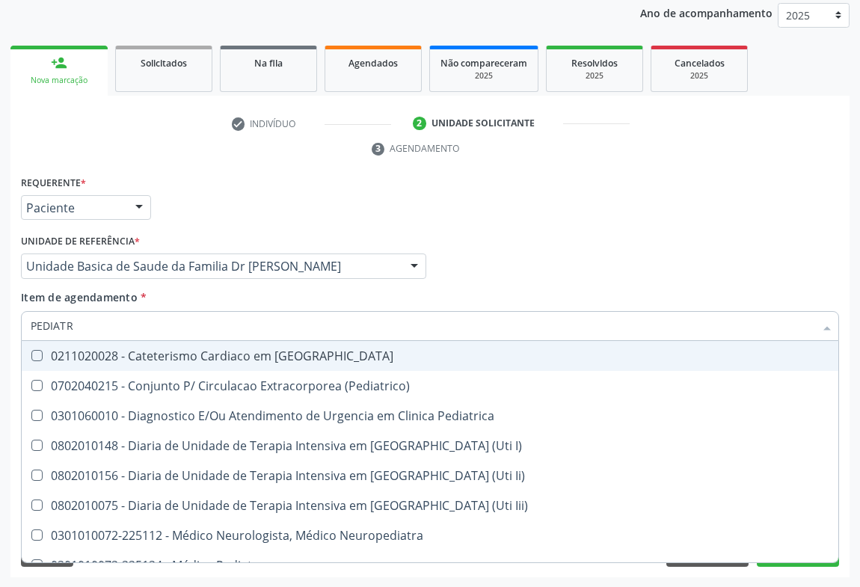
type input "PEDIATRA"
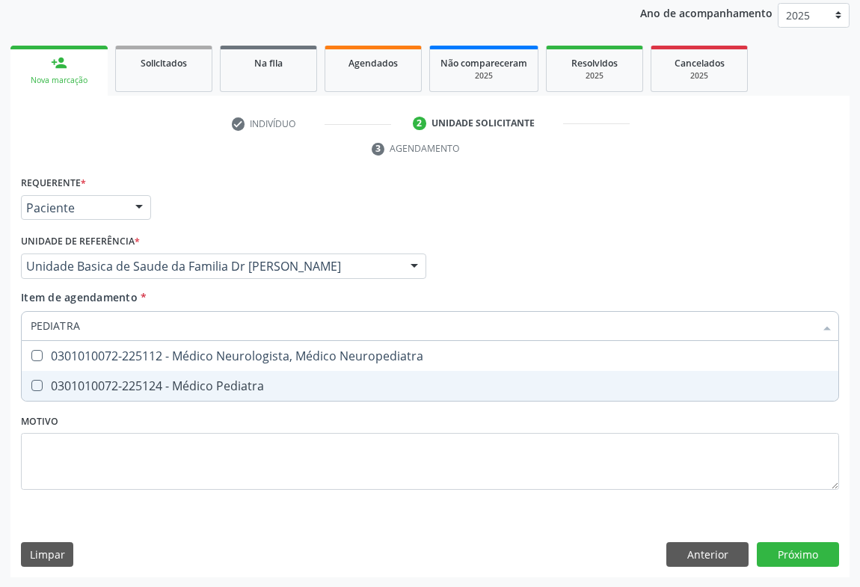
drag, startPoint x: 182, startPoint y: 377, endPoint x: 273, endPoint y: 441, distance: 111.0
click at [186, 380] on div "0301010072-225124 - Médico Pediatra" at bounding box center [430, 386] width 799 height 12
checkbox Pediatra "true"
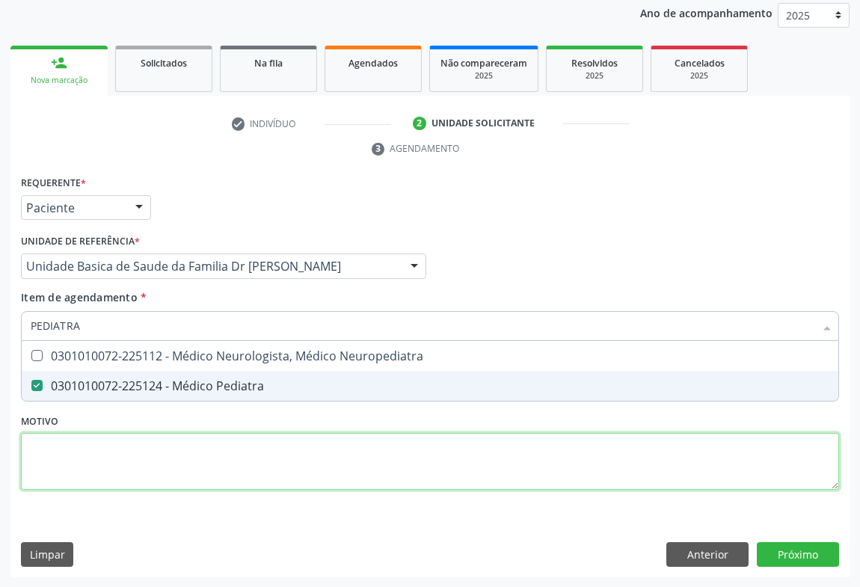
click at [303, 473] on div "Requerente * Paciente Profissional de Saúde Paciente Nenhum resultado encontrad…" at bounding box center [430, 341] width 818 height 339
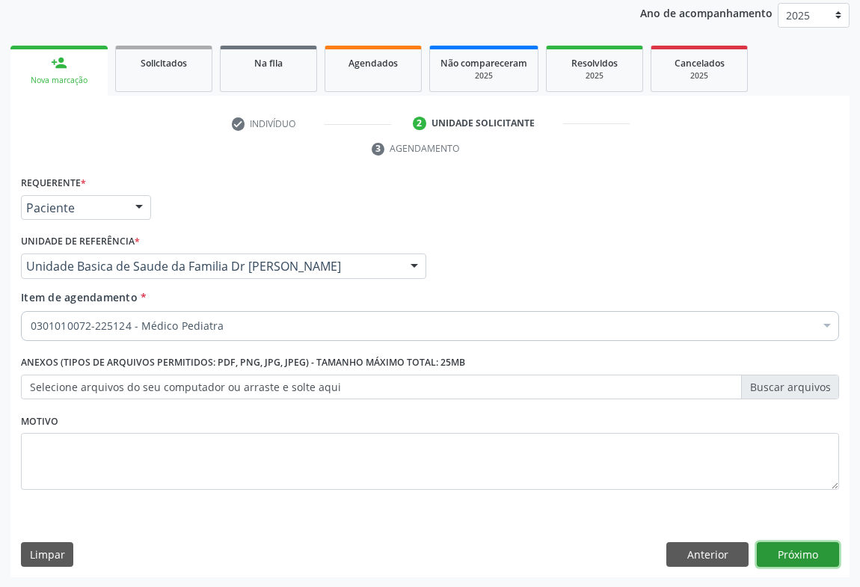
click at [787, 551] on button "Próximo" at bounding box center [798, 554] width 82 height 25
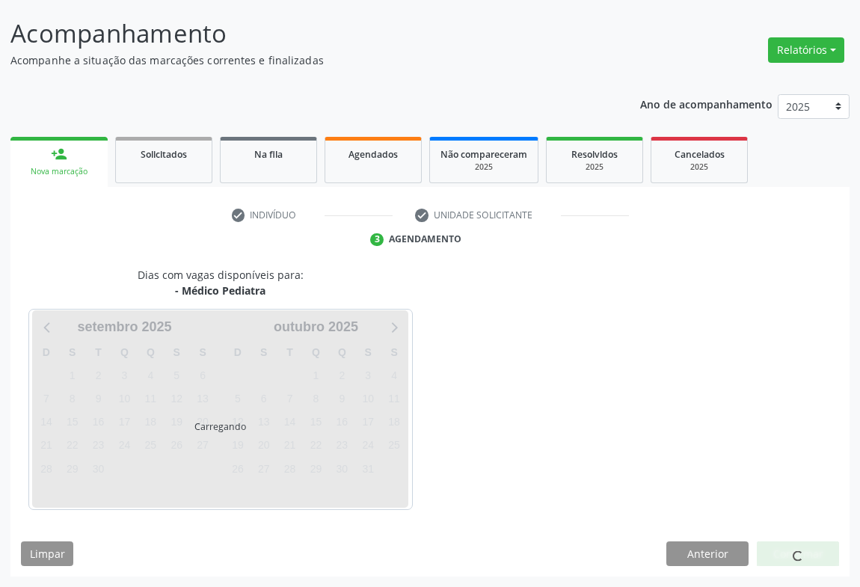
scroll to position [86, 0]
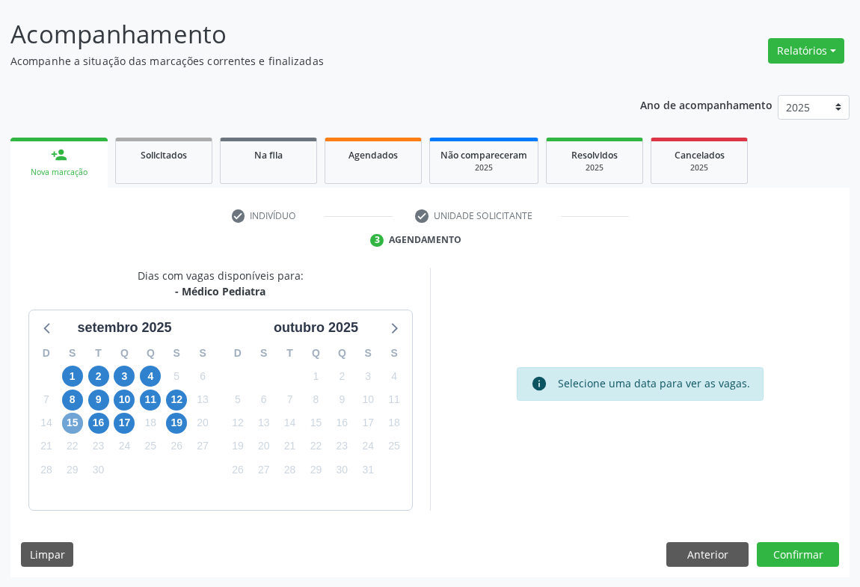
click at [74, 419] on span "15" at bounding box center [72, 423] width 21 height 21
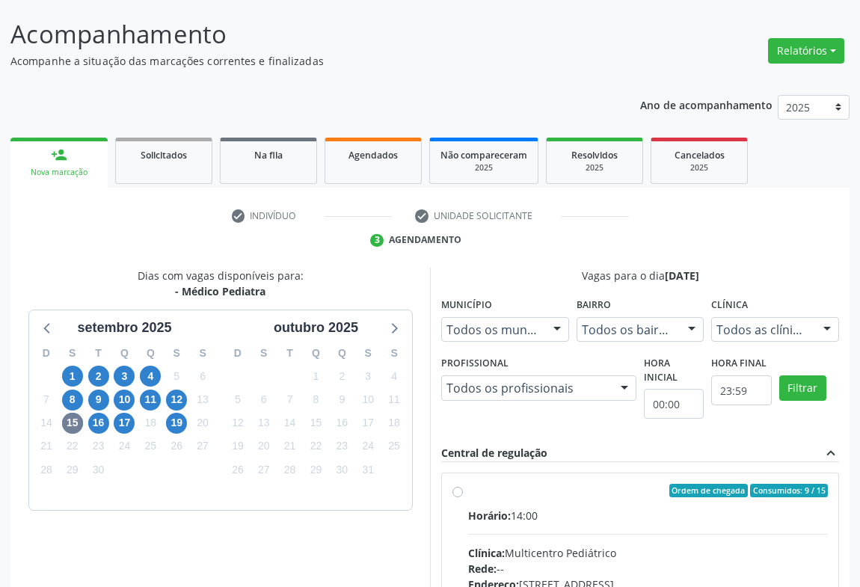
click at [618, 508] on div "Horário: 14:00" at bounding box center [648, 516] width 360 height 16
click at [463, 497] on input "Ordem de chegada Consumidos: 9 / 15 Horário: 14:00 Clínica: Multicentro Pediátr…" at bounding box center [457, 490] width 10 height 13
radio input "true"
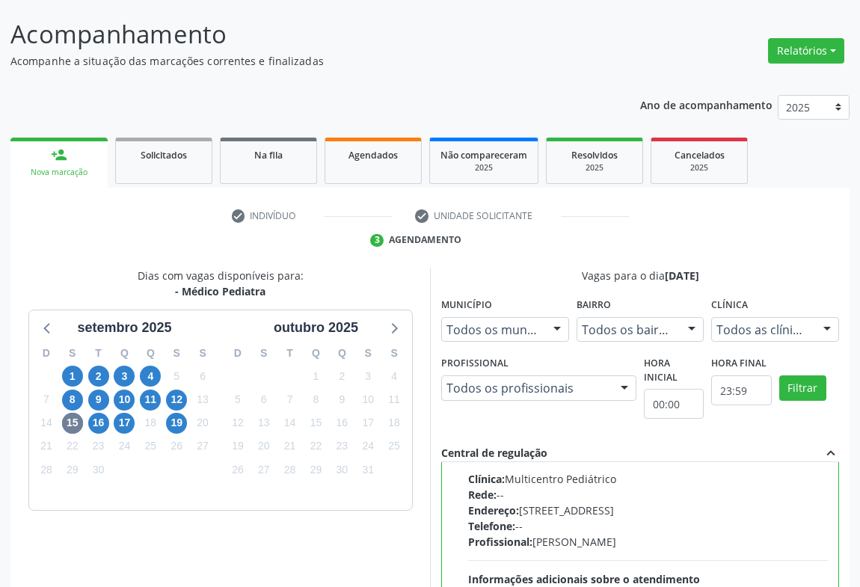
scroll to position [337, 0]
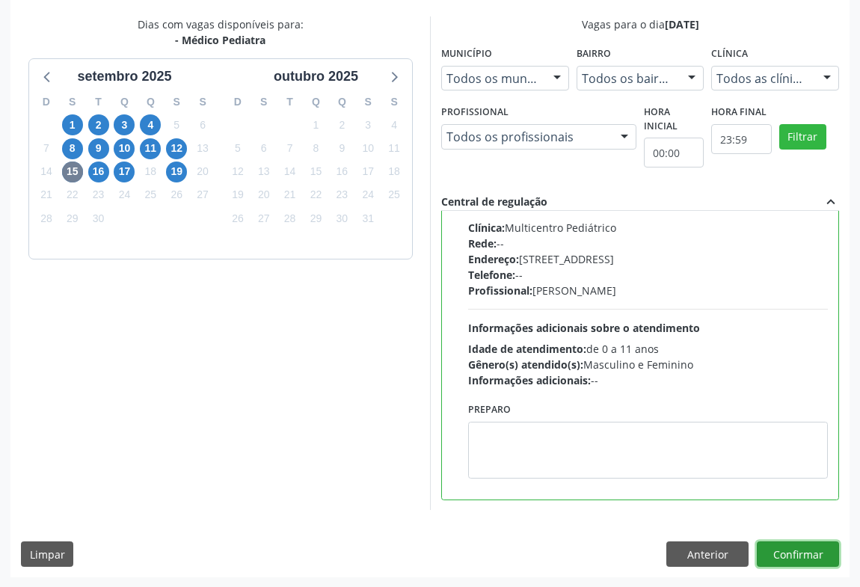
click at [807, 547] on button "Confirmar" at bounding box center [798, 553] width 82 height 25
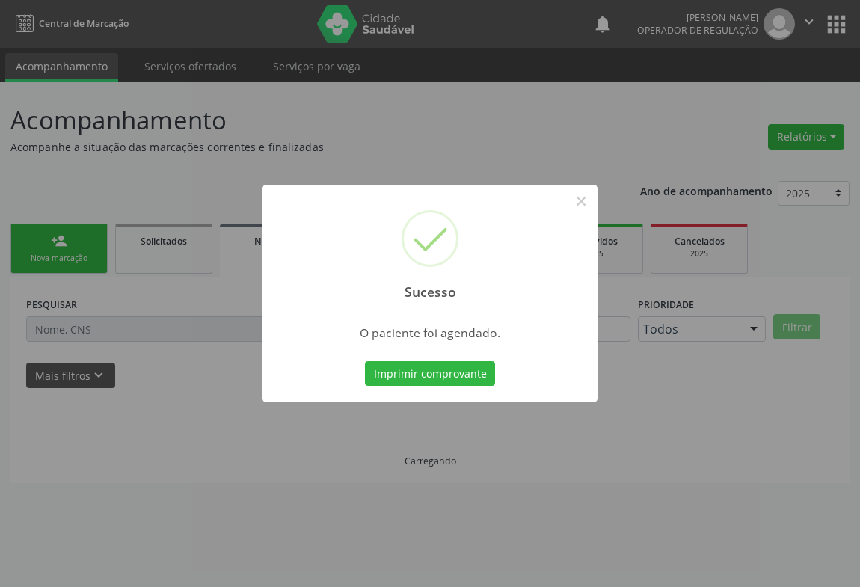
scroll to position [0, 0]
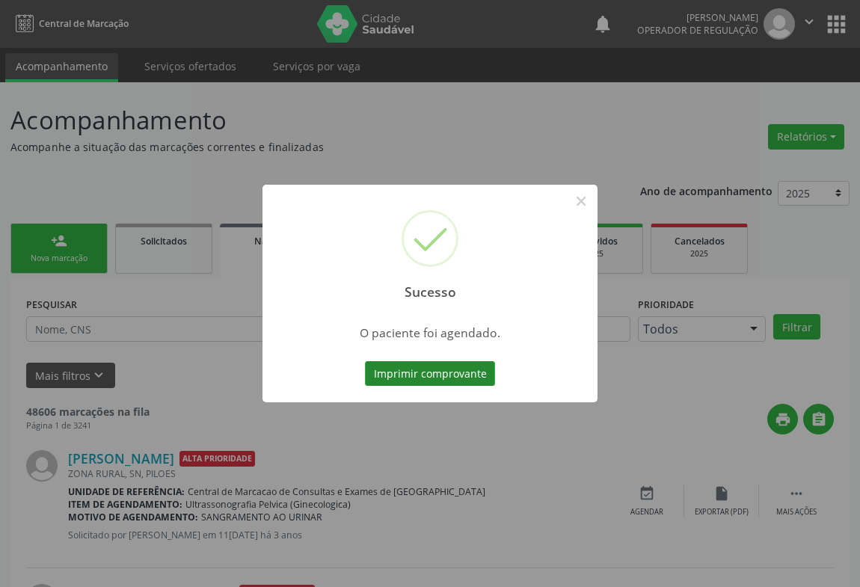
click at [426, 364] on button "Imprimir comprovante" at bounding box center [430, 373] width 130 height 25
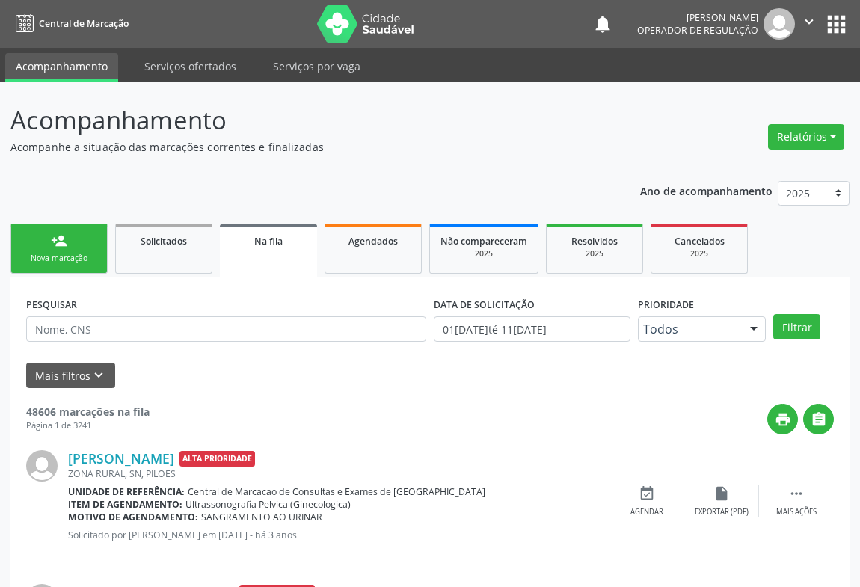
click at [73, 239] on link "person_add Nova marcação" at bounding box center [58, 249] width 97 height 50
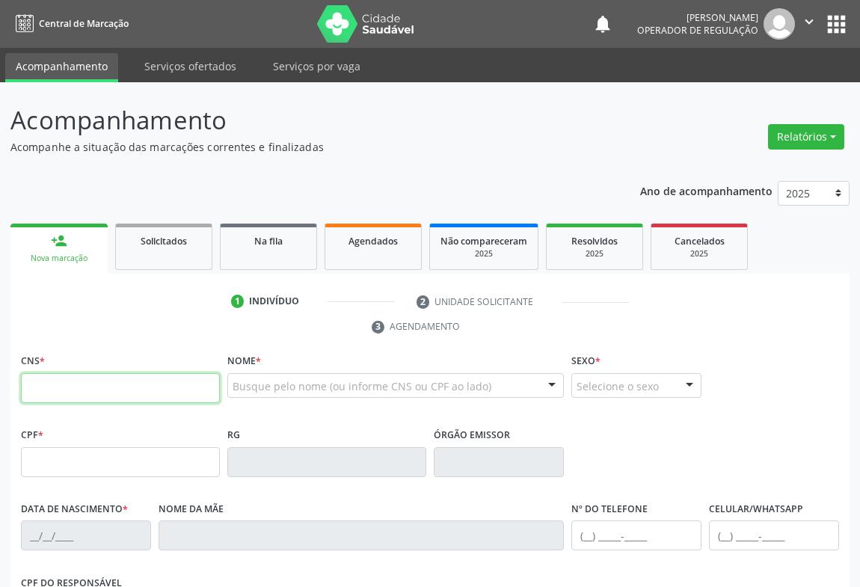
click at [67, 386] on input "text" at bounding box center [120, 388] width 199 height 30
type input "706 0008 0102 0844"
type input "08840841"
type input "[DATE]"
type input "[PHONE_NUMBER]"
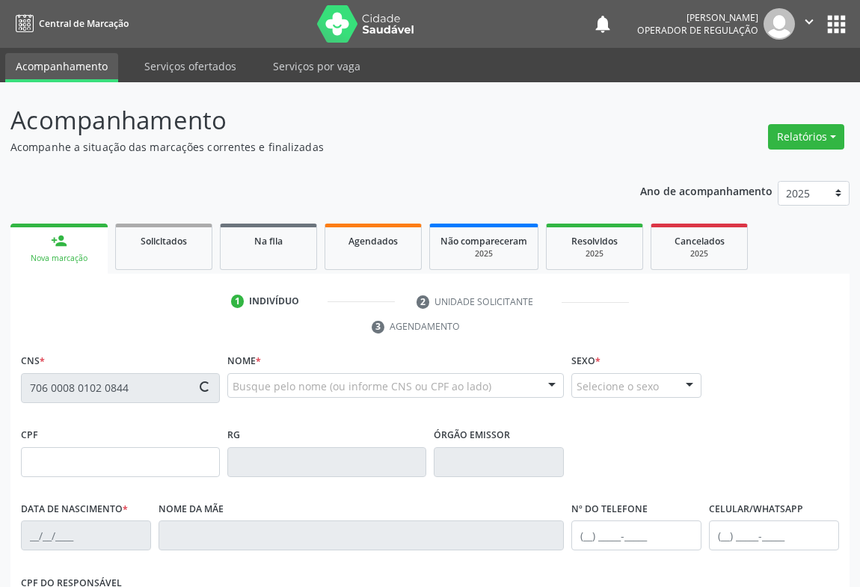
type input "[PHONE_NUMBER]"
type input "S/N"
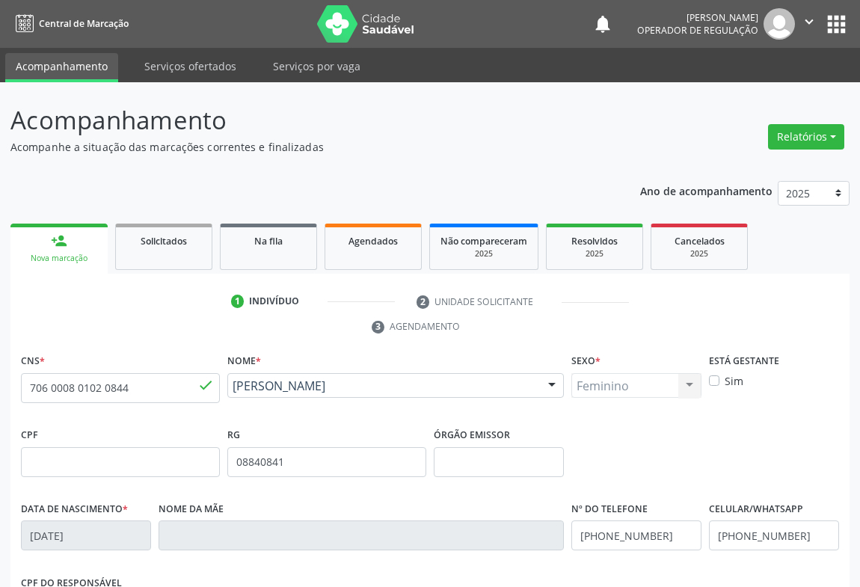
scroll to position [248, 0]
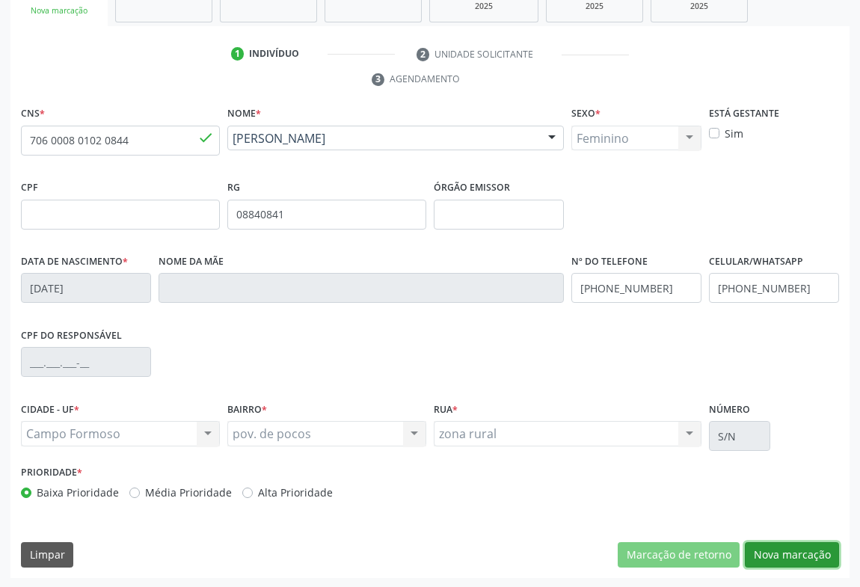
drag, startPoint x: 781, startPoint y: 550, endPoint x: 615, endPoint y: 295, distance: 303.7
click at [781, 549] on button "Nova marcação" at bounding box center [792, 554] width 94 height 25
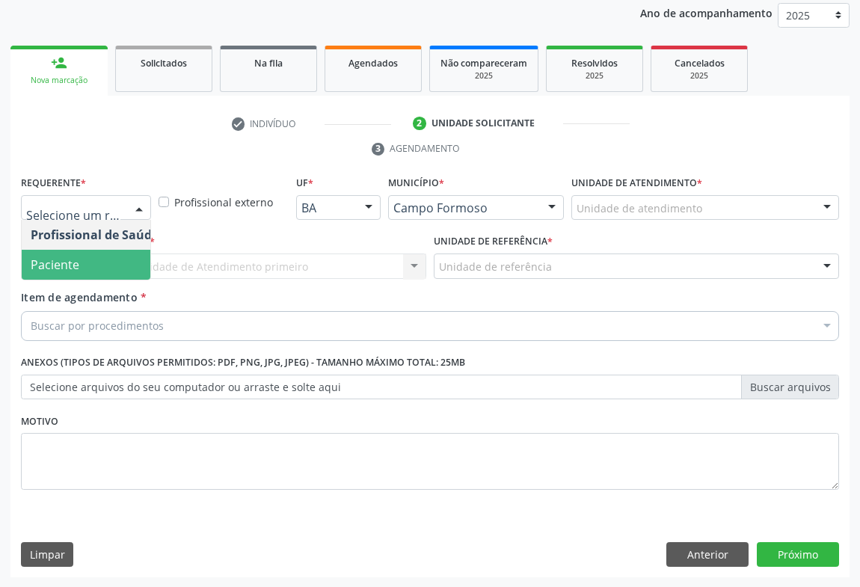
click at [71, 262] on span "Paciente" at bounding box center [55, 264] width 49 height 16
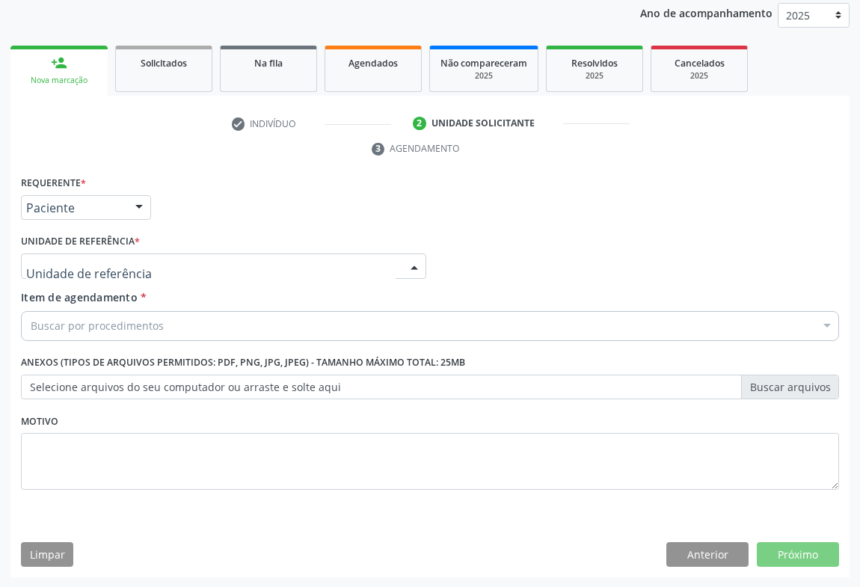
drag, startPoint x: 165, startPoint y: 271, endPoint x: 133, endPoint y: 285, distance: 35.2
click at [164, 272] on div at bounding box center [223, 266] width 405 height 25
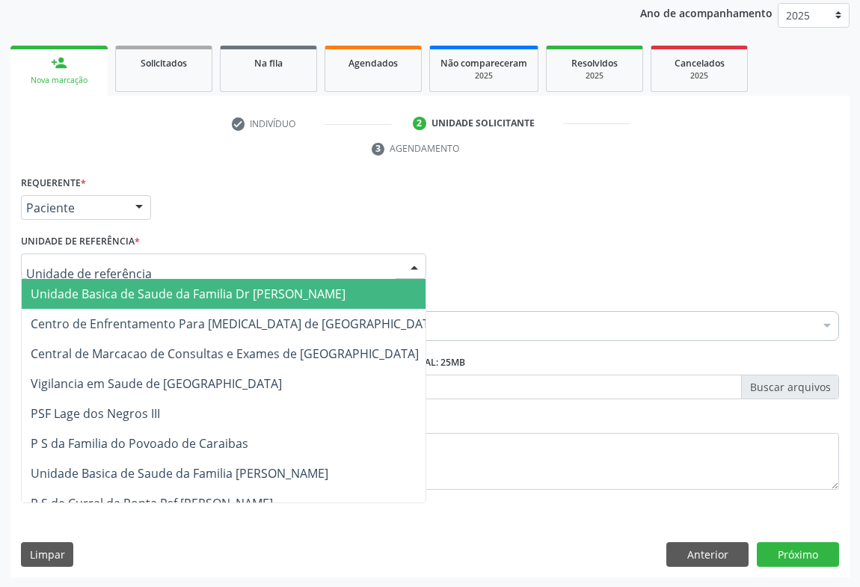
click at [105, 300] on span "Unidade Basica de Saude da Familia Dr [PERSON_NAME]" at bounding box center [236, 294] width 428 height 30
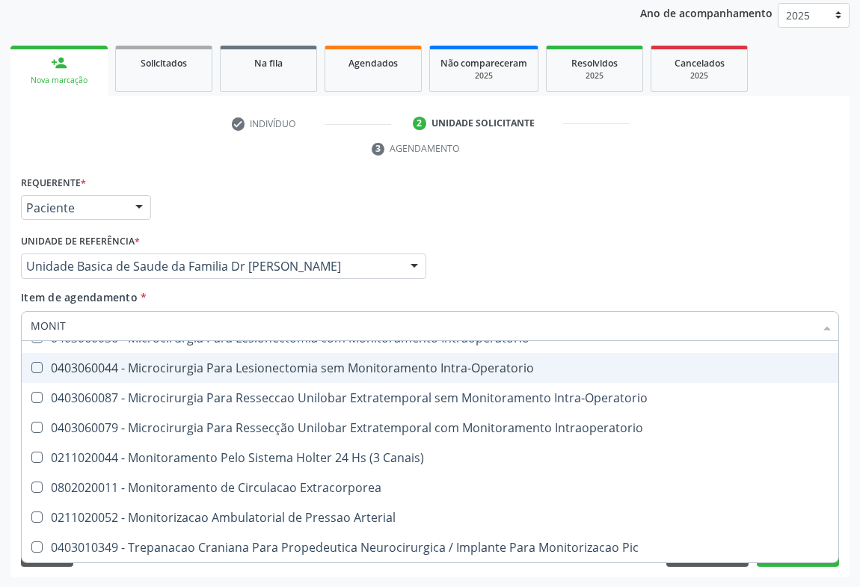
scroll to position [47, 0]
type input "MONITO"
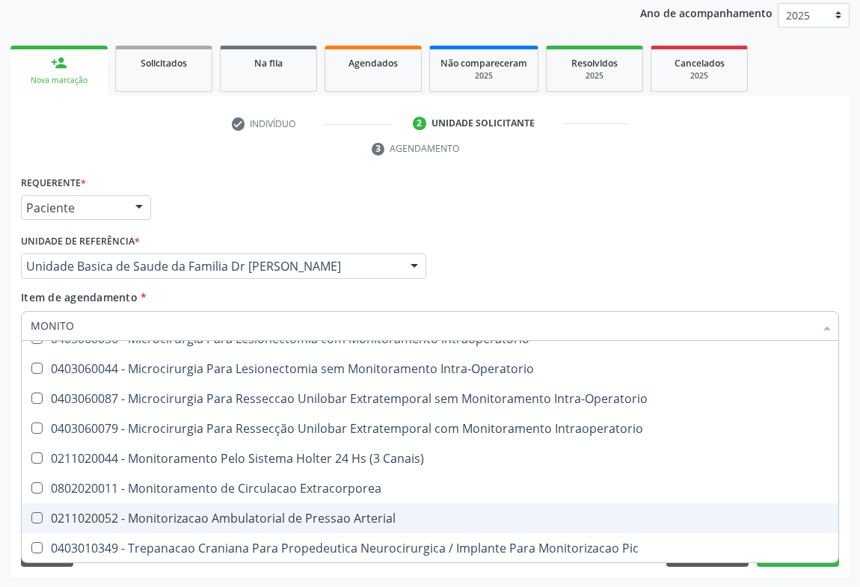
drag, startPoint x: 244, startPoint y: 515, endPoint x: 390, endPoint y: 454, distance: 158.2
click at [246, 515] on div "0211020052 - Monitorizacao Ambulatorial de Pressao Arterial" at bounding box center [430, 518] width 799 height 12
checkbox Arterial "true"
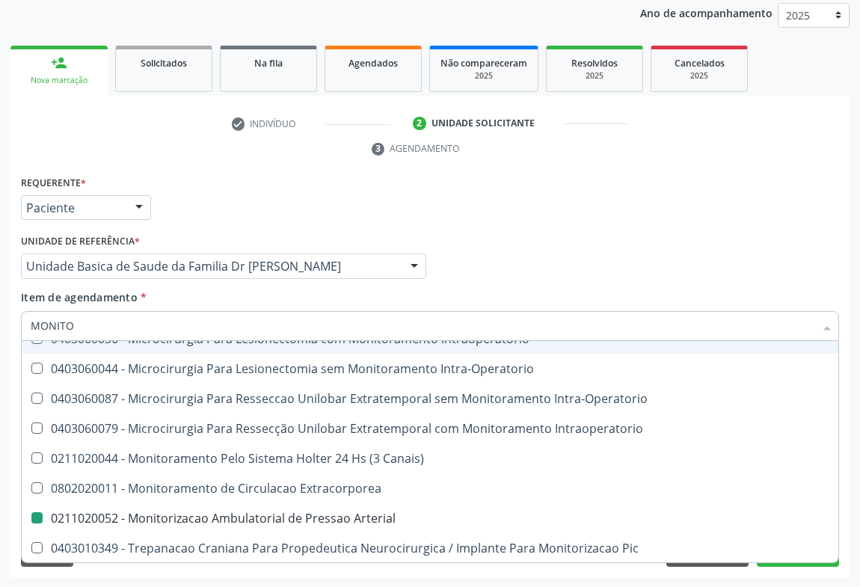
click at [522, 281] on div "Profissional Solicitante Por favor, selecione a Unidade de Atendimento primeiro…" at bounding box center [430, 259] width 826 height 58
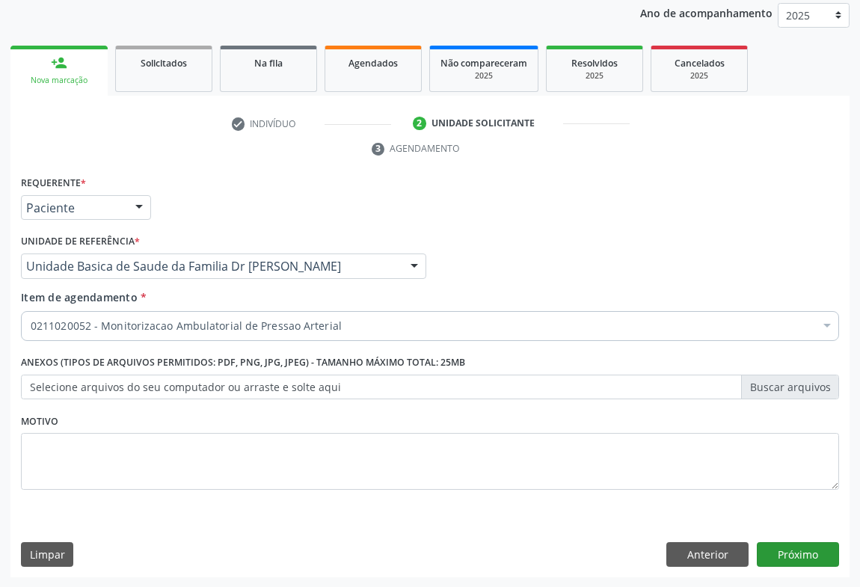
scroll to position [0, 0]
click at [775, 547] on button "Próximo" at bounding box center [798, 554] width 82 height 25
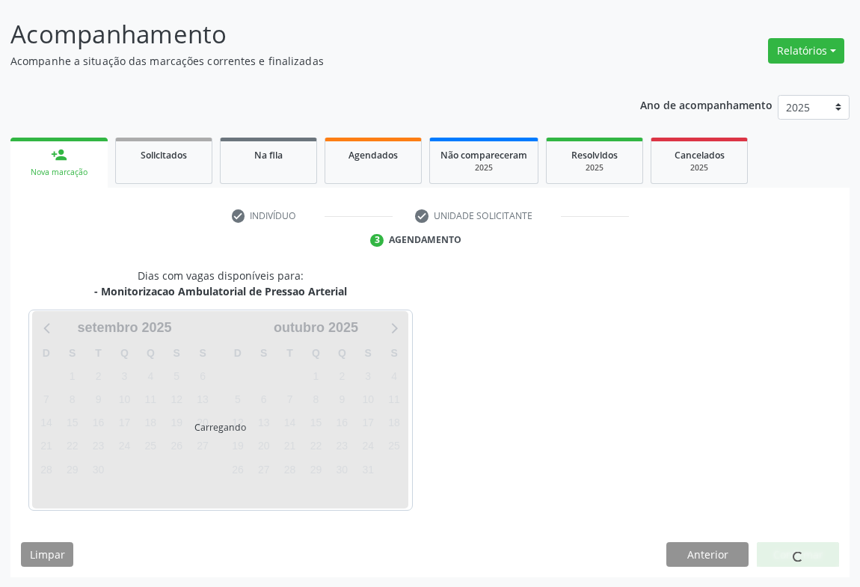
scroll to position [130, 0]
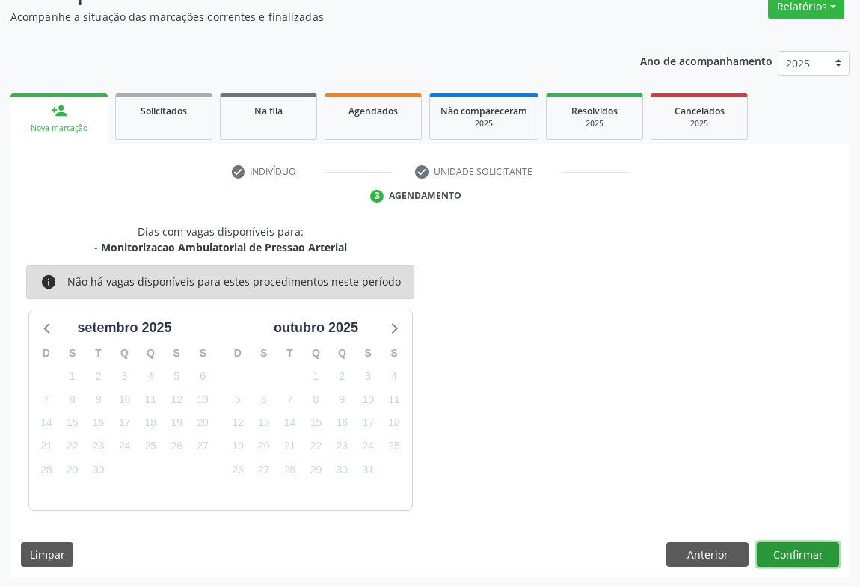
click at [792, 550] on button "Confirmar" at bounding box center [798, 554] width 82 height 25
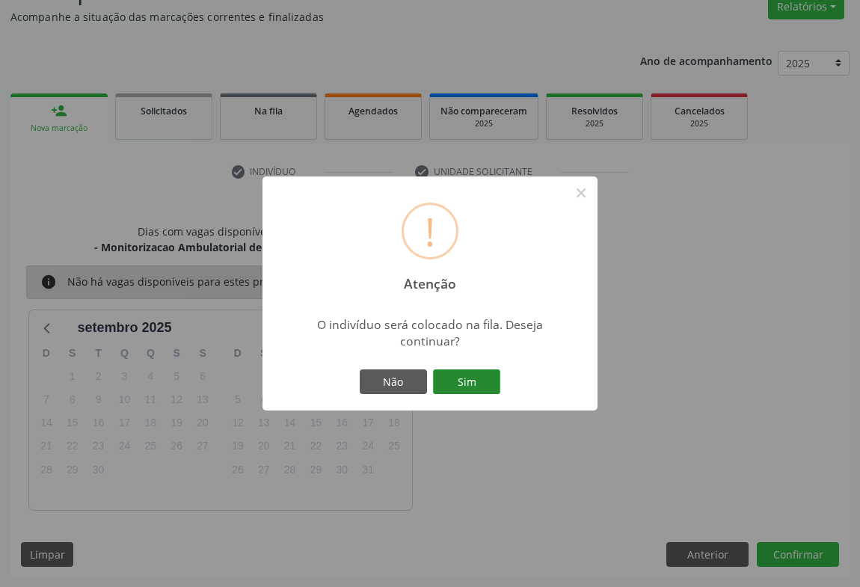
click at [477, 380] on button "Sim" at bounding box center [466, 381] width 67 height 25
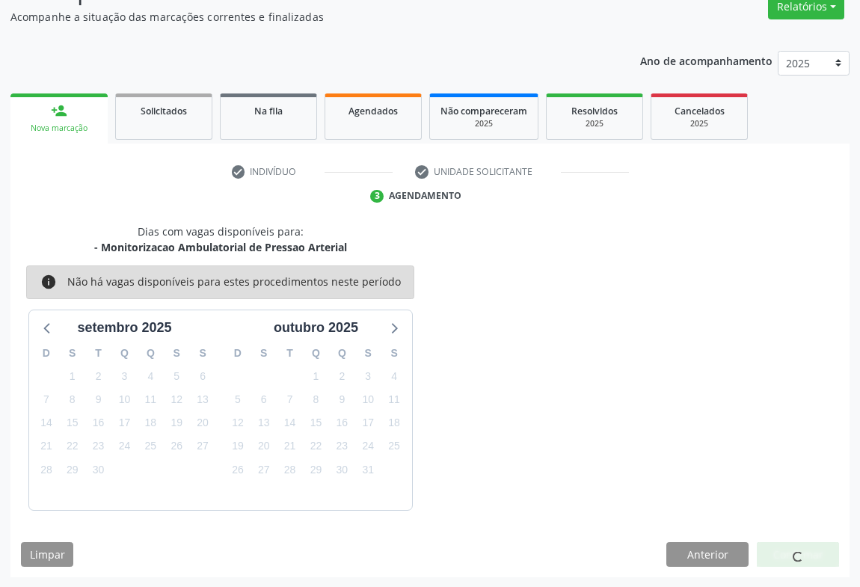
scroll to position [0, 0]
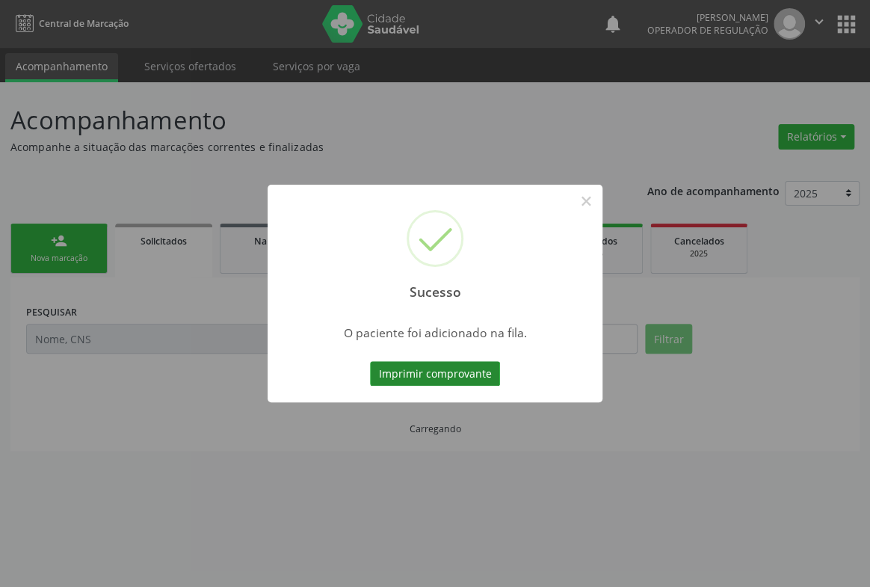
click at [456, 374] on button "Imprimir comprovante" at bounding box center [435, 373] width 130 height 25
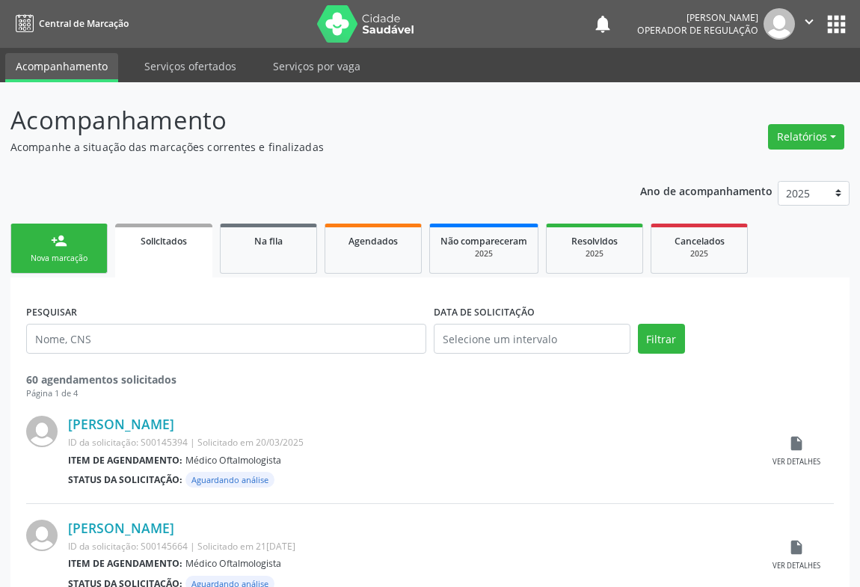
click at [57, 245] on div "person_add" at bounding box center [59, 241] width 16 height 16
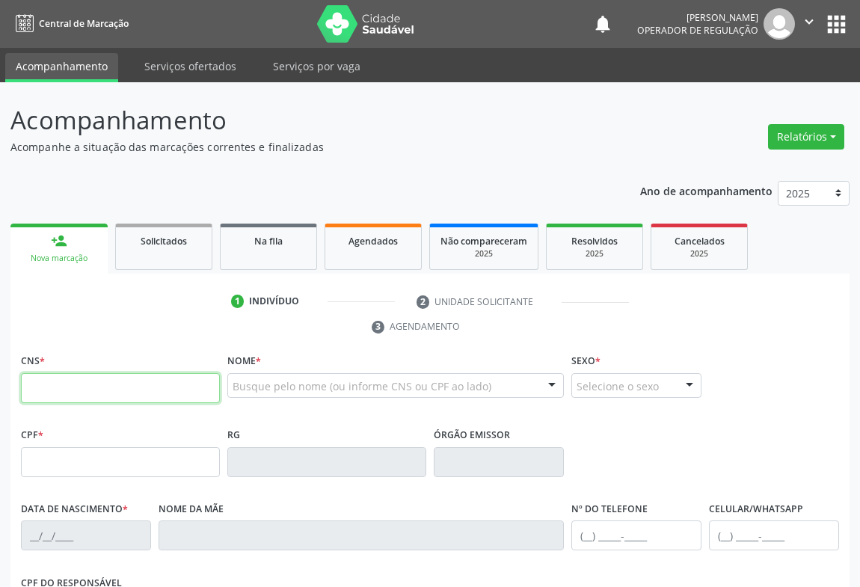
drag, startPoint x: 72, startPoint y: 381, endPoint x: 81, endPoint y: 368, distance: 15.6
click at [72, 380] on input "text" at bounding box center [120, 388] width 199 height 30
type input "700 5087 7511 7657"
type input "2163108651"
type input "0[DATE]"
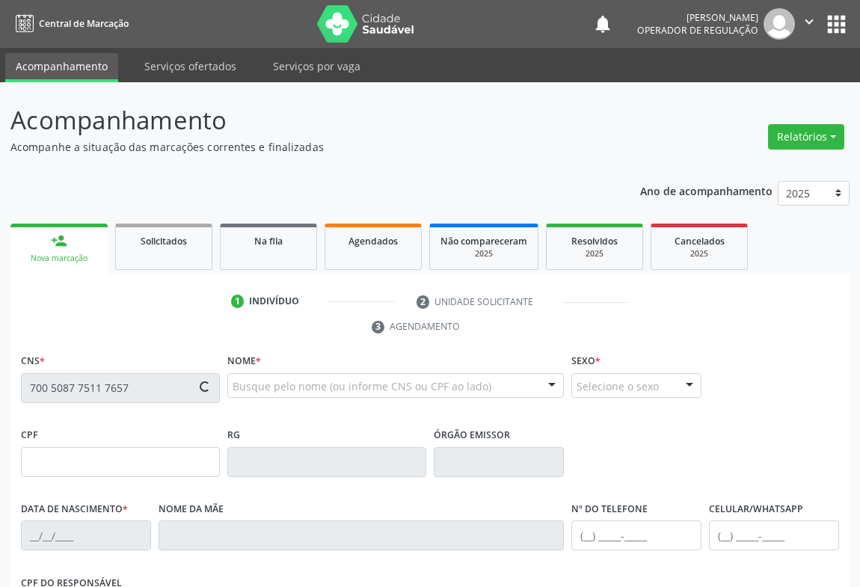
type input "[PHONE_NUMBER]"
type input "SN"
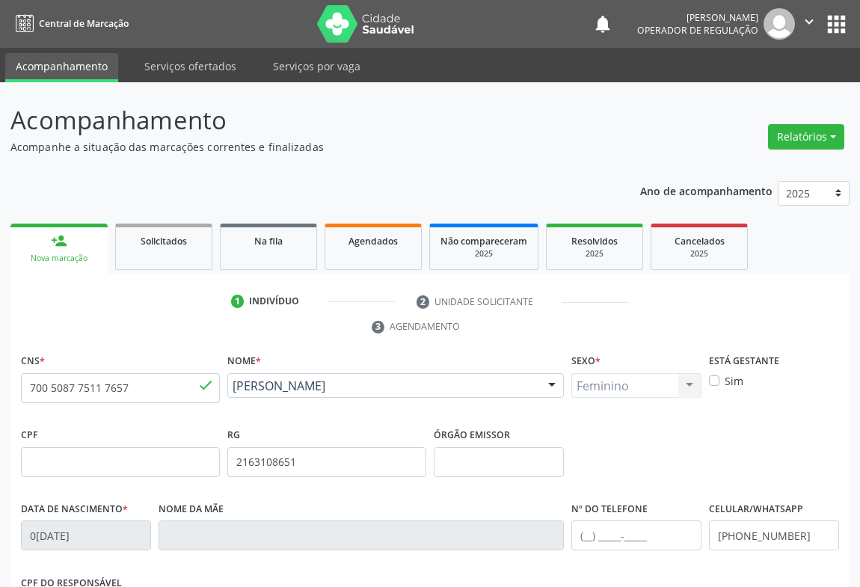
scroll to position [248, 0]
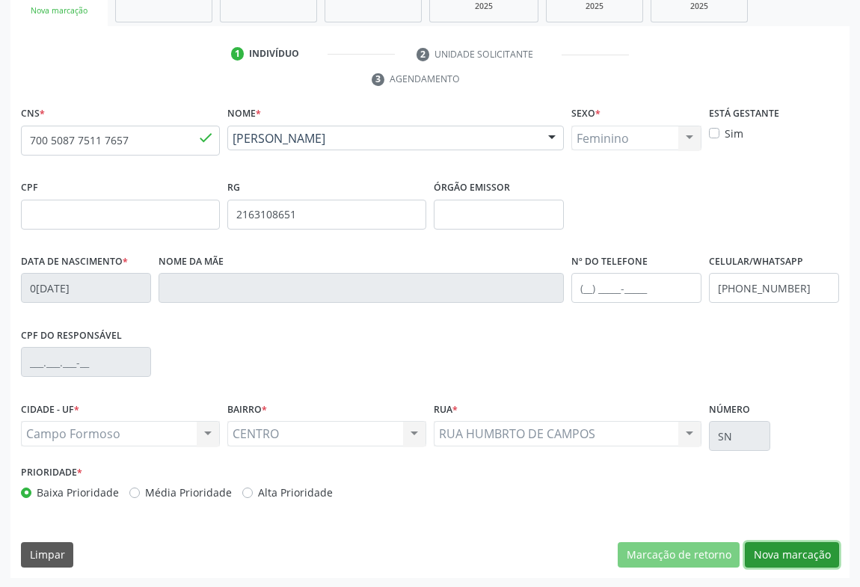
click at [796, 553] on button "Nova marcação" at bounding box center [792, 554] width 94 height 25
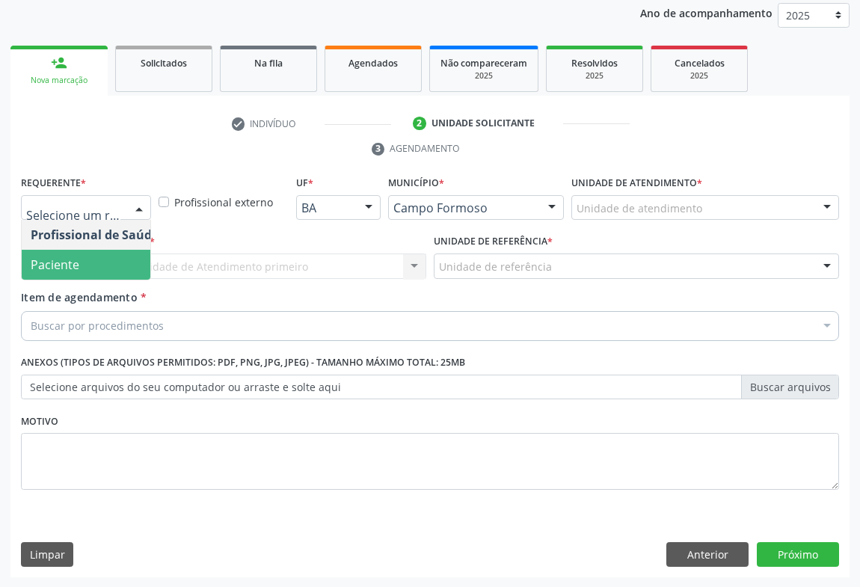
click at [70, 266] on span "Paciente" at bounding box center [55, 264] width 49 height 16
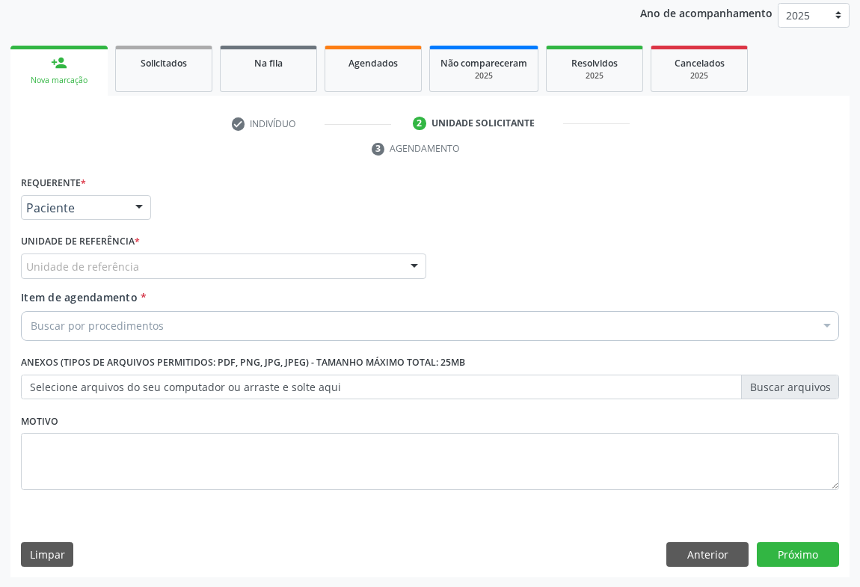
drag, startPoint x: 188, startPoint y: 262, endPoint x: 156, endPoint y: 284, distance: 39.8
click at [188, 262] on div "Unidade de referência" at bounding box center [223, 266] width 405 height 25
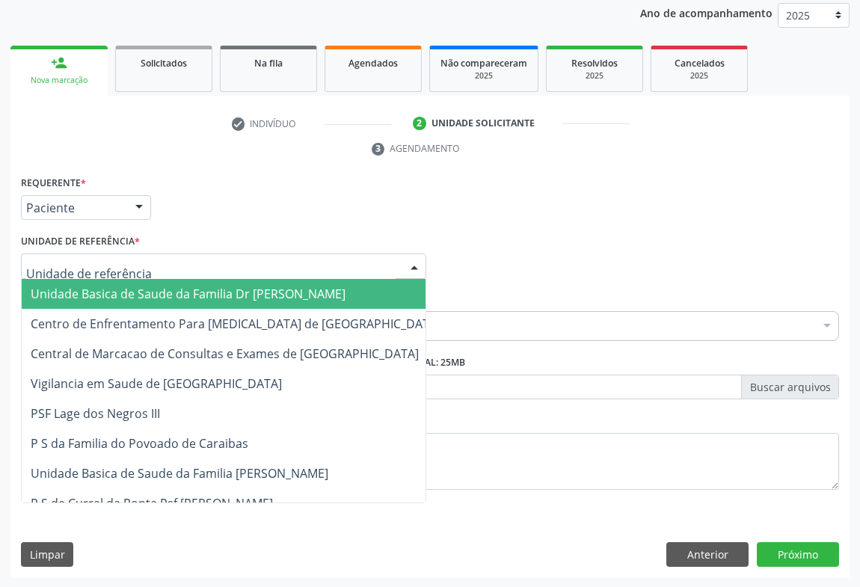
click at [153, 291] on span "Unidade Basica de Saude da Familia Dr [PERSON_NAME]" at bounding box center [188, 294] width 315 height 16
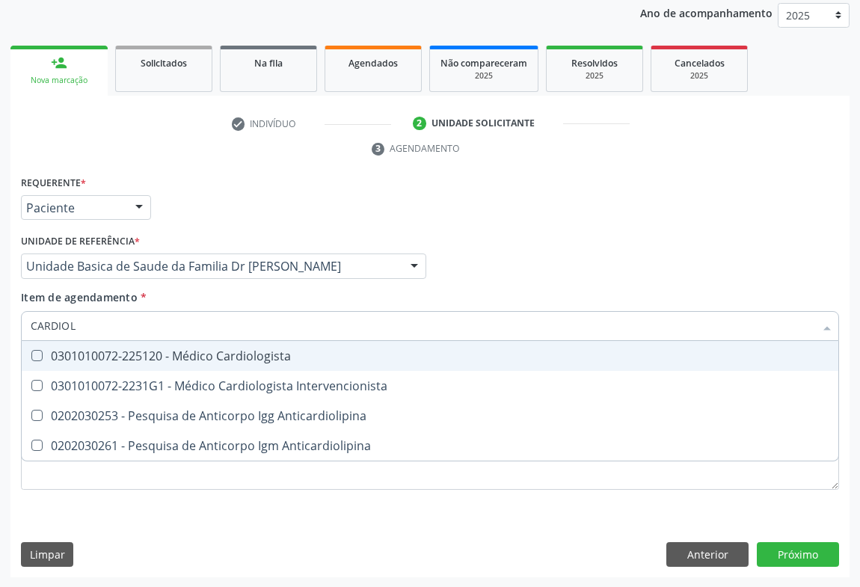
type input "CARDIOLO"
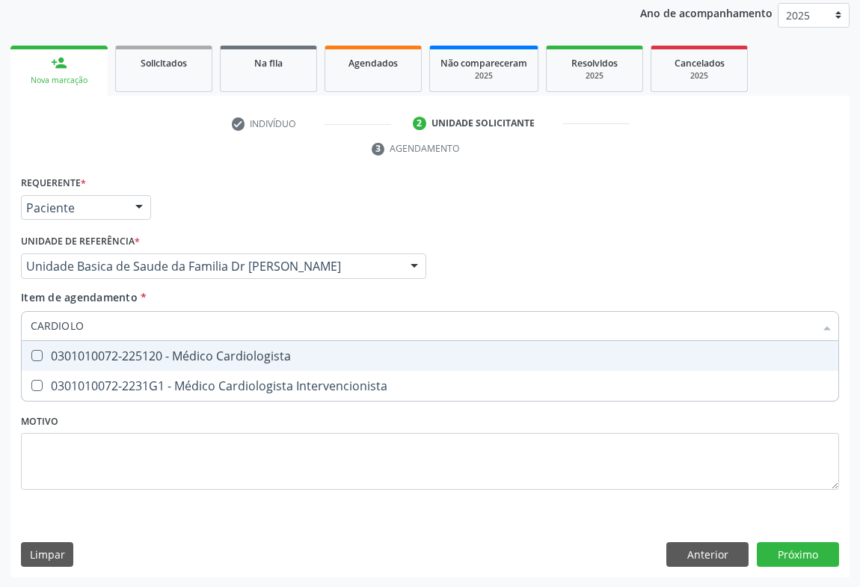
drag, startPoint x: 218, startPoint y: 351, endPoint x: 217, endPoint y: 413, distance: 62.1
click at [218, 353] on div "0301010072-225120 - Médico Cardiologista" at bounding box center [430, 356] width 799 height 12
checkbox Cardiologista "true"
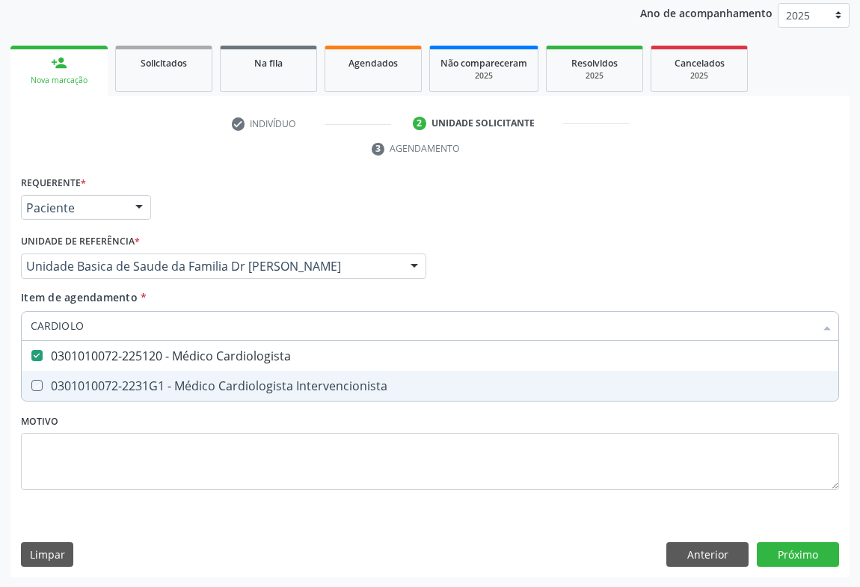
drag, startPoint x: 202, startPoint y: 422, endPoint x: 181, endPoint y: 422, distance: 20.9
click at [193, 424] on div "Requerente * Paciente Profissional de Saúde Paciente Nenhum resultado encontrad…" at bounding box center [430, 341] width 818 height 339
checkbox Intervencionista "true"
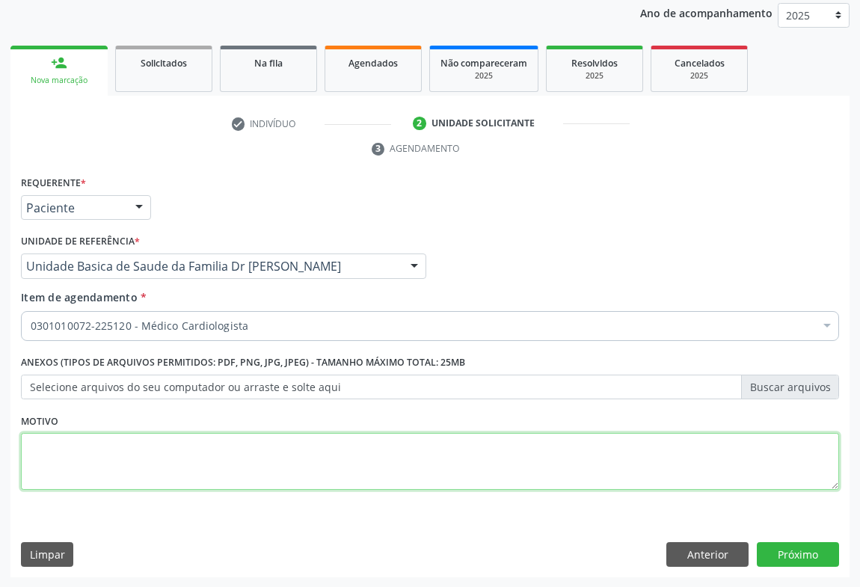
drag, startPoint x: 420, startPoint y: 464, endPoint x: 465, endPoint y: 476, distance: 46.6
click at [425, 464] on textarea at bounding box center [430, 461] width 818 height 57
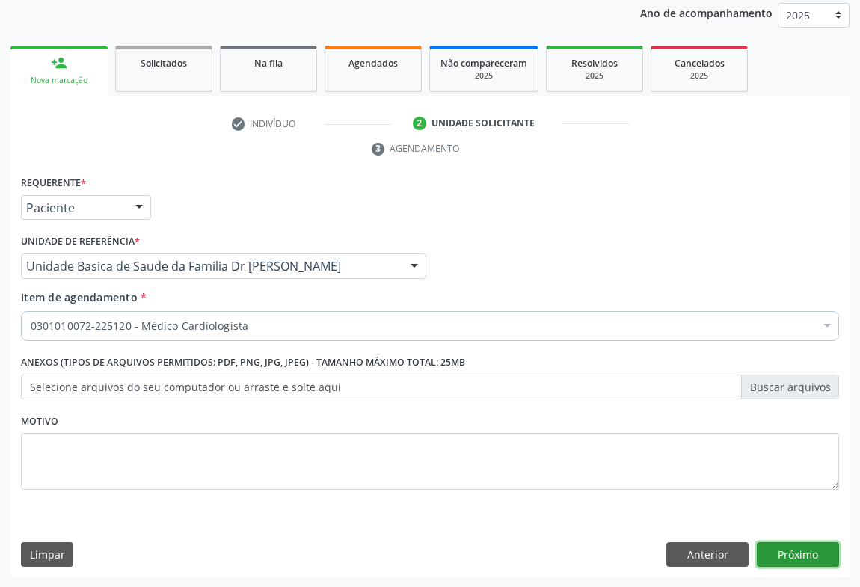
click at [783, 550] on button "Próximo" at bounding box center [798, 554] width 82 height 25
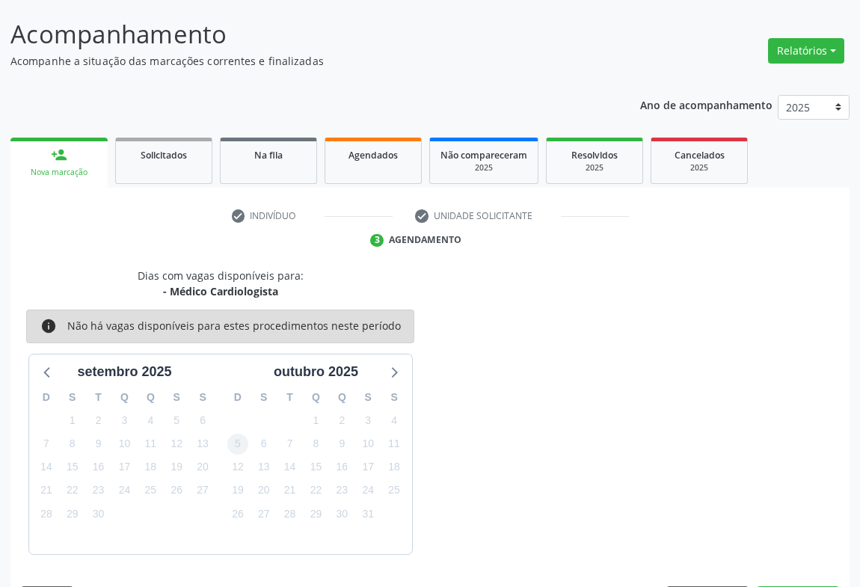
scroll to position [130, 0]
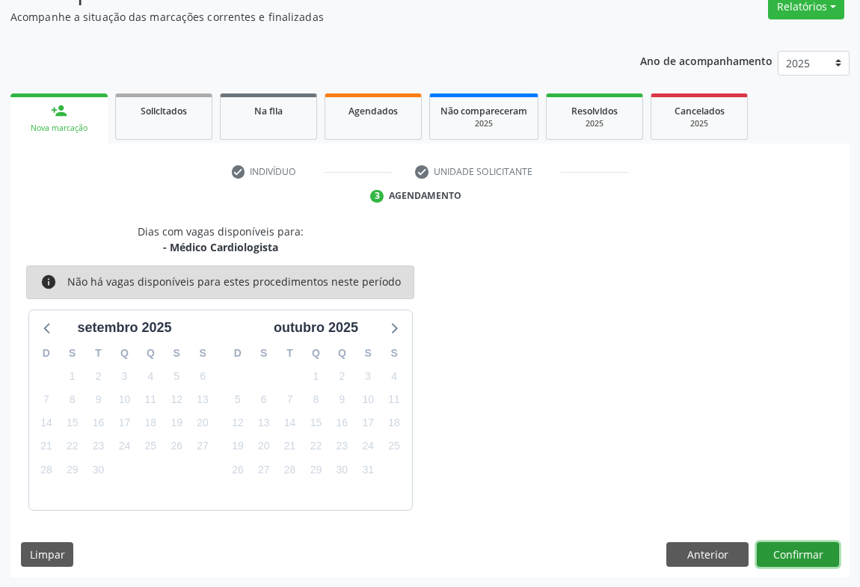
click at [787, 553] on button "Confirmar" at bounding box center [798, 554] width 82 height 25
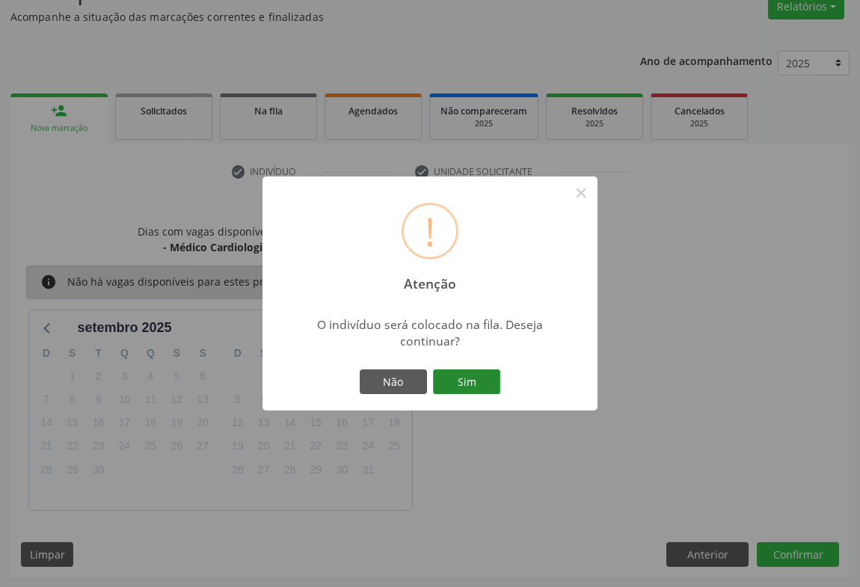
click at [468, 375] on button "Sim" at bounding box center [466, 381] width 67 height 25
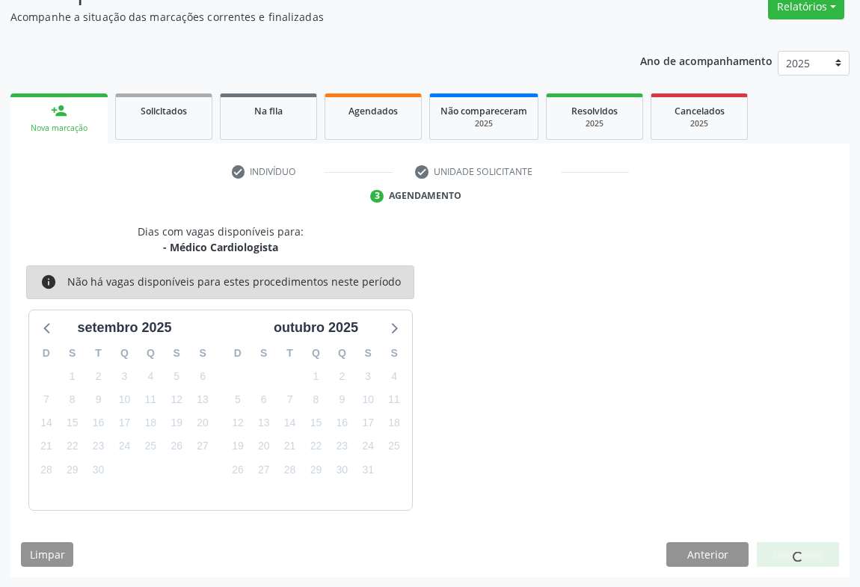
scroll to position [0, 0]
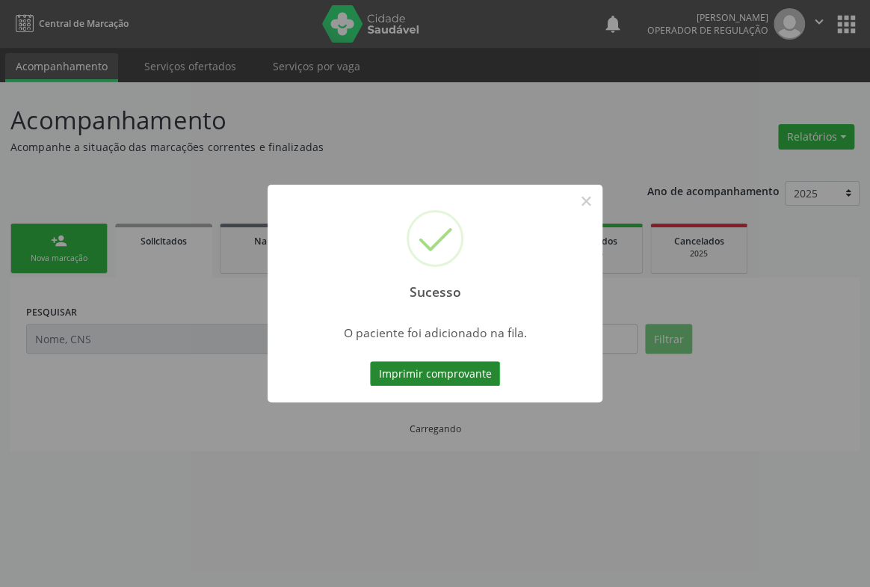
click at [434, 364] on button "Imprimir comprovante" at bounding box center [435, 373] width 130 height 25
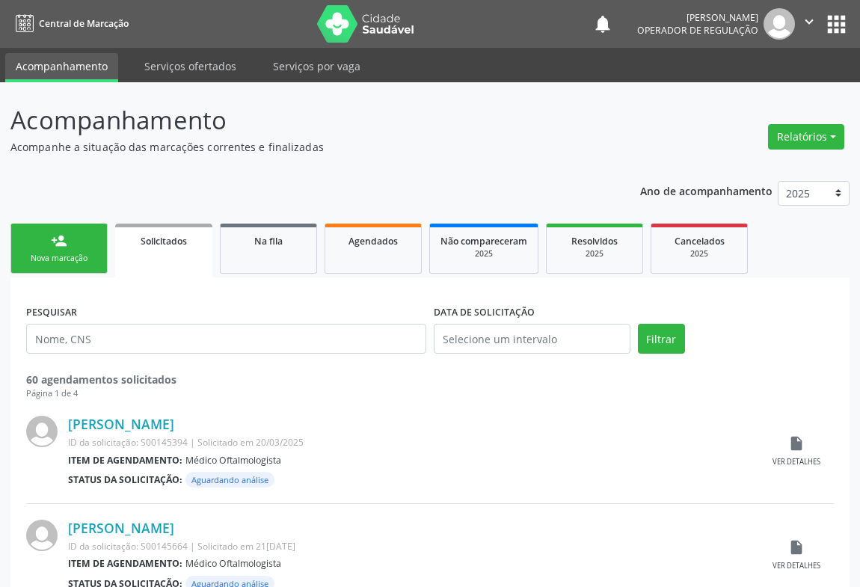
click at [51, 247] on div "person_add" at bounding box center [59, 241] width 16 height 16
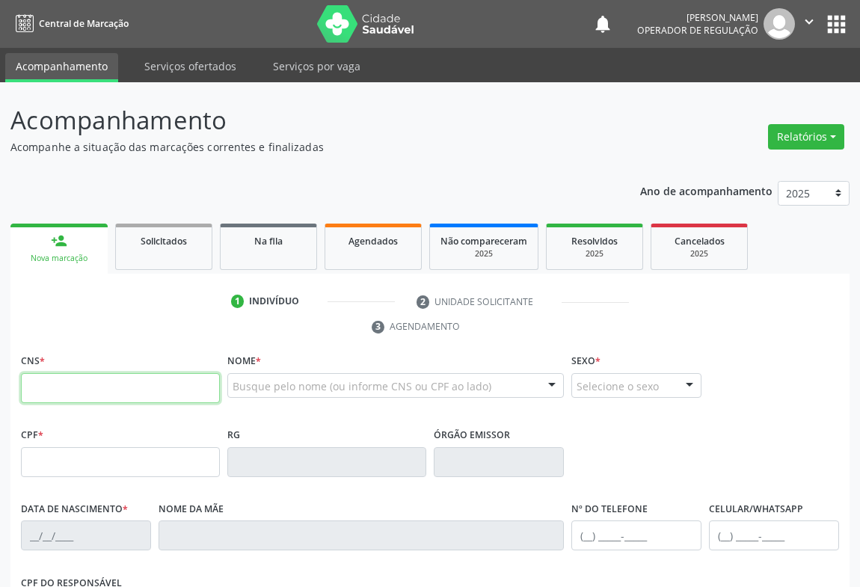
click at [74, 385] on input "text" at bounding box center [120, 388] width 199 height 30
click at [90, 382] on input "text" at bounding box center [120, 388] width 199 height 30
drag, startPoint x: 67, startPoint y: 380, endPoint x: 82, endPoint y: 373, distance: 15.7
click at [67, 380] on input "text" at bounding box center [120, 388] width 199 height 30
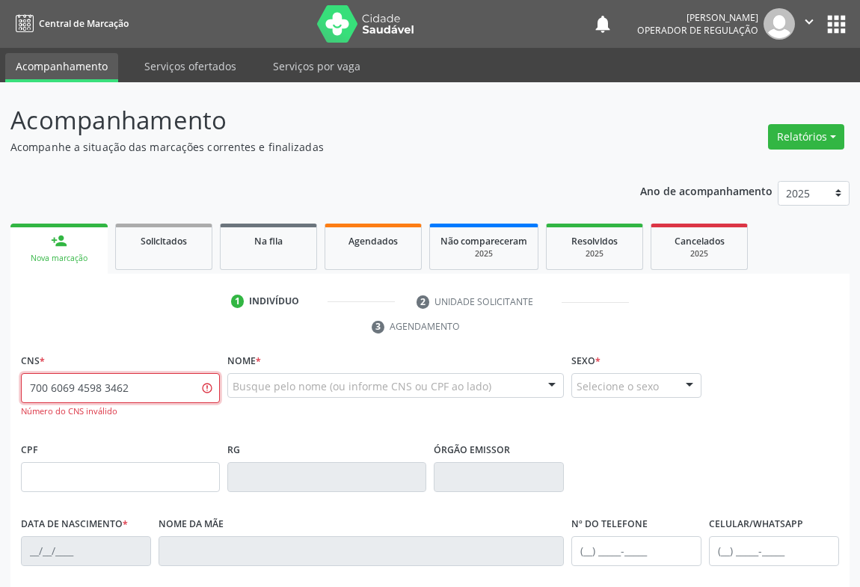
type input "700 6069 4598 3462"
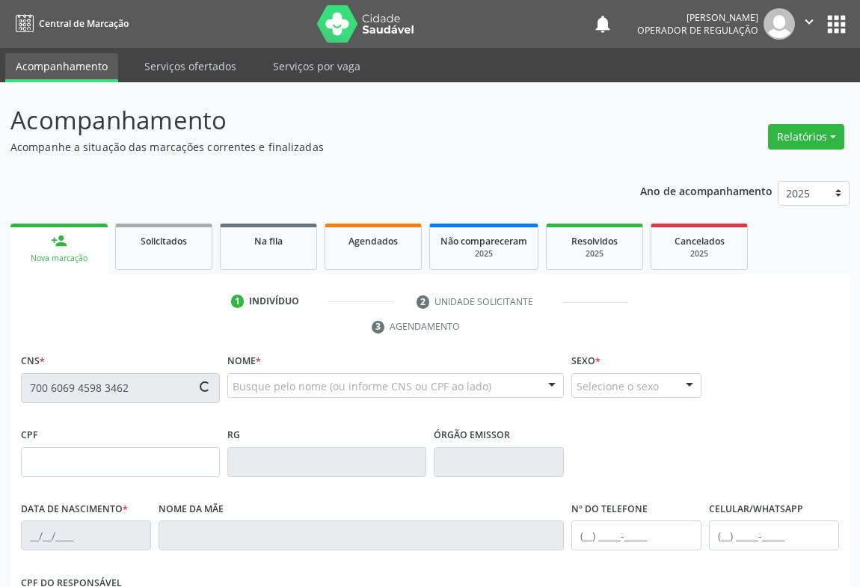
scroll to position [248, 0]
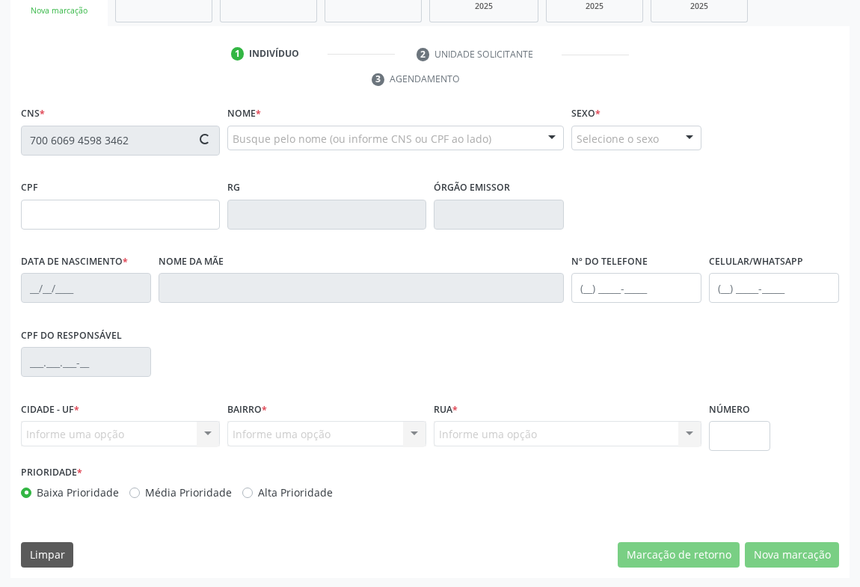
type input "108.361.845-80"
type input "21[DATE]"
type input "[PERSON_NAME]"
type input "[PHONE_NUMBER]"
type input "S/N"
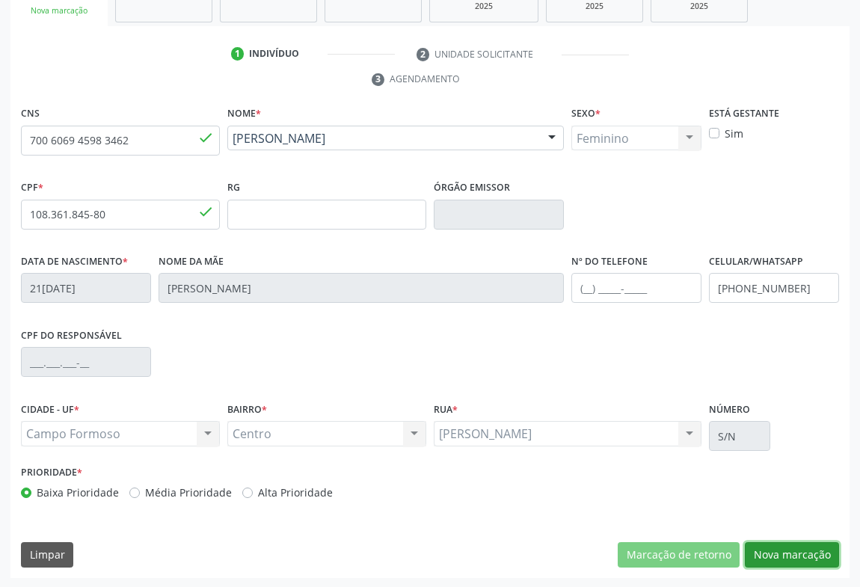
click at [822, 551] on button "Nova marcação" at bounding box center [792, 554] width 94 height 25
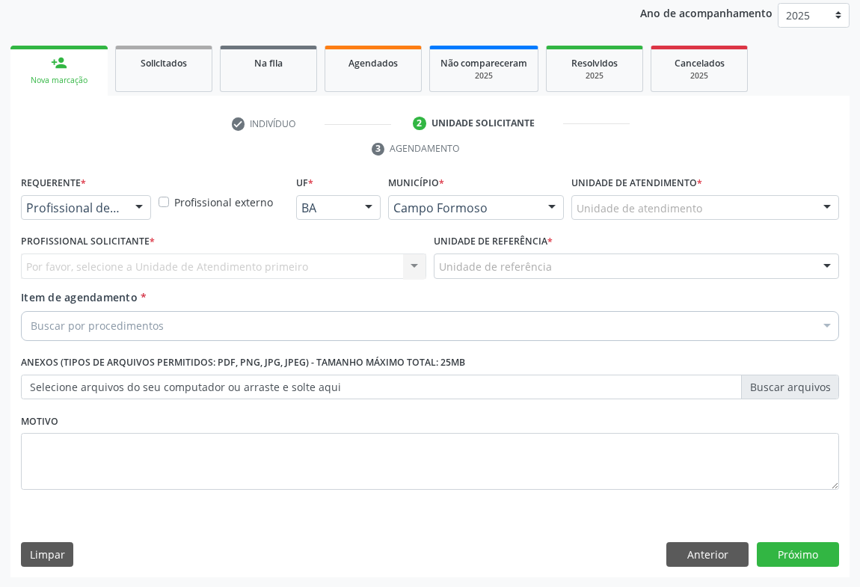
click at [126, 209] on div "Profissional de Saúde Profissional de Saúde Paciente Nenhum resultado encontrad…" at bounding box center [86, 207] width 130 height 25
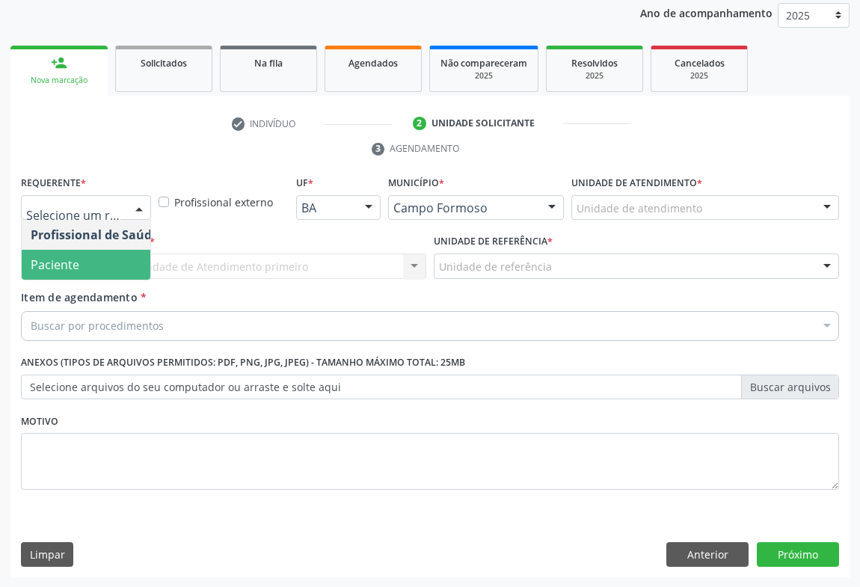
click at [53, 265] on span "Paciente" at bounding box center [55, 264] width 49 height 16
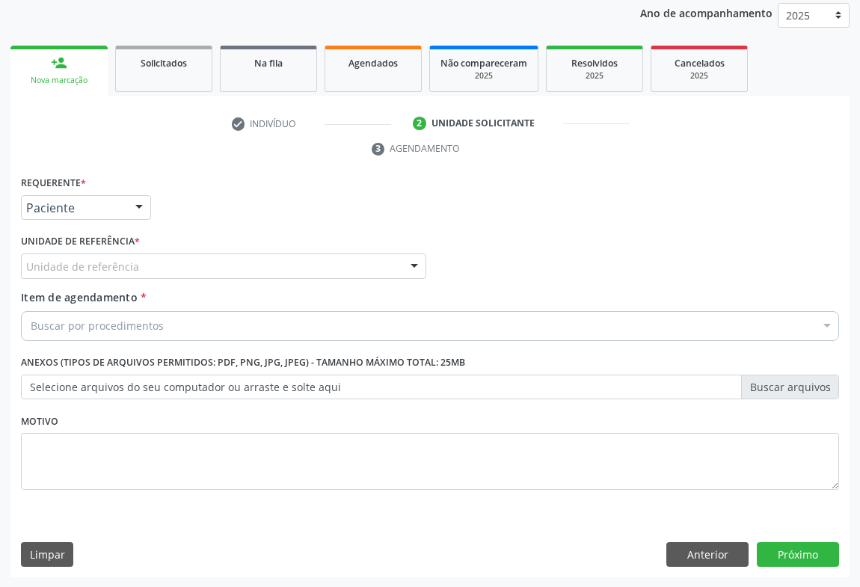
click at [188, 261] on div "Unidade de referência" at bounding box center [223, 266] width 405 height 25
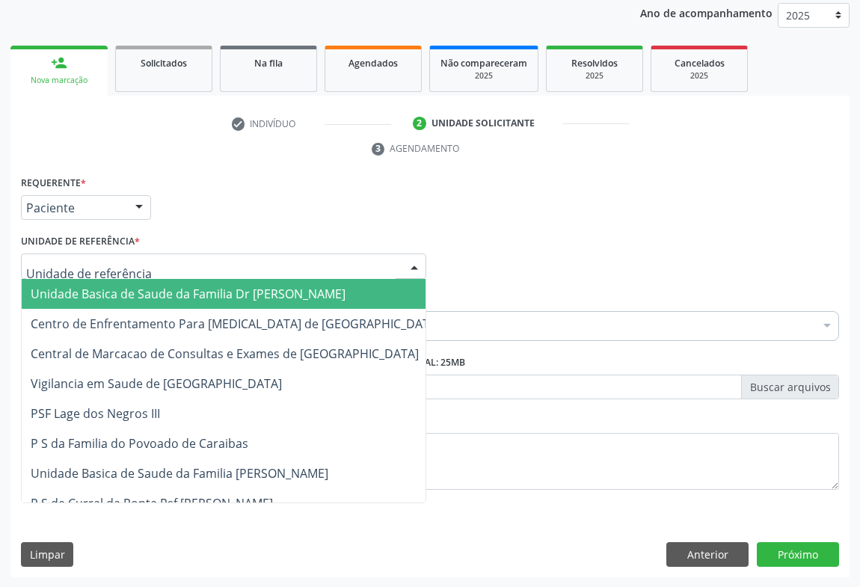
click at [123, 292] on span "Unidade Basica de Saude da Familia Dr [PERSON_NAME]" at bounding box center [188, 294] width 315 height 16
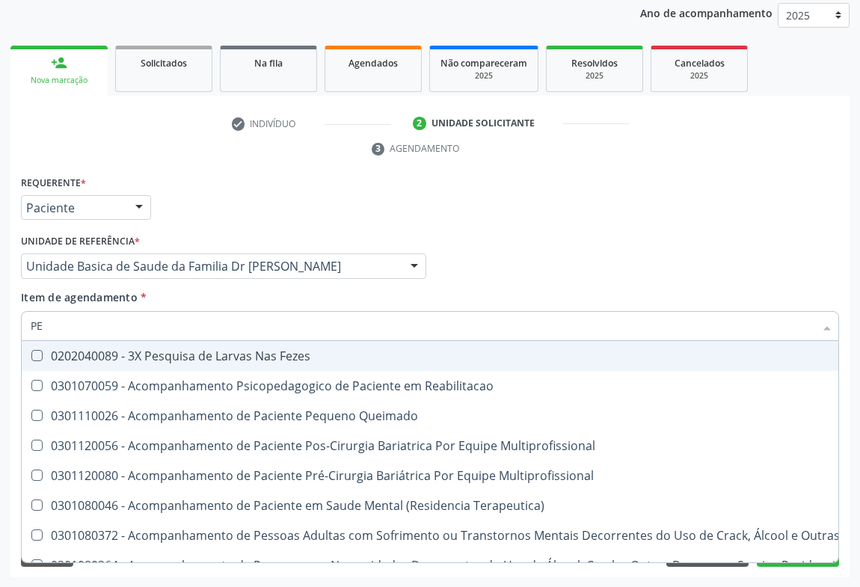
type input "P"
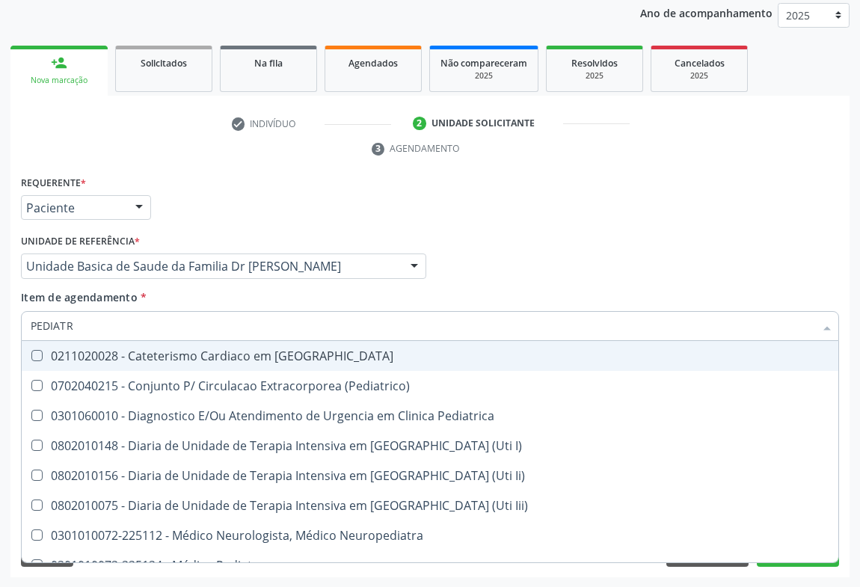
type input "PEDIATRA"
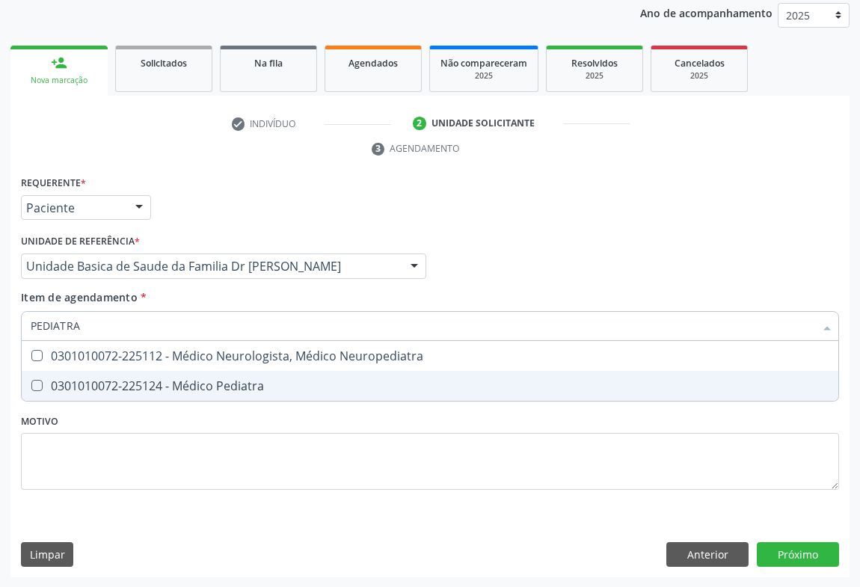
click at [220, 384] on div "0301010072-225124 - Médico Pediatra" at bounding box center [430, 386] width 799 height 12
checkbox Pediatra "true"
click at [791, 556] on div "Requerente * Paciente Profissional de Saúde Paciente Nenhum resultado encontrad…" at bounding box center [429, 375] width 839 height 406
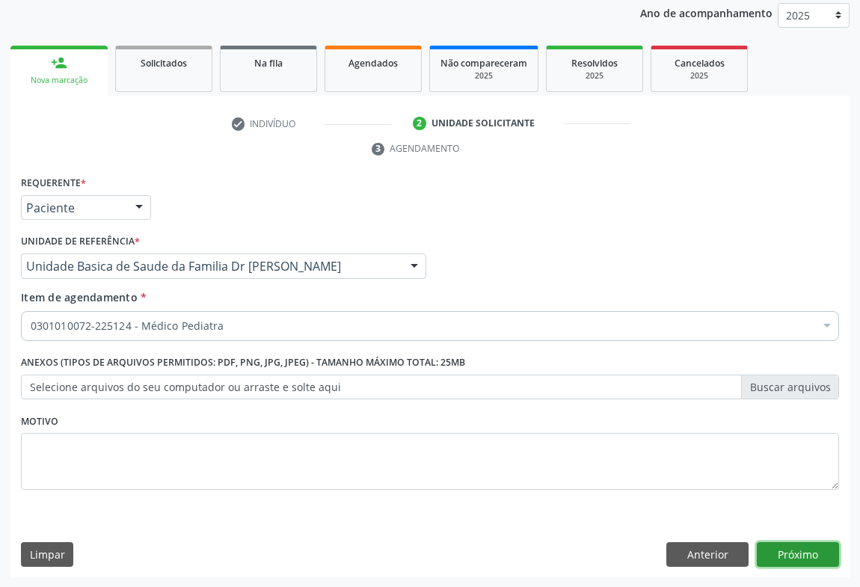
click at [796, 548] on button "Próximo" at bounding box center [798, 554] width 82 height 25
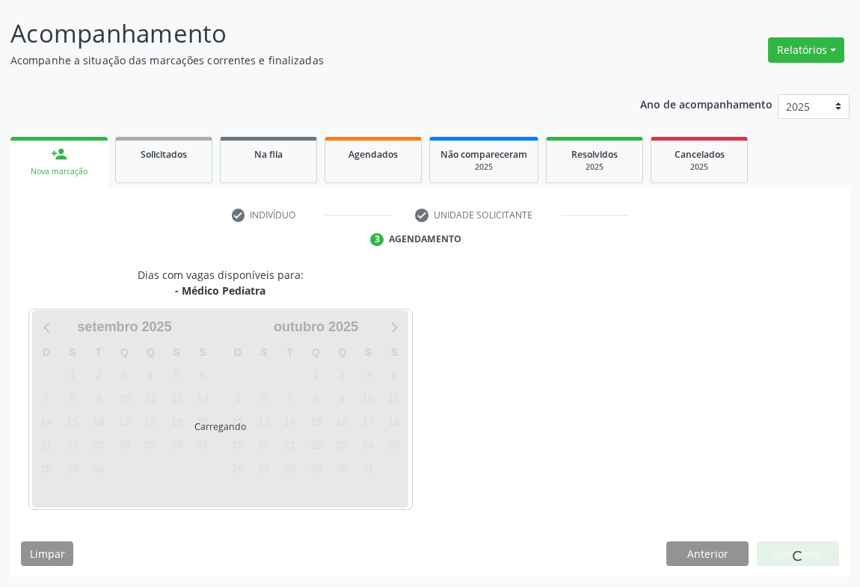
scroll to position [86, 0]
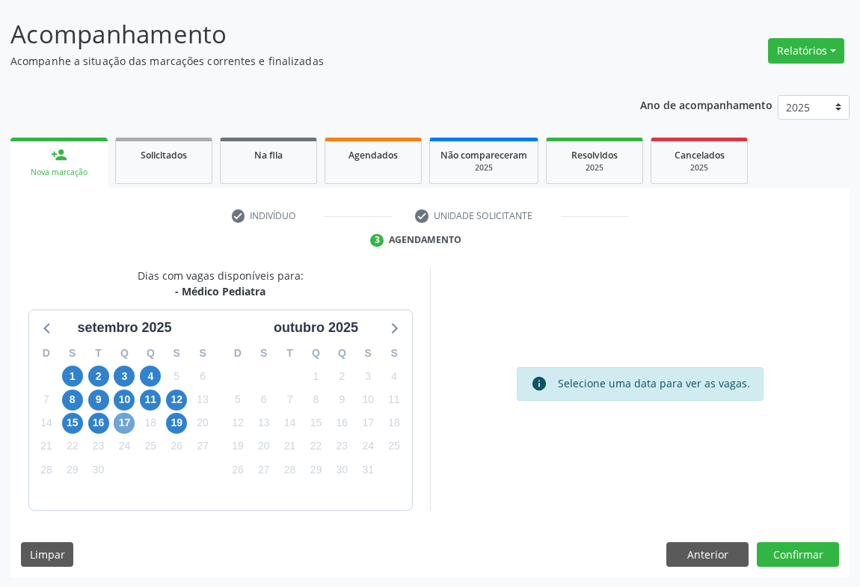
click at [125, 422] on span "17" at bounding box center [124, 423] width 21 height 21
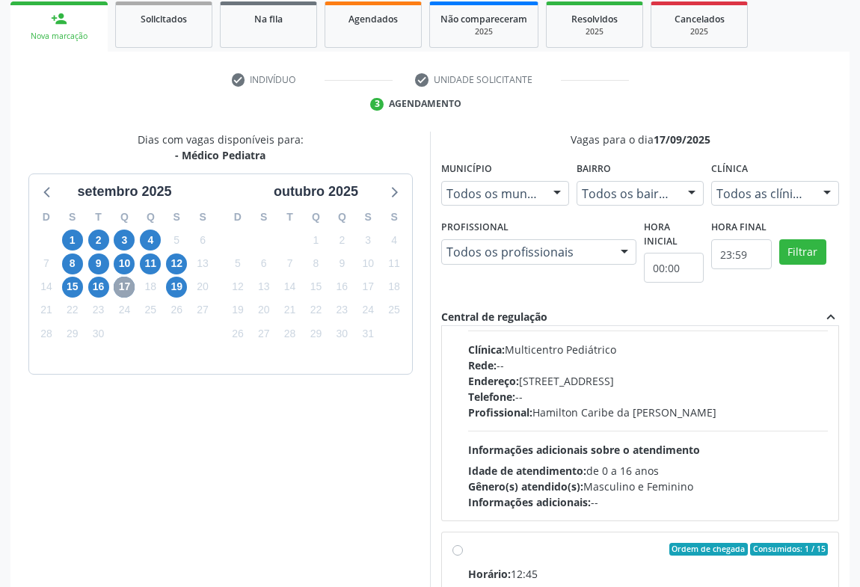
scroll to position [0, 0]
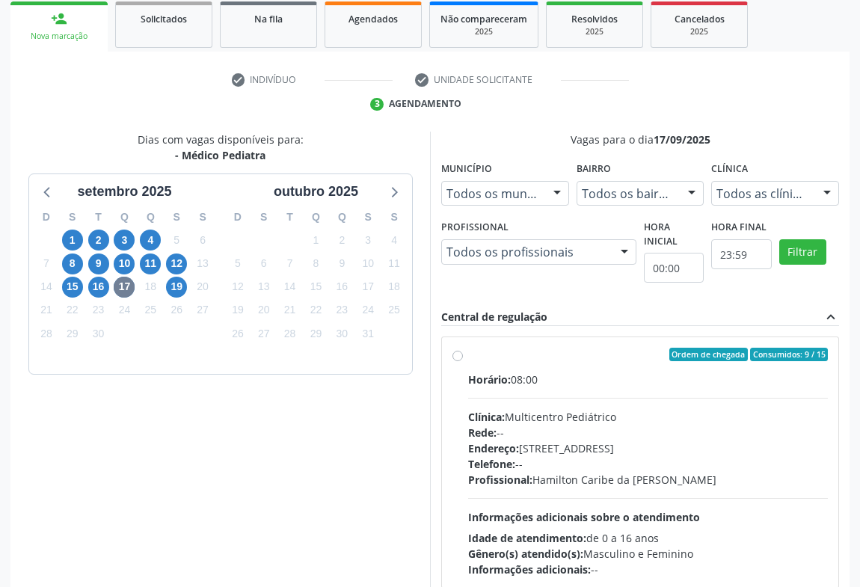
click at [492, 366] on label "Ordem de chegada Consumidos: 9 / 15 Horário: 08:00 Clínica: Multicentro Pediátr…" at bounding box center [648, 463] width 360 height 230
click at [463, 361] on input "Ordem de chegada Consumidos: 9 / 15 Horário: 08:00 Clínica: Multicentro Pediátr…" at bounding box center [457, 354] width 10 height 13
radio input "true"
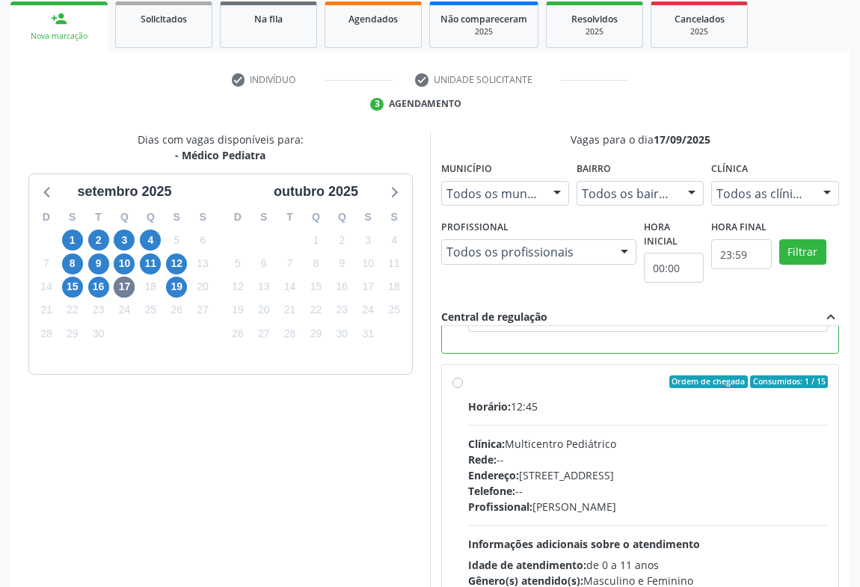
scroll to position [337, 0]
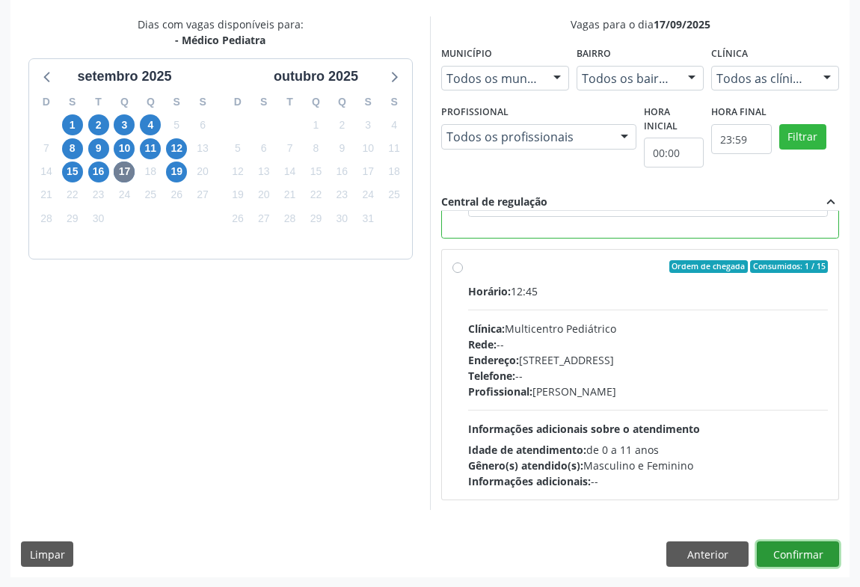
click at [768, 548] on button "Confirmar" at bounding box center [798, 553] width 82 height 25
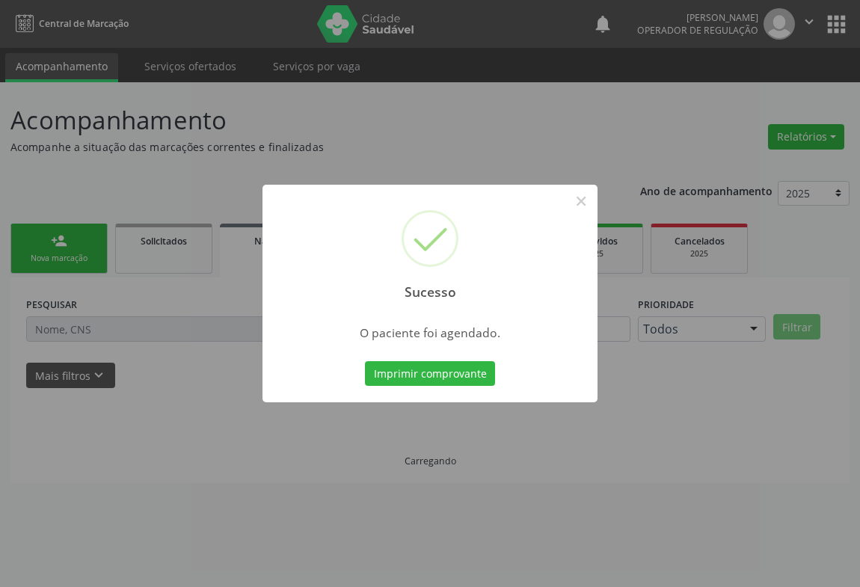
scroll to position [0, 0]
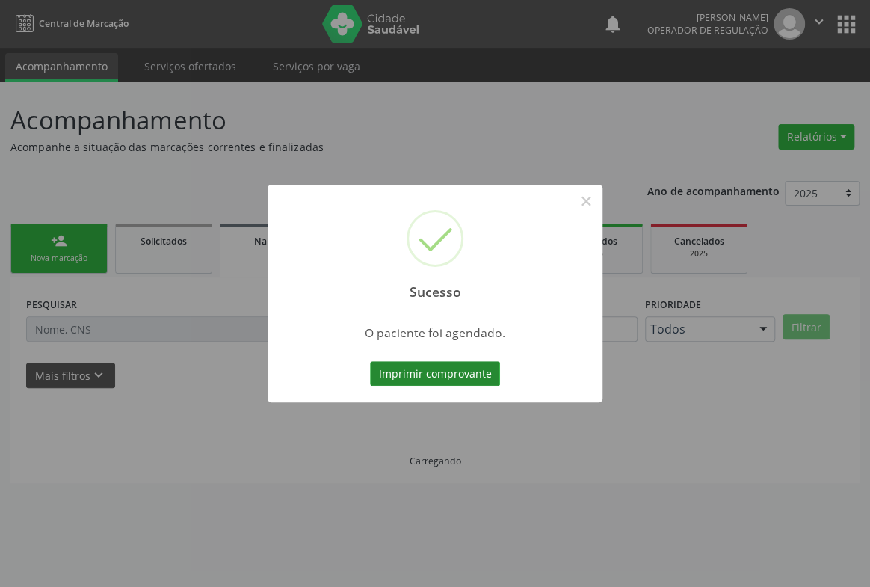
click at [432, 371] on button "Imprimir comprovante" at bounding box center [435, 373] width 130 height 25
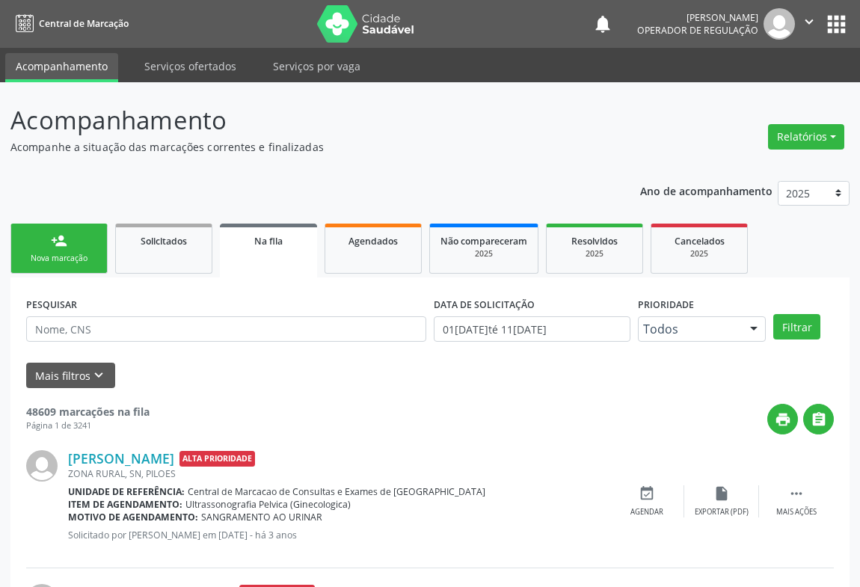
click at [75, 233] on link "person_add Nova marcação" at bounding box center [58, 249] width 97 height 50
click at [74, 233] on link "person_add Nova marcação" at bounding box center [58, 249] width 97 height 50
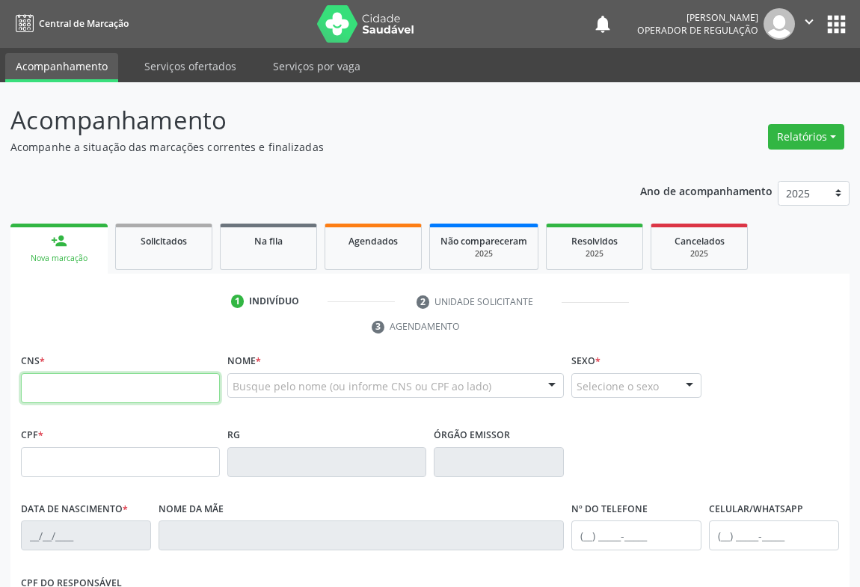
drag, startPoint x: 87, startPoint y: 384, endPoint x: 122, endPoint y: 400, distance: 38.1
click at [87, 384] on input "text" at bounding box center [120, 388] width 199 height 30
type input "708 5073 1193 4473"
type input "02[DATE]"
type input "[PHONE_NUMBER]"
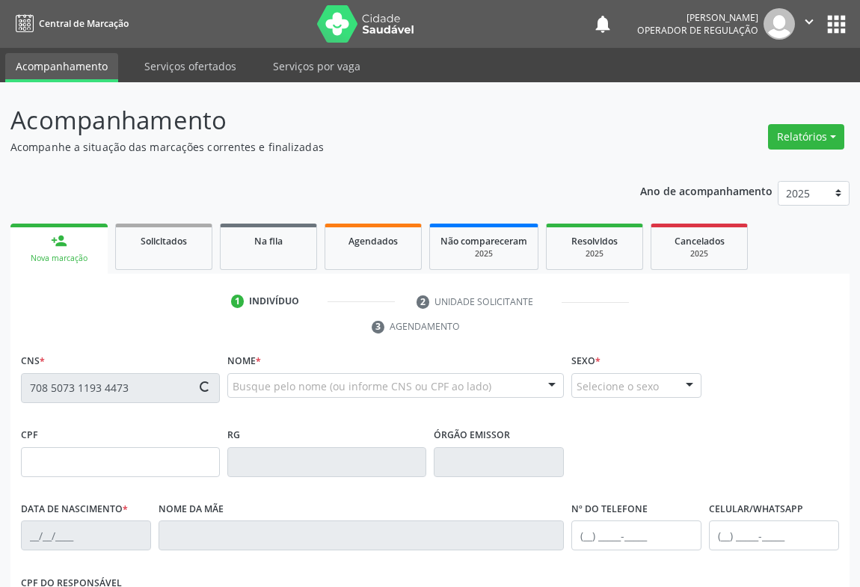
type input "S/N"
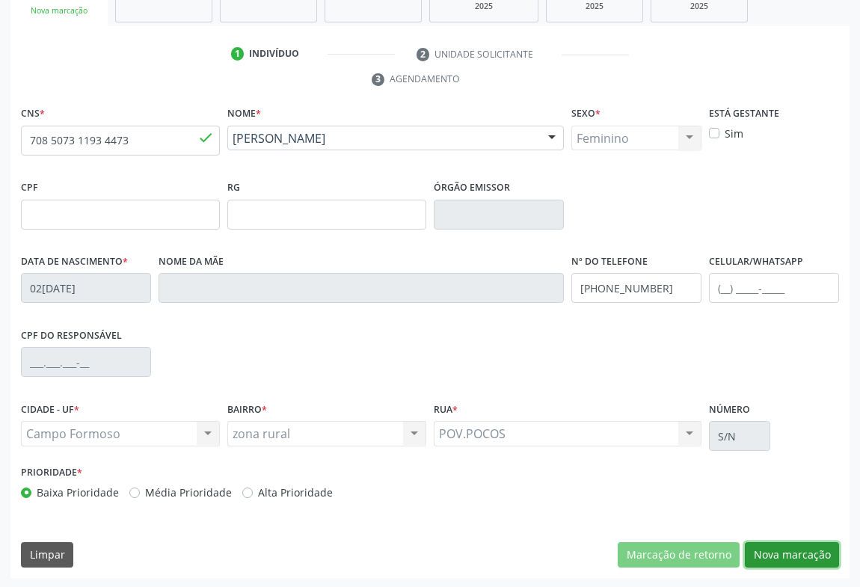
click at [789, 551] on button "Nova marcação" at bounding box center [792, 554] width 94 height 25
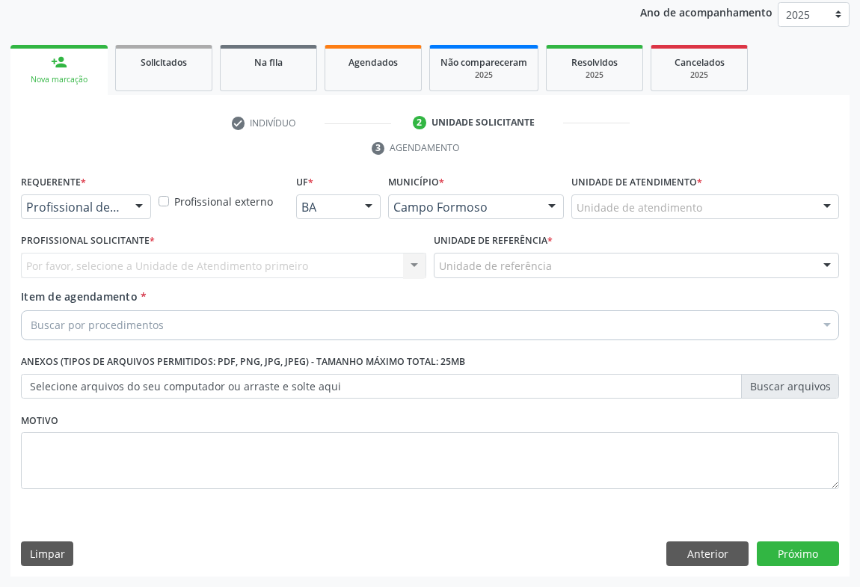
scroll to position [178, 0]
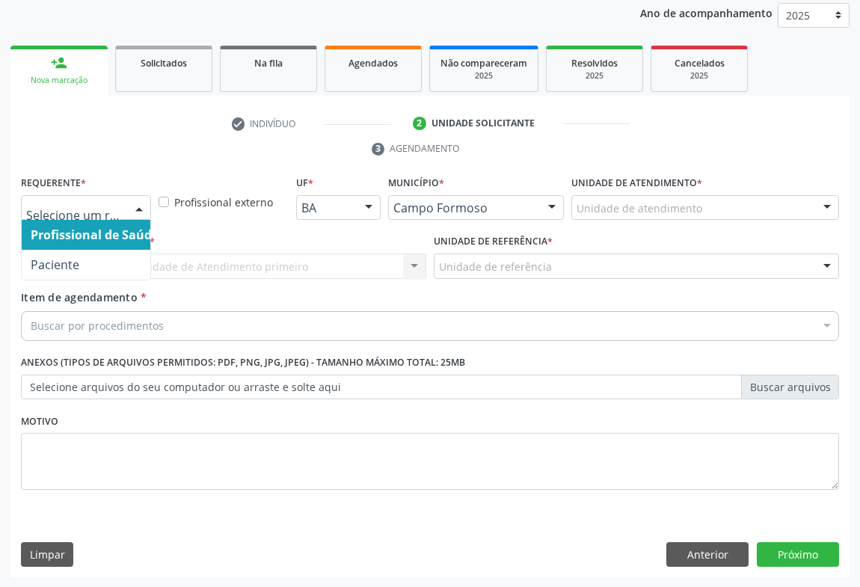
drag, startPoint x: 135, startPoint y: 206, endPoint x: 105, endPoint y: 248, distance: 50.9
click at [135, 206] on div at bounding box center [139, 208] width 22 height 25
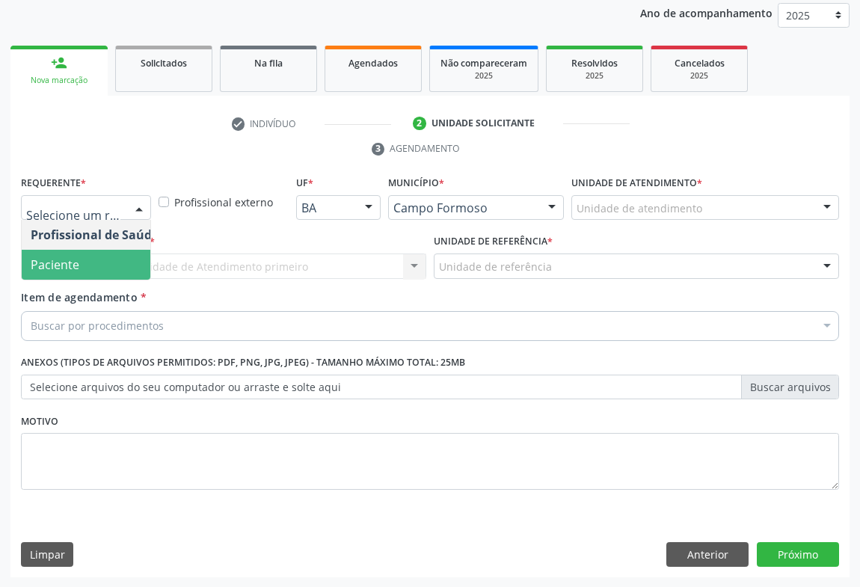
click at [79, 273] on span "Paciente" at bounding box center [95, 265] width 146 height 30
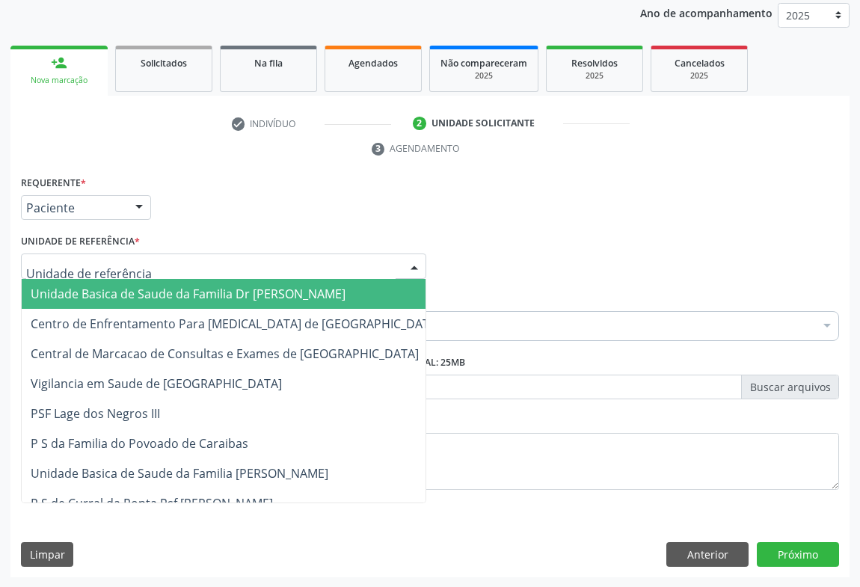
click at [251, 265] on div at bounding box center [223, 266] width 405 height 25
click at [148, 297] on span "Unidade Basica de Saude da Familia Dr [PERSON_NAME]" at bounding box center [188, 294] width 315 height 16
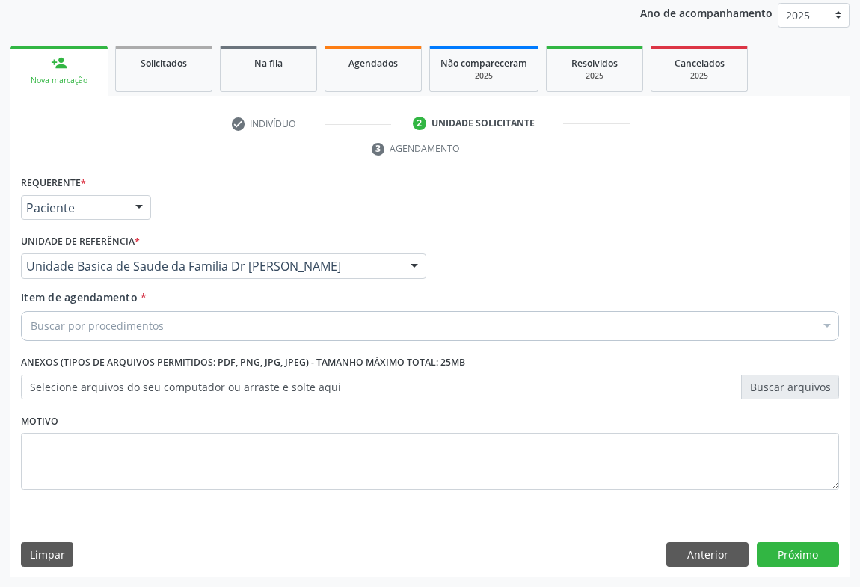
drag, startPoint x: 135, startPoint y: 329, endPoint x: 215, endPoint y: 320, distance: 80.5
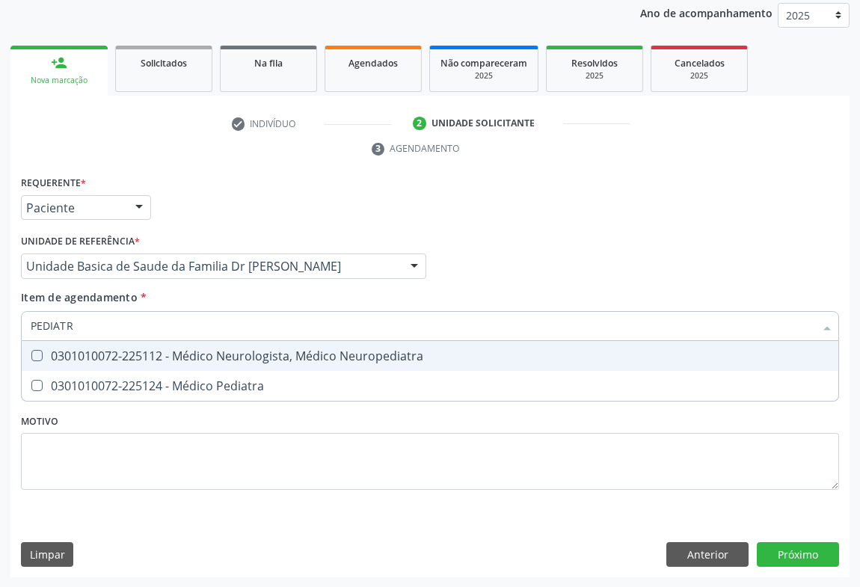
type input "PEDIATRA"
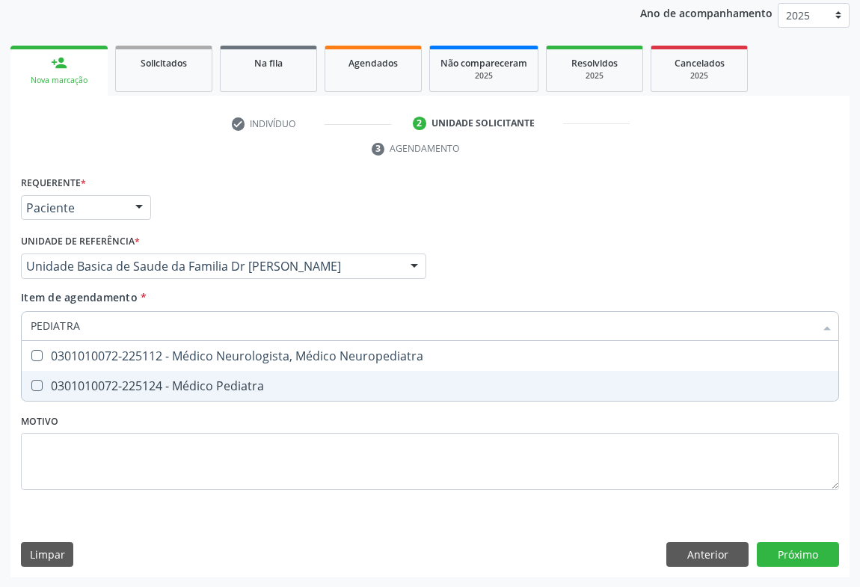
click at [195, 381] on div "0301010072-225124 - Médico Pediatra" at bounding box center [430, 386] width 799 height 12
checkbox Pediatra "true"
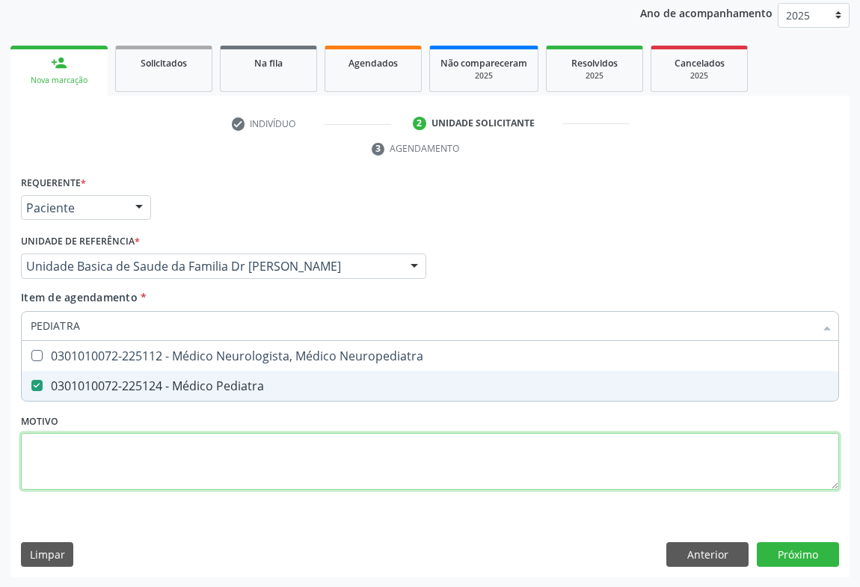
click at [246, 456] on div "Requerente * Paciente Profissional de Saúde Paciente Nenhum resultado encontrad…" at bounding box center [430, 341] width 818 height 339
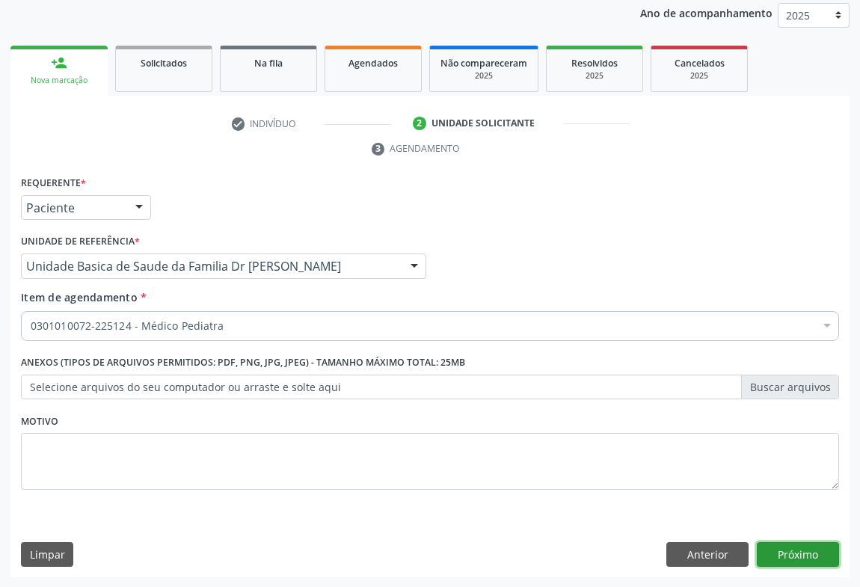
click at [791, 545] on button "Próximo" at bounding box center [798, 554] width 82 height 25
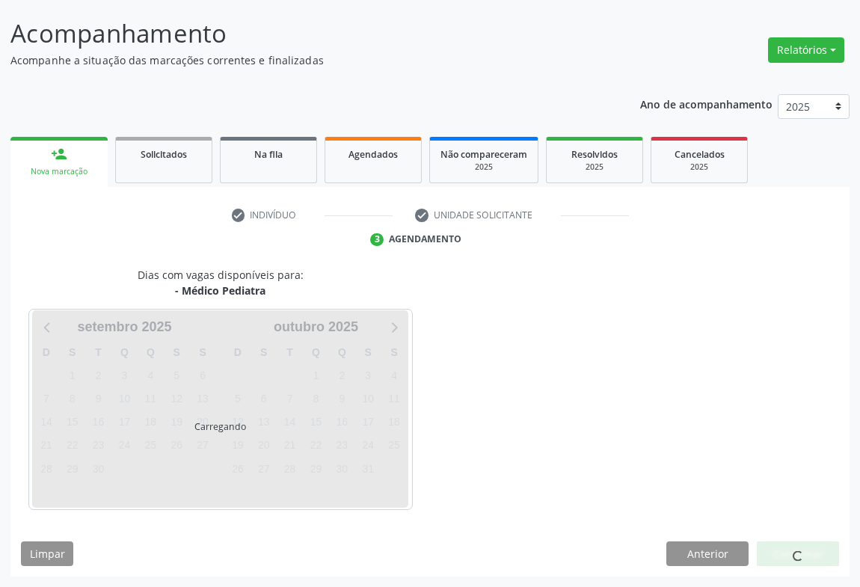
scroll to position [86, 0]
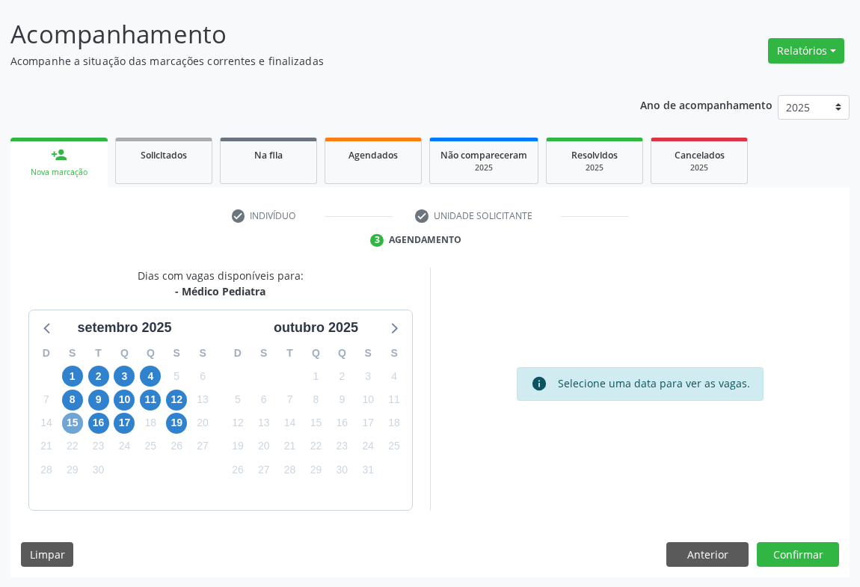
click at [75, 419] on span "15" at bounding box center [72, 423] width 21 height 21
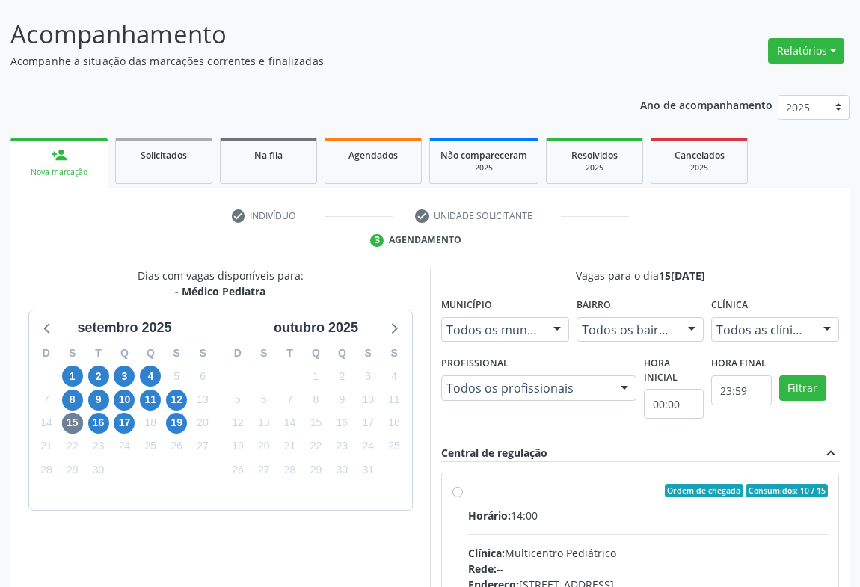
click at [545, 494] on div "Ordem de chegada Consumidos: 10 / 15" at bounding box center [648, 490] width 360 height 13
click at [463, 494] on input "Ordem de chegada Consumidos: 10 / 15 Horário: 14:00 Clínica: Multicentro Pediát…" at bounding box center [457, 490] width 10 height 13
radio input "true"
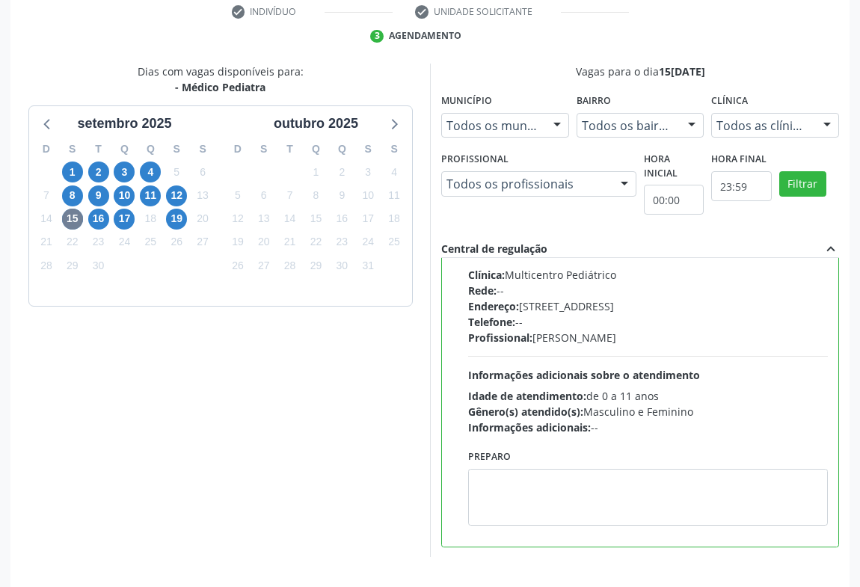
scroll to position [337, 0]
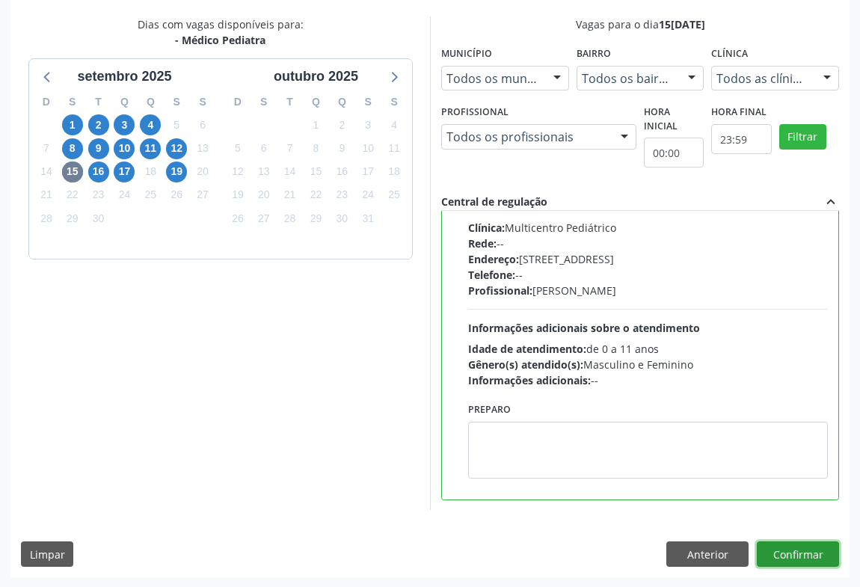
click at [801, 550] on button "Confirmar" at bounding box center [798, 553] width 82 height 25
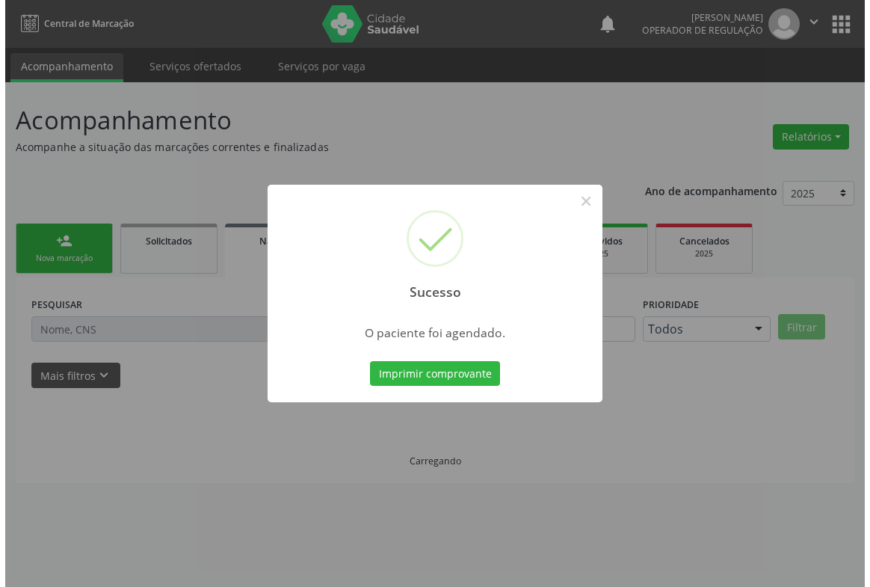
scroll to position [0, 0]
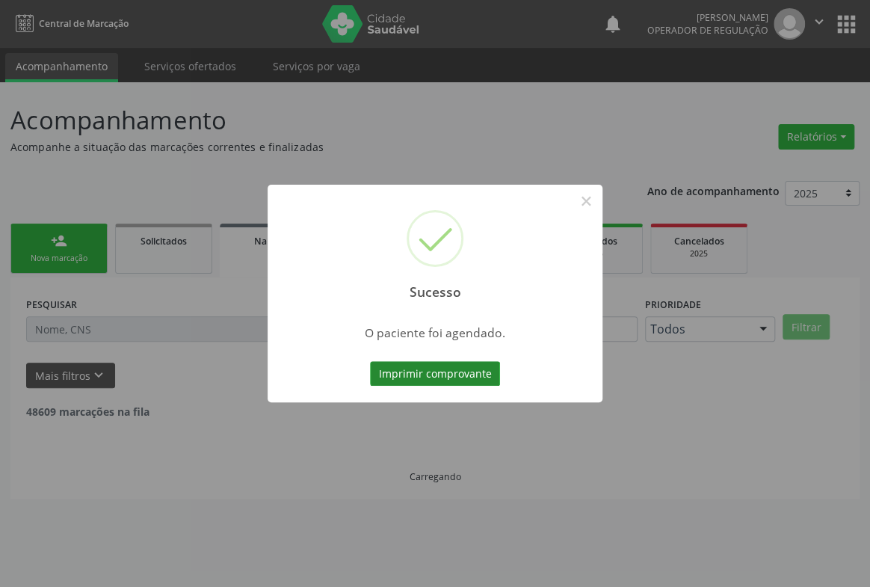
click at [440, 363] on button "Imprimir comprovante" at bounding box center [435, 373] width 130 height 25
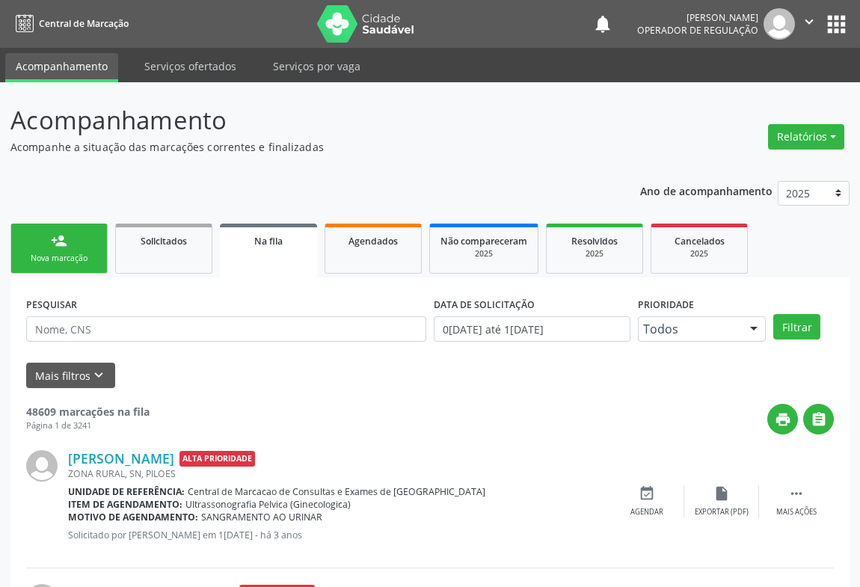
click at [89, 251] on link "person_add Nova marcação" at bounding box center [58, 249] width 97 height 50
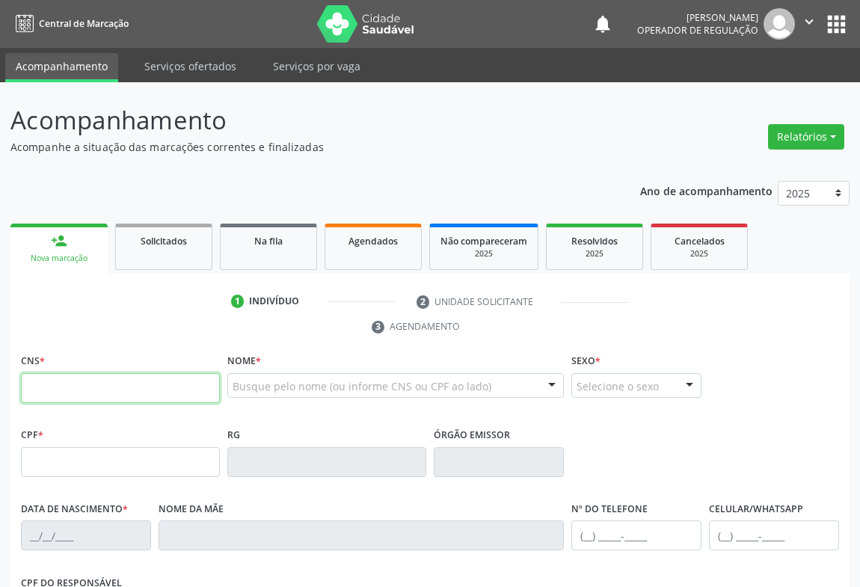
drag, startPoint x: 104, startPoint y: 396, endPoint x: 112, endPoint y: 381, distance: 17.7
click at [104, 396] on input "text" at bounding box center [120, 388] width 199 height 30
type input "703 1013 6855 2860"
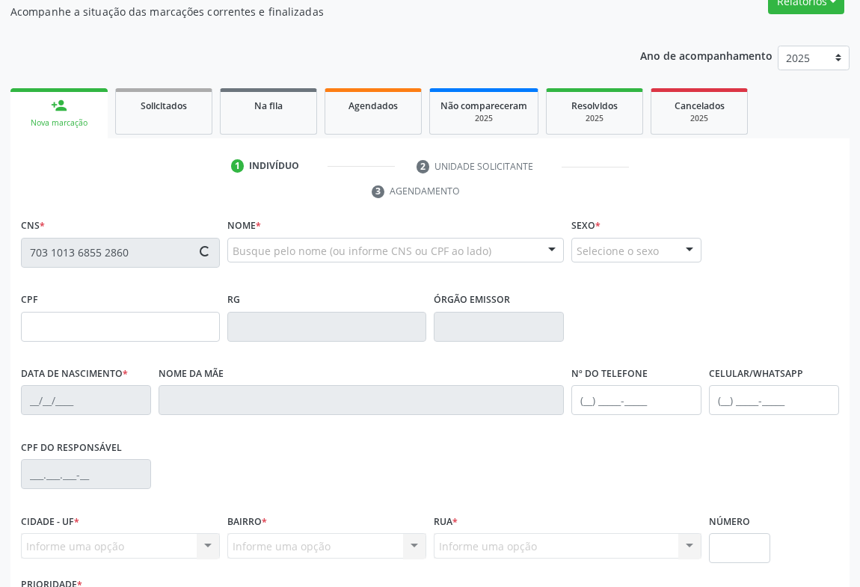
type input "095.394.262-78"
type input "2[DATE]"
type input "[PERSON_NAME][DATE]"
type input "[PHONE_NUMBER]"
type input "S/N"
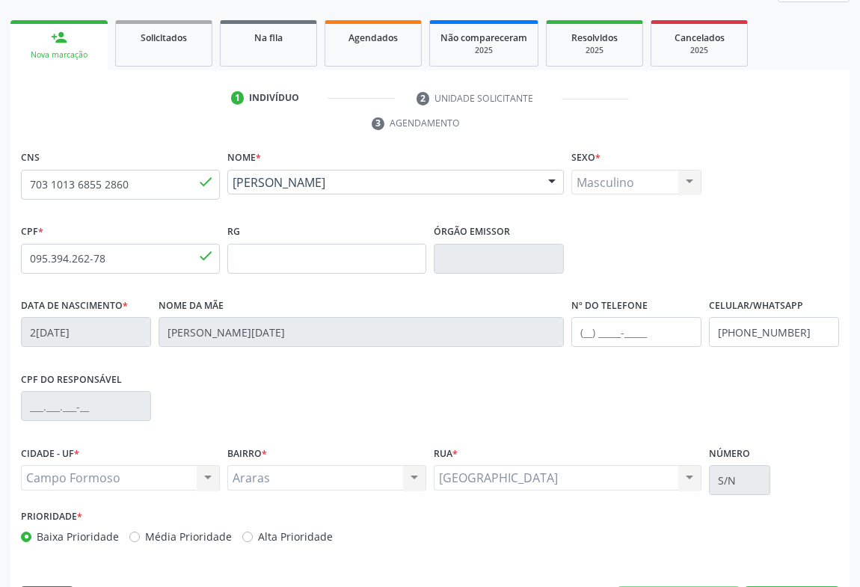
scroll to position [248, 0]
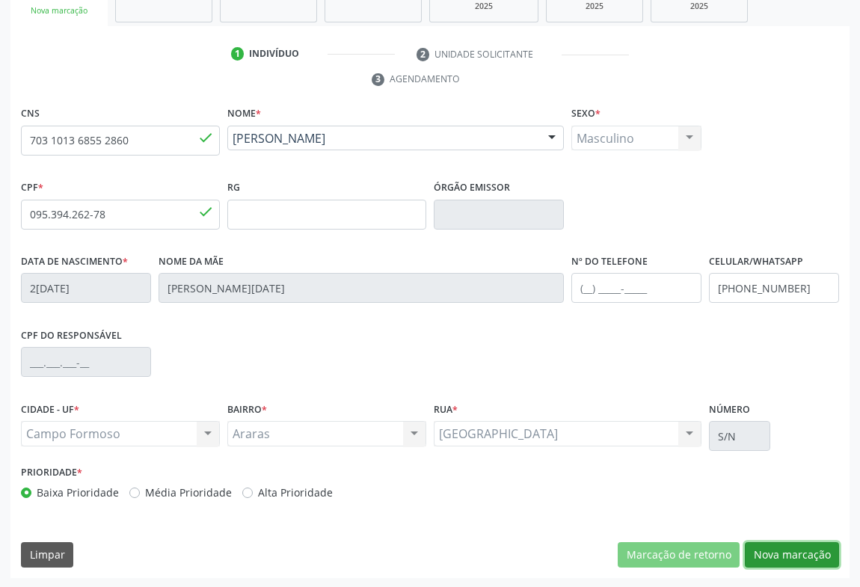
click at [835, 552] on button "Nova marcação" at bounding box center [792, 554] width 94 height 25
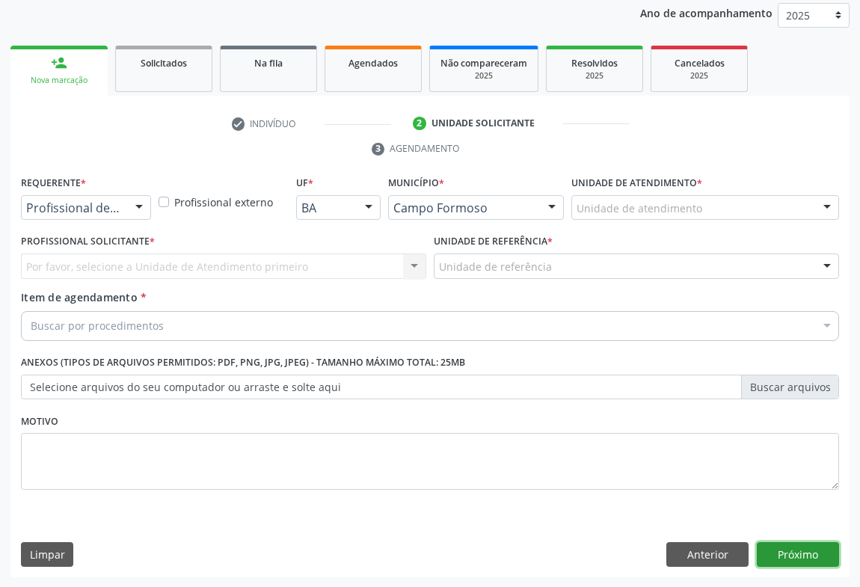
click at [789, 542] on button "Próximo" at bounding box center [798, 554] width 82 height 25
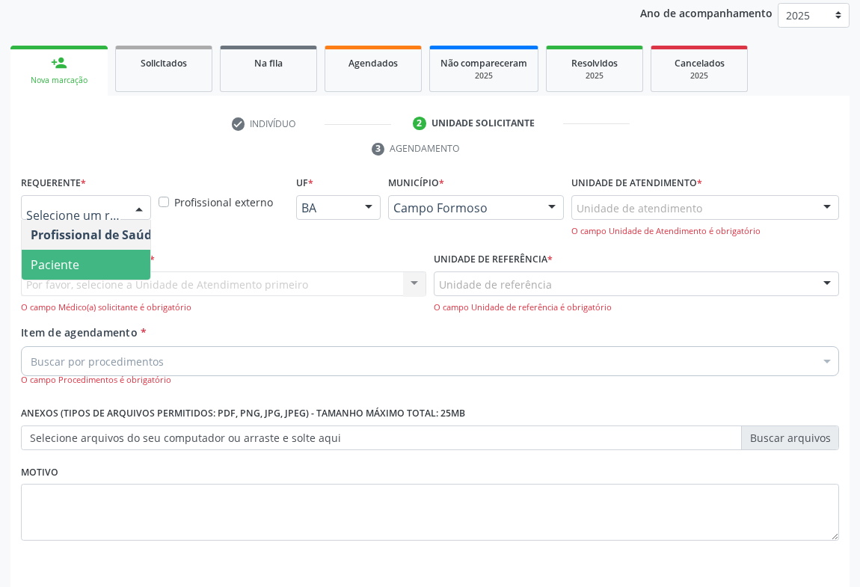
click at [53, 269] on span "Paciente" at bounding box center [55, 264] width 49 height 16
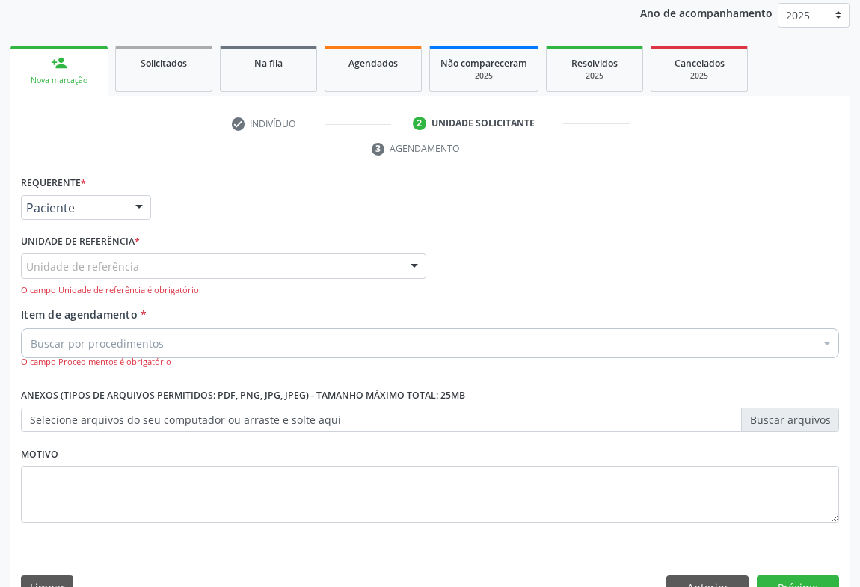
click at [368, 260] on div "Unidade de referência" at bounding box center [223, 266] width 405 height 25
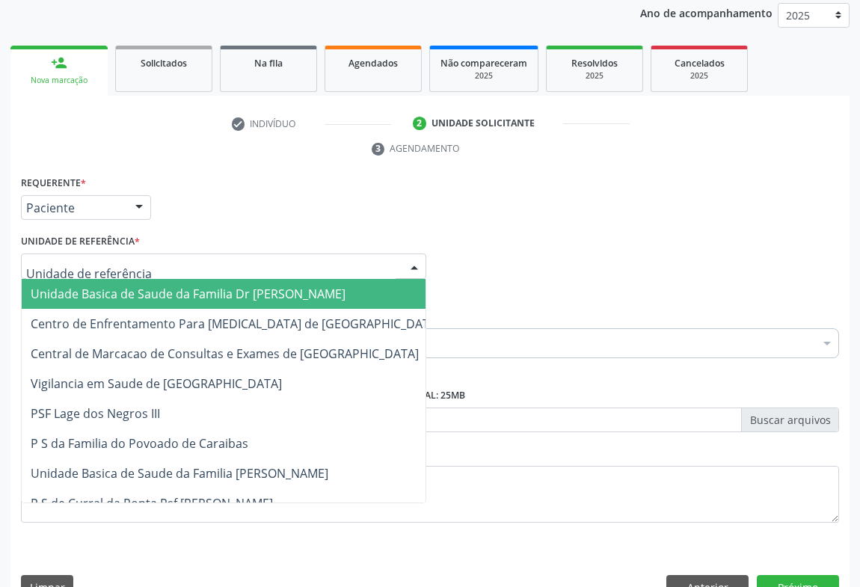
click at [132, 286] on span "Unidade Basica de Saude da Familia Dr [PERSON_NAME]" at bounding box center [188, 294] width 315 height 16
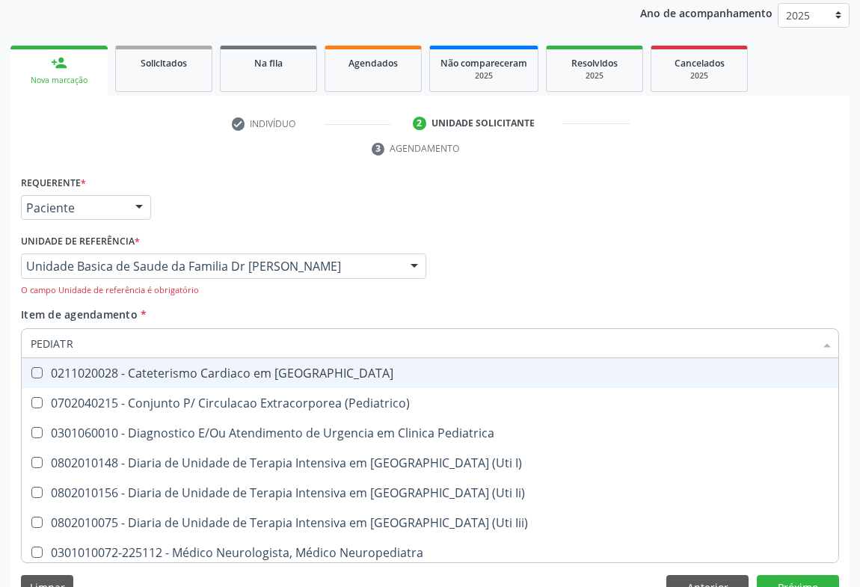
type input "PEDIATRA"
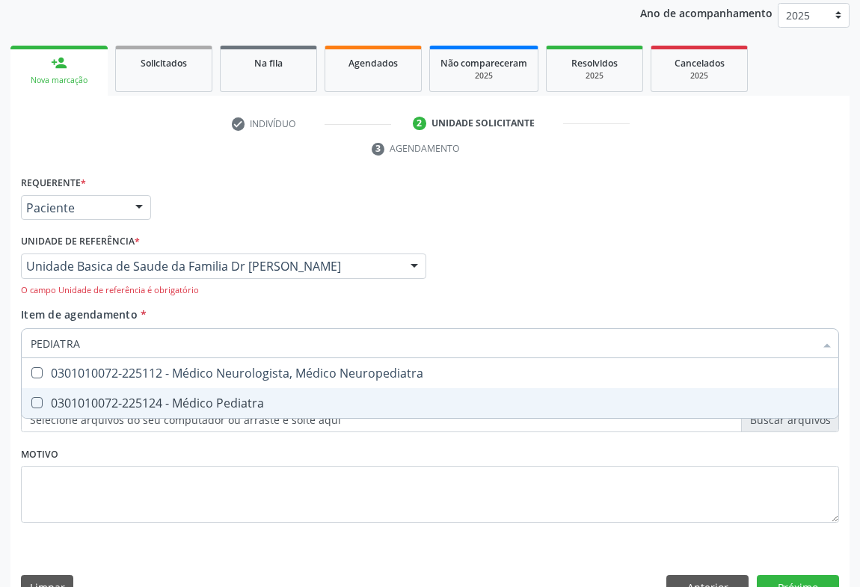
click at [150, 399] on div "0301010072-225124 - Médico Pediatra" at bounding box center [430, 403] width 799 height 12
checkbox Pediatra "true"
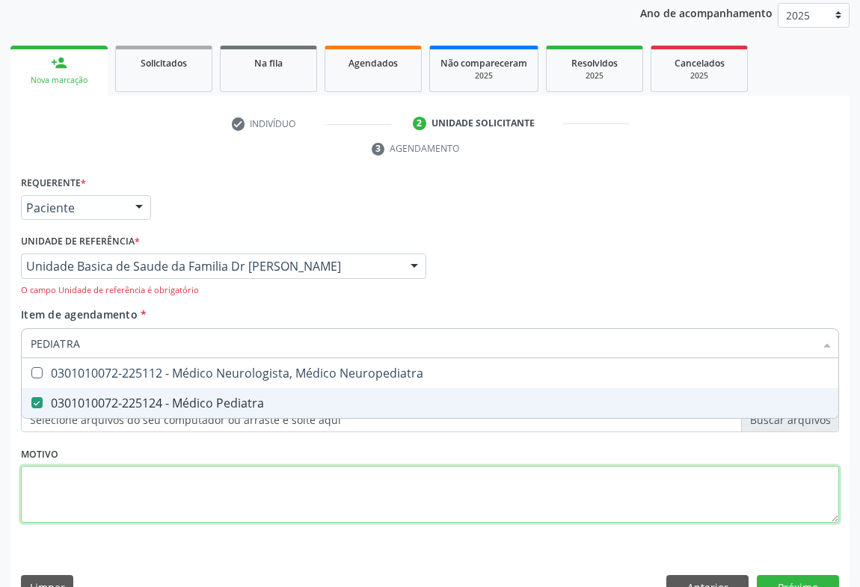
click at [168, 491] on div "Requerente * Paciente Profissional de Saúde Paciente Nenhum resultado encontrad…" at bounding box center [430, 358] width 818 height 372
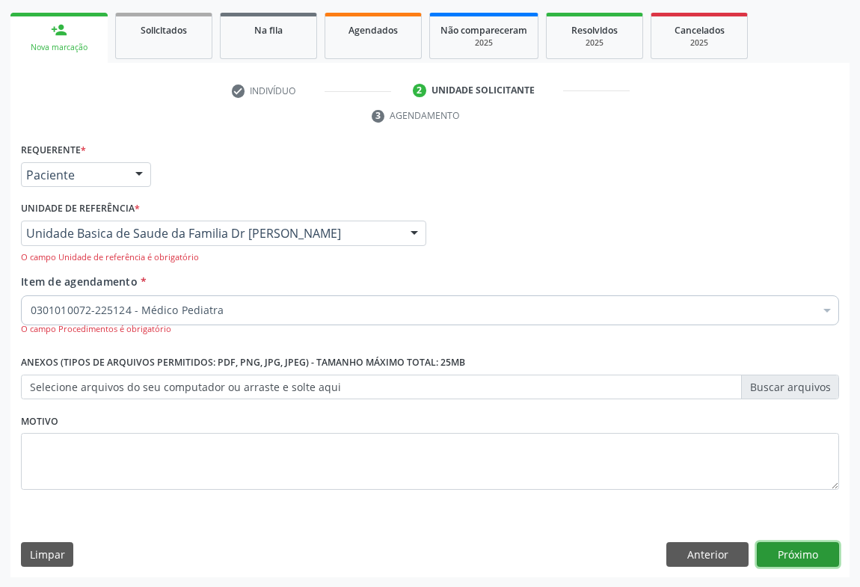
click at [797, 546] on button "Próximo" at bounding box center [798, 554] width 82 height 25
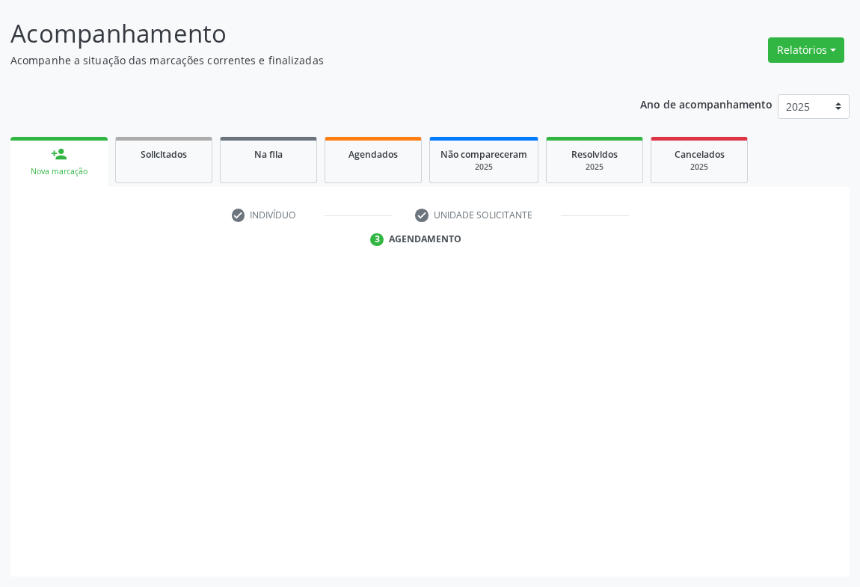
scroll to position [86, 0]
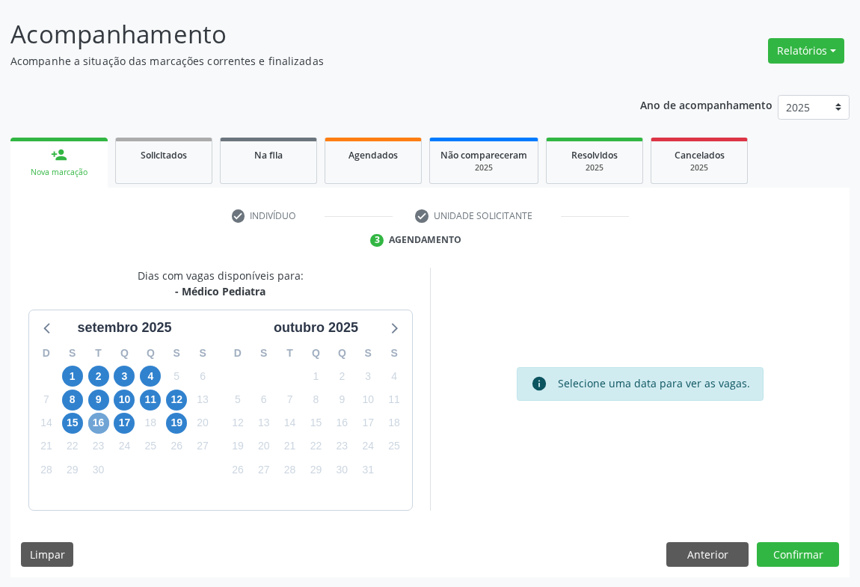
click at [95, 426] on span "16" at bounding box center [98, 423] width 21 height 21
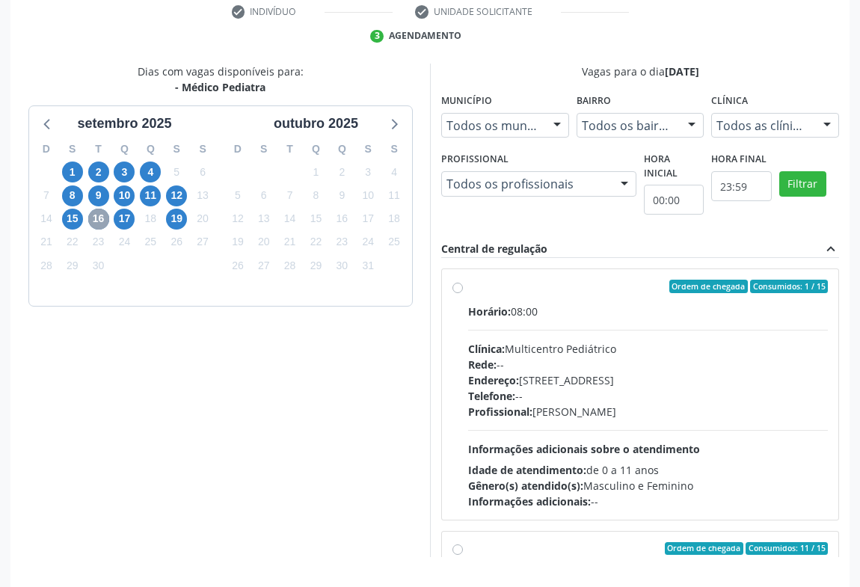
scroll to position [203, 0]
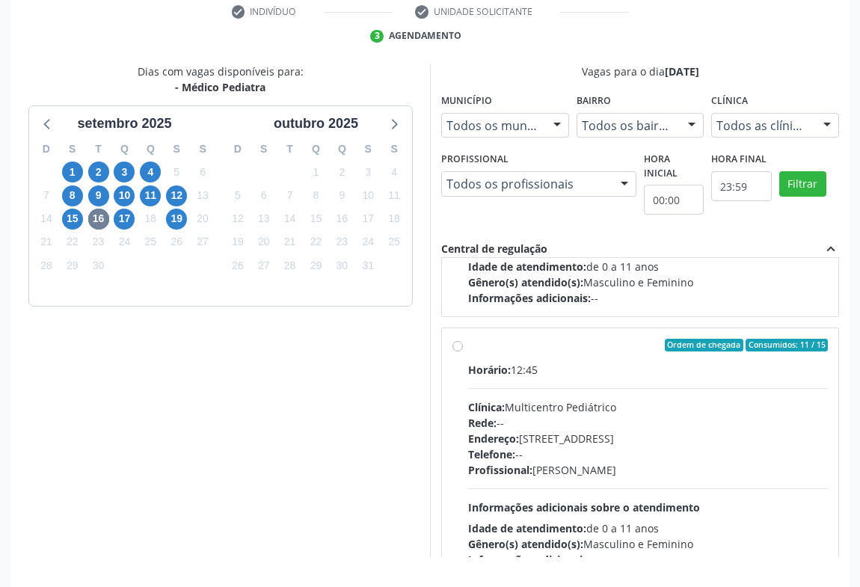
click at [466, 352] on div "Ordem de chegada Consumidos: 11 / 15 Horário: 12:45 Clínica: Multicentro Pediát…" at bounding box center [639, 454] width 375 height 230
radio input "true"
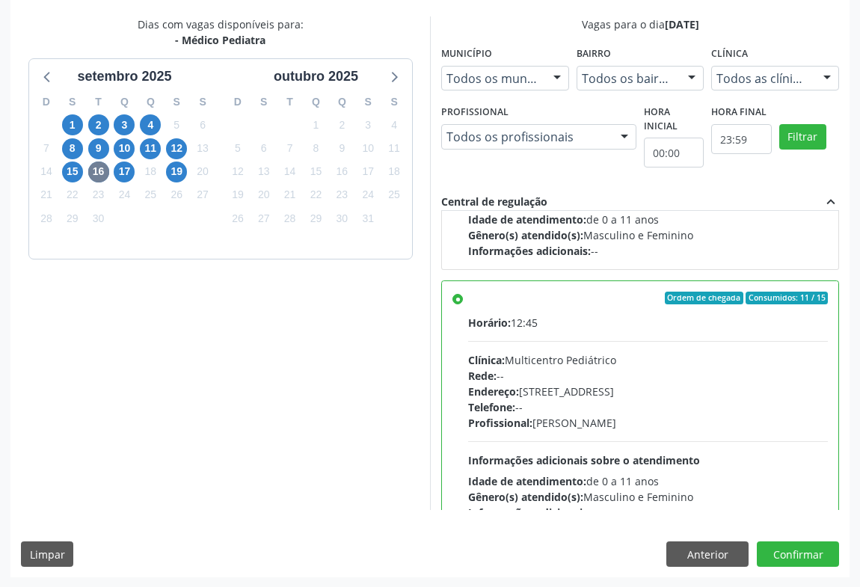
scroll to position [336, 0]
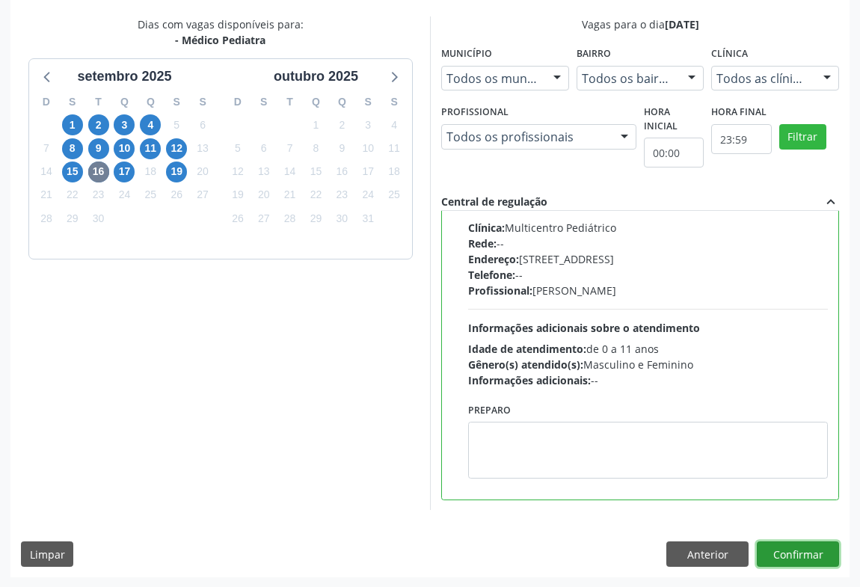
click at [789, 553] on button "Confirmar" at bounding box center [798, 553] width 82 height 25
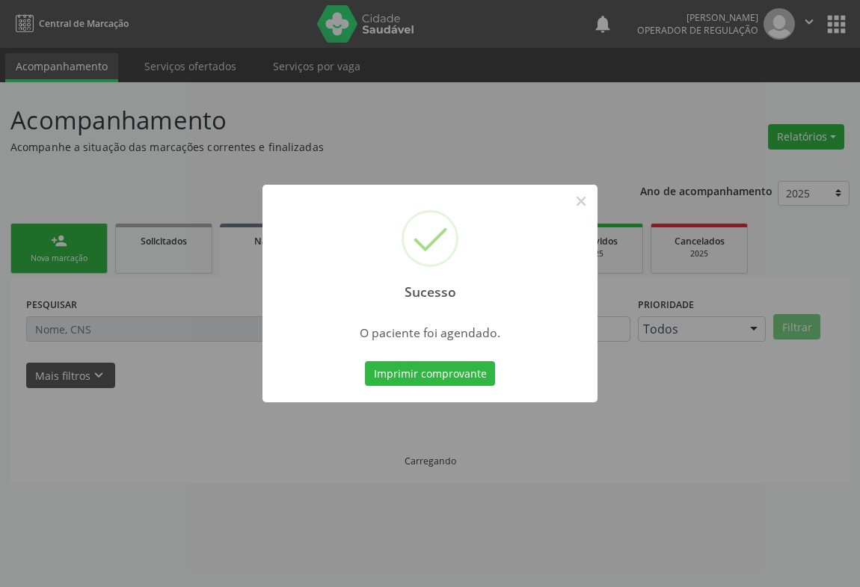
scroll to position [0, 0]
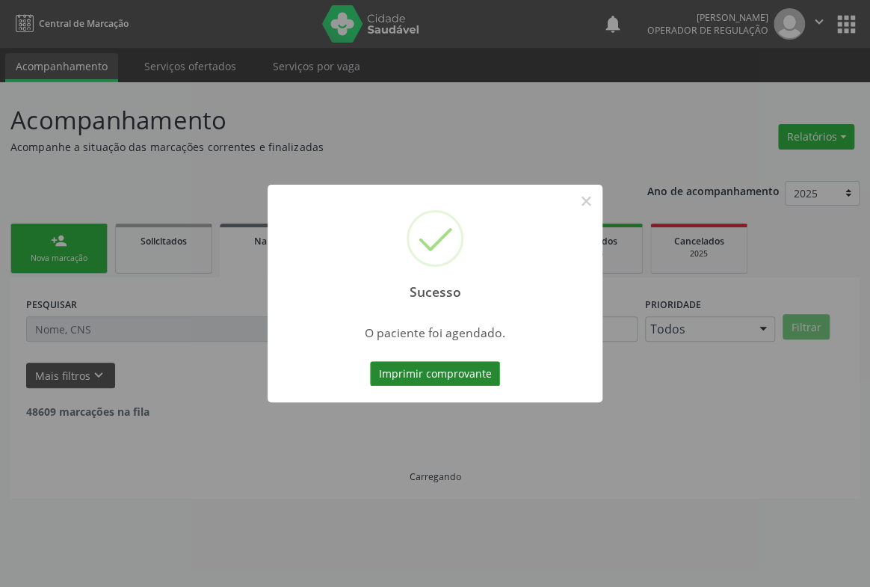
click at [428, 363] on button "Imprimir comprovante" at bounding box center [435, 373] width 130 height 25
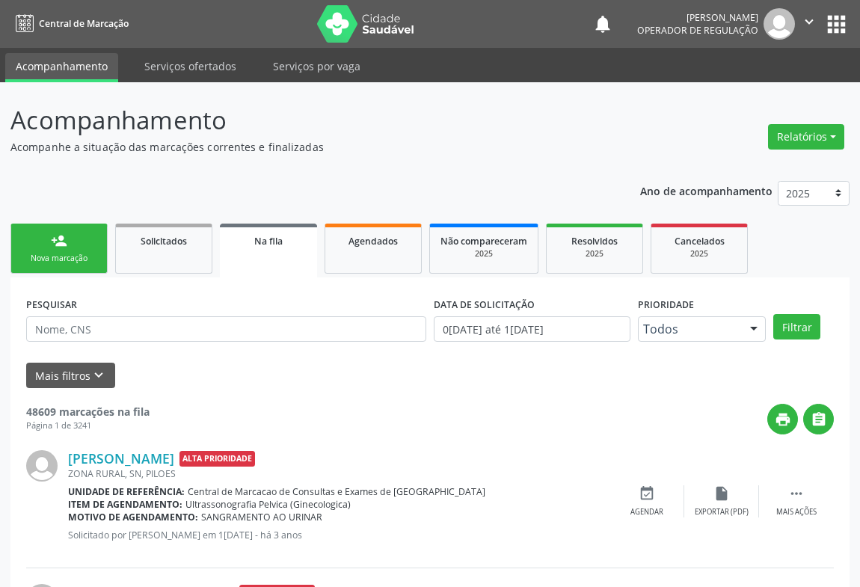
click at [67, 242] on div "person_add" at bounding box center [59, 241] width 16 height 16
click at [68, 241] on link "person_add Nova marcação" at bounding box center [58, 249] width 97 height 50
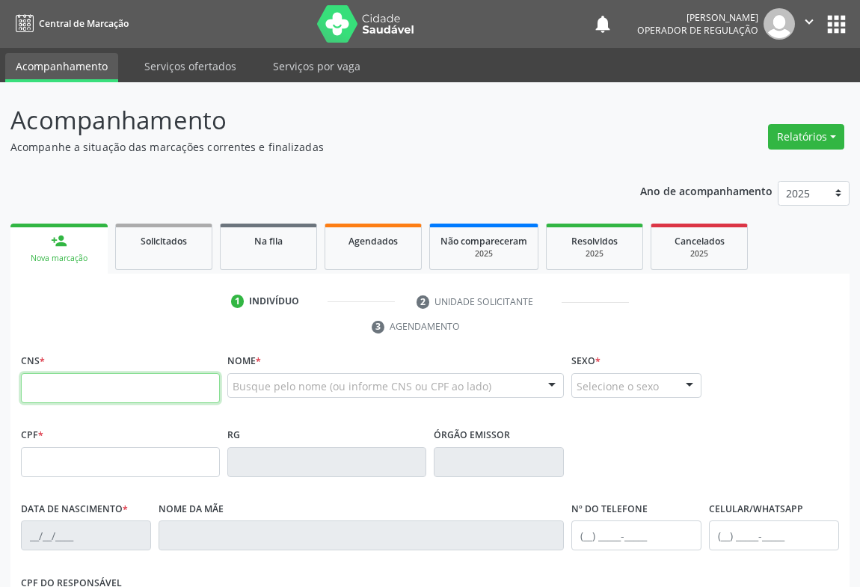
click at [85, 381] on input "text" at bounding box center [120, 388] width 199 height 30
type input "709 8030 7875 2594"
type input "091.686.535-57"
type input "0[DATE]"
type input "[PHONE_NUMBER]"
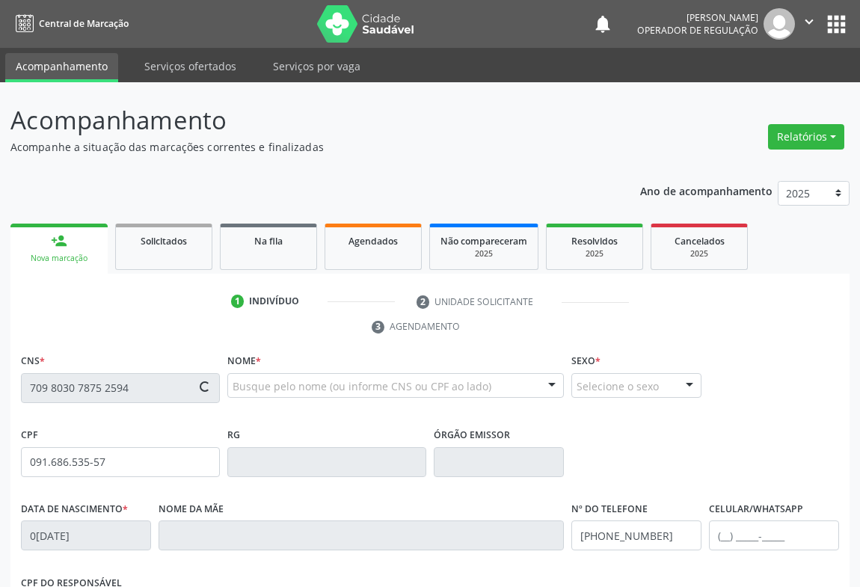
type input "68"
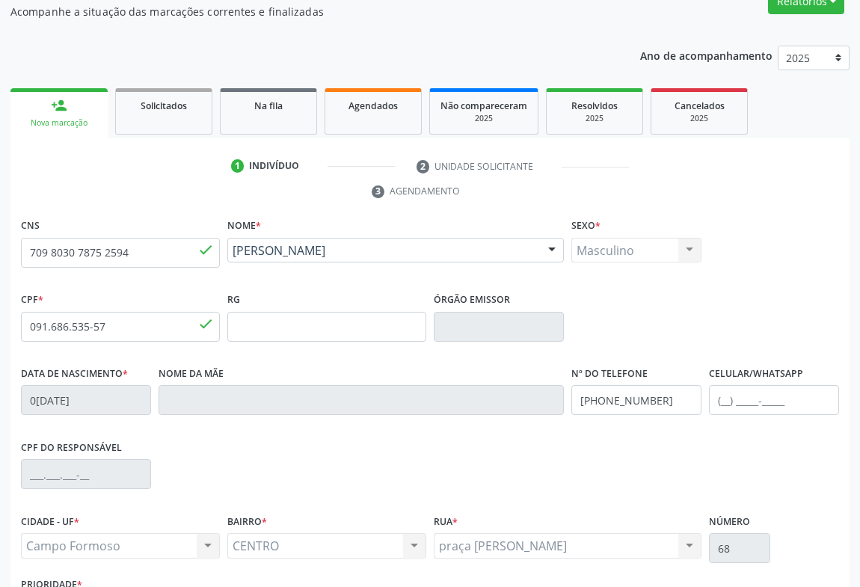
scroll to position [248, 0]
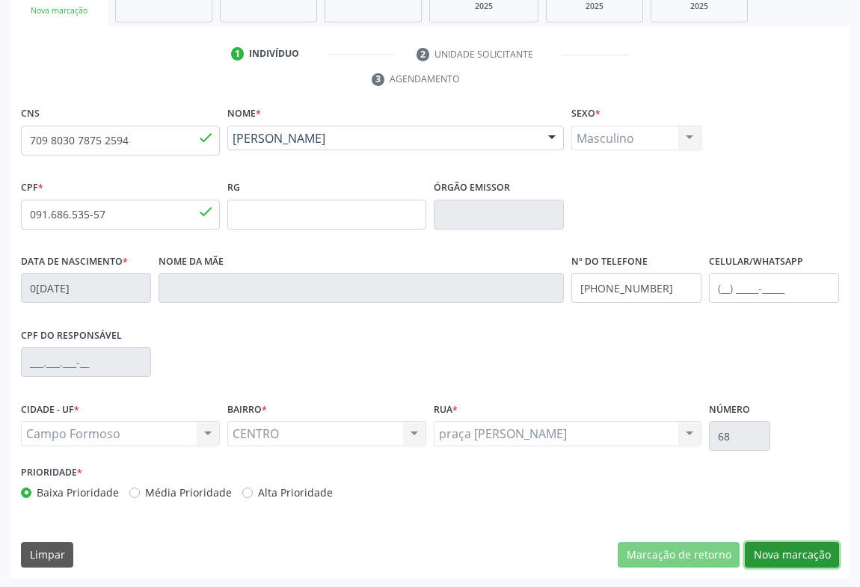
click at [767, 551] on button "Nova marcação" at bounding box center [792, 554] width 94 height 25
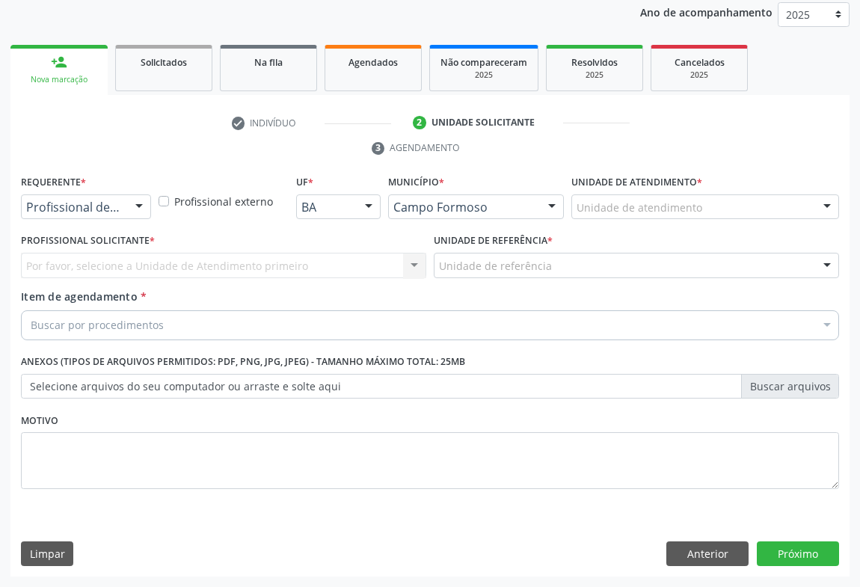
scroll to position [178, 0]
click at [134, 209] on div at bounding box center [139, 208] width 22 height 25
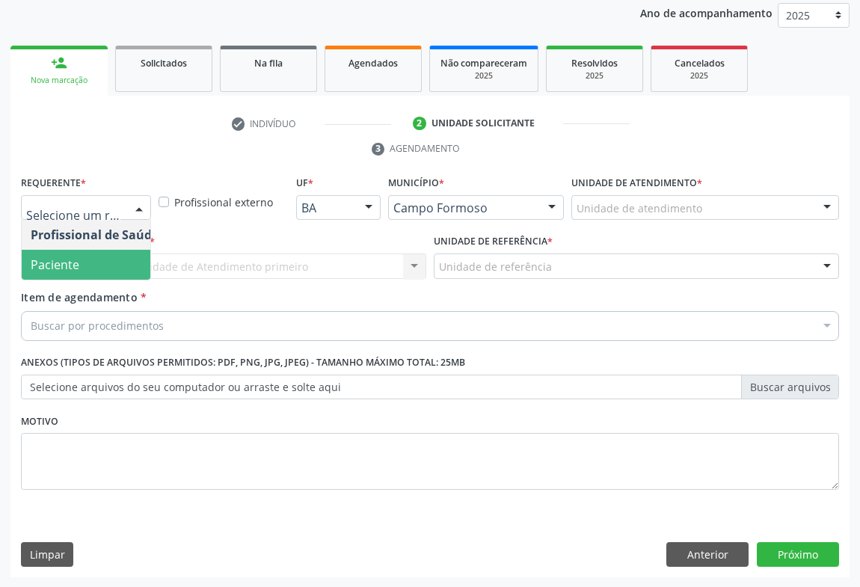
click at [88, 265] on span "Paciente" at bounding box center [95, 265] width 146 height 30
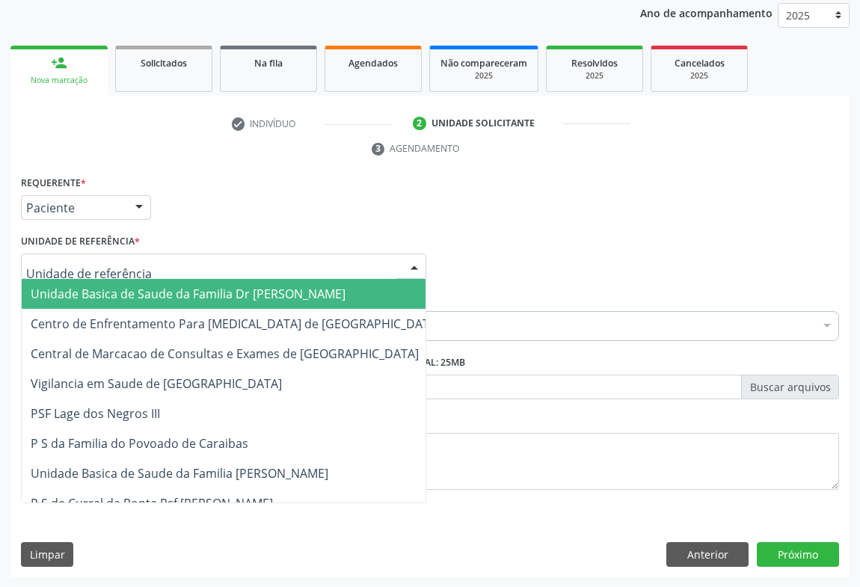
click at [161, 262] on div at bounding box center [223, 266] width 405 height 25
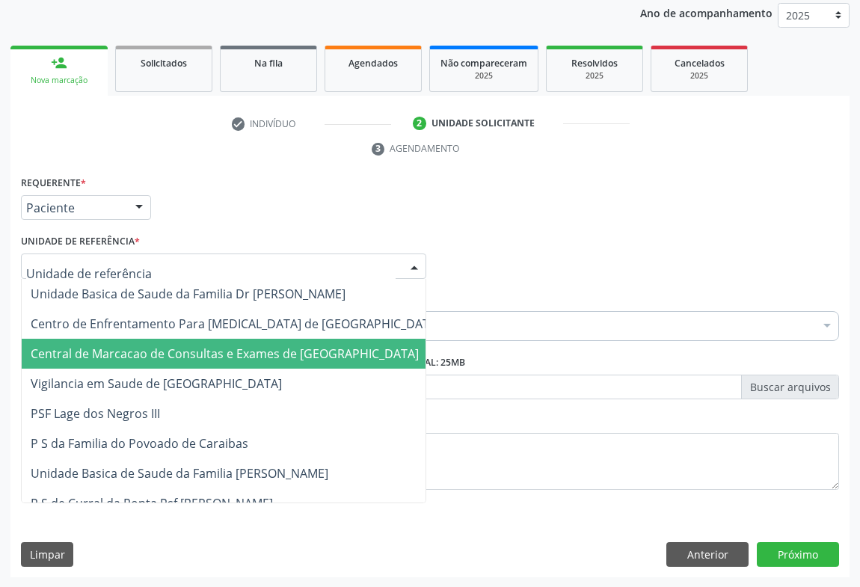
click at [160, 341] on span "Central de Marcacao de Consultas e Exames de [GEOGRAPHIC_DATA]" at bounding box center [236, 354] width 428 height 30
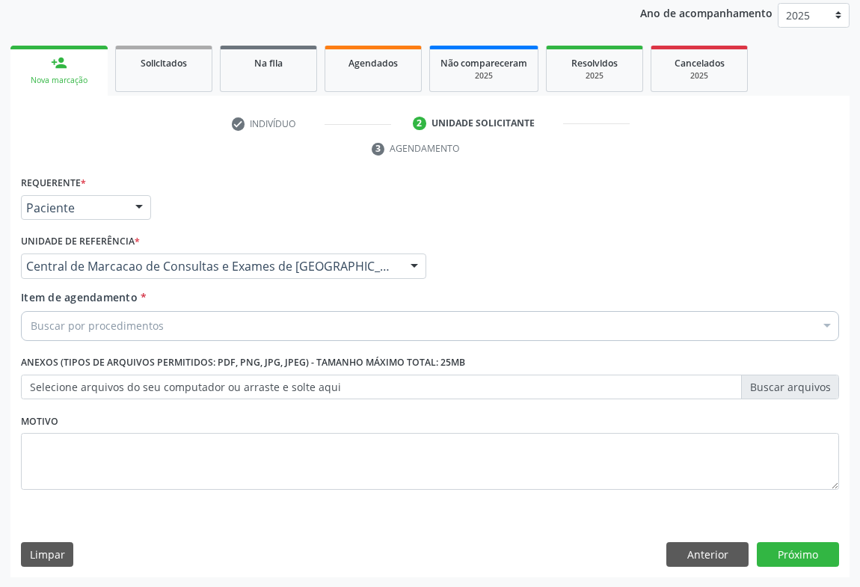
click at [167, 322] on div "Buscar por procedimentos" at bounding box center [430, 326] width 818 height 30
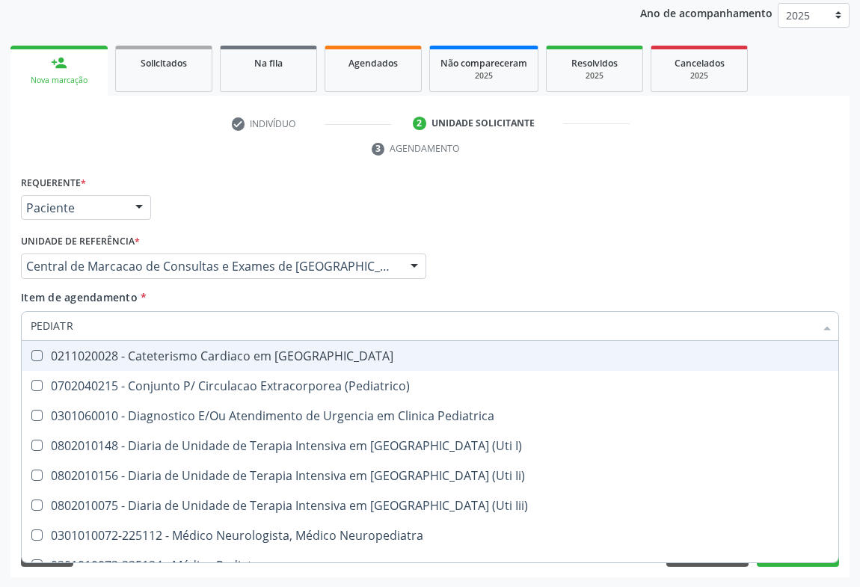
type input "PEDIATRA"
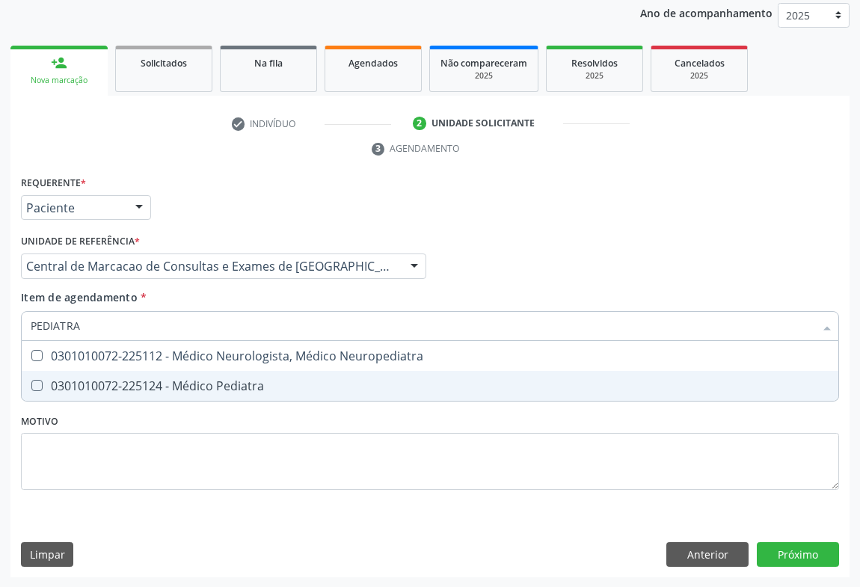
click at [227, 380] on div "0301010072-225124 - Médico Pediatra" at bounding box center [430, 386] width 799 height 12
checkbox Pediatra "true"
click at [802, 550] on div "Requerente * Paciente Profissional de Saúde Paciente Nenhum resultado encontrad…" at bounding box center [429, 375] width 839 height 406
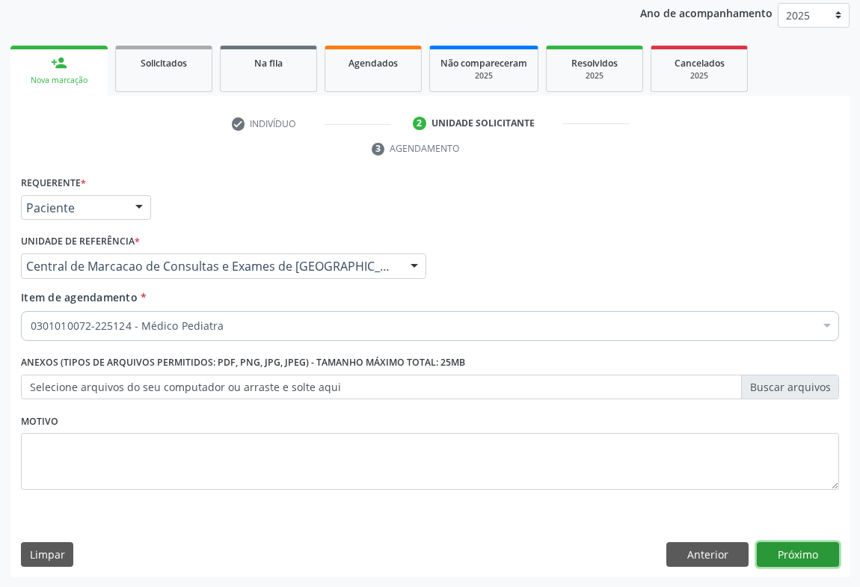
click at [804, 547] on button "Próximo" at bounding box center [798, 554] width 82 height 25
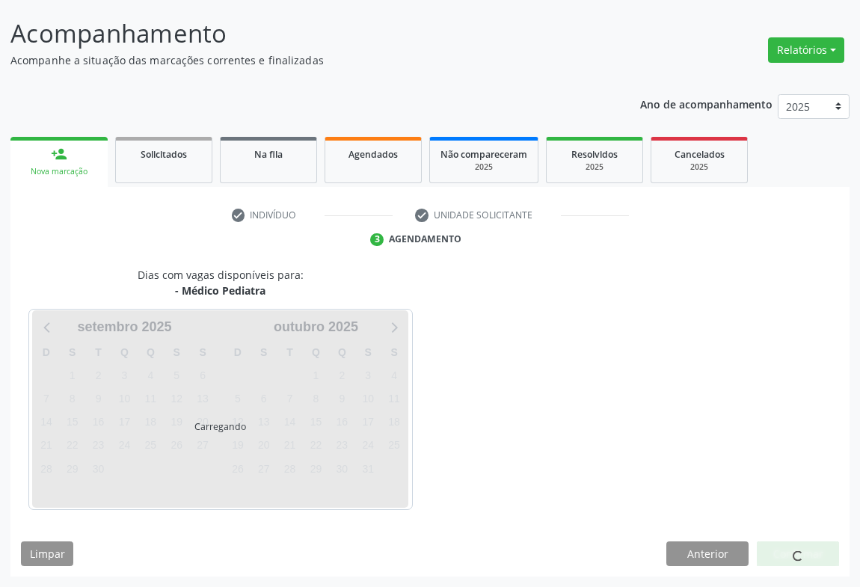
scroll to position [86, 0]
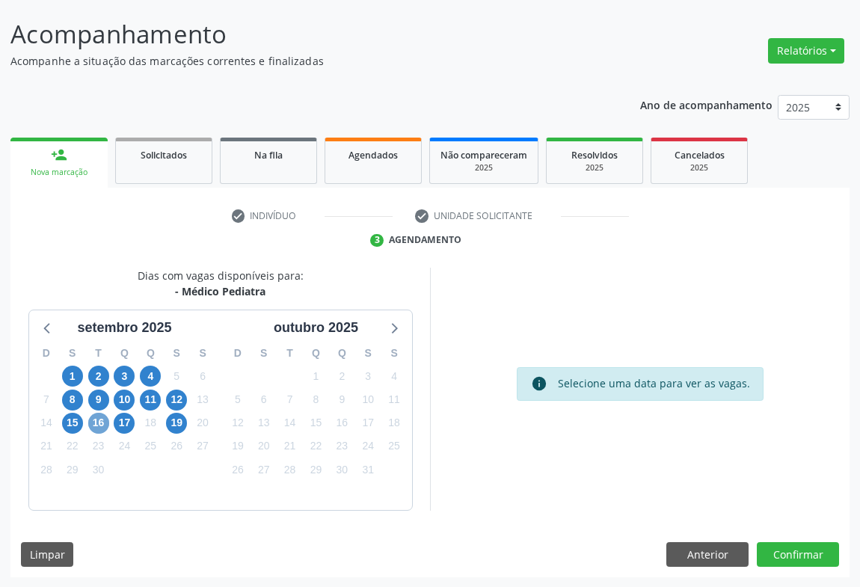
click at [107, 424] on span "16" at bounding box center [98, 423] width 21 height 21
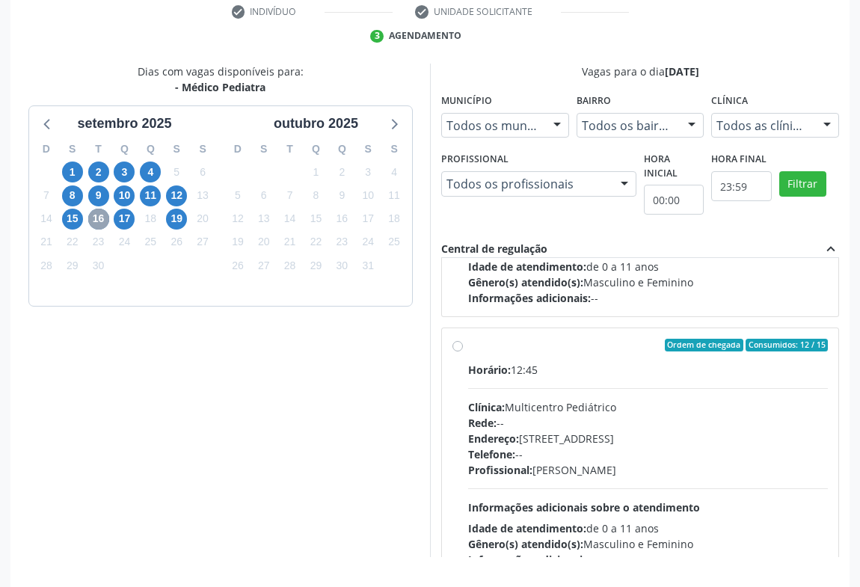
scroll to position [234, 0]
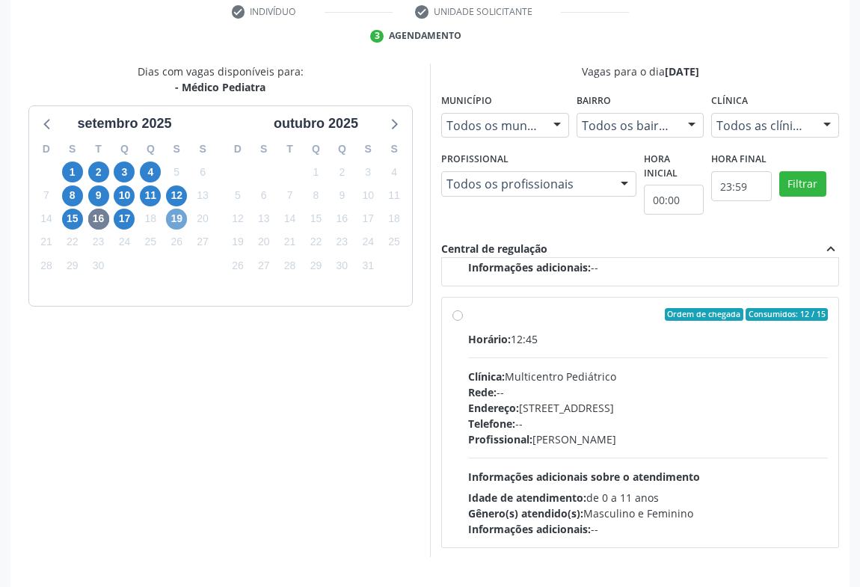
click at [181, 215] on span "19" at bounding box center [176, 219] width 21 height 21
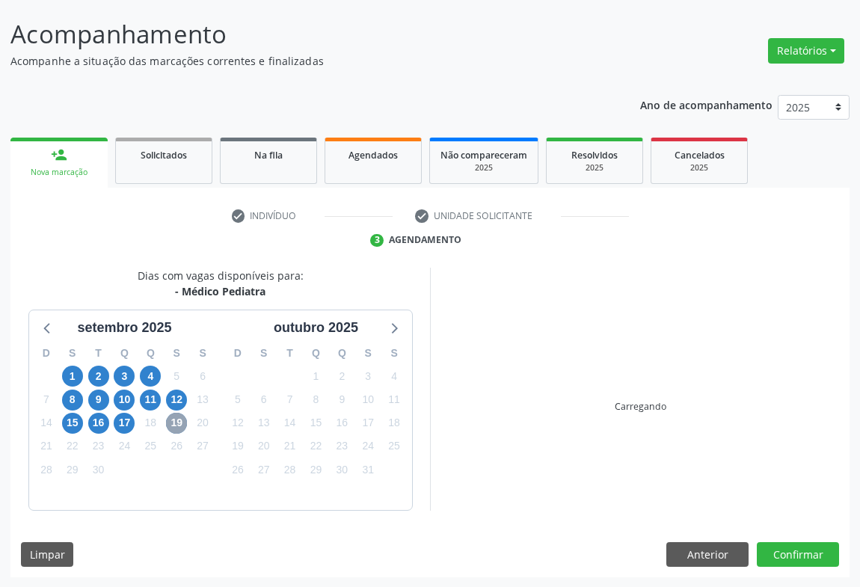
scroll to position [290, 0]
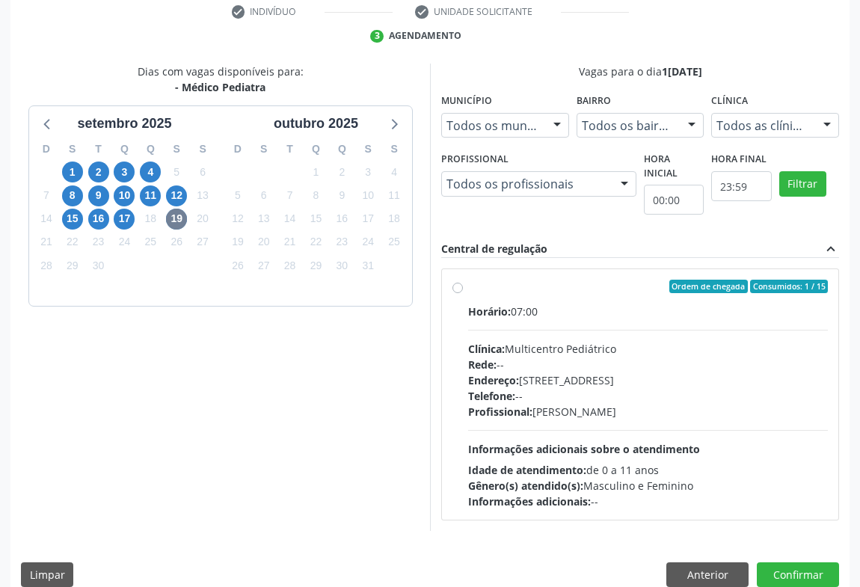
click at [586, 376] on div "Endereço: [STREET_ADDRESS]" at bounding box center [648, 380] width 360 height 16
click at [463, 293] on input "Ordem de chegada Consumidos: 1 / 15 Horário: 07:00 Clínica: Multicentro Pediátr…" at bounding box center [457, 286] width 10 height 13
radio input "true"
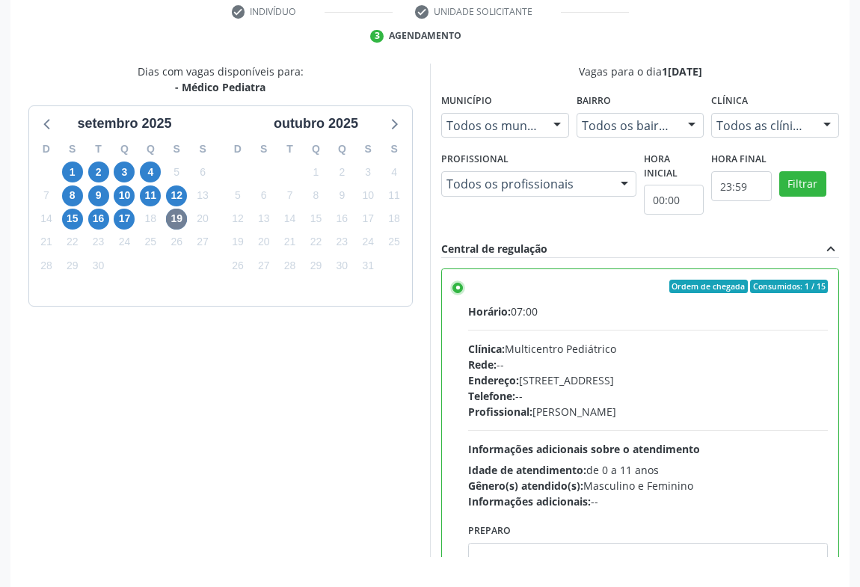
scroll to position [337, 0]
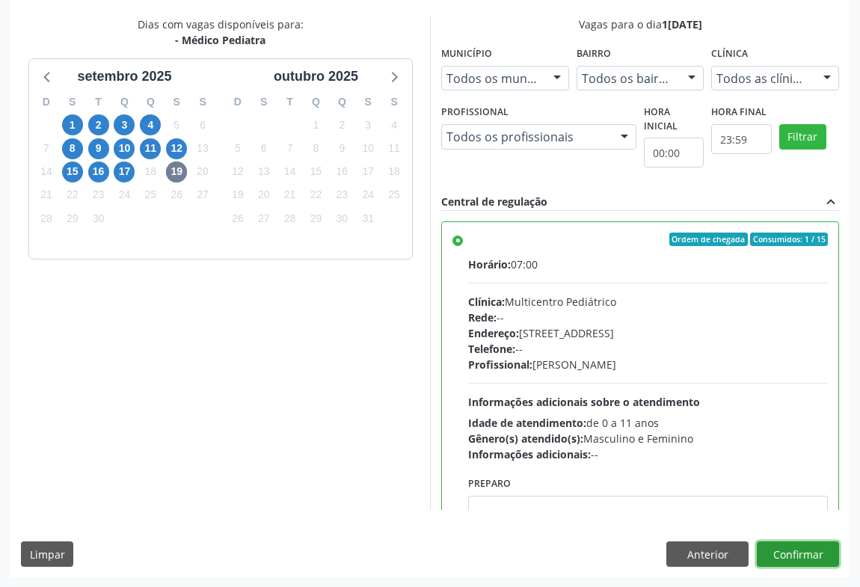
click at [803, 548] on button "Confirmar" at bounding box center [798, 553] width 82 height 25
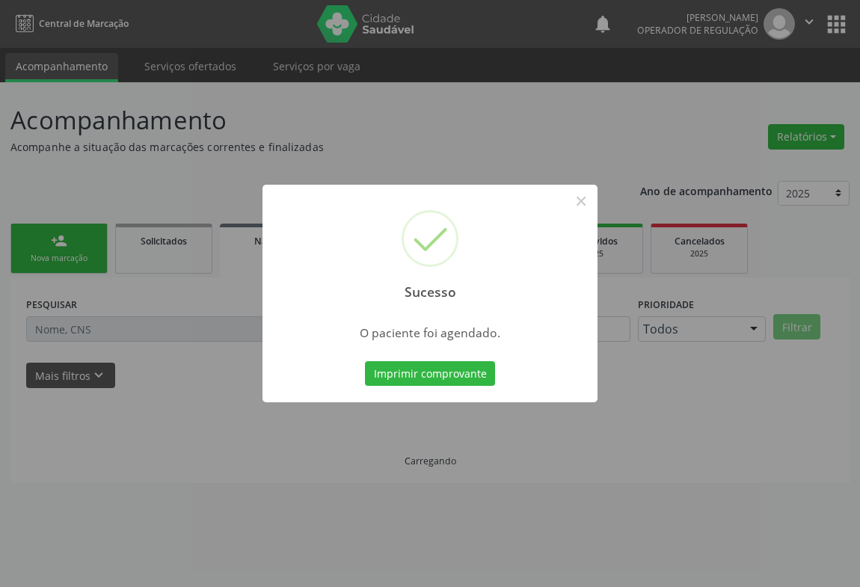
scroll to position [0, 0]
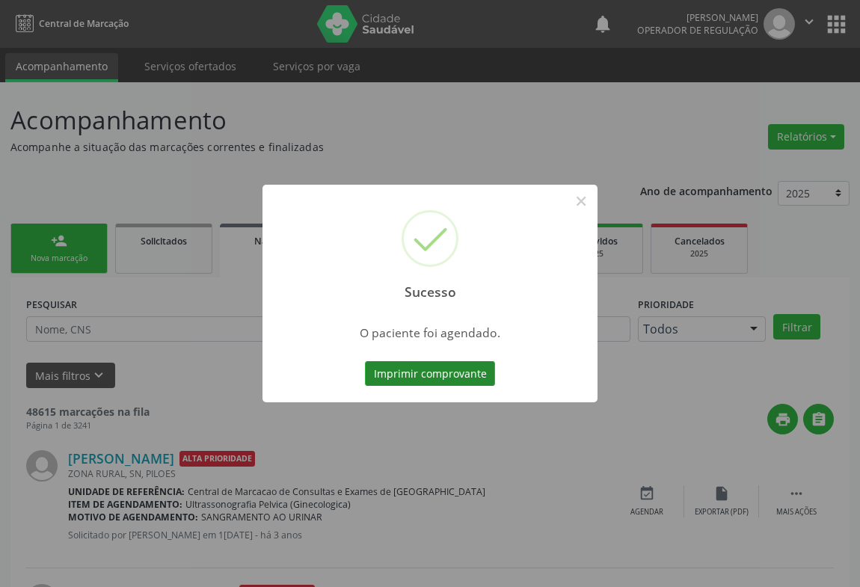
click at [441, 374] on button "Imprimir comprovante" at bounding box center [430, 373] width 130 height 25
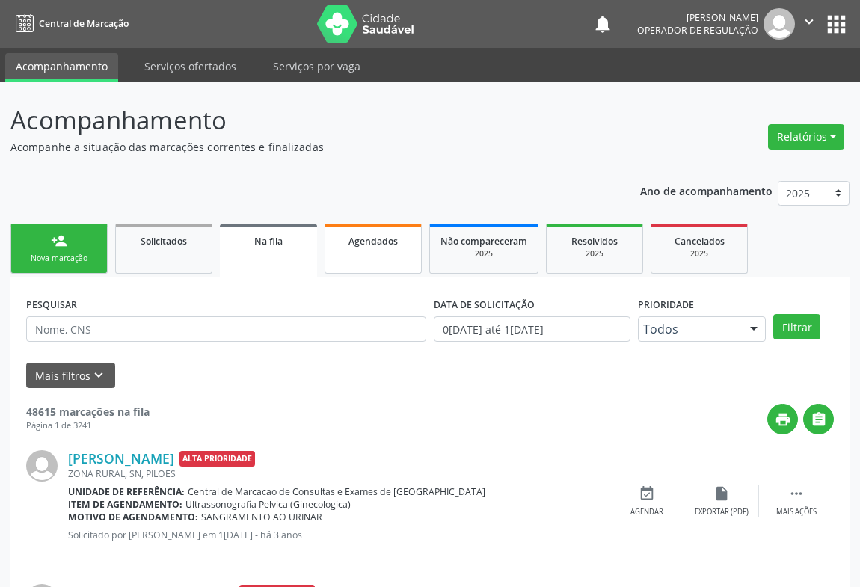
click at [380, 246] on span "Agendados" at bounding box center [372, 241] width 49 height 13
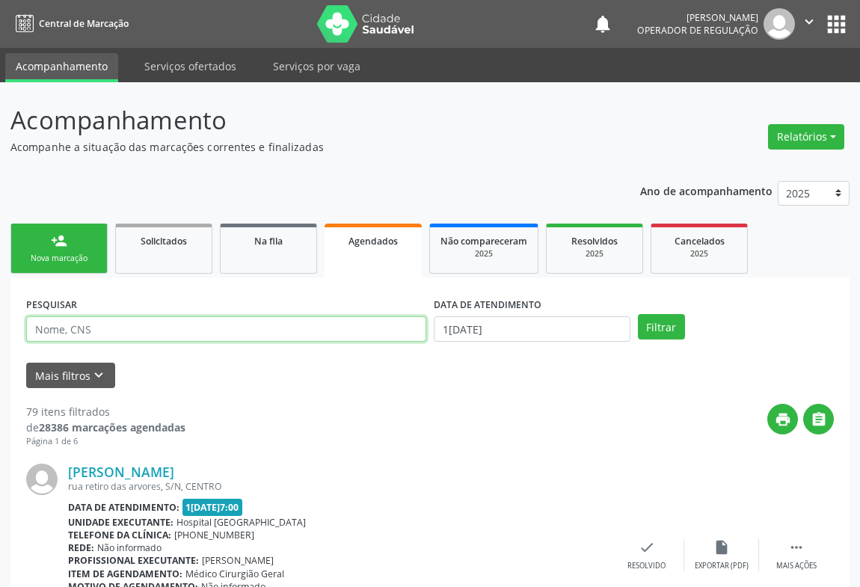
click at [314, 333] on input "text" at bounding box center [226, 328] width 400 height 25
paste input "709 8030 7875 2594"
type input "709 8030 7875 2594"
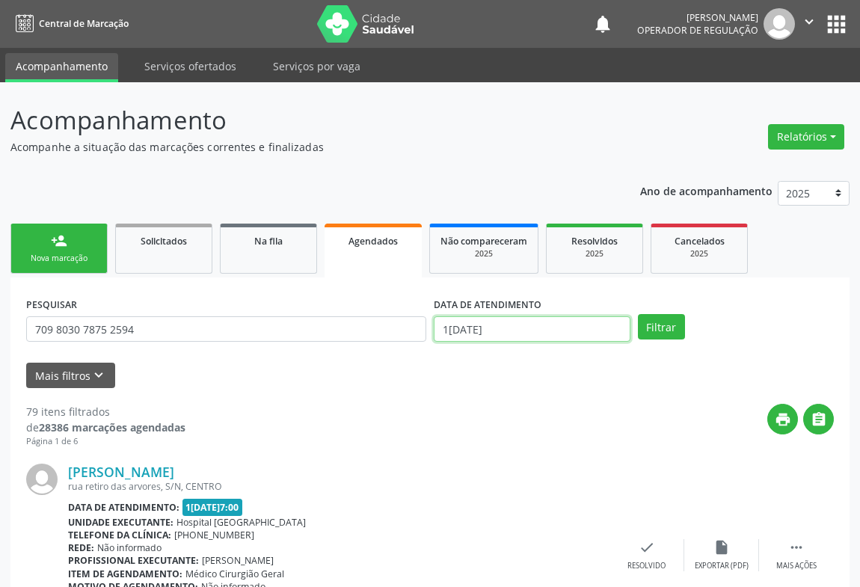
click at [528, 331] on input "1[DATE]" at bounding box center [532, 328] width 197 height 25
click at [652, 310] on div "PESQUISAR 709 8030 7875 2594 DATA DE ATENDIMENTO Filtrar" at bounding box center [429, 322] width 815 height 58
click at [659, 320] on button "Filtrar" at bounding box center [661, 326] width 47 height 25
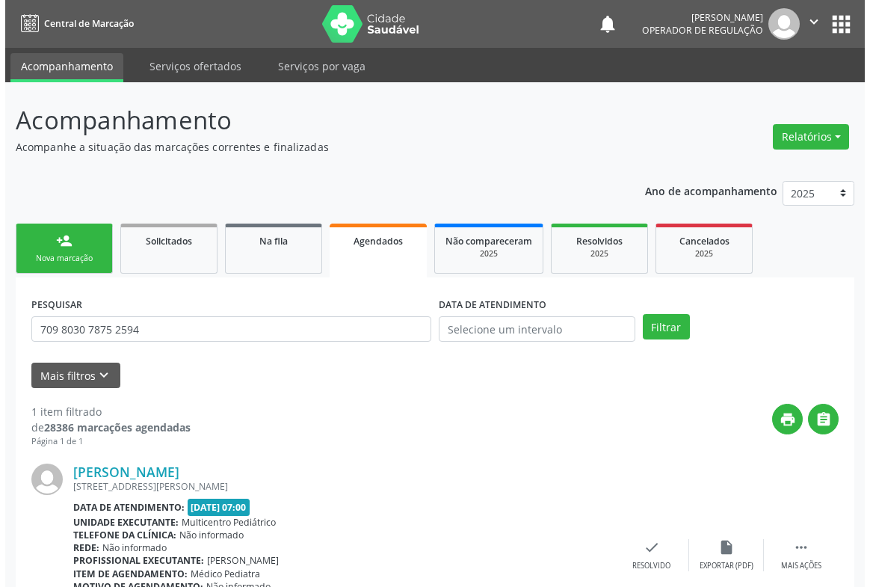
scroll to position [101, 0]
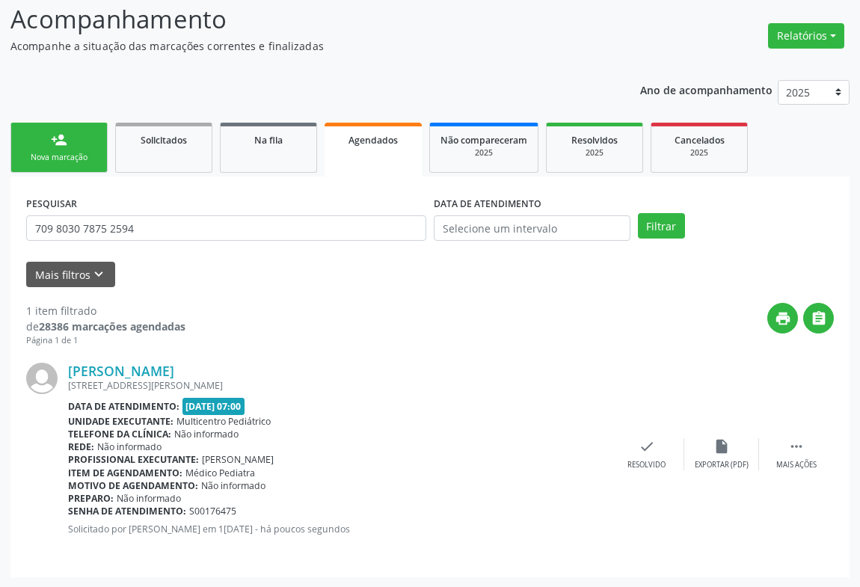
click at [783, 433] on div "[PERSON_NAME] [STREET_ADDRESS][PERSON_NAME] Data de atendimento: 1[DATE]7:00 Un…" at bounding box center [430, 454] width 808 height 215
click at [797, 442] on icon "" at bounding box center [796, 446] width 16 height 16
click at [558, 438] on div "cancel Cancelar" at bounding box center [572, 454] width 75 height 32
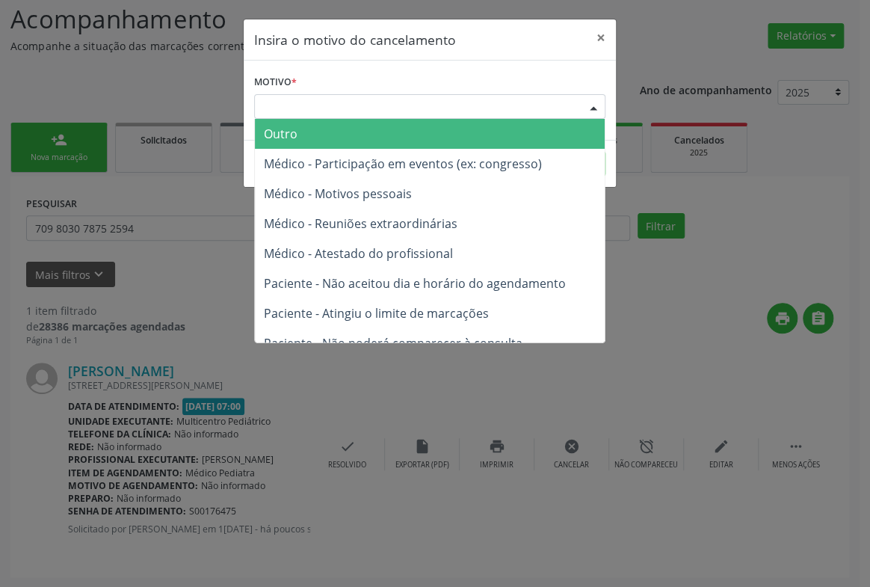
click at [427, 109] on div "Escolha o motivo" at bounding box center [429, 106] width 351 height 25
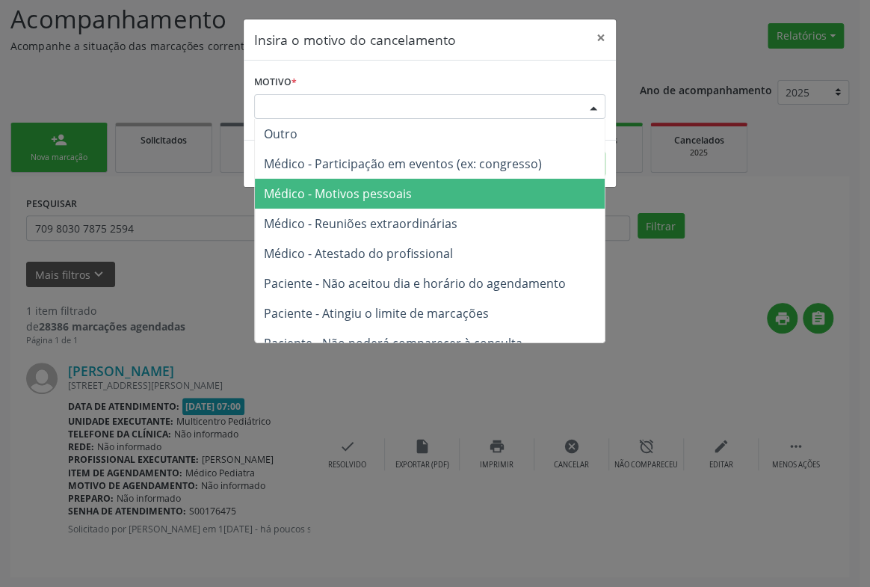
click at [422, 196] on span "Médico - Motivos pessoais" at bounding box center [430, 194] width 350 height 30
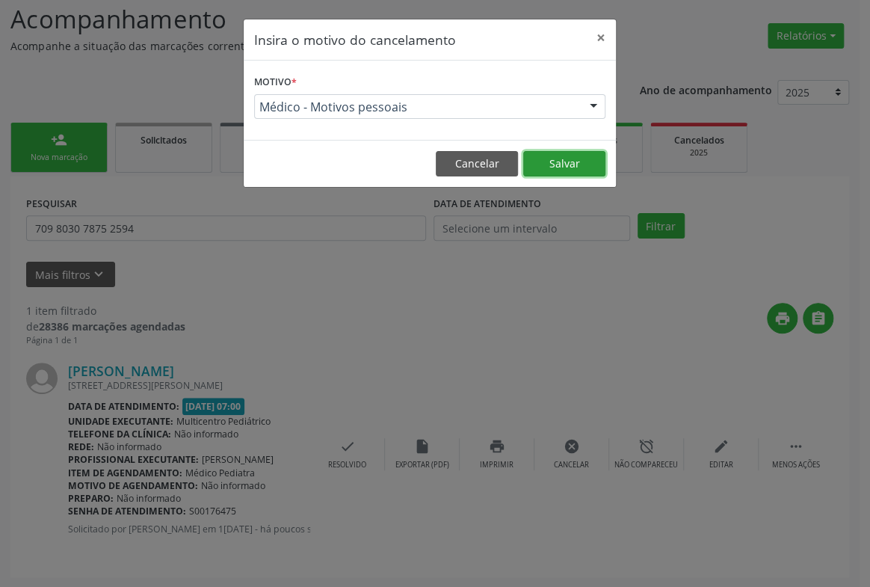
click at [546, 156] on button "Salvar" at bounding box center [564, 163] width 82 height 25
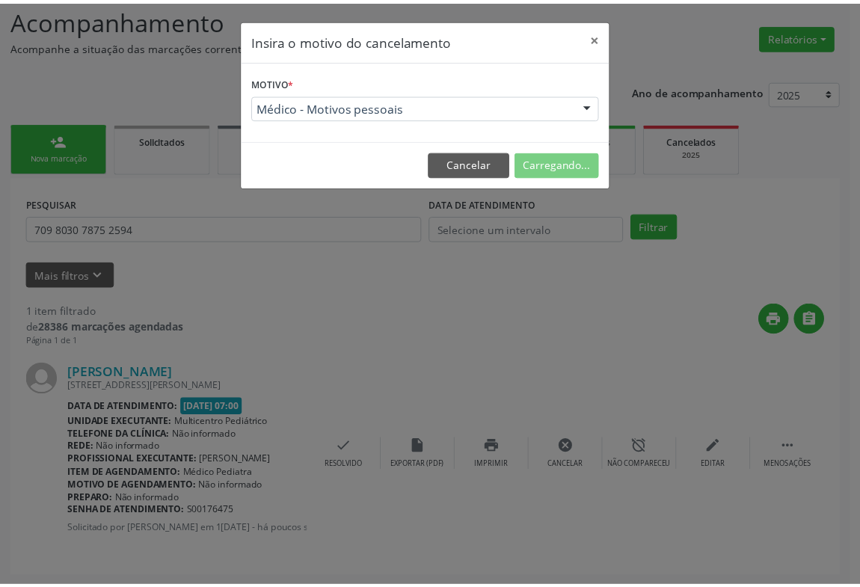
scroll to position [0, 0]
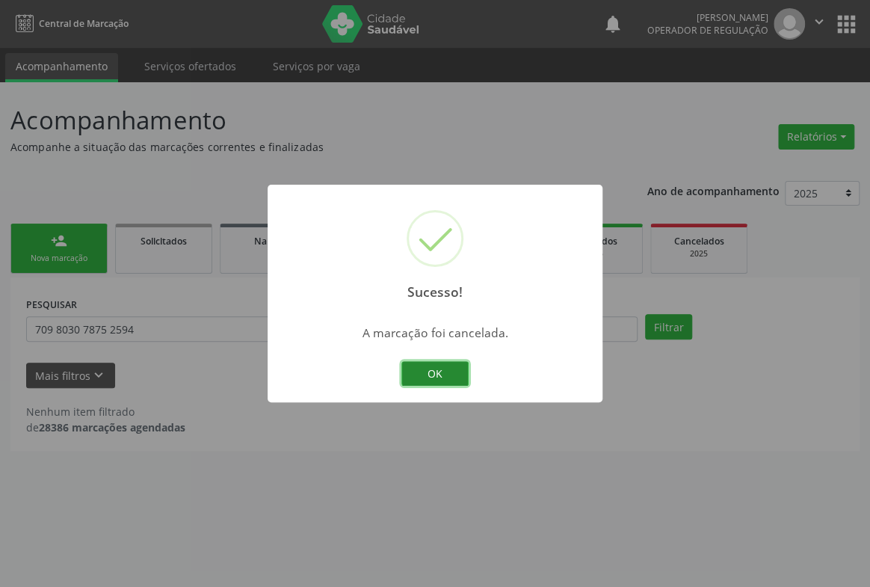
click at [434, 362] on button "OK" at bounding box center [435, 373] width 67 height 25
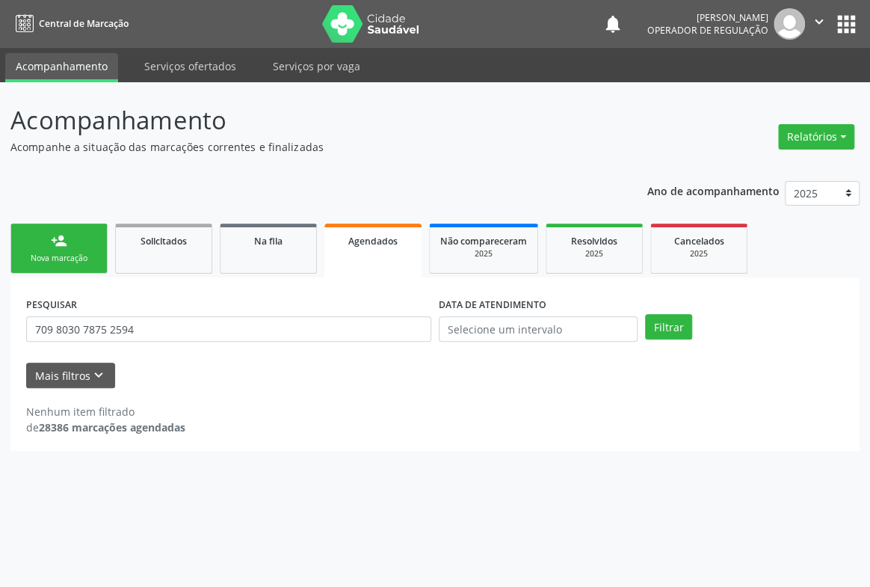
click at [59, 247] on div "person_add" at bounding box center [59, 241] width 16 height 16
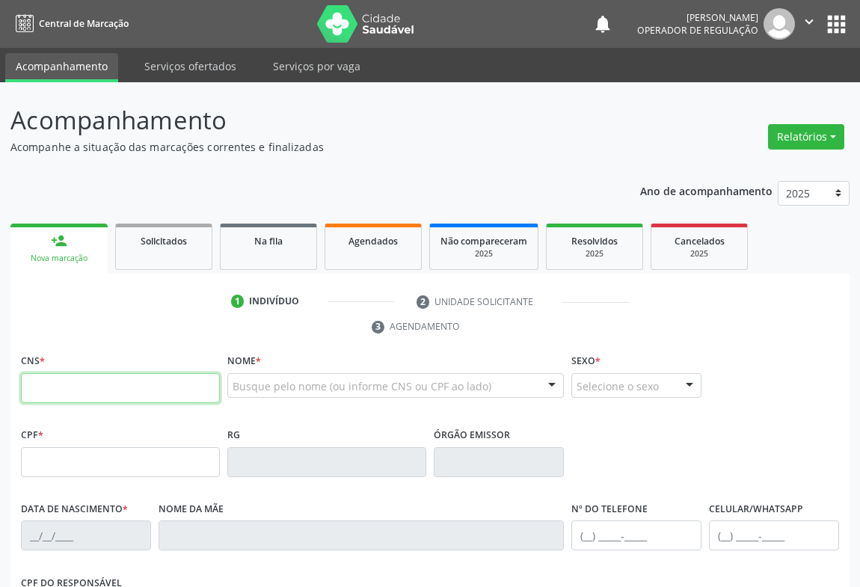
click at [93, 385] on input "text" at bounding box center [120, 388] width 199 height 30
paste input "709 8030 7875 2594"
type input "709 8030 7875 2594"
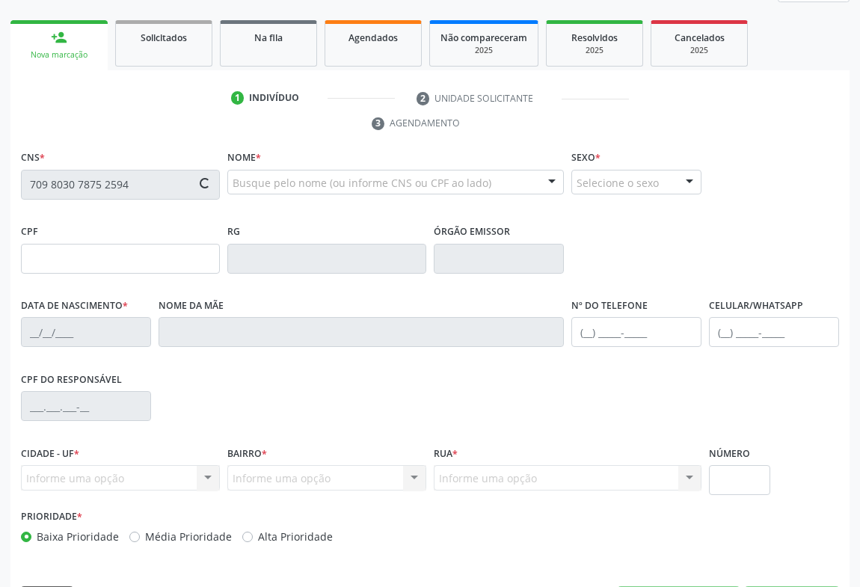
scroll to position [248, 0]
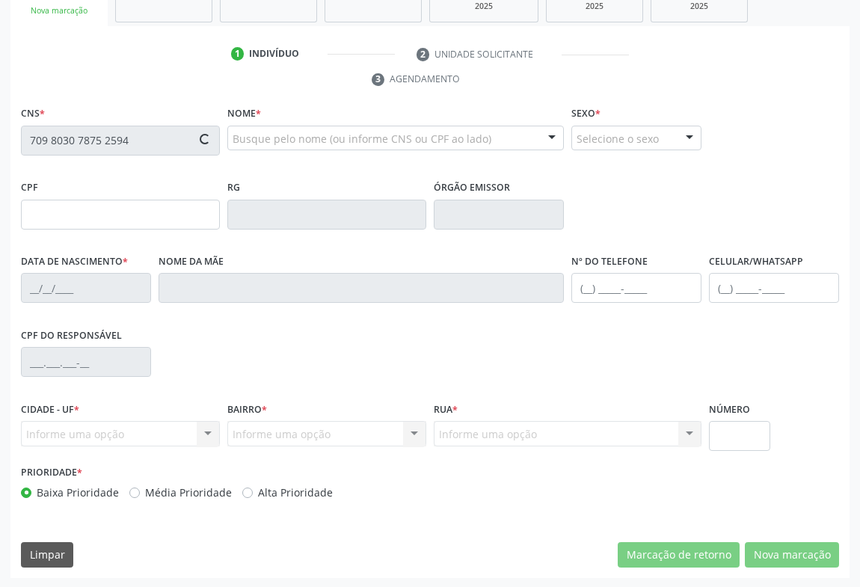
type input "091.686.535-57"
type input "0[DATE]"
type input "[PHONE_NUMBER]"
type input "68"
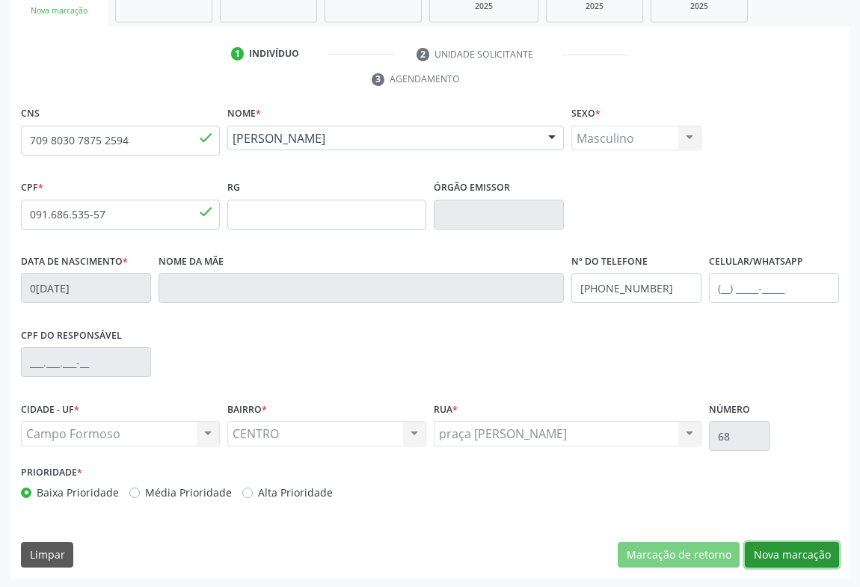
click at [808, 547] on button "Nova marcação" at bounding box center [792, 554] width 94 height 25
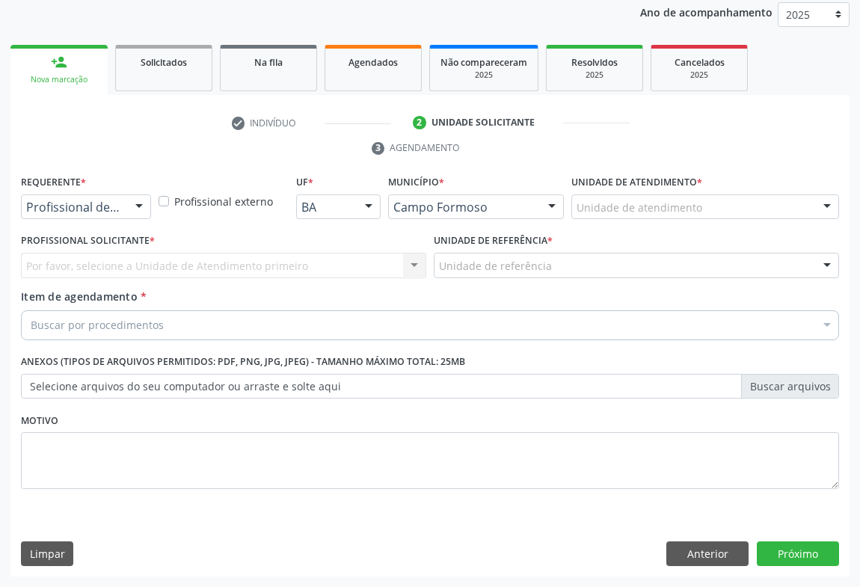
scroll to position [178, 0]
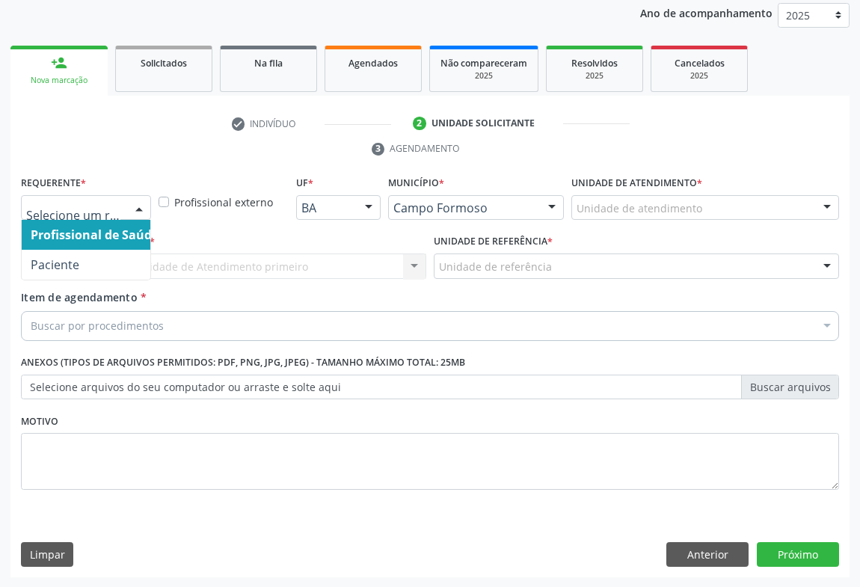
drag, startPoint x: 75, startPoint y: 203, endPoint x: 72, endPoint y: 249, distance: 46.5
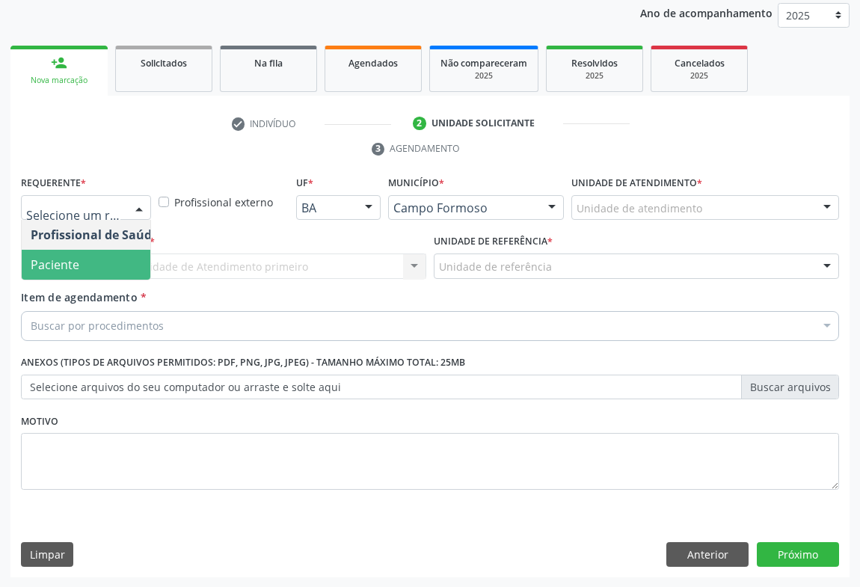
click at [70, 254] on span "Paciente" at bounding box center [95, 265] width 146 height 30
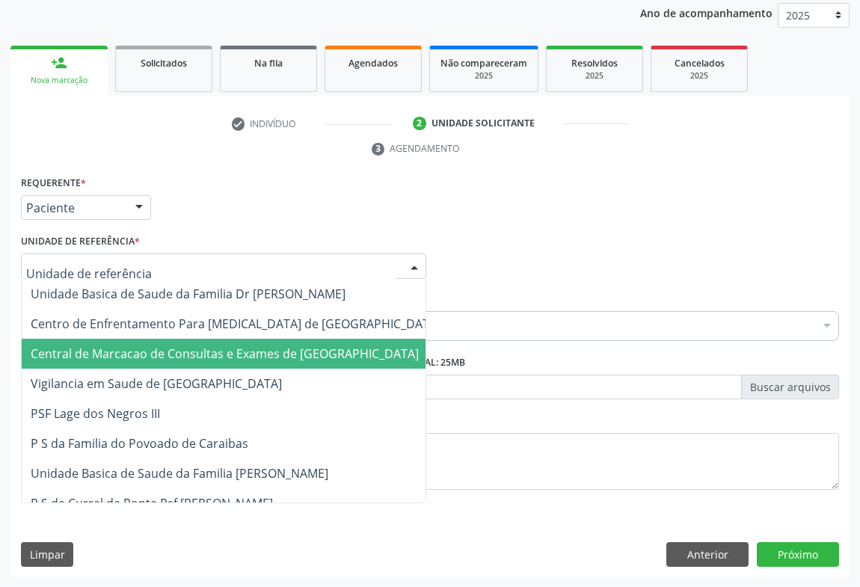
click at [82, 345] on span "Central de Marcacao de Consultas e Exames de [GEOGRAPHIC_DATA]" at bounding box center [225, 353] width 388 height 16
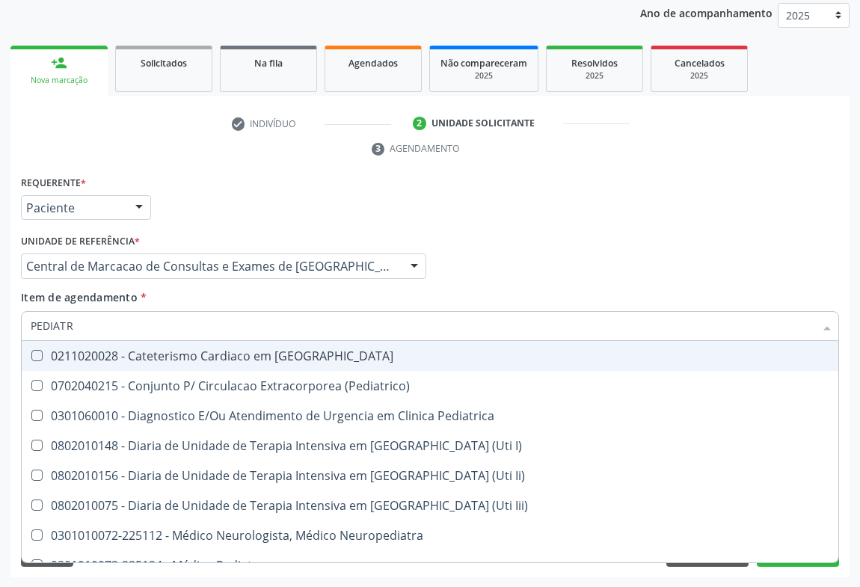
type input "PEDIATRA"
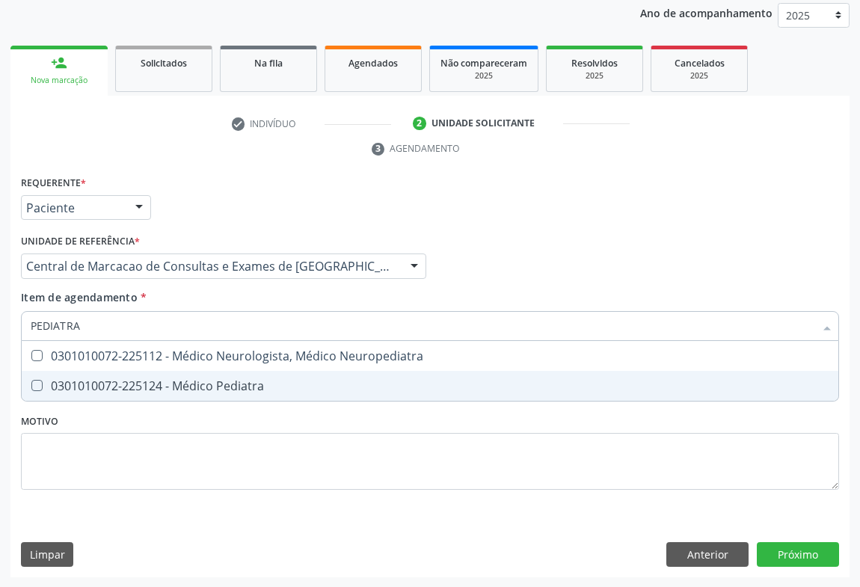
click at [108, 389] on div "0301010072-225124 - Médico Pediatra" at bounding box center [430, 386] width 799 height 12
checkbox Pediatra "true"
click at [756, 546] on div "Requerente * Paciente Profissional de Saúde Paciente Nenhum resultado encontrad…" at bounding box center [429, 375] width 839 height 406
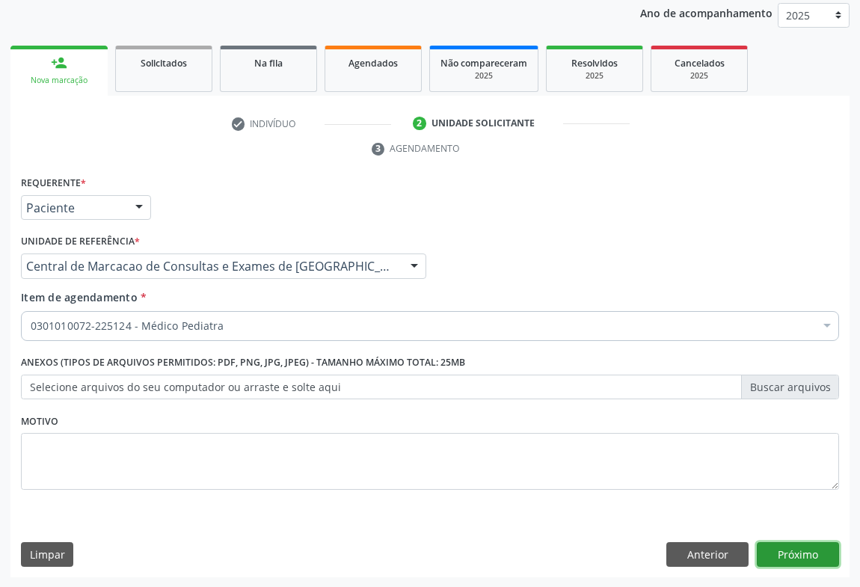
click at [782, 562] on button "Próximo" at bounding box center [798, 554] width 82 height 25
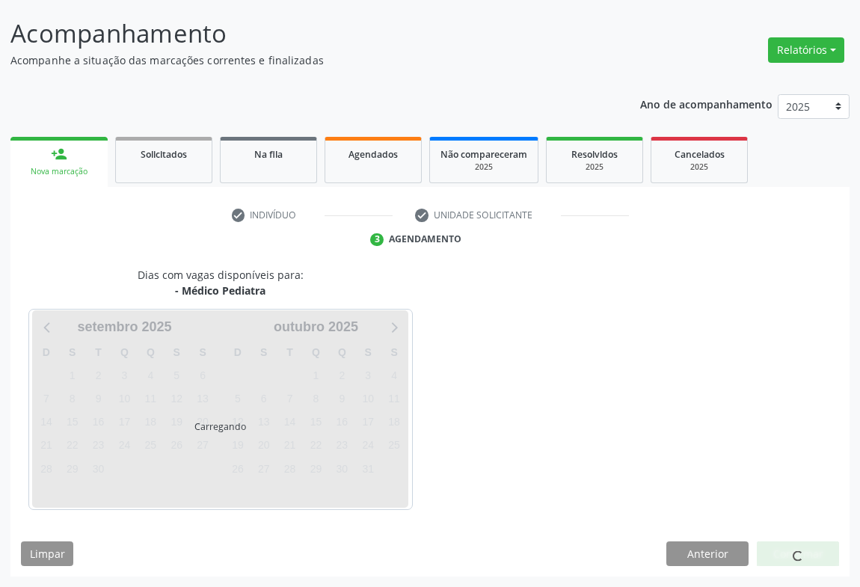
scroll to position [86, 0]
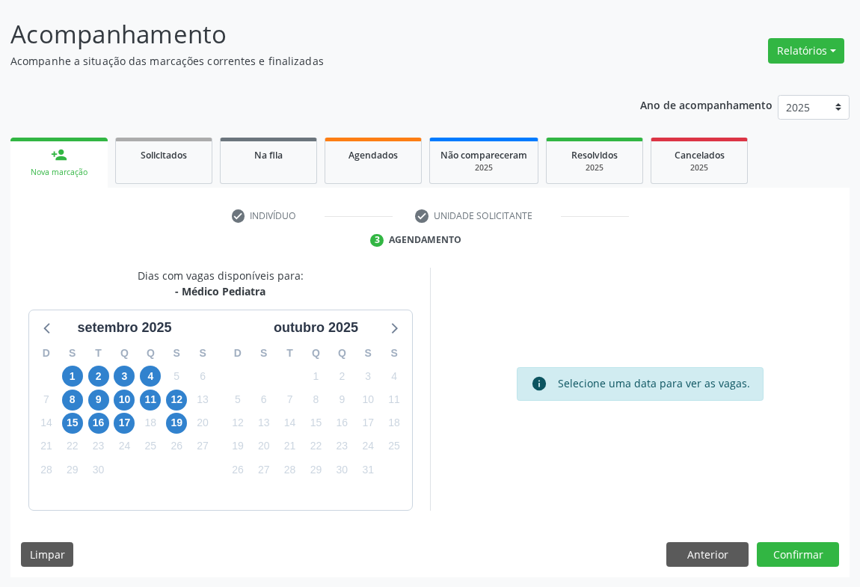
click at [179, 409] on div "12" at bounding box center [176, 399] width 21 height 23
click at [179, 399] on span "12" at bounding box center [176, 400] width 21 height 21
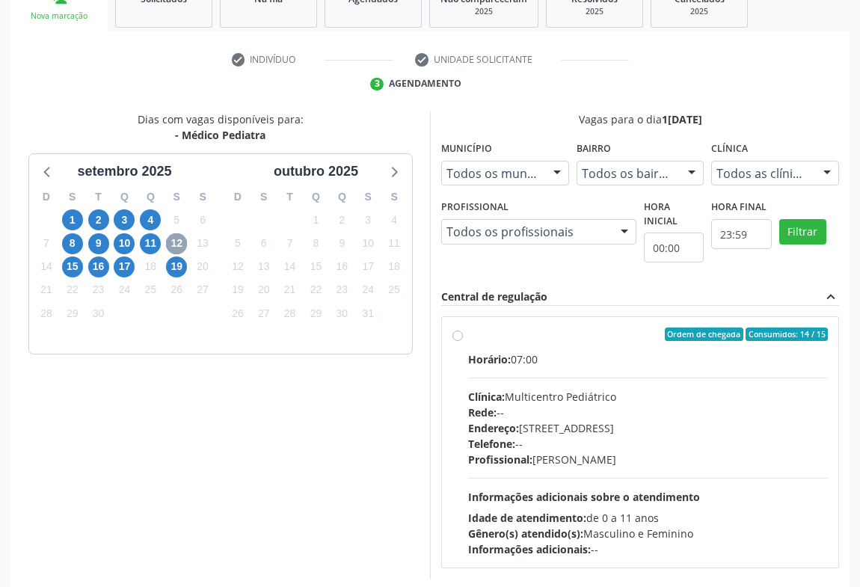
scroll to position [310, 0]
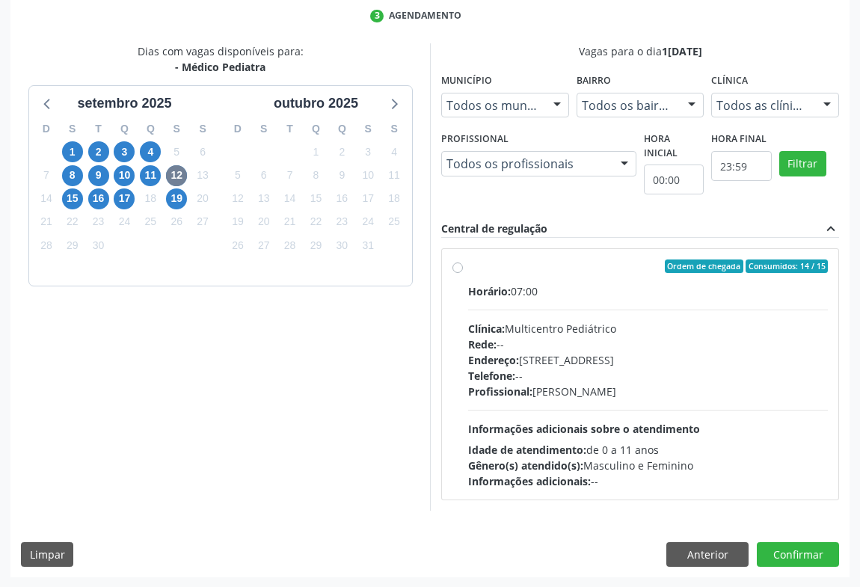
click at [509, 348] on div "Rede: --" at bounding box center [648, 345] width 360 height 16
click at [463, 273] on input "Ordem de chegada Consumidos: 14 / 15 Horário: 07:00 Clínica: Multicentro Pediát…" at bounding box center [457, 265] width 10 height 13
radio input "true"
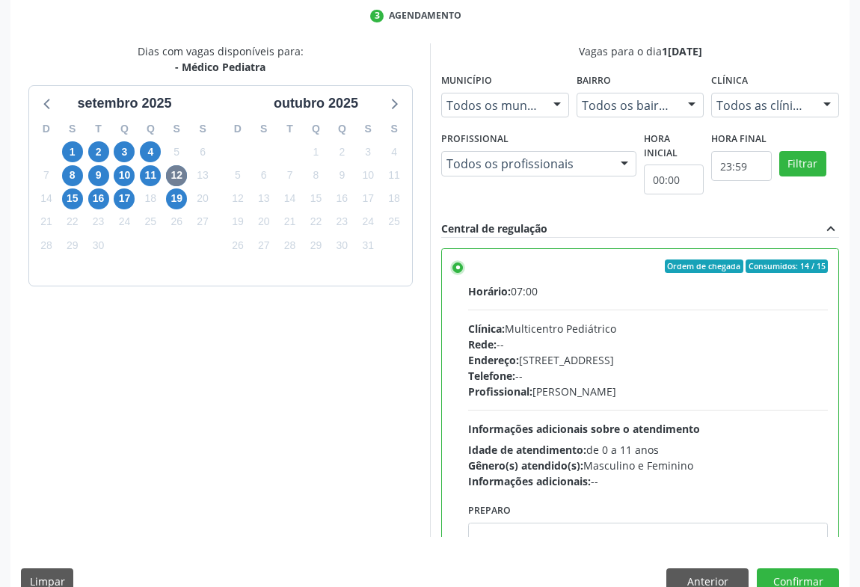
scroll to position [337, 0]
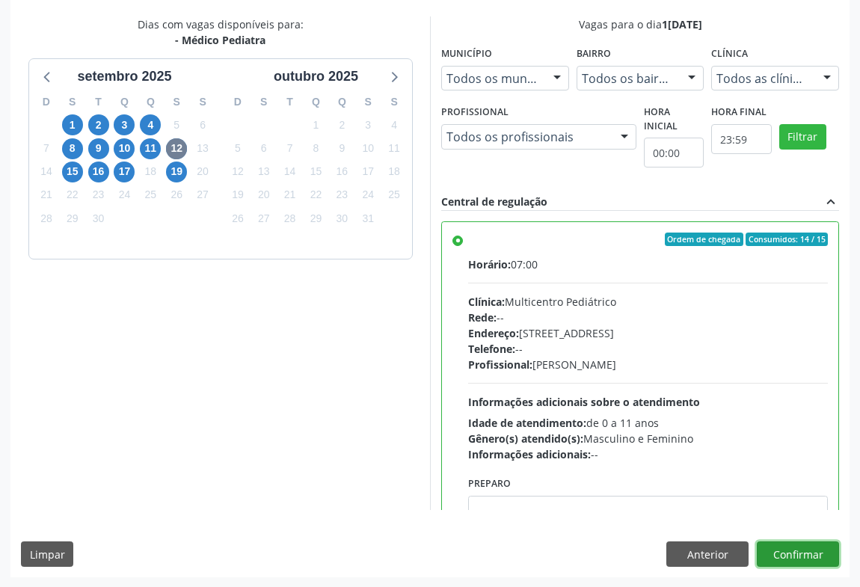
click at [823, 552] on button "Confirmar" at bounding box center [798, 553] width 82 height 25
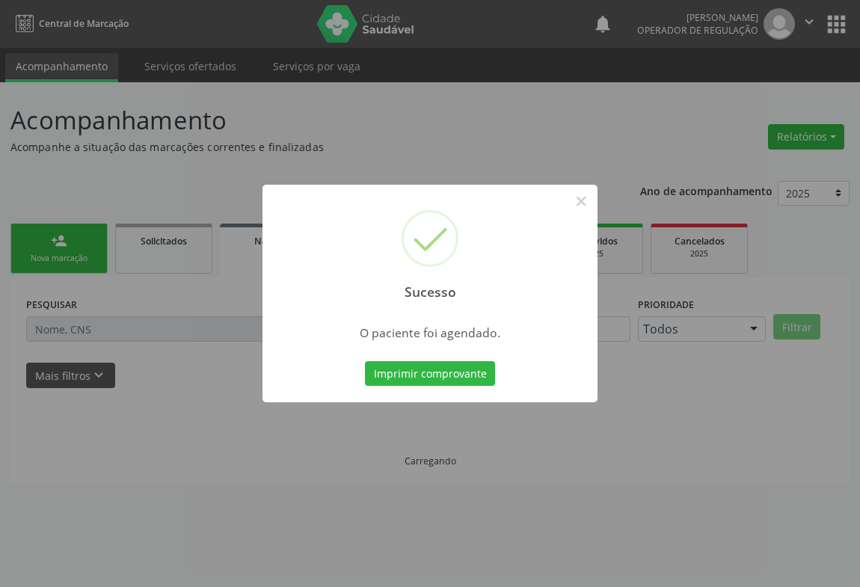
scroll to position [0, 0]
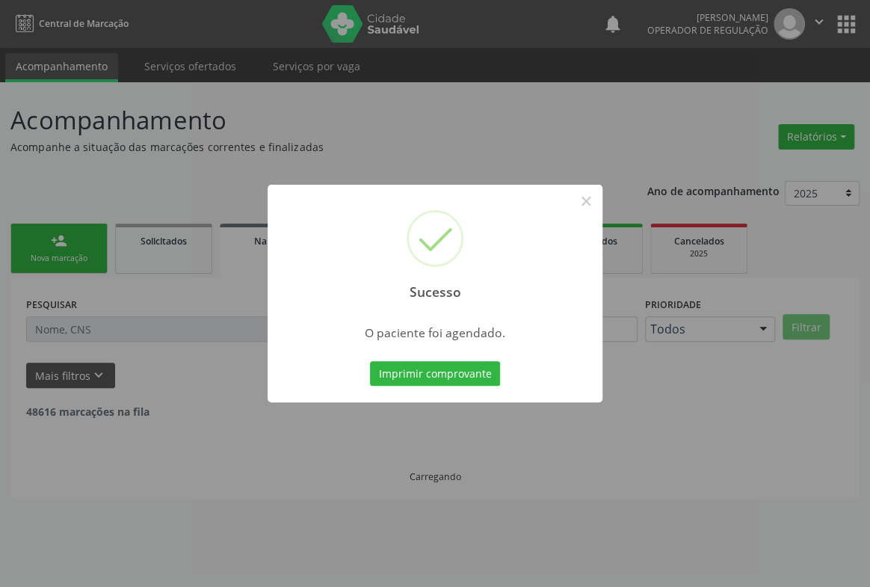
click at [370, 361] on button "Imprimir comprovante" at bounding box center [435, 373] width 130 height 25
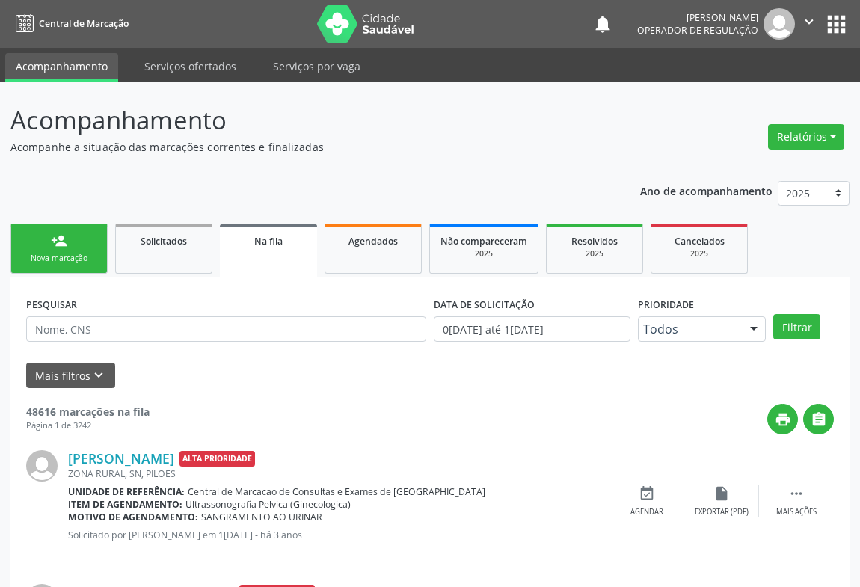
click at [34, 244] on link "person_add Nova marcação" at bounding box center [58, 249] width 97 height 50
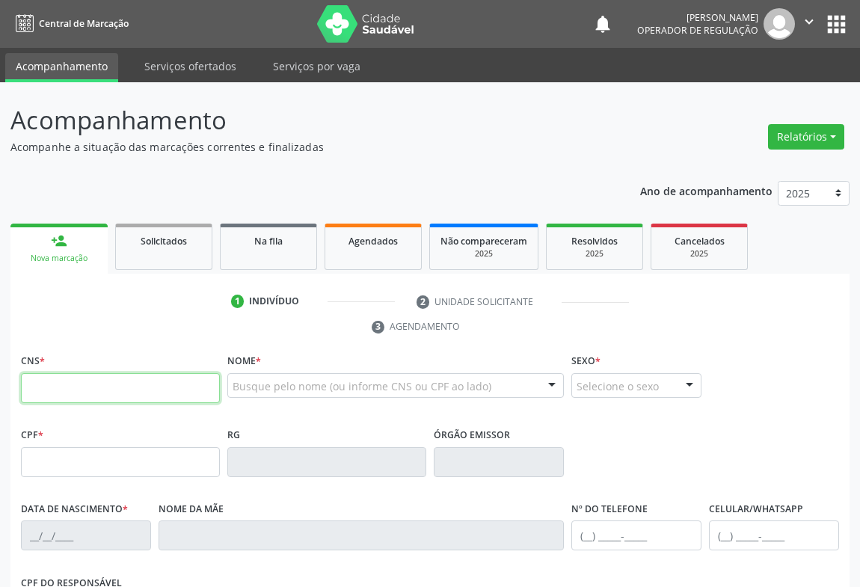
click at [56, 393] on input "text" at bounding box center [120, 388] width 199 height 30
type input "708 1086 4376 7440"
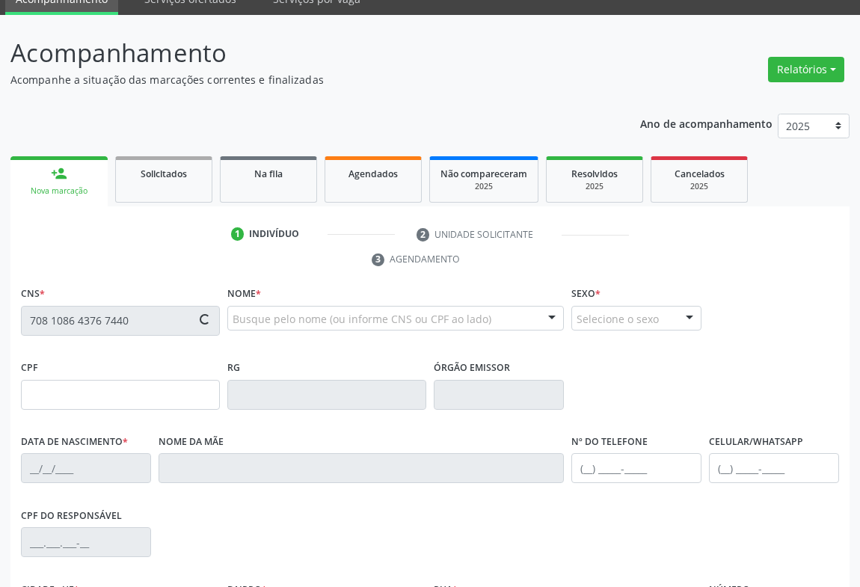
scroll to position [248, 0]
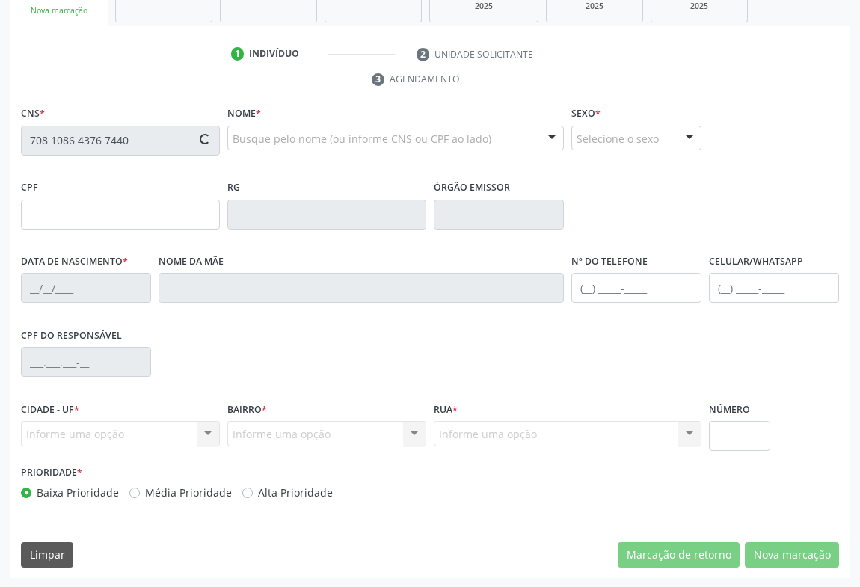
type input "1425019560"
type input "2[DATE]"
type input "[PERSON_NAME]"
type input "[PHONE_NUMBER]"
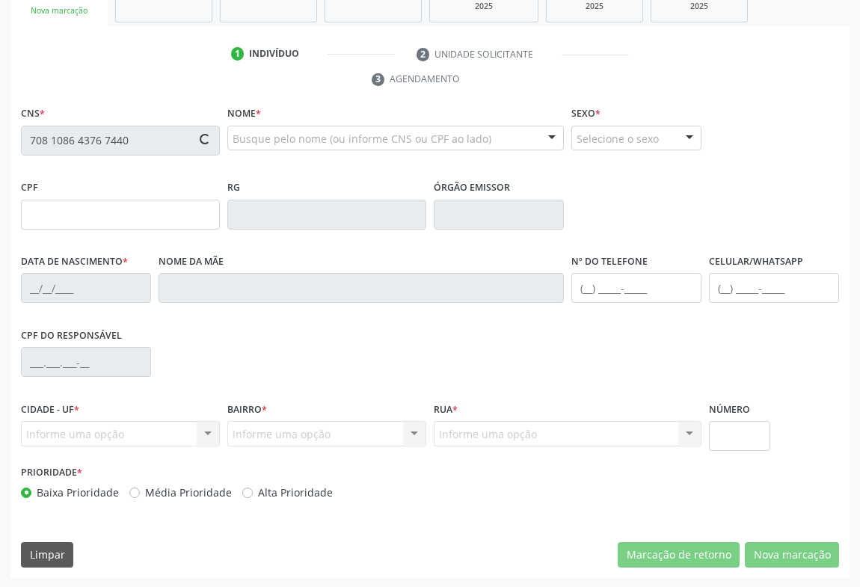
type input "SN"
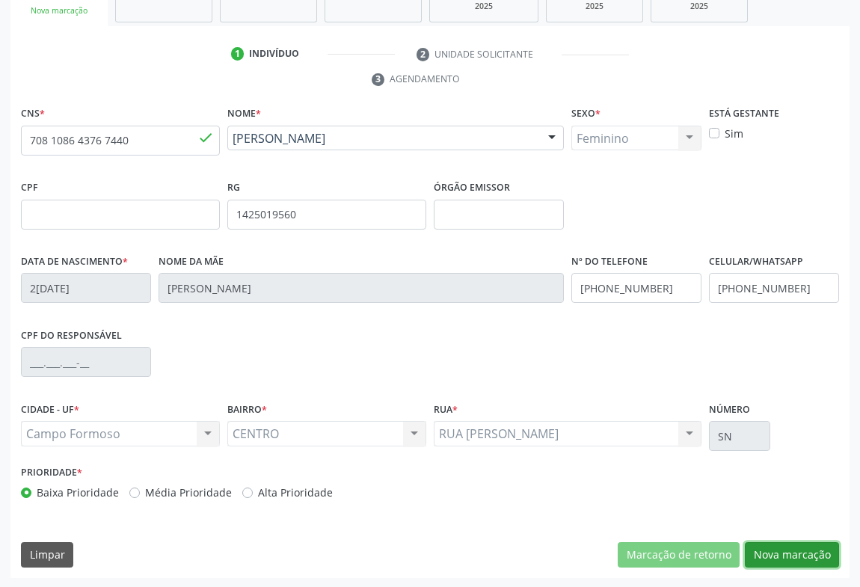
click at [778, 544] on button "Nova marcação" at bounding box center [792, 554] width 94 height 25
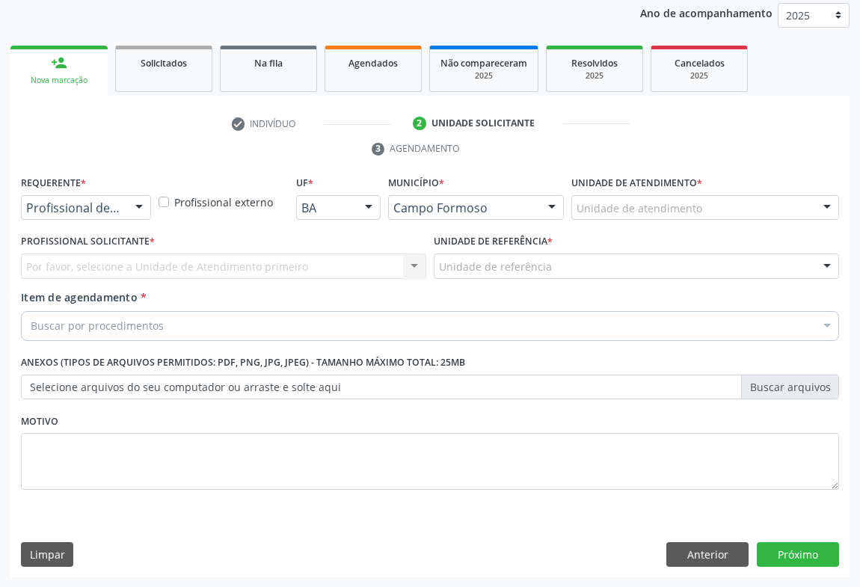
click at [138, 215] on div at bounding box center [139, 208] width 22 height 25
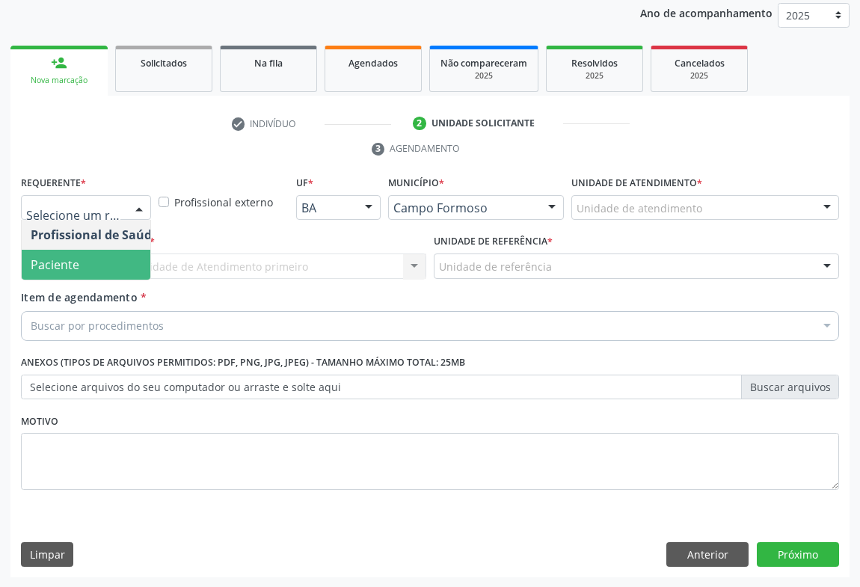
click at [75, 269] on span "Paciente" at bounding box center [55, 264] width 49 height 16
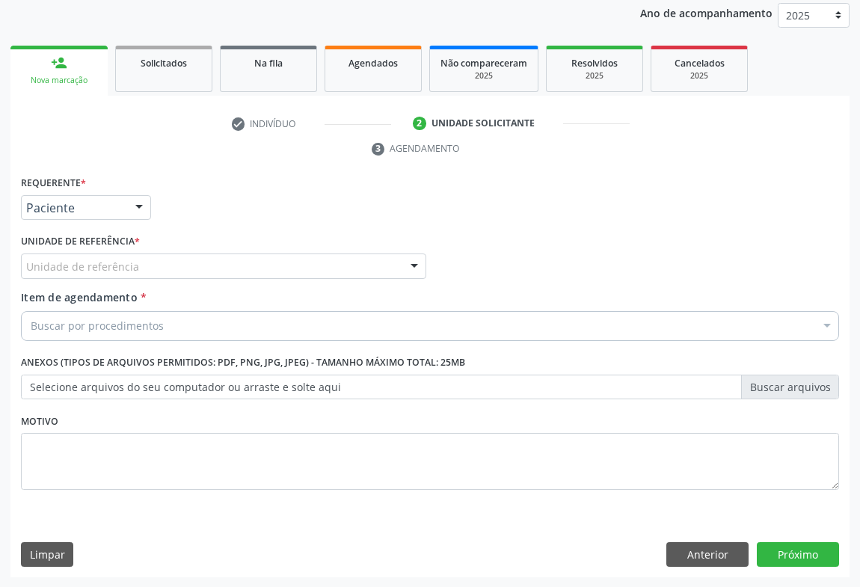
click at [148, 260] on div "Unidade de referência" at bounding box center [223, 266] width 405 height 25
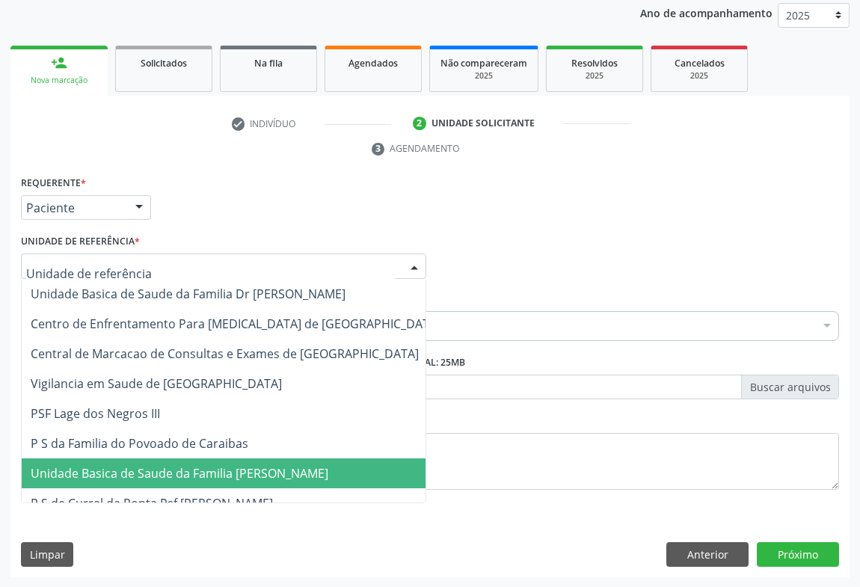
click at [128, 479] on span "Unidade Basica de Saude da Familia [PERSON_NAME]" at bounding box center [236, 473] width 428 height 30
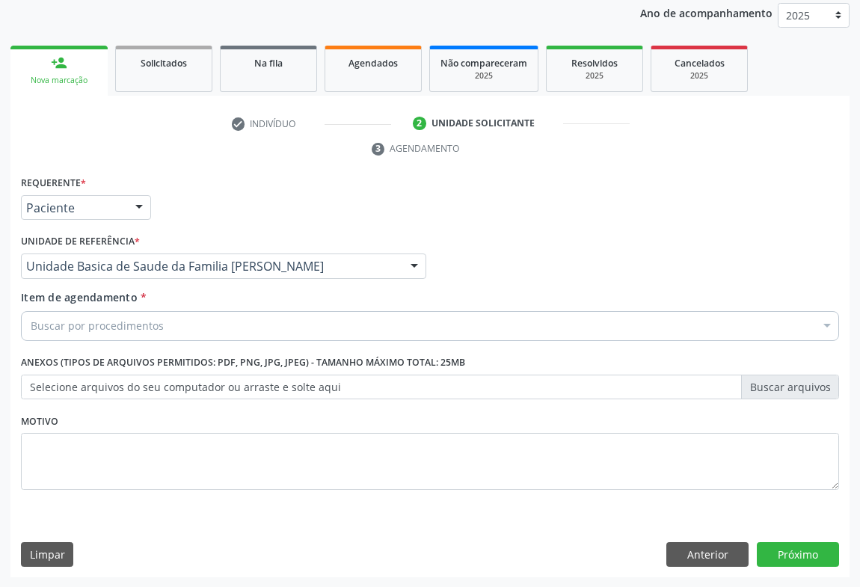
click at [127, 335] on div "Buscar por procedimentos" at bounding box center [430, 326] width 818 height 30
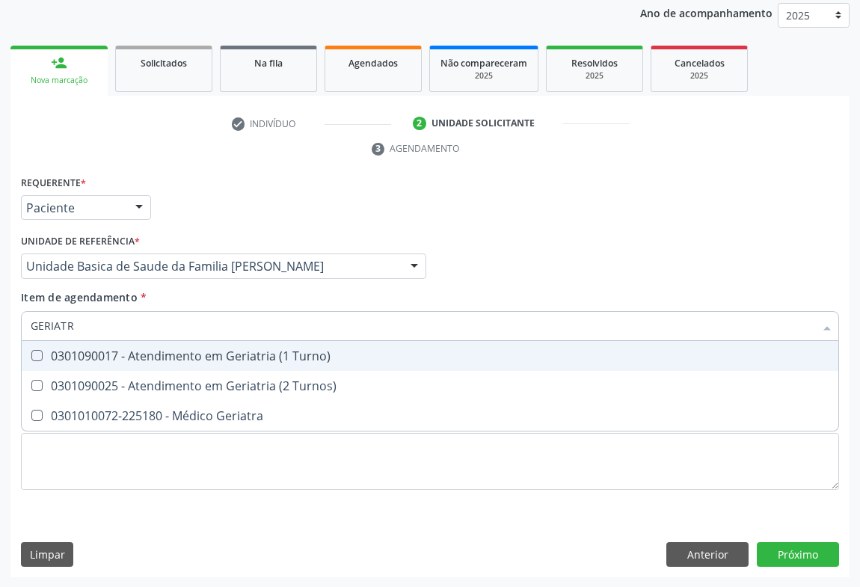
type input "GERIATRA"
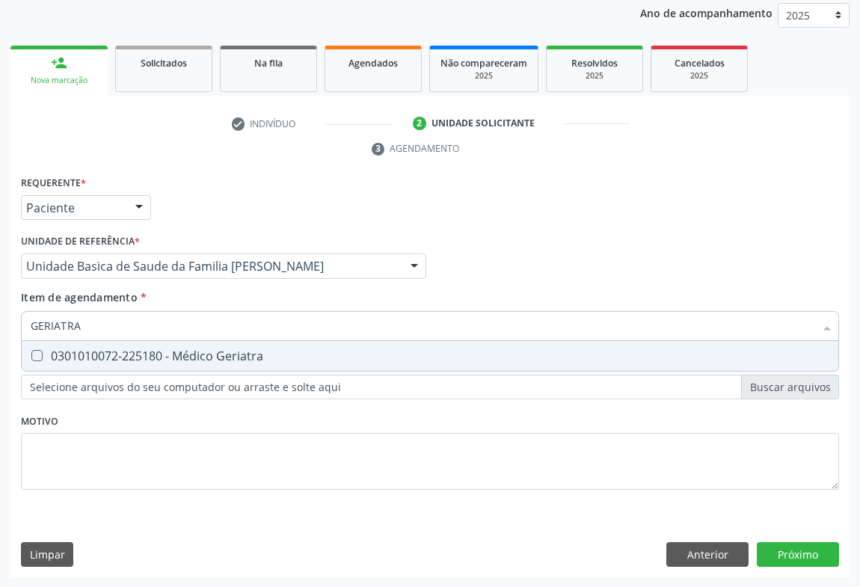
click at [156, 350] on div "0301010072-225180 - Médico Geriatra" at bounding box center [430, 356] width 799 height 12
checkbox Geriatra "true"
click at [803, 546] on div "Requerente * Paciente Profissional de Saúde Paciente Nenhum resultado encontrad…" at bounding box center [429, 375] width 839 height 406
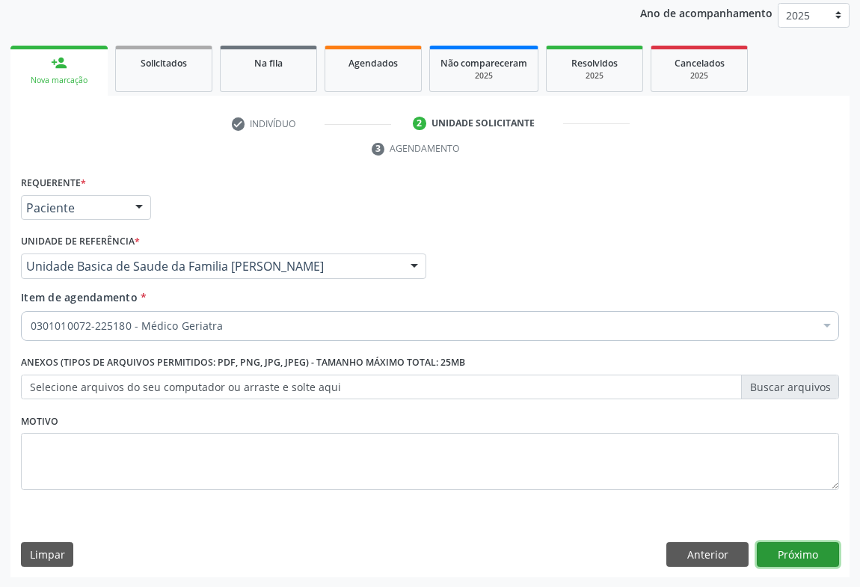
click at [787, 549] on button "Próximo" at bounding box center [798, 554] width 82 height 25
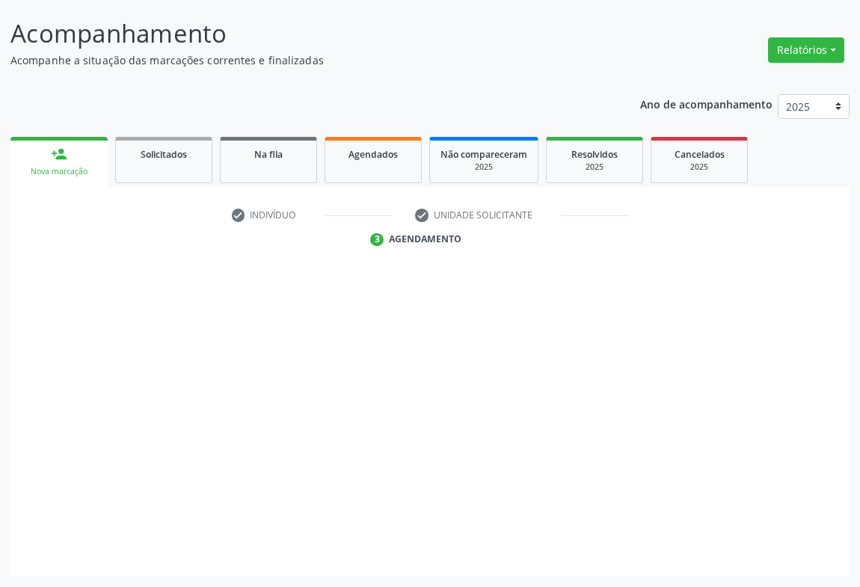
scroll to position [86, 0]
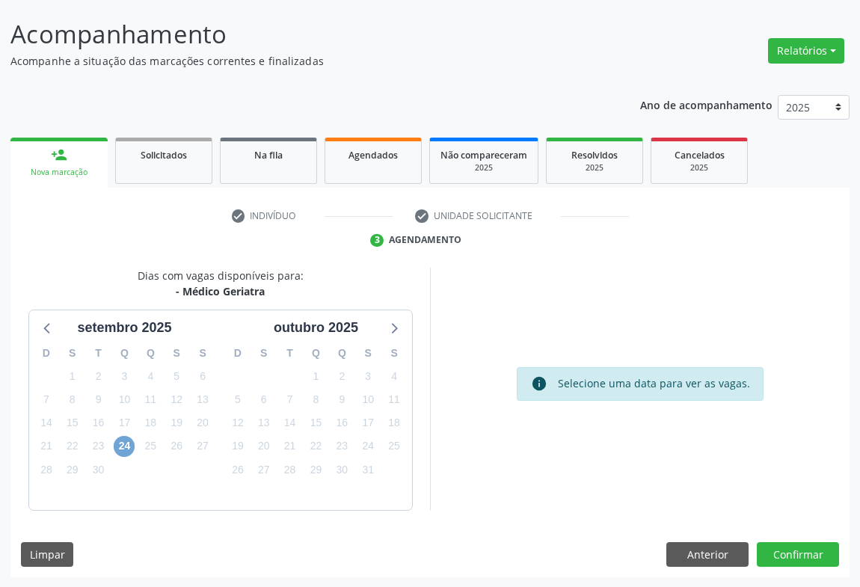
click at [123, 449] on span "24" at bounding box center [124, 446] width 21 height 21
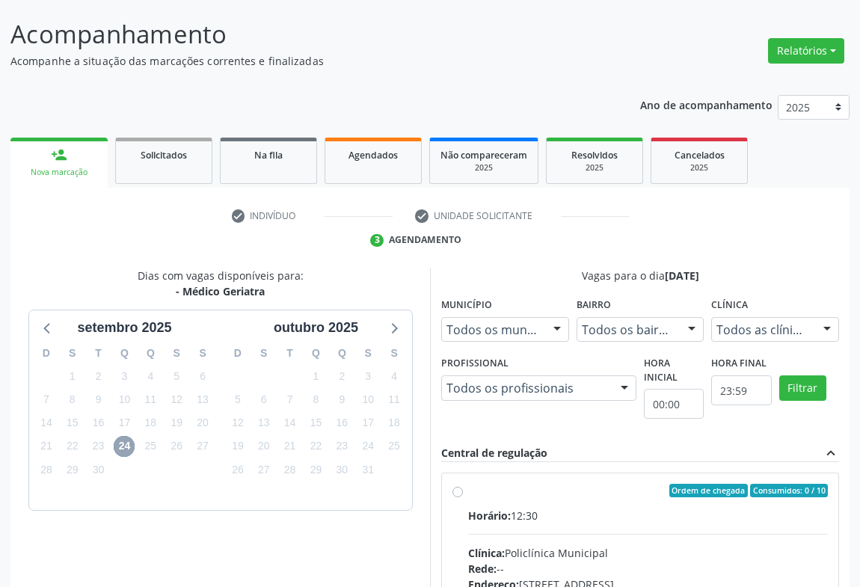
scroll to position [310, 0]
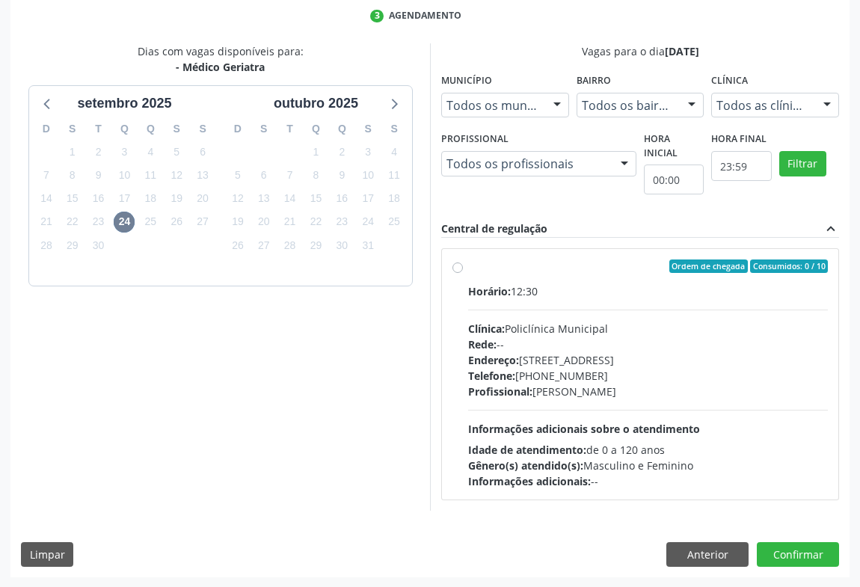
click at [672, 413] on div "Horário: 12:30 Clínica: Policlínica Municipal Rede: -- [GEOGRAPHIC_DATA]: [STRE…" at bounding box center [648, 386] width 360 height 206
click at [463, 273] on input "Ordem de chegada Consumidos: 0 / 10 Horário: 12:30 Clínica: Policlínica Municip…" at bounding box center [457, 265] width 10 height 13
radio input "true"
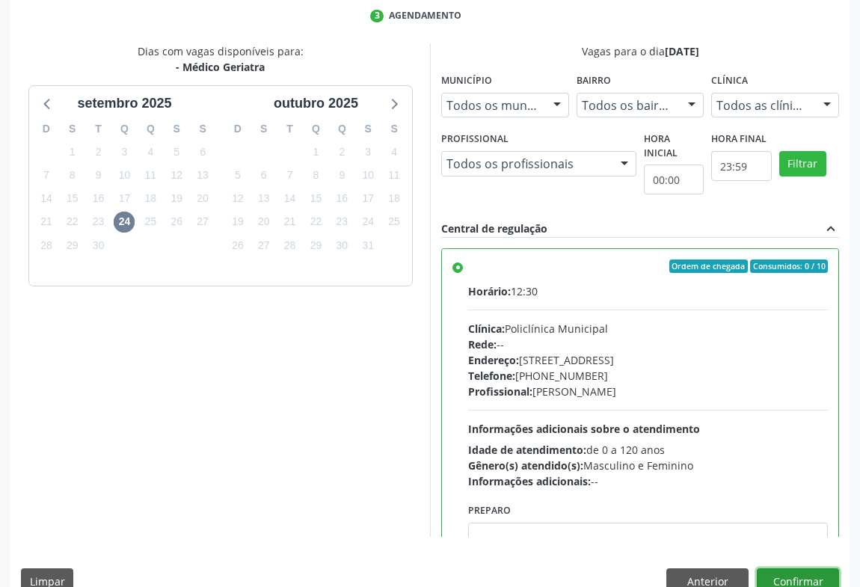
drag, startPoint x: 786, startPoint y: 576, endPoint x: 713, endPoint y: 538, distance: 82.3
click at [785, 576] on button "Confirmar" at bounding box center [798, 580] width 82 height 25
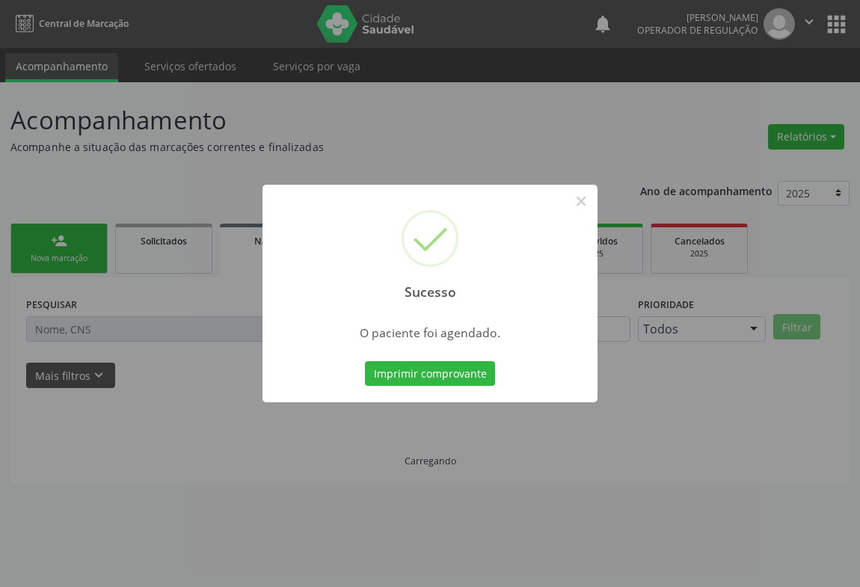
scroll to position [0, 0]
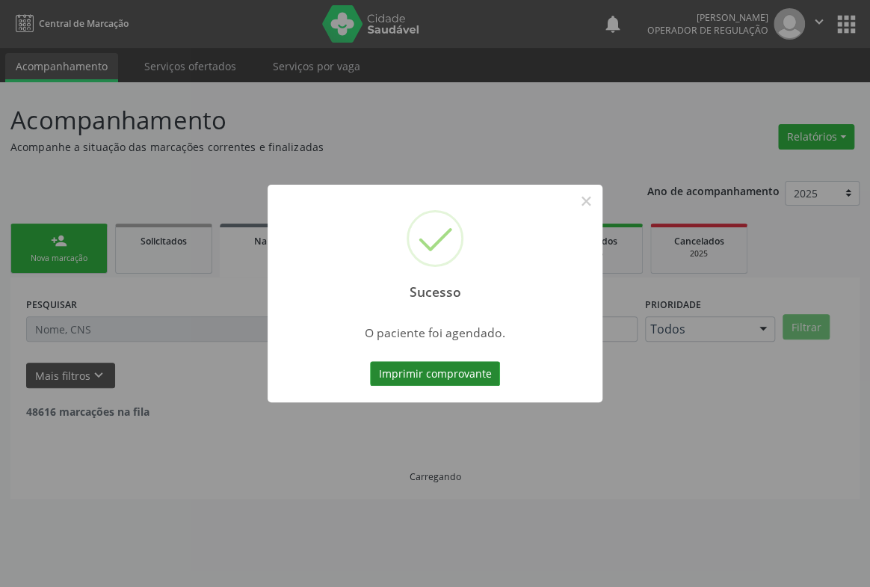
click at [443, 380] on button "Imprimir comprovante" at bounding box center [435, 373] width 130 height 25
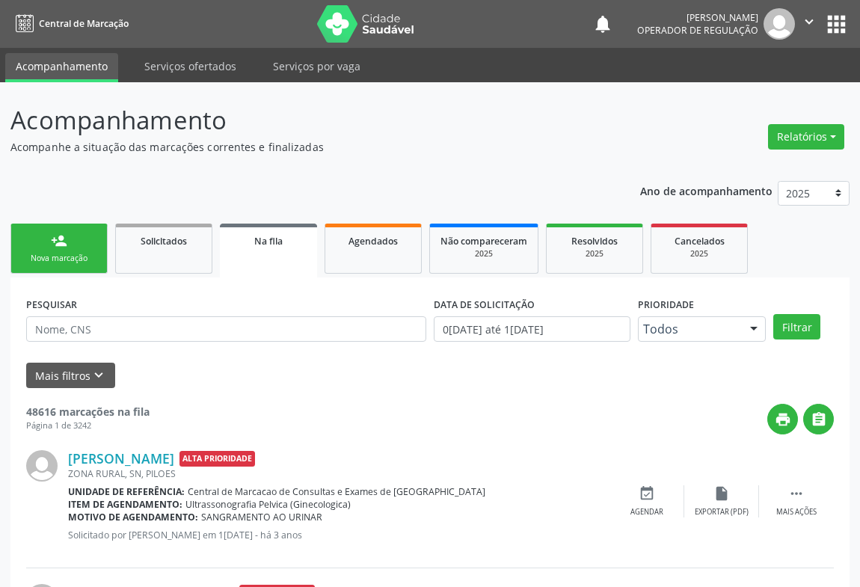
click at [805, 19] on icon "" at bounding box center [809, 21] width 16 height 16
click at [746, 87] on link "Sair" at bounding box center [770, 91] width 103 height 21
